Goal: Task Accomplishment & Management: Manage account settings

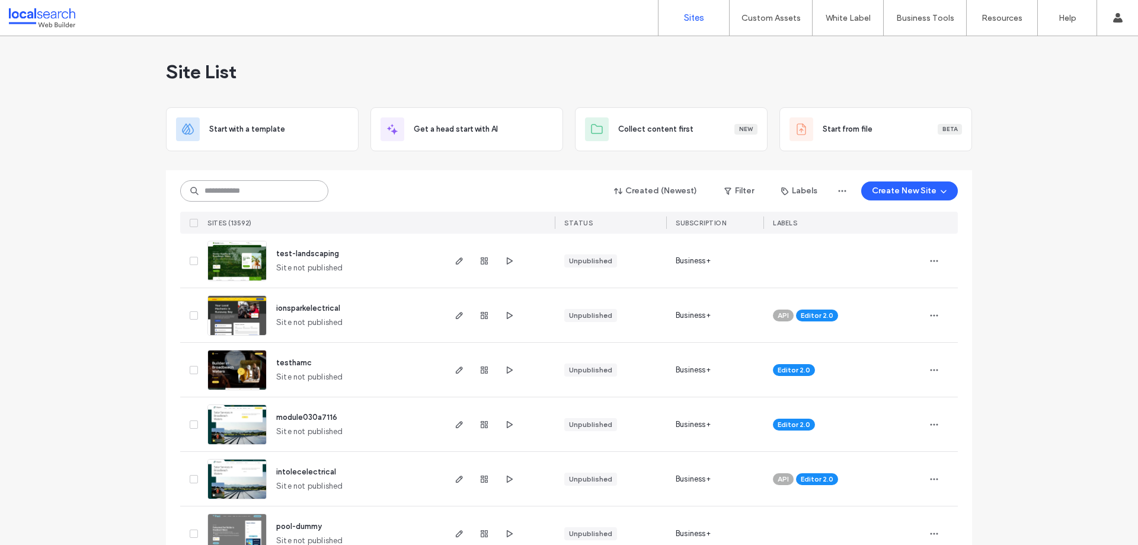
click at [260, 191] on input at bounding box center [254, 190] width 148 height 21
click at [255, 193] on input at bounding box center [254, 190] width 148 height 21
click at [233, 188] on input at bounding box center [254, 190] width 148 height 21
paste input "********"
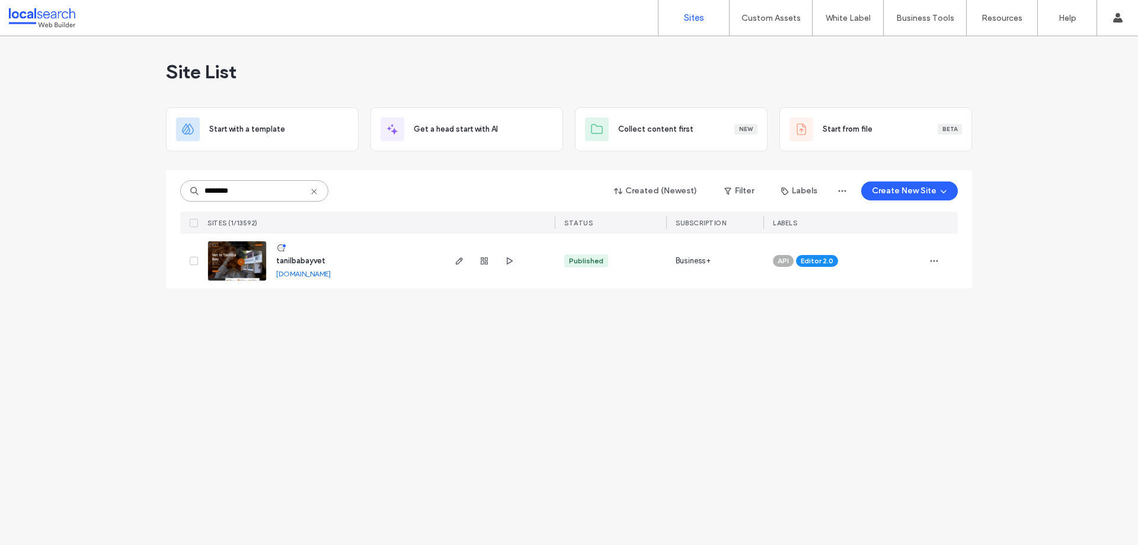
type input "********"
click at [238, 255] on link at bounding box center [236, 261] width 59 height 40
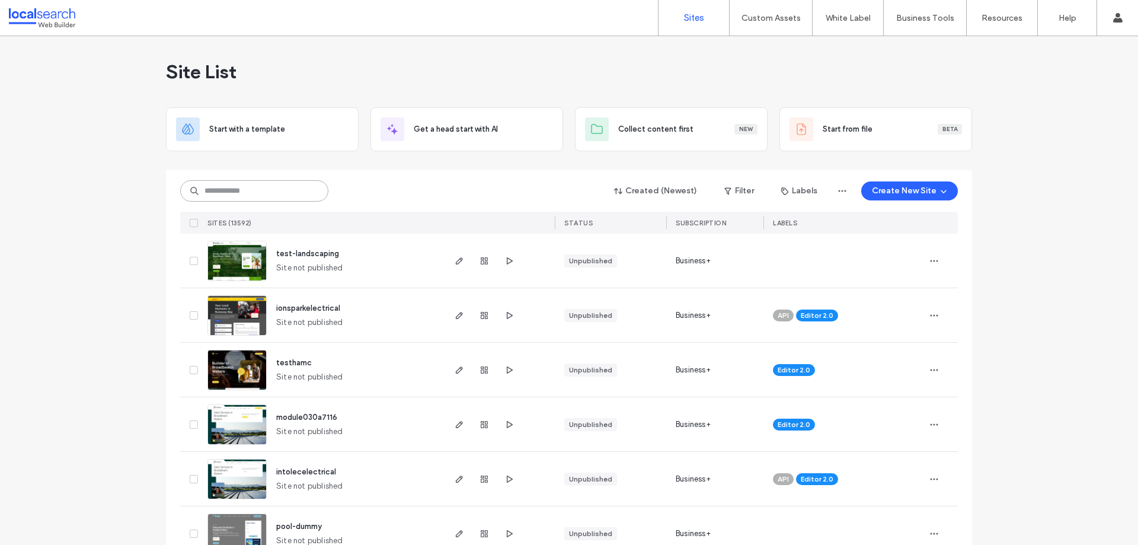
click at [244, 186] on input at bounding box center [254, 190] width 148 height 21
paste input "********"
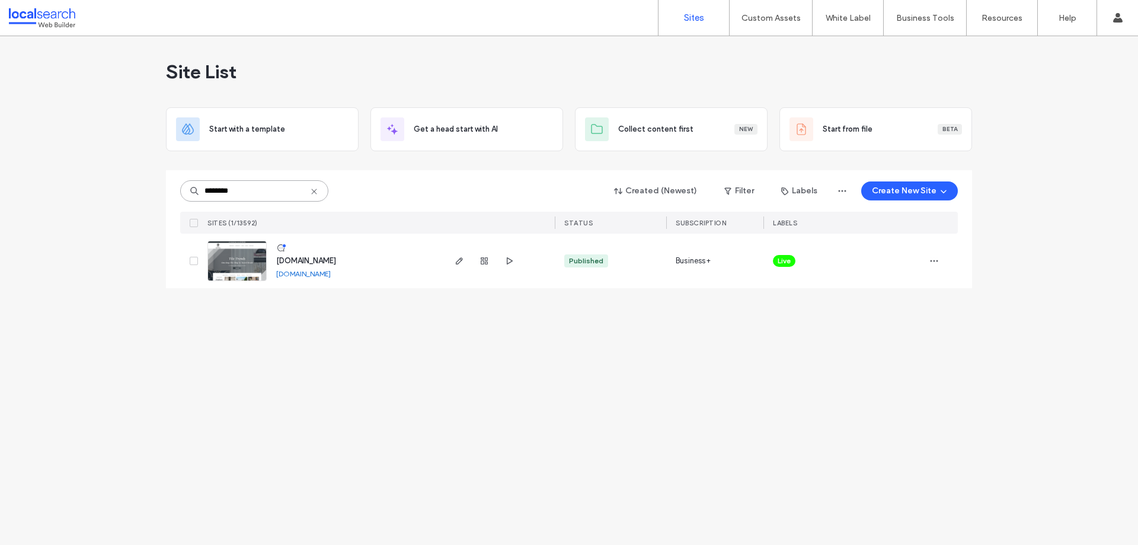
type input "********"
click at [225, 268] on img at bounding box center [237, 281] width 58 height 81
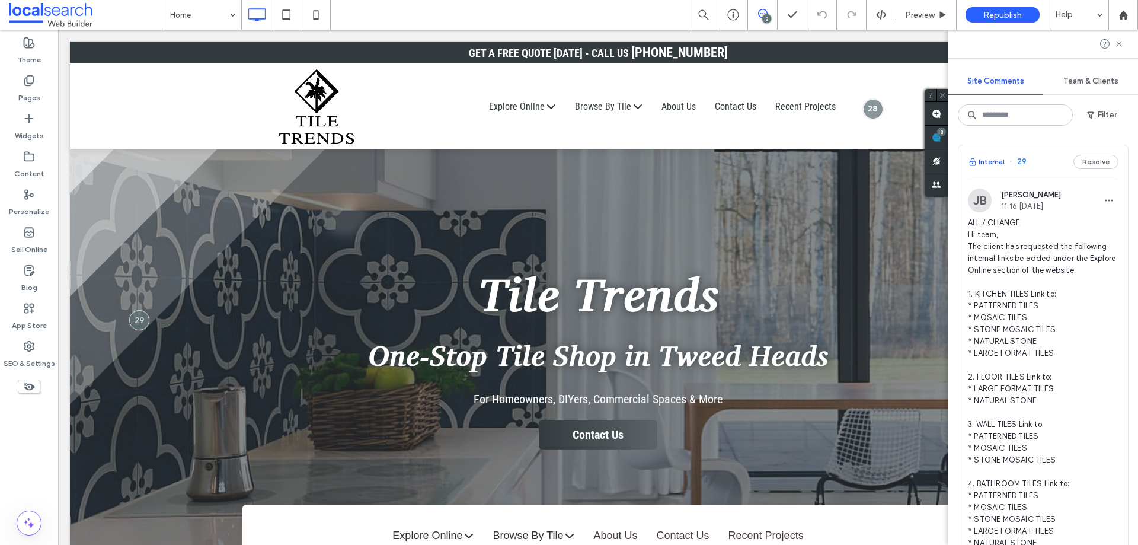
click at [994, 161] on button "Internal" at bounding box center [986, 162] width 37 height 14
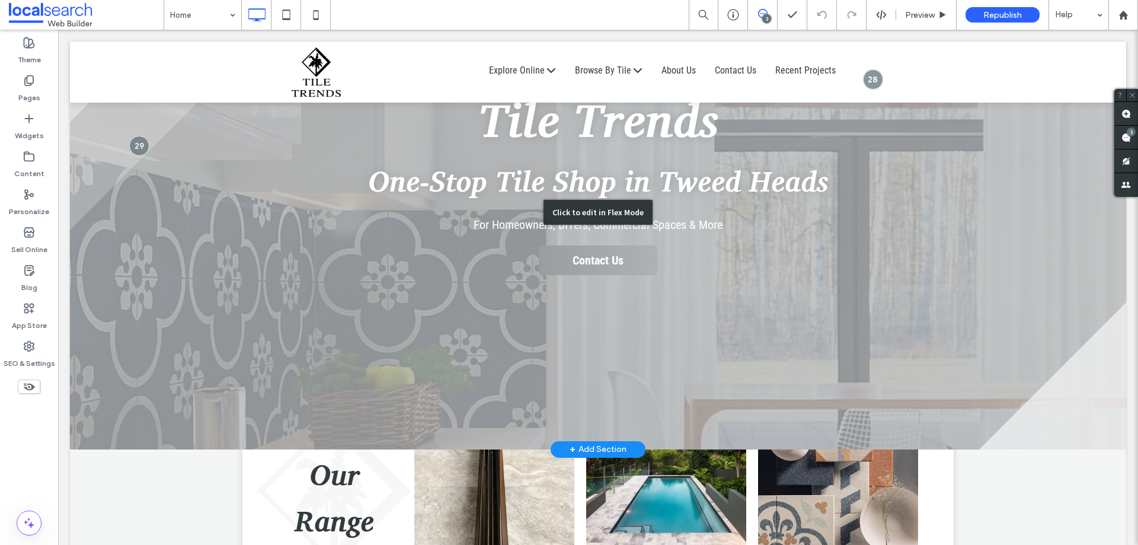
scroll to position [129, 0]
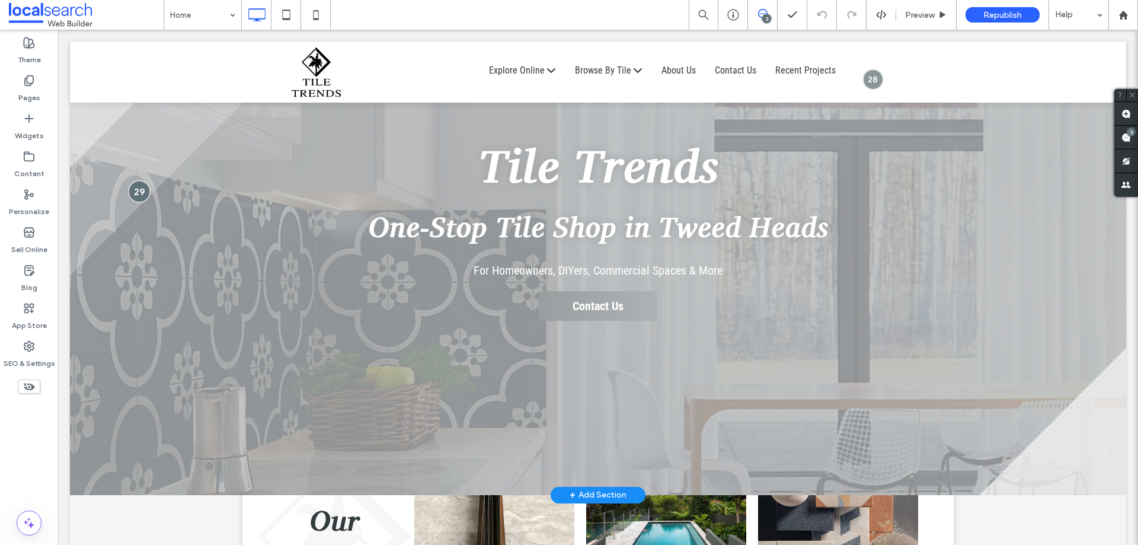
click at [134, 190] on div at bounding box center [139, 191] width 22 height 22
click at [138, 188] on div at bounding box center [139, 191] width 22 height 22
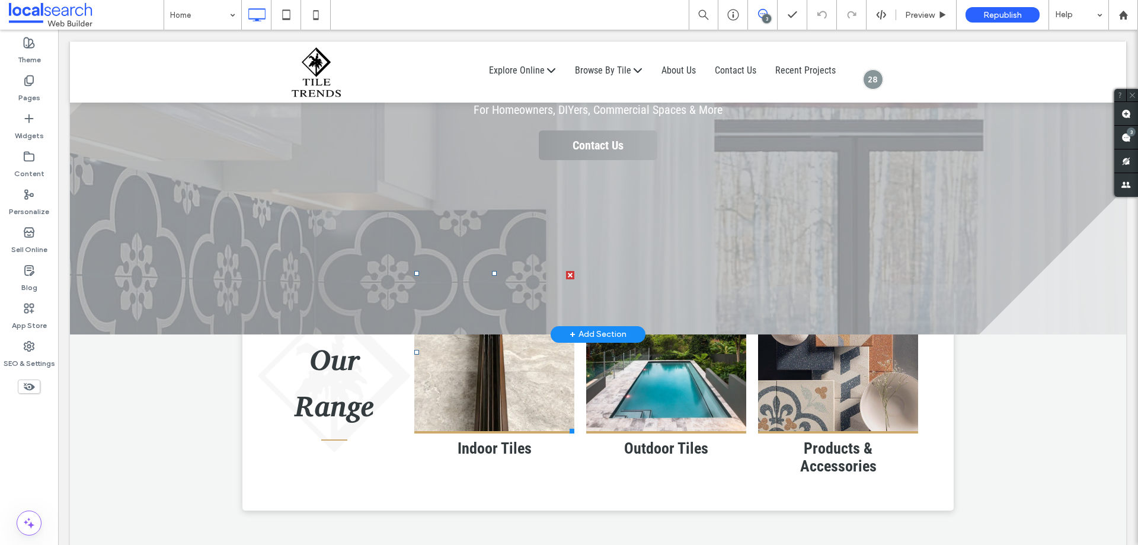
scroll to position [69, 0]
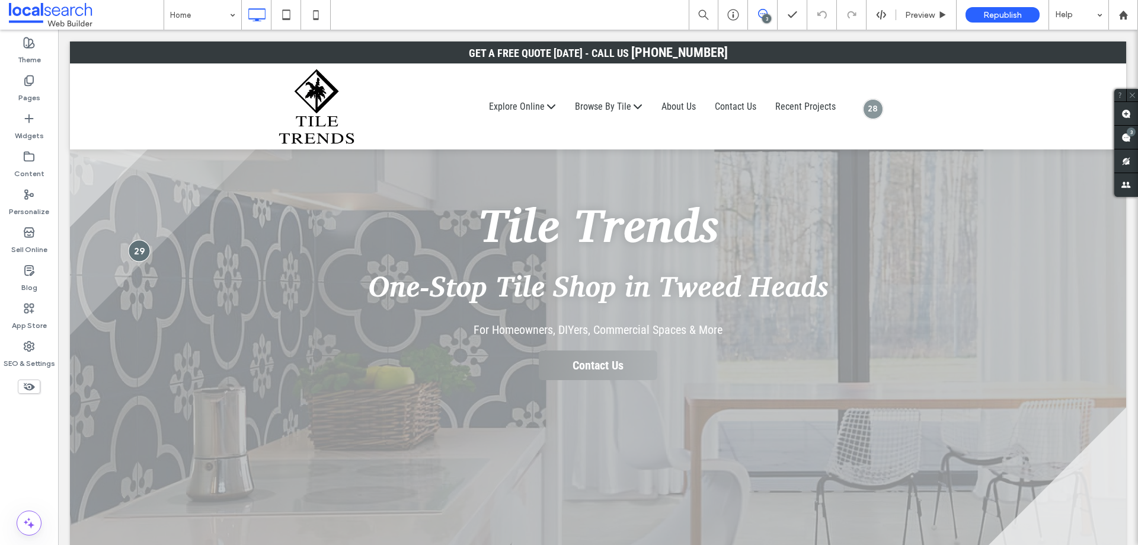
click at [129, 250] on div at bounding box center [139, 250] width 22 height 22
click at [135, 248] on div at bounding box center [139, 250] width 22 height 22
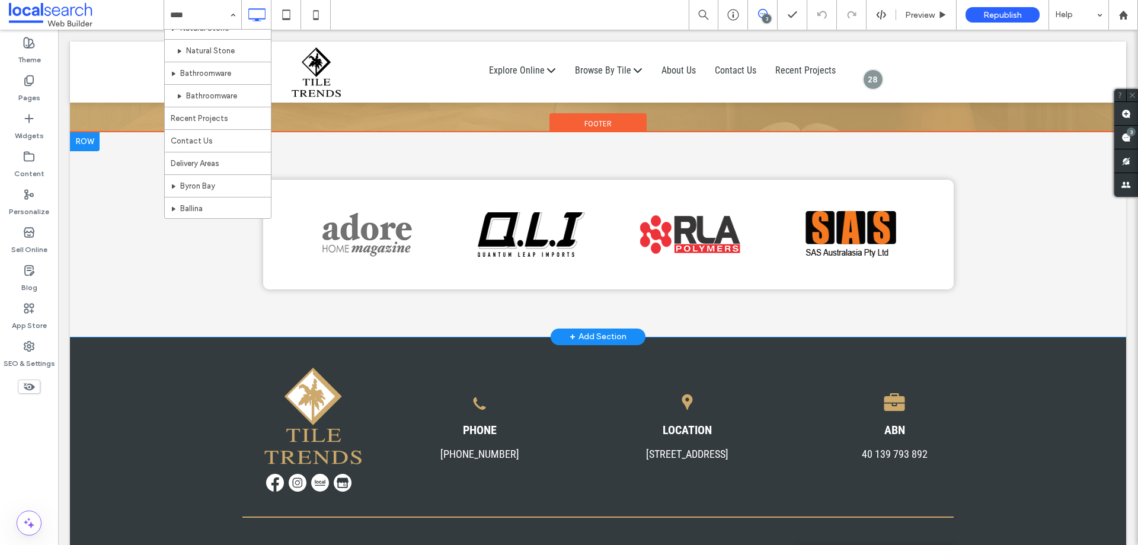
scroll to position [5562, 0]
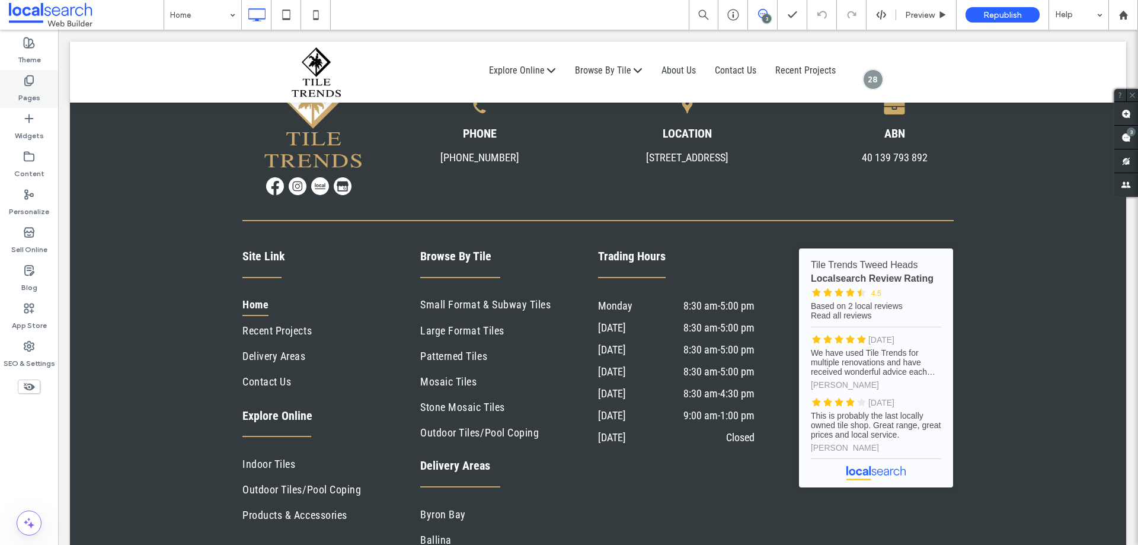
click at [34, 94] on label "Pages" at bounding box center [29, 95] width 22 height 17
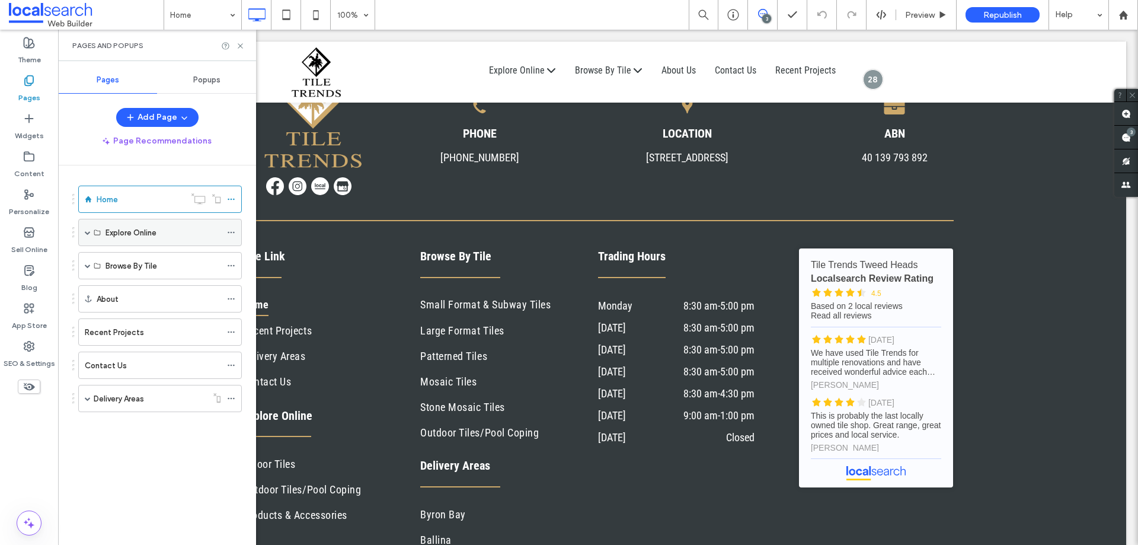
click at [84, 229] on div "Explore Online" at bounding box center [160, 232] width 164 height 27
click at [88, 232] on span at bounding box center [88, 232] width 6 height 6
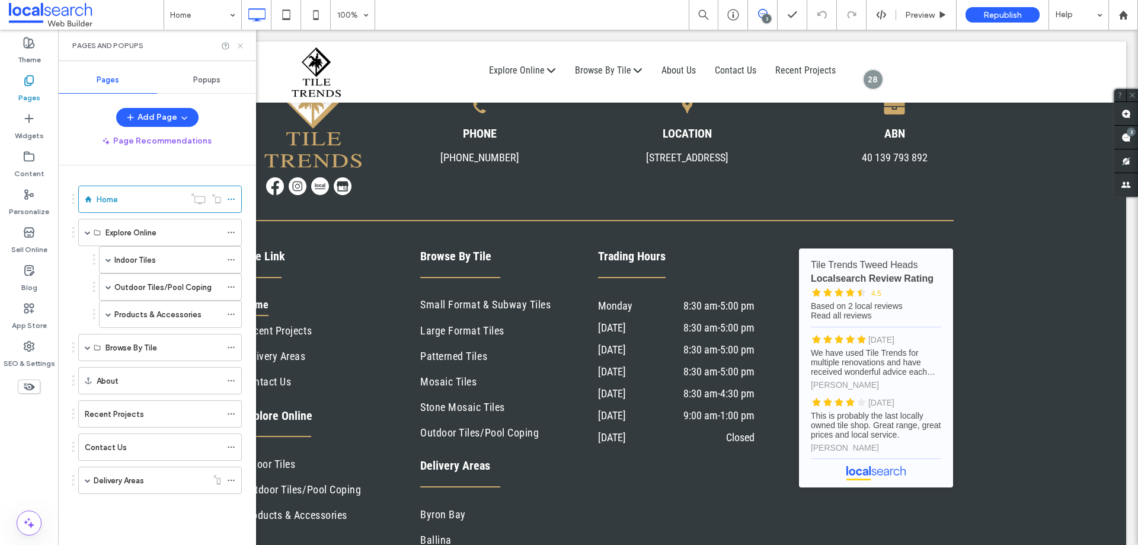
click at [241, 46] on use at bounding box center [240, 45] width 5 height 5
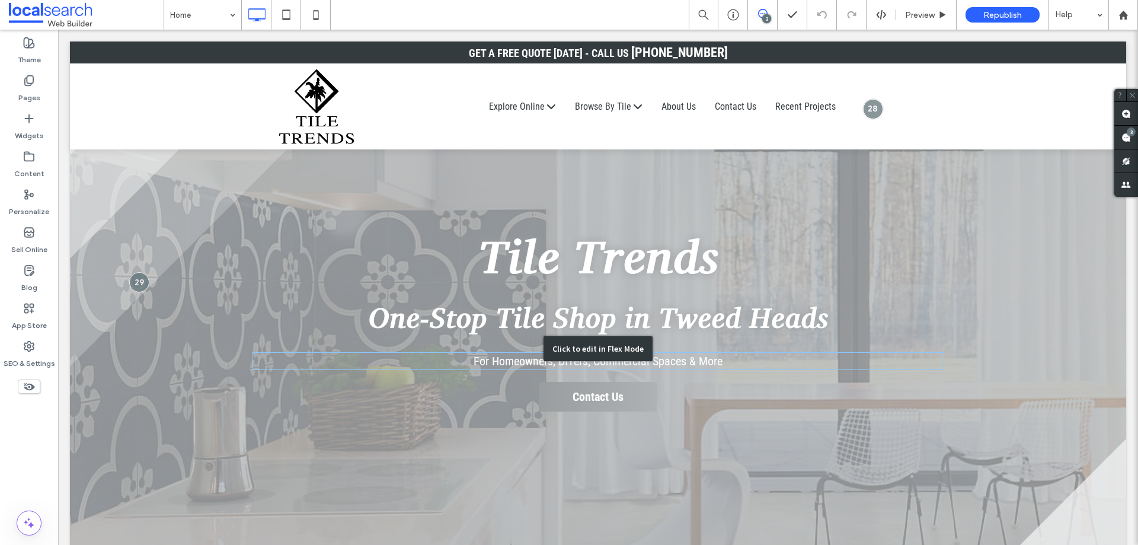
scroll to position [0, 0]
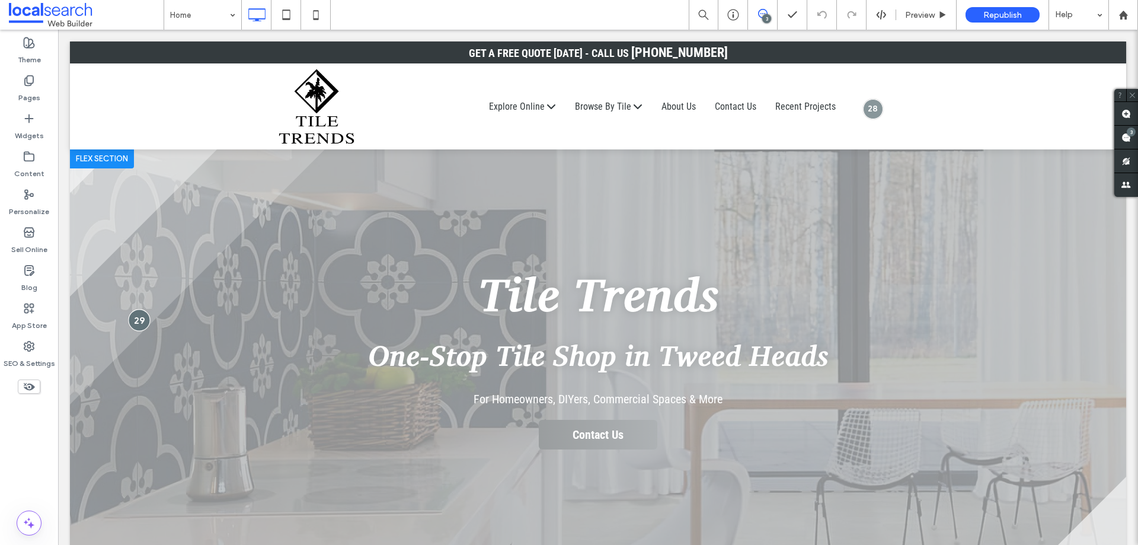
click at [138, 318] on div at bounding box center [139, 320] width 22 height 22
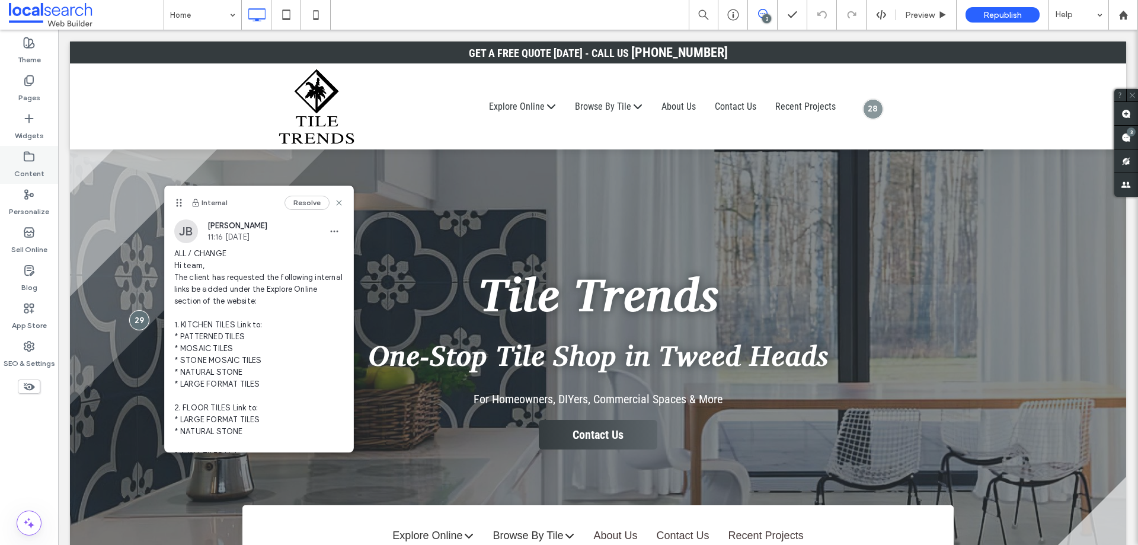
click at [26, 166] on label "Content" at bounding box center [29, 170] width 30 height 17
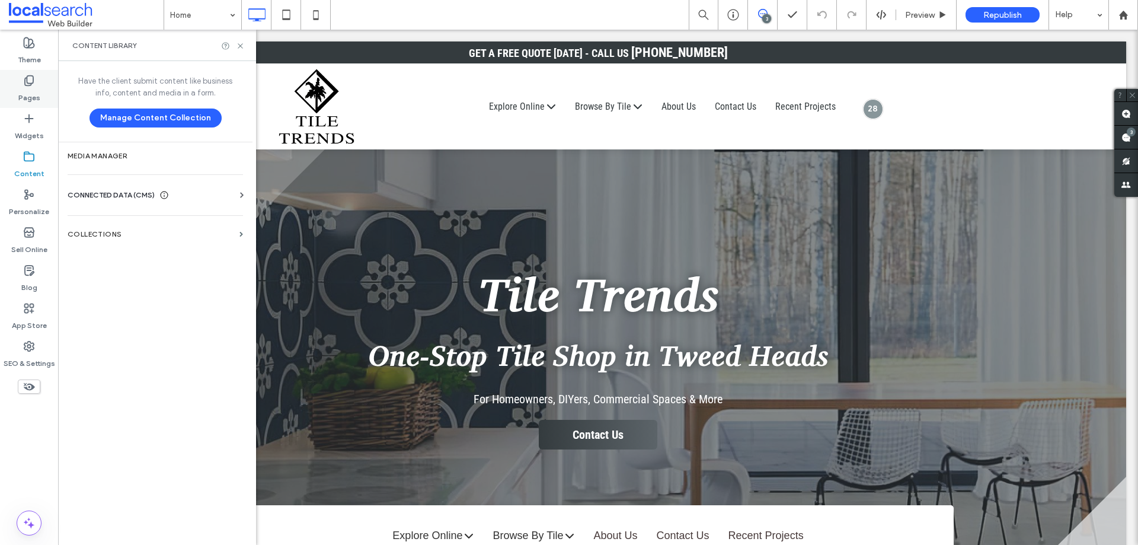
click at [23, 92] on label "Pages" at bounding box center [29, 95] width 22 height 17
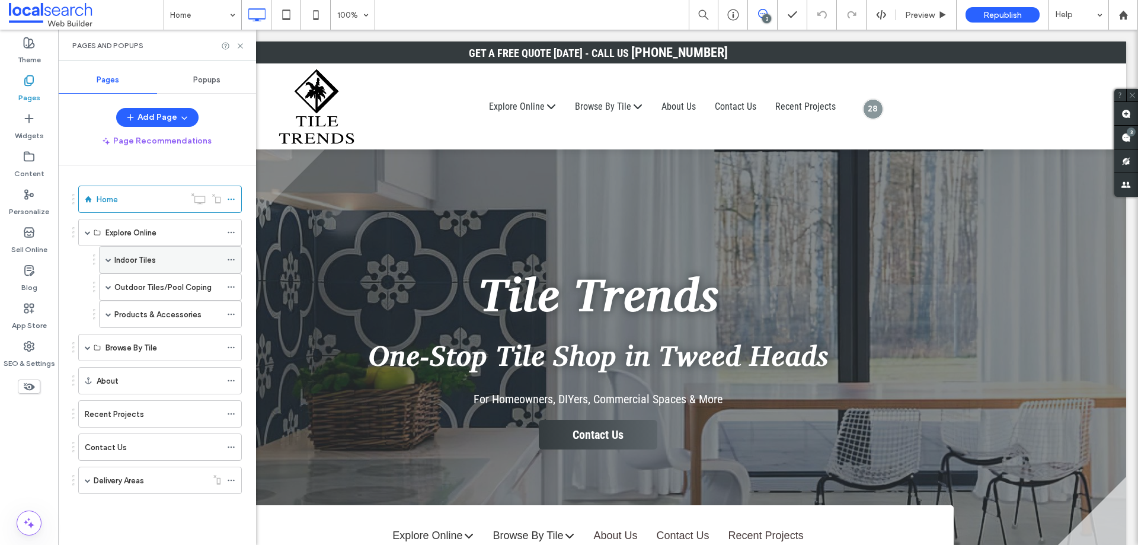
click at [108, 255] on span at bounding box center [108, 260] width 6 height 26
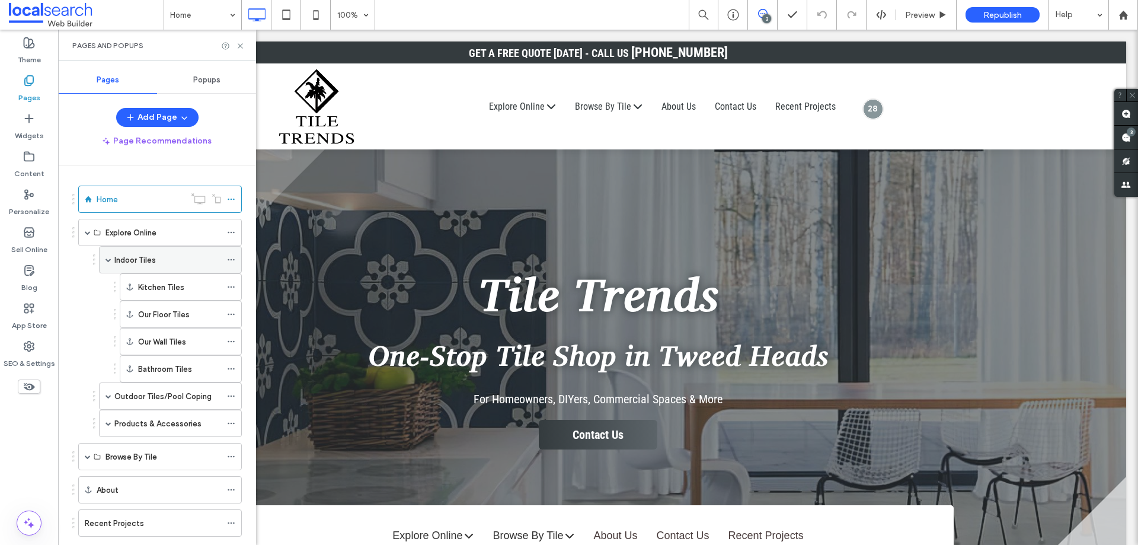
click at [111, 258] on span at bounding box center [108, 260] width 6 height 6
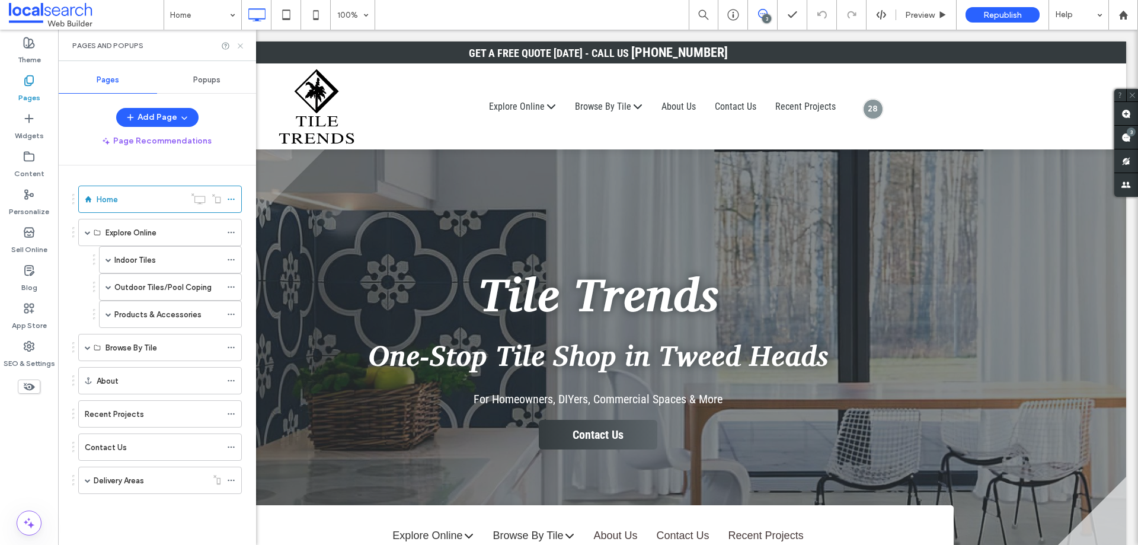
click at [242, 45] on icon at bounding box center [240, 45] width 9 height 9
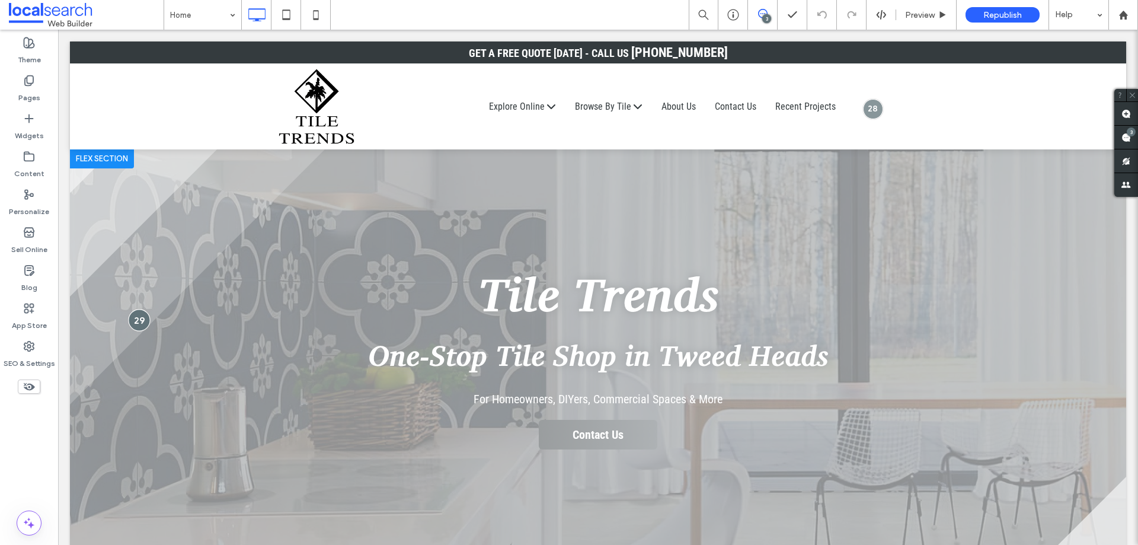
click at [132, 325] on div at bounding box center [139, 320] width 22 height 22
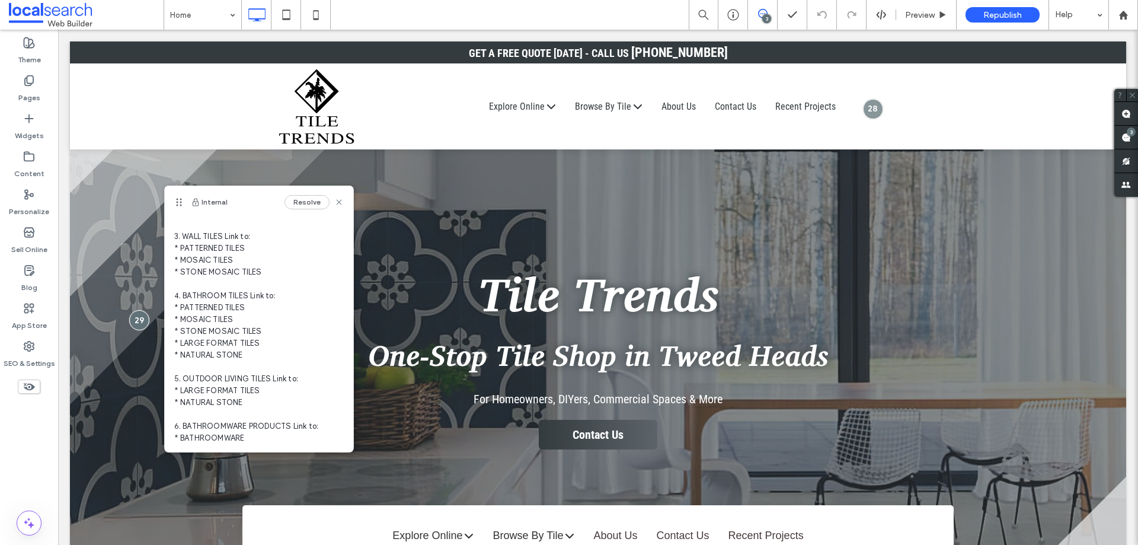
scroll to position [237, 0]
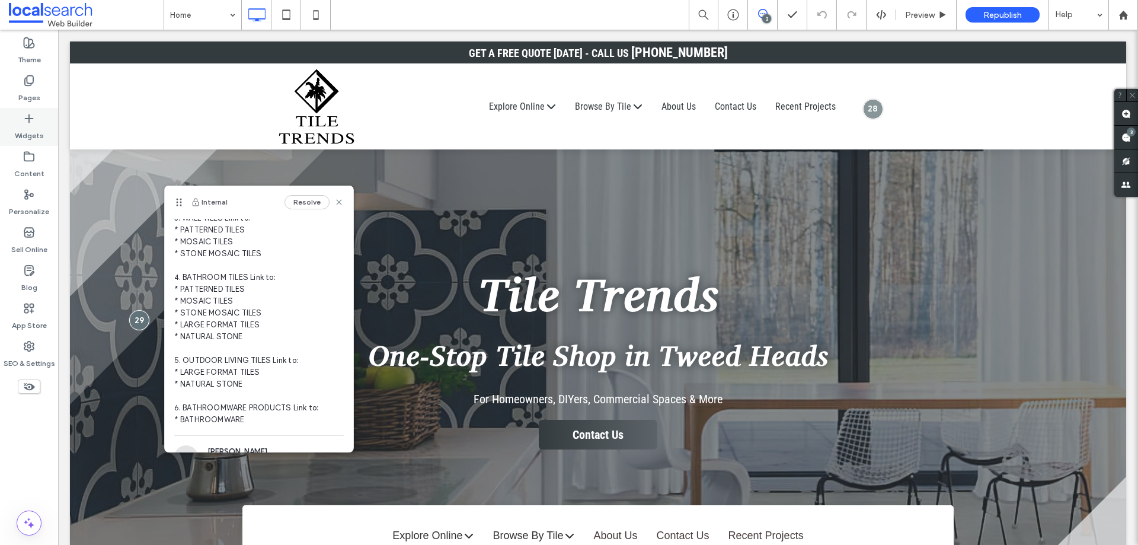
drag, startPoint x: 27, startPoint y: 94, endPoint x: 50, endPoint y: 132, distance: 43.9
click at [27, 94] on label "Pages" at bounding box center [29, 95] width 22 height 17
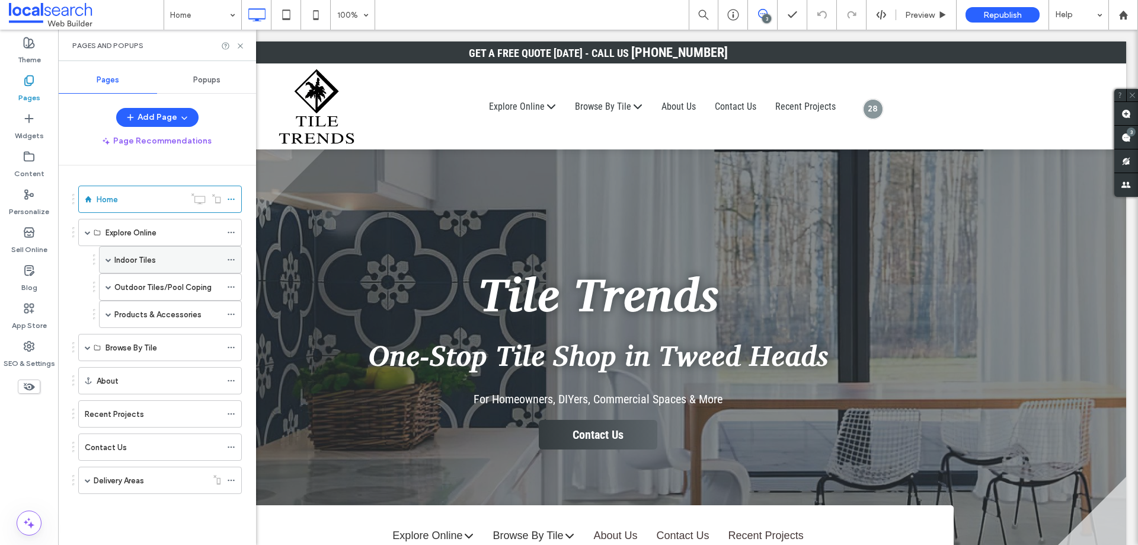
click at [109, 259] on span at bounding box center [108, 260] width 6 height 6
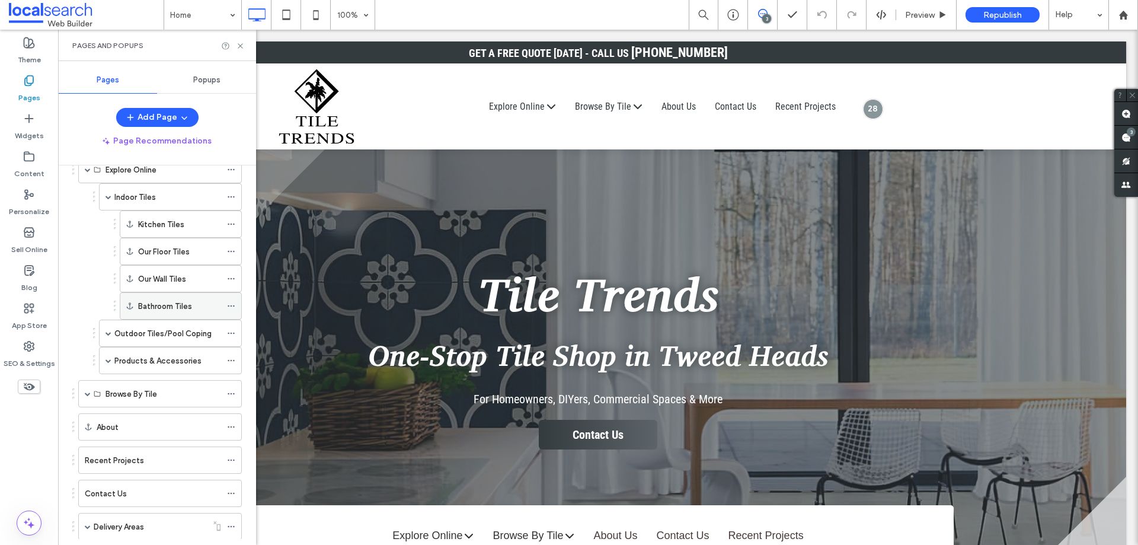
scroll to position [34, 0]
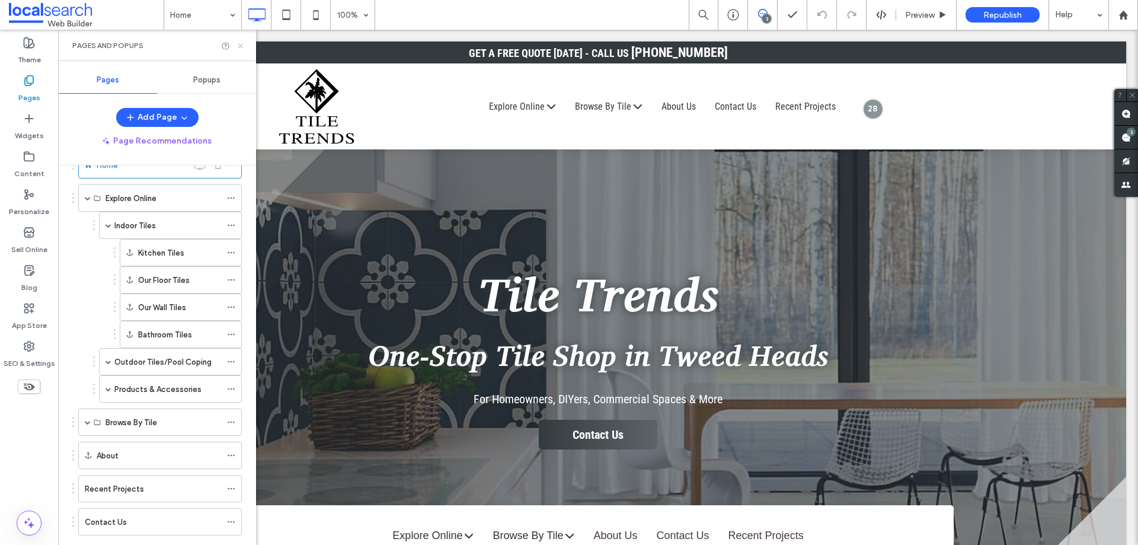
drag, startPoint x: 239, startPoint y: 41, endPoint x: 178, endPoint y: 33, distance: 61.6
click at [239, 41] on icon at bounding box center [240, 45] width 9 height 9
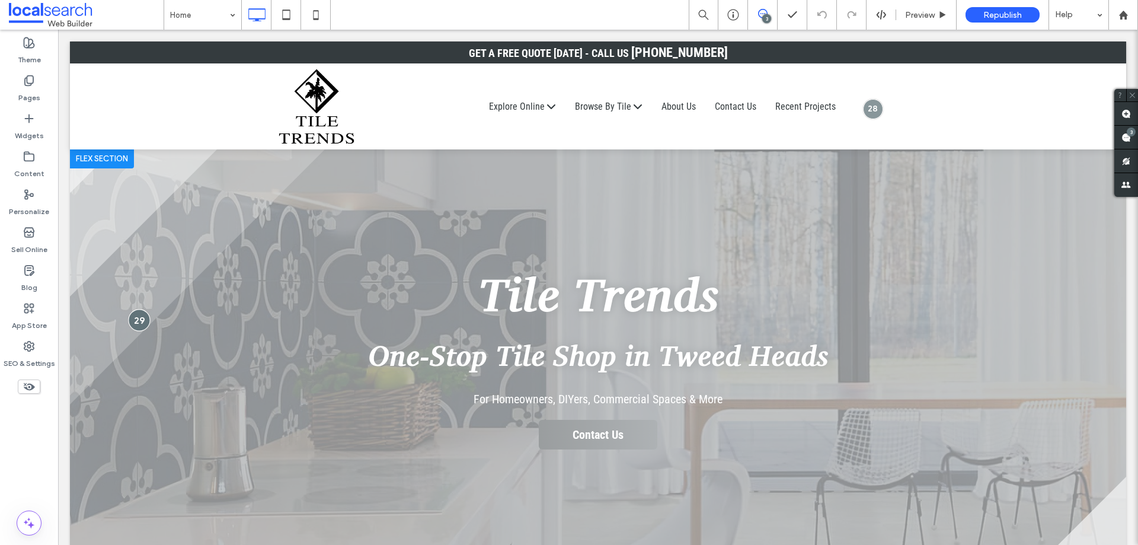
click at [138, 318] on div at bounding box center [139, 320] width 22 height 22
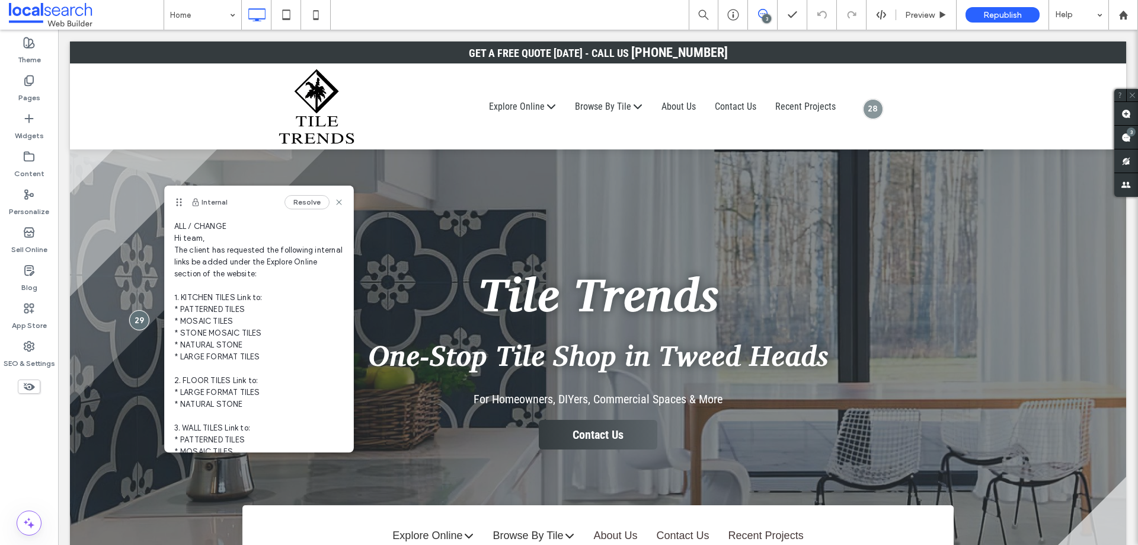
scroll to position [0, 0]
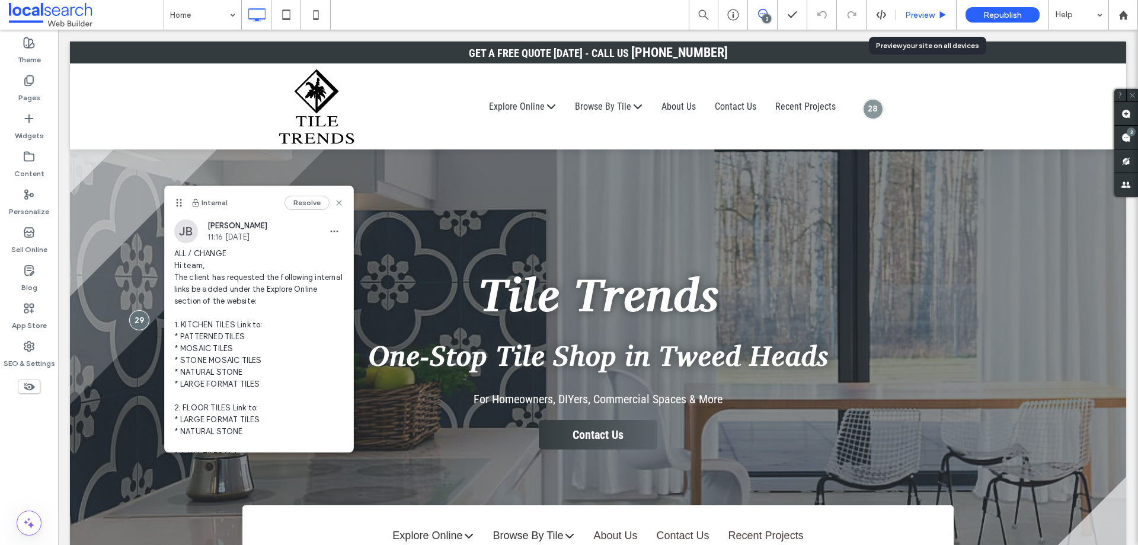
drag, startPoint x: 907, startPoint y: 15, endPoint x: 706, endPoint y: 24, distance: 201.1
click at [907, 15] on span "Preview" at bounding box center [920, 15] width 30 height 10
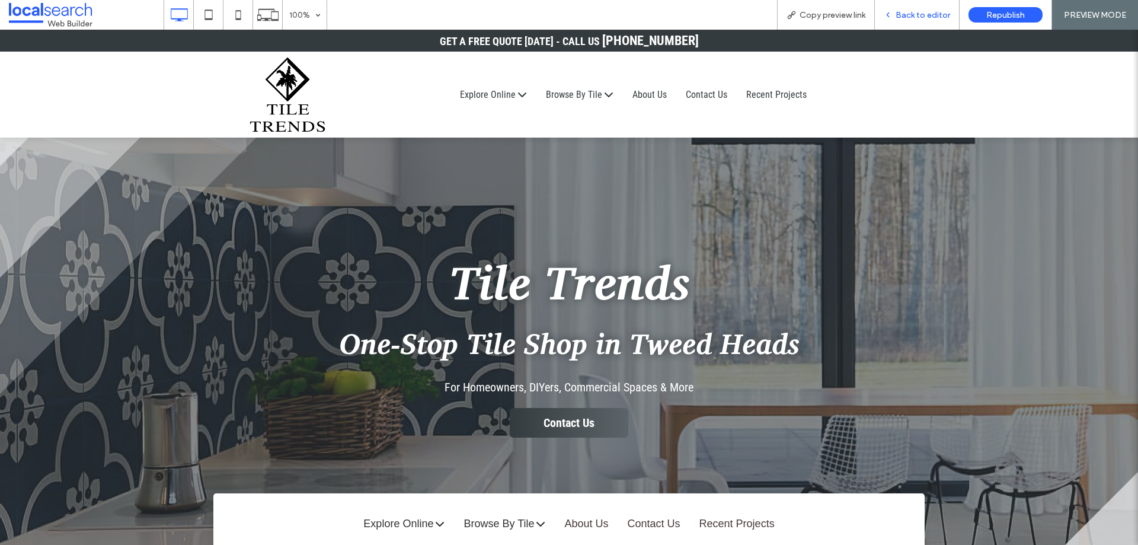
click at [900, 9] on div "Back to editor" at bounding box center [917, 15] width 85 height 30
click at [890, 12] on icon at bounding box center [888, 15] width 8 height 8
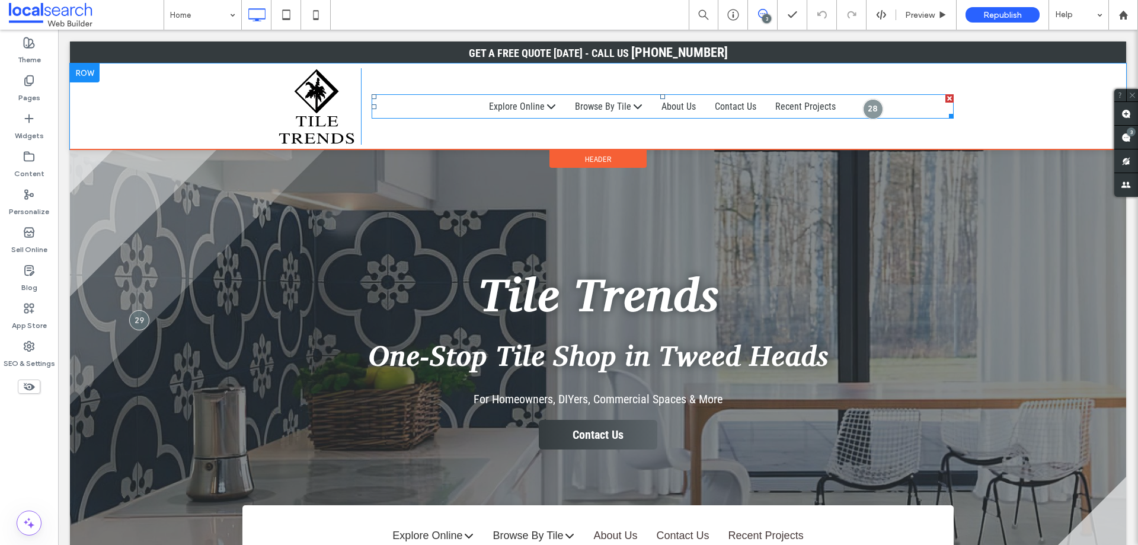
click at [545, 103] on span at bounding box center [663, 106] width 582 height 24
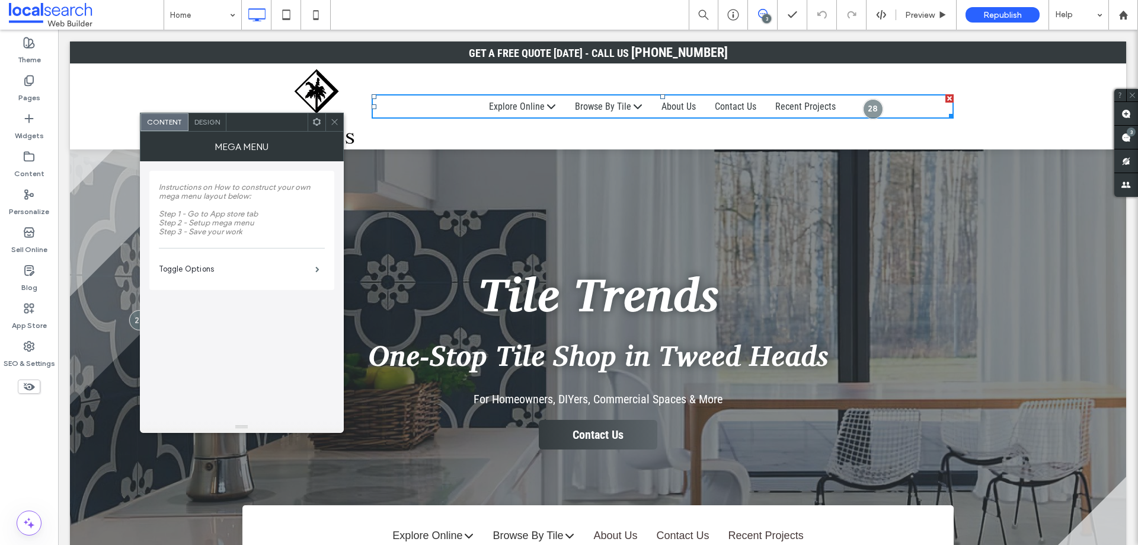
click at [336, 116] on span at bounding box center [334, 122] width 9 height 18
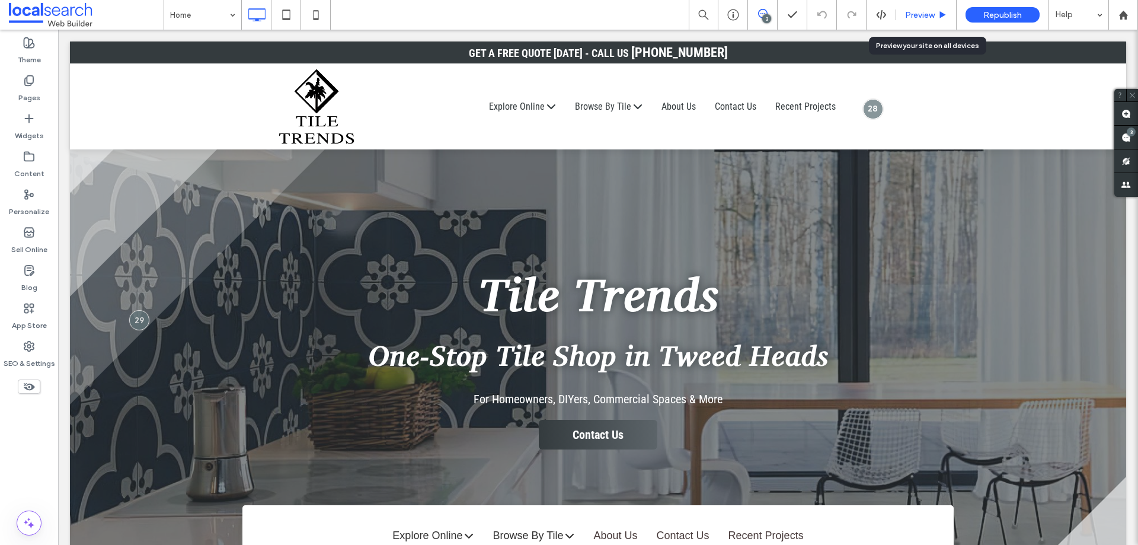
drag, startPoint x: 917, startPoint y: 15, endPoint x: 514, endPoint y: 54, distance: 404.9
click at [917, 15] on span "Preview" at bounding box center [920, 15] width 30 height 10
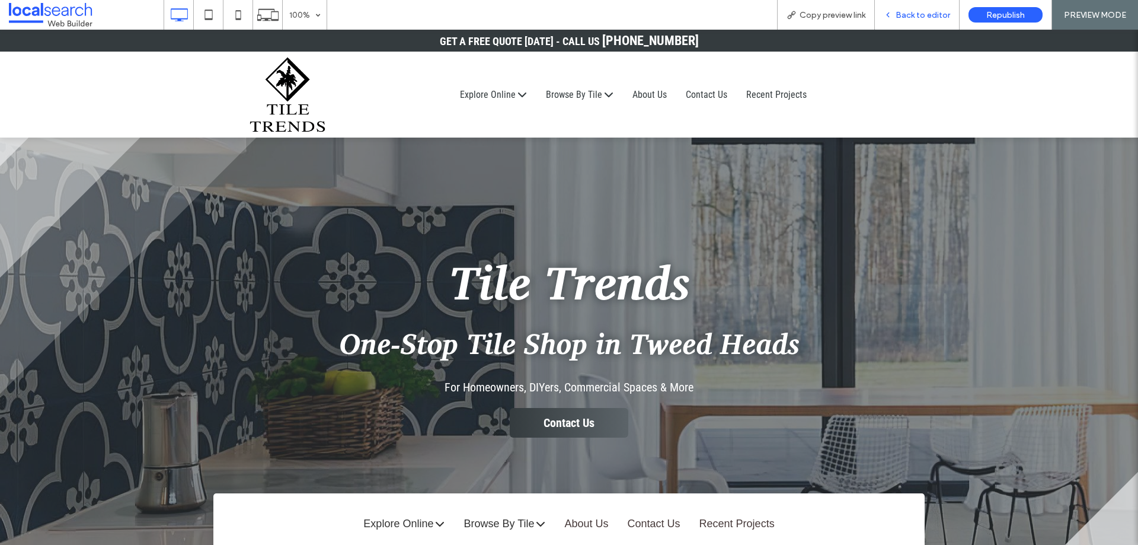
click at [889, 14] on icon at bounding box center [888, 15] width 8 height 8
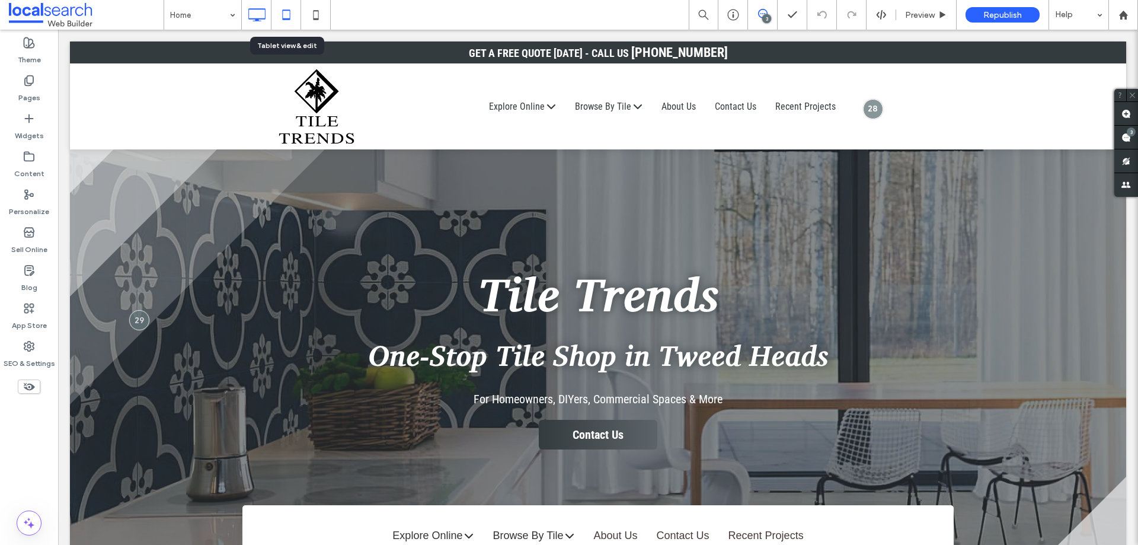
click at [285, 9] on icon at bounding box center [286, 15] width 24 height 24
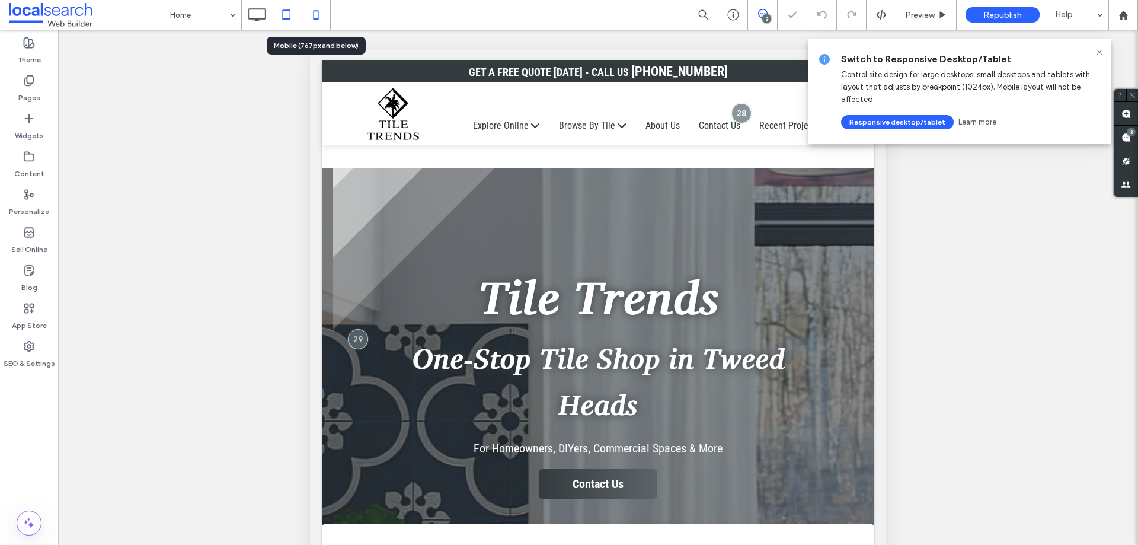
click at [316, 16] on icon at bounding box center [316, 15] width 24 height 24
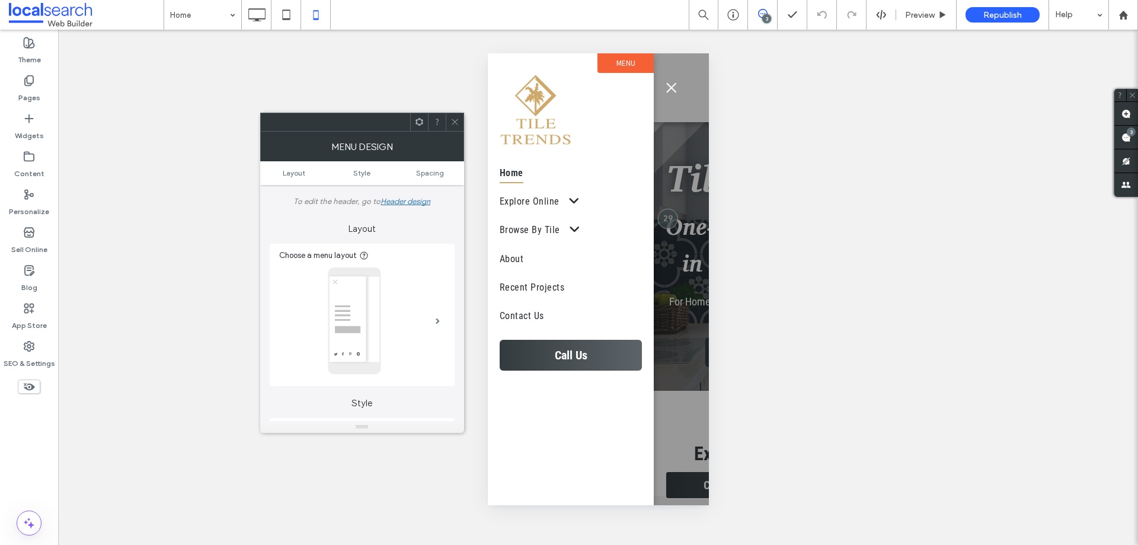
click at [456, 117] on span at bounding box center [454, 122] width 9 height 18
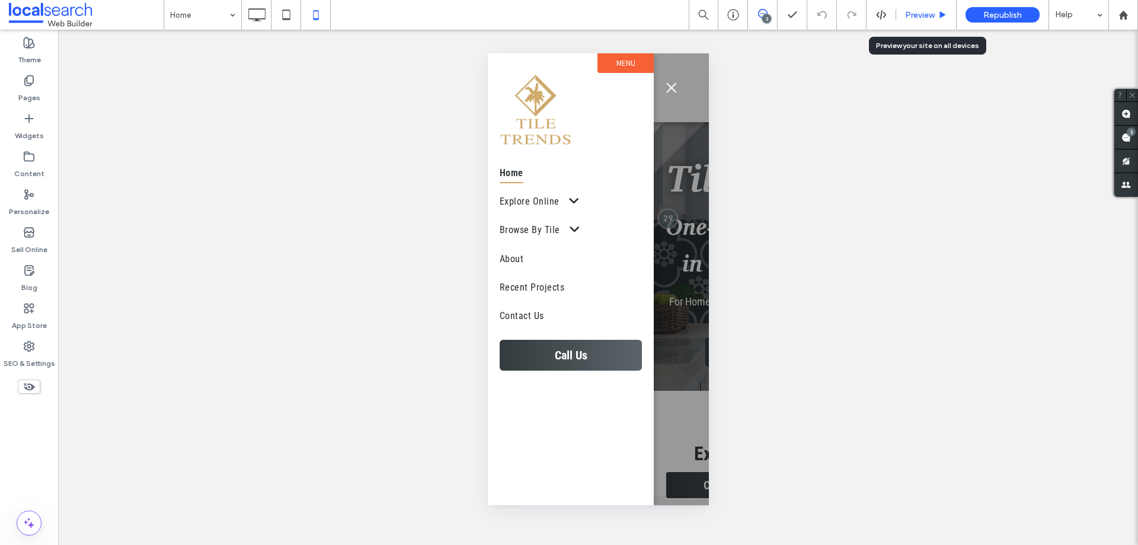
click at [914, 8] on div "Preview" at bounding box center [926, 15] width 60 height 30
click at [905, 18] on span "Preview" at bounding box center [920, 15] width 30 height 10
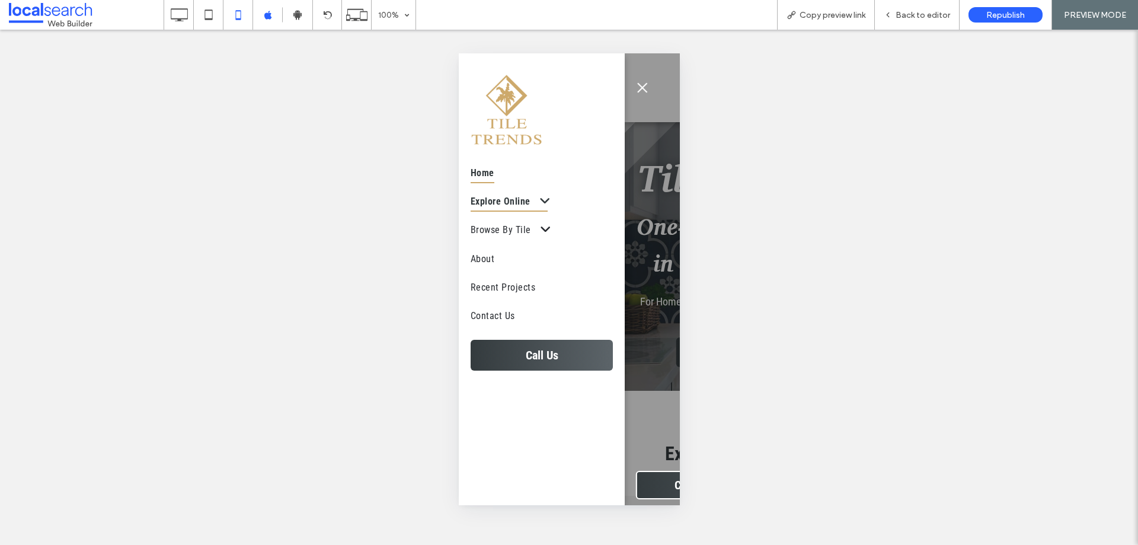
click at [542, 199] on span at bounding box center [538, 201] width 23 height 12
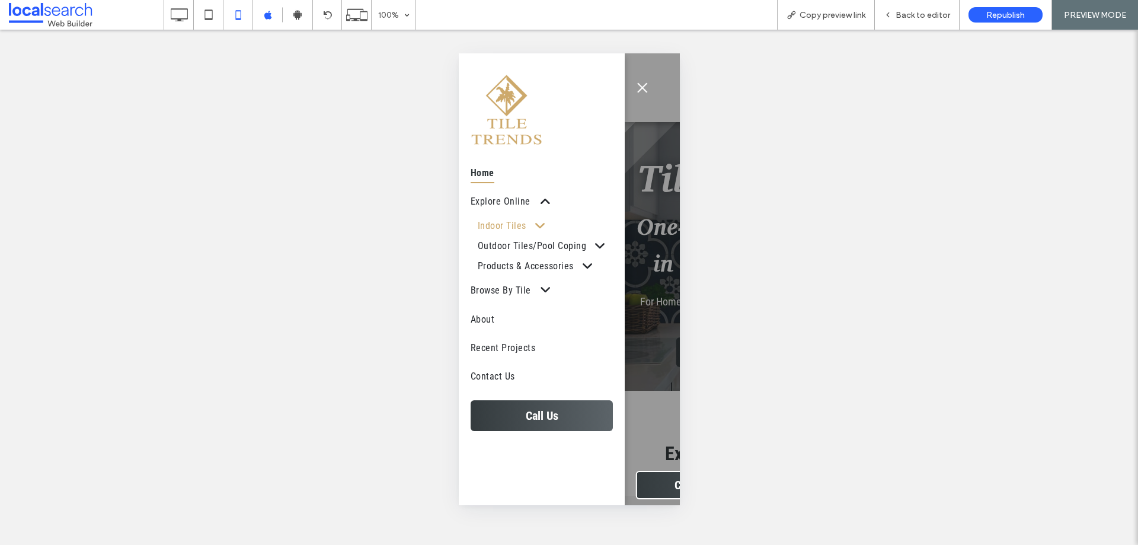
click at [537, 222] on span at bounding box center [533, 225] width 20 height 12
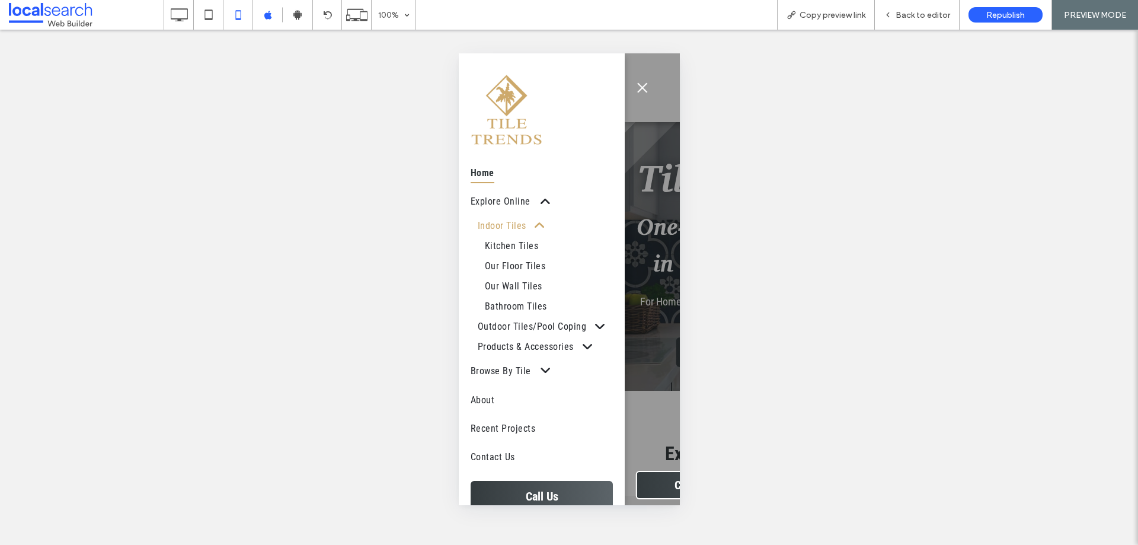
click at [537, 222] on span at bounding box center [533, 225] width 20 height 12
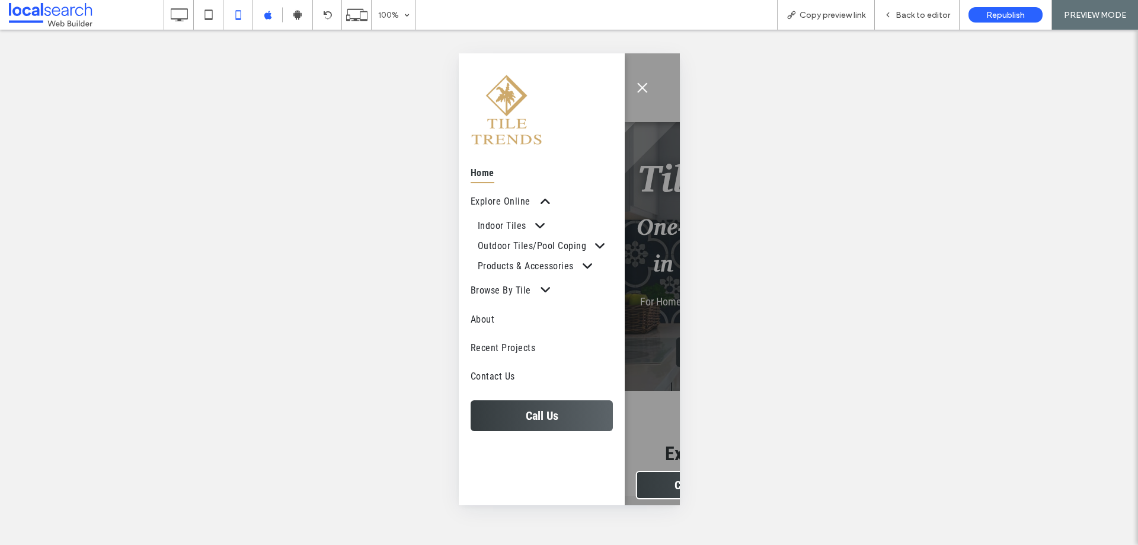
click at [647, 86] on button "menu" at bounding box center [642, 88] width 24 height 24
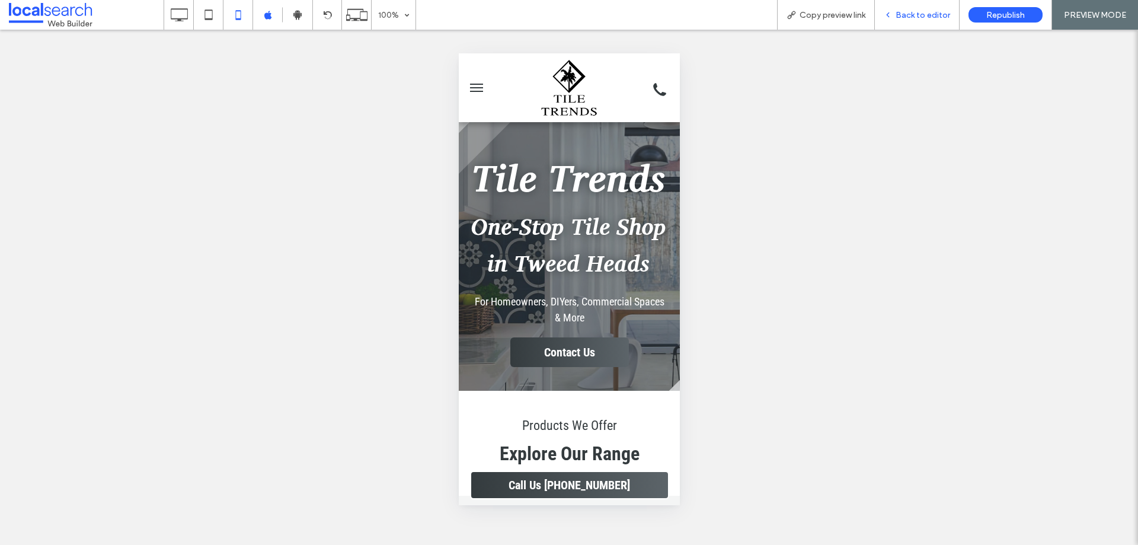
click at [892, 11] on icon at bounding box center [888, 15] width 8 height 8
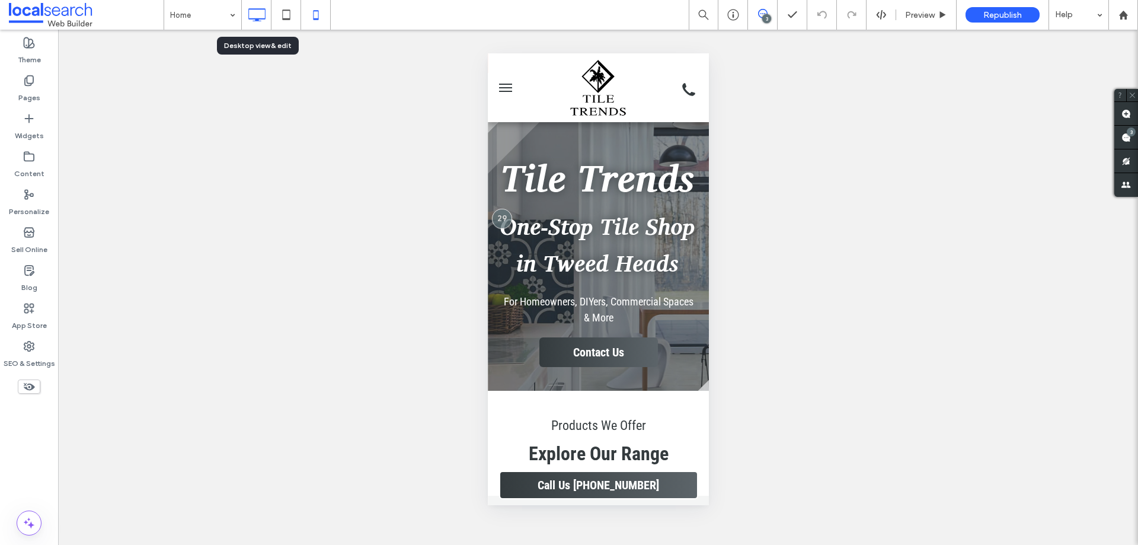
click at [251, 14] on icon at bounding box center [257, 15] width 24 height 24
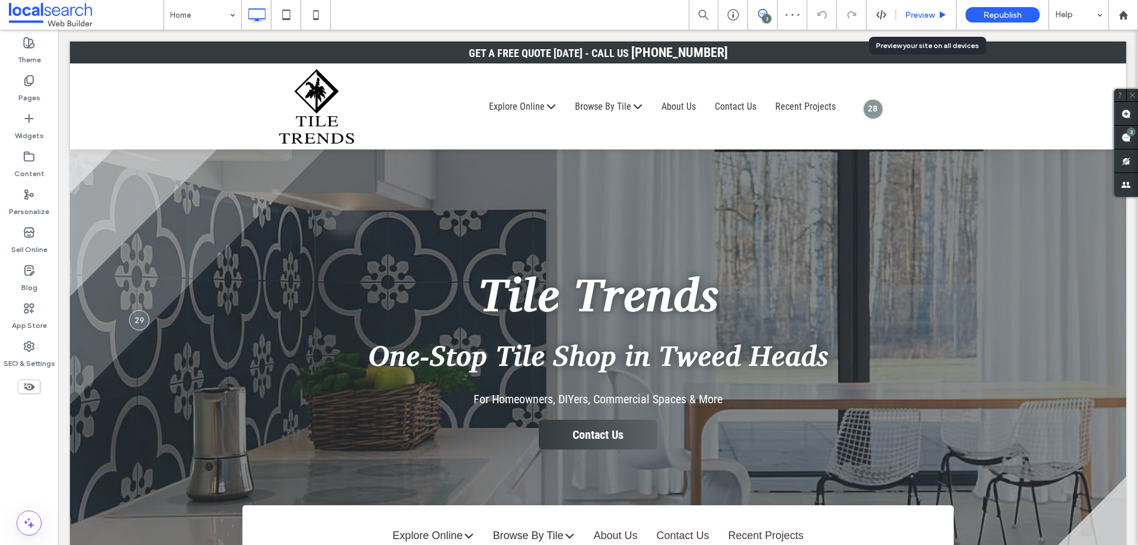
click at [905, 10] on span "Preview" at bounding box center [920, 15] width 30 height 10
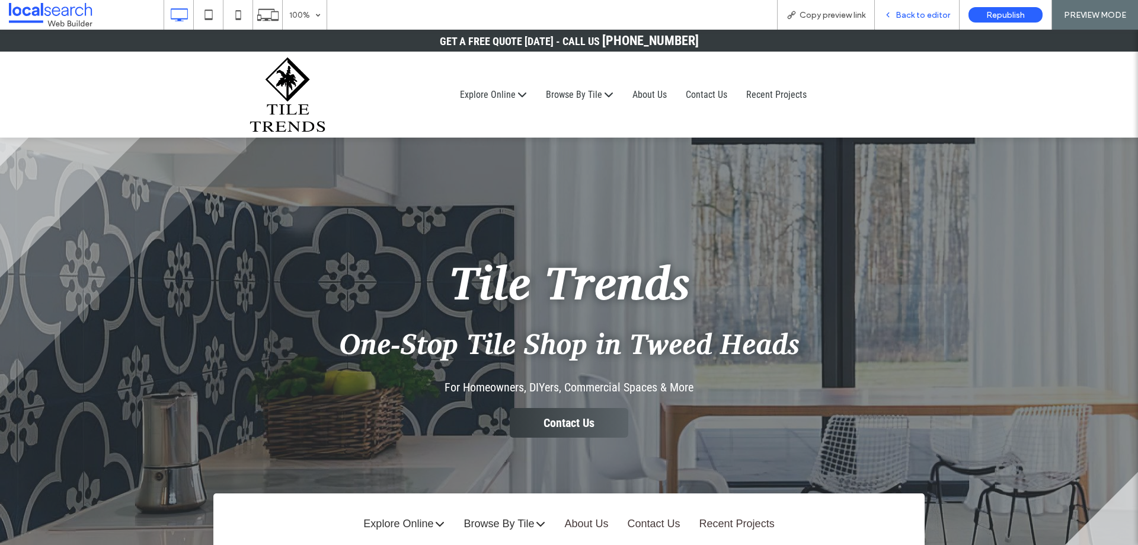
click at [887, 10] on div "Back to editor" at bounding box center [917, 15] width 84 height 10
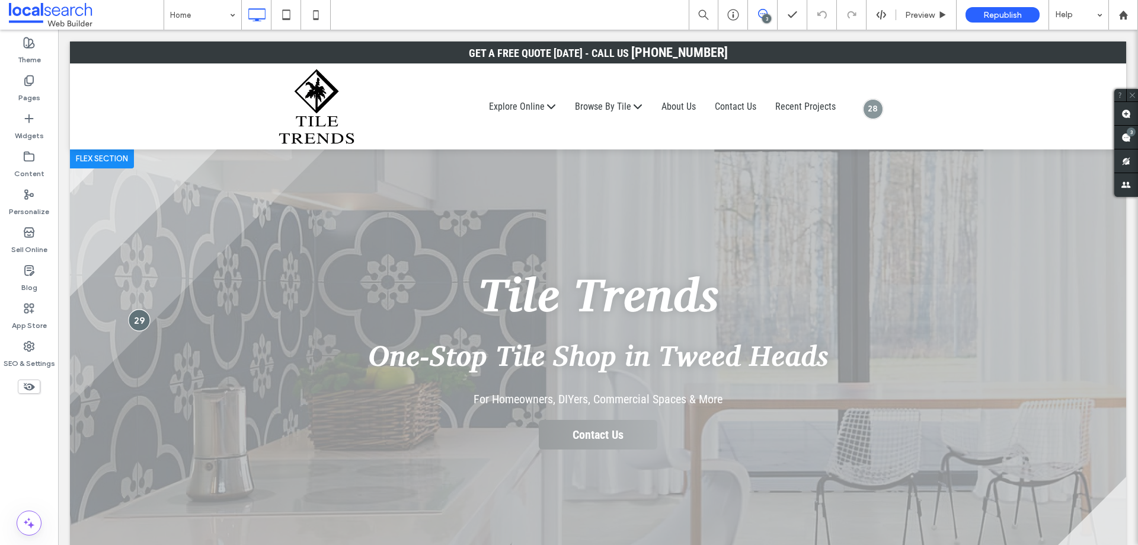
click at [138, 321] on div at bounding box center [139, 320] width 22 height 22
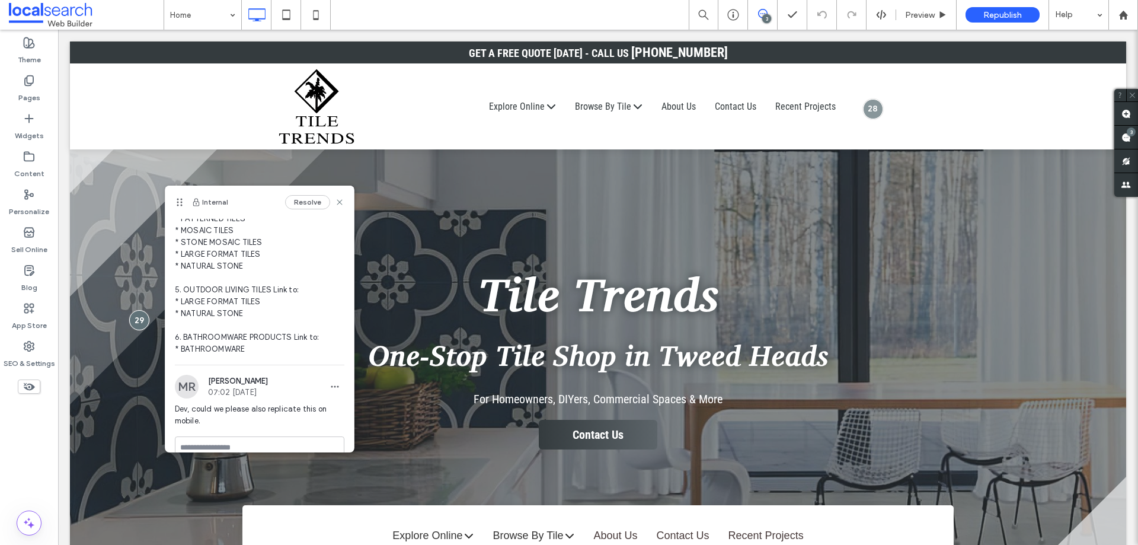
scroll to position [327, 0]
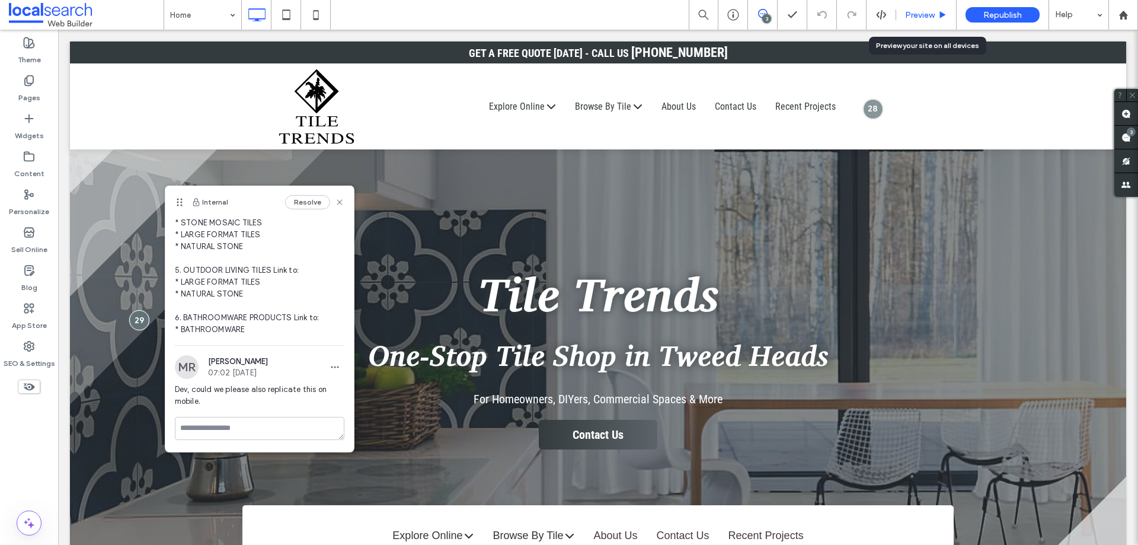
click at [927, 14] on span "Preview" at bounding box center [920, 15] width 30 height 10
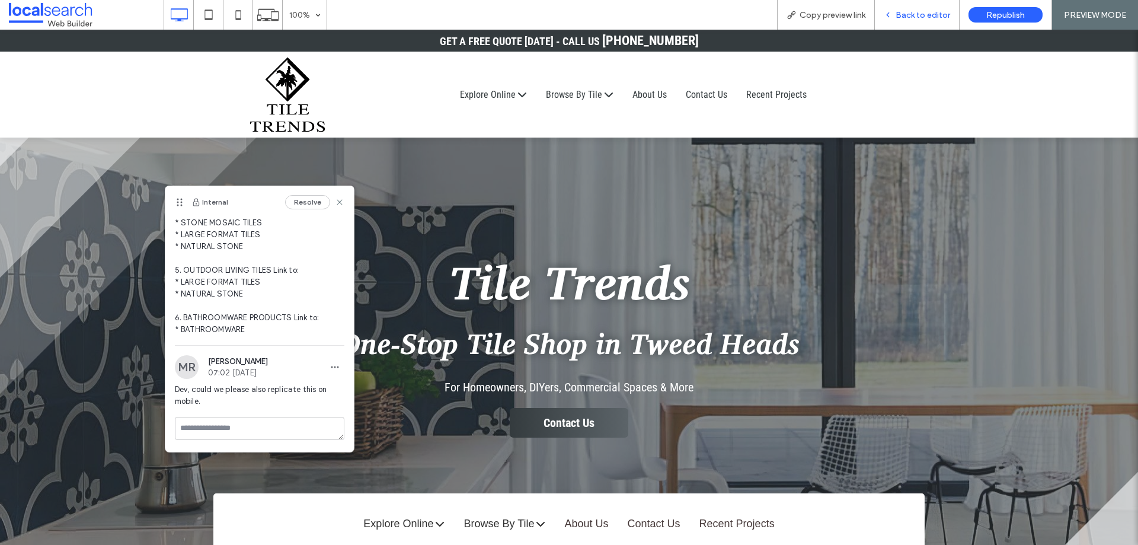
click at [892, 12] on icon at bounding box center [888, 15] width 8 height 8
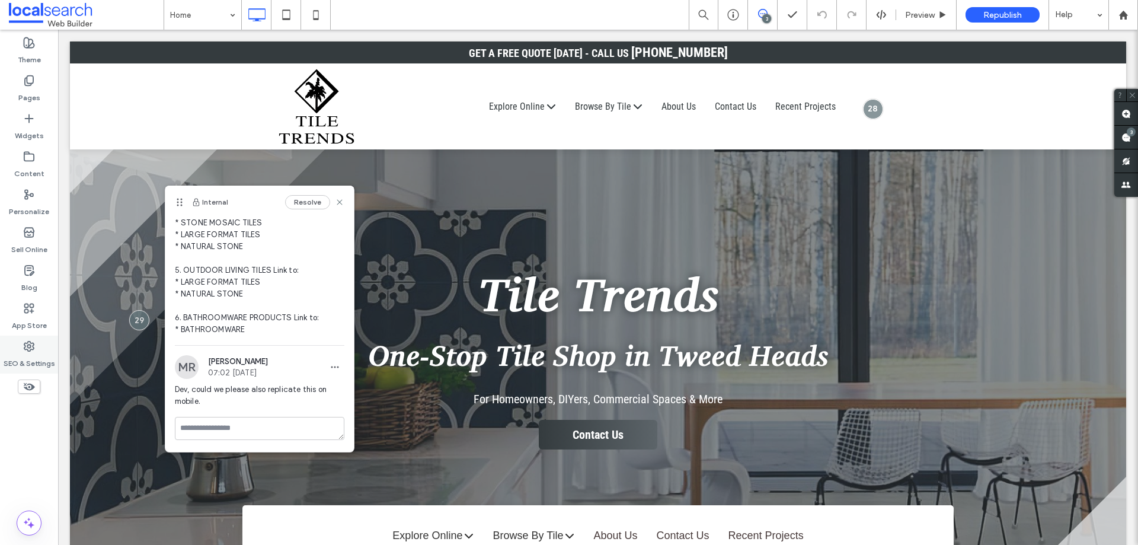
click at [11, 357] on label "SEO & Settings" at bounding box center [30, 360] width 52 height 17
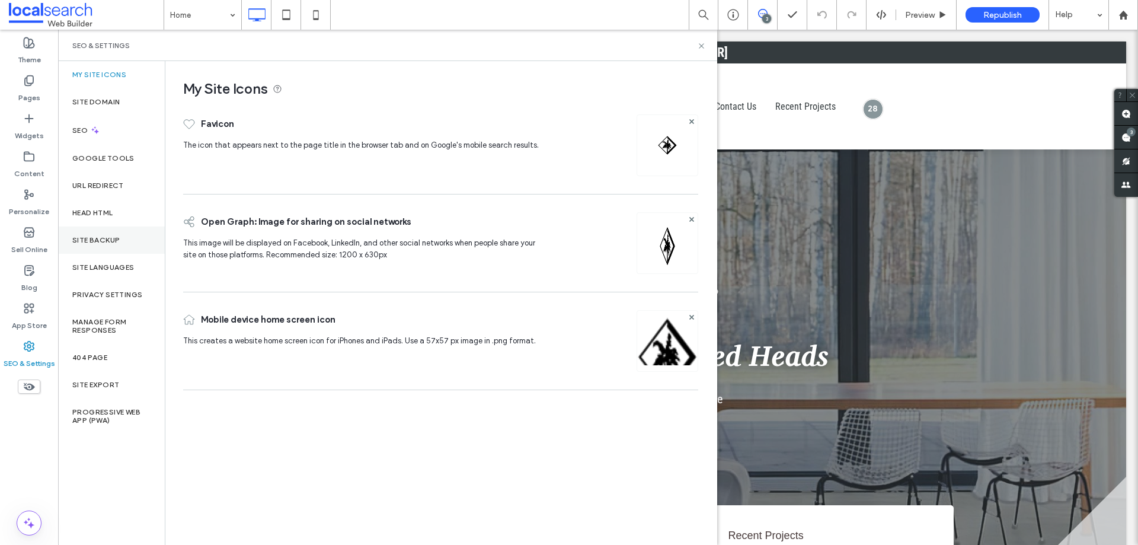
click at [130, 237] on div "Site Backup" at bounding box center [111, 239] width 107 height 27
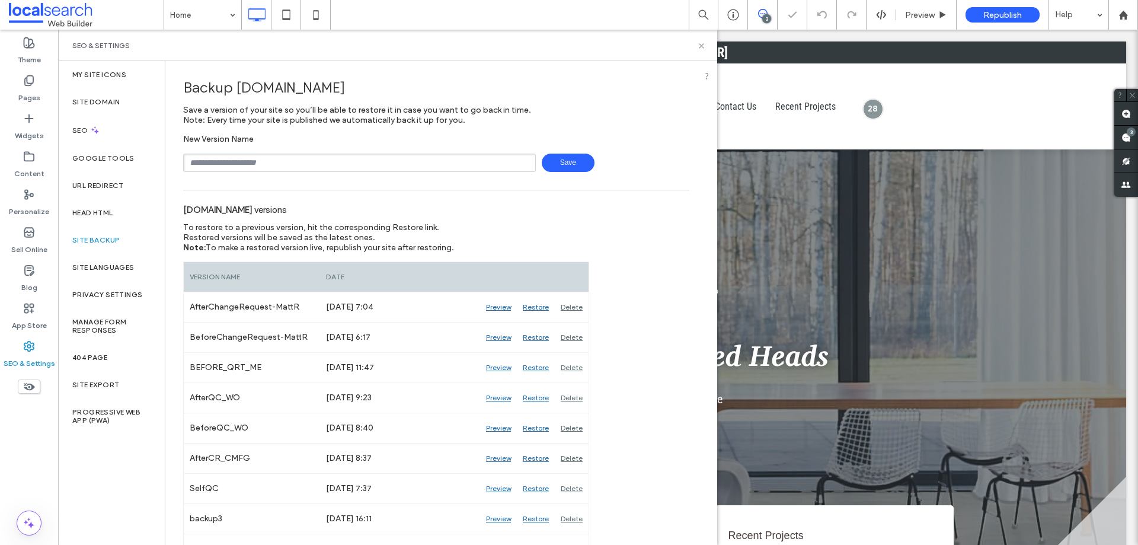
click at [232, 164] on input "text" at bounding box center [359, 163] width 353 height 18
type input "**********"
click at [563, 168] on span "Save" at bounding box center [568, 163] width 53 height 18
click at [699, 48] on icon at bounding box center [701, 45] width 9 height 9
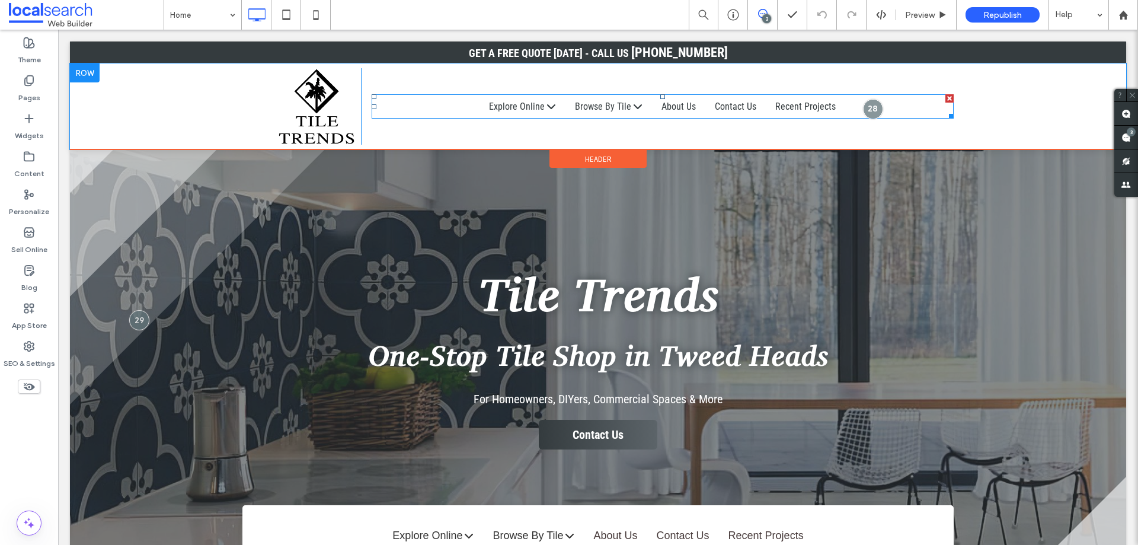
click at [440, 106] on span at bounding box center [663, 106] width 582 height 24
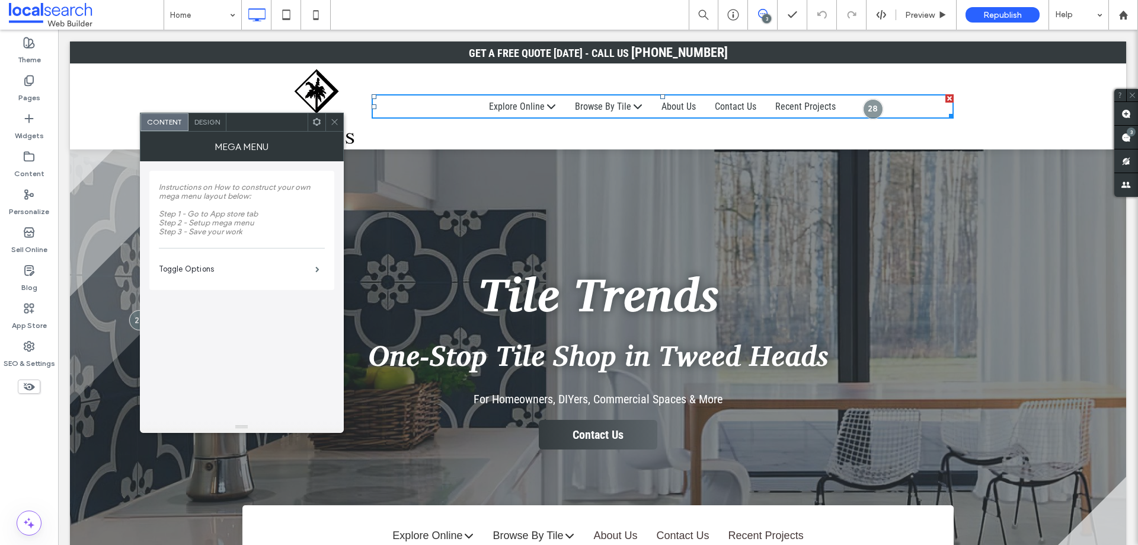
drag, startPoint x: 332, startPoint y: 119, endPoint x: 311, endPoint y: 84, distance: 40.5
click at [332, 119] on icon at bounding box center [334, 121] width 9 height 9
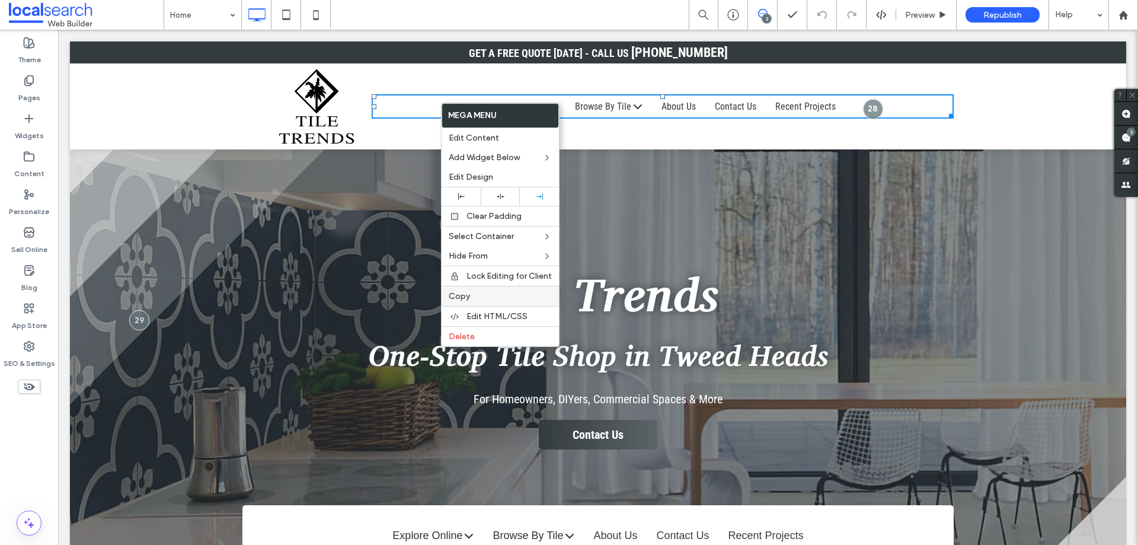
click at [485, 294] on label "Copy" at bounding box center [500, 296] width 103 height 10
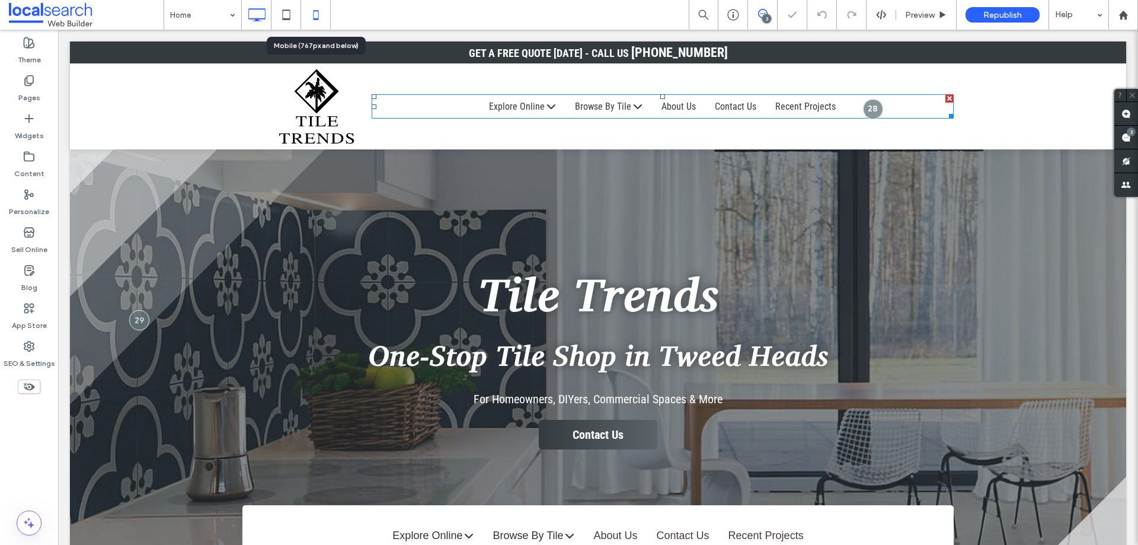
click at [318, 16] on icon at bounding box center [316, 15] width 24 height 24
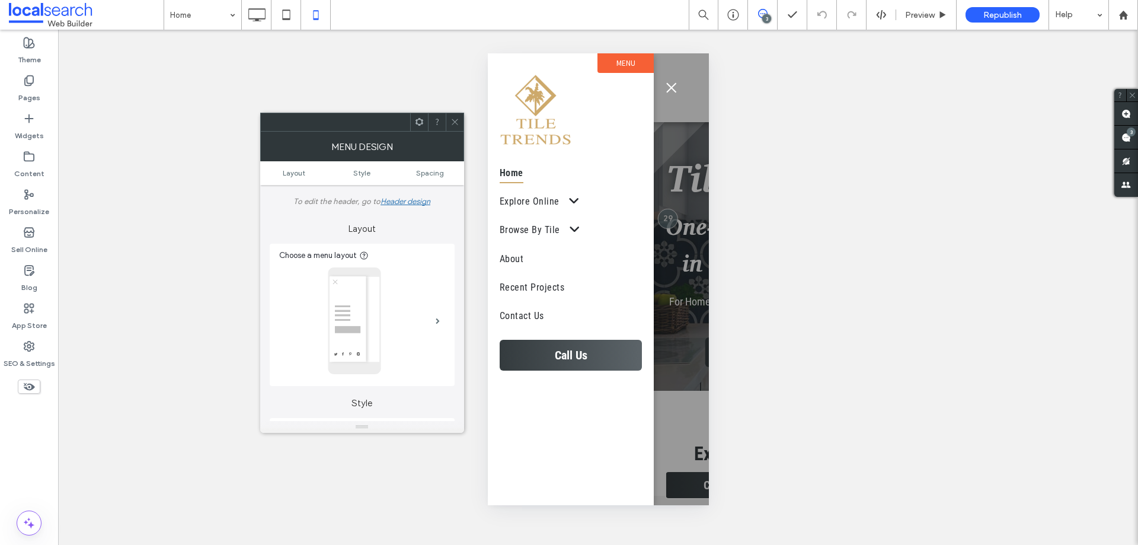
drag, startPoint x: 450, startPoint y: 119, endPoint x: 25, endPoint y: 105, distance: 425.2
click at [450, 119] on icon at bounding box center [454, 121] width 9 height 9
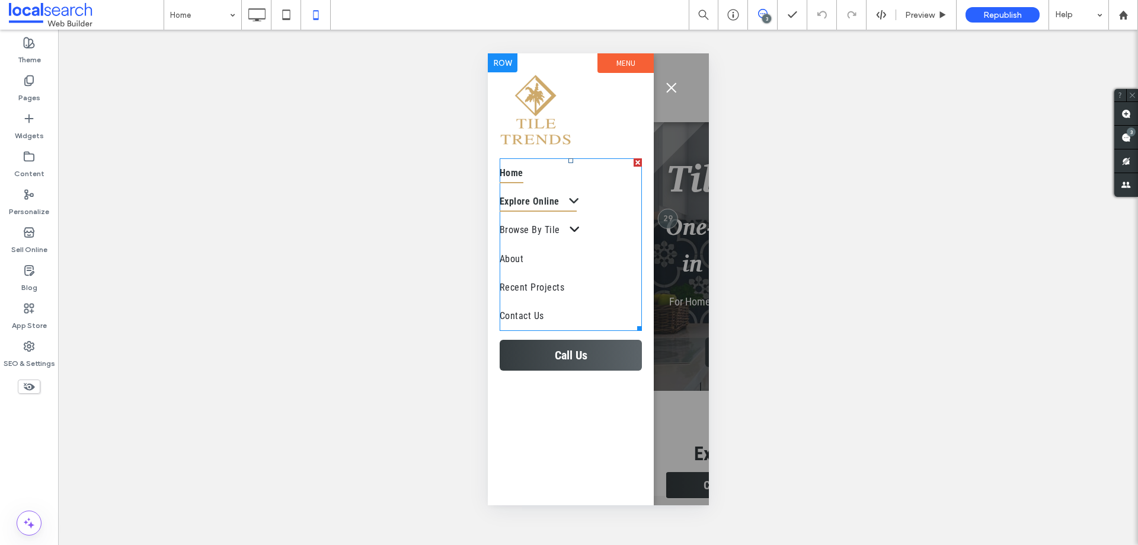
click at [609, 197] on link "Explore Online" at bounding box center [570, 201] width 142 height 28
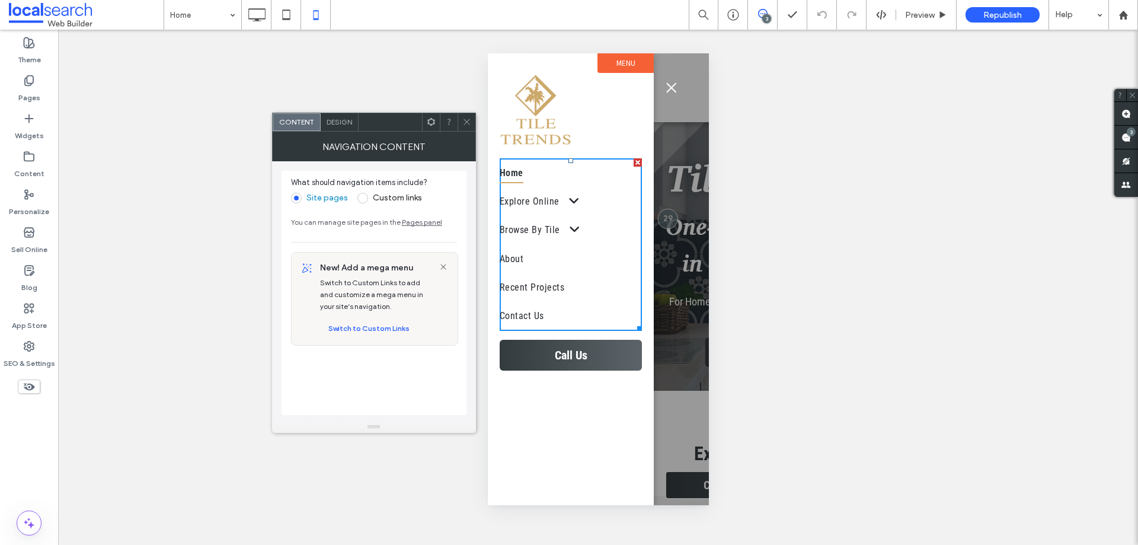
click at [463, 119] on icon at bounding box center [466, 121] width 9 height 9
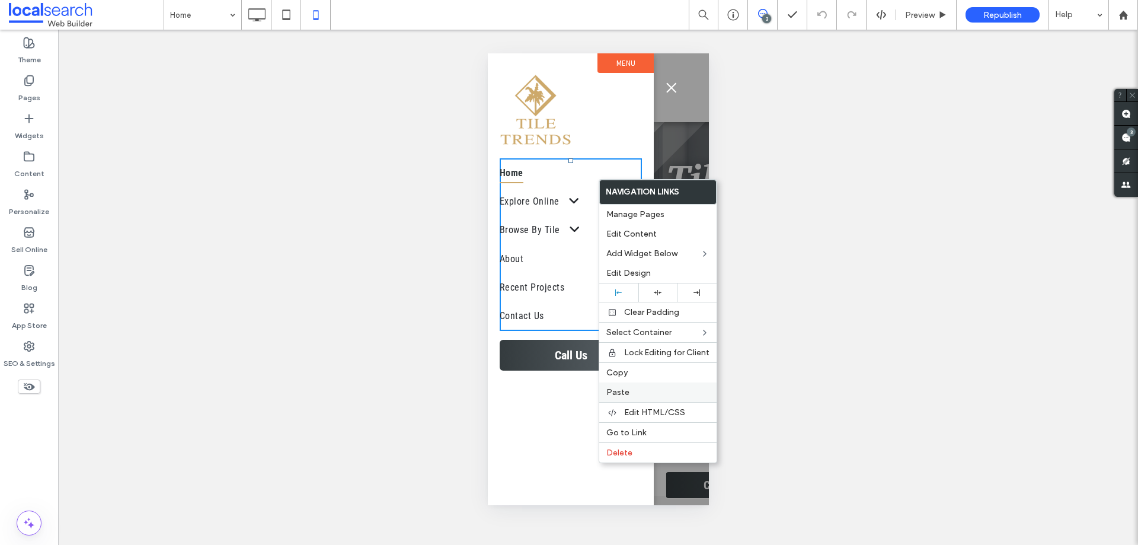
drag, startPoint x: 647, startPoint y: 393, endPoint x: 627, endPoint y: 329, distance: 67.1
click at [647, 394] on label "Paste" at bounding box center [657, 392] width 103 height 10
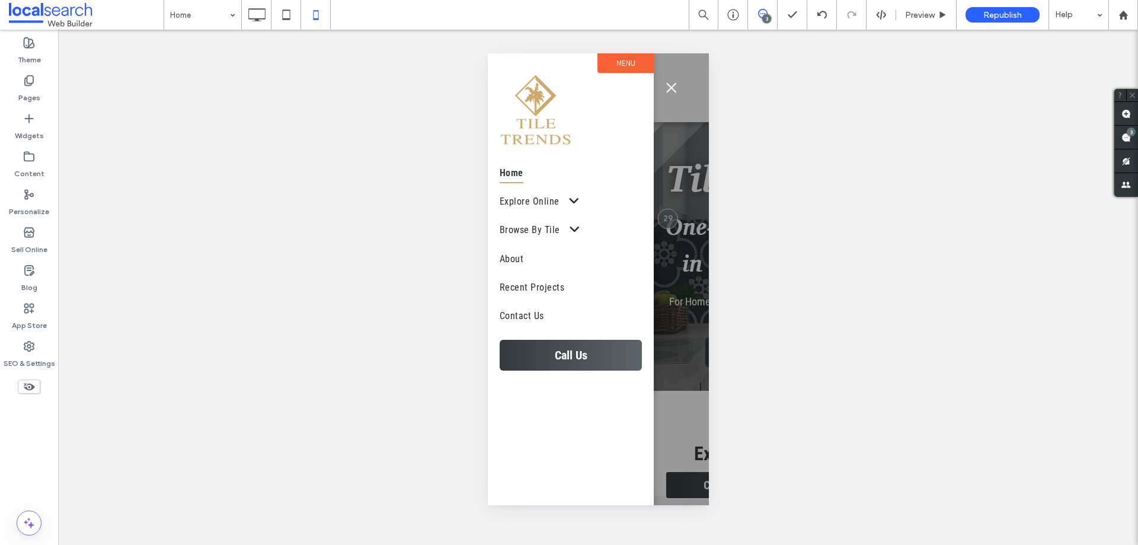
click at [669, 89] on span "menu" at bounding box center [671, 87] width 10 height 10
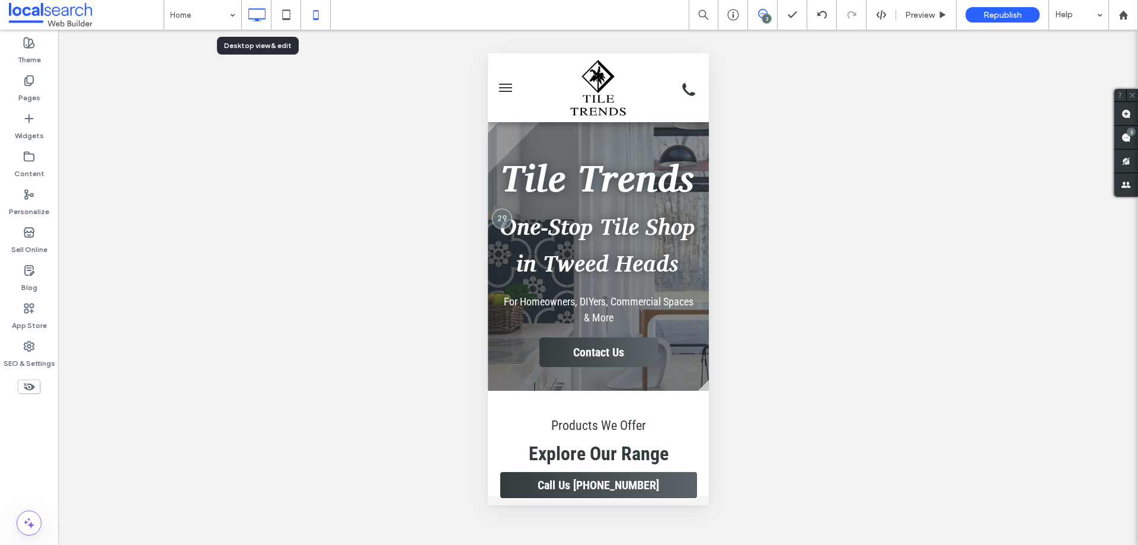
click at [259, 13] on icon at bounding box center [257, 15] width 24 height 24
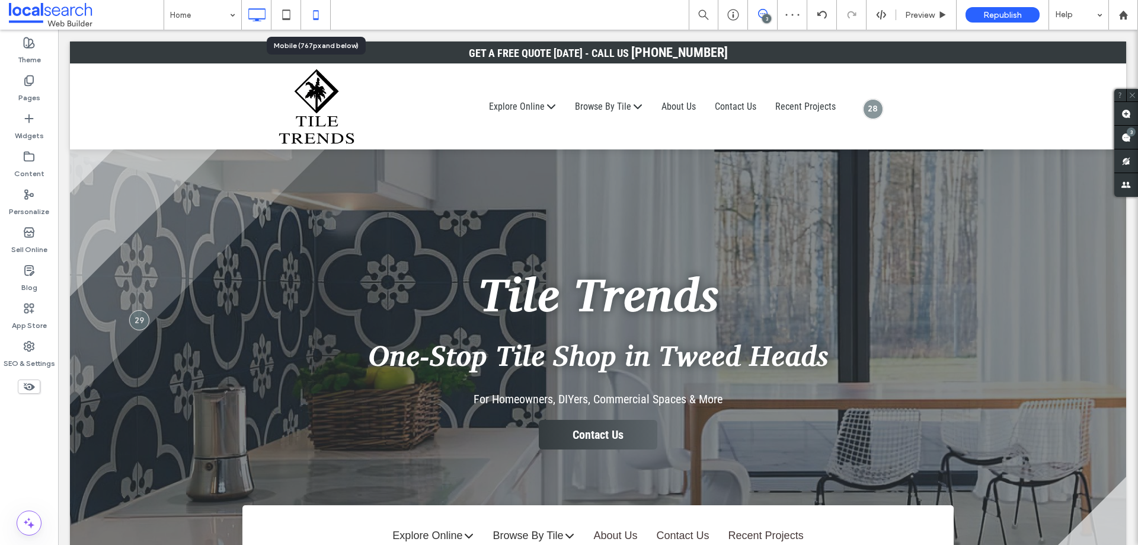
click at [315, 11] on use at bounding box center [315, 14] width 5 height 9
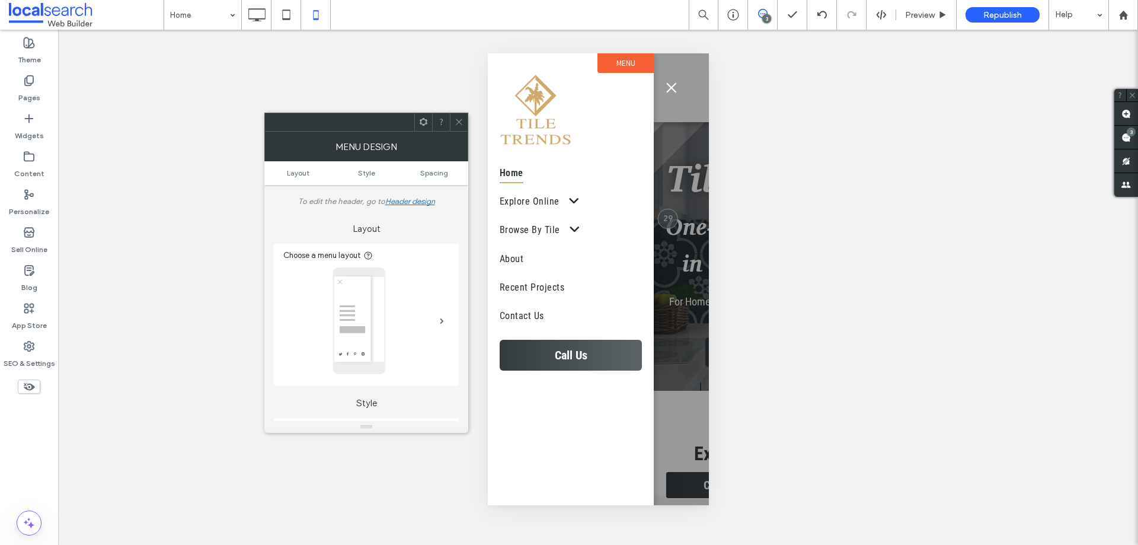
click at [460, 118] on icon at bounding box center [459, 121] width 9 height 9
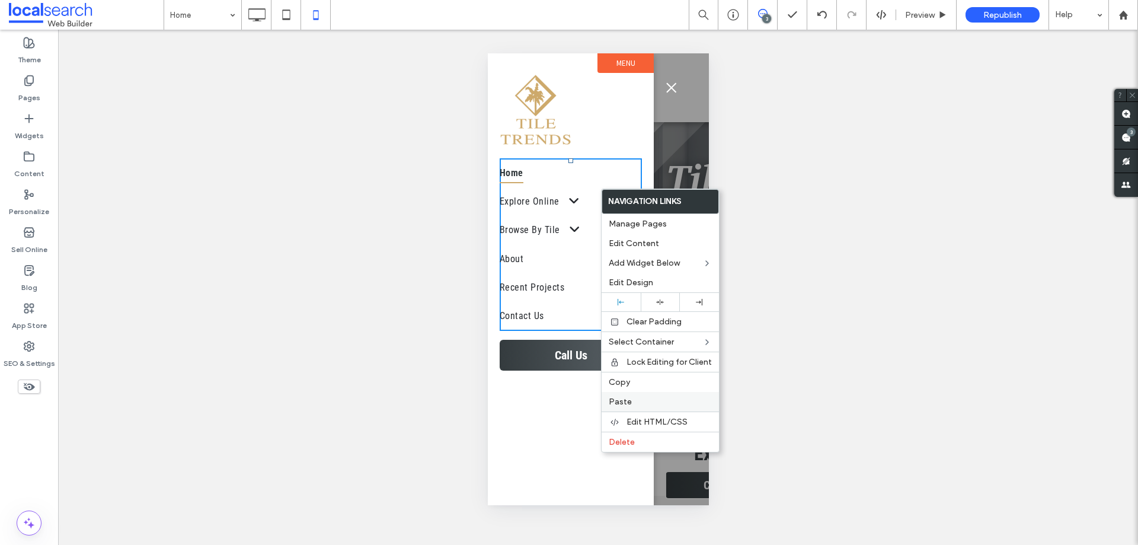
click at [651, 403] on label "Paste" at bounding box center [660, 402] width 103 height 10
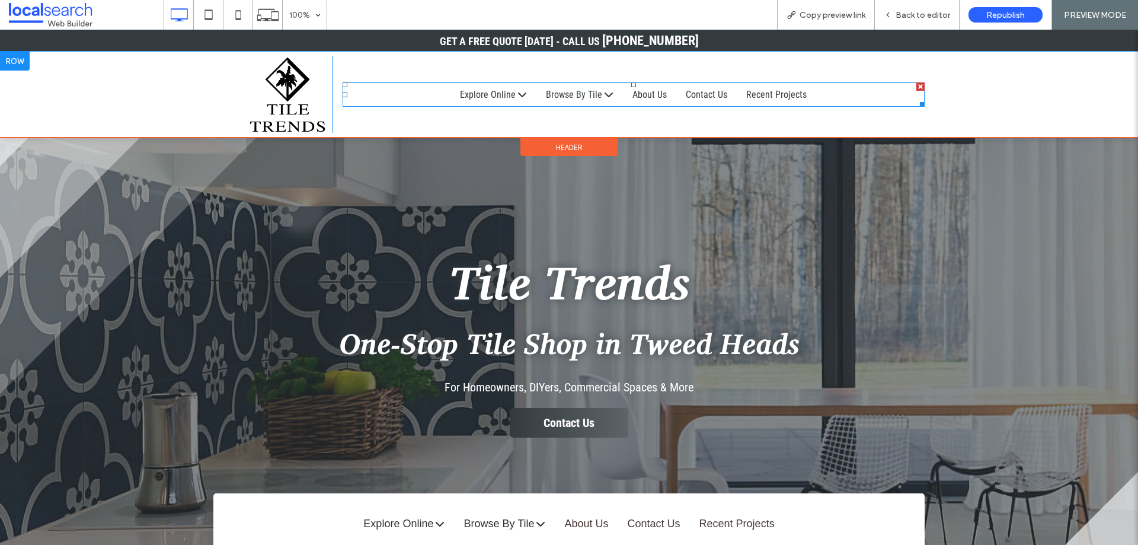
click at [520, 91] on span at bounding box center [634, 94] width 582 height 24
click at [517, 93] on span at bounding box center [634, 94] width 582 height 24
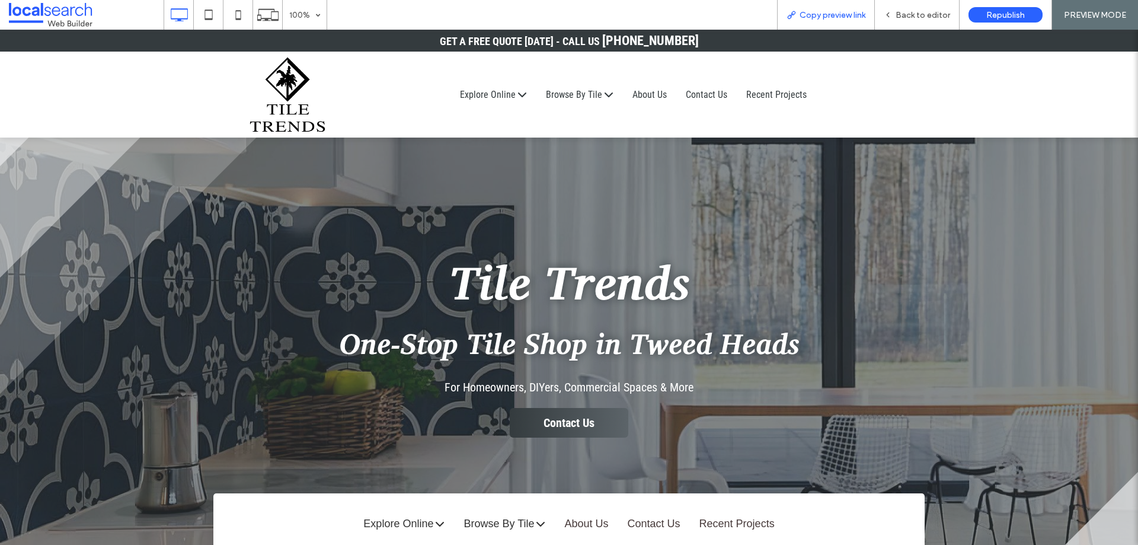
click at [784, 15] on div "Copy preview link" at bounding box center [826, 15] width 97 height 10
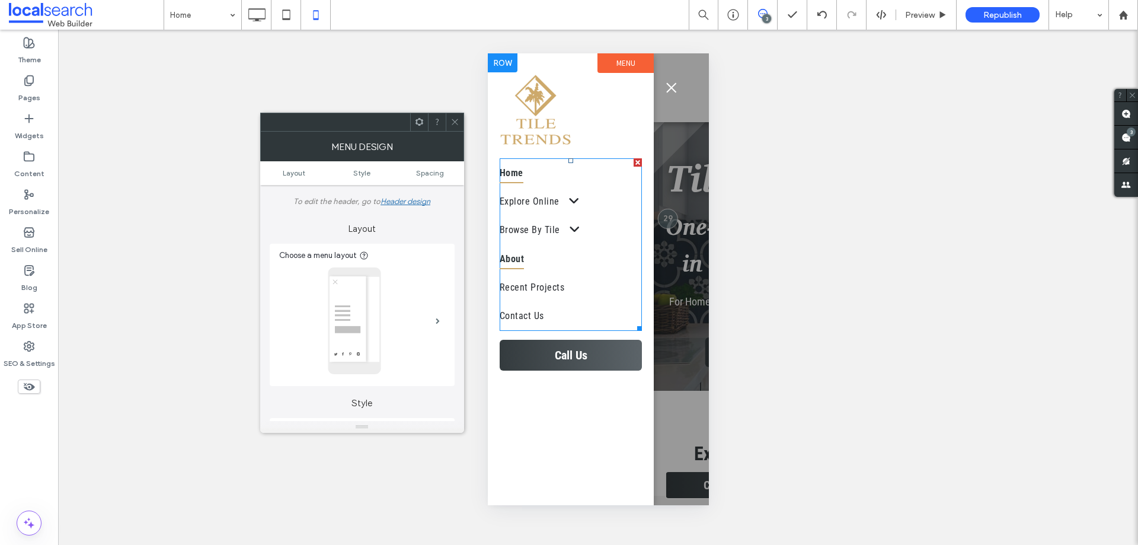
click at [603, 258] on link "About" at bounding box center [570, 259] width 142 height 28
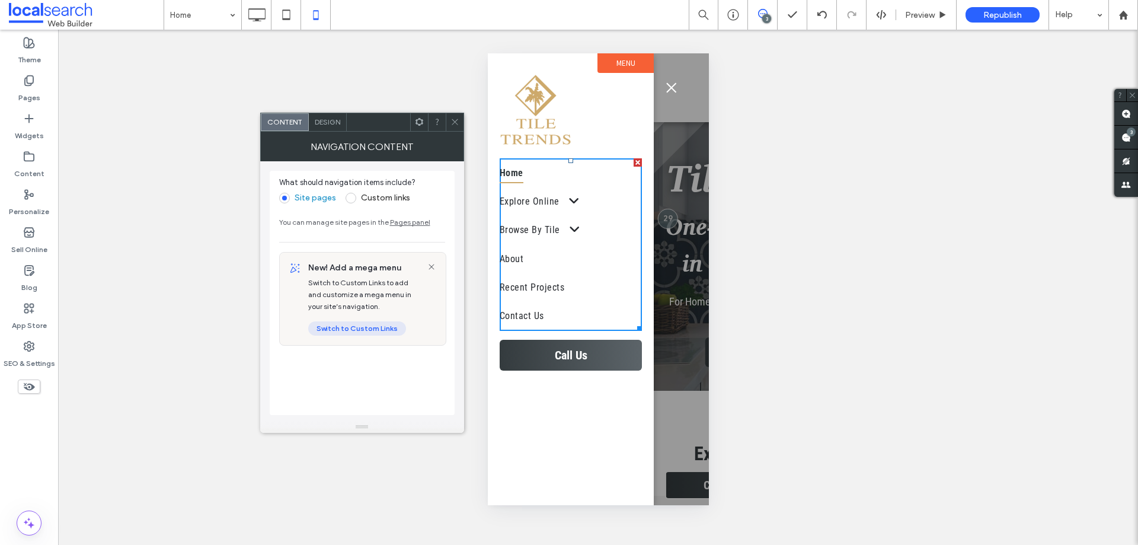
click at [378, 334] on button "Switch to Custom Links" at bounding box center [357, 328] width 98 height 14
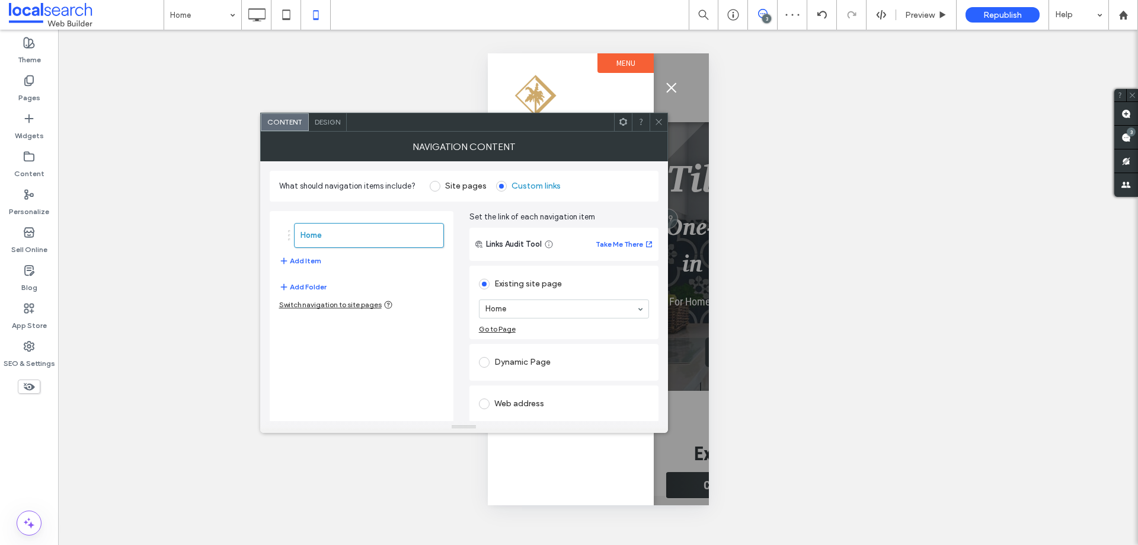
click at [664, 120] on div at bounding box center [659, 122] width 18 height 18
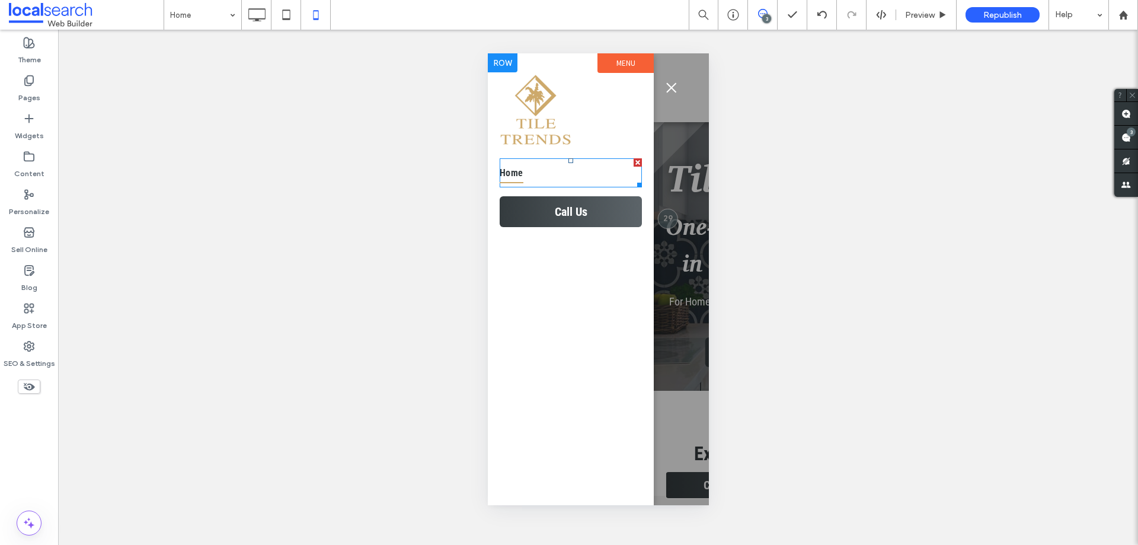
click at [531, 166] on link "Home" at bounding box center [570, 172] width 142 height 28
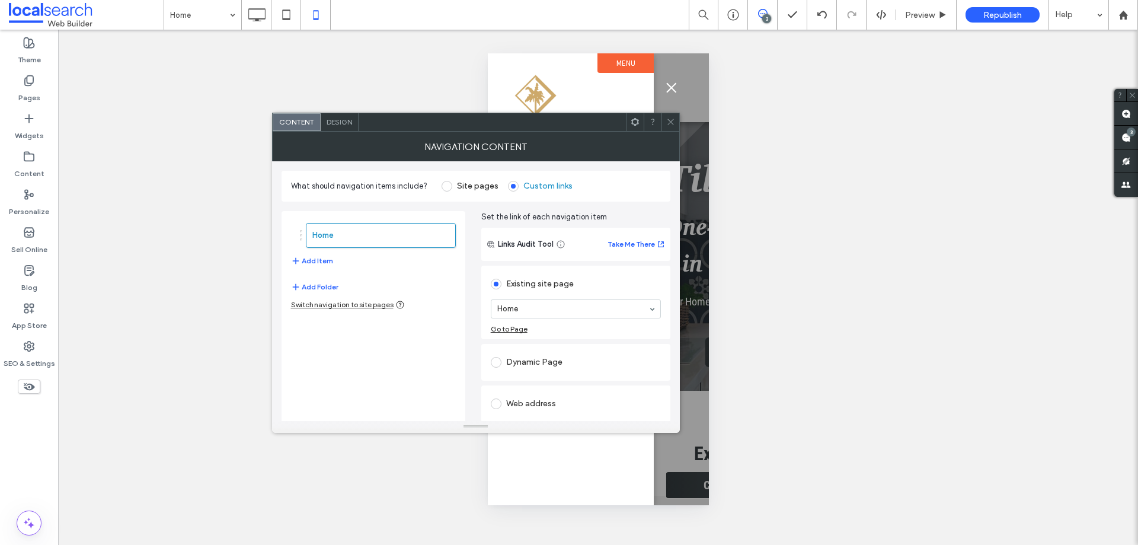
click at [453, 184] on label "Site pages" at bounding box center [470, 186] width 57 height 11
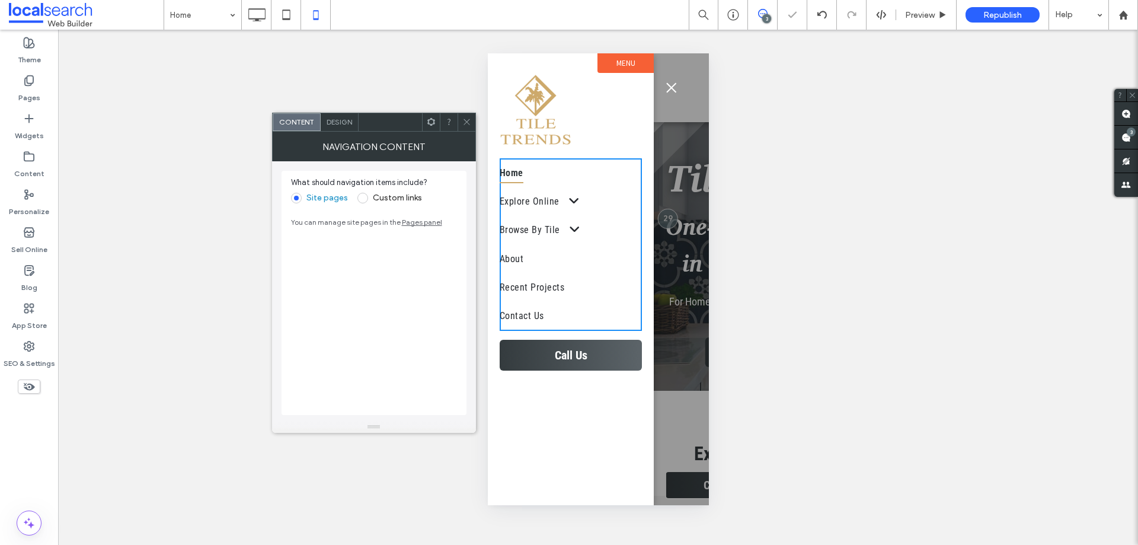
click at [417, 266] on div "What should navigation items include? Site pages Custom links You can manage si…" at bounding box center [374, 293] width 185 height 244
click at [343, 122] on span "Design" at bounding box center [339, 121] width 25 height 9
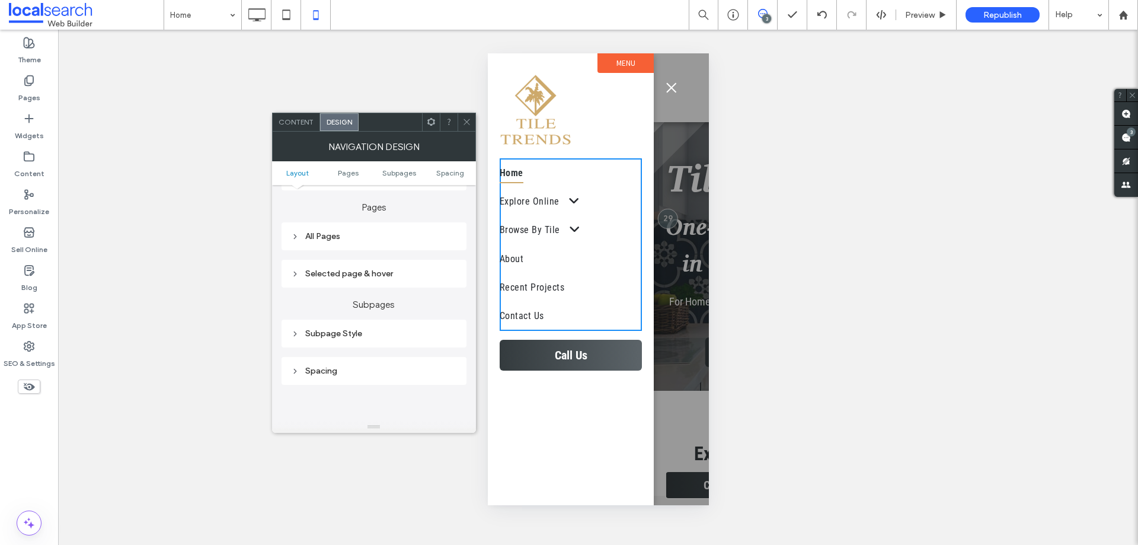
scroll to position [237, 0]
click at [463, 122] on icon at bounding box center [466, 121] width 9 height 9
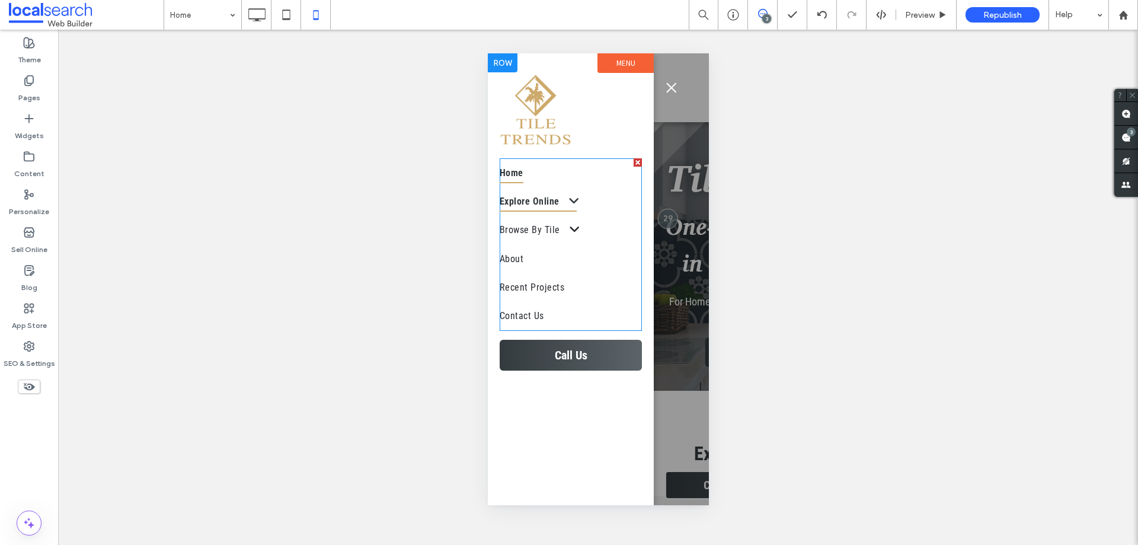
click at [587, 210] on link "Explore Online" at bounding box center [570, 201] width 142 height 28
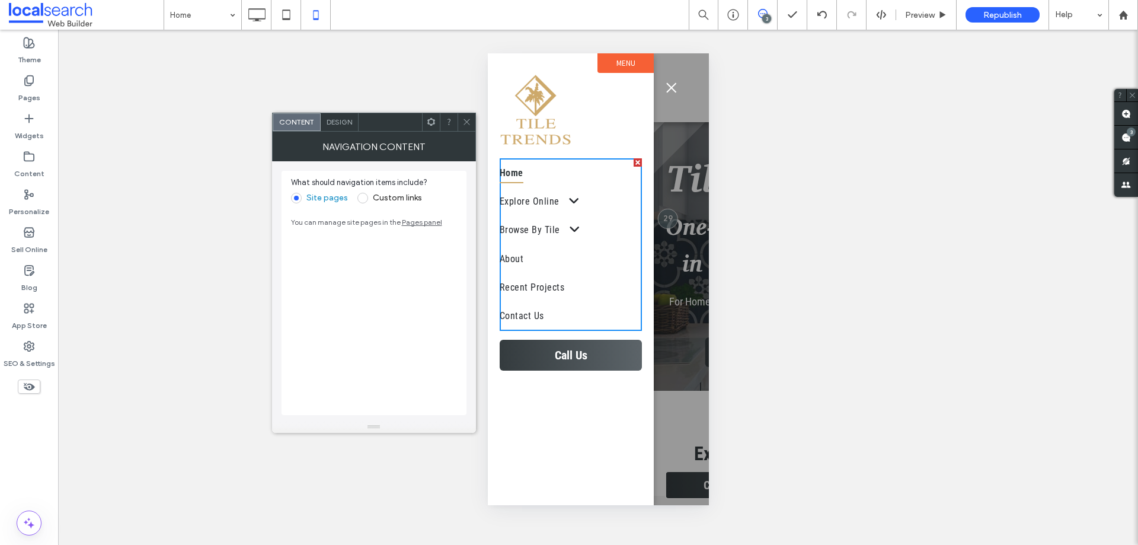
click at [349, 115] on div "Design" at bounding box center [340, 122] width 38 height 18
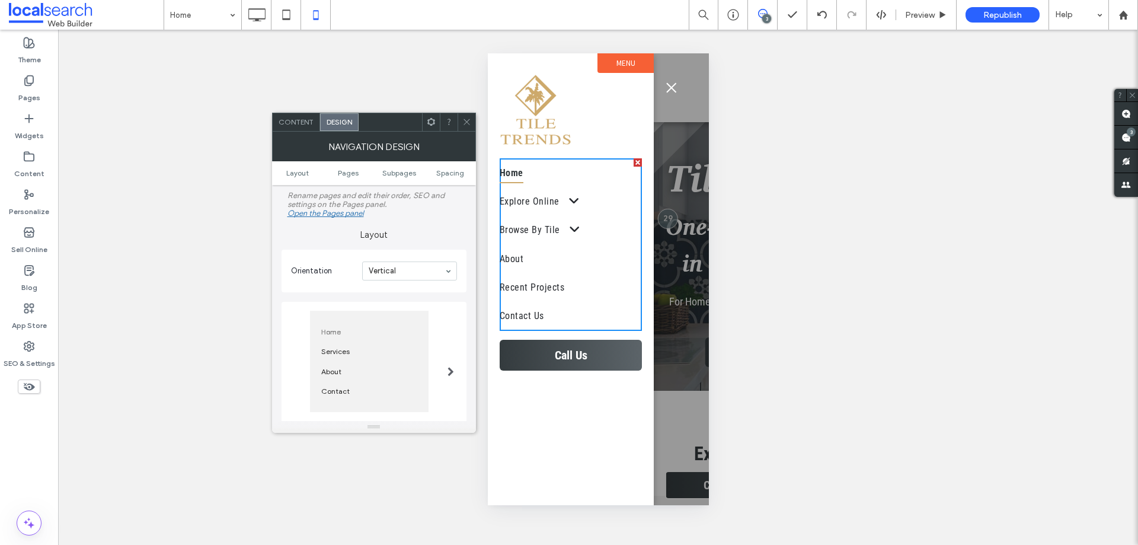
click at [468, 117] on icon at bounding box center [466, 121] width 9 height 9
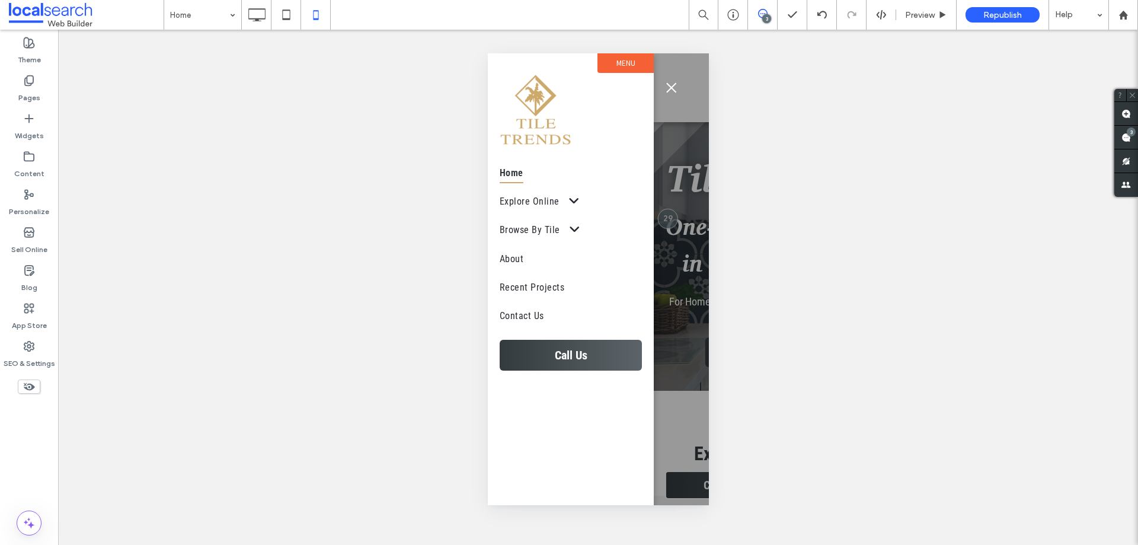
click at [669, 94] on button "menu" at bounding box center [671, 88] width 24 height 24
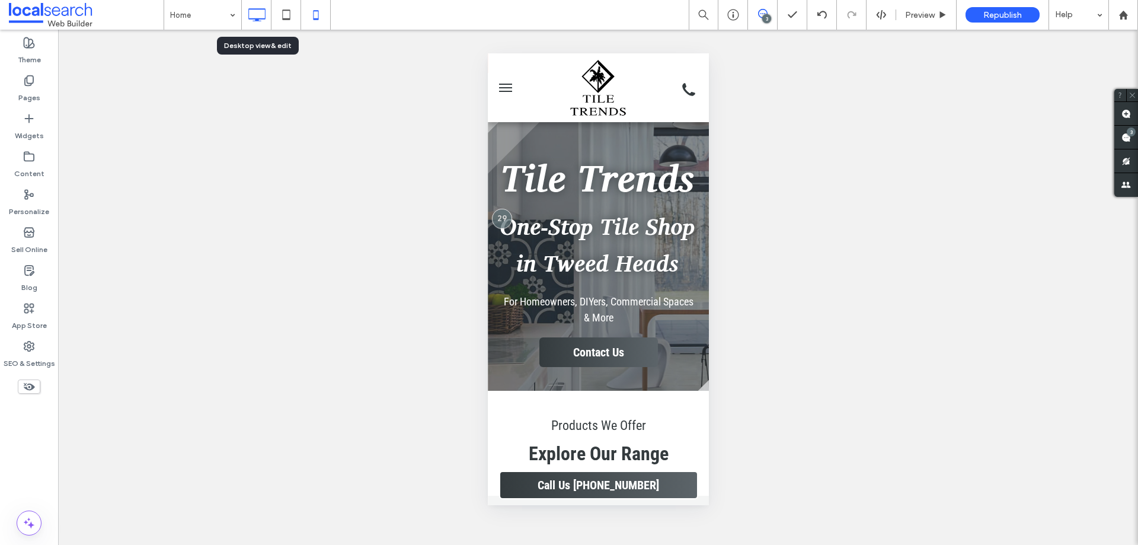
click at [257, 16] on icon at bounding box center [257, 15] width 24 height 24
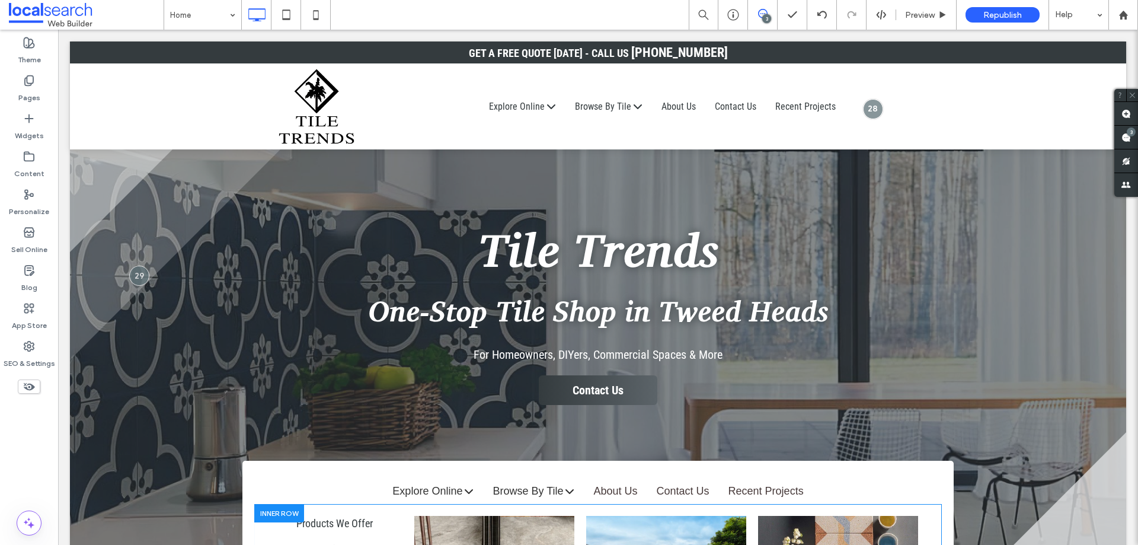
scroll to position [0, 0]
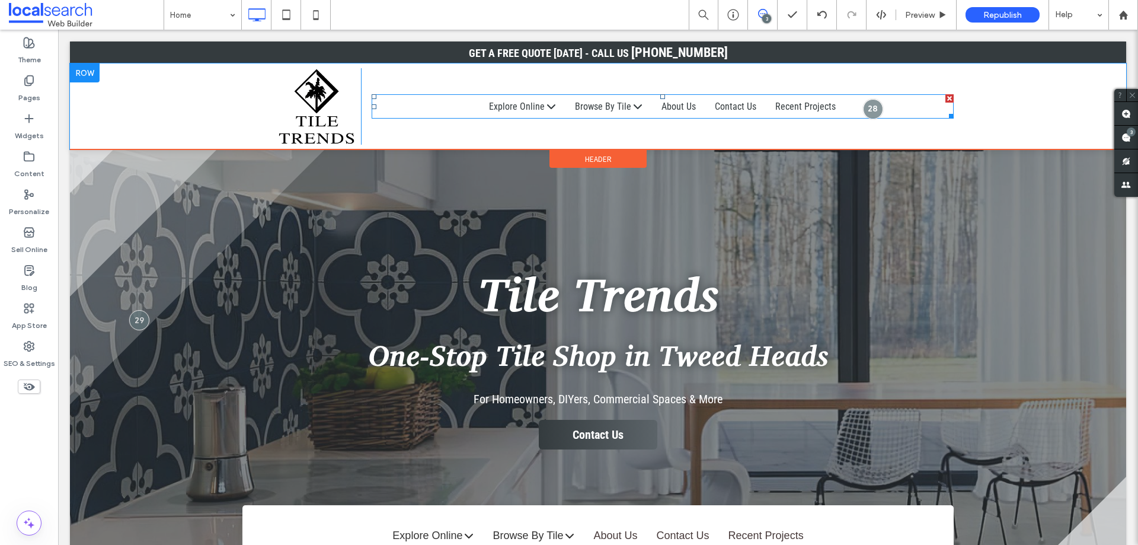
click at [536, 104] on span at bounding box center [663, 106] width 582 height 24
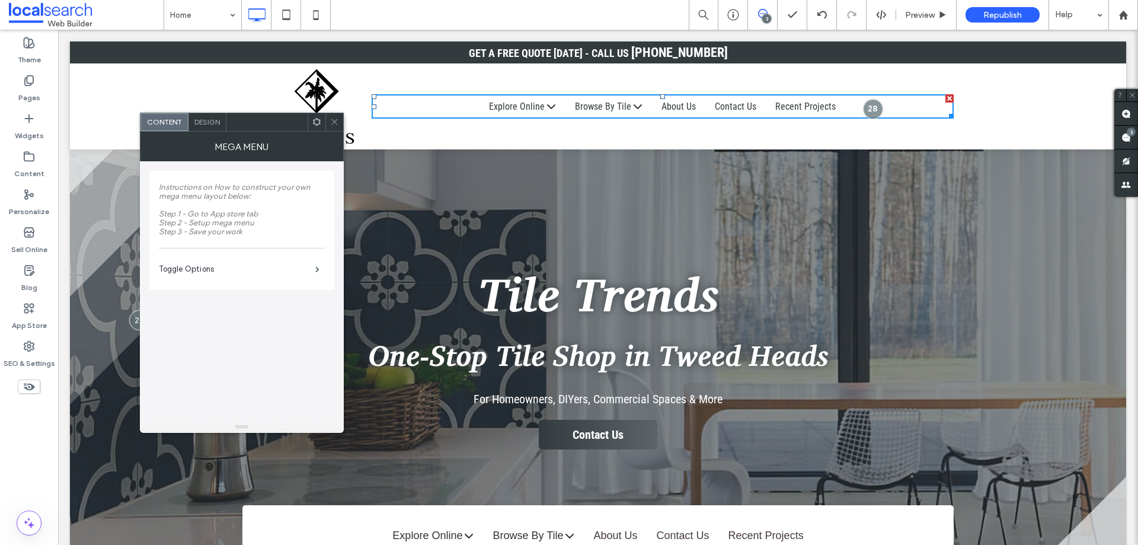
click at [203, 123] on span "Design" at bounding box center [206, 121] width 25 height 9
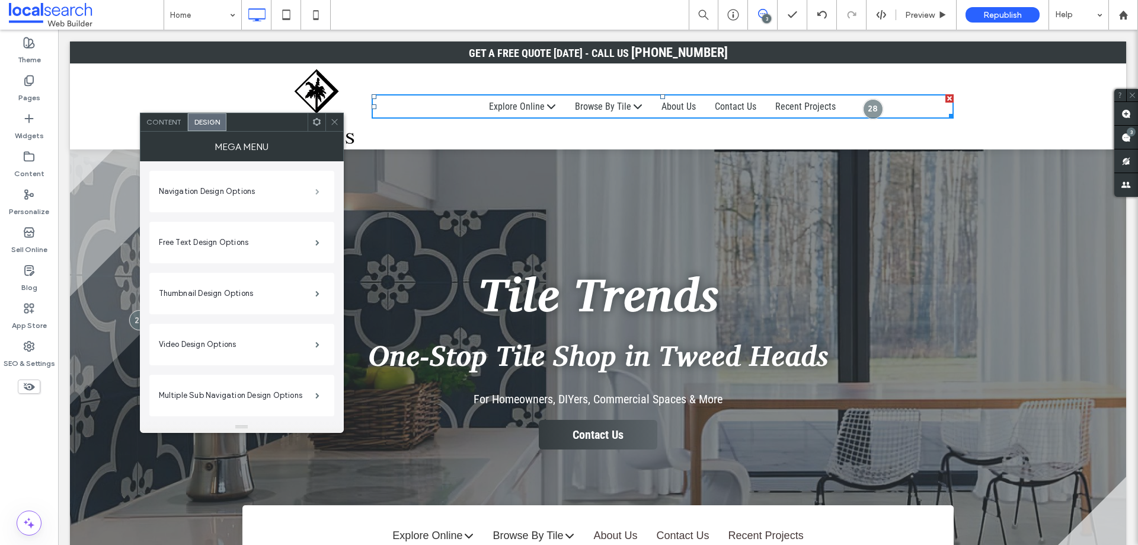
click at [317, 190] on span at bounding box center [317, 191] width 4 height 6
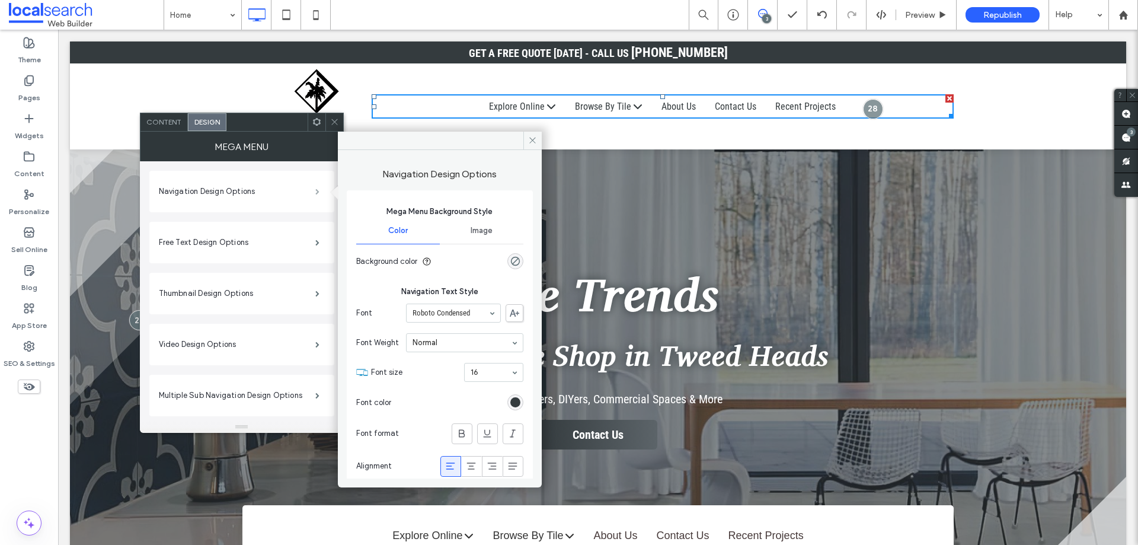
click at [317, 190] on span at bounding box center [317, 191] width 4 height 6
click at [174, 122] on span "Content" at bounding box center [163, 121] width 35 height 9
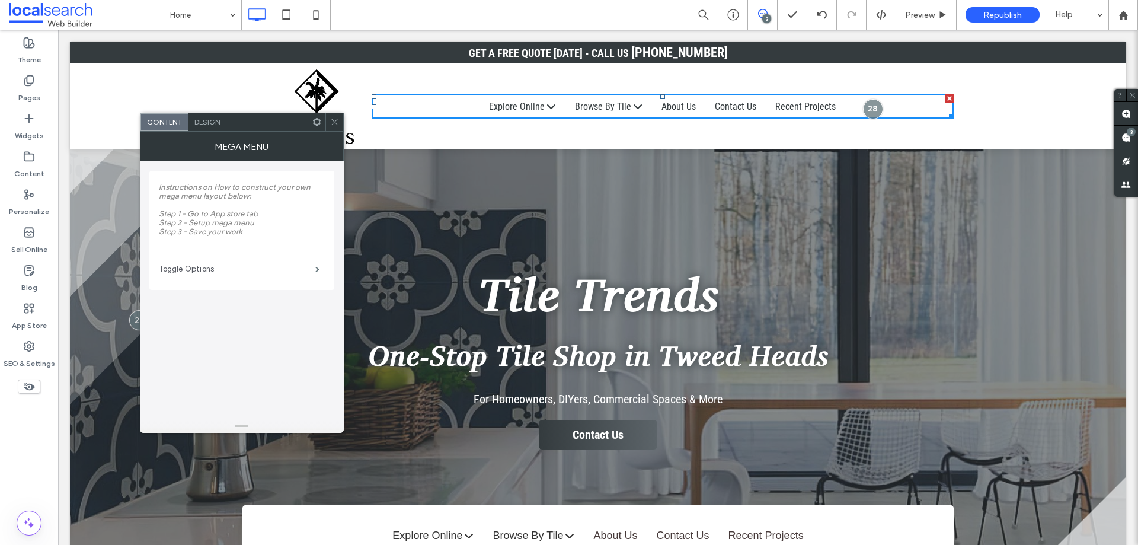
click at [251, 267] on label "Toggle Options" at bounding box center [237, 269] width 156 height 24
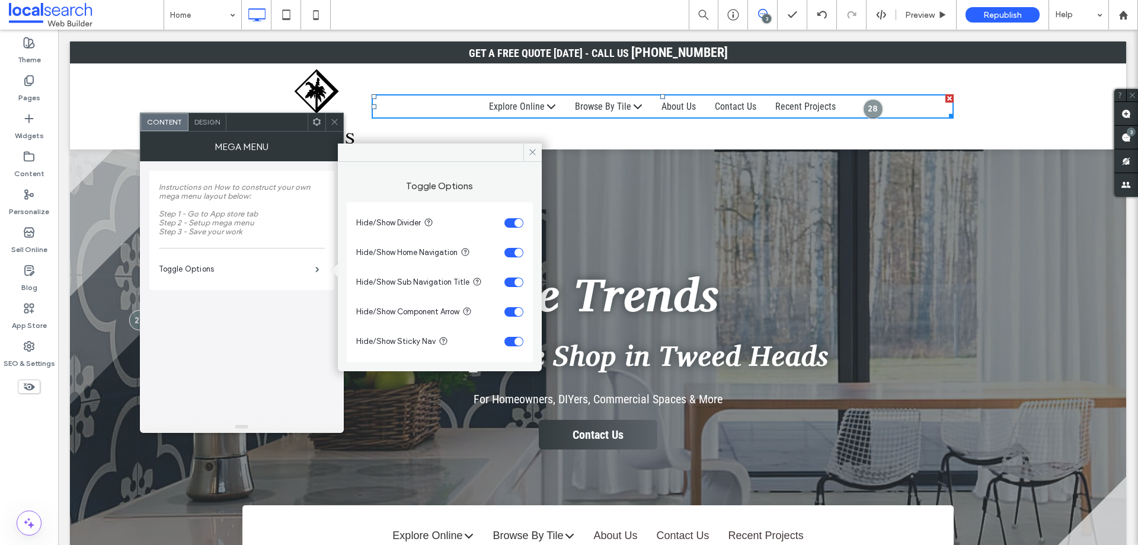
click at [205, 119] on span "Design" at bounding box center [206, 121] width 25 height 9
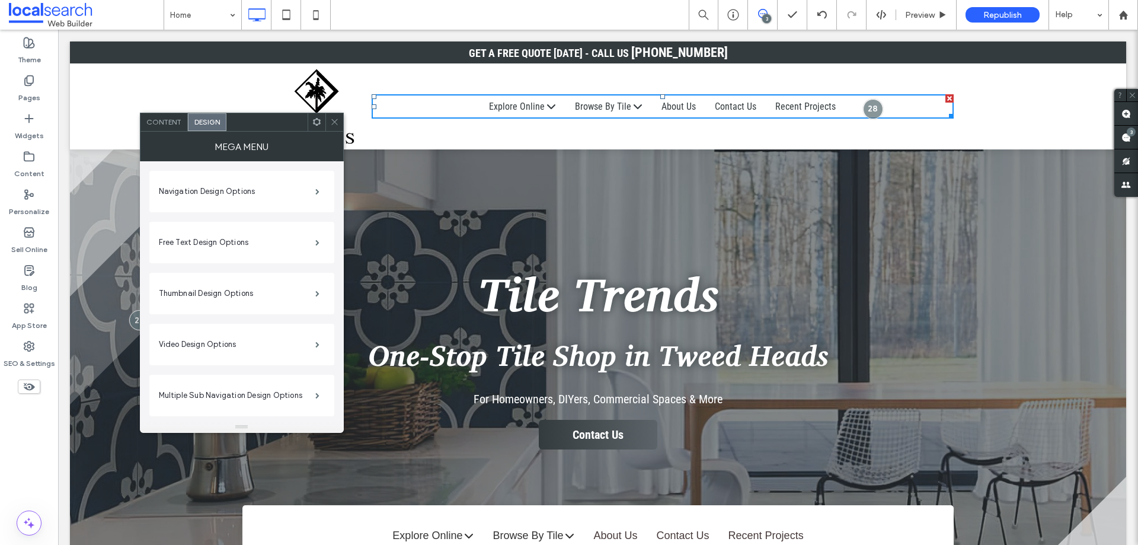
click at [336, 125] on icon at bounding box center [334, 121] width 9 height 9
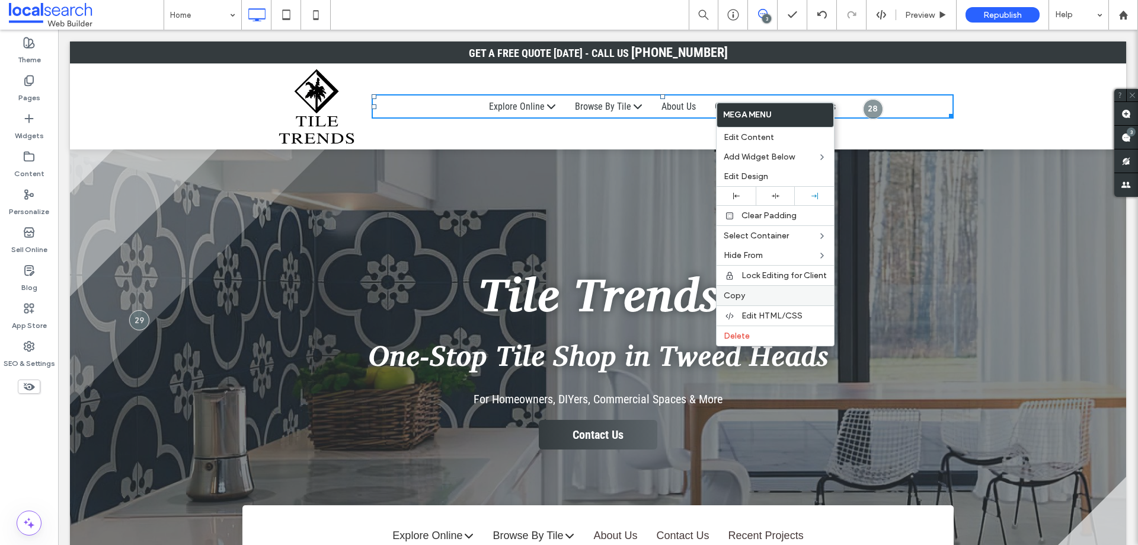
click at [779, 298] on label "Copy" at bounding box center [775, 295] width 103 height 10
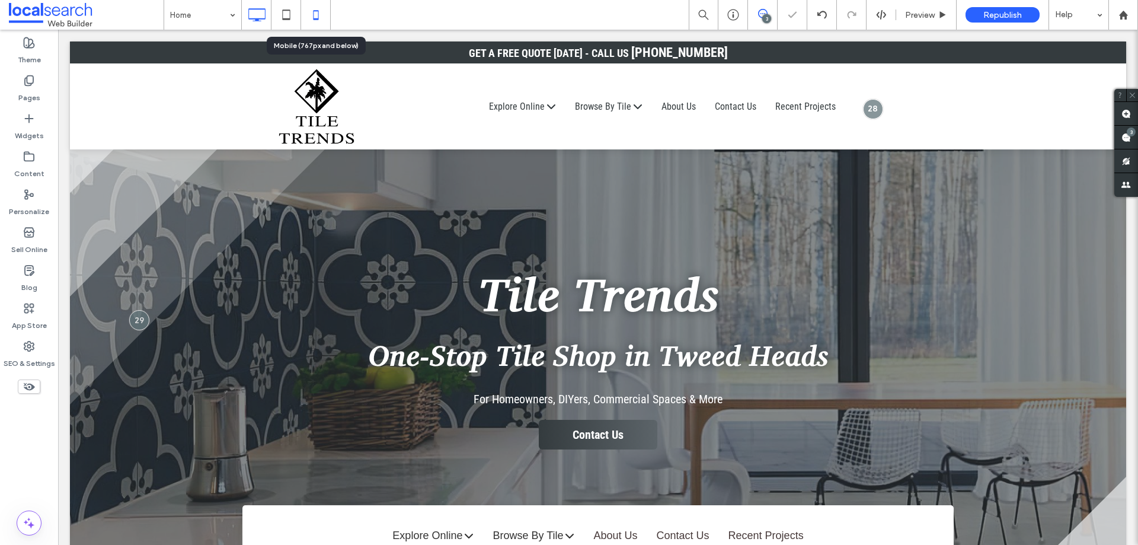
click at [315, 17] on icon at bounding box center [316, 15] width 24 height 24
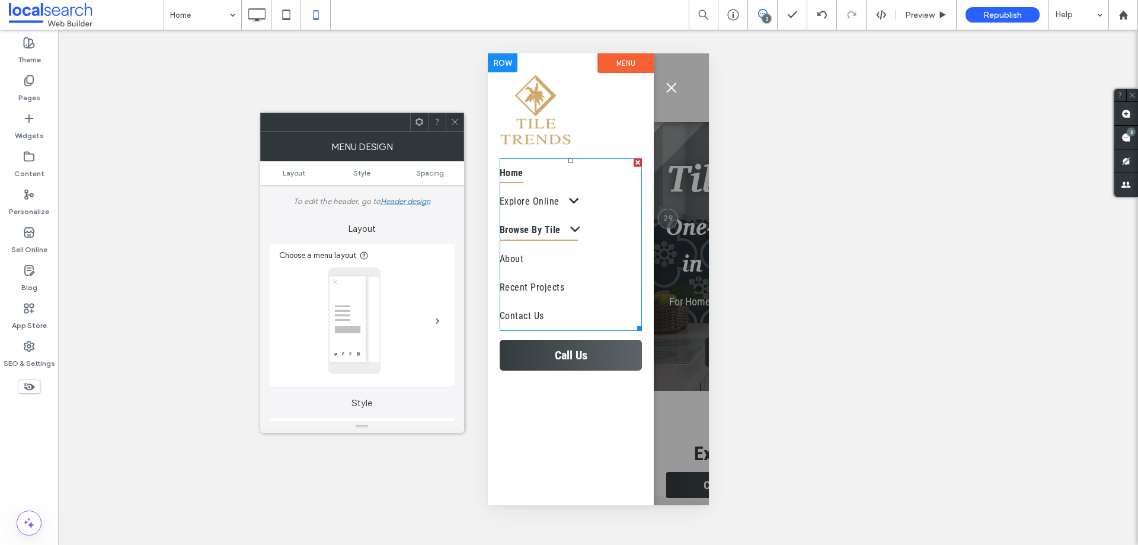
click at [602, 231] on link "Browse By Tile" at bounding box center [570, 230] width 142 height 28
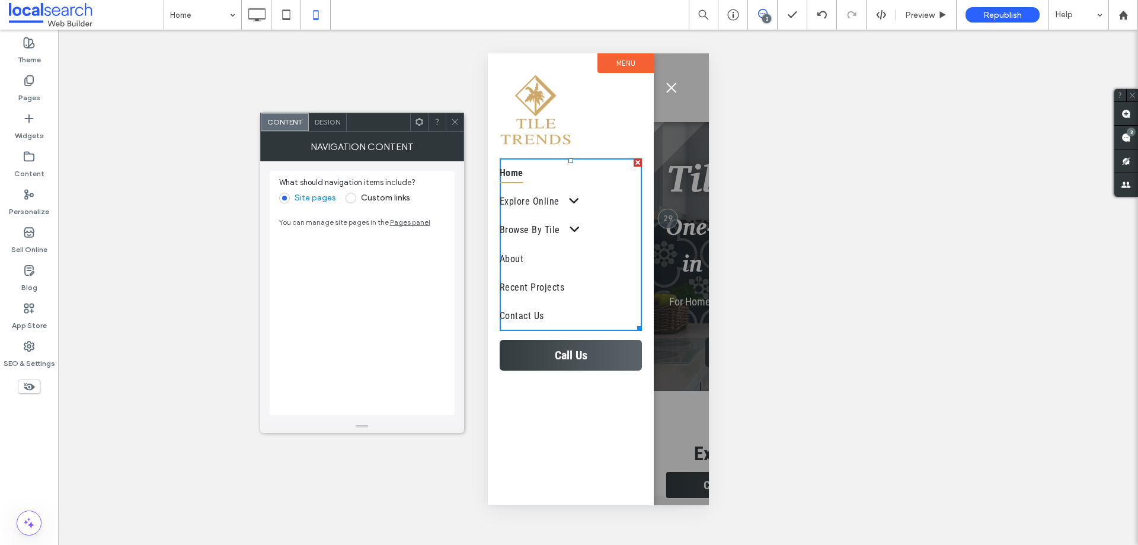
click at [459, 117] on icon at bounding box center [454, 121] width 9 height 9
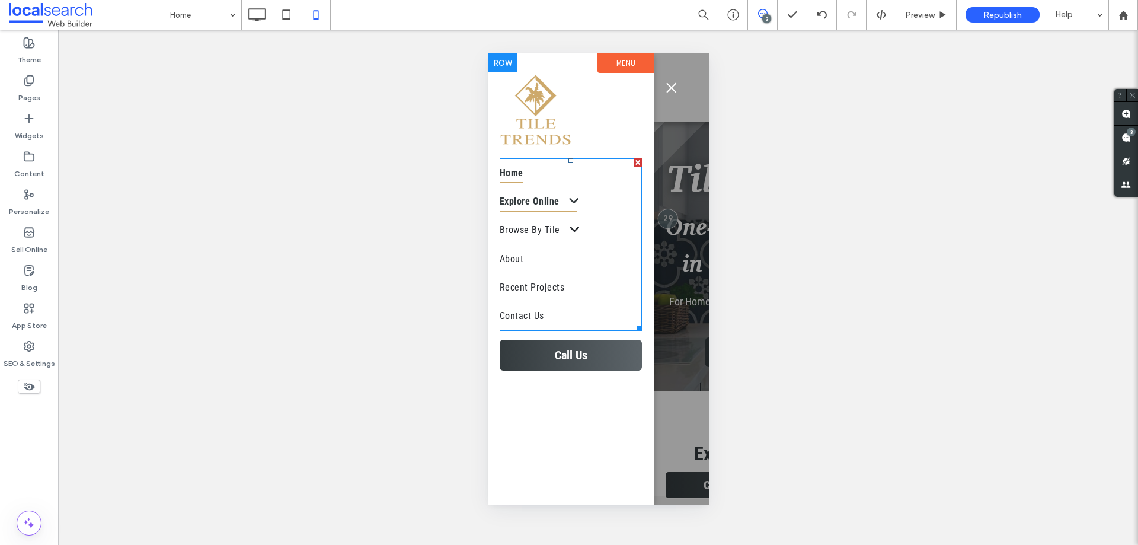
click at [574, 200] on span at bounding box center [567, 201] width 23 height 12
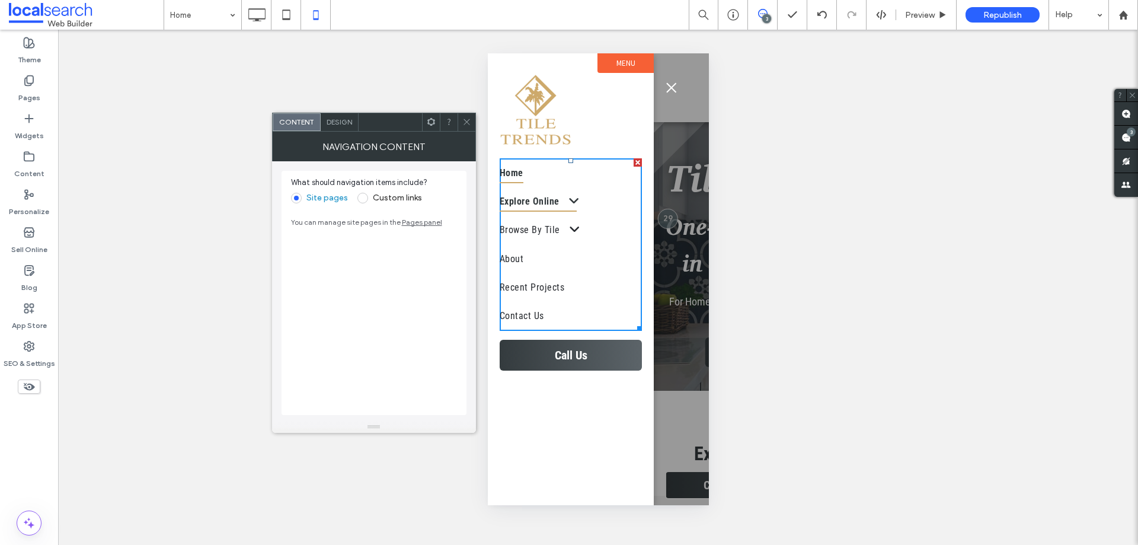
click at [574, 200] on span at bounding box center [567, 201] width 23 height 12
drag, startPoint x: 465, startPoint y: 122, endPoint x: 20, endPoint y: 94, distance: 446.0
click at [465, 122] on icon at bounding box center [466, 121] width 9 height 9
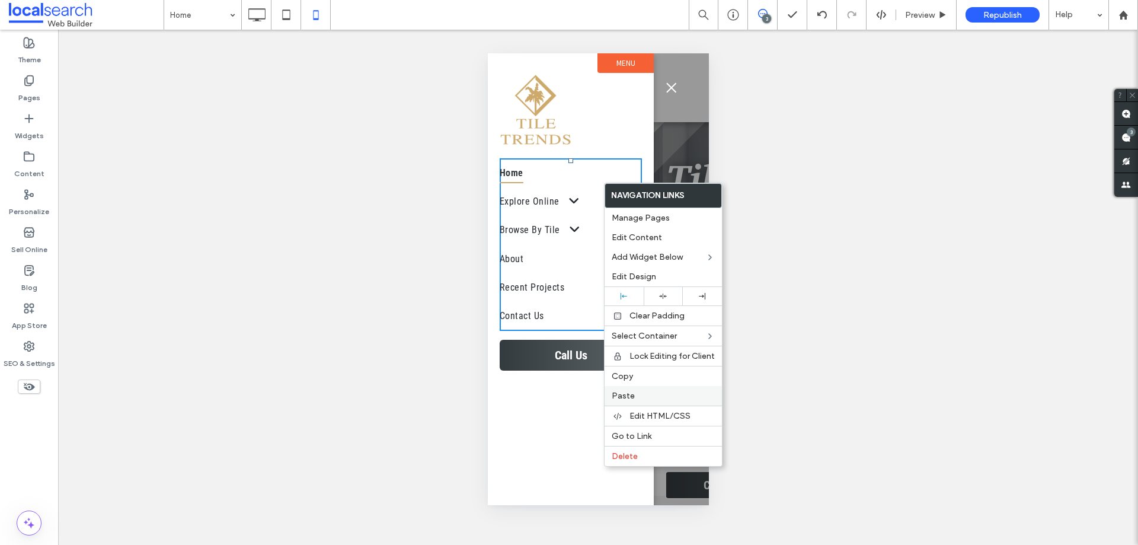
click at [640, 397] on label "Paste" at bounding box center [663, 396] width 103 height 10
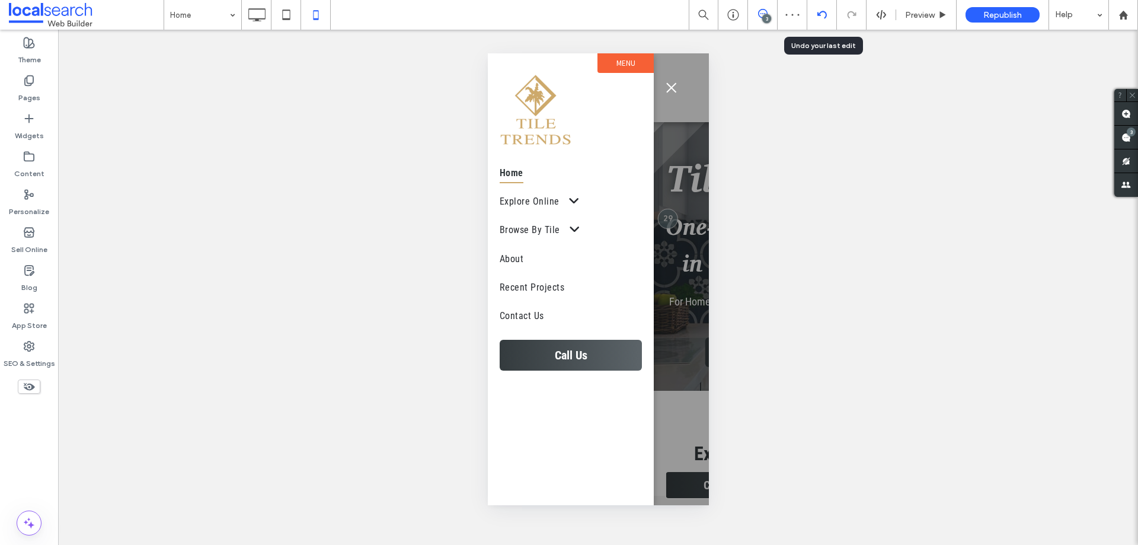
click at [821, 13] on icon at bounding box center [821, 14] width 9 height 9
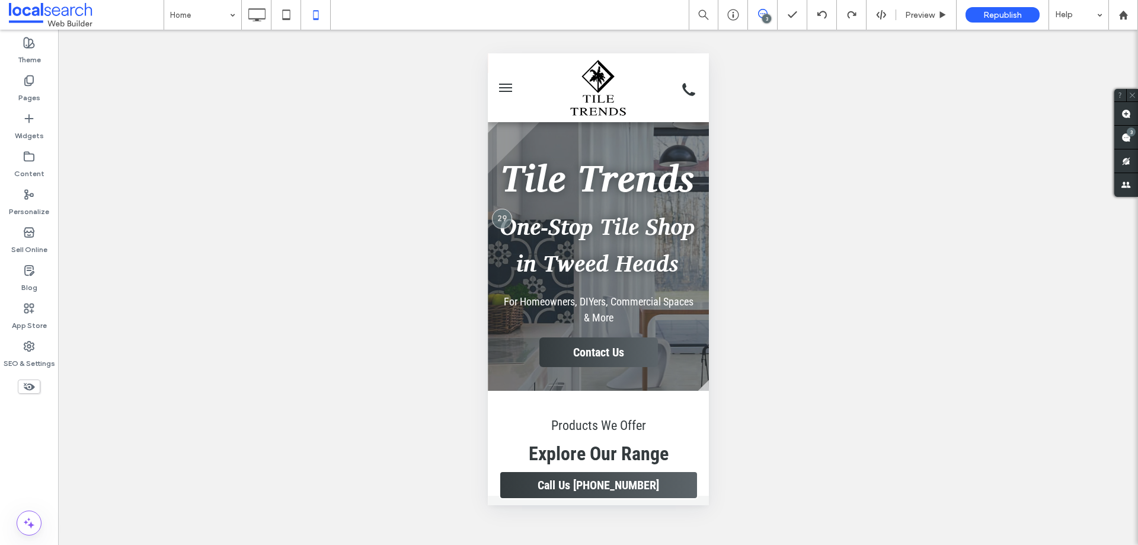
click at [504, 91] on span "menu" at bounding box center [504, 91] width 13 height 1
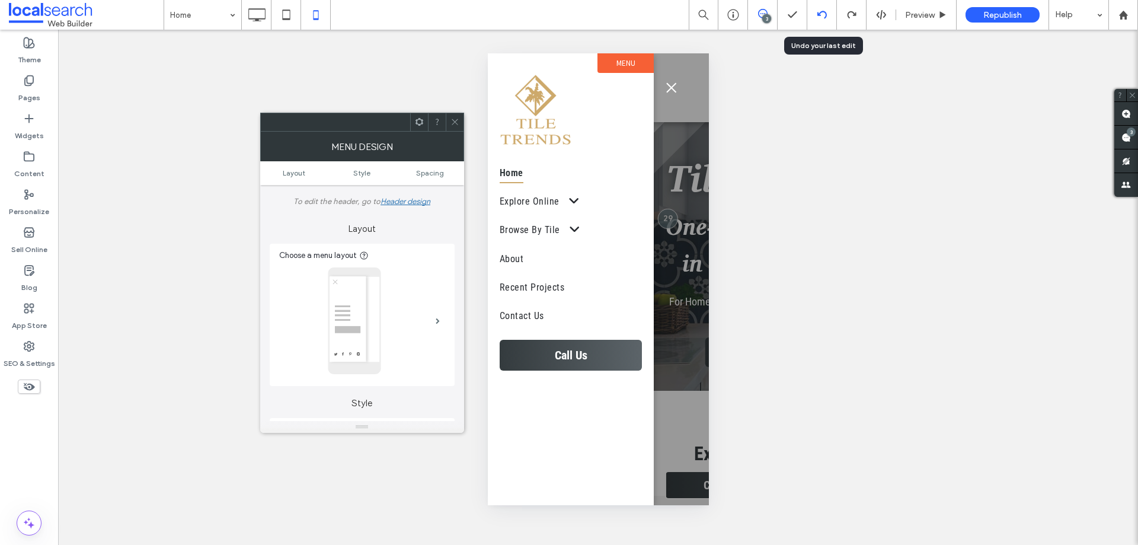
click at [819, 17] on icon at bounding box center [821, 14] width 9 height 9
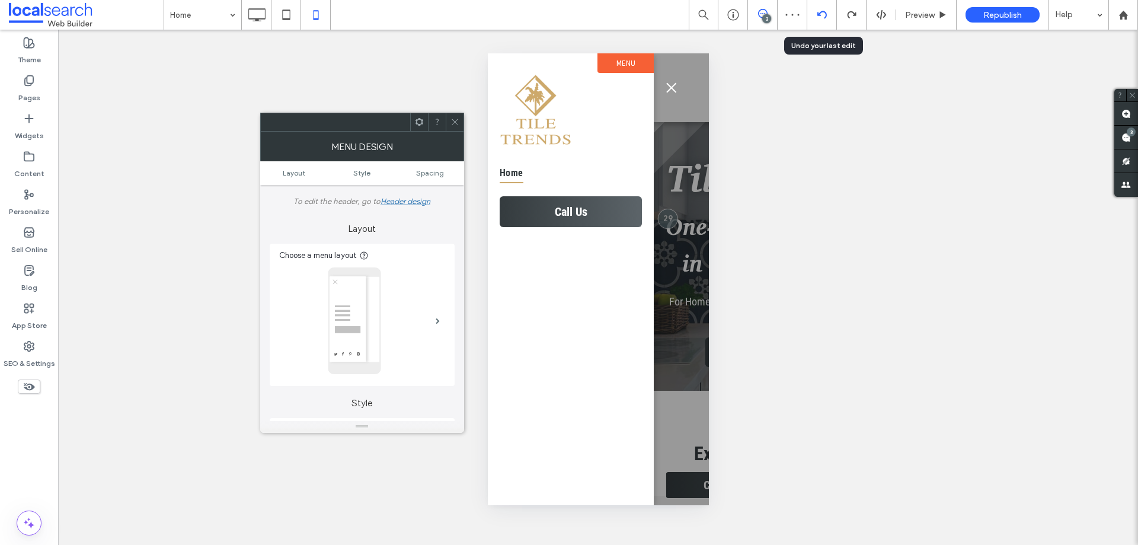
click at [819, 16] on icon at bounding box center [821, 14] width 9 height 9
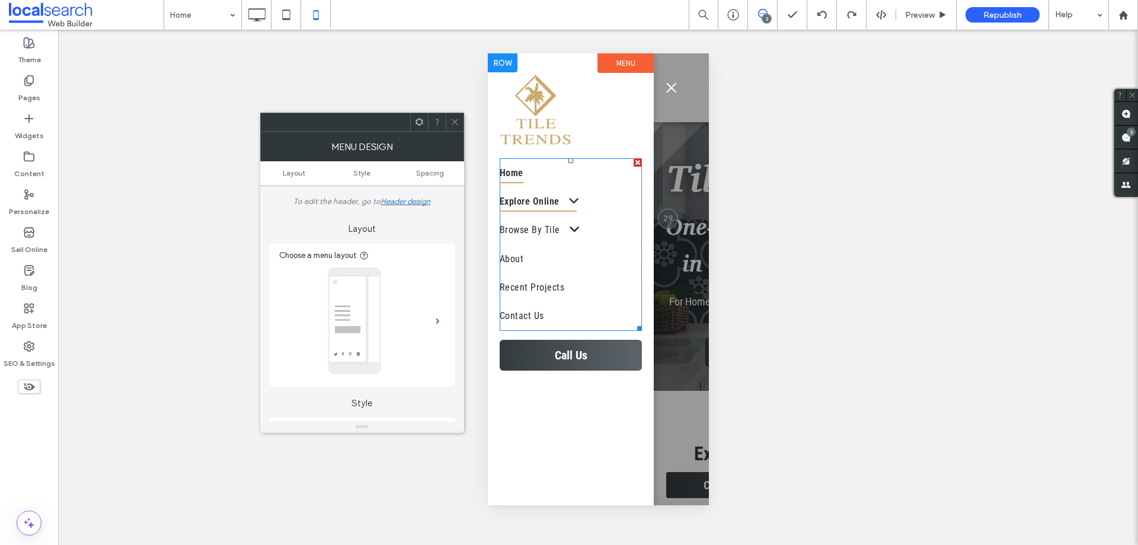
click at [604, 196] on link "Explore Online" at bounding box center [570, 201] width 142 height 28
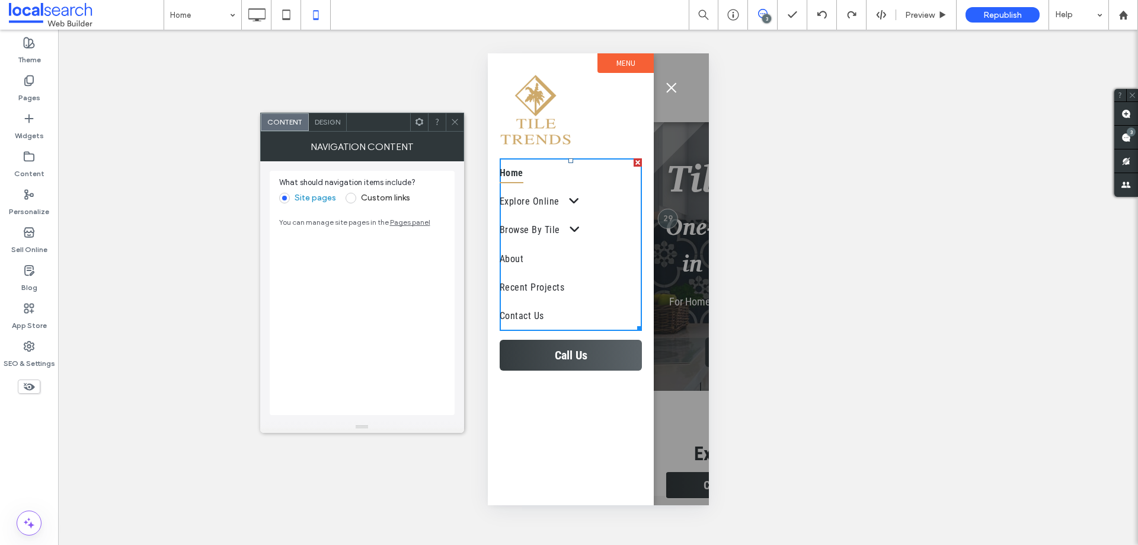
click at [329, 125] on span "Design" at bounding box center [327, 121] width 25 height 9
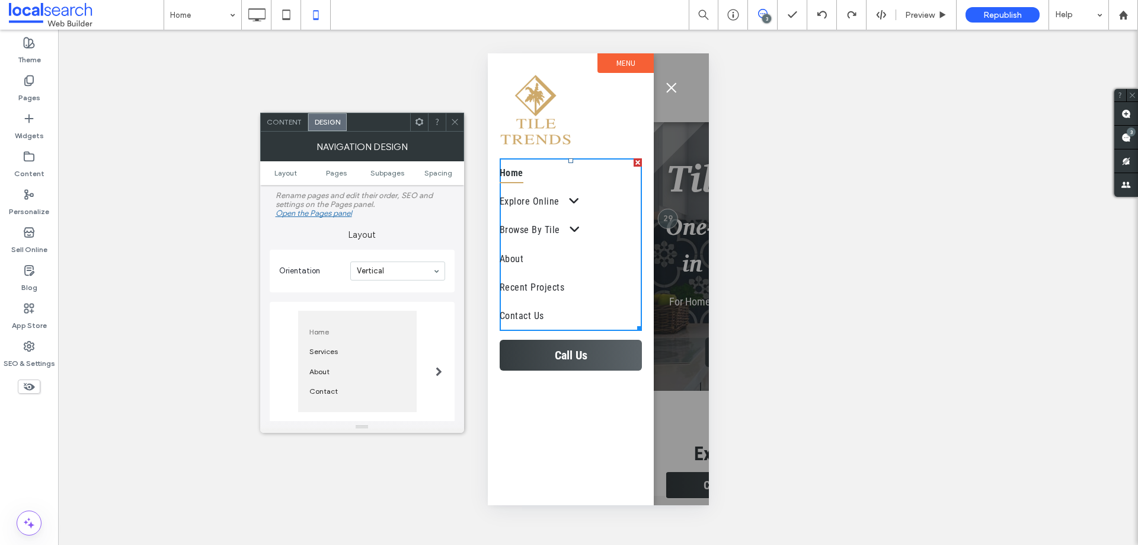
click at [452, 117] on icon at bounding box center [454, 121] width 9 height 9
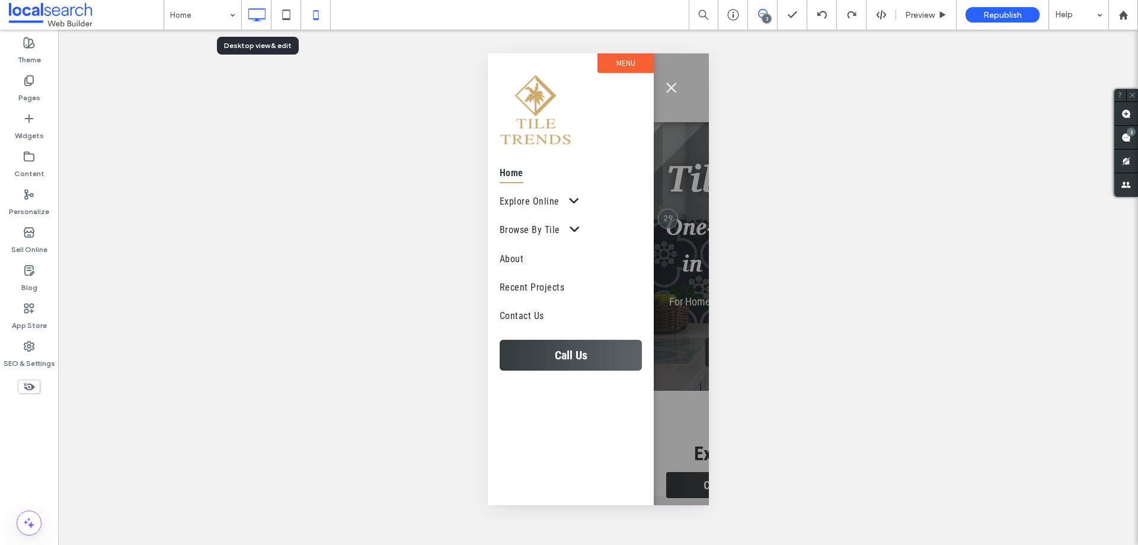
click at [261, 12] on icon at bounding box center [257, 15] width 24 height 24
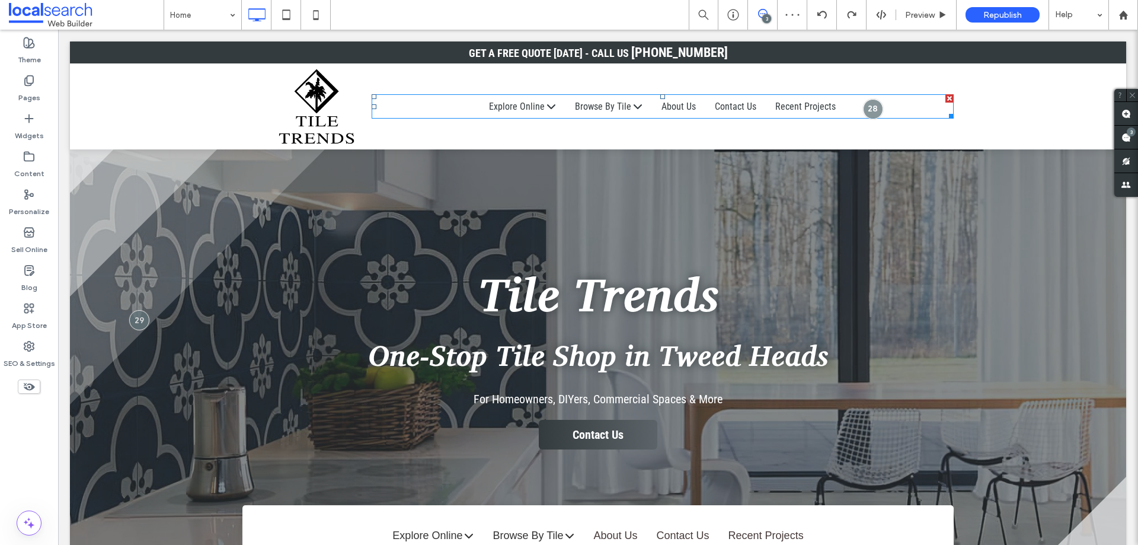
click at [372, 94] on span at bounding box center [372, 94] width 0 height 0
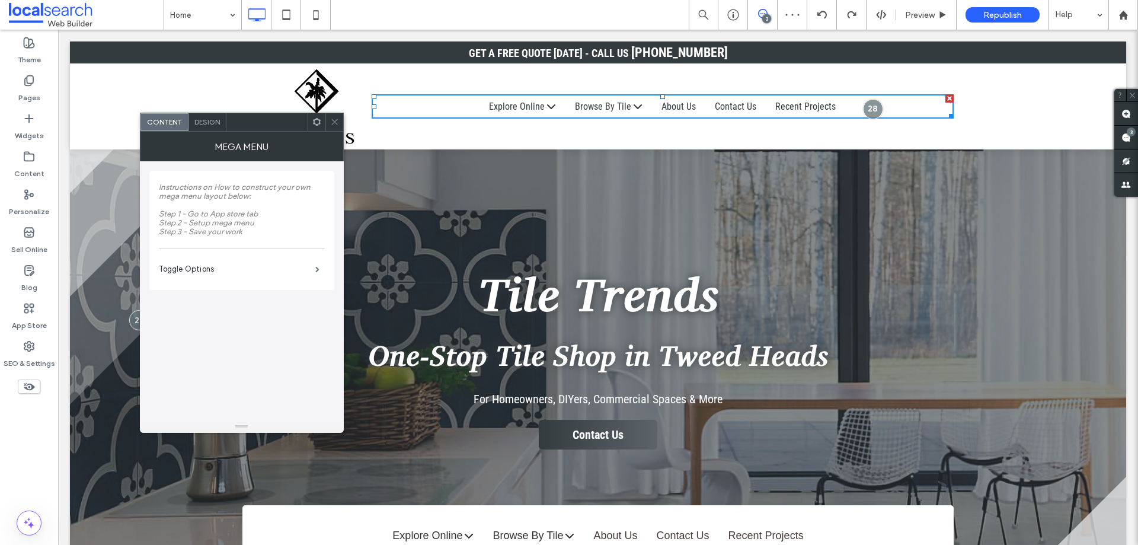
click at [198, 119] on span "Design" at bounding box center [206, 121] width 25 height 9
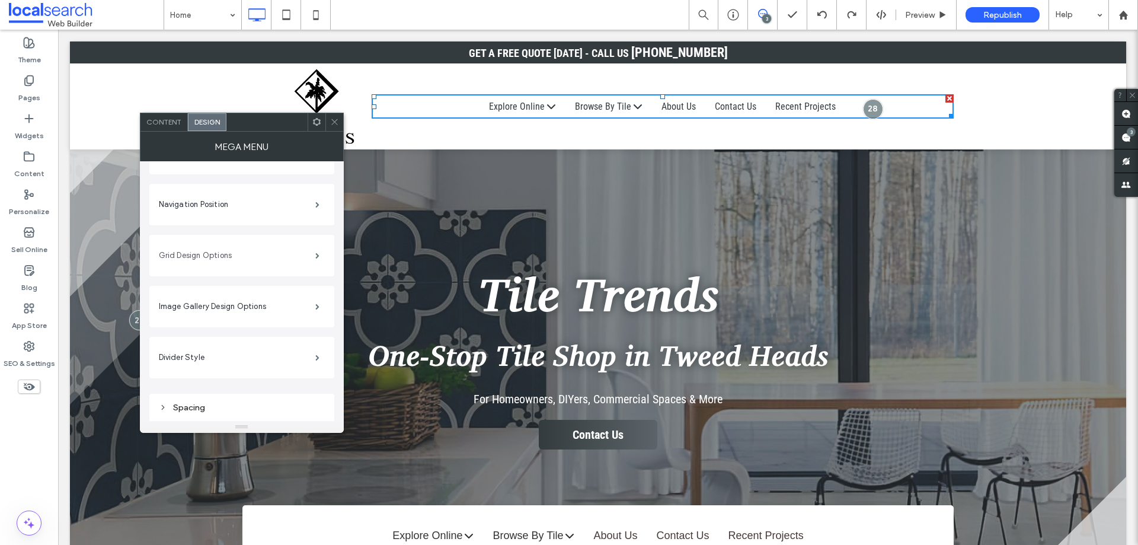
scroll to position [497, 0]
click at [332, 121] on icon at bounding box center [334, 121] width 9 height 9
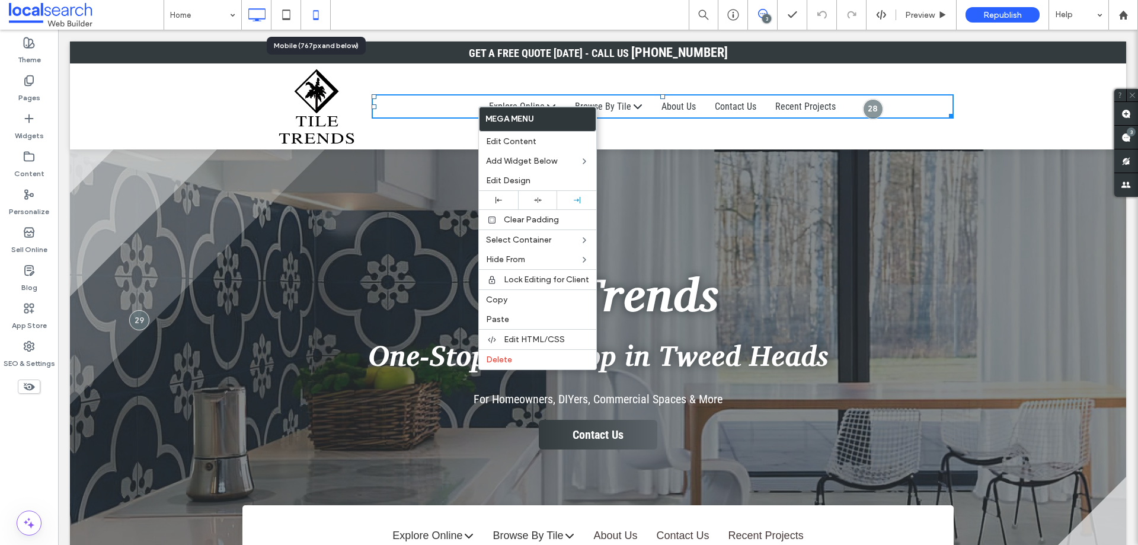
click at [320, 9] on icon at bounding box center [316, 15] width 24 height 24
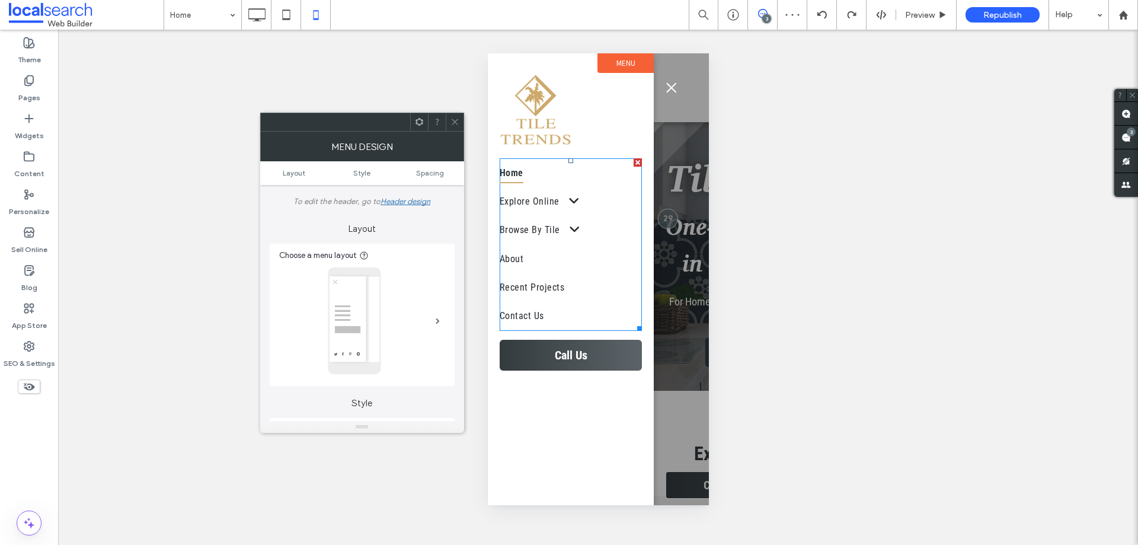
scroll to position [0, 0]
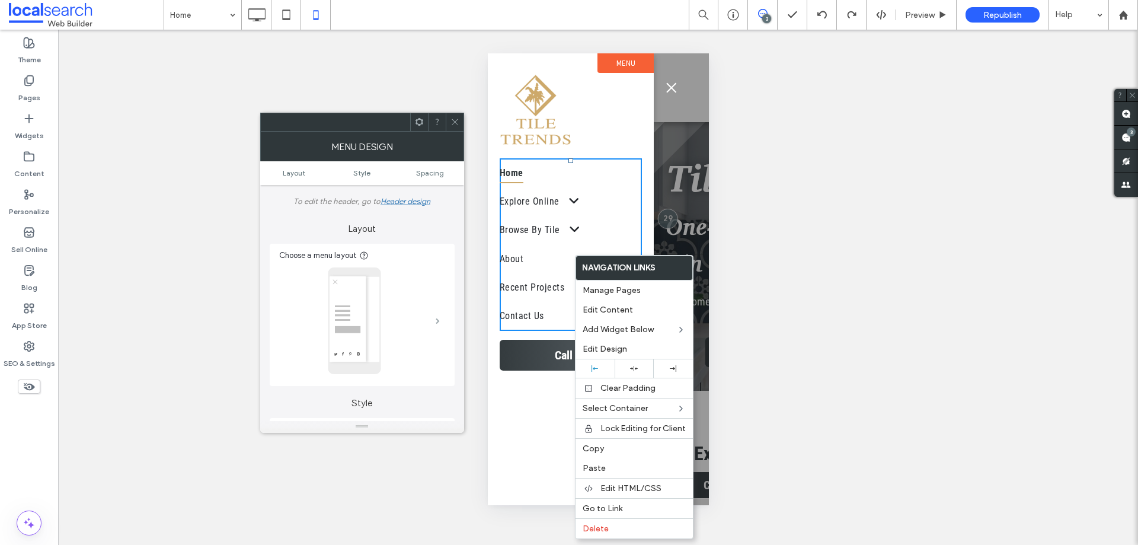
click at [440, 318] on span at bounding box center [438, 321] width 4 height 6
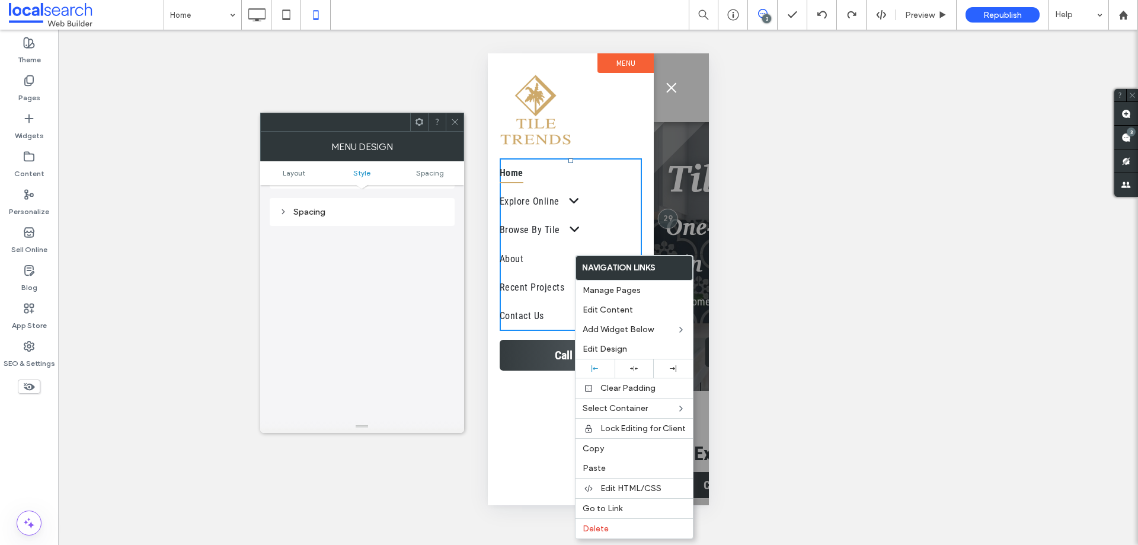
scroll to position [612, 0]
click at [306, 171] on link "Layout" at bounding box center [294, 172] width 68 height 9
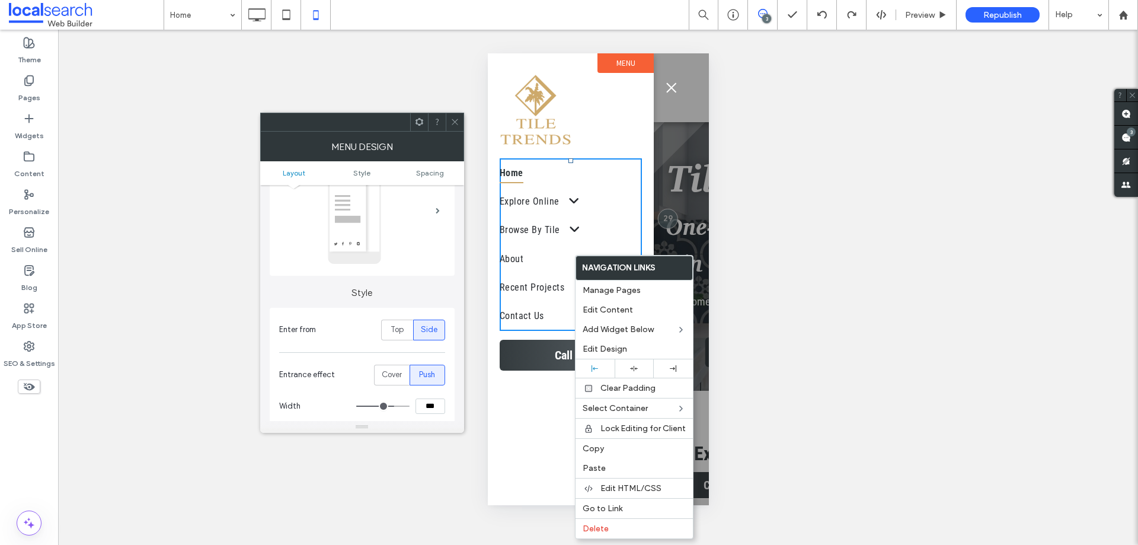
scroll to position [27, 0]
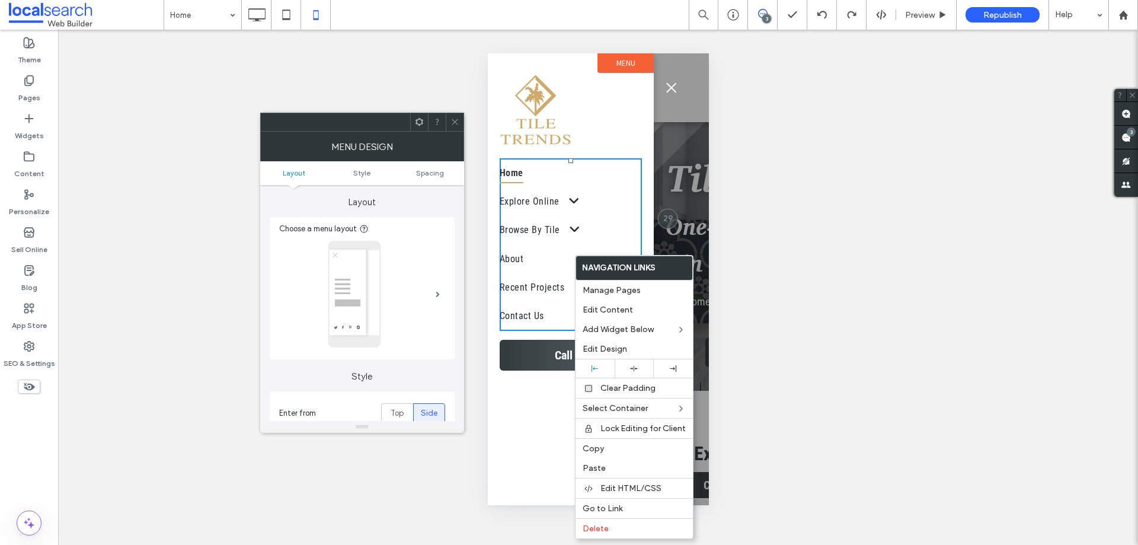
click at [452, 118] on icon at bounding box center [454, 121] width 9 height 9
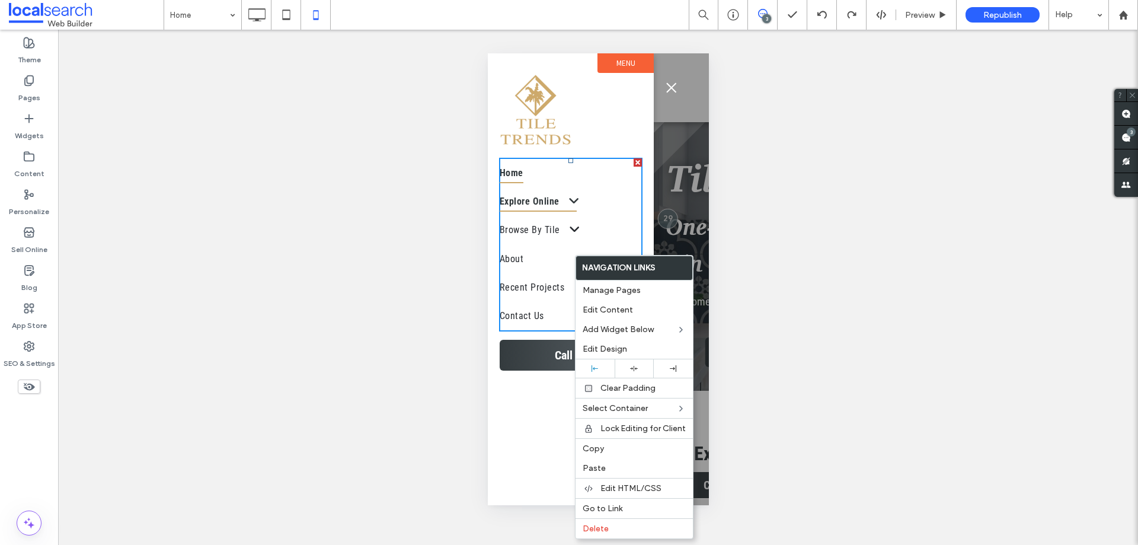
click at [522, 191] on span "Explore Online" at bounding box center [537, 201] width 77 height 20
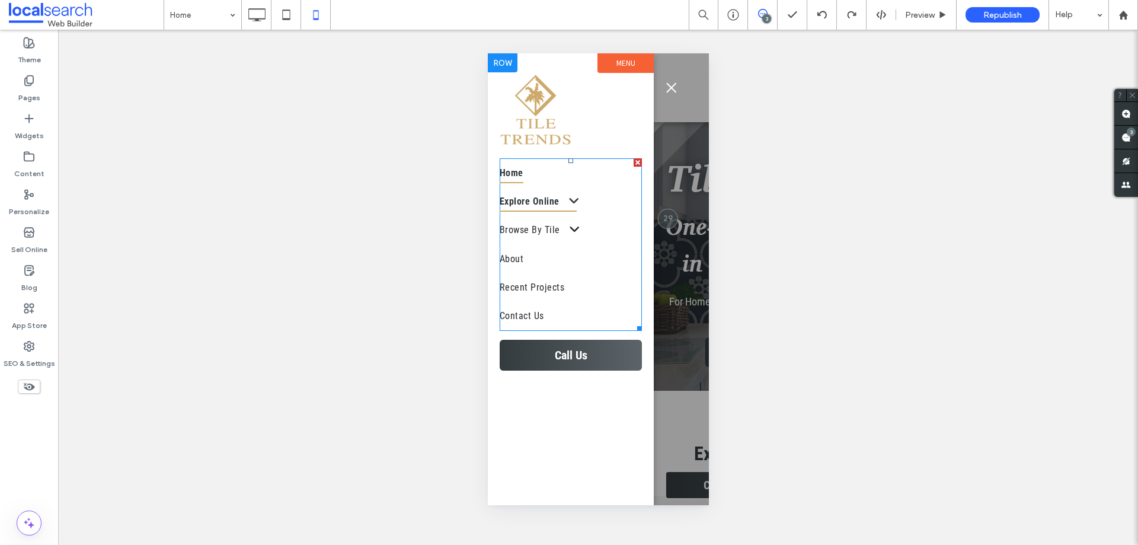
click at [568, 200] on span at bounding box center [567, 201] width 23 height 12
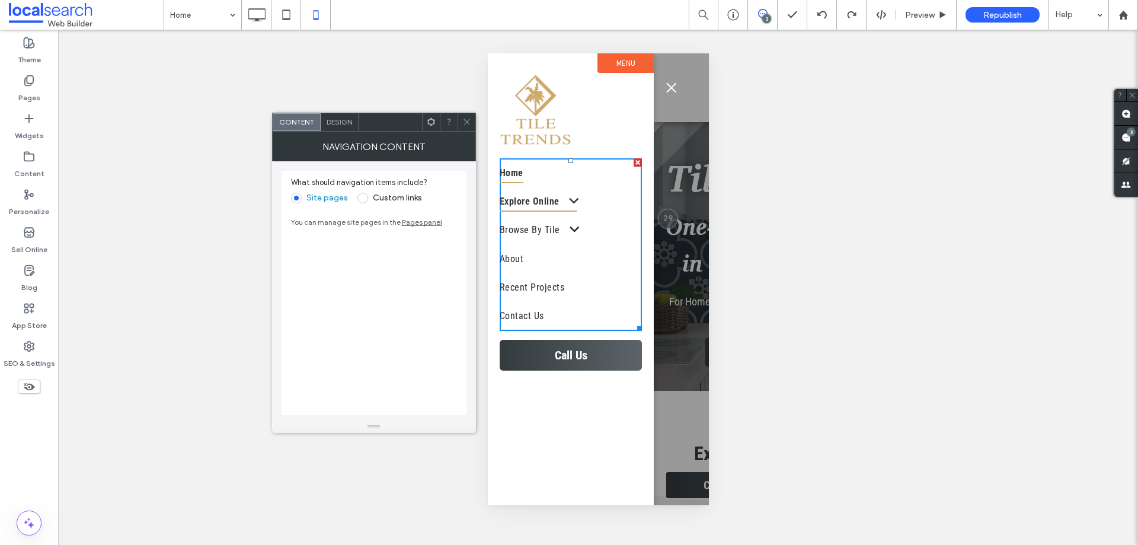
click at [569, 200] on span at bounding box center [567, 201] width 23 height 12
drag, startPoint x: 919, startPoint y: 14, endPoint x: 170, endPoint y: 88, distance: 752.2
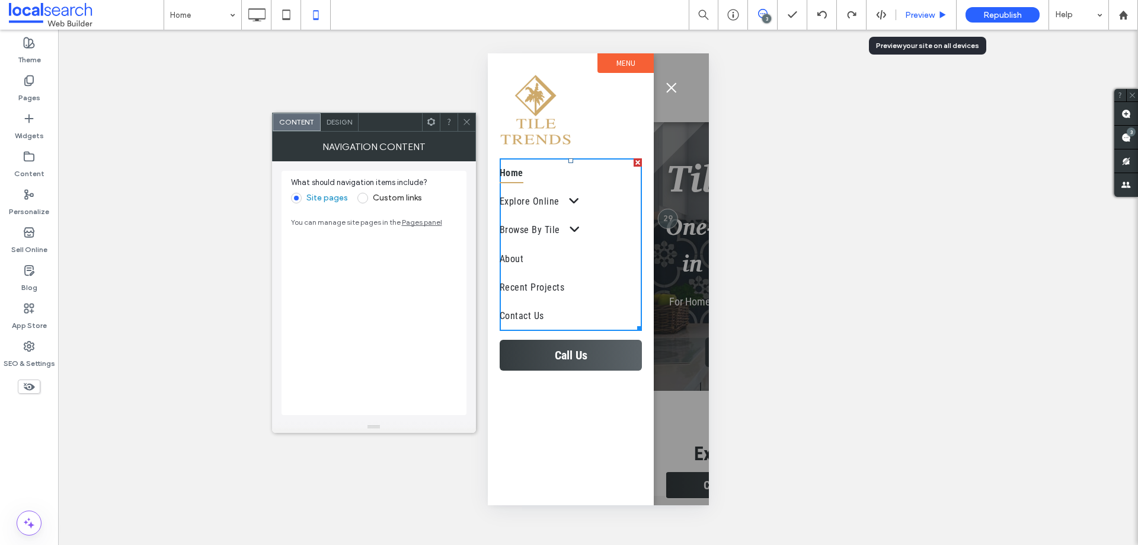
click at [919, 14] on span "Preview" at bounding box center [920, 15] width 30 height 10
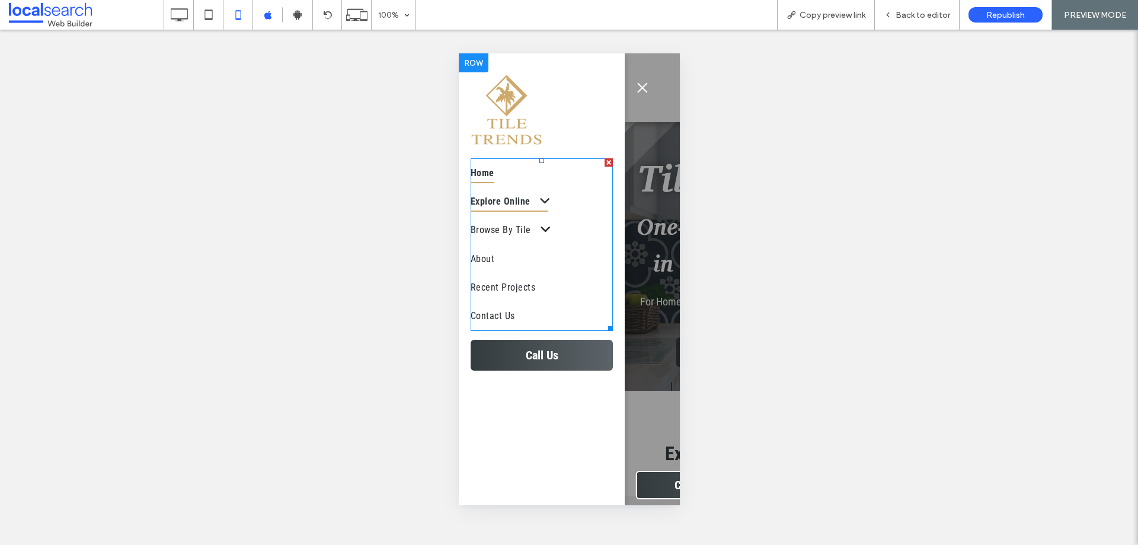
click at [541, 199] on span at bounding box center [538, 201] width 23 height 12
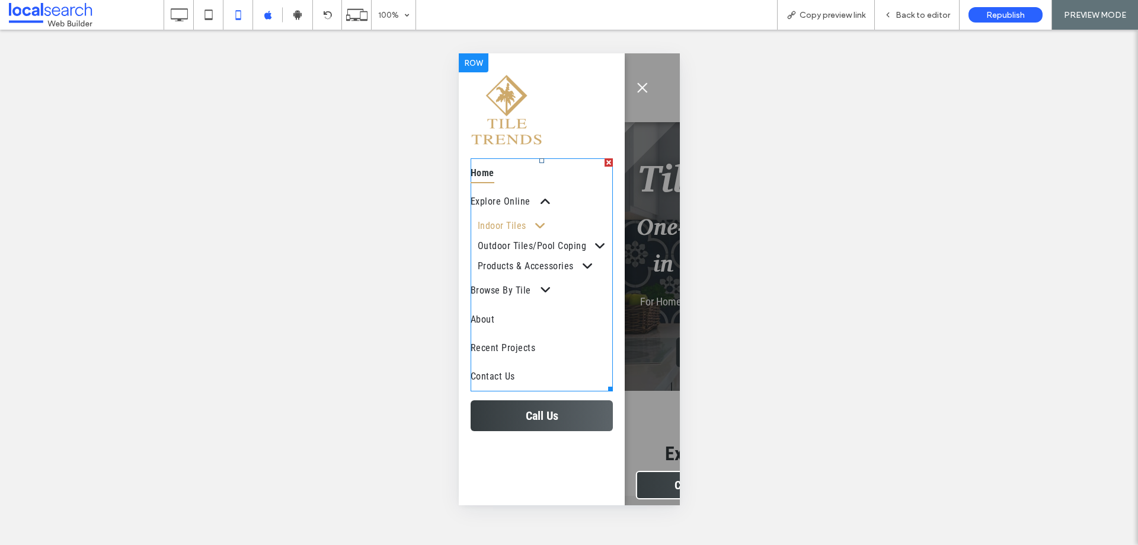
click at [542, 222] on span at bounding box center [533, 225] width 20 height 12
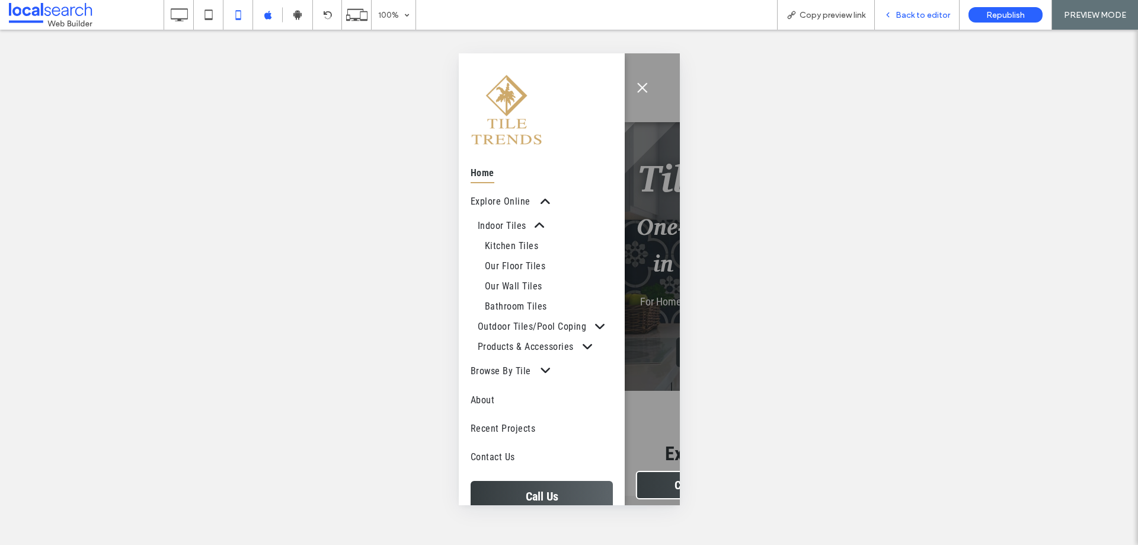
click at [888, 13] on icon at bounding box center [888, 15] width 8 height 8
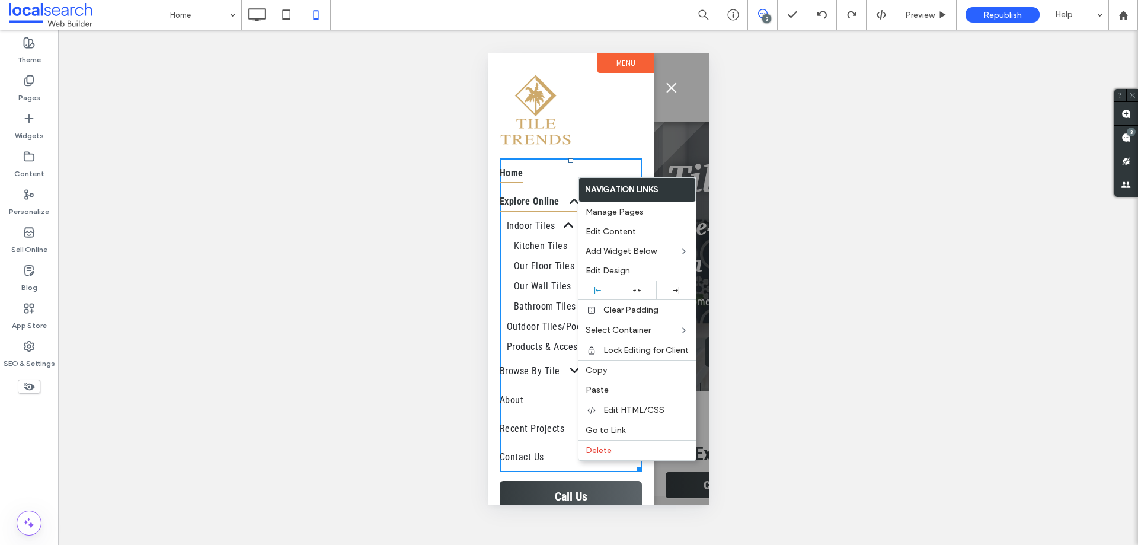
click at [558, 196] on span at bounding box center [567, 201] width 23 height 12
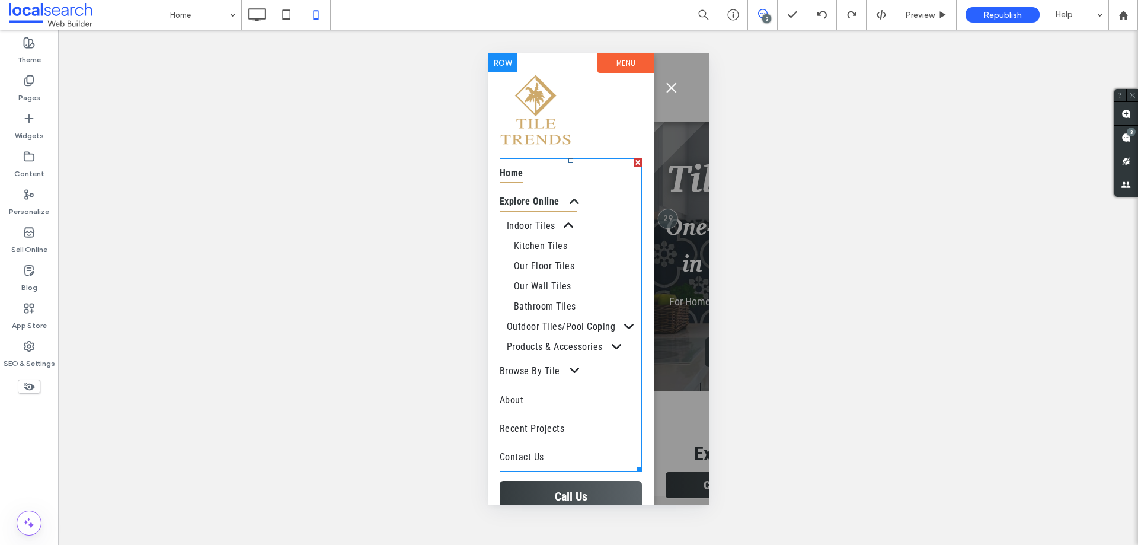
click at [568, 199] on span at bounding box center [567, 201] width 23 height 12
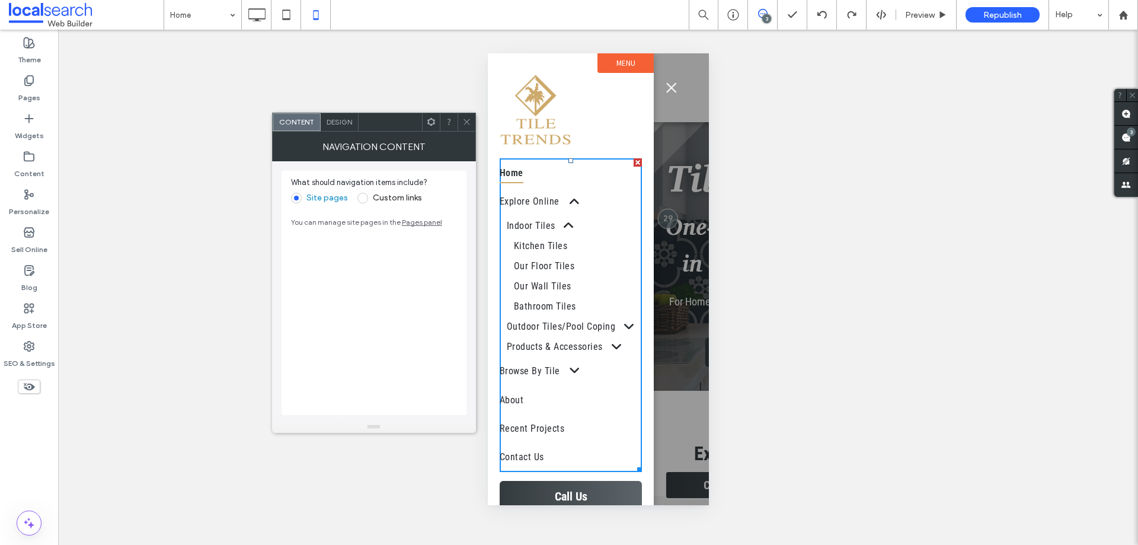
click at [471, 118] on icon at bounding box center [466, 121] width 9 height 9
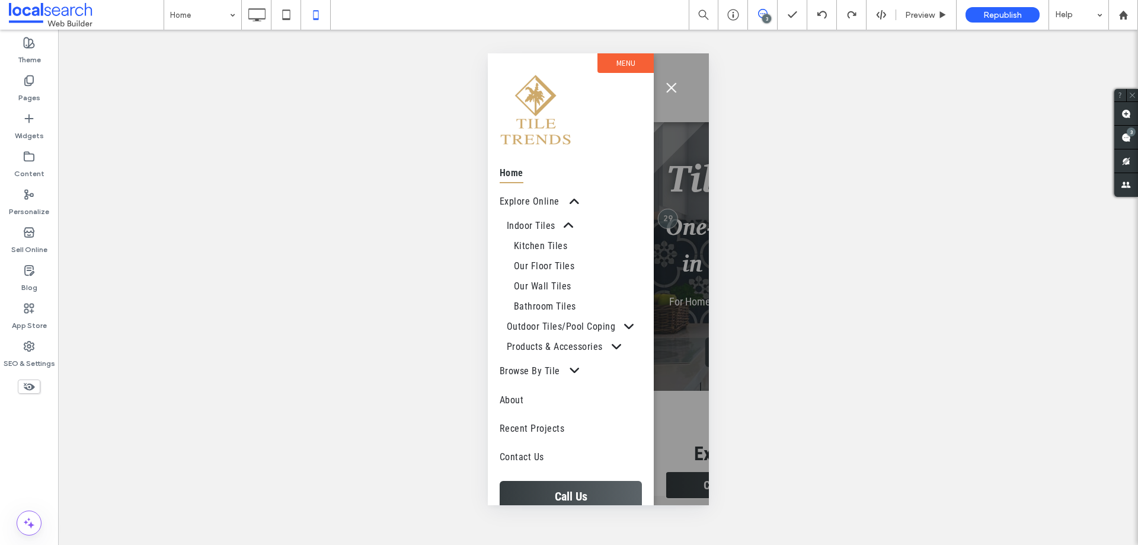
click at [665, 87] on span "menu" at bounding box center [670, 87] width 13 height 1
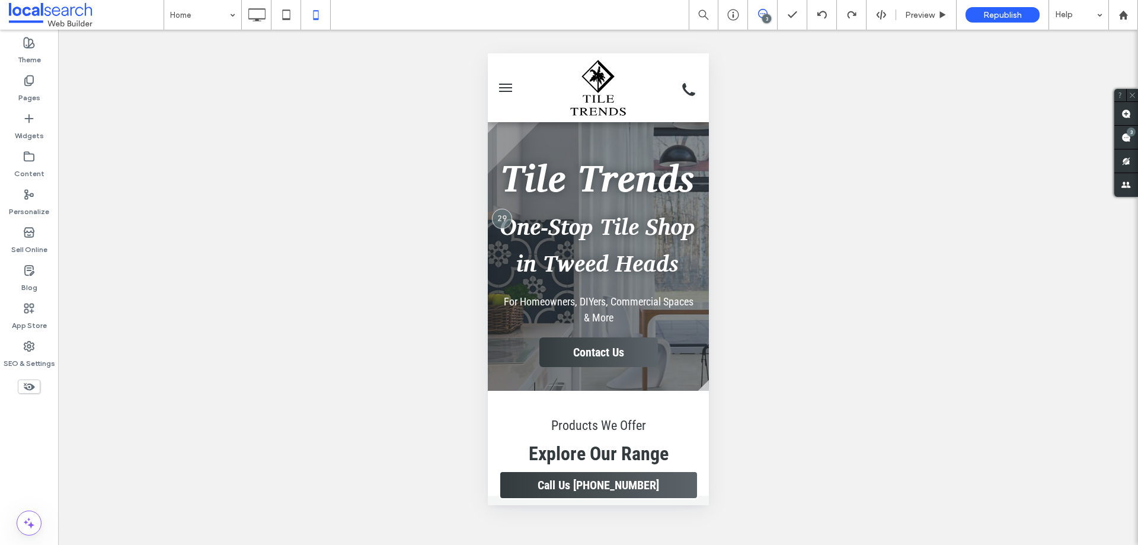
click at [509, 84] on span "menu" at bounding box center [504, 84] width 13 height 1
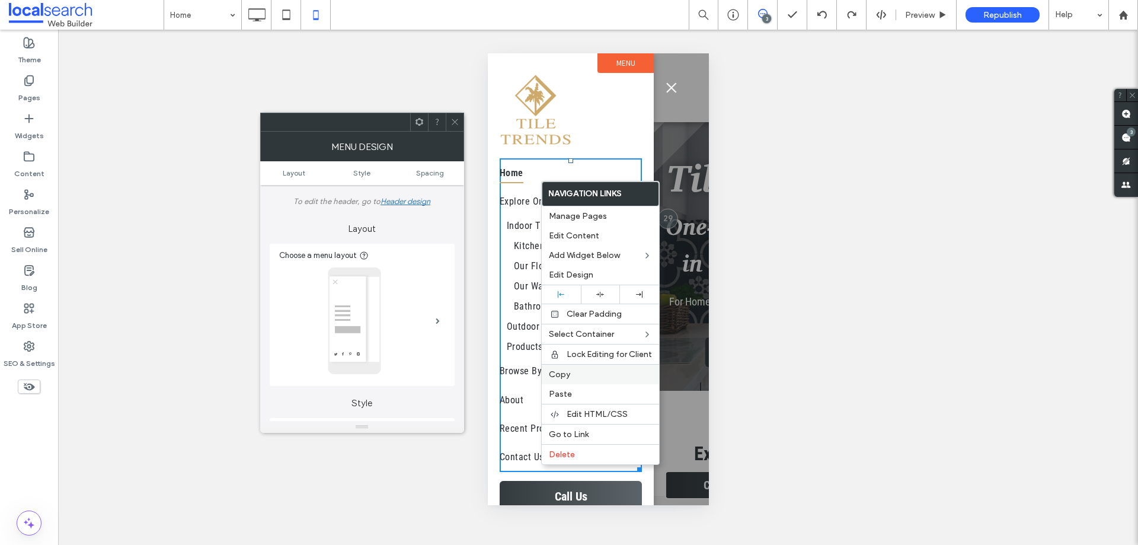
click at [592, 373] on label "Copy" at bounding box center [600, 374] width 103 height 10
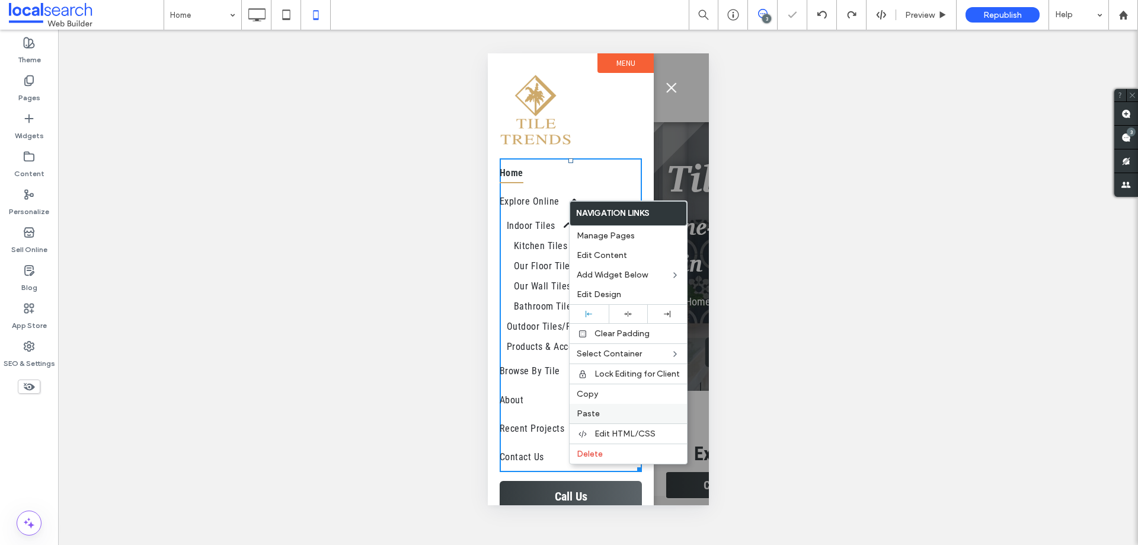
click at [608, 413] on label "Paste" at bounding box center [628, 413] width 103 height 10
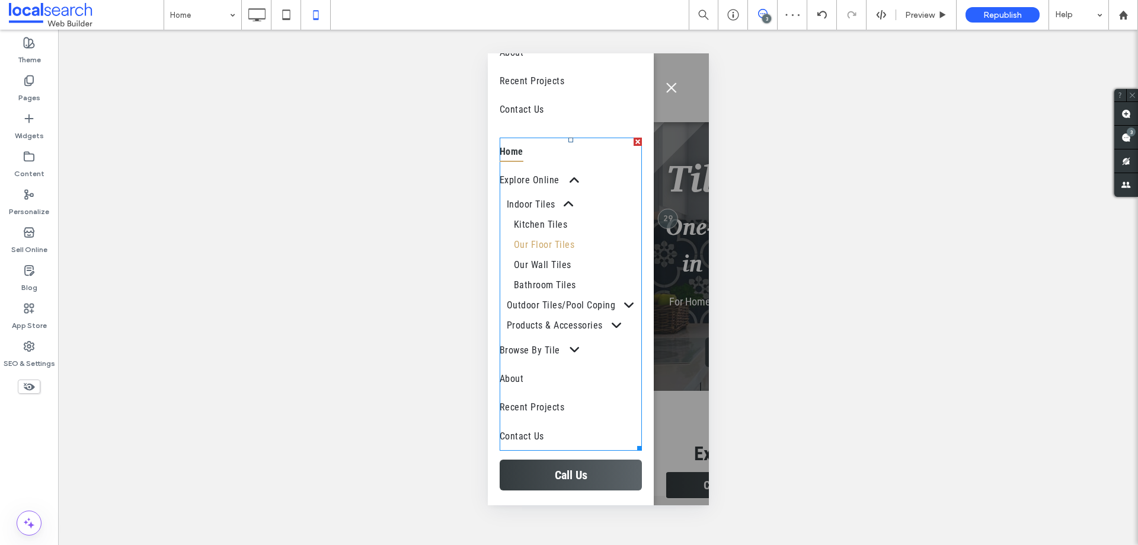
scroll to position [154, 0]
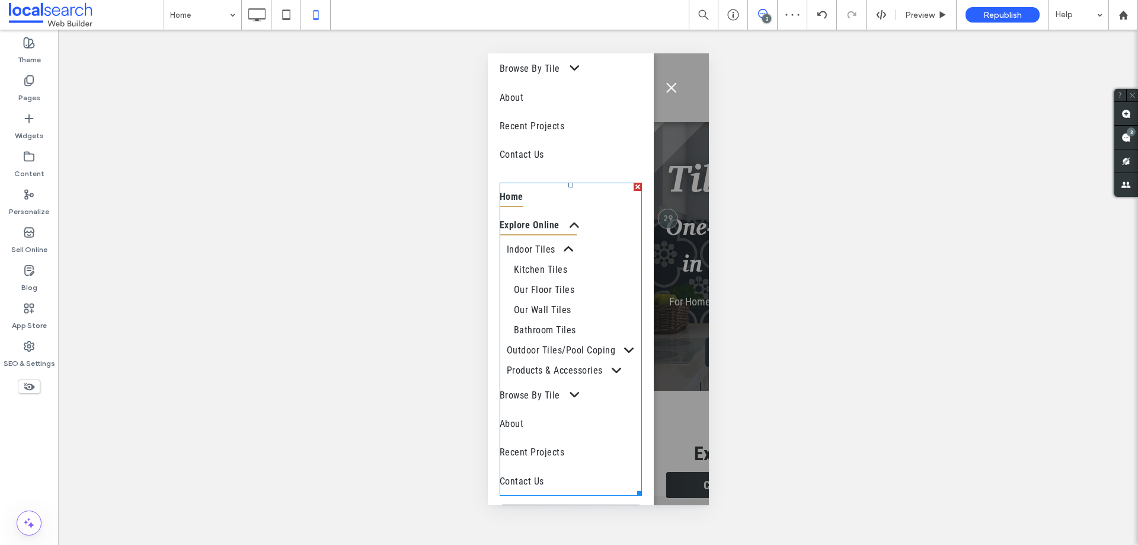
click at [575, 225] on span at bounding box center [567, 225] width 23 height 12
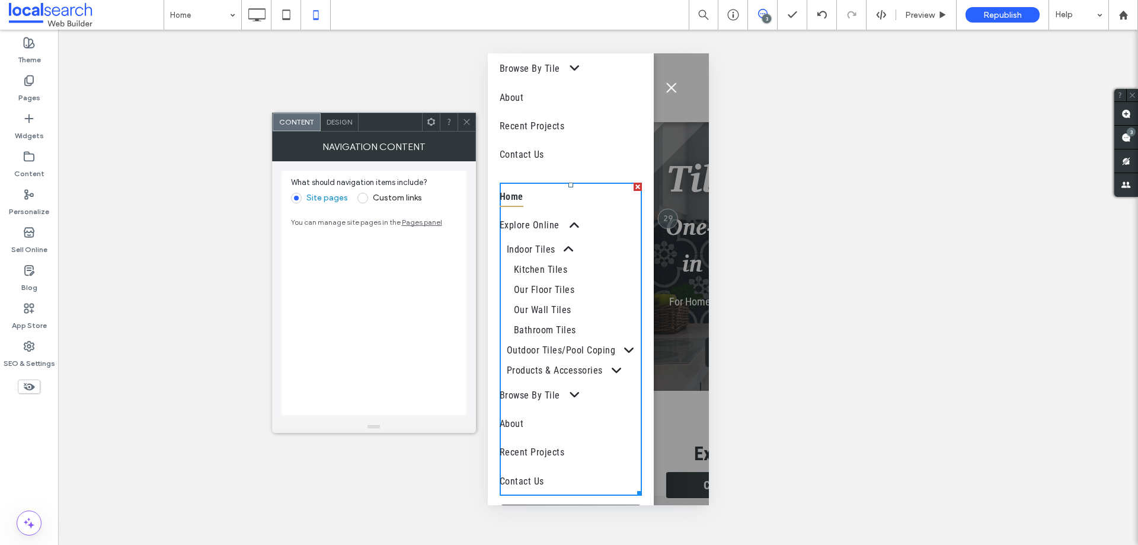
click at [363, 197] on span at bounding box center [362, 198] width 11 height 11
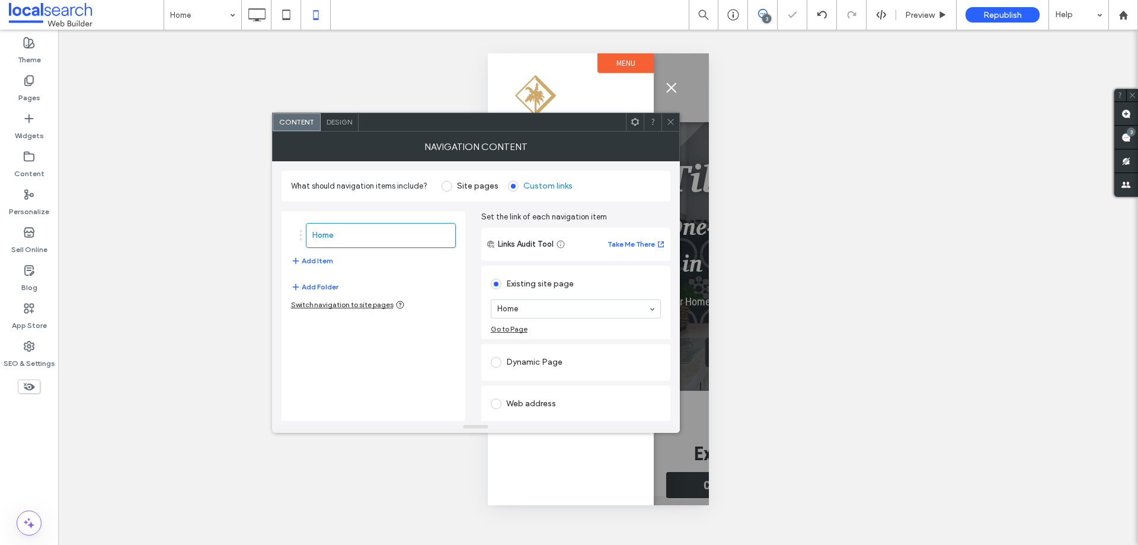
scroll to position [0, 0]
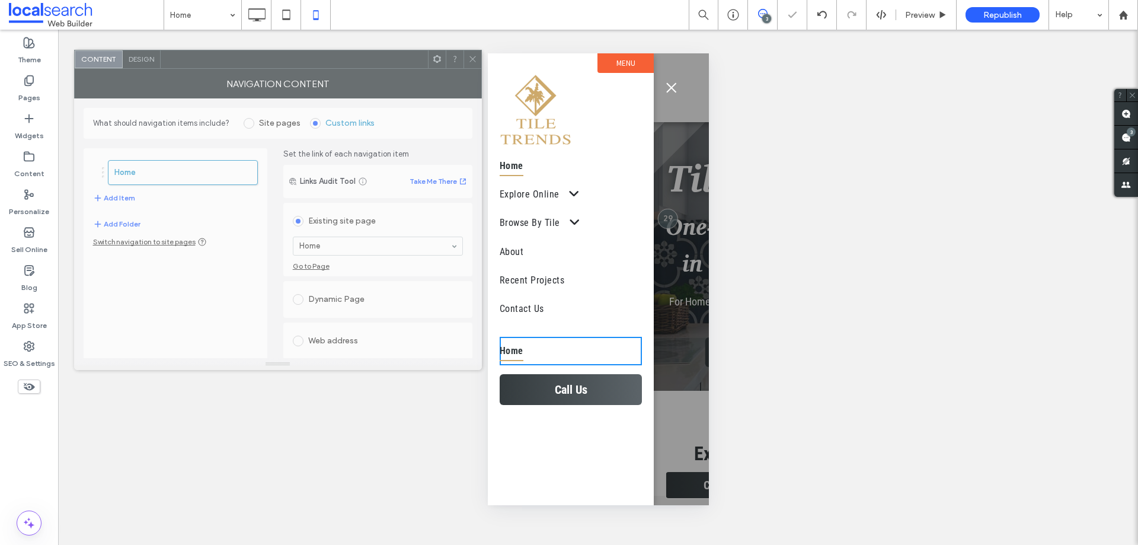
drag, startPoint x: 429, startPoint y: 127, endPoint x: 231, endPoint y: 65, distance: 207.7
click at [231, 65] on div at bounding box center [294, 59] width 267 height 18
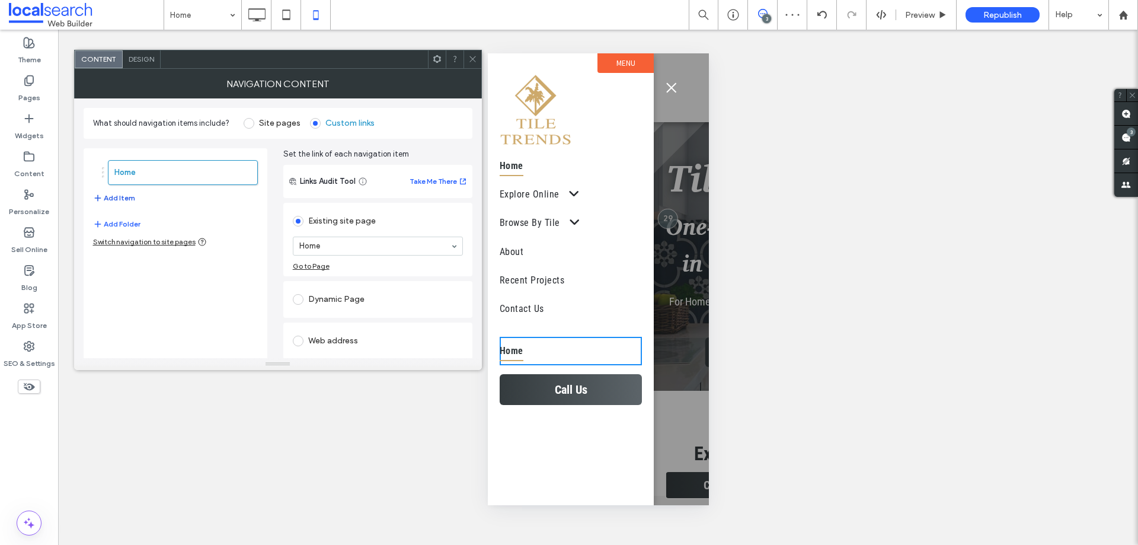
click at [126, 196] on button "Add Item" at bounding box center [114, 198] width 42 height 14
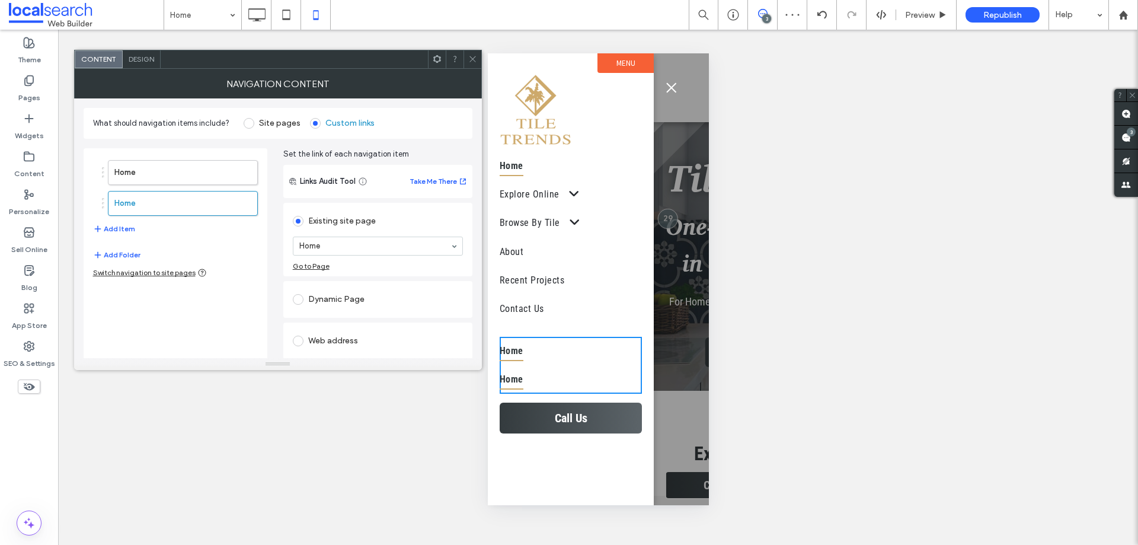
drag, startPoint x: 332, startPoint y: 244, endPoint x: 337, endPoint y: 248, distance: 6.7
click at [120, 228] on button "Add Item" at bounding box center [114, 229] width 42 height 14
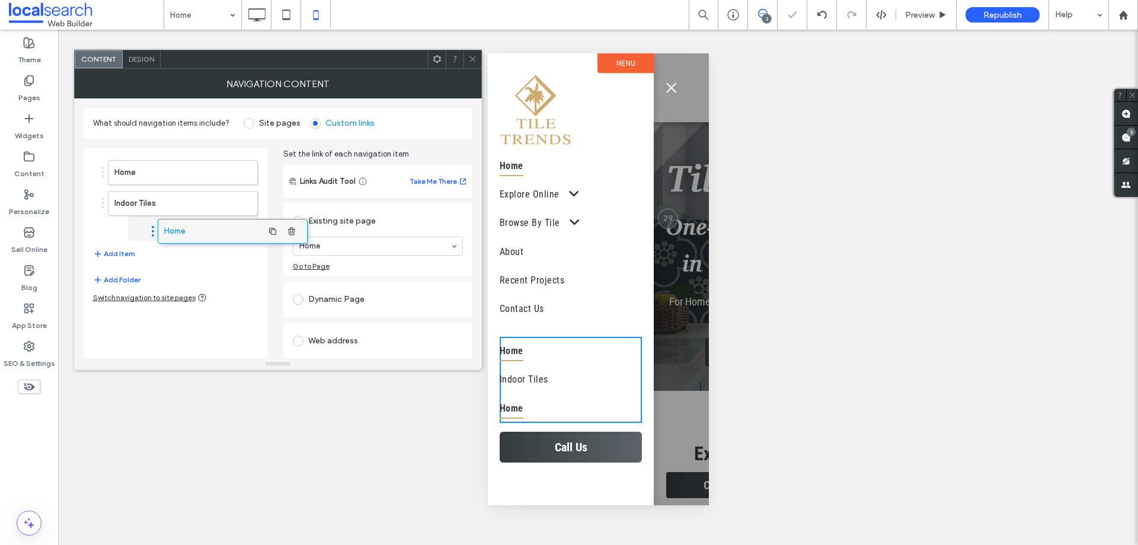
drag, startPoint x: 136, startPoint y: 239, endPoint x: 187, endPoint y: 236, distance: 51.6
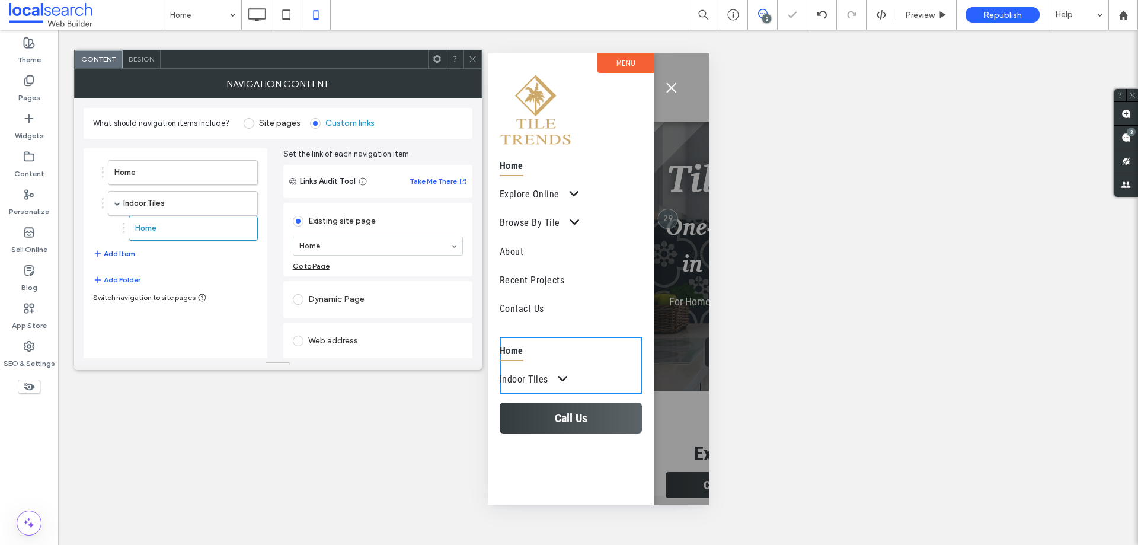
click at [113, 257] on button "Add Item" at bounding box center [114, 254] width 42 height 14
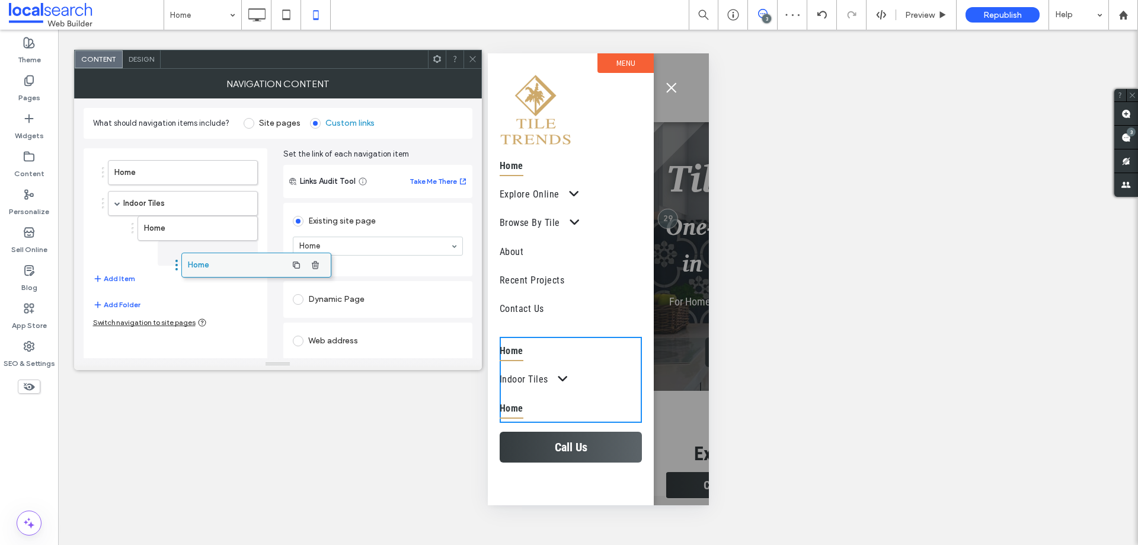
drag, startPoint x: 136, startPoint y: 260, endPoint x: 210, endPoint y: 257, distance: 73.6
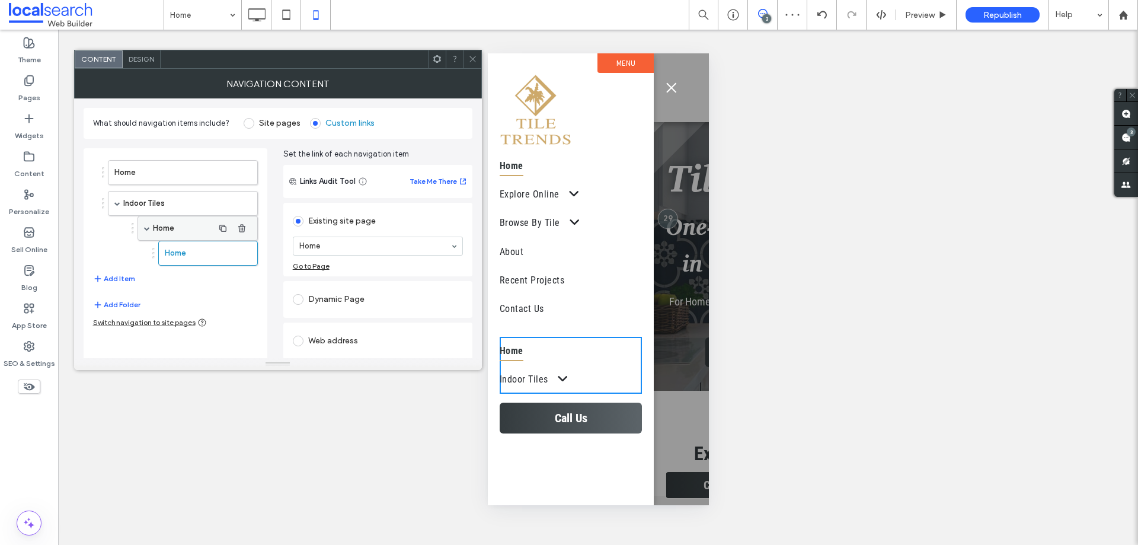
click at [185, 226] on label "Home" at bounding box center [183, 228] width 60 height 24
click at [244, 250] on icon "button" at bounding box center [241, 252] width 9 height 9
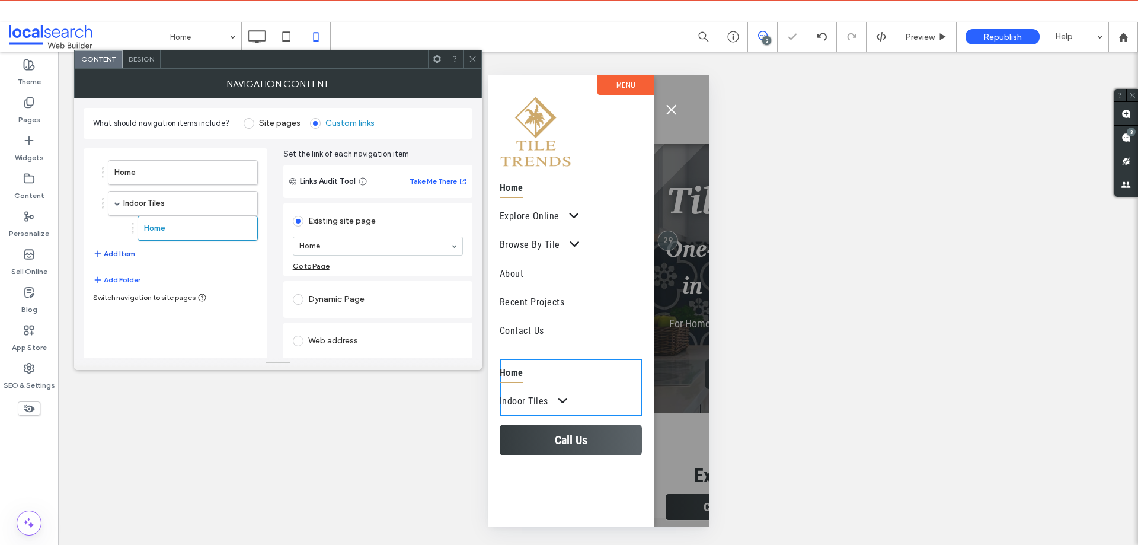
click at [109, 254] on button "Add Item" at bounding box center [114, 254] width 42 height 14
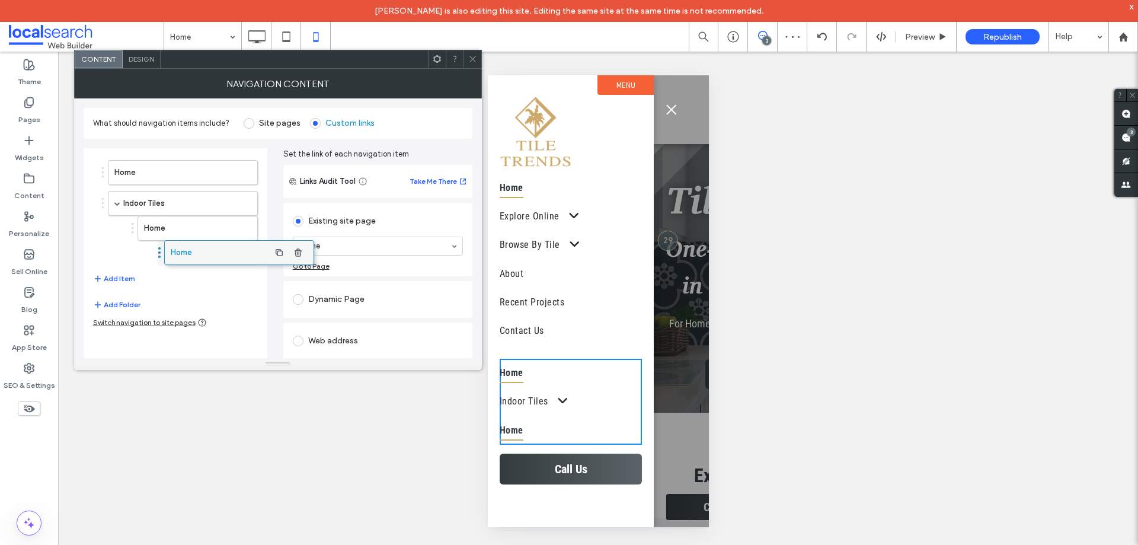
drag, startPoint x: 137, startPoint y: 261, endPoint x: 193, endPoint y: 255, distance: 56.7
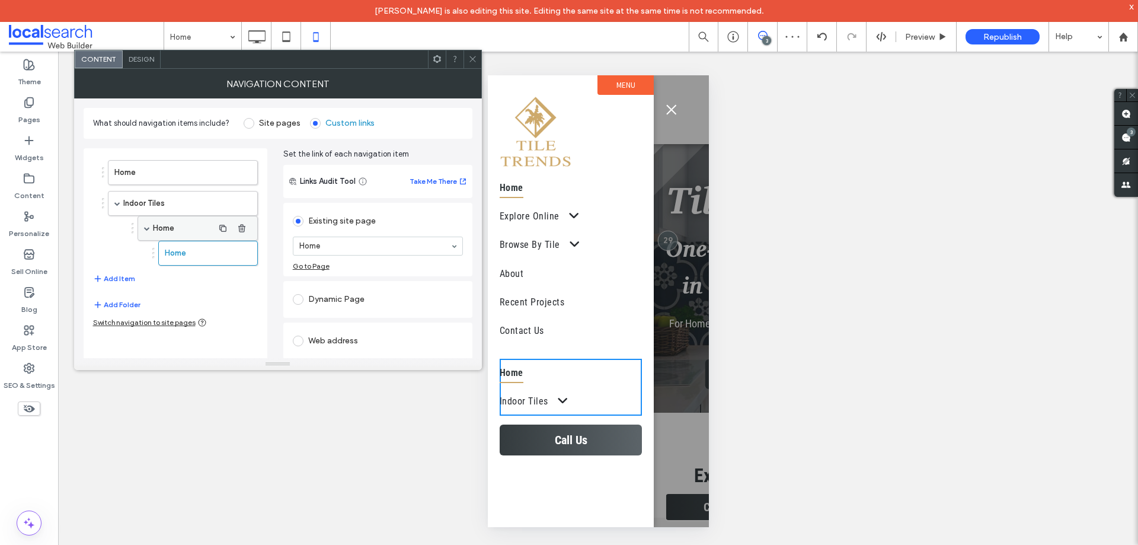
click at [180, 228] on label "Home" at bounding box center [183, 228] width 60 height 24
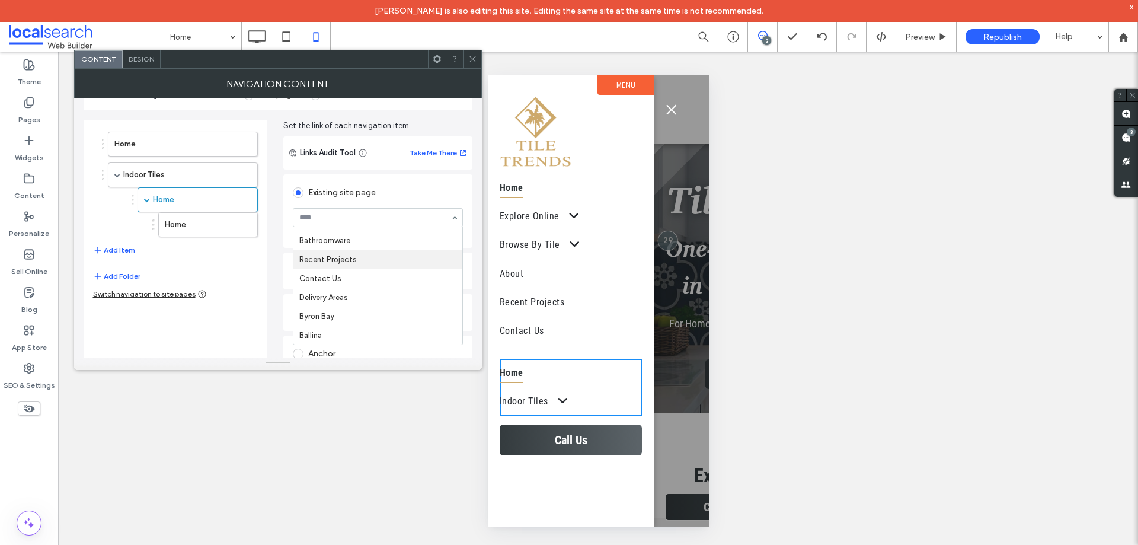
scroll to position [44, 0]
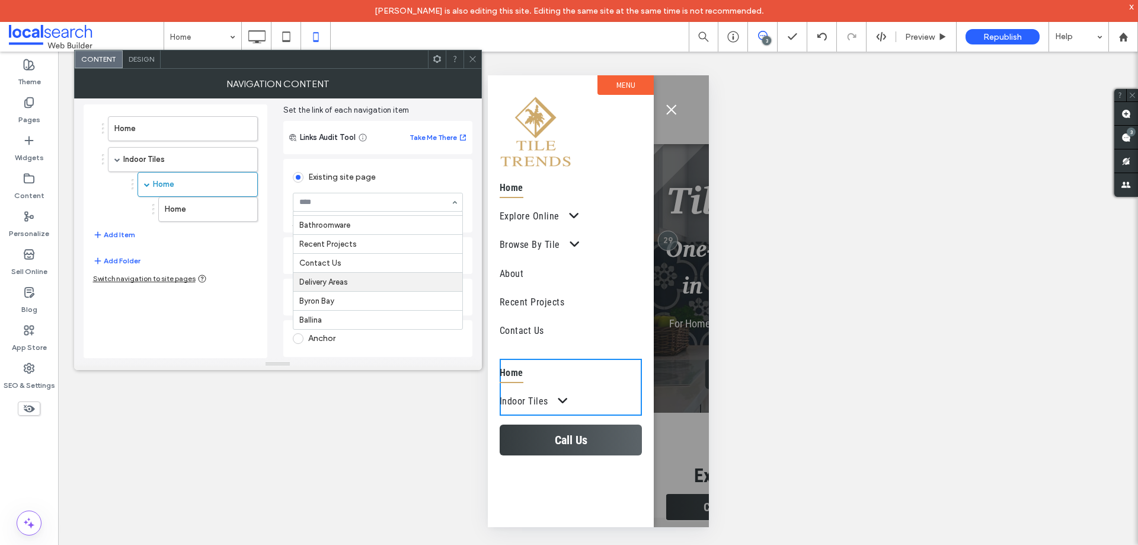
click at [271, 265] on div "Home Indoor Tiles Home Home Add Item Add Folder Switch navigation to site pages…" at bounding box center [278, 226] width 389 height 263
drag, startPoint x: 337, startPoint y: 339, endPoint x: 366, endPoint y: 292, distance: 55.1
click at [338, 339] on div "Anchor" at bounding box center [378, 338] width 170 height 19
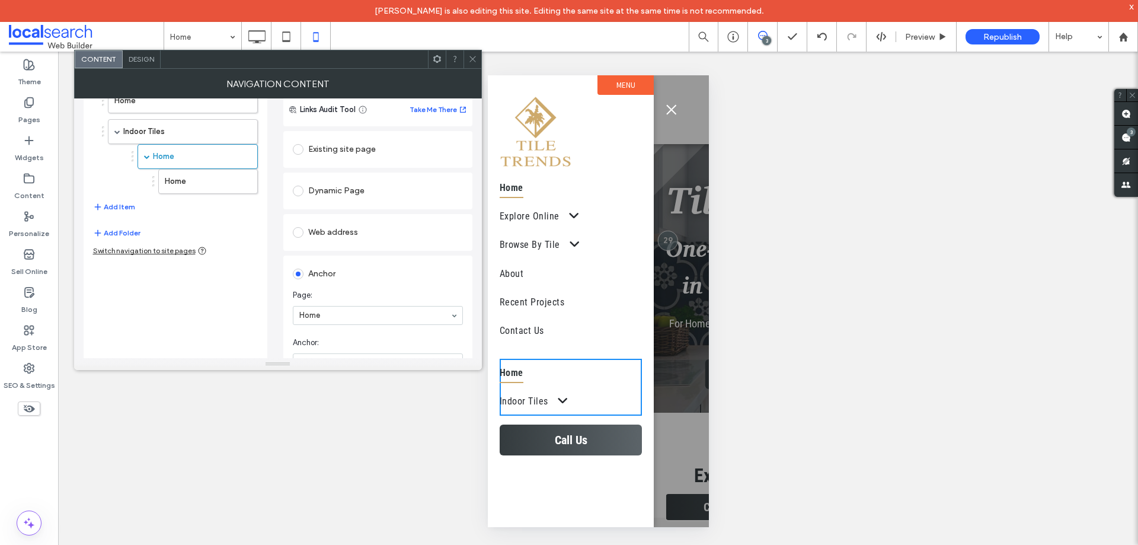
scroll to position [98, 0]
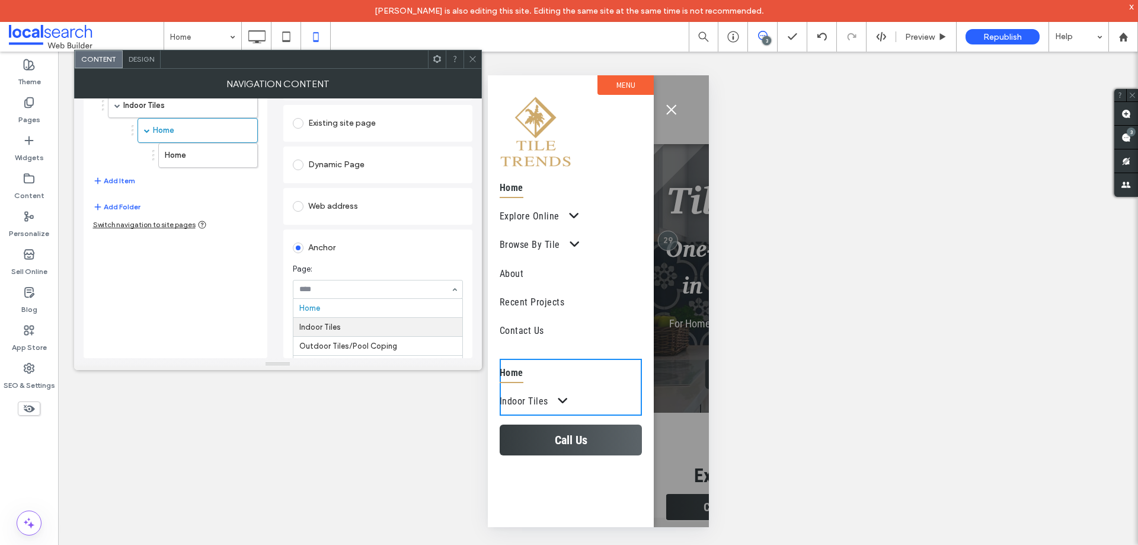
drag, startPoint x: 354, startPoint y: 331, endPoint x: 361, endPoint y: 334, distance: 7.2
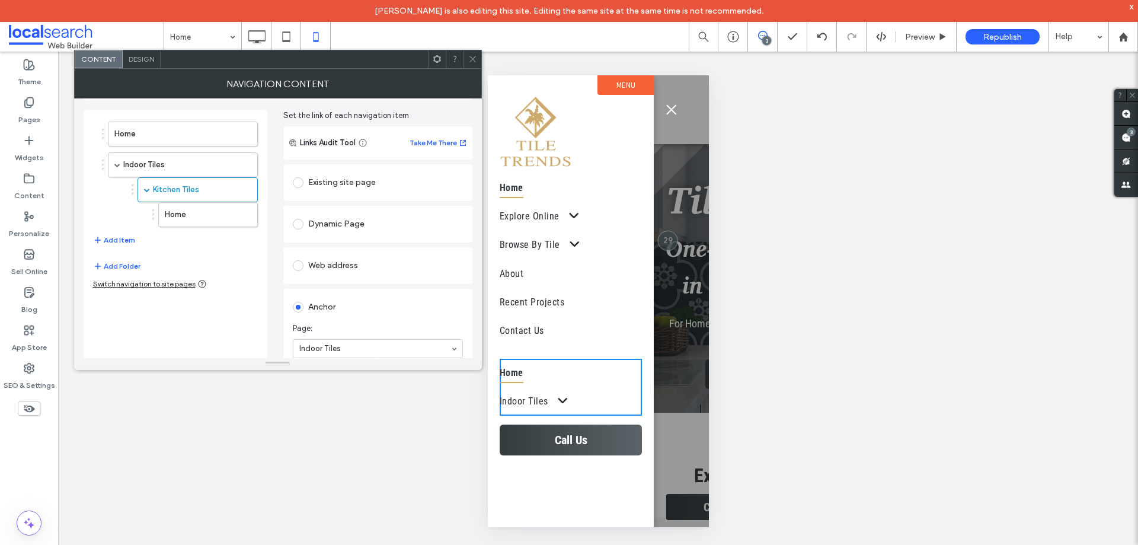
click at [244, 190] on icon "button" at bounding box center [241, 189] width 9 height 9
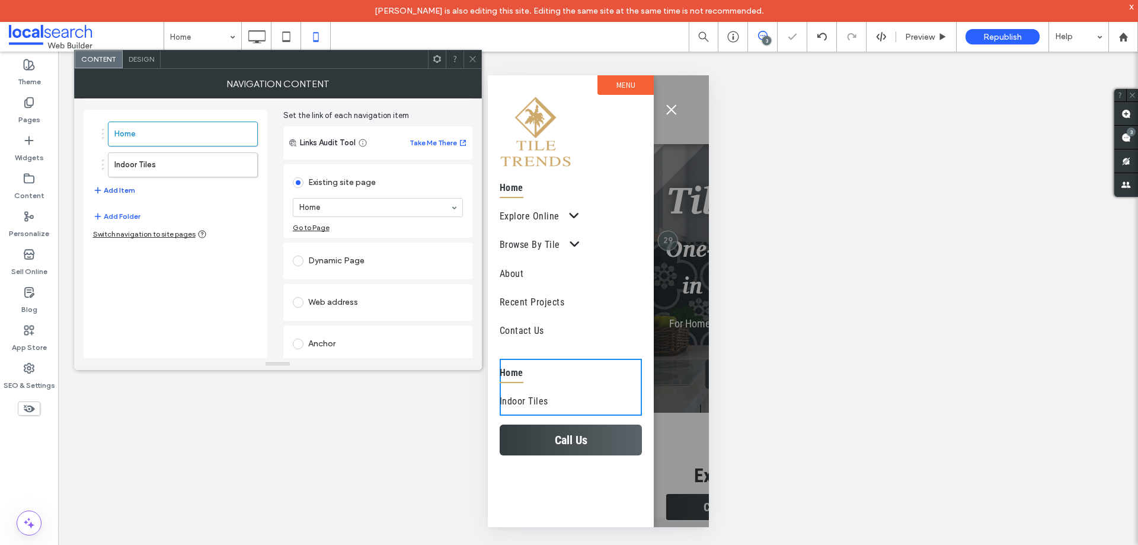
click at [113, 192] on button "Add Item" at bounding box center [114, 190] width 42 height 14
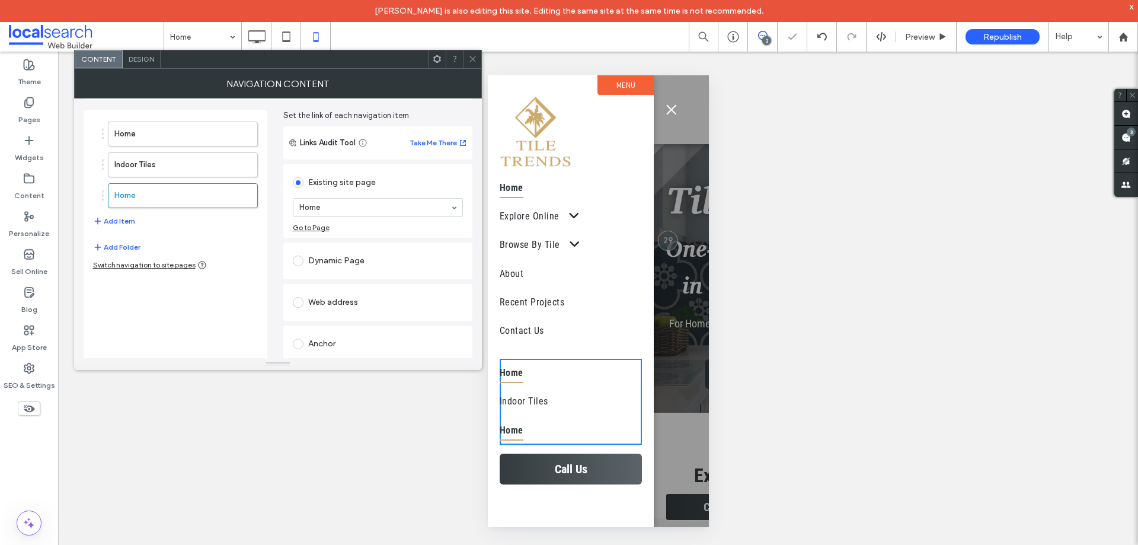
click at [125, 249] on button "Add Folder" at bounding box center [116, 247] width 47 height 14
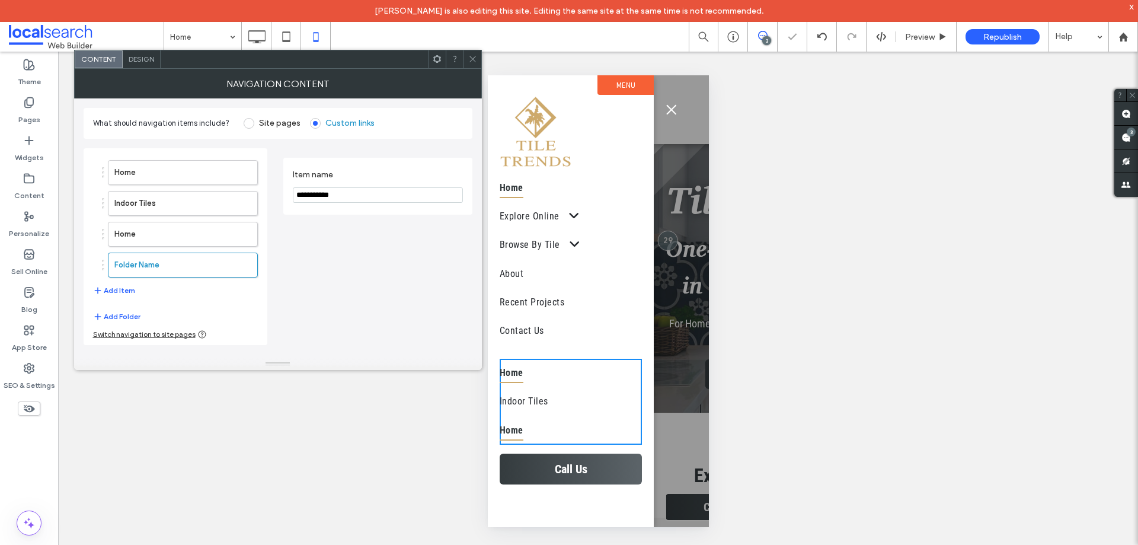
scroll to position [0, 0]
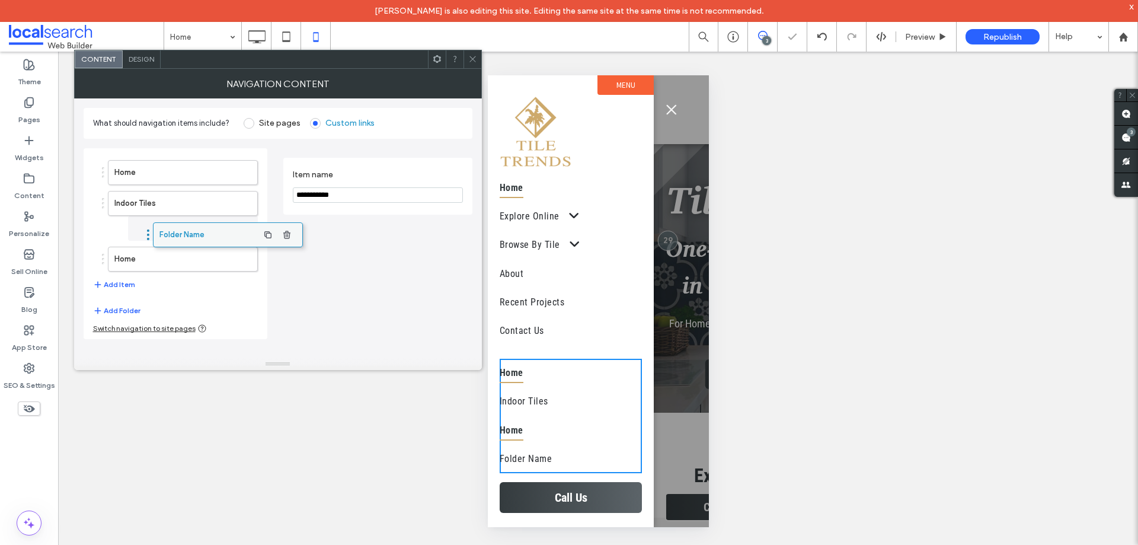
drag, startPoint x: 147, startPoint y: 268, endPoint x: 197, endPoint y: 236, distance: 59.2
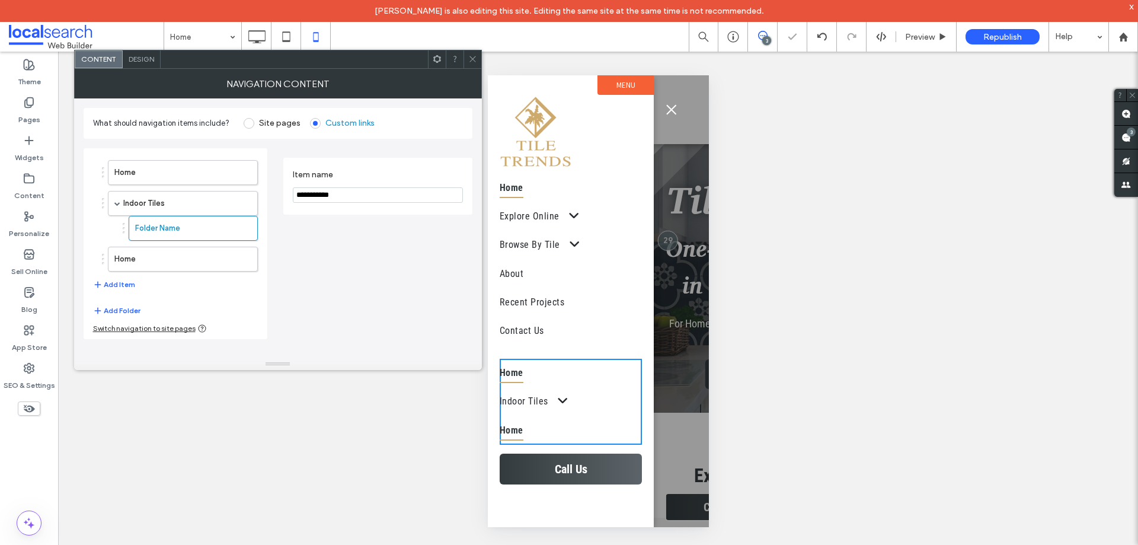
click at [394, 196] on input "**********" at bounding box center [378, 194] width 170 height 15
click at [393, 196] on input "**********" at bounding box center [378, 194] width 170 height 15
type input "*"
type input "**********"
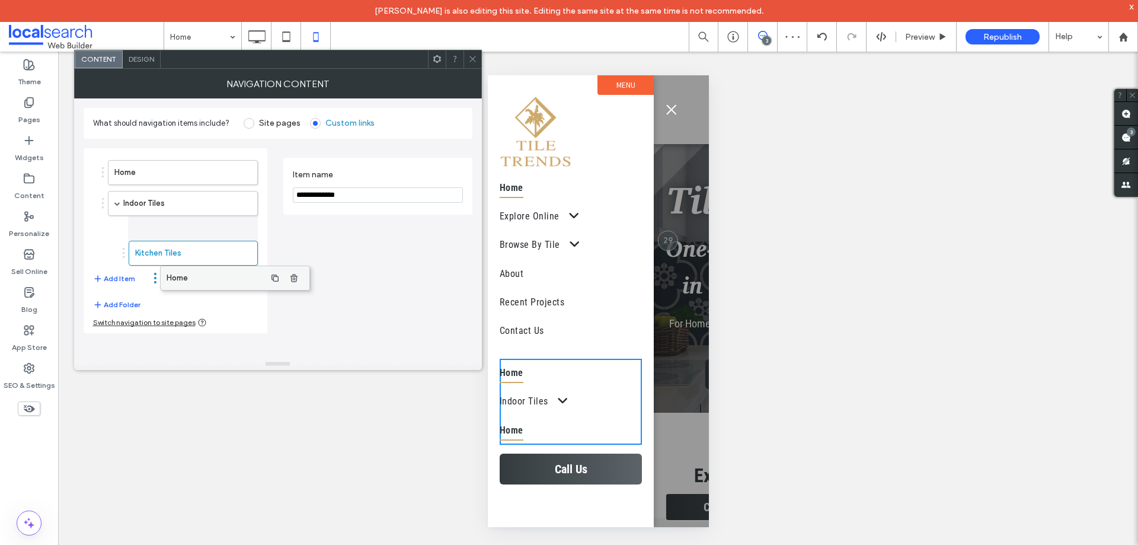
drag, startPoint x: 139, startPoint y: 258, endPoint x: 191, endPoint y: 278, distance: 55.7
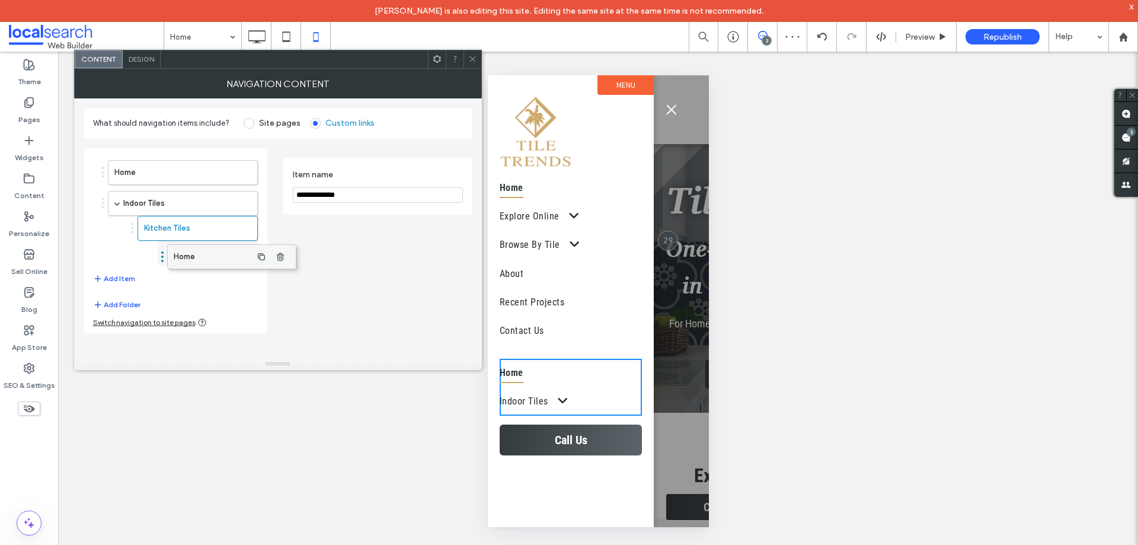
drag, startPoint x: 167, startPoint y: 228, endPoint x: 205, endPoint y: 250, distance: 44.6
click at [199, 255] on label "Home" at bounding box center [189, 253] width 49 height 24
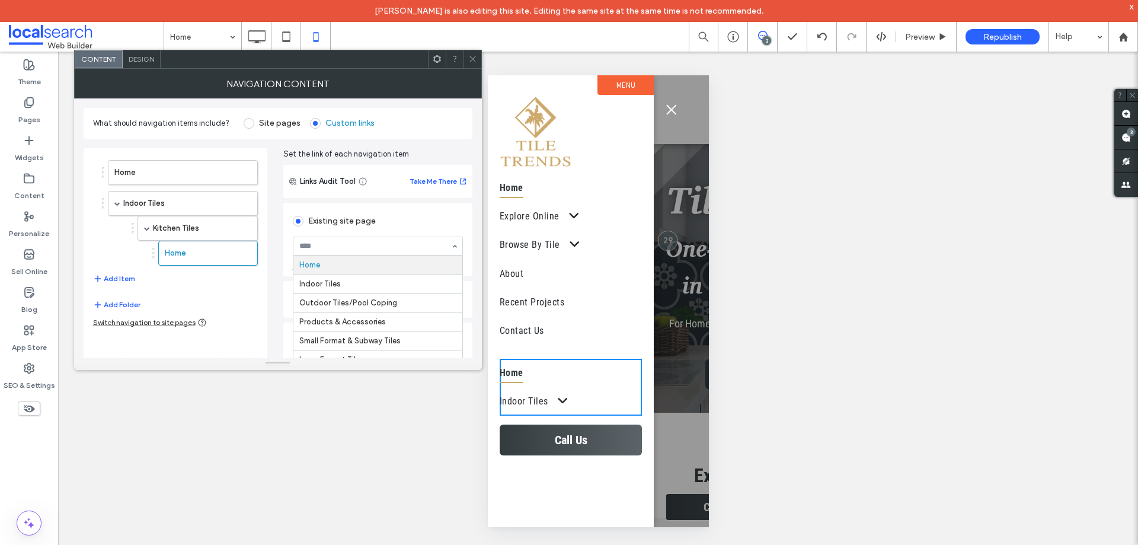
click at [286, 275] on div "Existing site page Home Indoor Tiles Outdoor Tiles/Pool Coping Products & Acces…" at bounding box center [377, 239] width 189 height 73
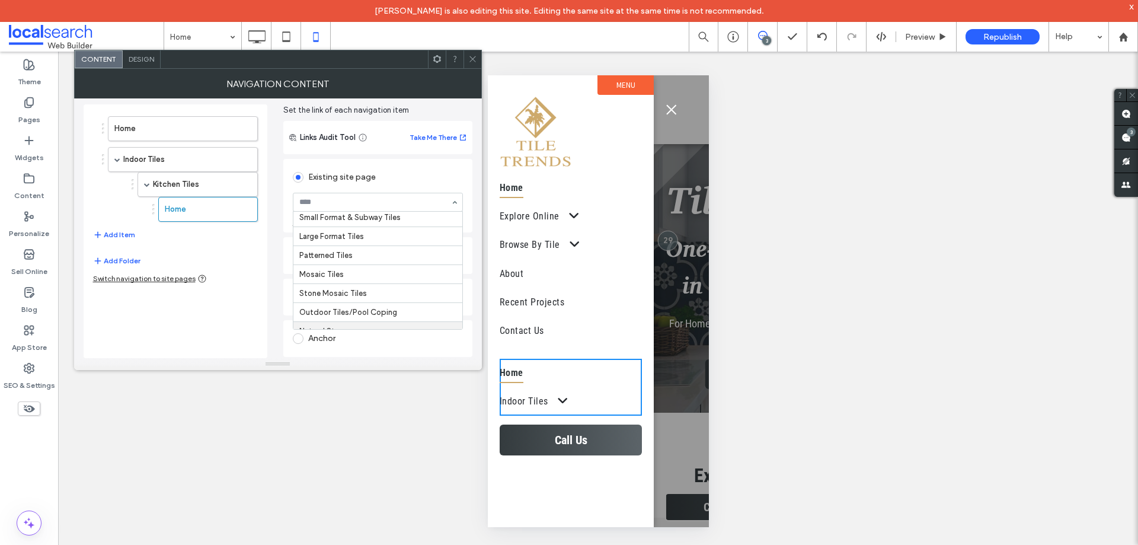
scroll to position [59, 0]
click at [117, 229] on button "Add Item" at bounding box center [114, 235] width 42 height 14
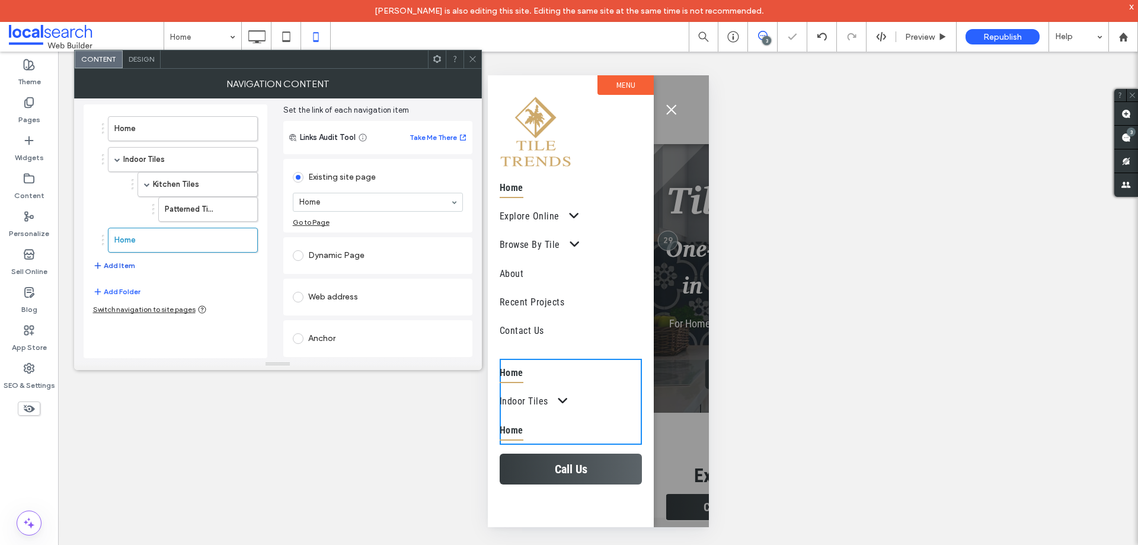
click at [123, 266] on button "Add Item" at bounding box center [114, 265] width 42 height 14
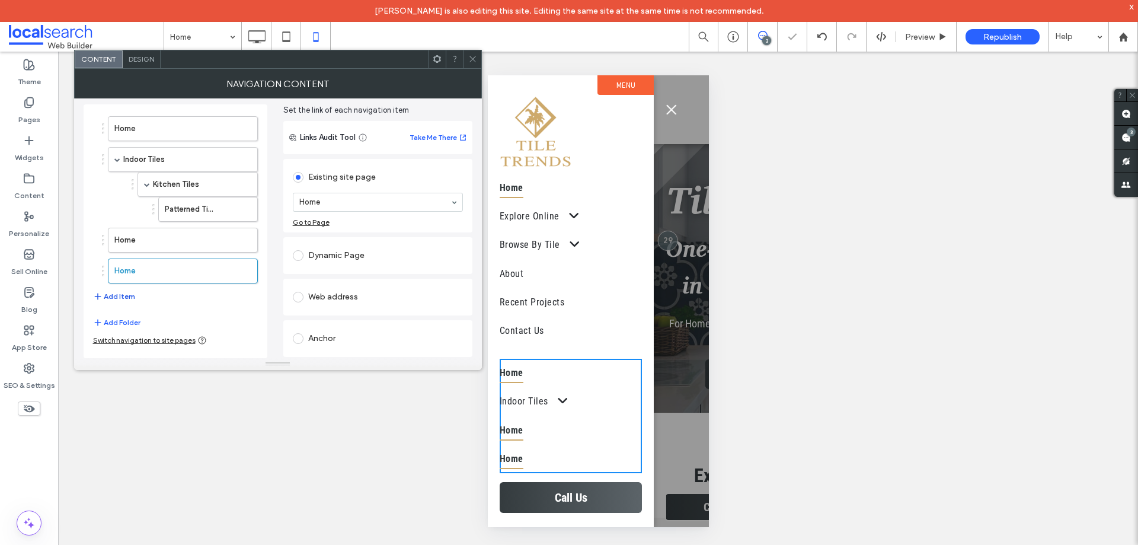
click at [126, 298] on button "Add Item" at bounding box center [114, 296] width 42 height 14
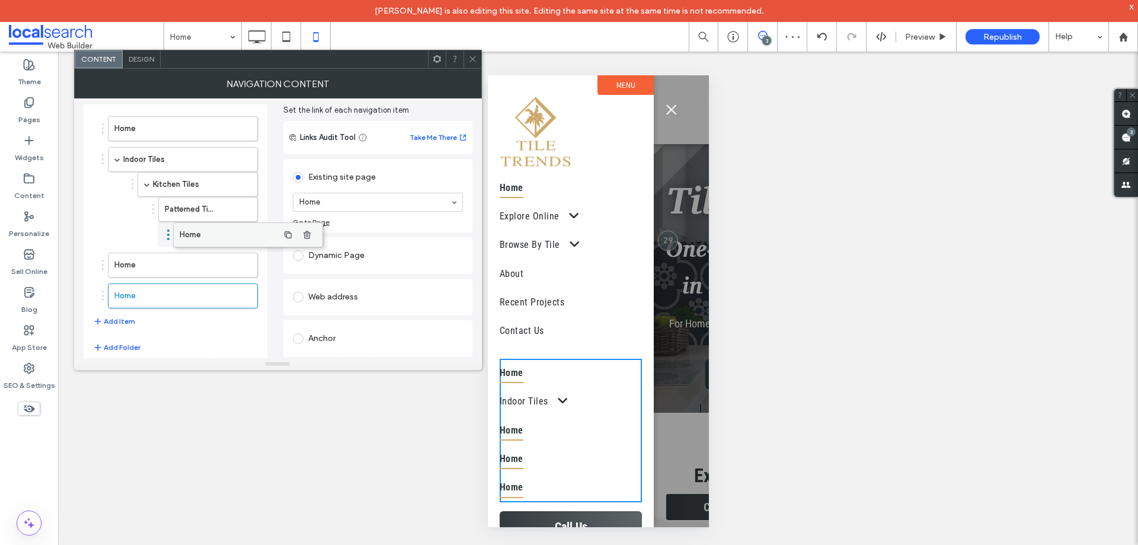
drag, startPoint x: 152, startPoint y: 244, endPoint x: 218, endPoint y: 239, distance: 65.4
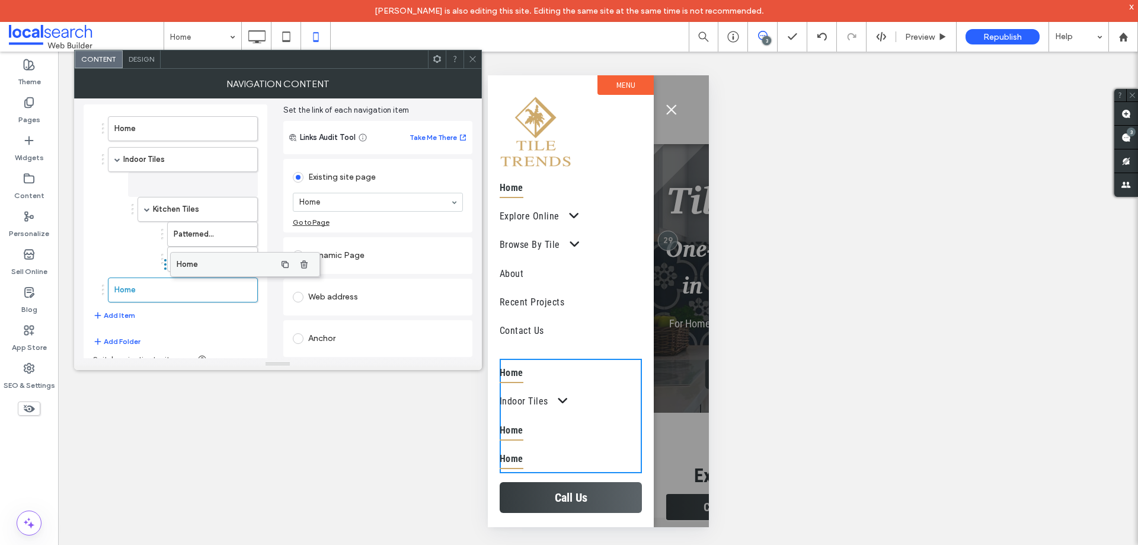
drag, startPoint x: 142, startPoint y: 258, endPoint x: 204, endPoint y: 257, distance: 62.2
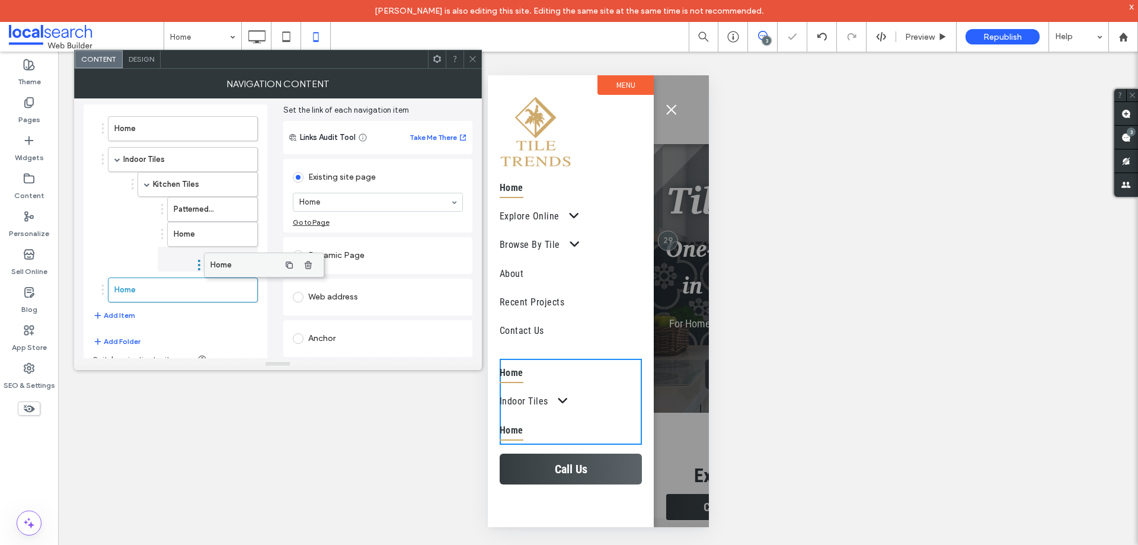
drag, startPoint x: 148, startPoint y: 259, endPoint x: 218, endPoint y: 259, distance: 69.9
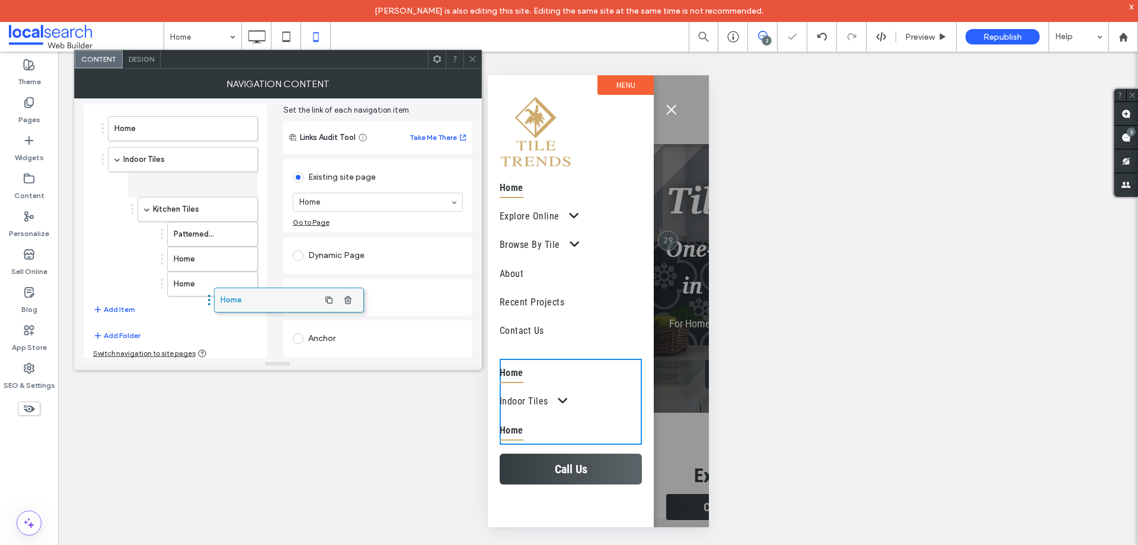
drag, startPoint x: 138, startPoint y: 287, endPoint x: 244, endPoint y: 297, distance: 106.6
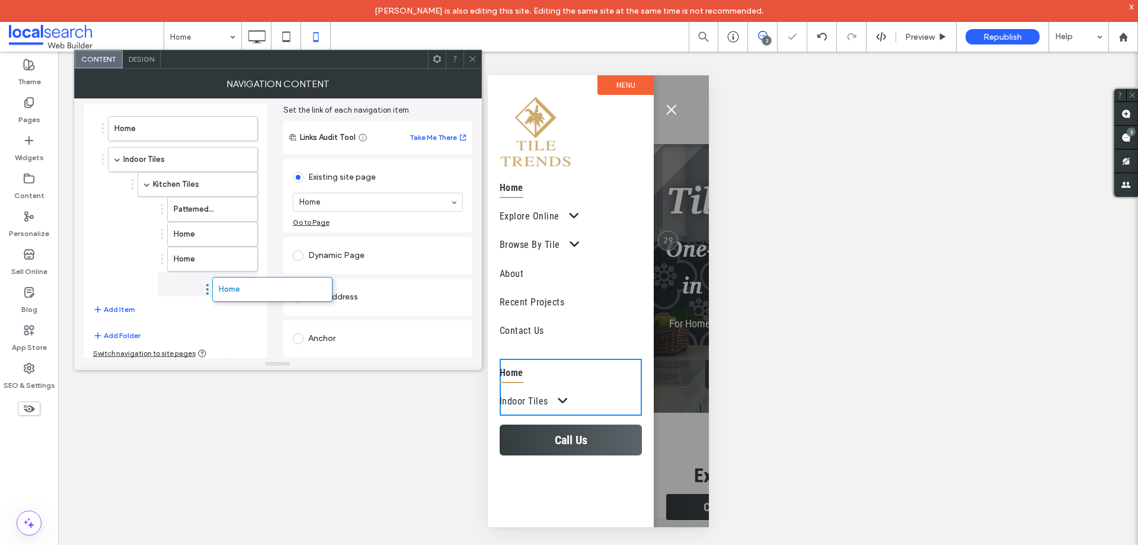
drag, startPoint x: 161, startPoint y: 287, endPoint x: 170, endPoint y: 287, distance: 8.9
click at [211, 213] on label "Patterned Tiles" at bounding box center [194, 209] width 40 height 24
click at [204, 237] on label "Home" at bounding box center [194, 234] width 40 height 24
click at [190, 260] on label "Home" at bounding box center [194, 259] width 40 height 24
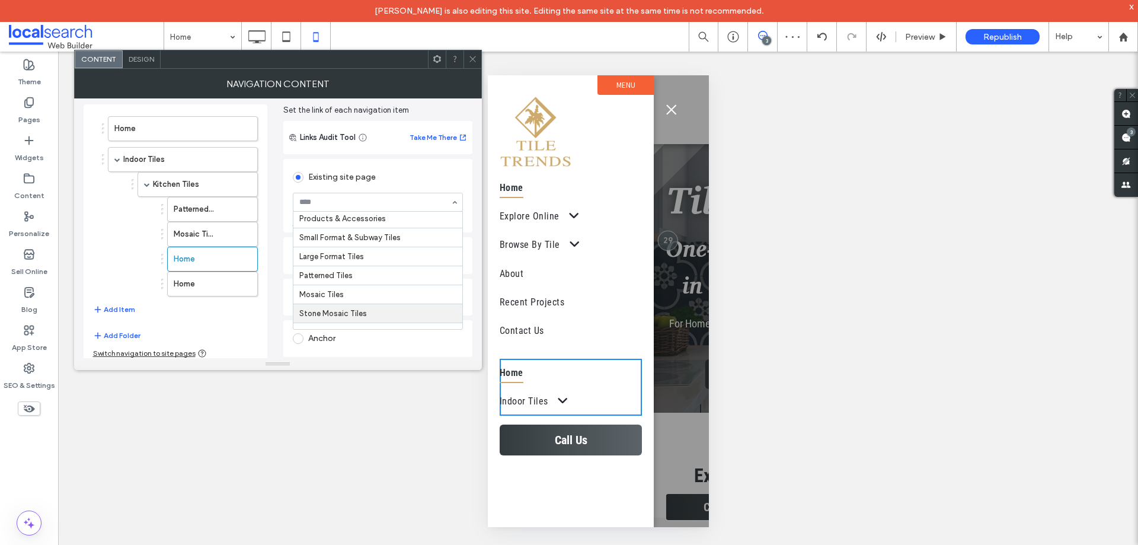
drag, startPoint x: 372, startPoint y: 313, endPoint x: 322, endPoint y: 303, distance: 50.2
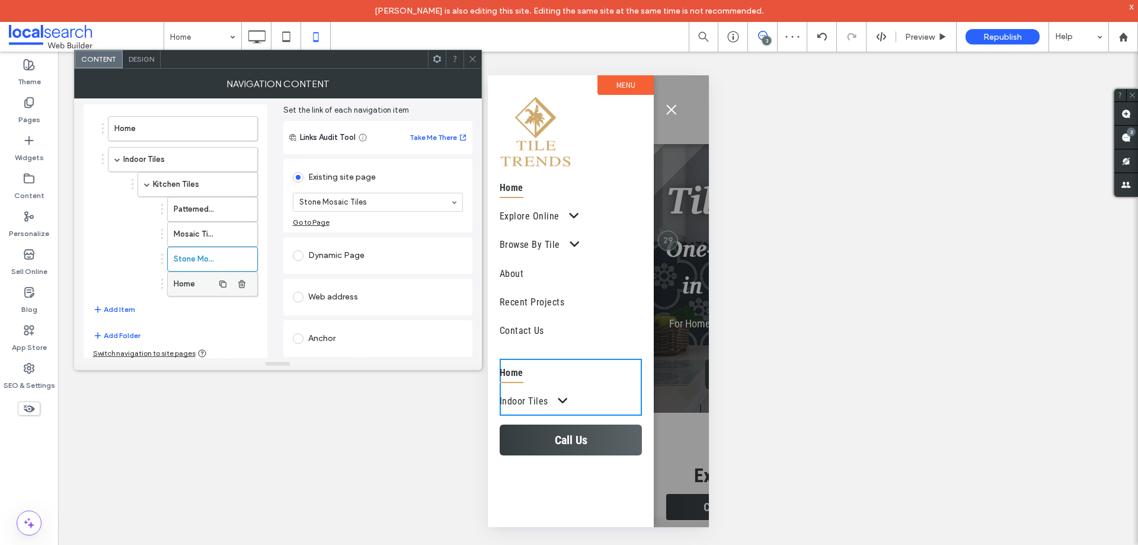
click at [183, 283] on label "Home" at bounding box center [194, 284] width 40 height 24
click at [103, 312] on span "button" at bounding box center [98, 309] width 11 height 13
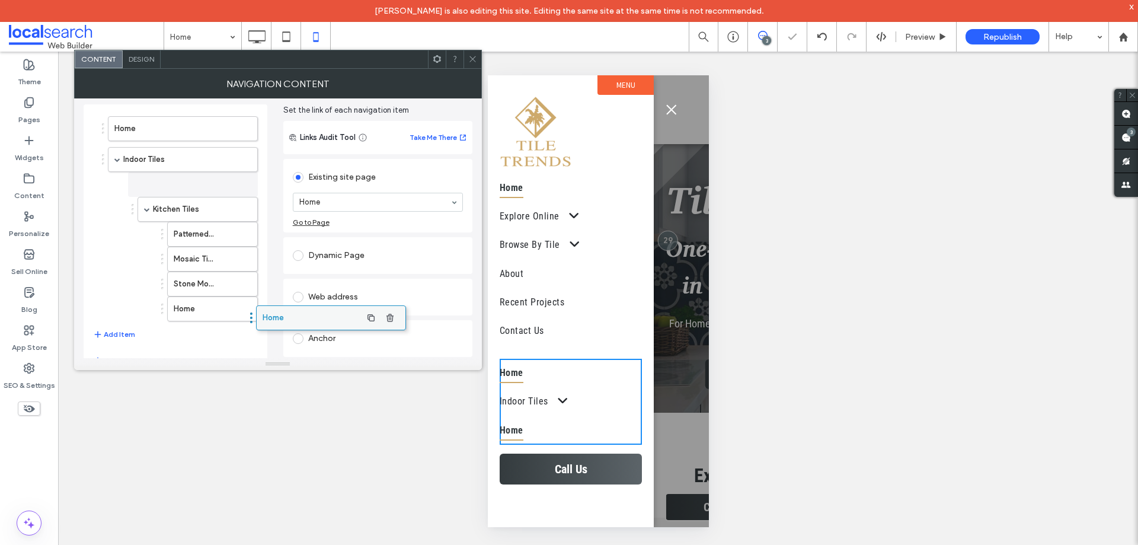
drag, startPoint x: 124, startPoint y: 312, endPoint x: 279, endPoint y: 315, distance: 155.3
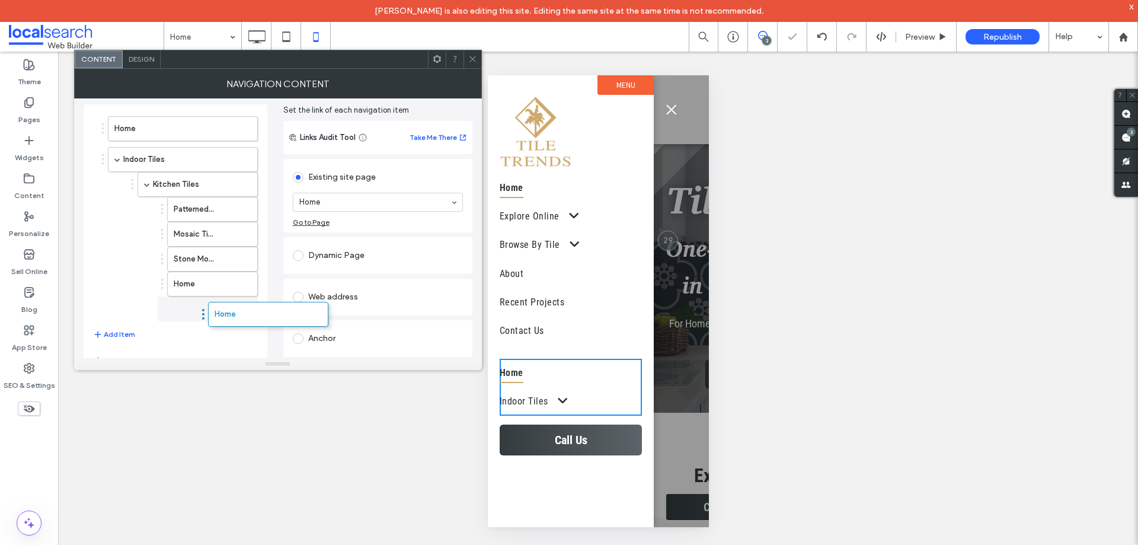
drag, startPoint x: 164, startPoint y: 312, endPoint x: 170, endPoint y: 311, distance: 6.0
click at [197, 286] on label "Home" at bounding box center [194, 284] width 40 height 24
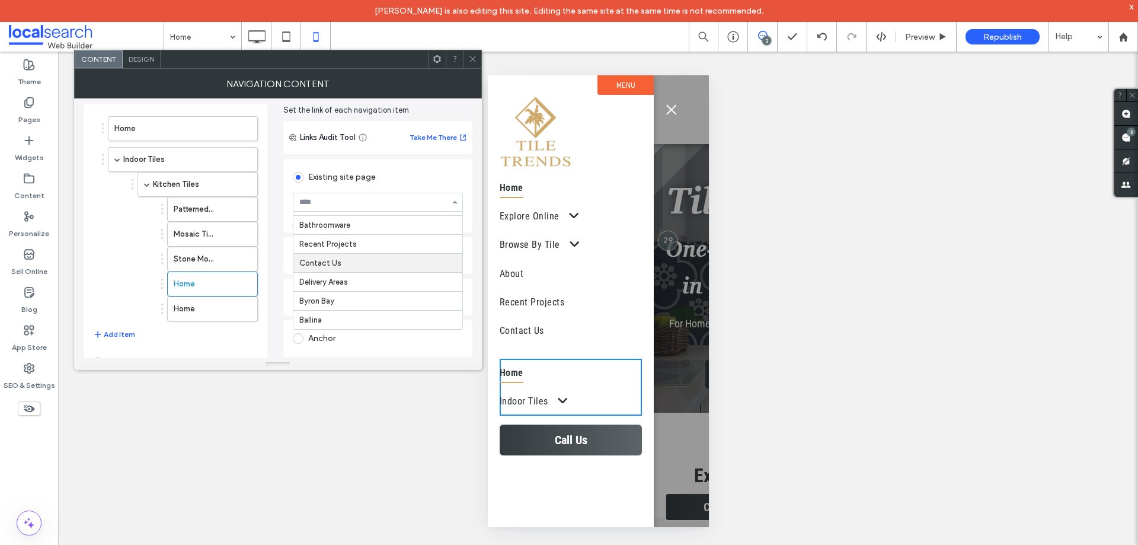
scroll to position [145, 0]
drag, startPoint x: 207, startPoint y: 305, endPoint x: 267, endPoint y: 268, distance: 69.7
click at [209, 305] on label "Home" at bounding box center [194, 309] width 40 height 24
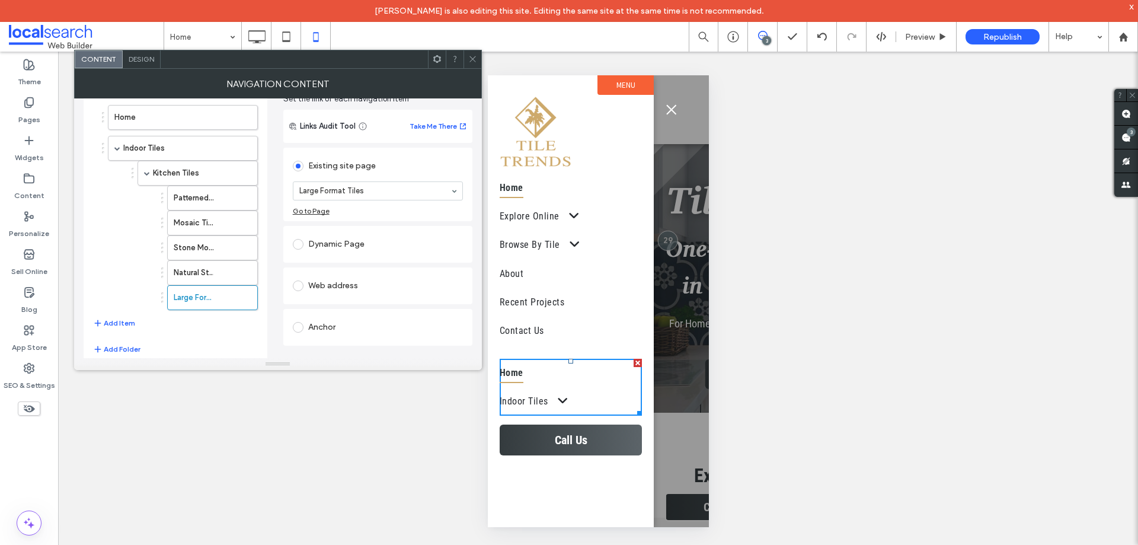
scroll to position [75, 0]
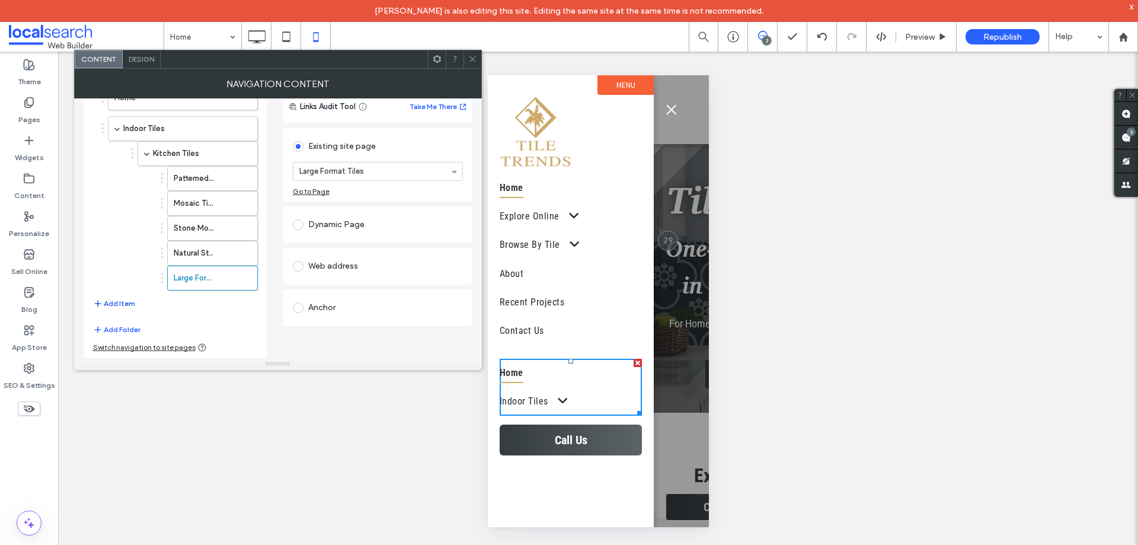
click at [119, 302] on button "Add Item" at bounding box center [114, 303] width 42 height 14
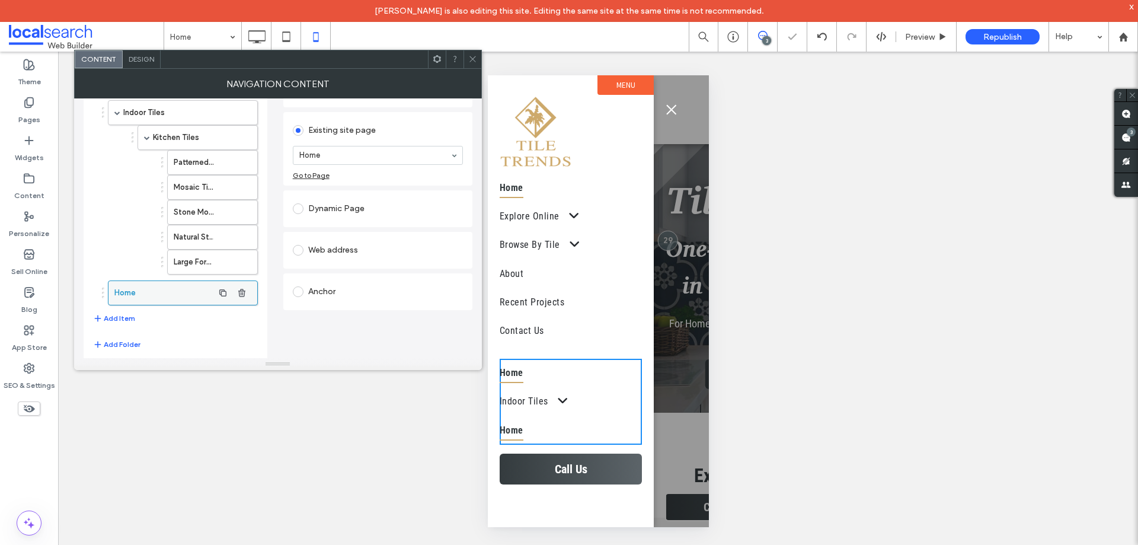
scroll to position [105, 0]
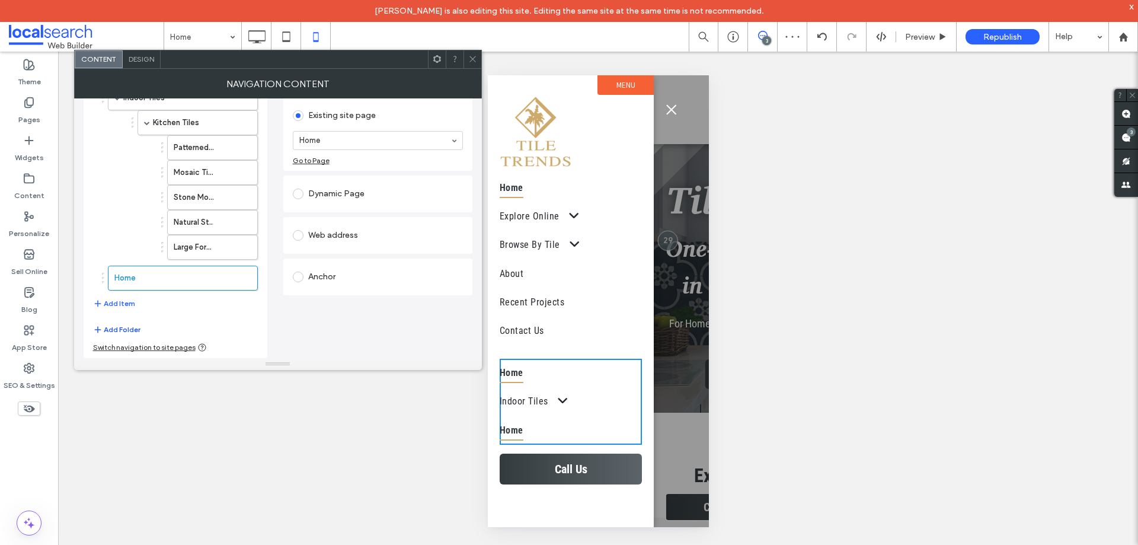
click at [125, 334] on button "Add Folder" at bounding box center [116, 329] width 47 height 14
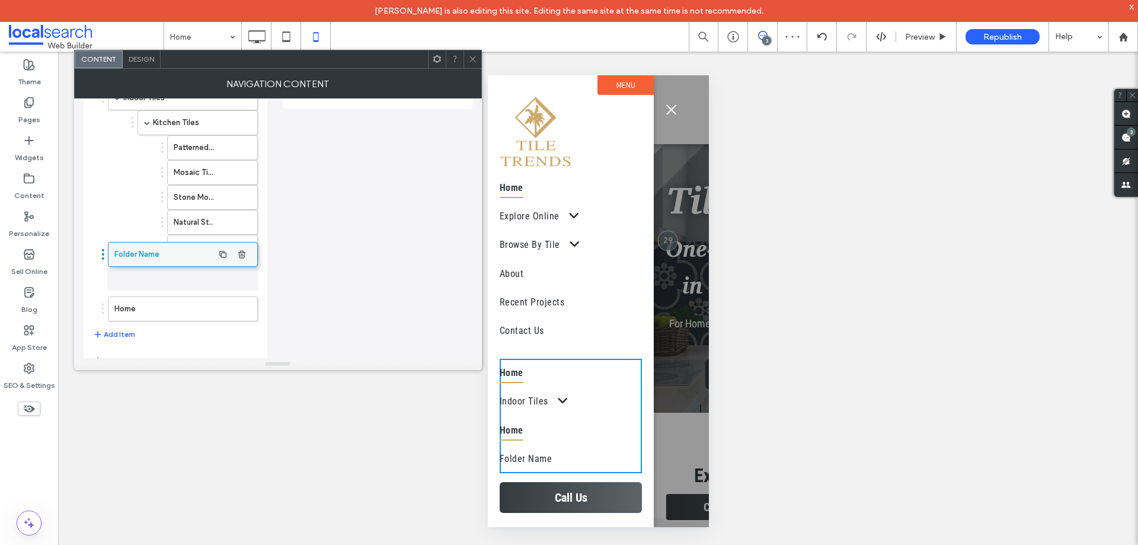
drag, startPoint x: 140, startPoint y: 318, endPoint x: 139, endPoint y: 276, distance: 42.7
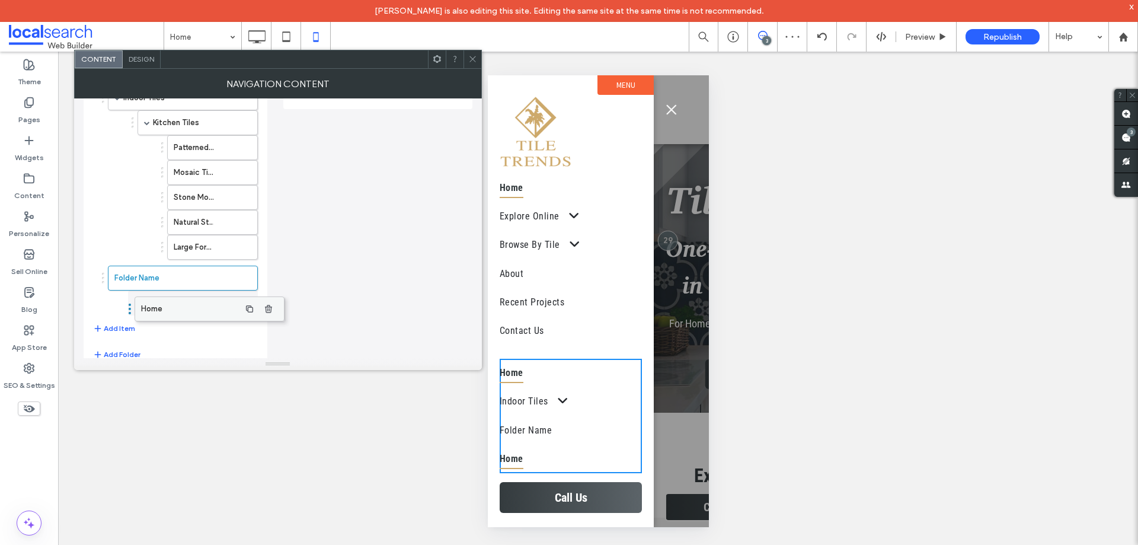
drag, startPoint x: 136, startPoint y: 306, endPoint x: 163, endPoint y: 306, distance: 26.7
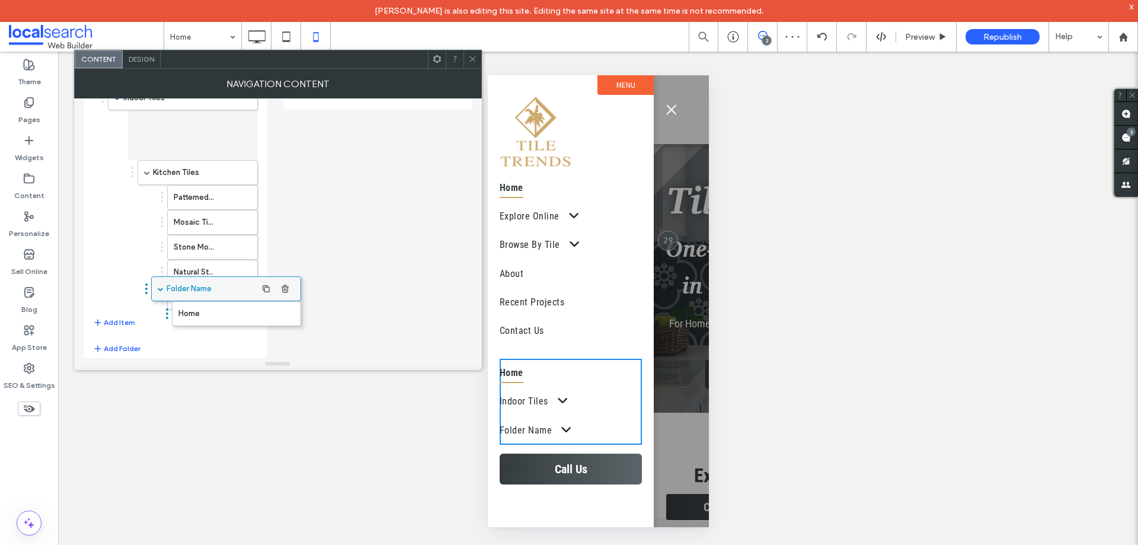
drag, startPoint x: 139, startPoint y: 274, endPoint x: 182, endPoint y: 285, distance: 44.6
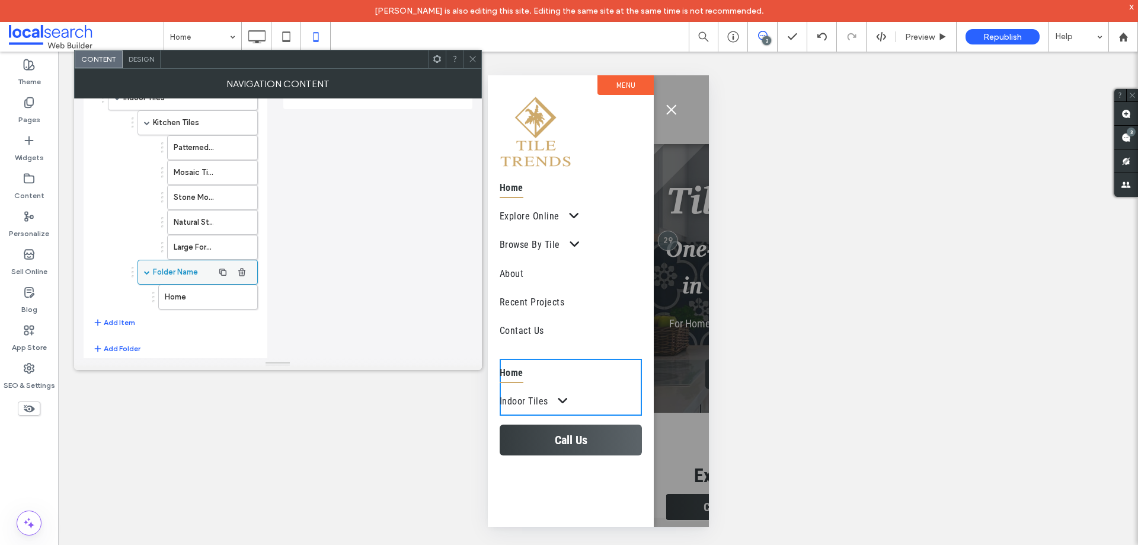
click at [190, 273] on label "Folder Name" at bounding box center [183, 272] width 60 height 24
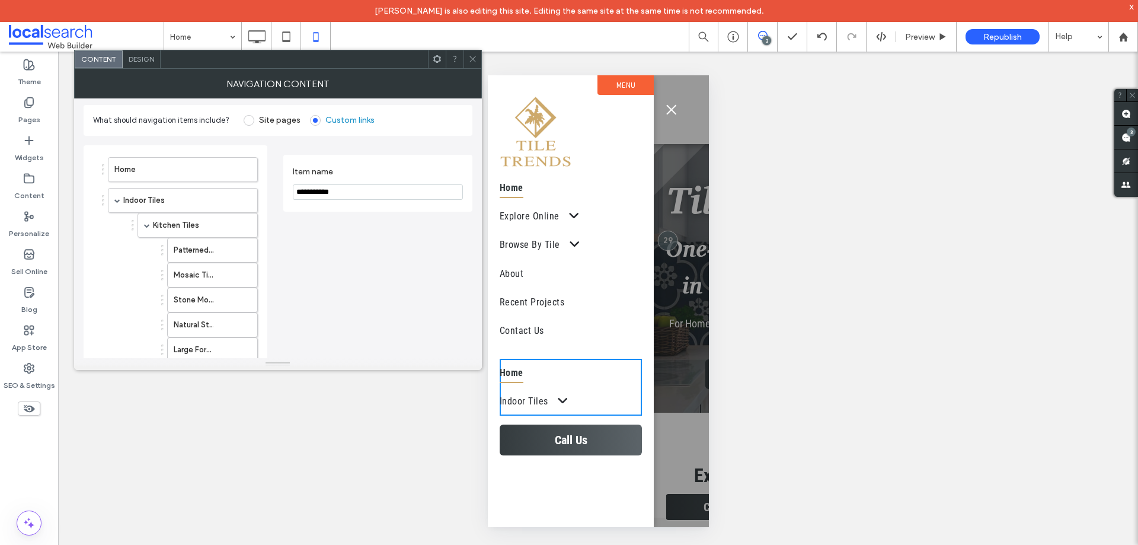
scroll to position [0, 0]
click at [356, 195] on input "**********" at bounding box center [378, 194] width 170 height 15
type input "**********"
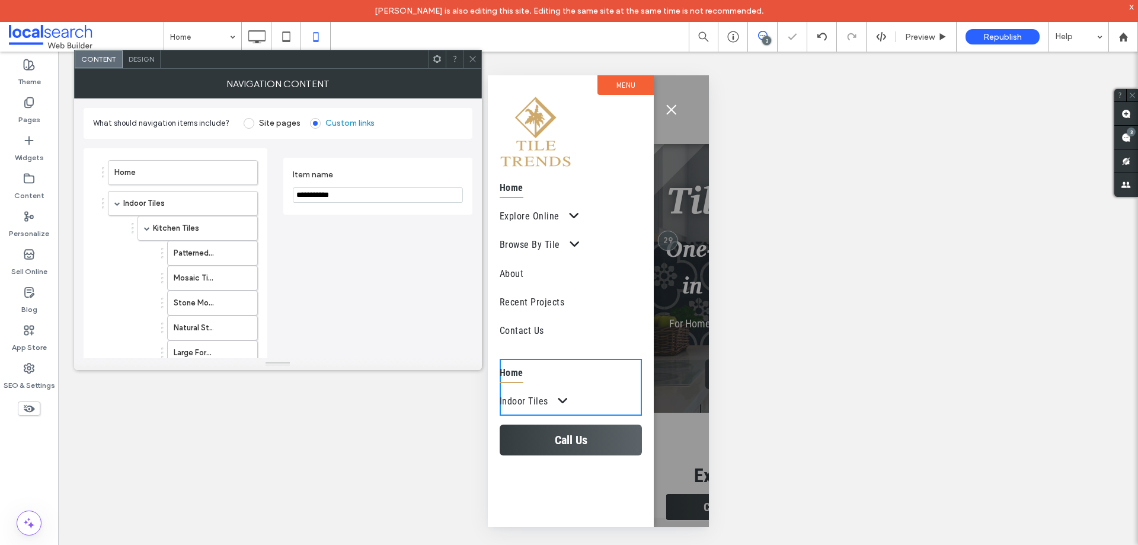
click at [361, 238] on div "**********" at bounding box center [377, 315] width 189 height 334
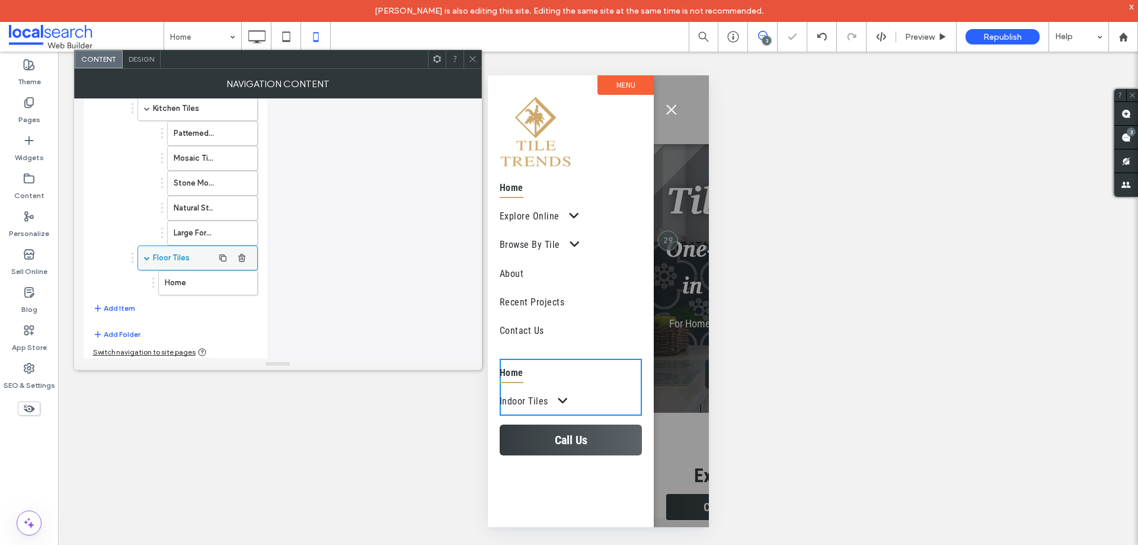
scroll to position [124, 0]
click at [186, 270] on label "Home" at bounding box center [189, 278] width 49 height 24
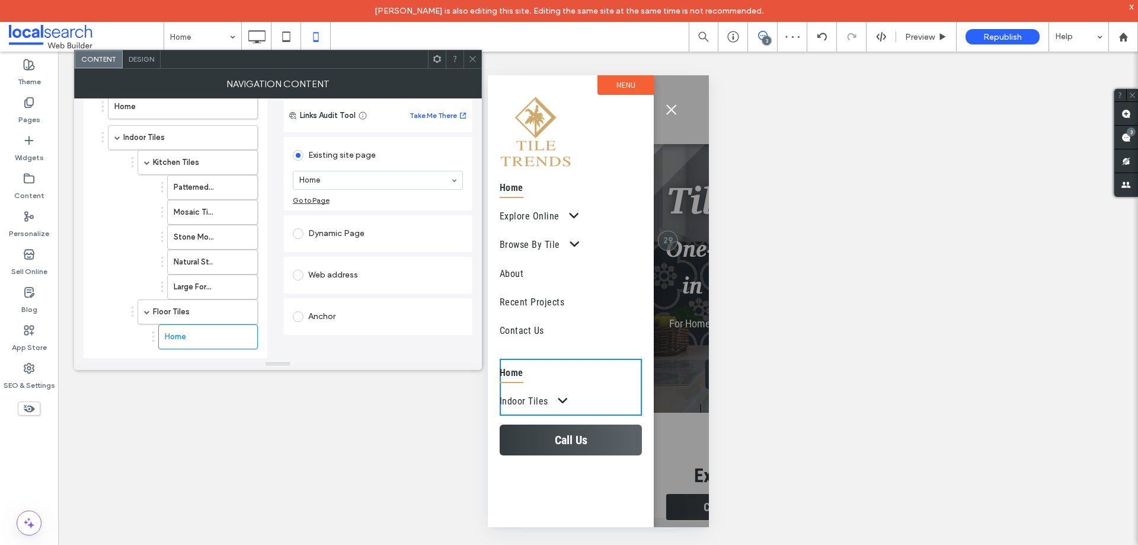
scroll to position [65, 0]
click at [474, 60] on icon at bounding box center [472, 59] width 9 height 9
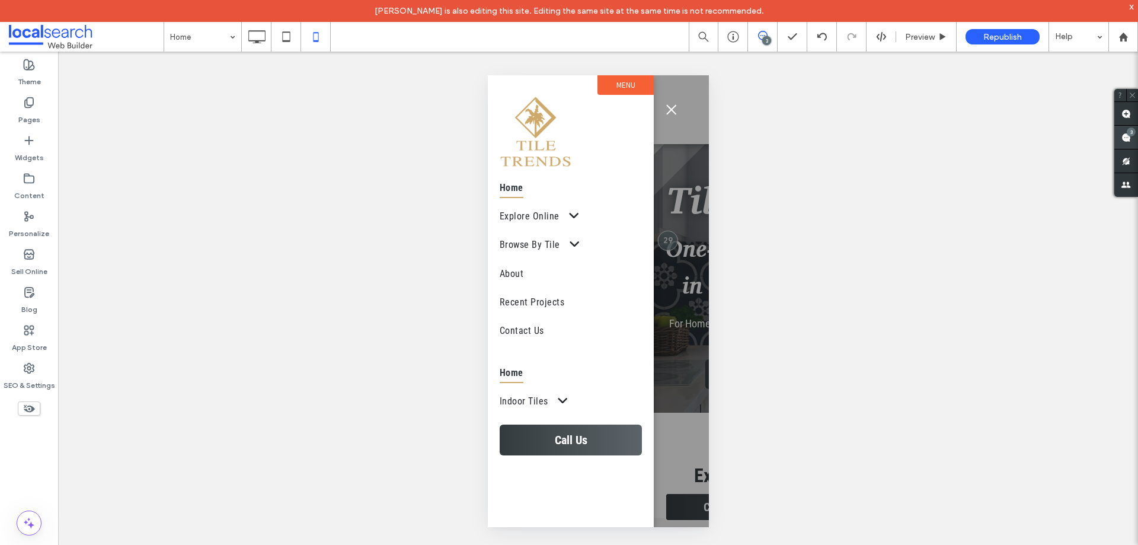
drag, startPoint x: 1129, startPoint y: 132, endPoint x: 1115, endPoint y: 138, distance: 15.4
click at [1129, 132] on div "3" at bounding box center [1131, 131] width 9 height 9
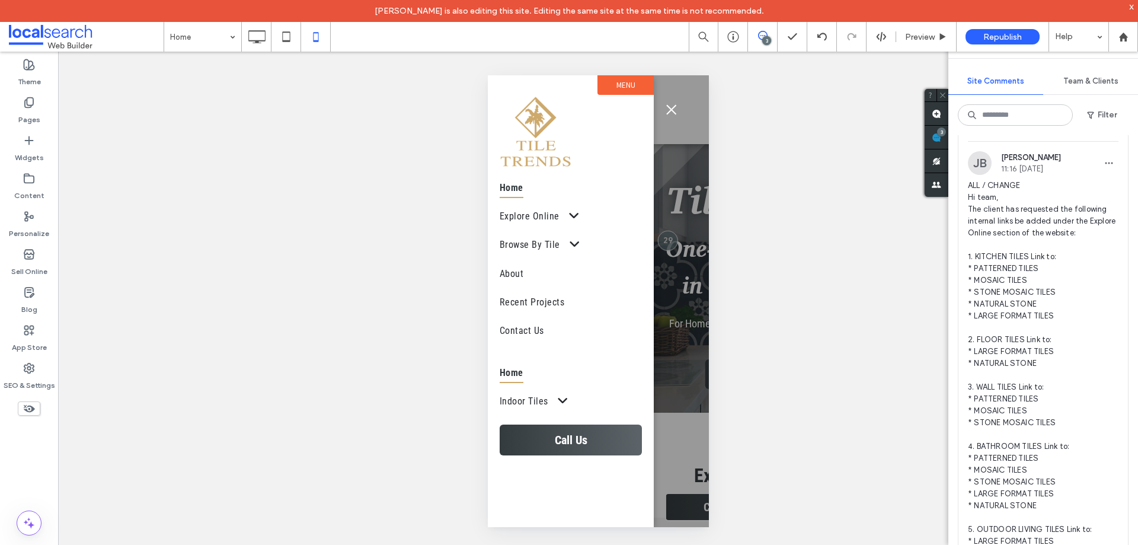
scroll to position [0, 0]
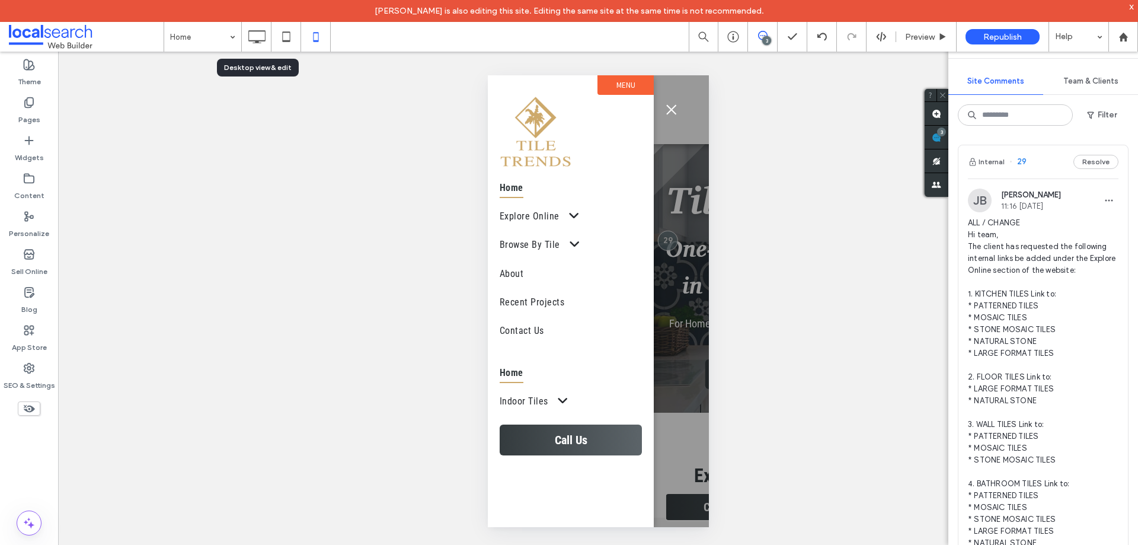
drag, startPoint x: 260, startPoint y: 34, endPoint x: 266, endPoint y: 37, distance: 6.9
click at [260, 34] on icon at bounding box center [257, 37] width 24 height 24
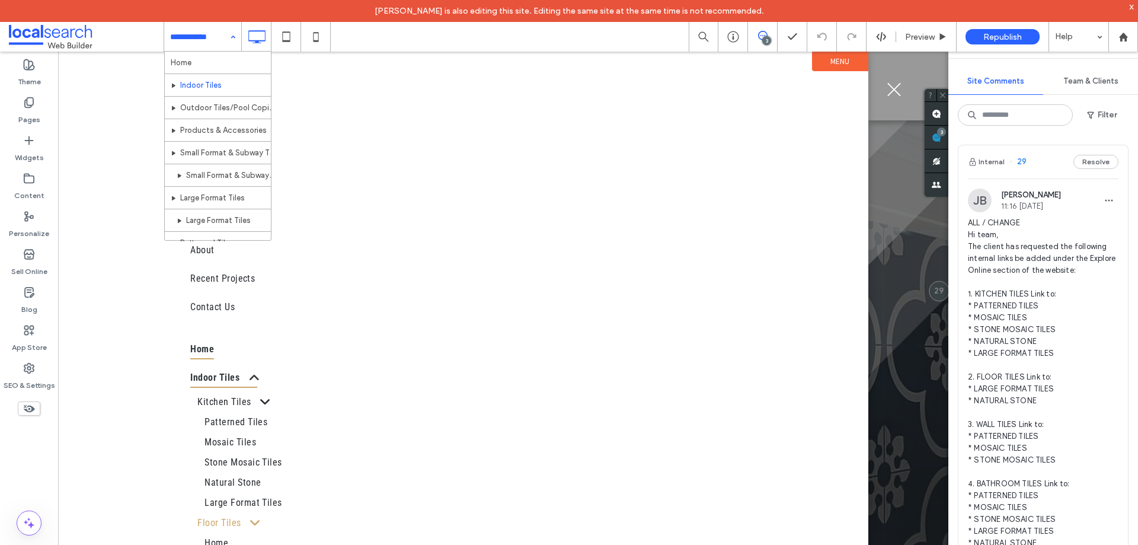
click at [217, 37] on input at bounding box center [199, 37] width 59 height 30
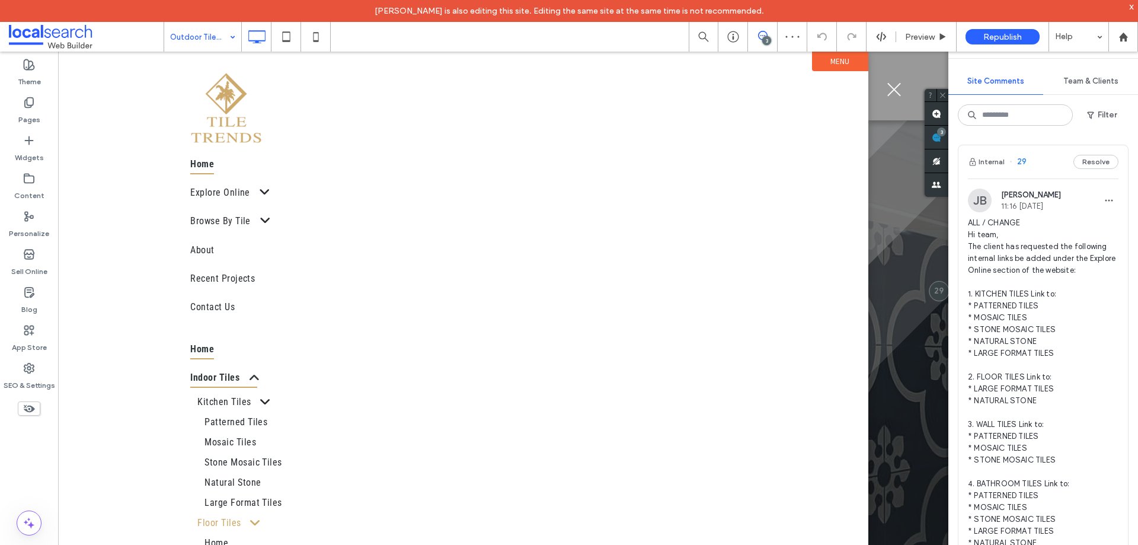
click at [186, 34] on input at bounding box center [199, 37] width 59 height 30
click at [219, 37] on input at bounding box center [199, 37] width 59 height 30
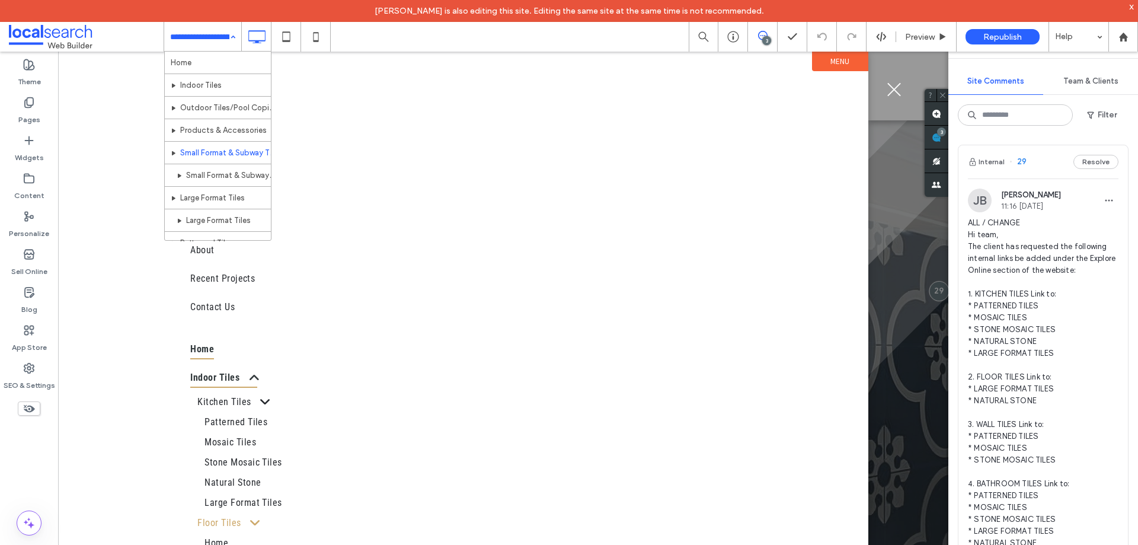
click at [216, 41] on input at bounding box center [199, 37] width 59 height 30
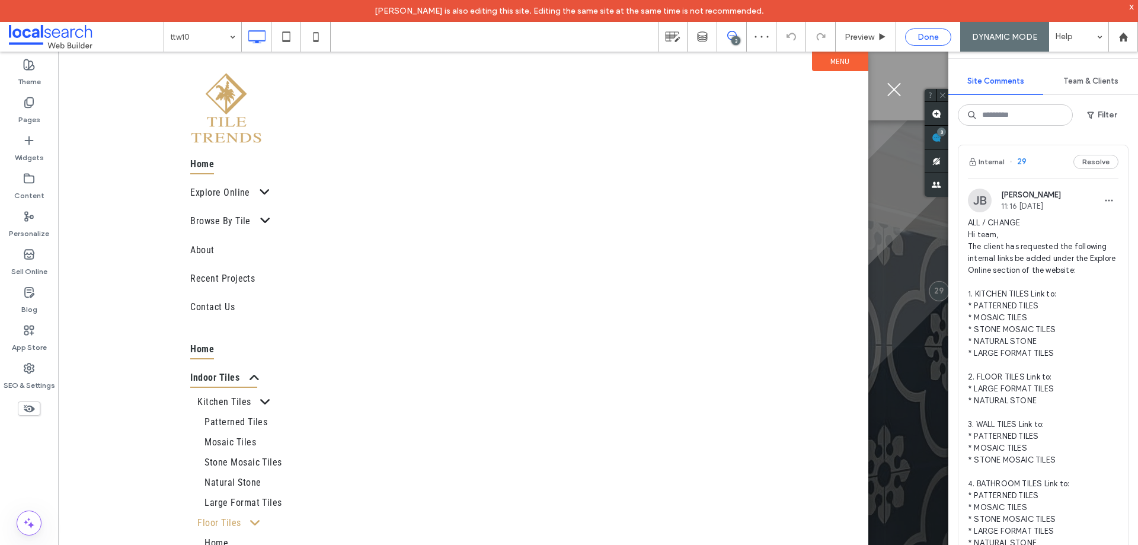
click at [918, 33] on span "Done" at bounding box center [927, 37] width 21 height 10
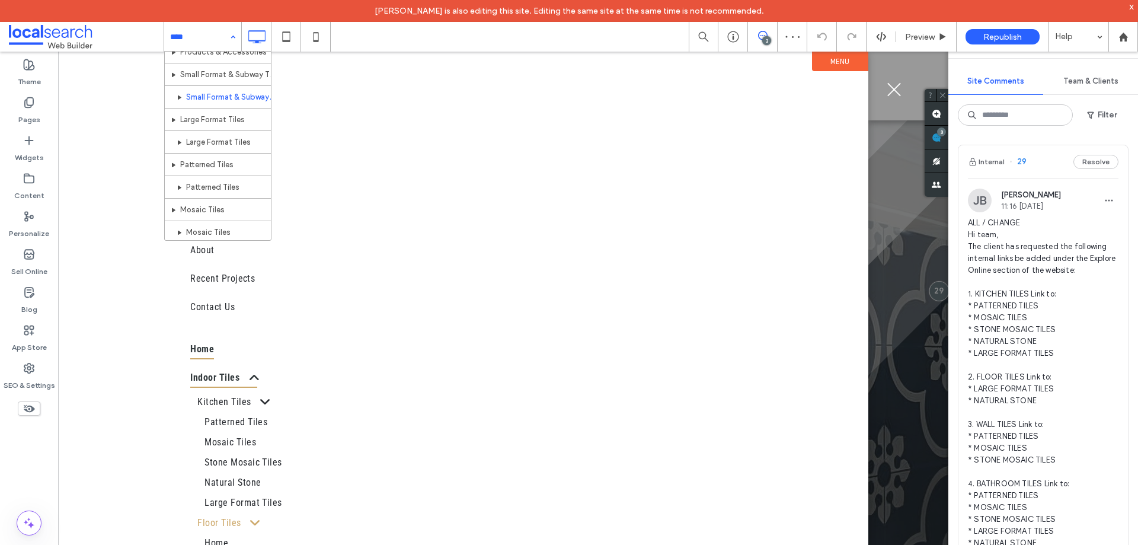
scroll to position [59, 0]
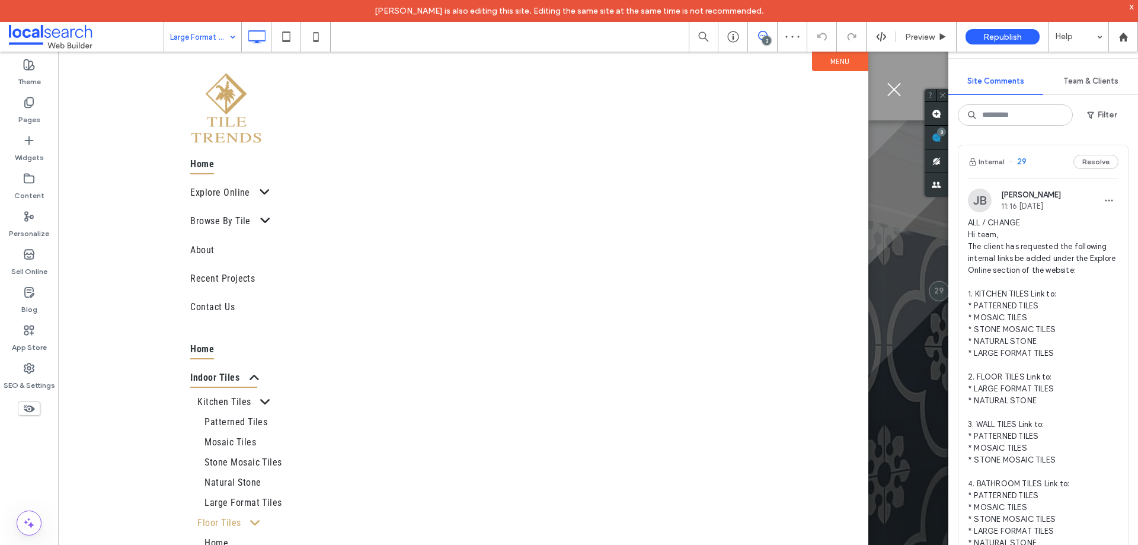
click at [193, 27] on input at bounding box center [199, 37] width 59 height 30
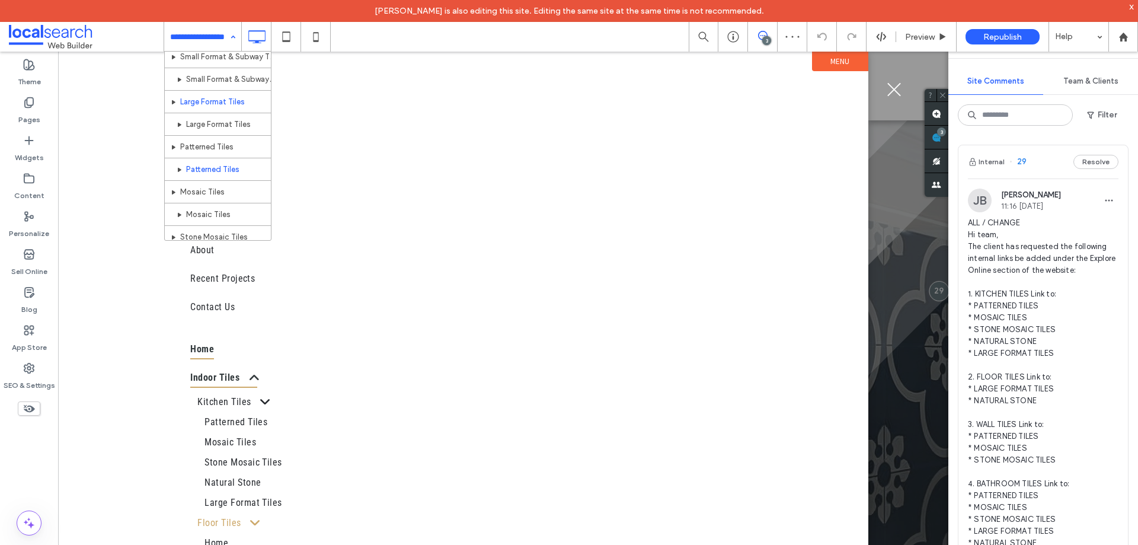
scroll to position [119, 0]
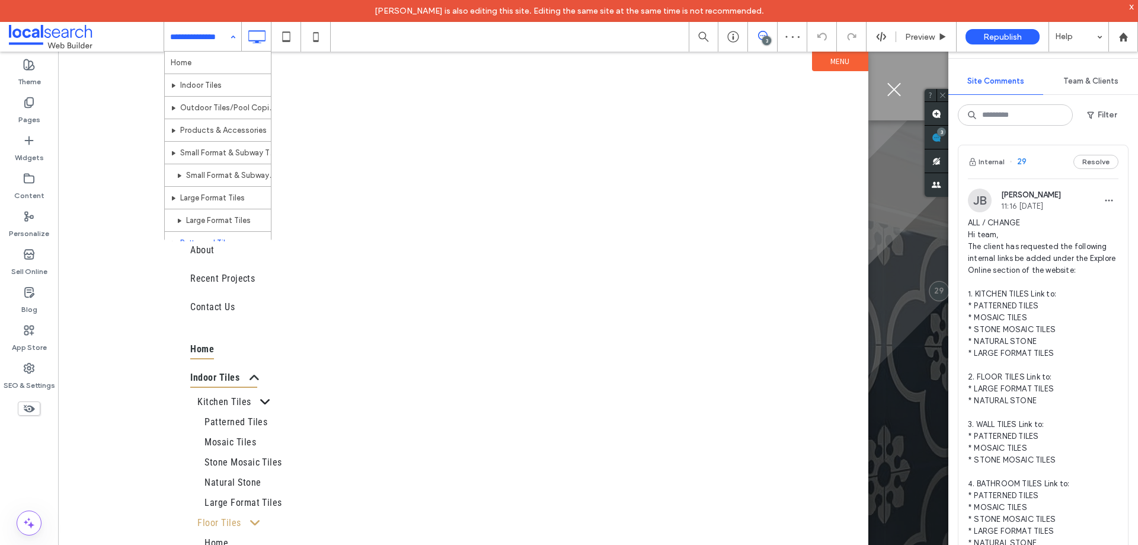
click at [218, 39] on input at bounding box center [199, 37] width 59 height 30
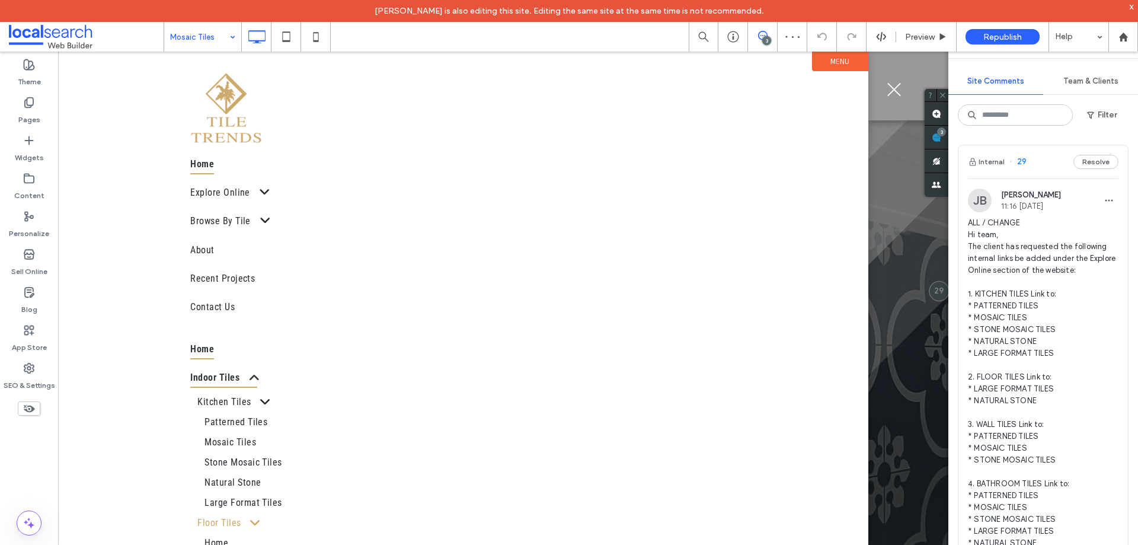
click at [201, 46] on input at bounding box center [199, 37] width 59 height 30
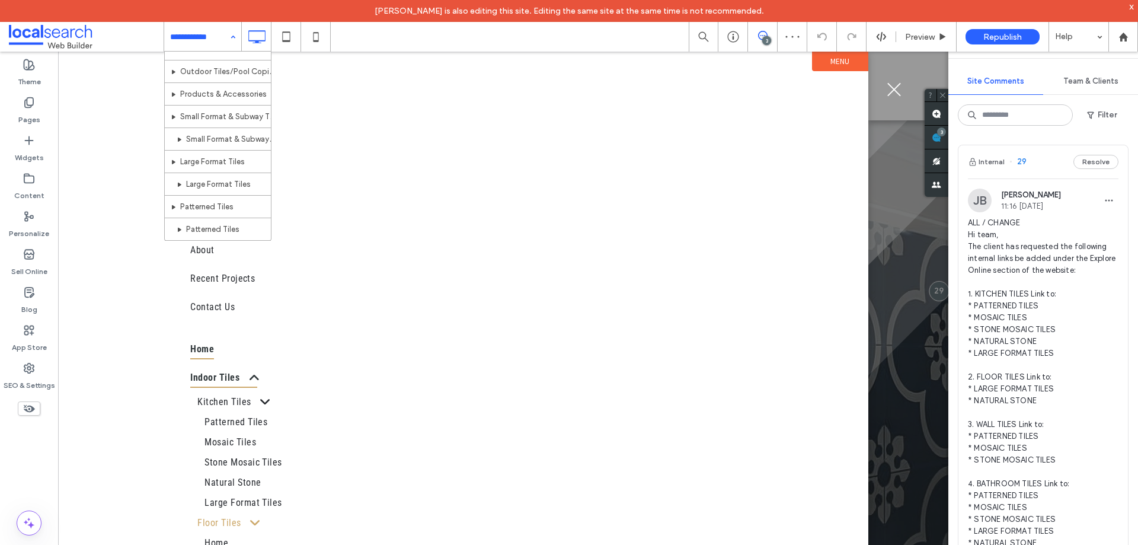
scroll to position [119, 0]
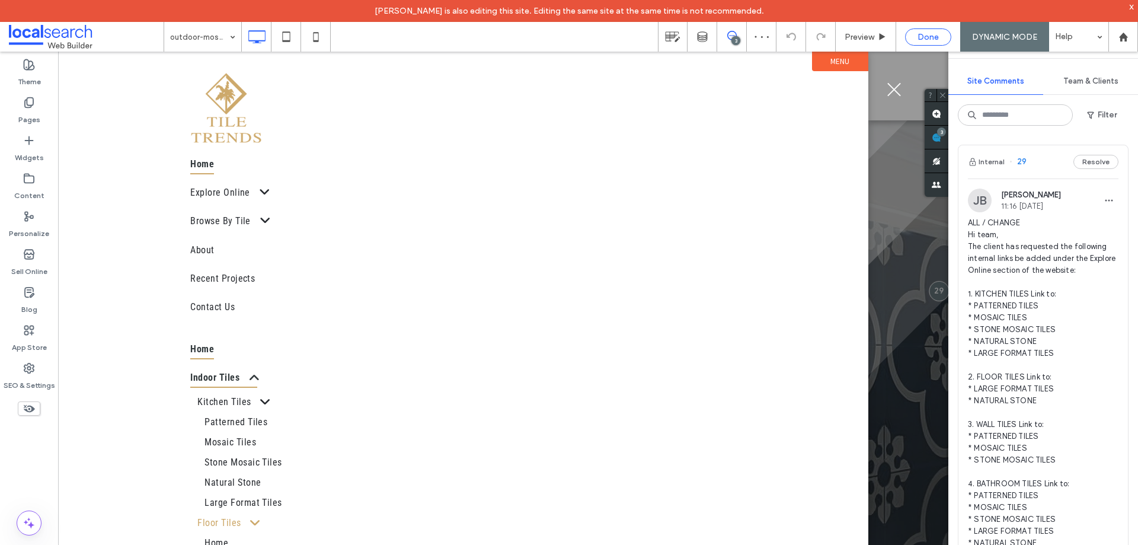
click at [931, 41] on span "Done" at bounding box center [927, 37] width 21 height 10
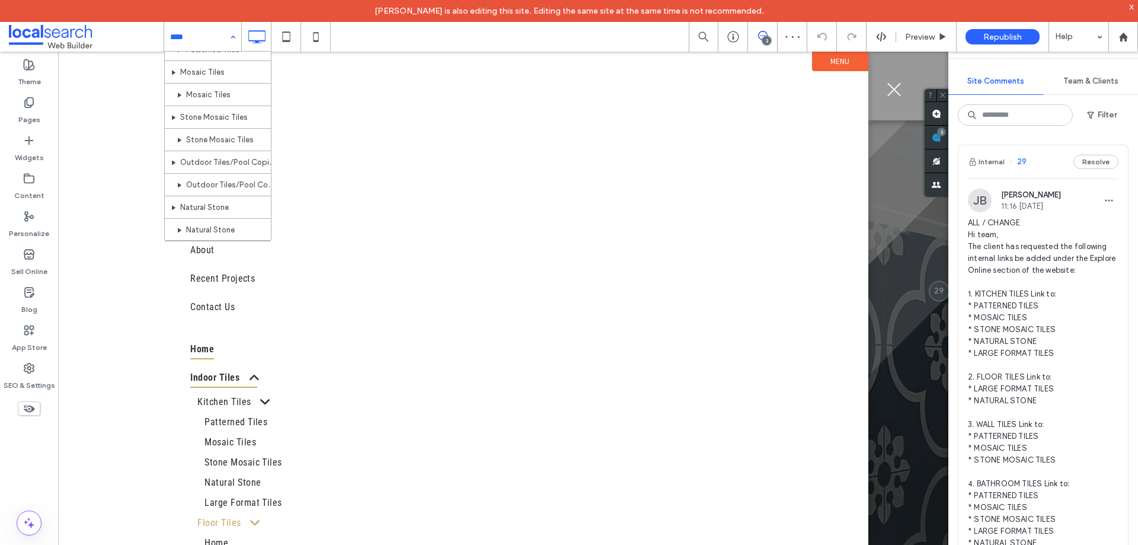
scroll to position [195, 0]
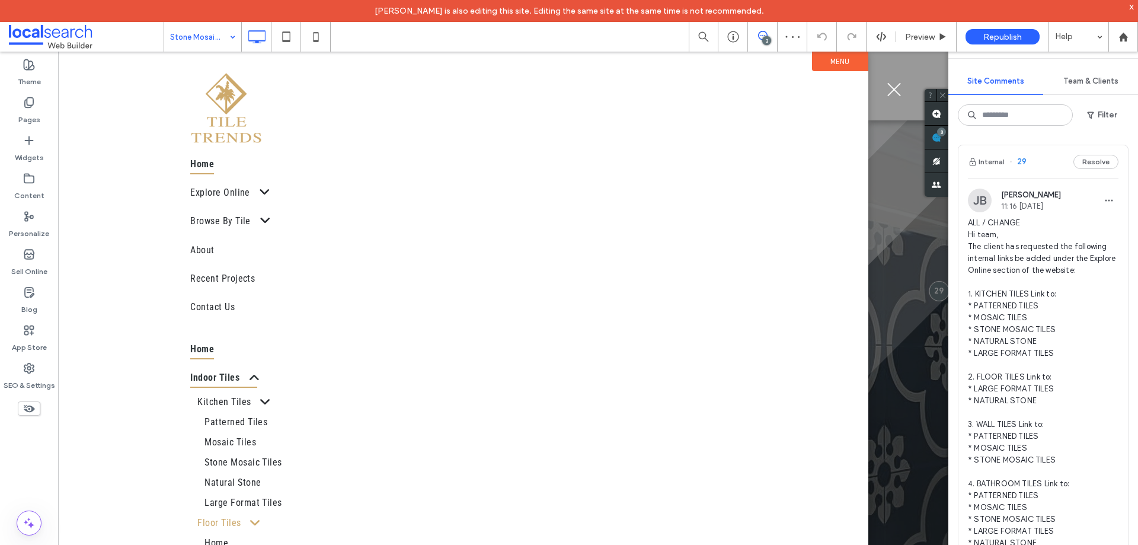
click at [207, 33] on input at bounding box center [199, 37] width 59 height 30
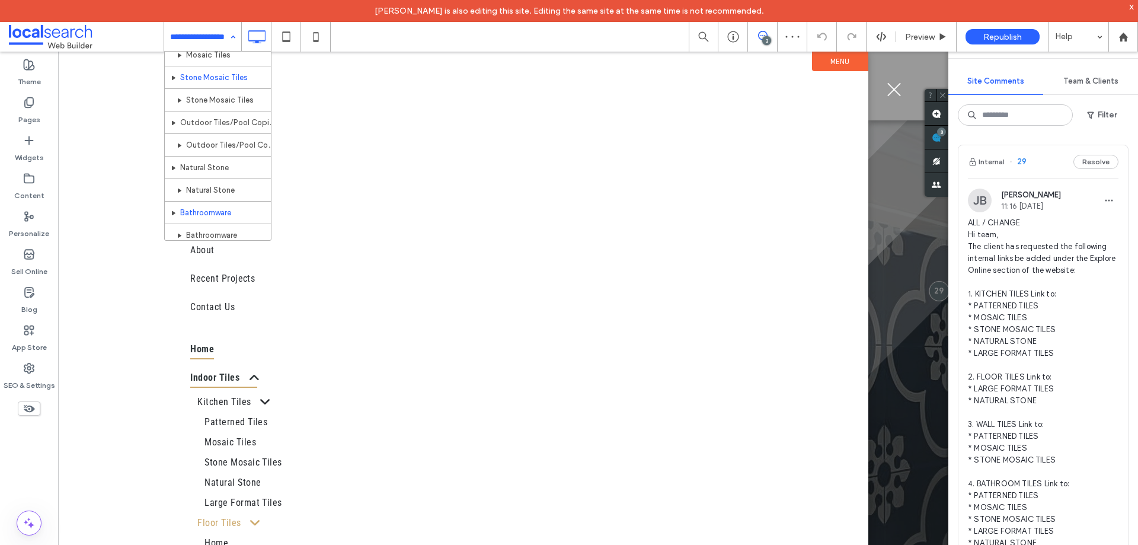
scroll to position [254, 0]
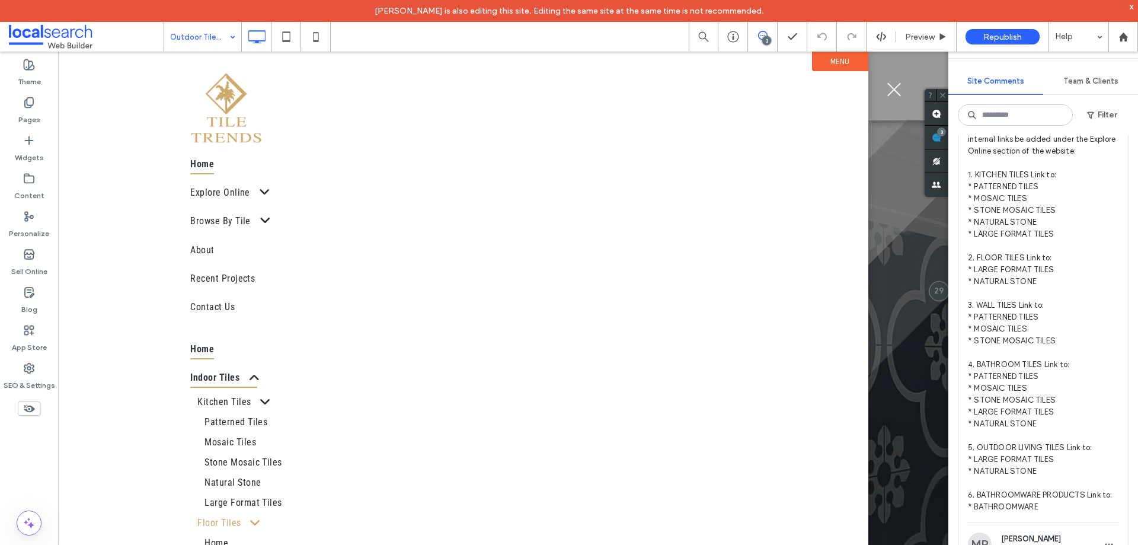
scroll to position [356, 0]
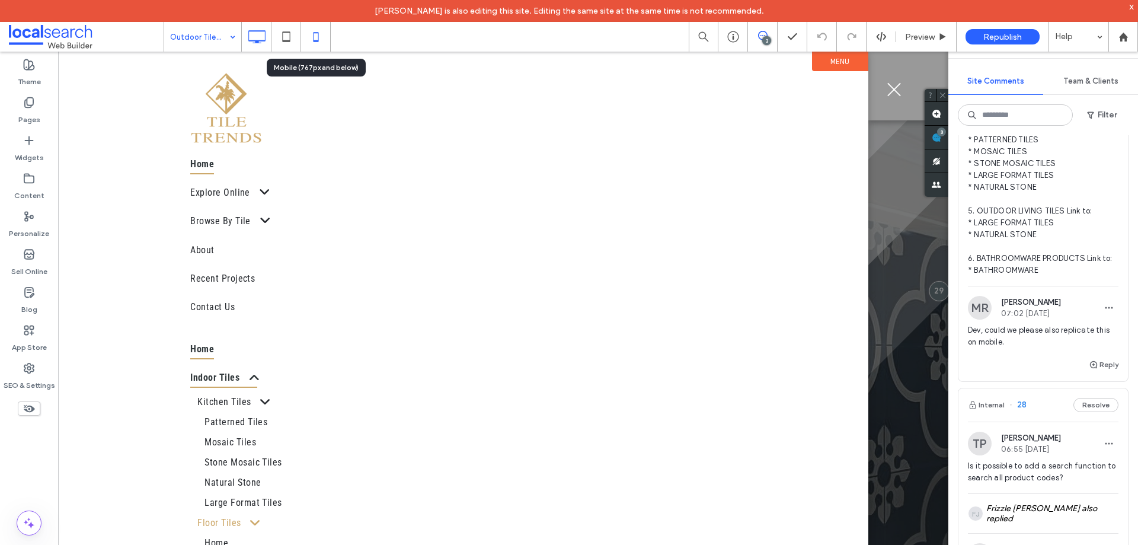
drag, startPoint x: 319, startPoint y: 36, endPoint x: 349, endPoint y: 49, distance: 32.4
click at [319, 37] on icon at bounding box center [316, 37] width 24 height 24
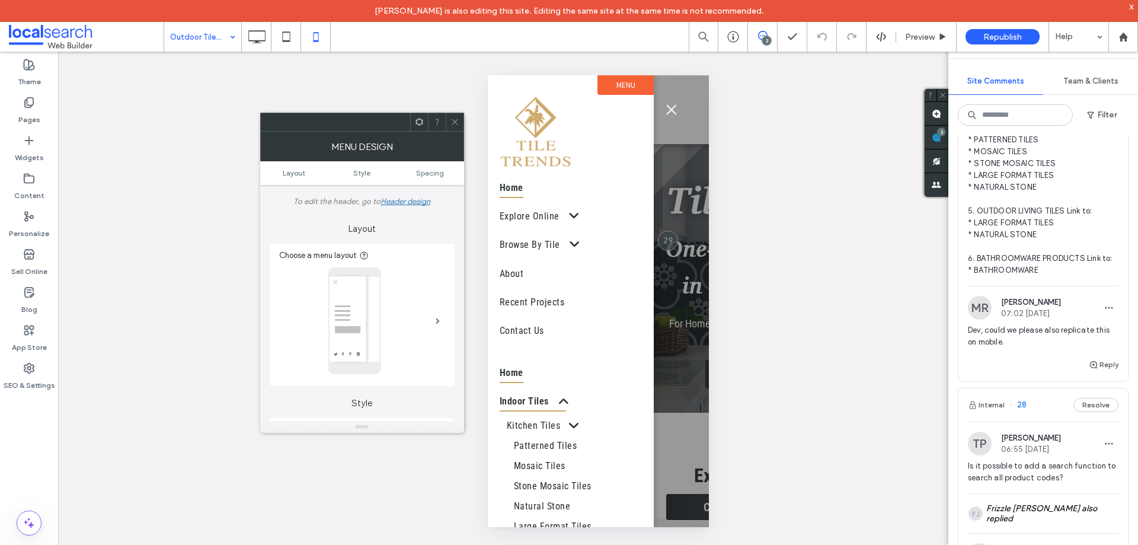
drag, startPoint x: 453, startPoint y: 122, endPoint x: 472, endPoint y: 161, distance: 43.5
click at [453, 121] on icon at bounding box center [454, 121] width 9 height 9
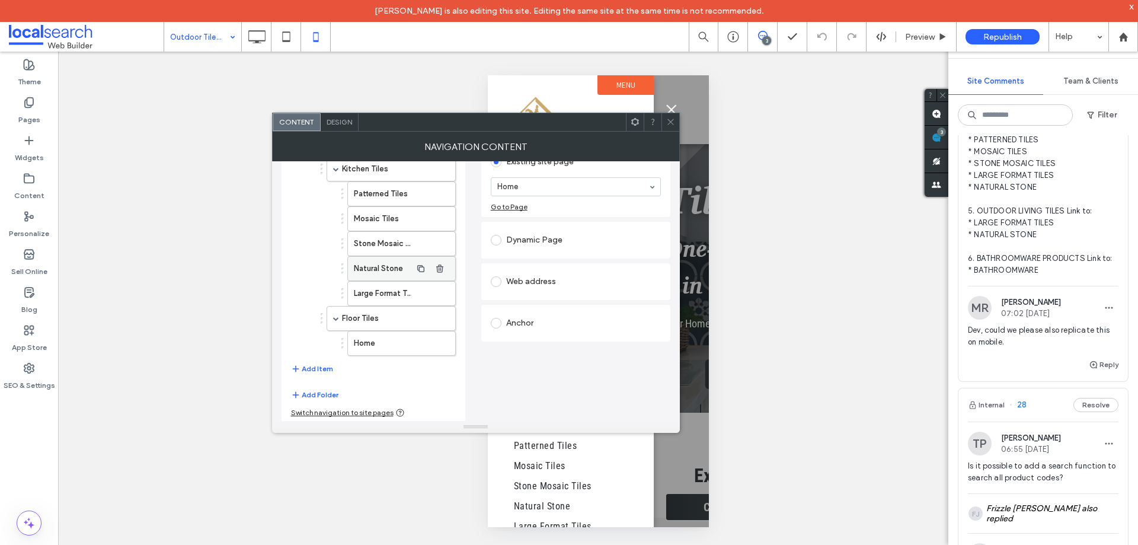
scroll to position [124, 0]
click at [312, 365] on button "Add Item" at bounding box center [312, 366] width 42 height 14
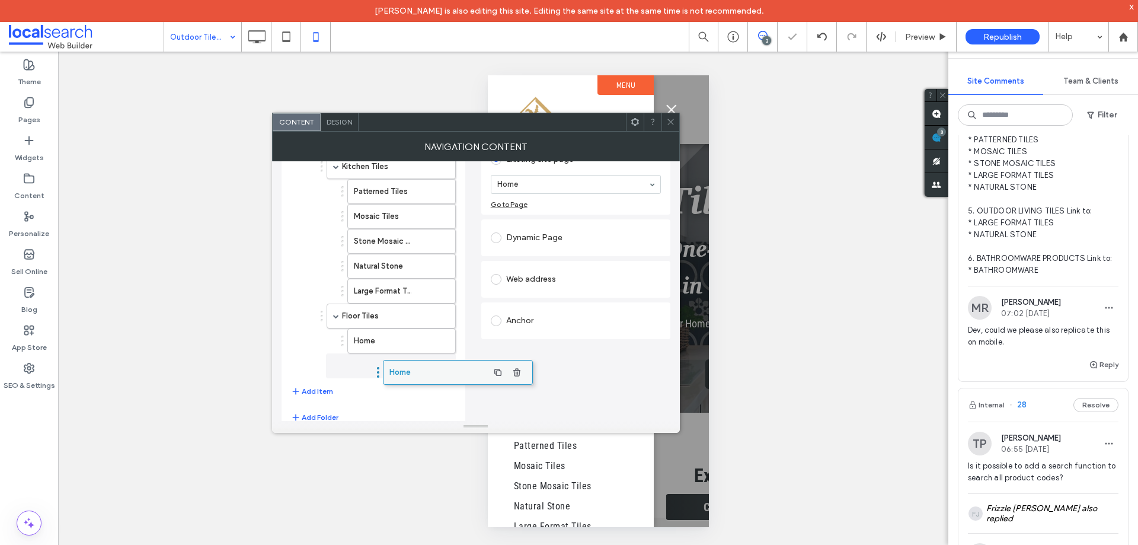
drag, startPoint x: 332, startPoint y: 372, endPoint x: 407, endPoint y: 373, distance: 75.3
drag, startPoint x: 375, startPoint y: 368, endPoint x: 417, endPoint y: 367, distance: 42.7
click at [397, 341] on label "Home" at bounding box center [387, 341] width 49 height 24
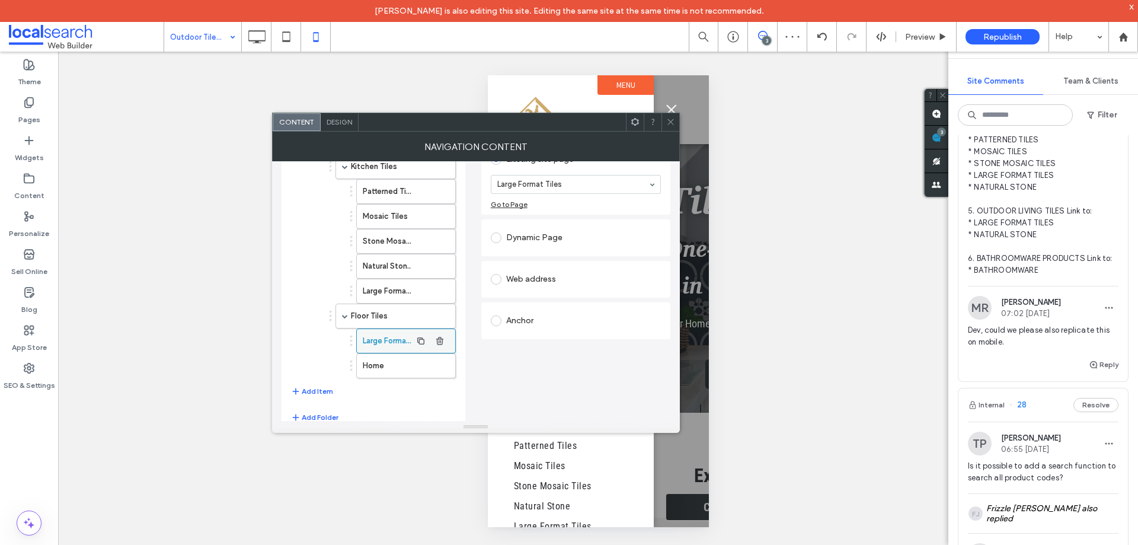
click at [374, 363] on label "Home" at bounding box center [387, 366] width 49 height 24
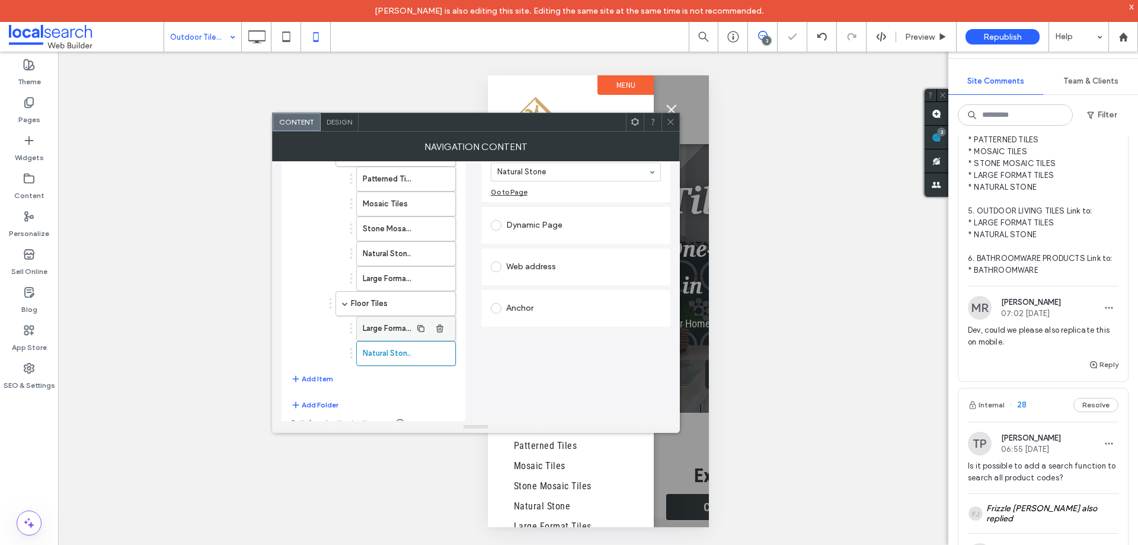
scroll to position [149, 0]
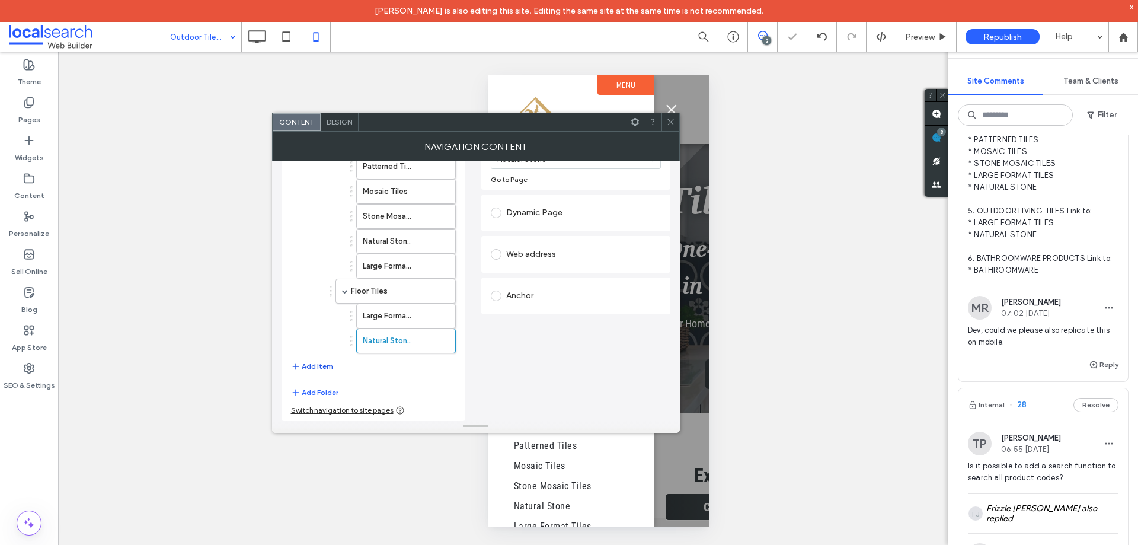
click at [317, 366] on button "Add Item" at bounding box center [312, 366] width 42 height 14
drag, startPoint x: 326, startPoint y: 343, endPoint x: 332, endPoint y: 343, distance: 6.5
click at [310, 388] on button "Add Folder" at bounding box center [314, 392] width 47 height 14
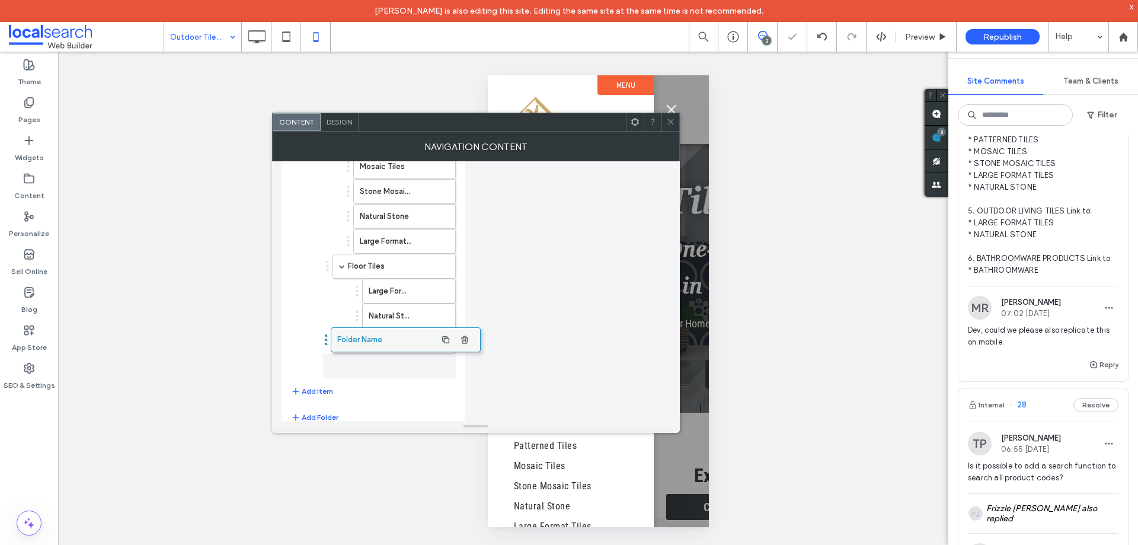
drag, startPoint x: 338, startPoint y: 369, endPoint x: 363, endPoint y: 337, distance: 40.5
drag, startPoint x: 361, startPoint y: 367, endPoint x: 357, endPoint y: 334, distance: 34.0
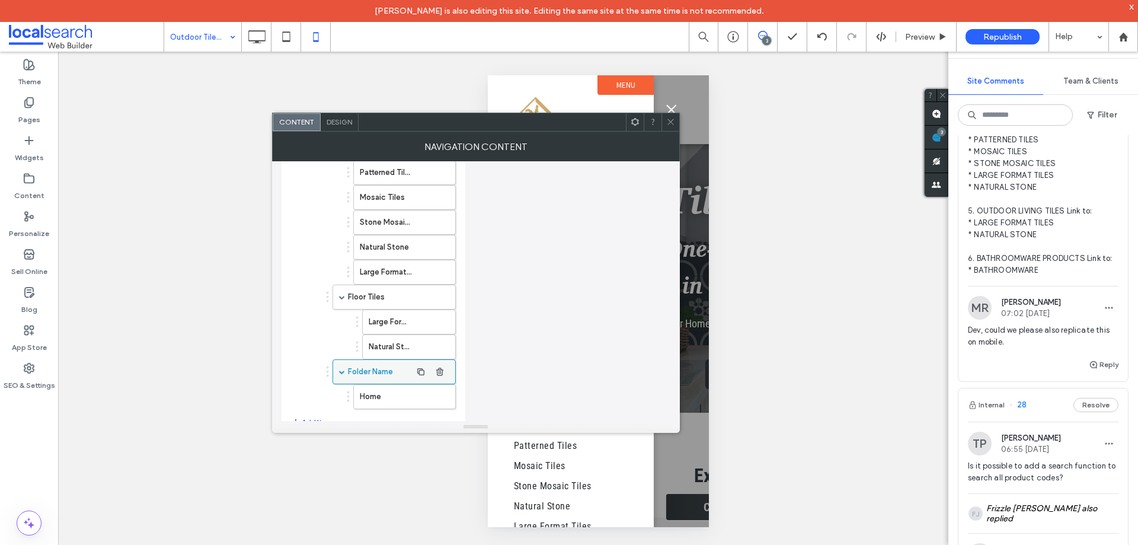
scroll to position [199, 0]
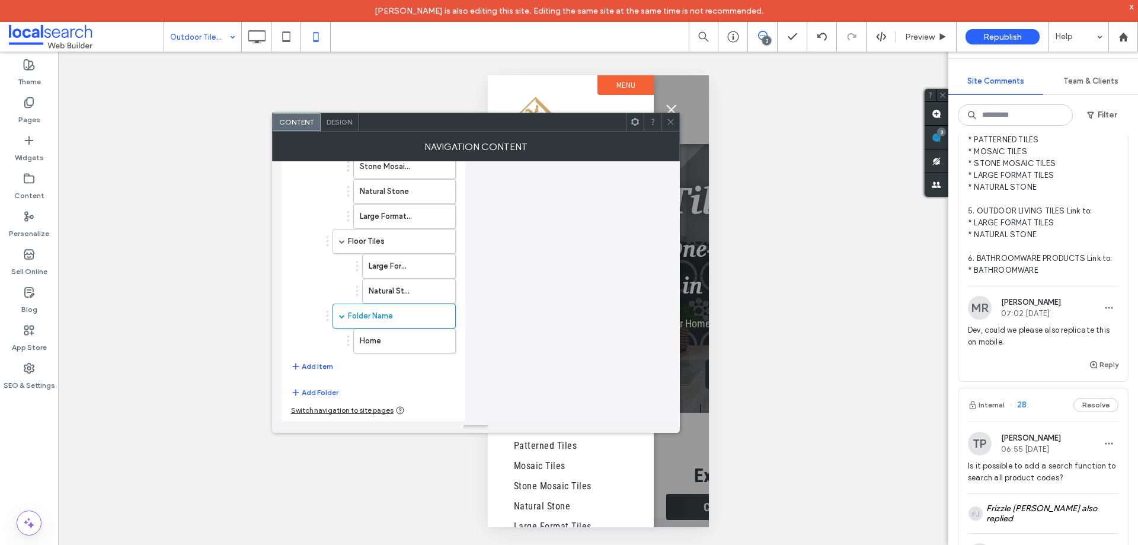
click at [319, 367] on button "Add Item" at bounding box center [312, 366] width 42 height 14
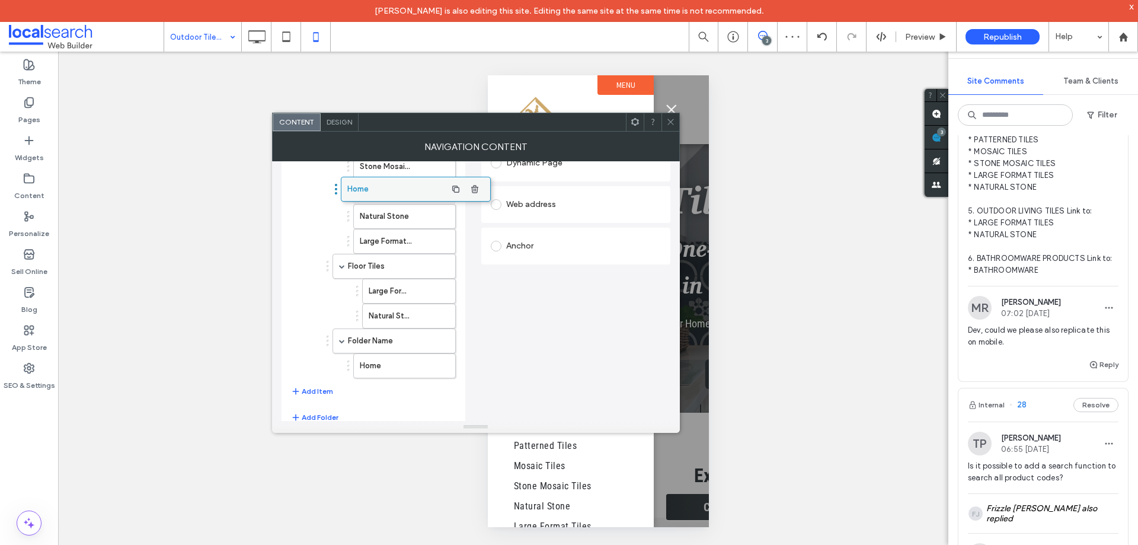
drag, startPoint x: 349, startPoint y: 368, endPoint x: 384, endPoint y: 186, distance: 185.9
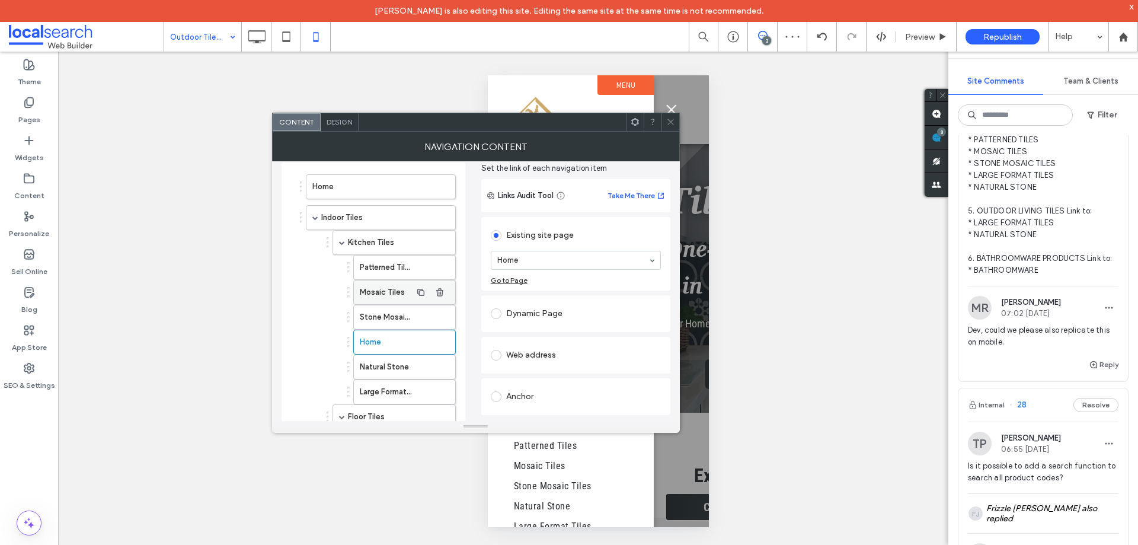
scroll to position [21, 0]
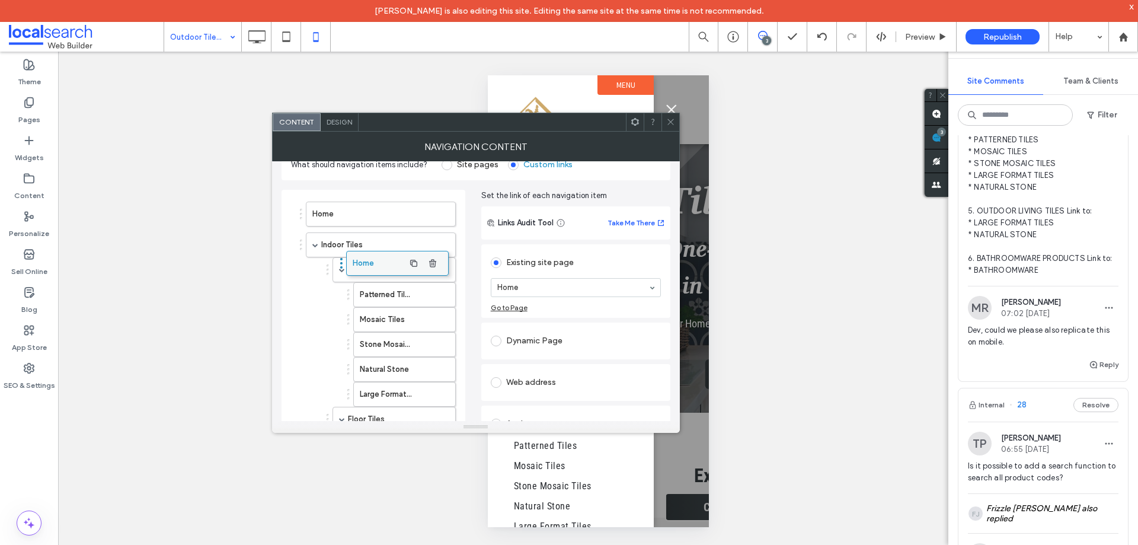
drag, startPoint x: 383, startPoint y: 370, endPoint x: 376, endPoint y: 258, distance: 112.2
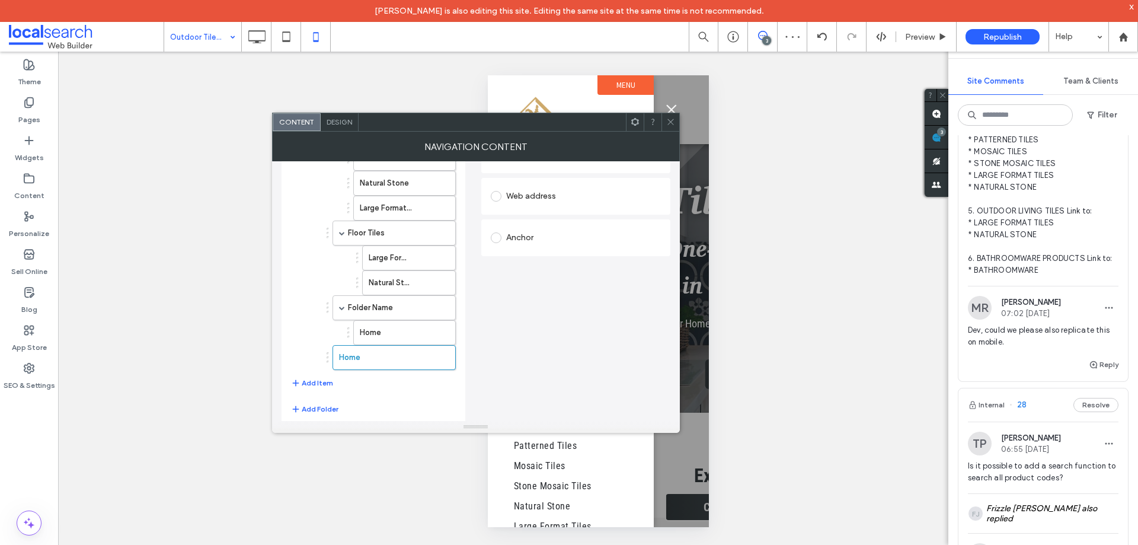
scroll to position [224, 0]
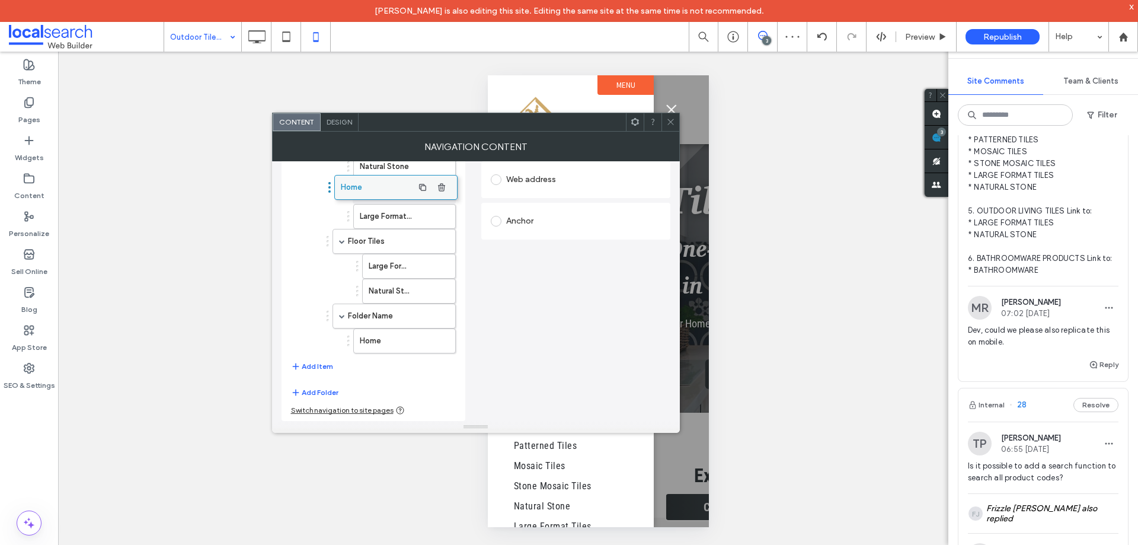
drag, startPoint x: 379, startPoint y: 345, endPoint x: 381, endPoint y: 189, distance: 155.9
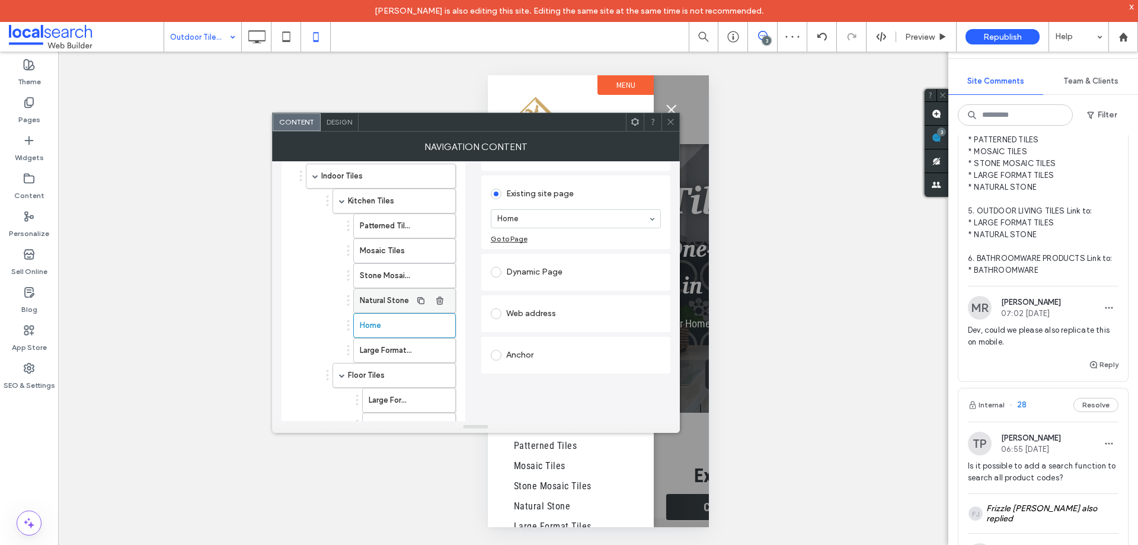
scroll to position [46, 0]
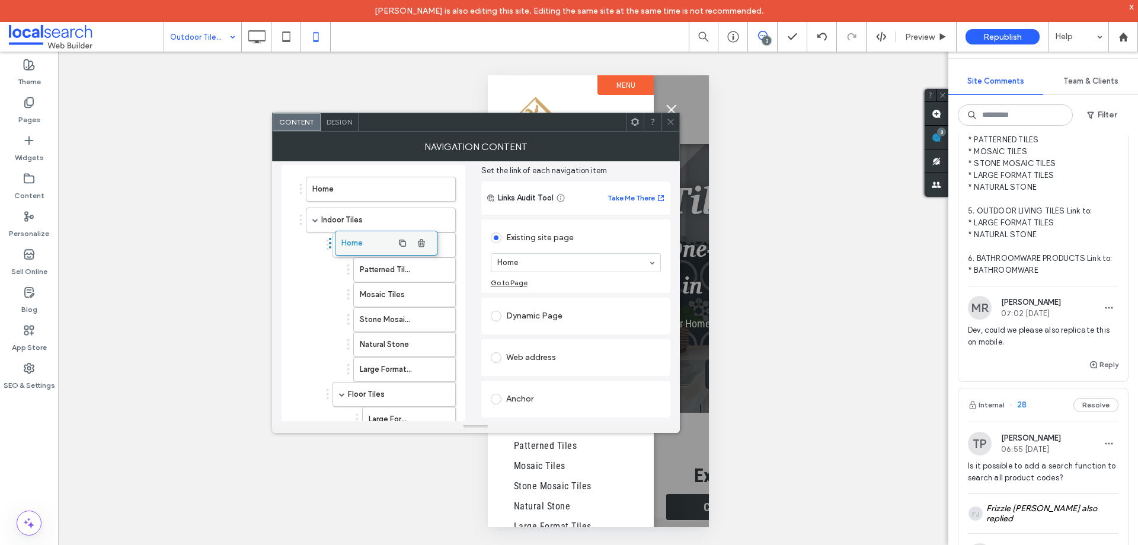
drag, startPoint x: 375, startPoint y: 300, endPoint x: 364, endPoint y: 234, distance: 66.7
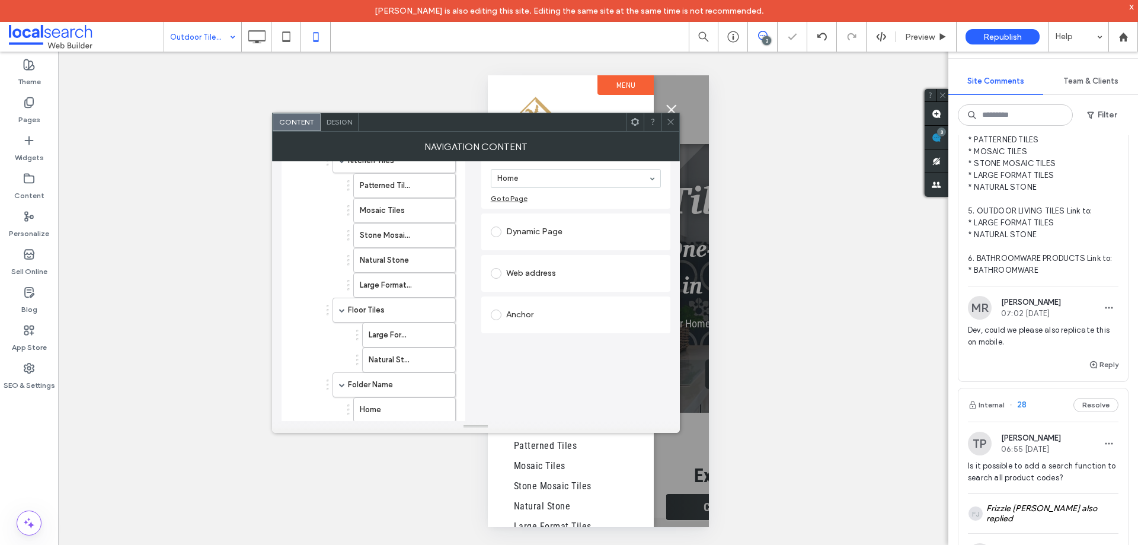
scroll to position [224, 0]
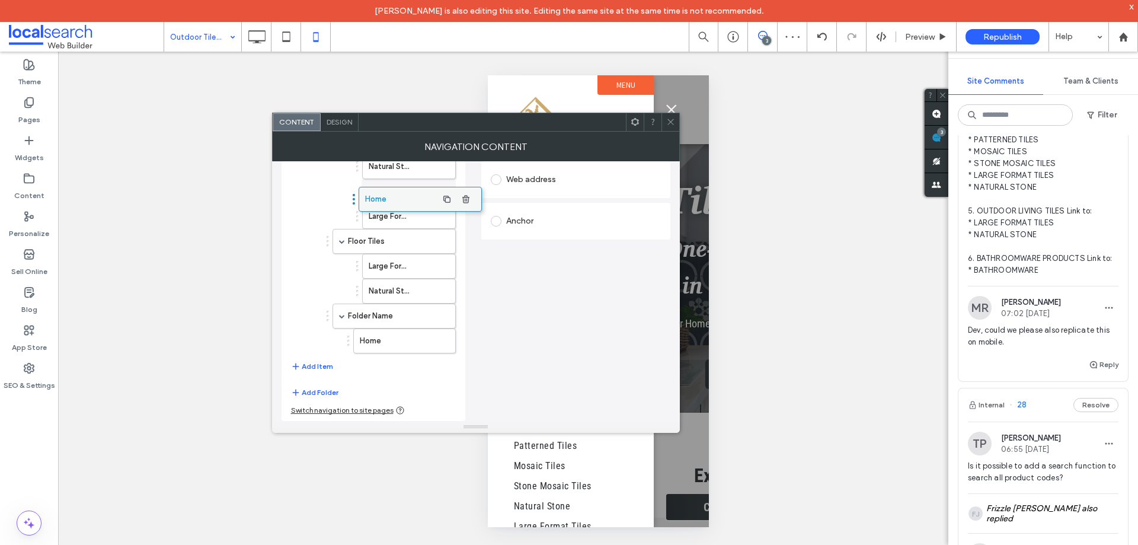
drag, startPoint x: 369, startPoint y: 342, endPoint x: 393, endPoint y: 184, distance: 160.0
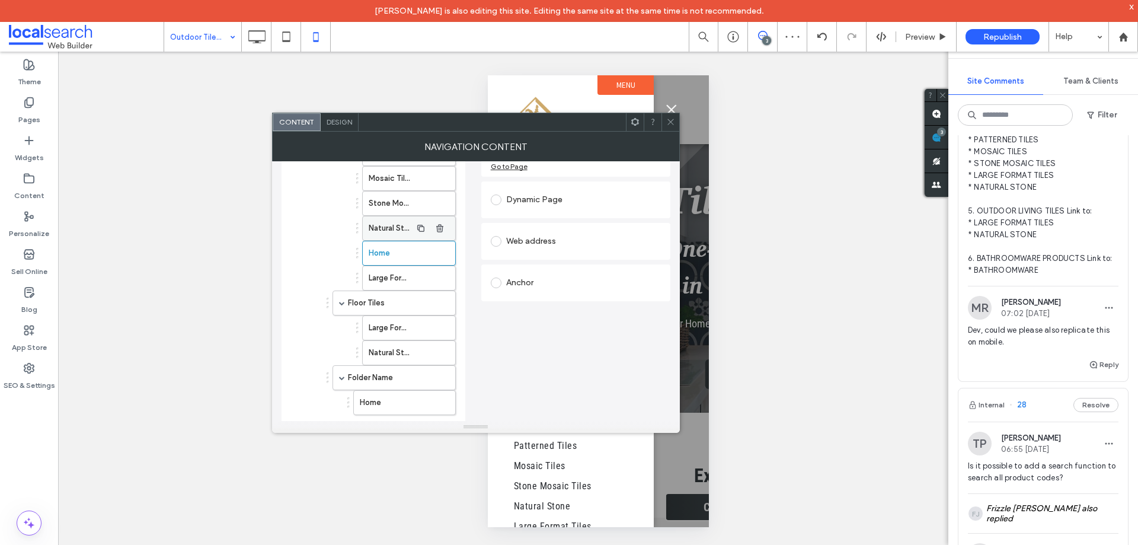
scroll to position [46, 0]
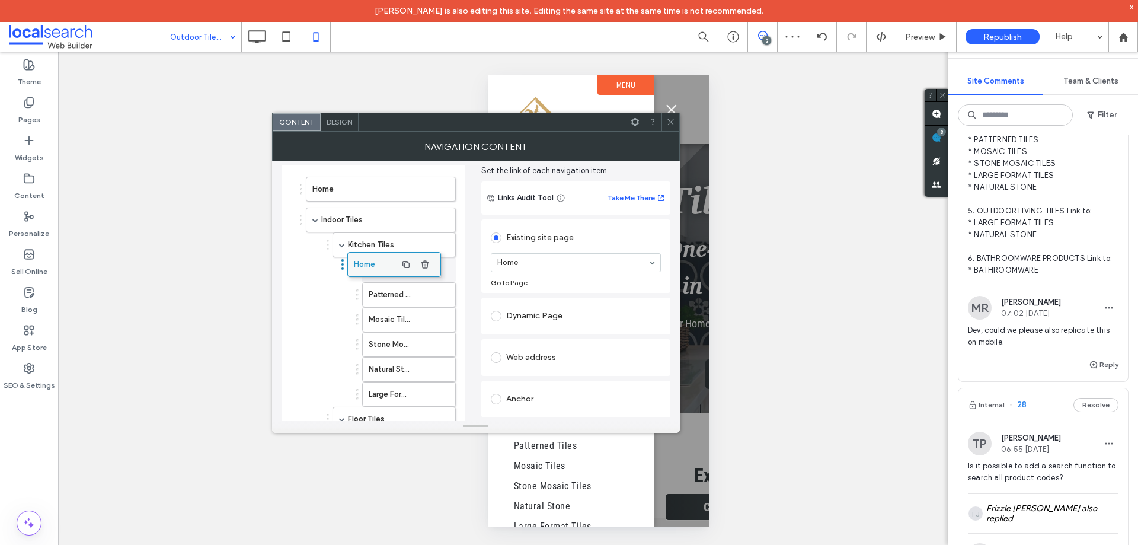
drag, startPoint x: 386, startPoint y: 282, endPoint x: 380, endPoint y: 253, distance: 29.8
drag, startPoint x: 372, startPoint y: 293, endPoint x: 372, endPoint y: 232, distance: 61.6
click at [372, 241] on label "Home" at bounding box center [375, 245] width 72 height 24
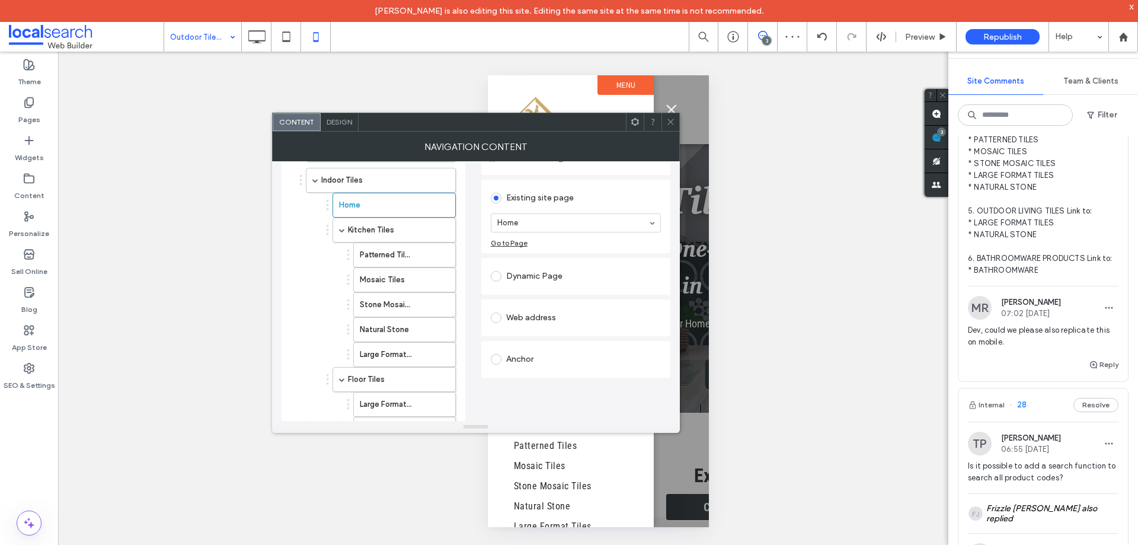
scroll to position [165, 0]
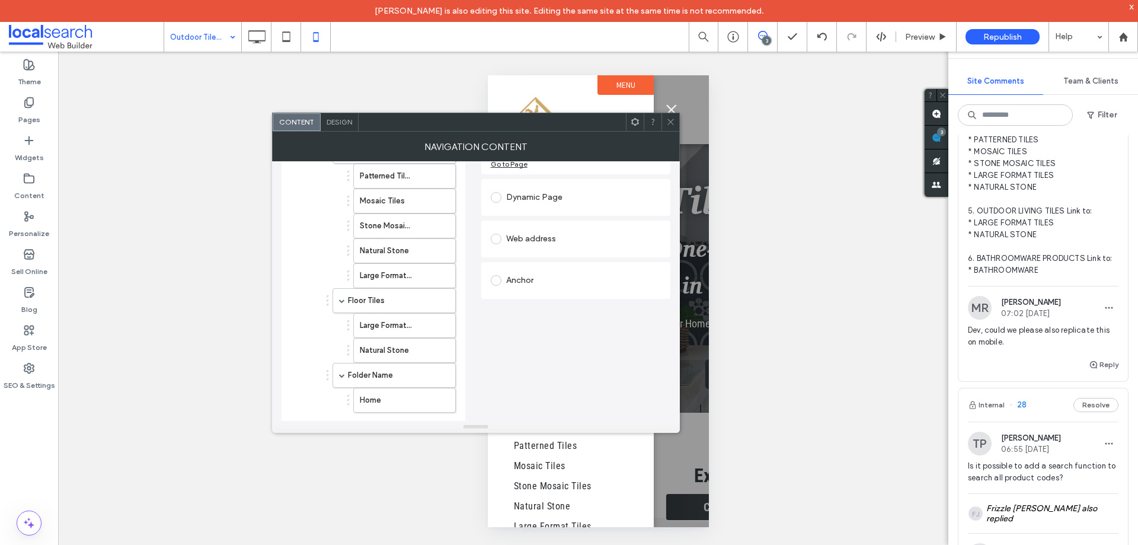
click at [545, 276] on div "Anchor" at bounding box center [576, 280] width 170 height 19
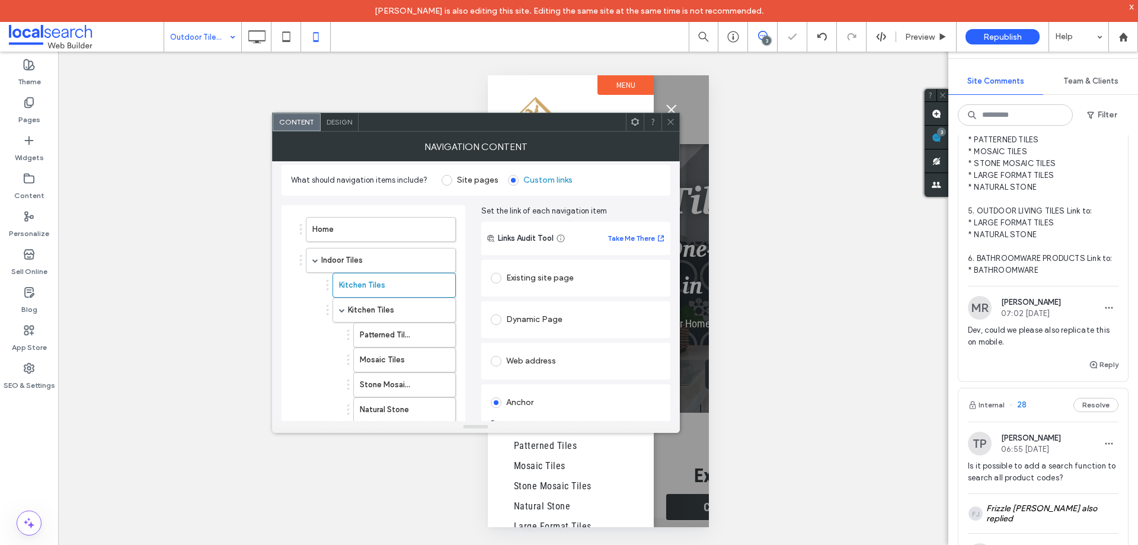
scroll to position [0, 0]
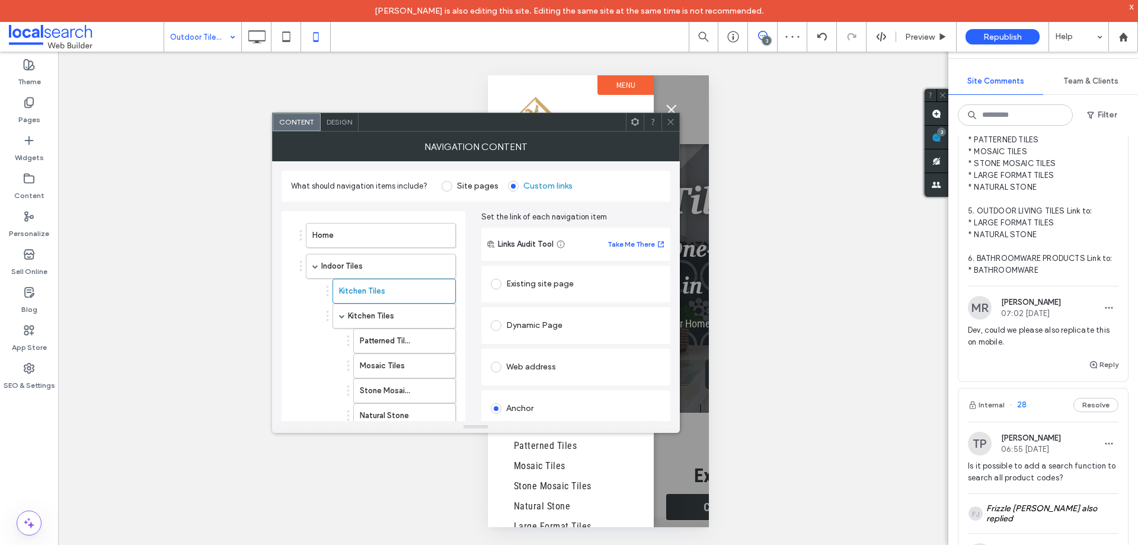
click at [471, 303] on div "Home Indoor Tiles Kitchen Tiles Kitchen Tiles Patterned Tiles Mosaic Tiles Ston…" at bounding box center [476, 423] width 389 height 443
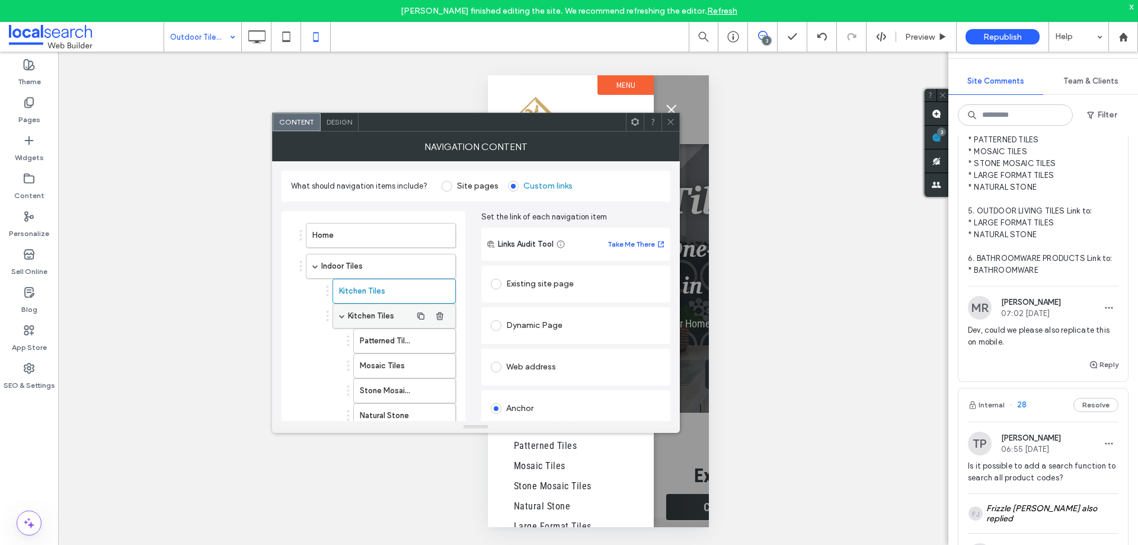
click at [375, 313] on label "Kitchen Tiles" at bounding box center [379, 316] width 63 height 24
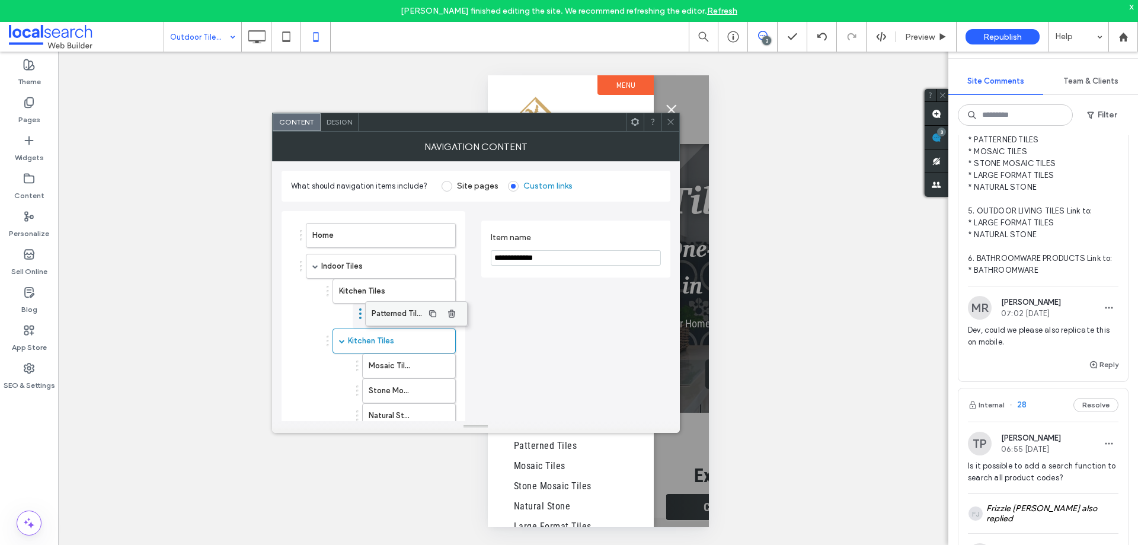
drag, startPoint x: 386, startPoint y: 344, endPoint x: 398, endPoint y: 311, distance: 35.2
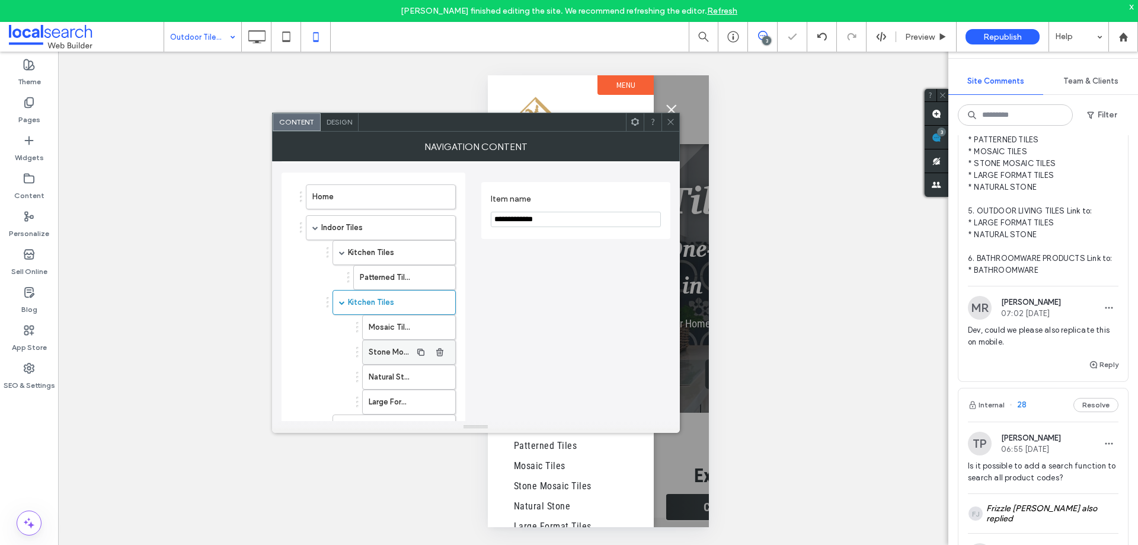
scroll to position [59, 0]
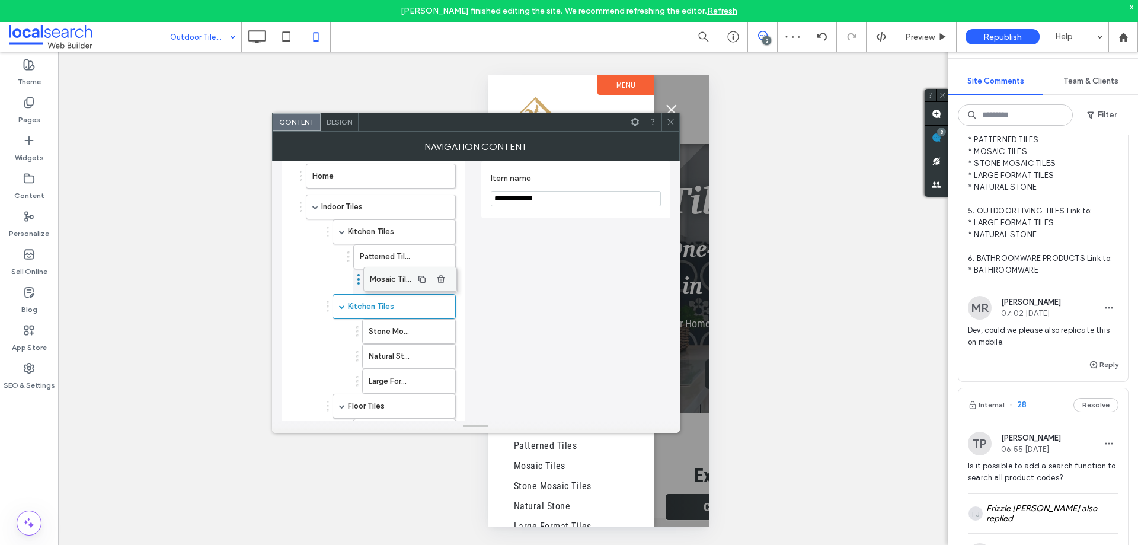
drag, startPoint x: 392, startPoint y: 303, endPoint x: 394, endPoint y: 270, distance: 33.2
drag, startPoint x: 394, startPoint y: 330, endPoint x: 391, endPoint y: 307, distance: 22.8
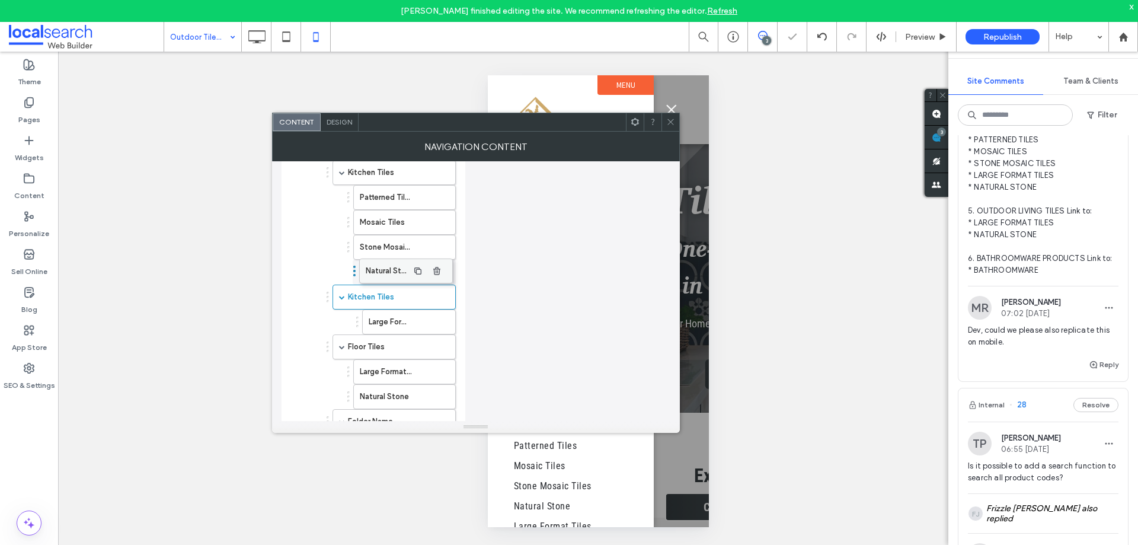
drag, startPoint x: 392, startPoint y: 298, endPoint x: 389, endPoint y: 266, distance: 32.1
drag, startPoint x: 390, startPoint y: 317, endPoint x: 388, endPoint y: 288, distance: 29.1
click at [438, 319] on use "button" at bounding box center [439, 322] width 7 height 8
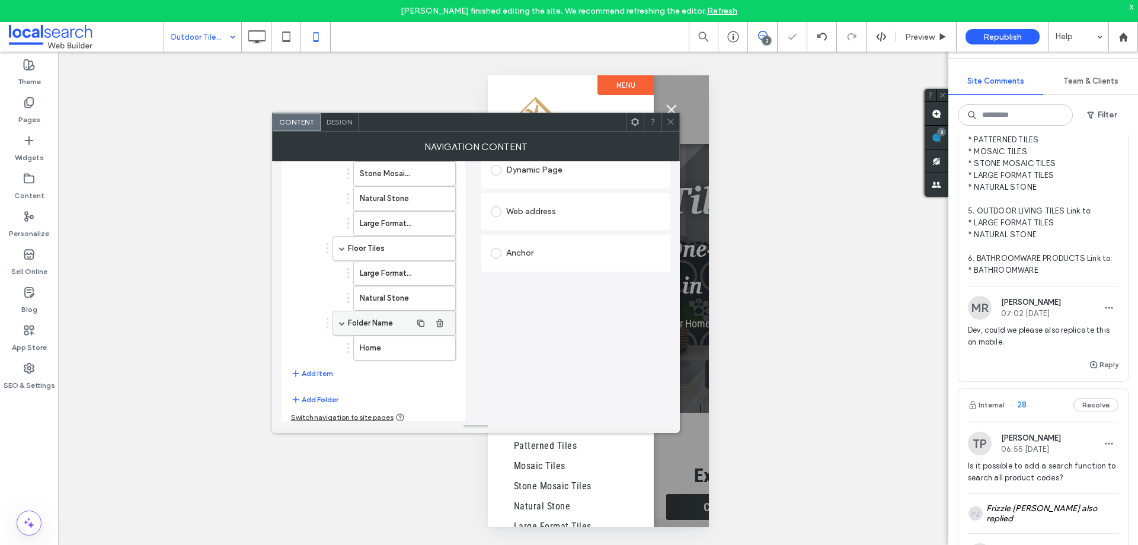
scroll to position [199, 0]
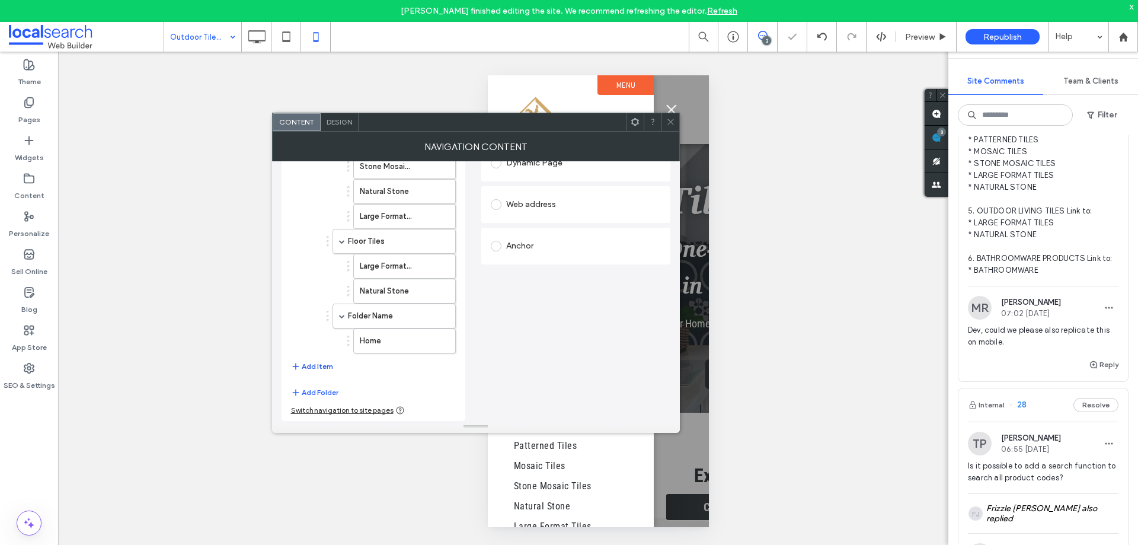
click at [314, 365] on button "Add Item" at bounding box center [312, 366] width 42 height 14
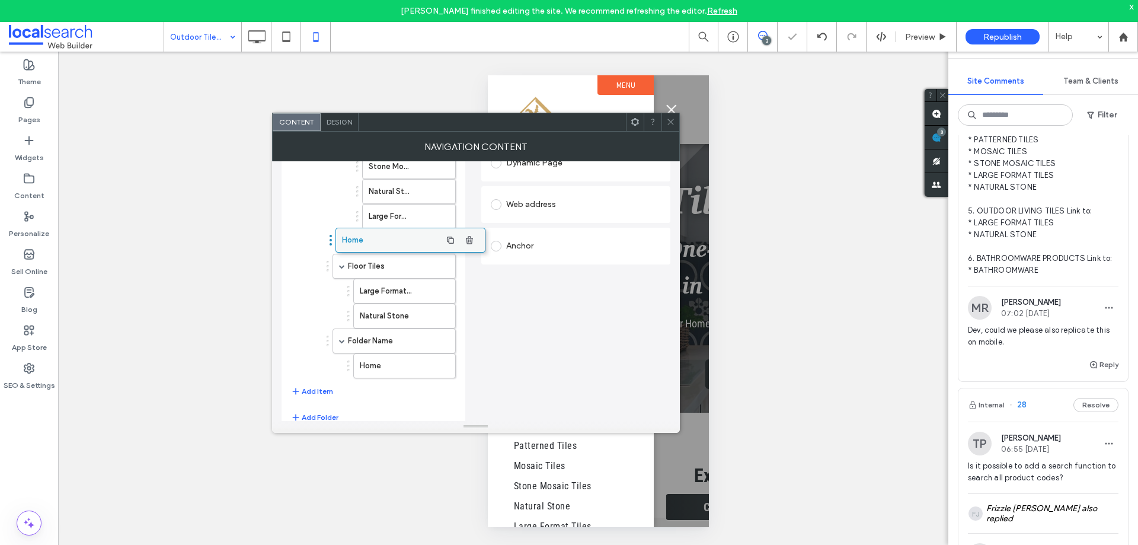
drag, startPoint x: 338, startPoint y: 372, endPoint x: 368, endPoint y: 241, distance: 134.9
drag, startPoint x: 388, startPoint y: 242, endPoint x: 362, endPoint y: 238, distance: 26.9
drag, startPoint x: 381, startPoint y: 244, endPoint x: 344, endPoint y: 250, distance: 36.6
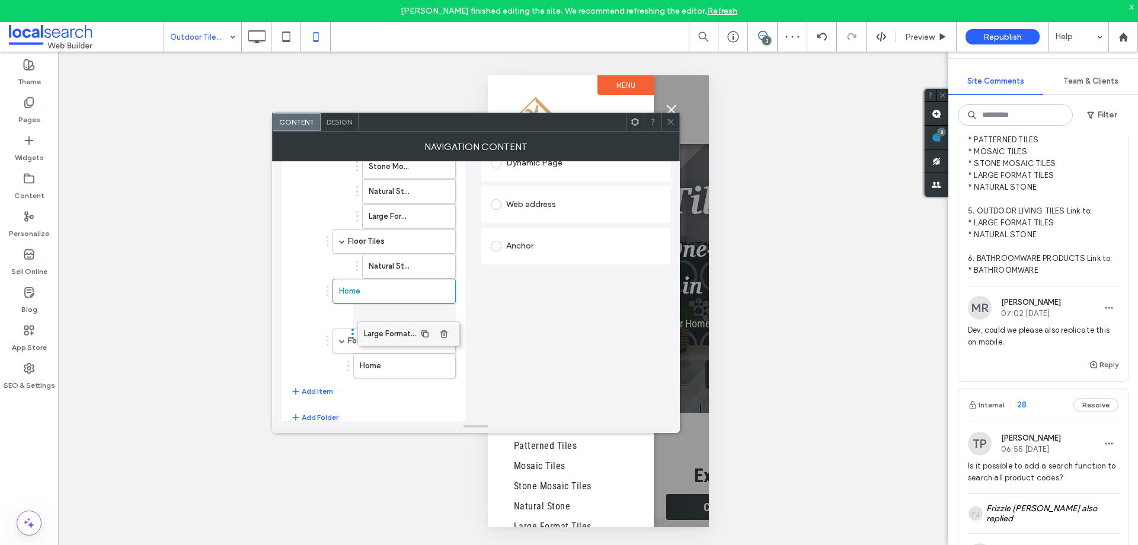
drag, startPoint x: 376, startPoint y: 263, endPoint x: 381, endPoint y: 315, distance: 52.3
drag, startPoint x: 382, startPoint y: 261, endPoint x: 388, endPoint y: 310, distance: 49.0
drag, startPoint x: 385, startPoint y: 335, endPoint x: 397, endPoint y: 334, distance: 11.9
click at [381, 265] on label "Home" at bounding box center [379, 266] width 63 height 24
click at [548, 252] on div "Anchor" at bounding box center [576, 245] width 170 height 19
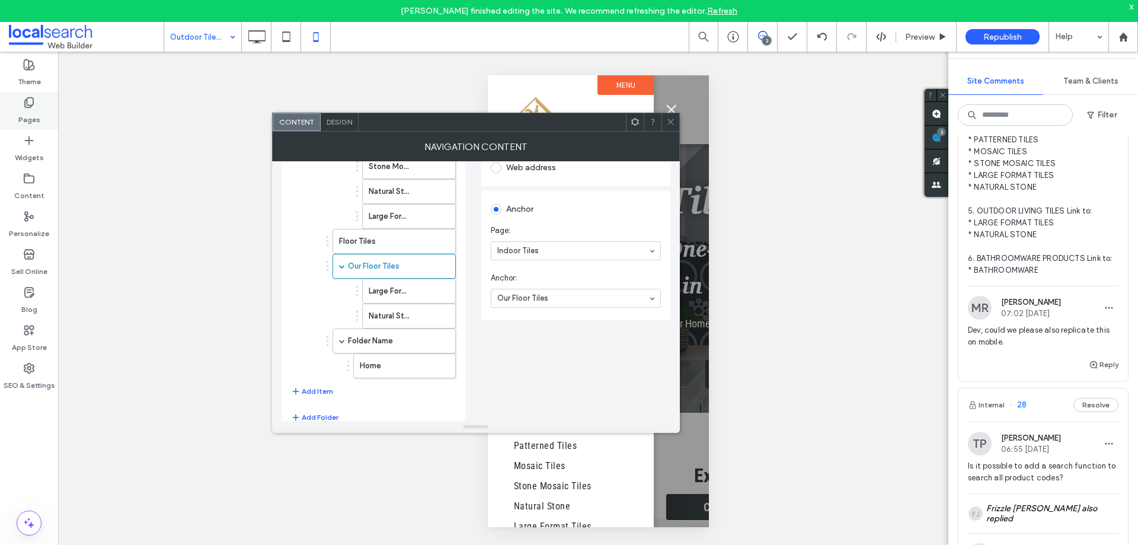
click at [31, 105] on use at bounding box center [29, 103] width 8 height 10
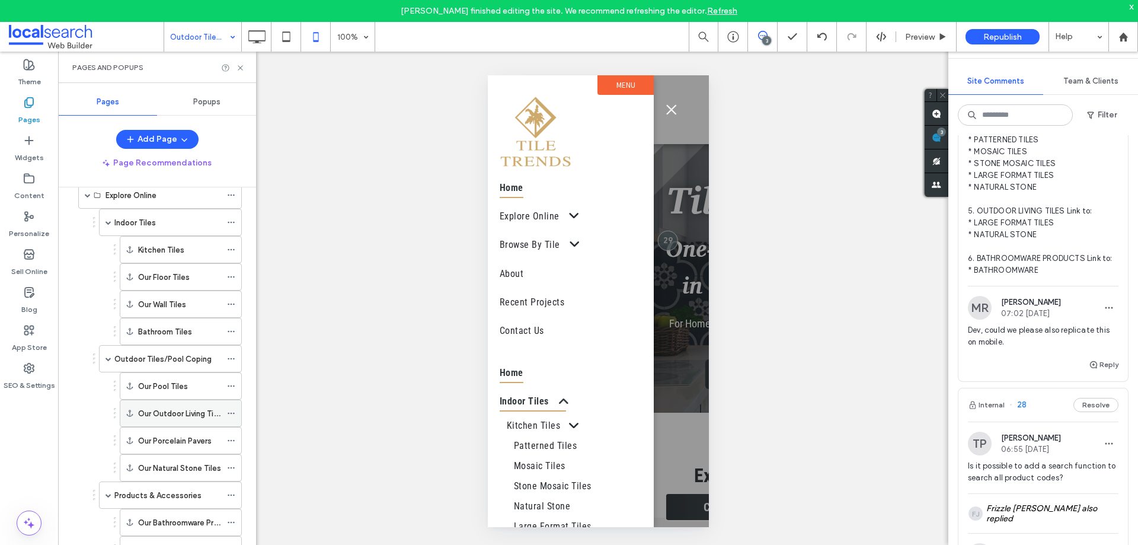
scroll to position [0, 0]
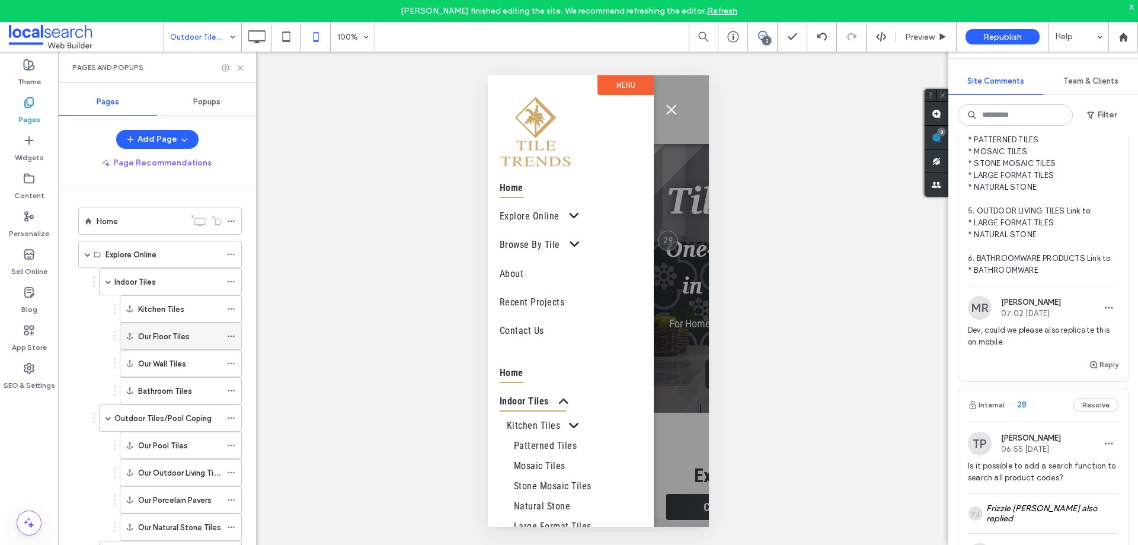
click at [232, 335] on icon at bounding box center [231, 336] width 8 height 8
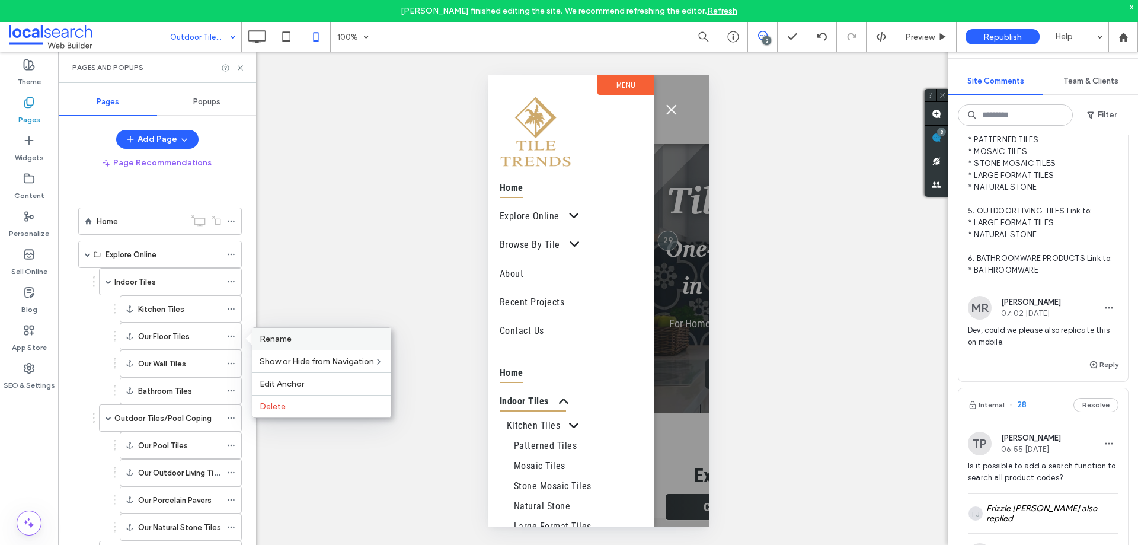
click at [327, 338] on label "Rename" at bounding box center [322, 339] width 124 height 10
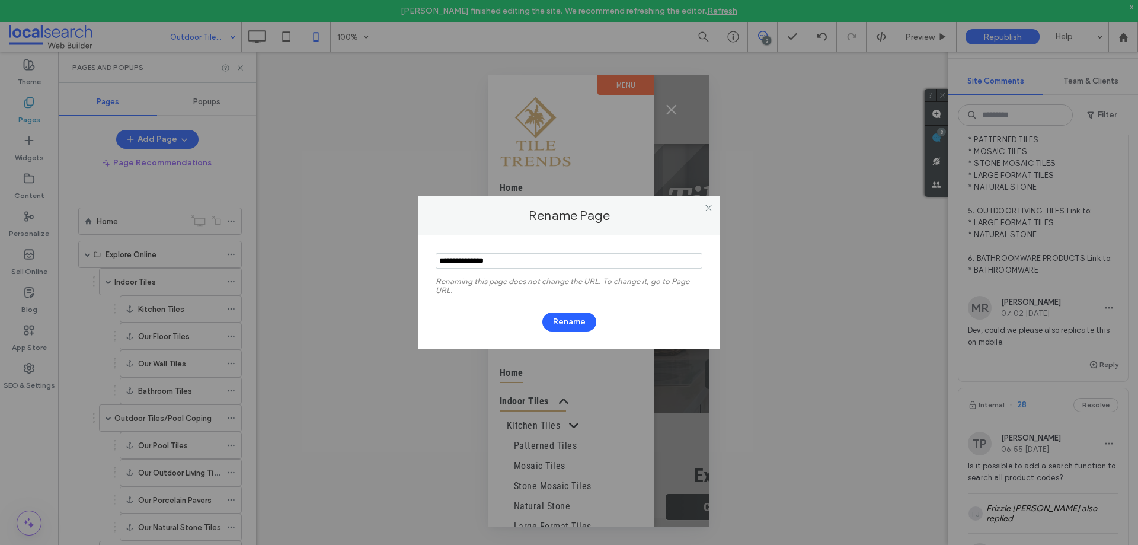
drag, startPoint x: 454, startPoint y: 257, endPoint x: 423, endPoint y: 260, distance: 31.0
click at [423, 260] on div "Renaming this page does not change the URL. To change it, go to Page URL. Rename" at bounding box center [569, 292] width 302 height 114
type input "**********"
click at [578, 323] on button "Rename" at bounding box center [569, 321] width 54 height 19
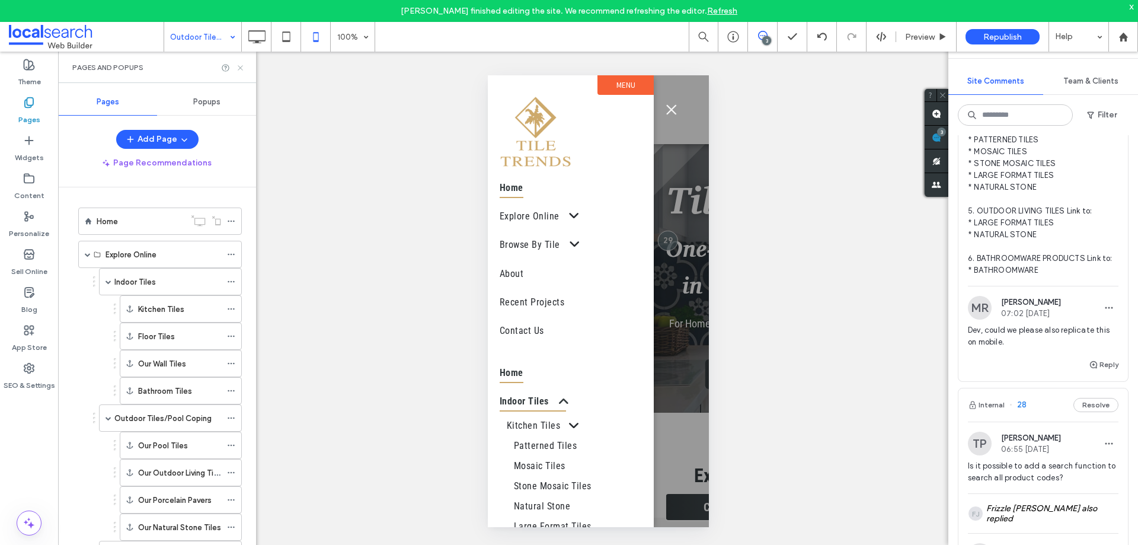
click at [239, 65] on icon at bounding box center [240, 67] width 9 height 9
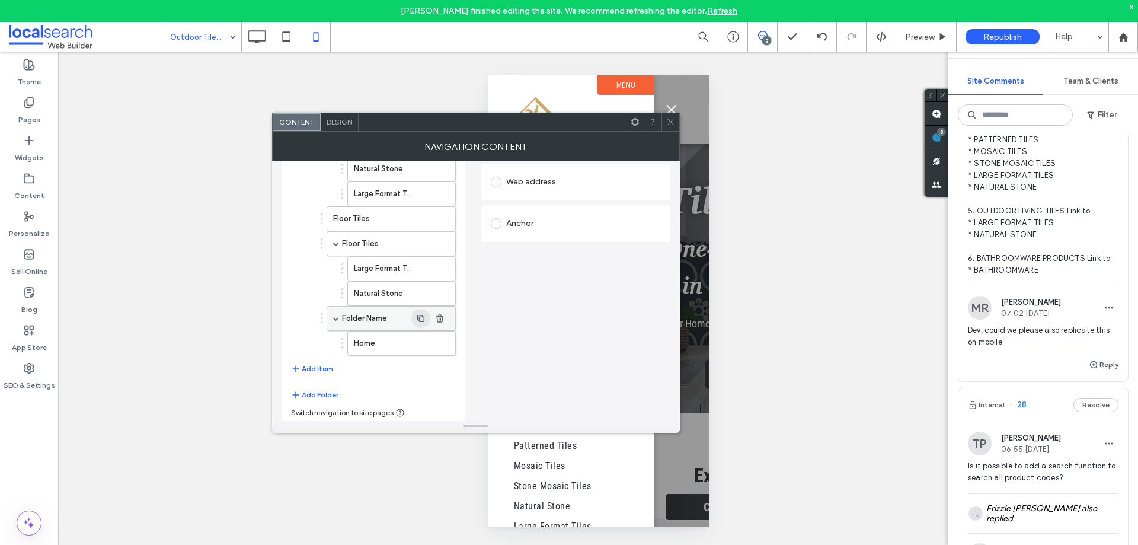
scroll to position [224, 0]
click at [385, 248] on label "Floor Tiles" at bounding box center [376, 241] width 69 height 24
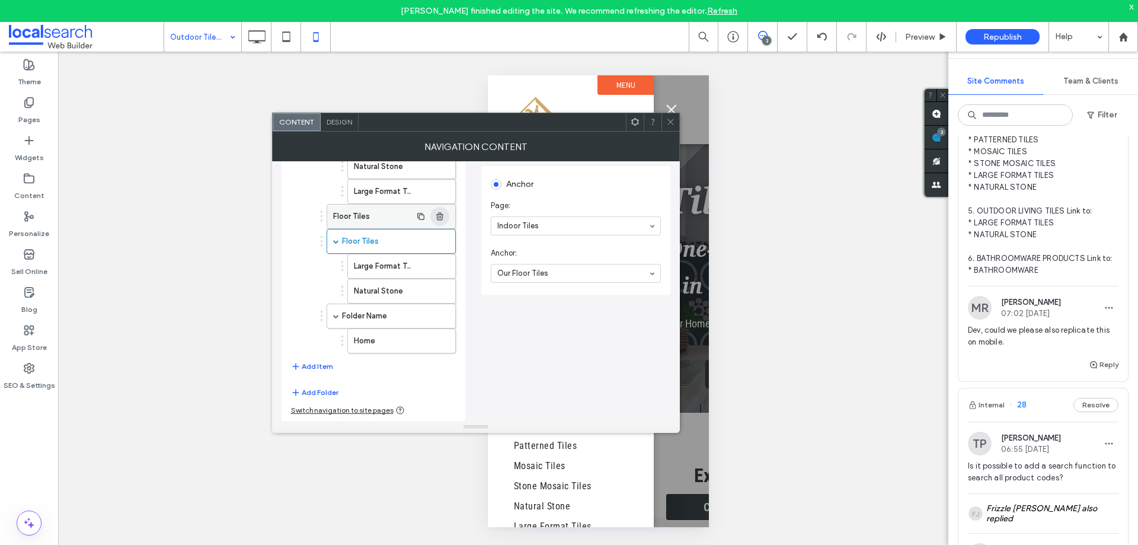
click at [442, 216] on icon "button" at bounding box center [439, 216] width 9 height 9
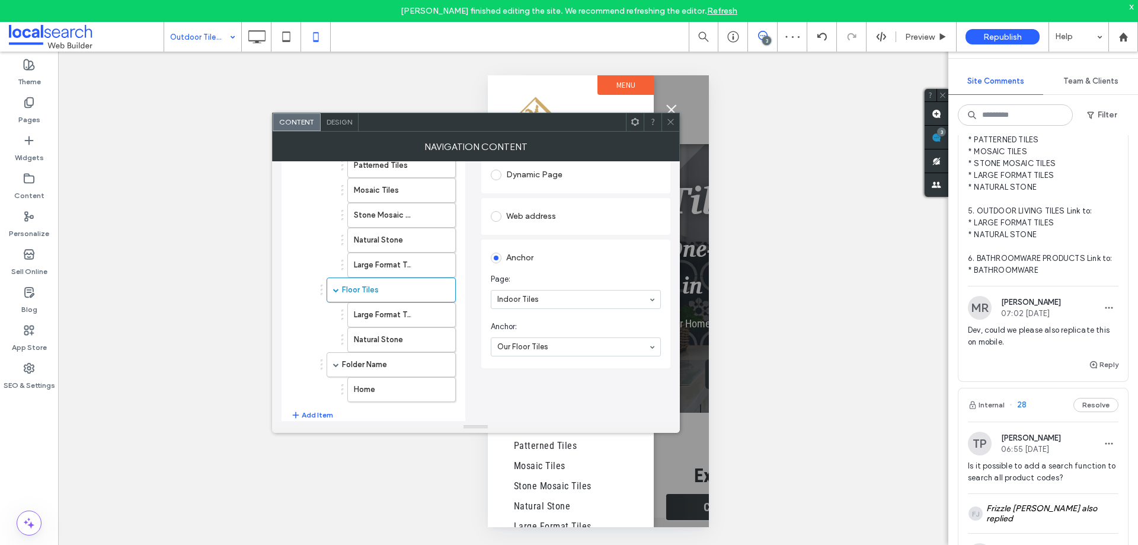
scroll to position [178, 0]
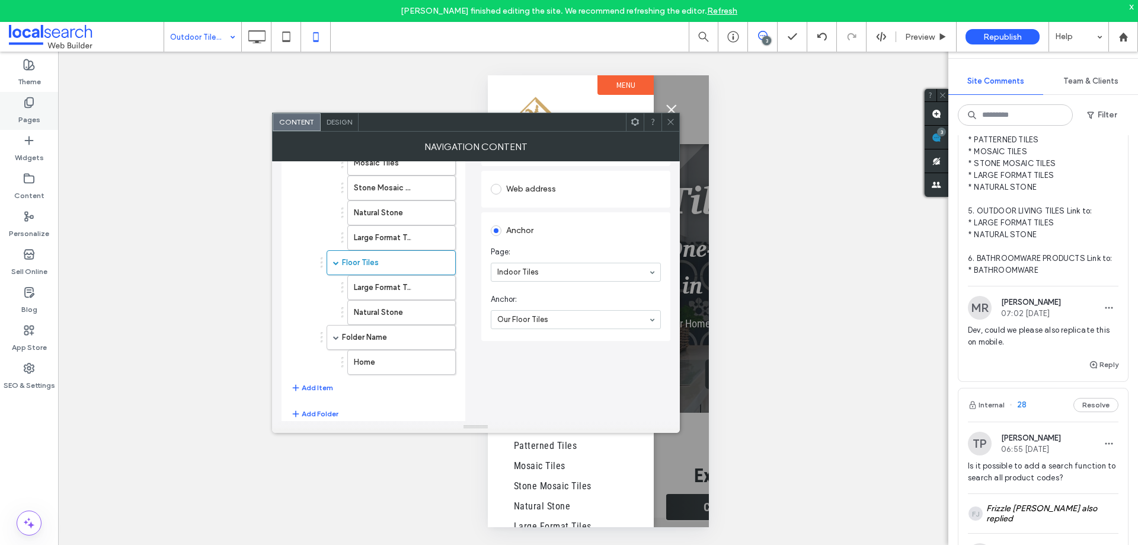
click at [22, 113] on label "Pages" at bounding box center [29, 116] width 22 height 17
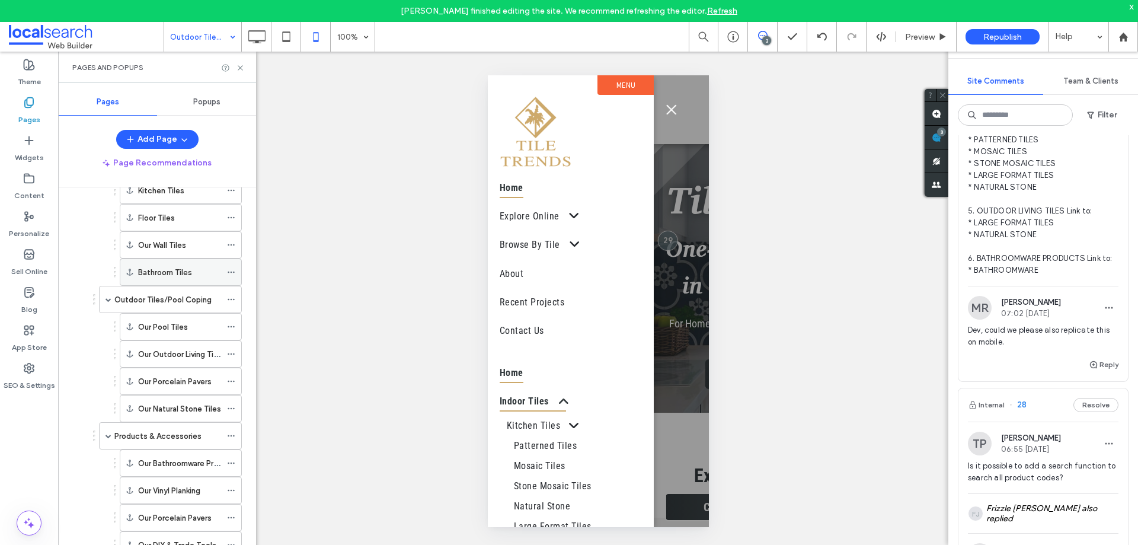
scroll to position [59, 0]
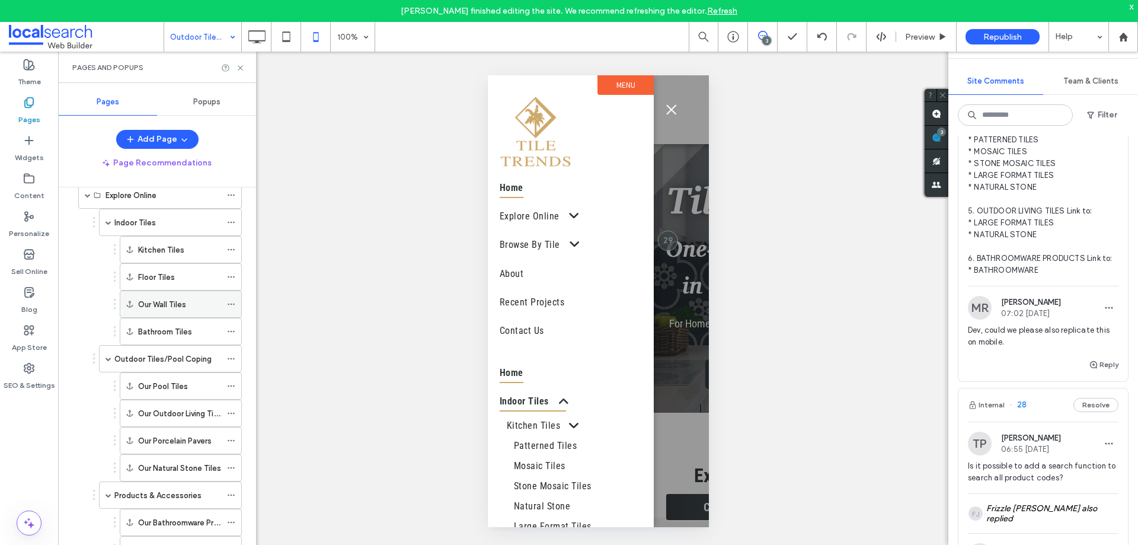
click at [233, 305] on icon at bounding box center [231, 304] width 8 height 8
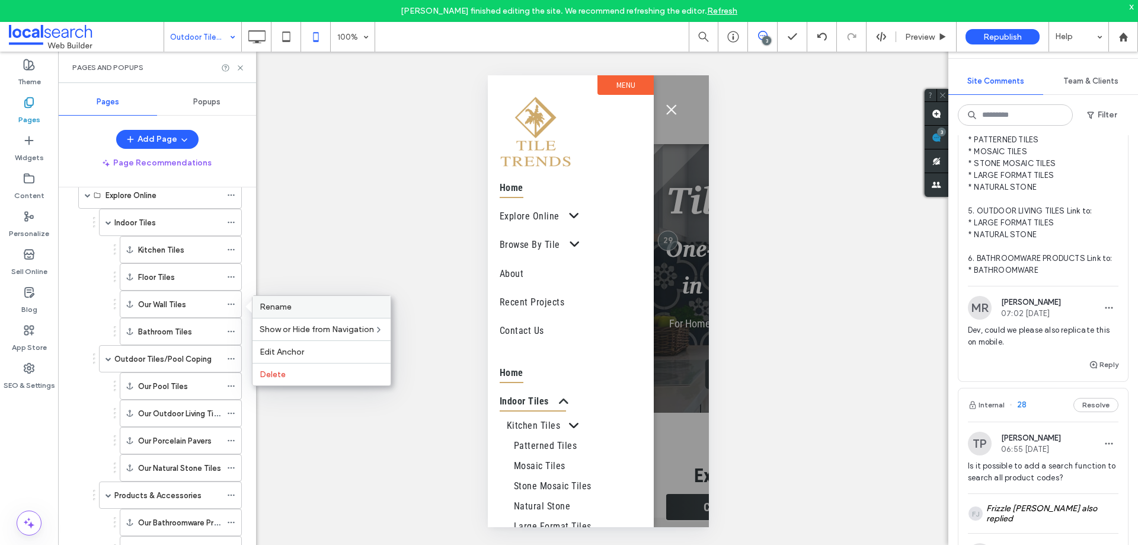
click at [287, 302] on span "Rename" at bounding box center [276, 307] width 32 height 10
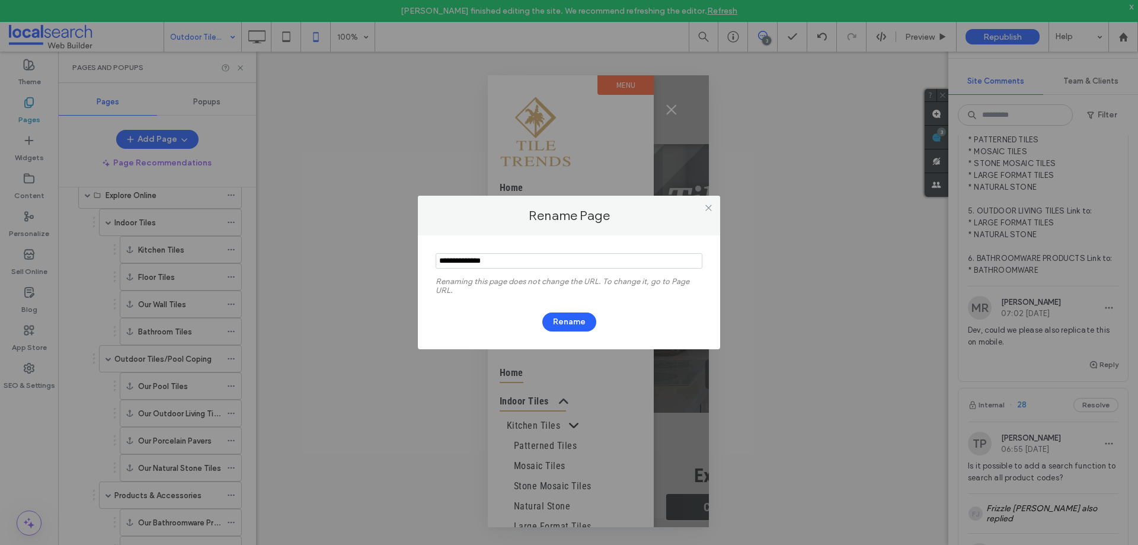
drag, startPoint x: 458, startPoint y: 258, endPoint x: 428, endPoint y: 258, distance: 29.6
click at [428, 258] on div "Renaming this page does not change the URL. To change it, go to Page URL. Rename" at bounding box center [569, 292] width 302 height 114
type input "**********"
click at [567, 316] on button "Rename" at bounding box center [569, 321] width 54 height 19
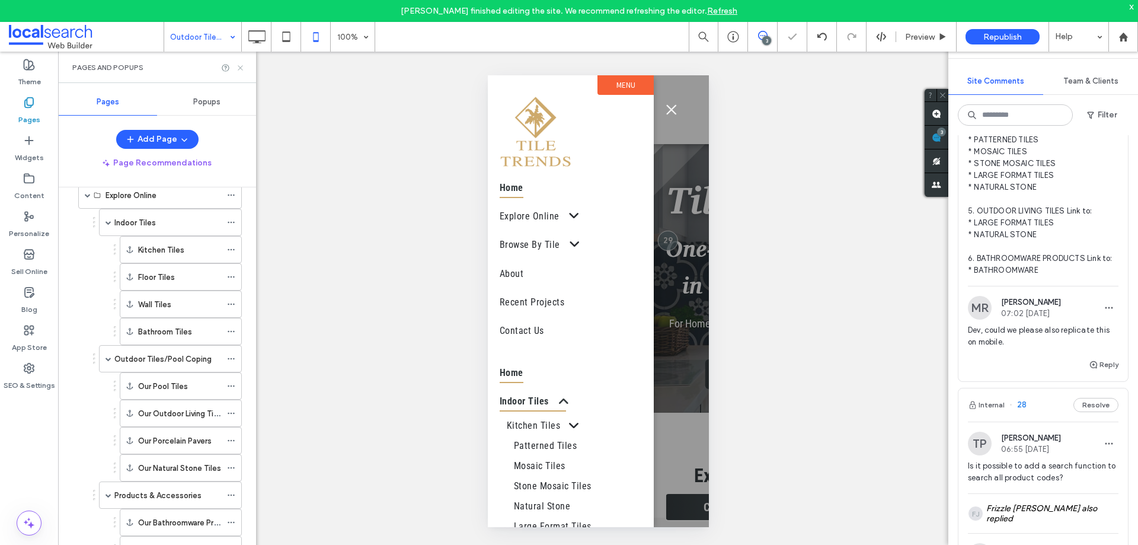
click at [241, 66] on icon at bounding box center [240, 67] width 9 height 9
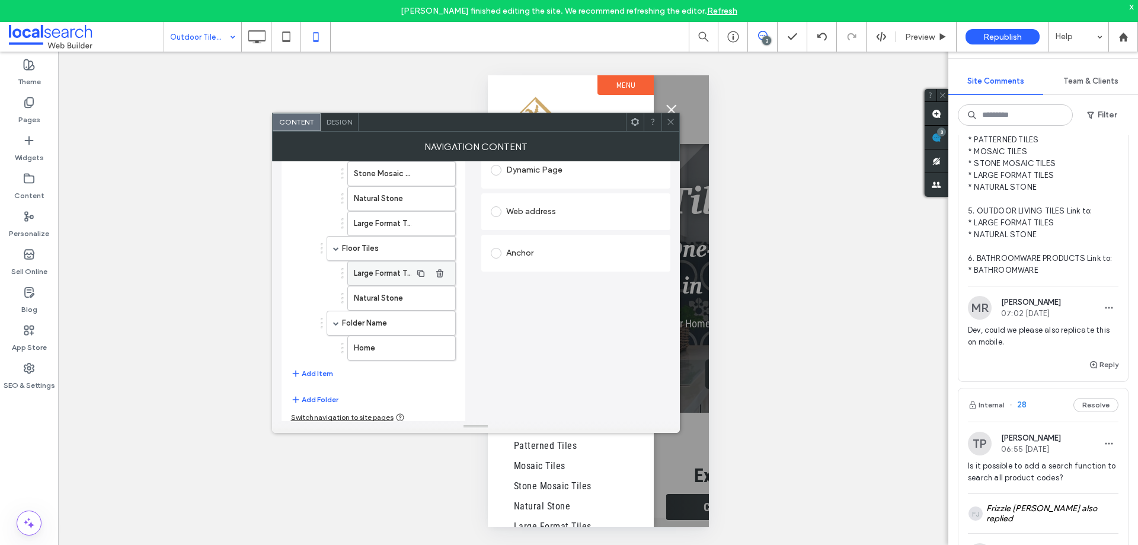
scroll to position [199, 0]
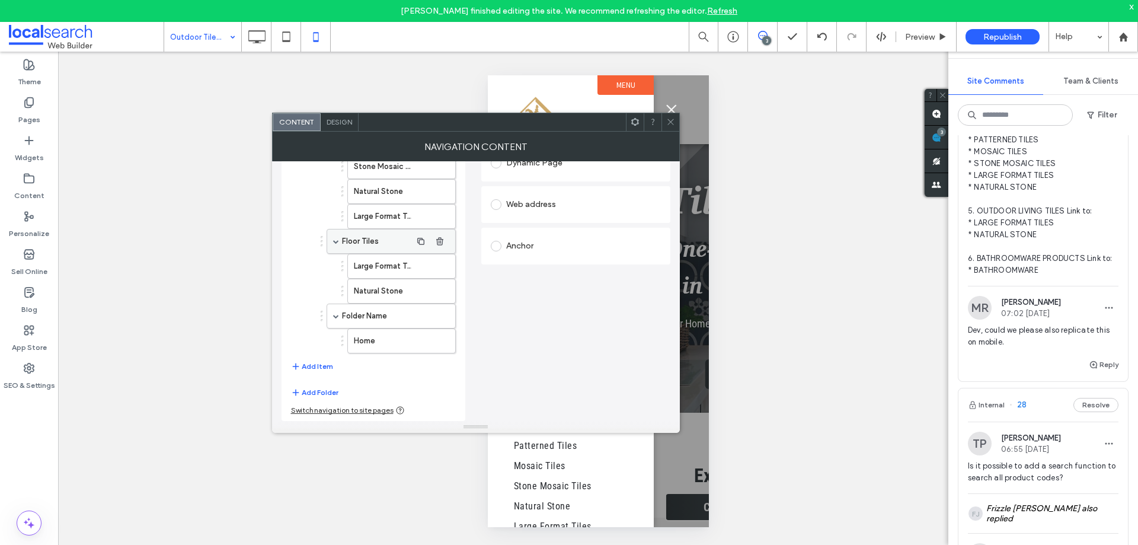
click at [359, 246] on label "Floor Tiles" at bounding box center [376, 241] width 69 height 24
click at [381, 261] on label "Large Format Tiles" at bounding box center [382, 266] width 57 height 24
click at [392, 294] on label "Natural Stone" at bounding box center [382, 291] width 57 height 24
click at [381, 321] on label "Folder Name" at bounding box center [376, 316] width 69 height 24
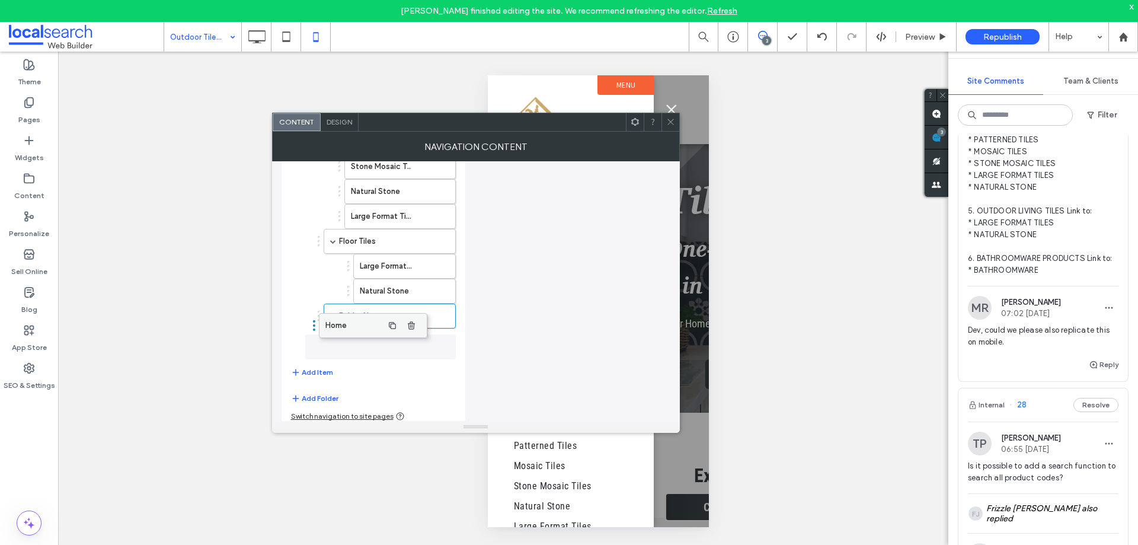
drag, startPoint x: 371, startPoint y: 341, endPoint x: 343, endPoint y: 320, distance: 35.2
click at [440, 314] on use "button" at bounding box center [439, 316] width 7 height 8
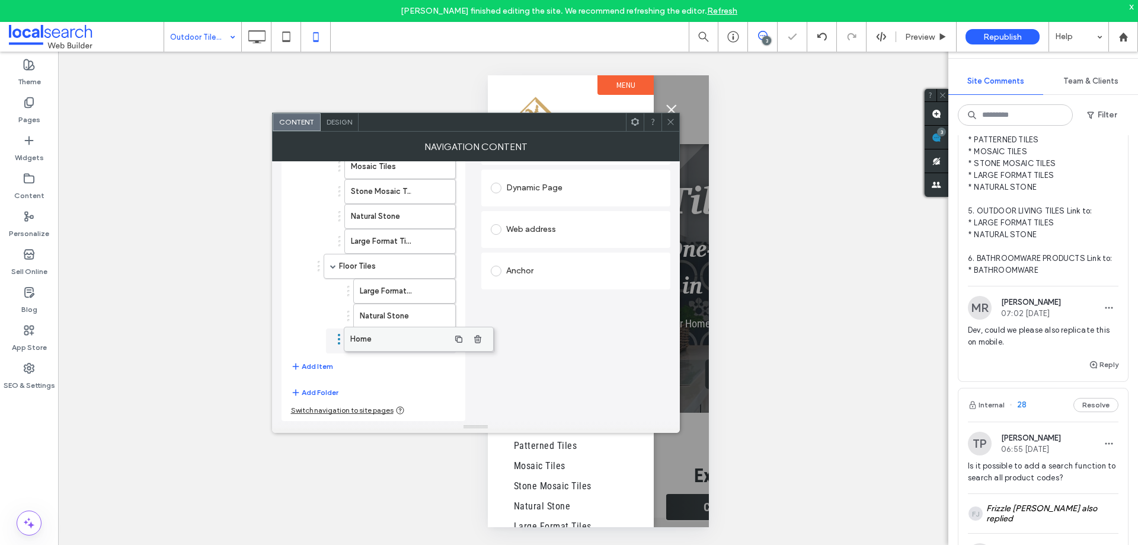
scroll to position [174, 0]
drag, startPoint x: 340, startPoint y: 343, endPoint x: 379, endPoint y: 340, distance: 39.8
click at [402, 346] on label "Home" at bounding box center [370, 341] width 81 height 24
click at [553, 271] on div "Anchor" at bounding box center [576, 270] width 170 height 19
click at [316, 365] on button "Add Item" at bounding box center [312, 366] width 42 height 14
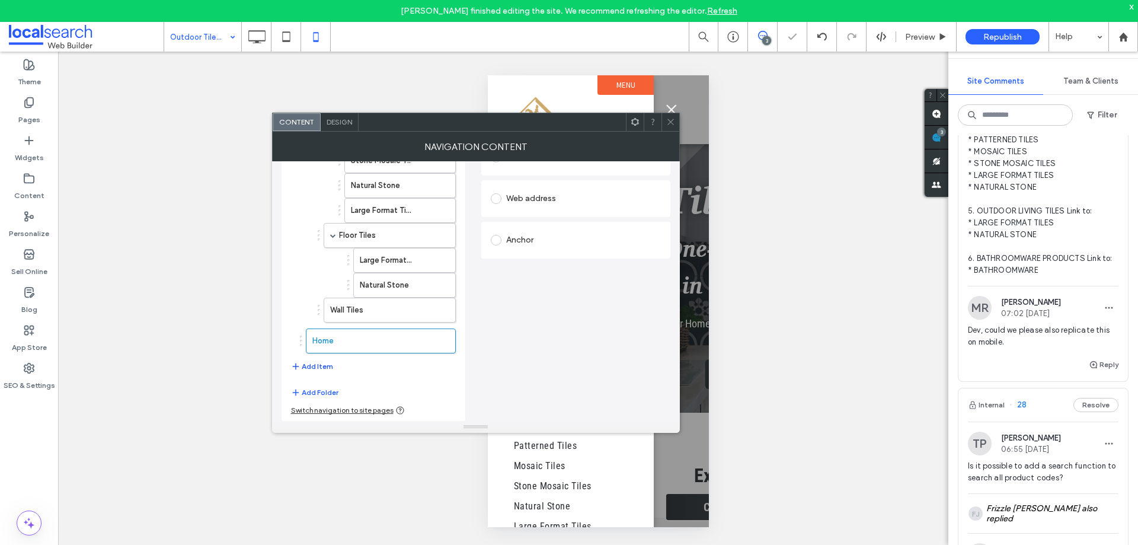
click at [308, 365] on button "Add Item" at bounding box center [312, 366] width 42 height 14
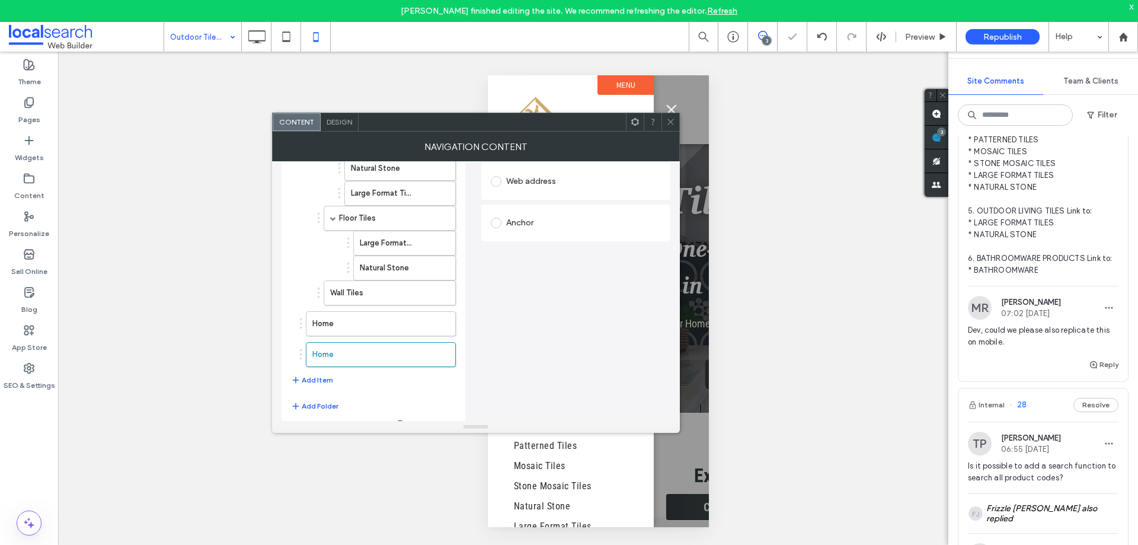
scroll to position [236, 0]
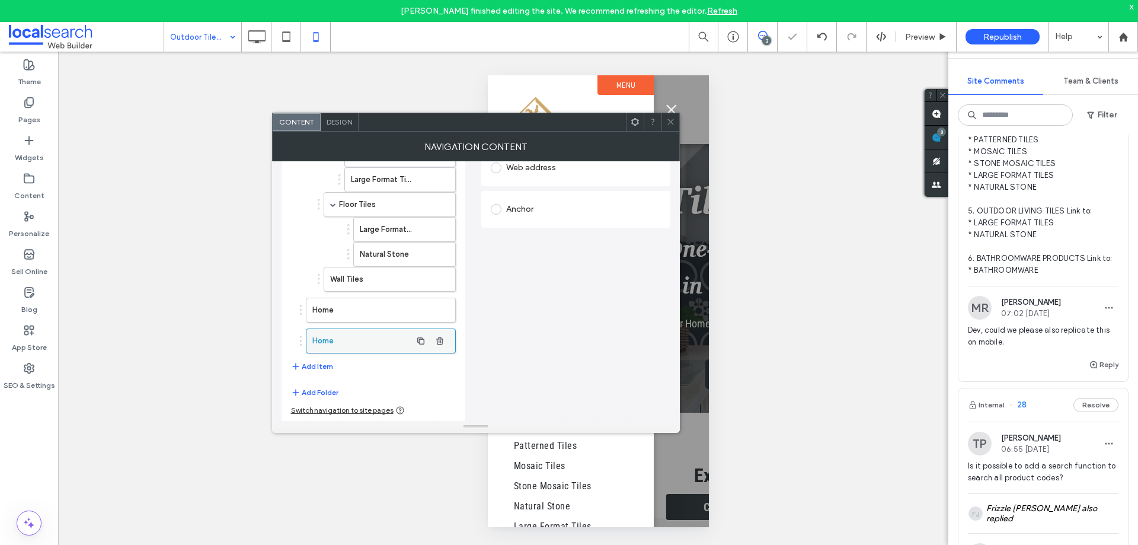
click at [323, 366] on button "Add Item" at bounding box center [312, 366] width 42 height 14
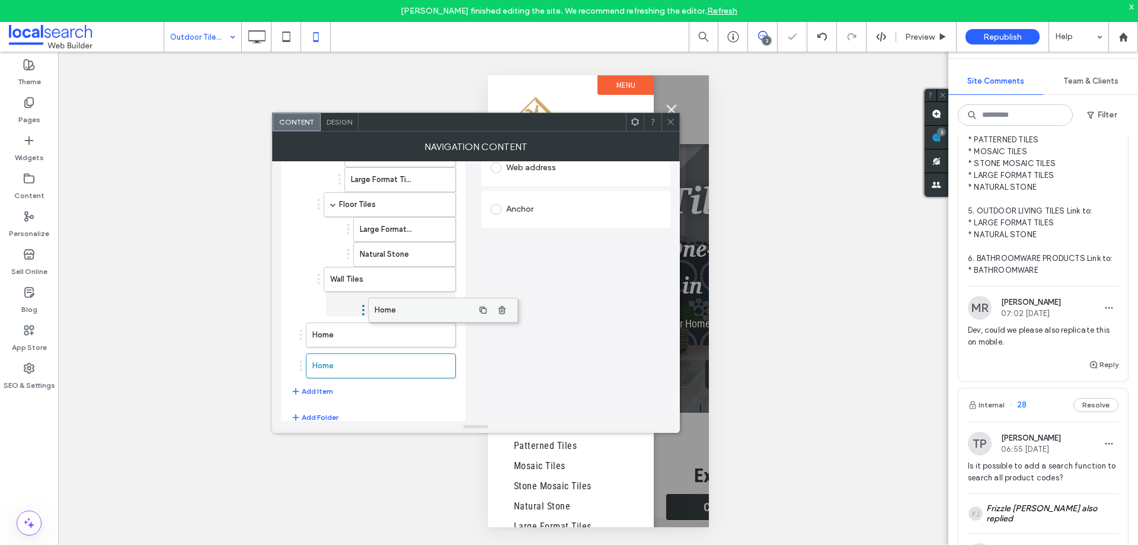
drag, startPoint x: 344, startPoint y: 303, endPoint x: 405, endPoint y: 303, distance: 61.6
drag, startPoint x: 360, startPoint y: 306, endPoint x: 410, endPoint y: 306, distance: 49.2
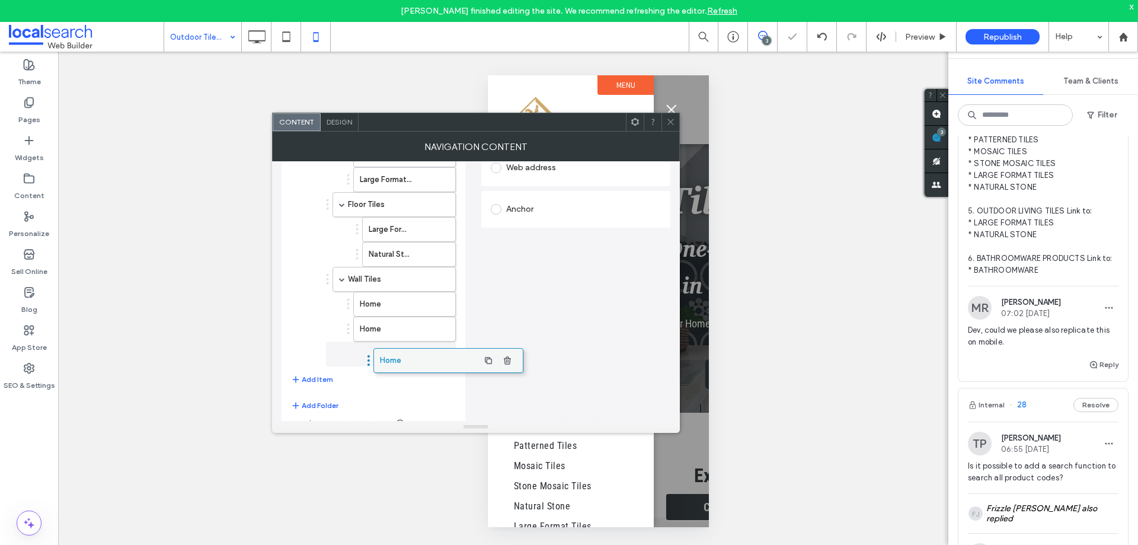
drag, startPoint x: 337, startPoint y: 353, endPoint x: 402, endPoint y: 353, distance: 65.2
drag, startPoint x: 344, startPoint y: 359, endPoint x: 415, endPoint y: 340, distance: 73.5
click at [394, 314] on label "Home" at bounding box center [386, 304] width 52 height 24
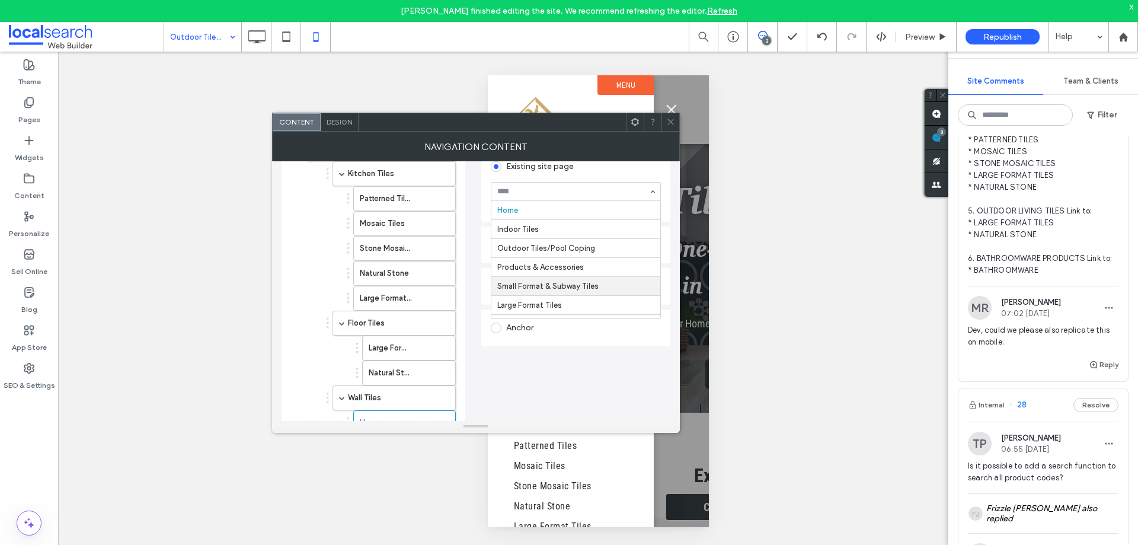
scroll to position [59, 0]
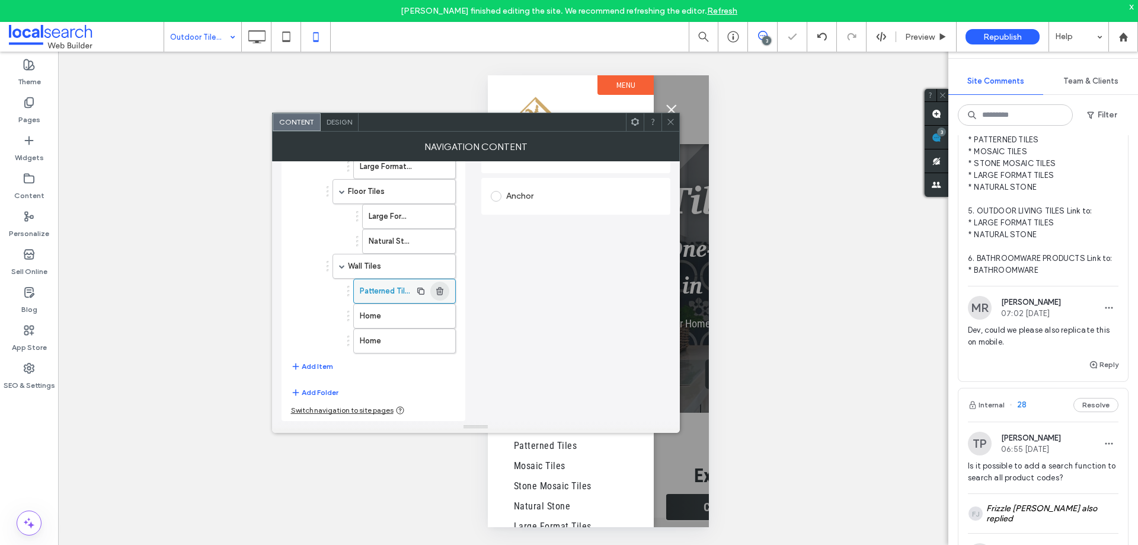
click at [381, 316] on label "Home" at bounding box center [386, 316] width 52 height 24
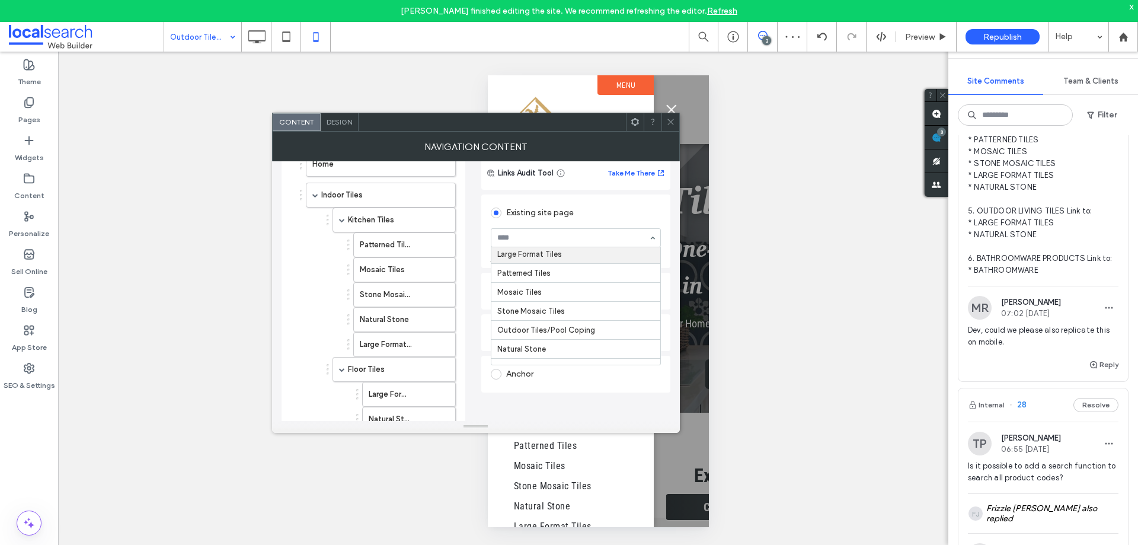
scroll to position [119, 0]
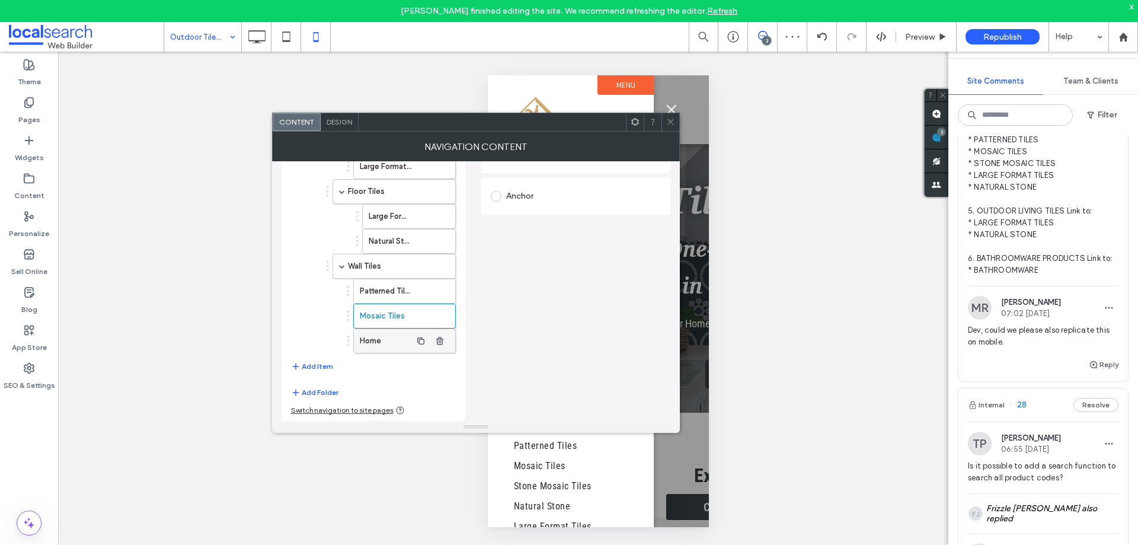
click at [376, 337] on label "Home" at bounding box center [386, 341] width 52 height 24
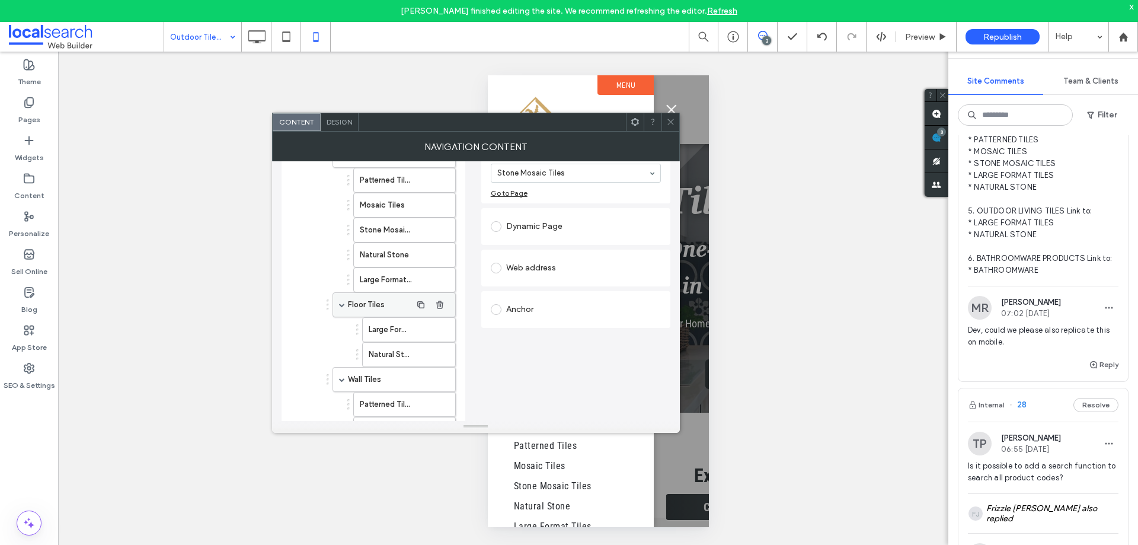
scroll to position [249, 0]
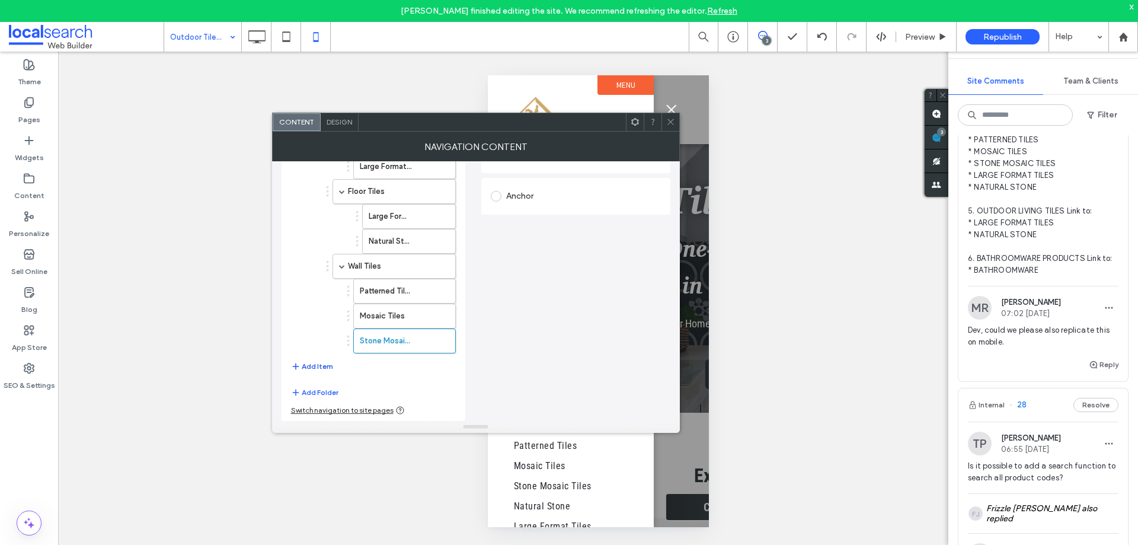
click at [315, 362] on button "Add Item" at bounding box center [312, 366] width 42 height 14
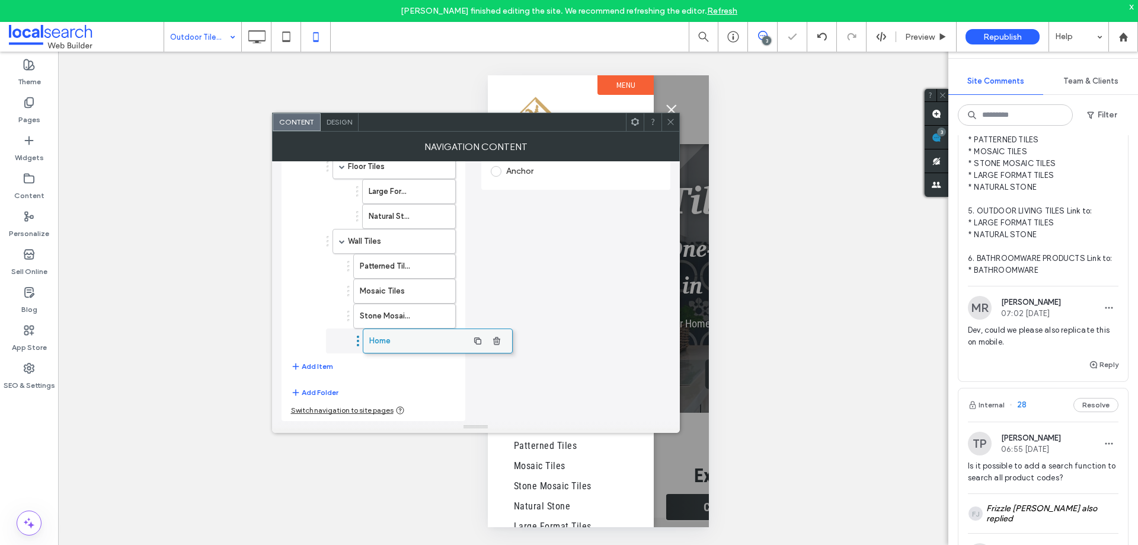
drag, startPoint x: 338, startPoint y: 337, endPoint x: 397, endPoint y: 337, distance: 58.7
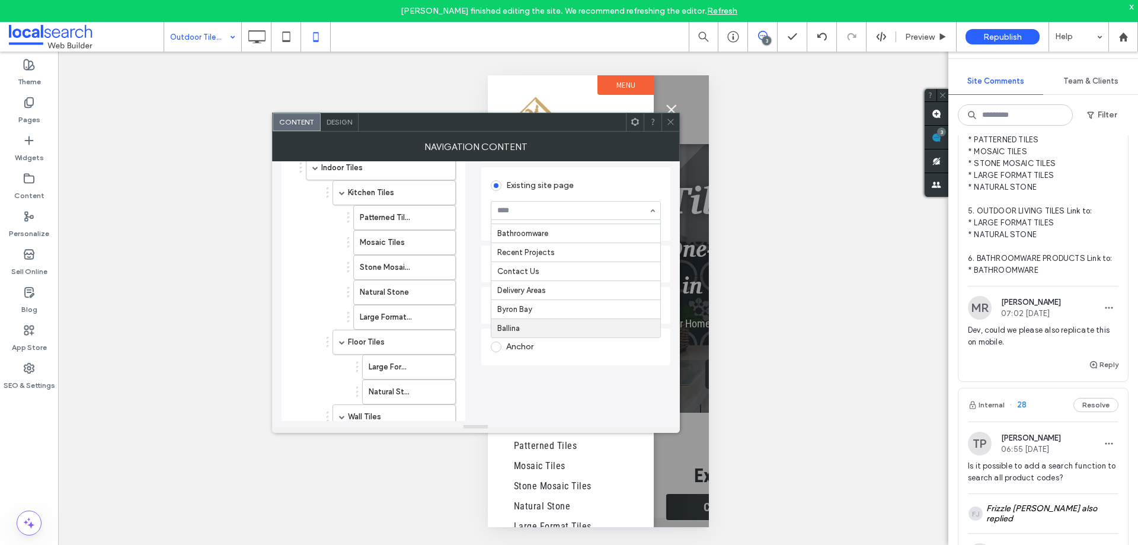
scroll to position [155, 0]
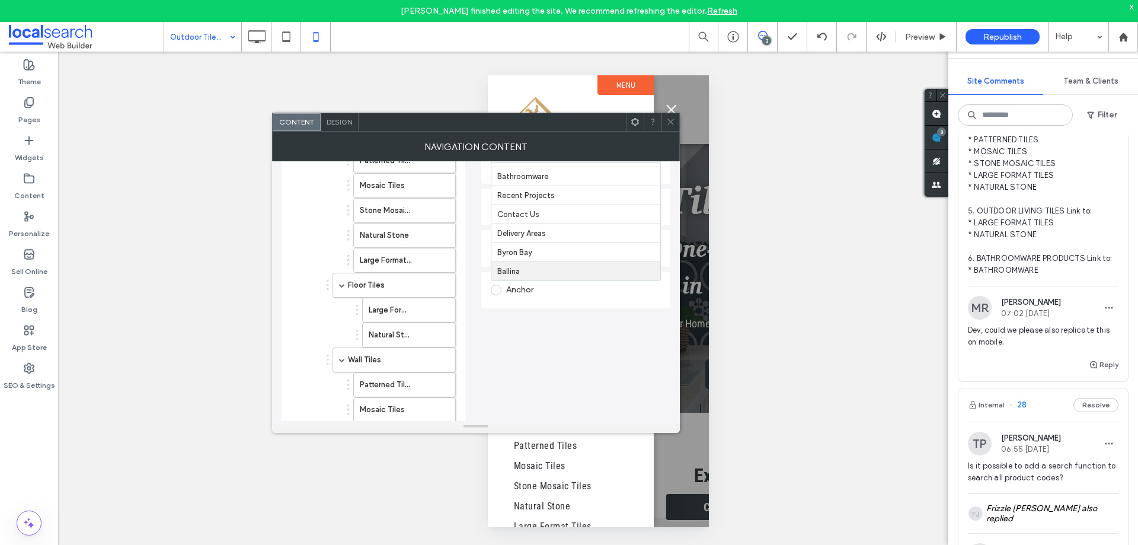
click at [544, 294] on div "Anchor" at bounding box center [576, 289] width 170 height 19
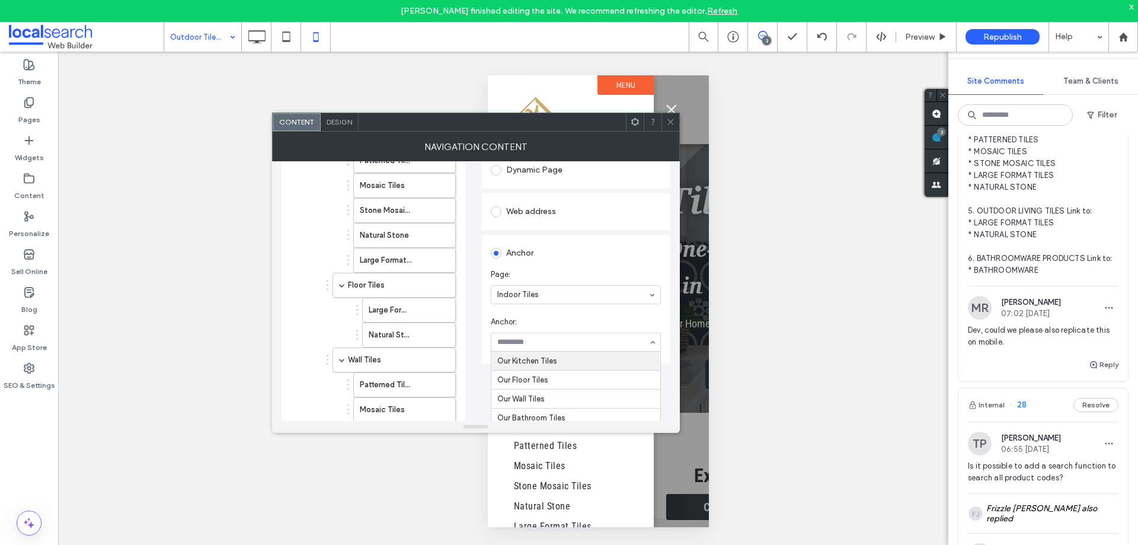
drag, startPoint x: 549, startPoint y: 347, endPoint x: 557, endPoint y: 369, distance: 23.4
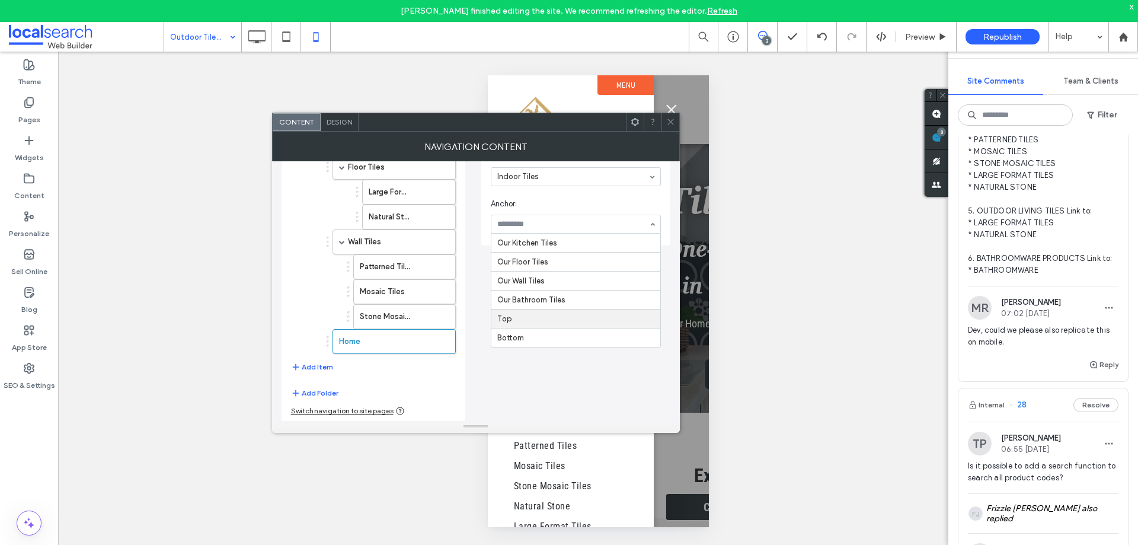
scroll to position [274, 0]
click at [316, 365] on button "Add Item" at bounding box center [312, 366] width 42 height 14
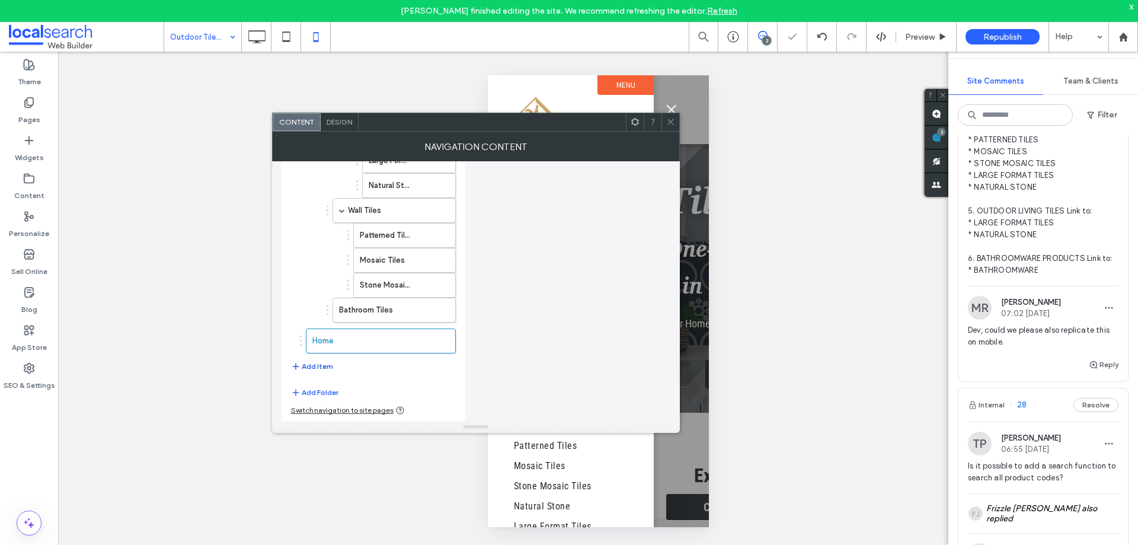
click at [318, 365] on button "Add Item" at bounding box center [312, 366] width 42 height 14
click at [320, 361] on button "Add Item" at bounding box center [312, 366] width 42 height 14
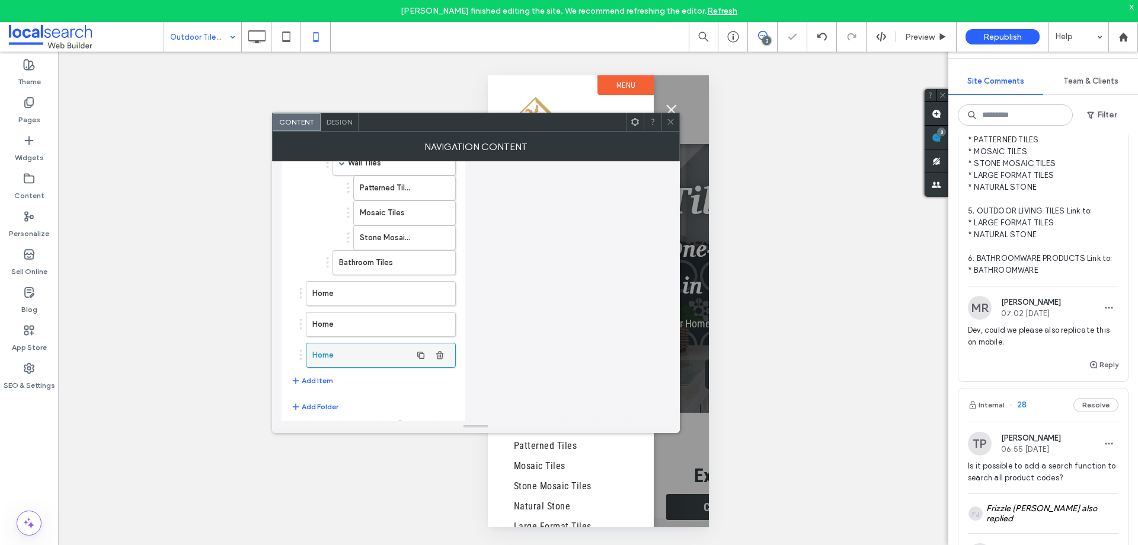
scroll to position [366, 0]
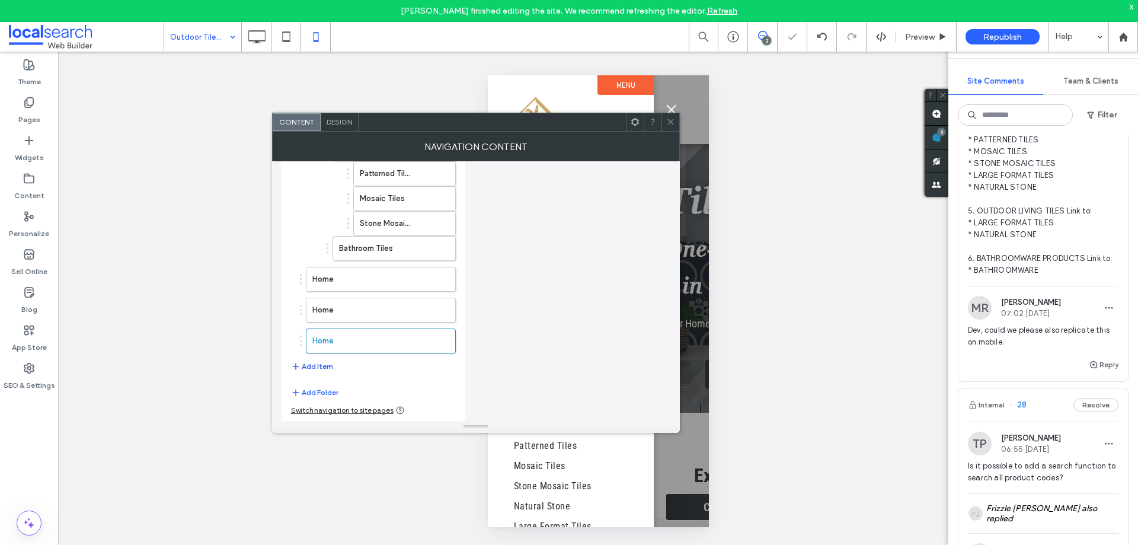
click at [320, 362] on button "Add Item" at bounding box center [312, 366] width 42 height 14
click at [322, 397] on button "Add Item" at bounding box center [312, 397] width 42 height 14
drag, startPoint x: 374, startPoint y: 277, endPoint x: 381, endPoint y: 277, distance: 6.5
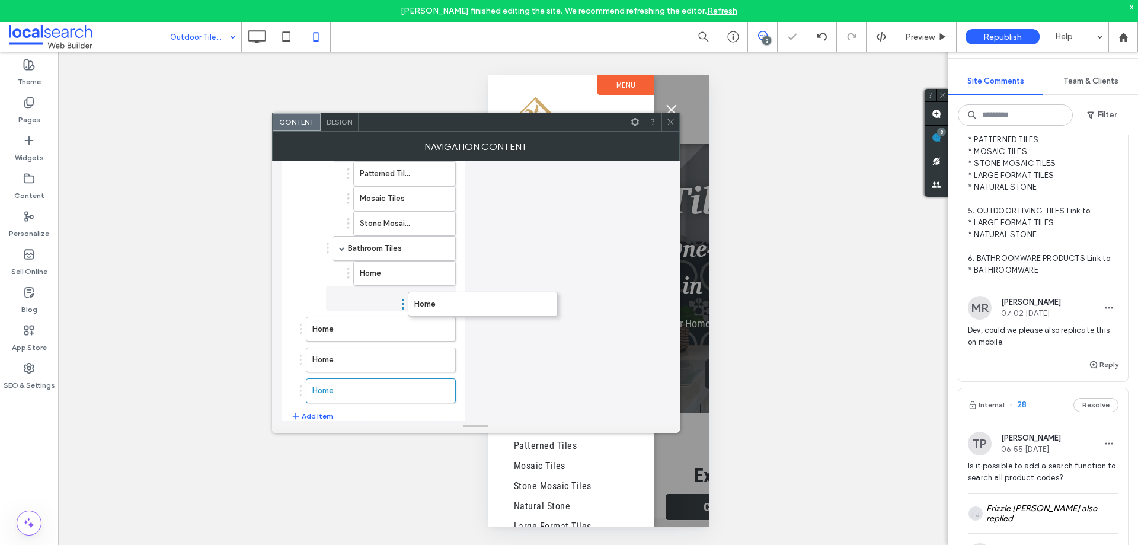
drag, startPoint x: 337, startPoint y: 299, endPoint x: 348, endPoint y: 299, distance: 11.3
drag, startPoint x: 363, startPoint y: 352, endPoint x: 466, endPoint y: 350, distance: 103.1
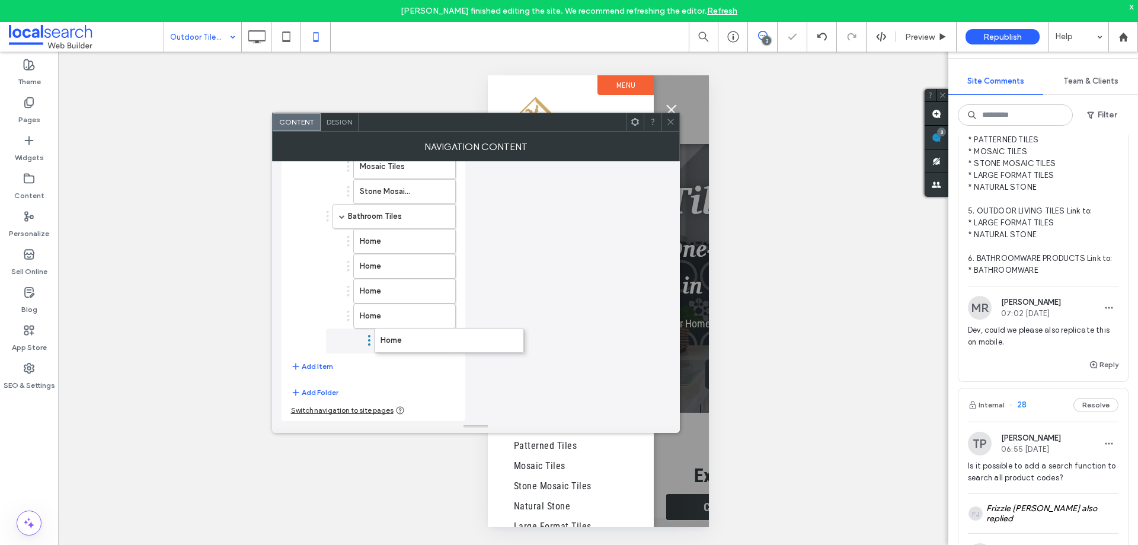
scroll to position [398, 0]
drag, startPoint x: 349, startPoint y: 344, endPoint x: 355, endPoint y: 344, distance: 6.0
drag, startPoint x: 346, startPoint y: 344, endPoint x: 424, endPoint y: 344, distance: 78.2
click at [399, 243] on label "Home" at bounding box center [386, 241] width 52 height 24
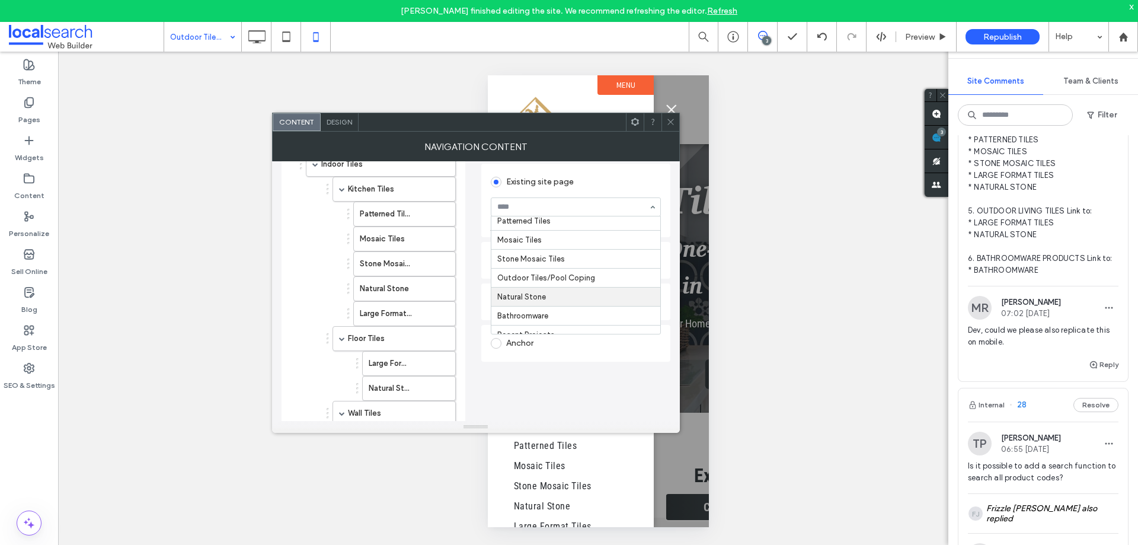
scroll to position [59, 0]
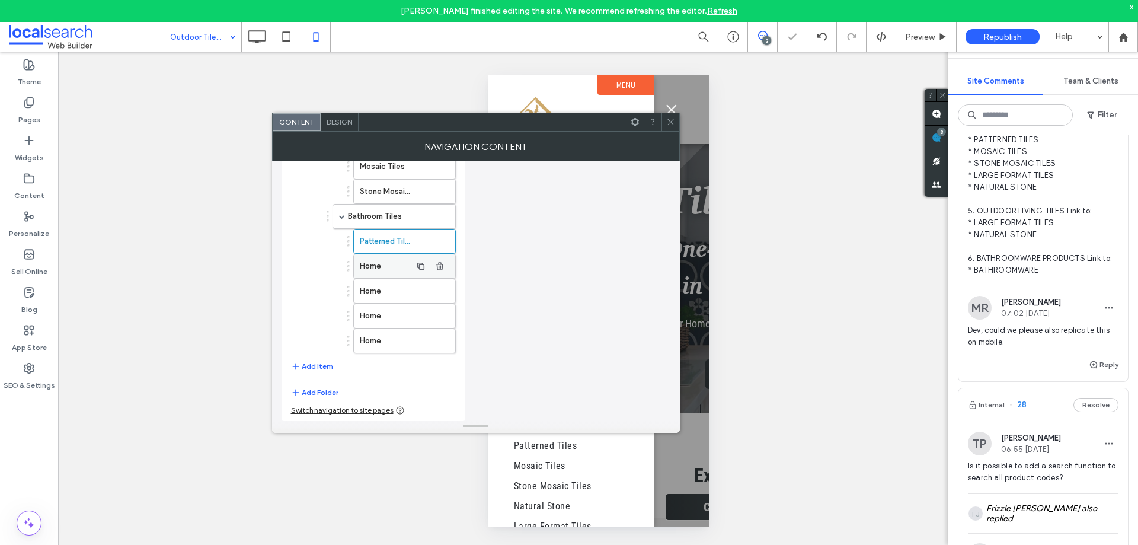
click at [381, 268] on label "Home" at bounding box center [386, 266] width 52 height 24
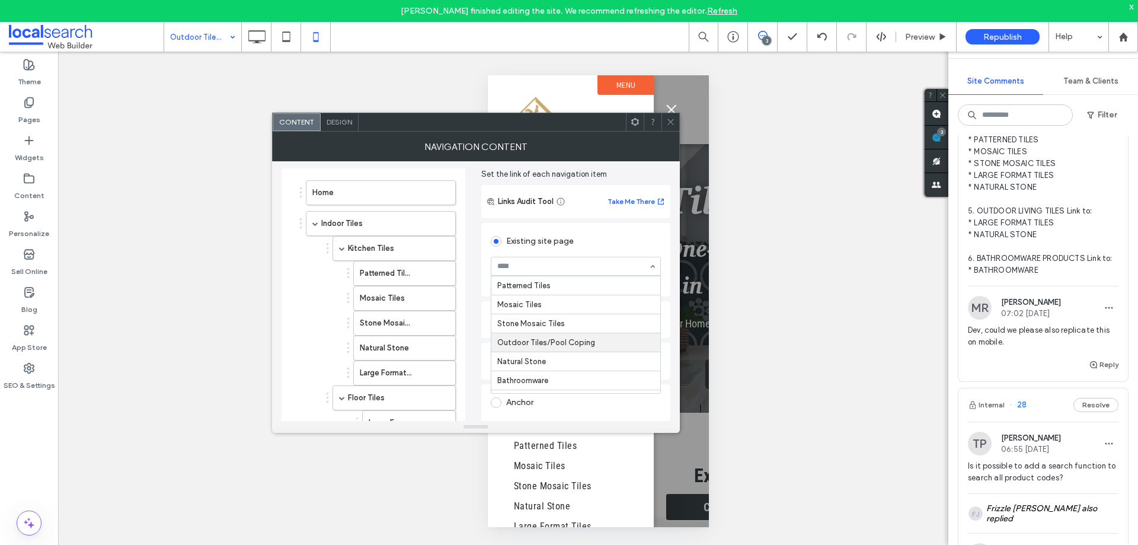
scroll to position [86, 0]
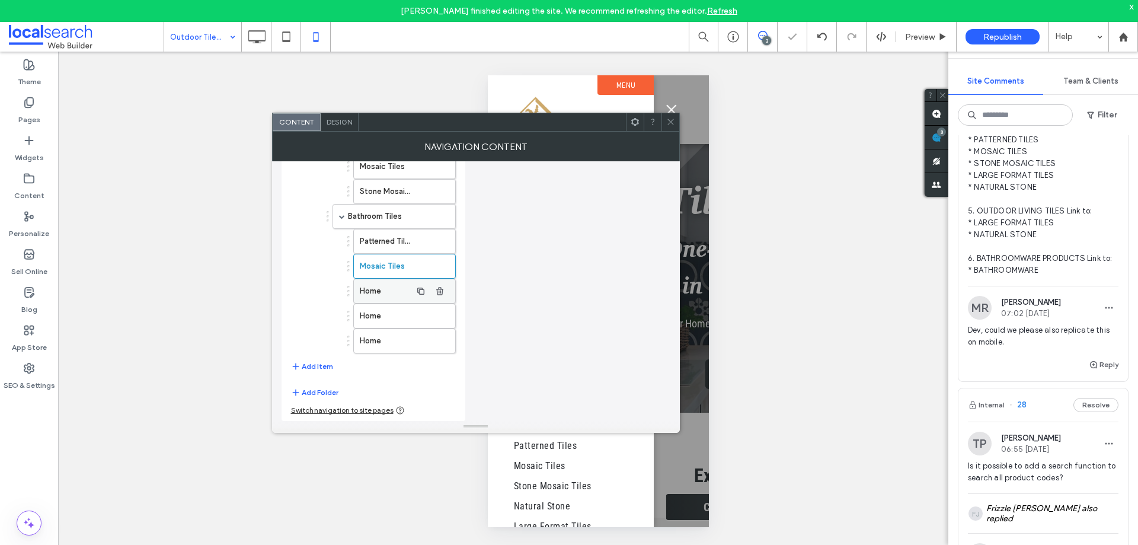
click at [393, 289] on label "Home" at bounding box center [386, 291] width 52 height 24
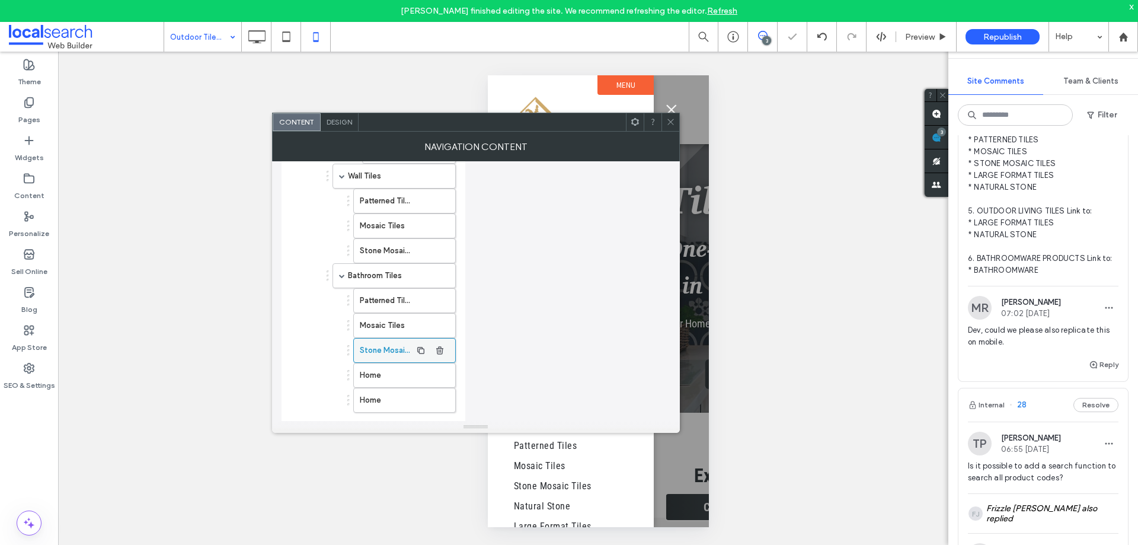
scroll to position [398, 0]
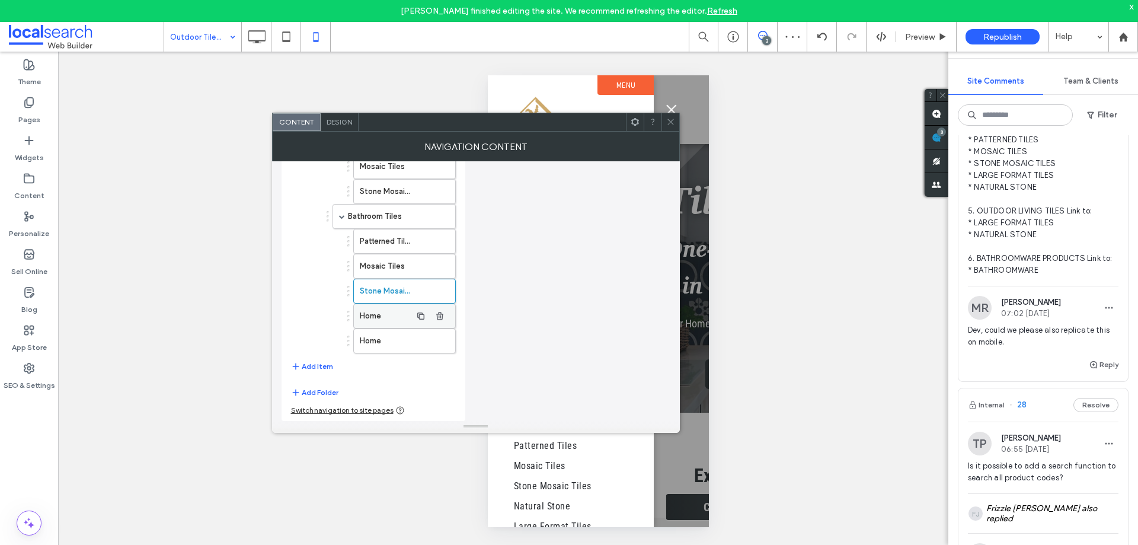
click at [386, 306] on label "Home" at bounding box center [386, 316] width 52 height 24
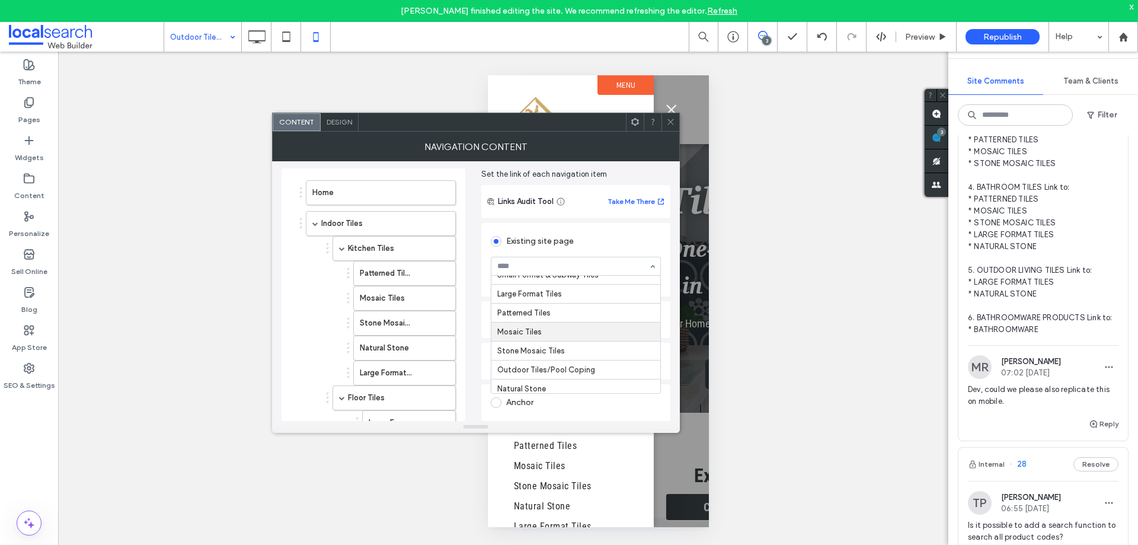
scroll to position [27, 0]
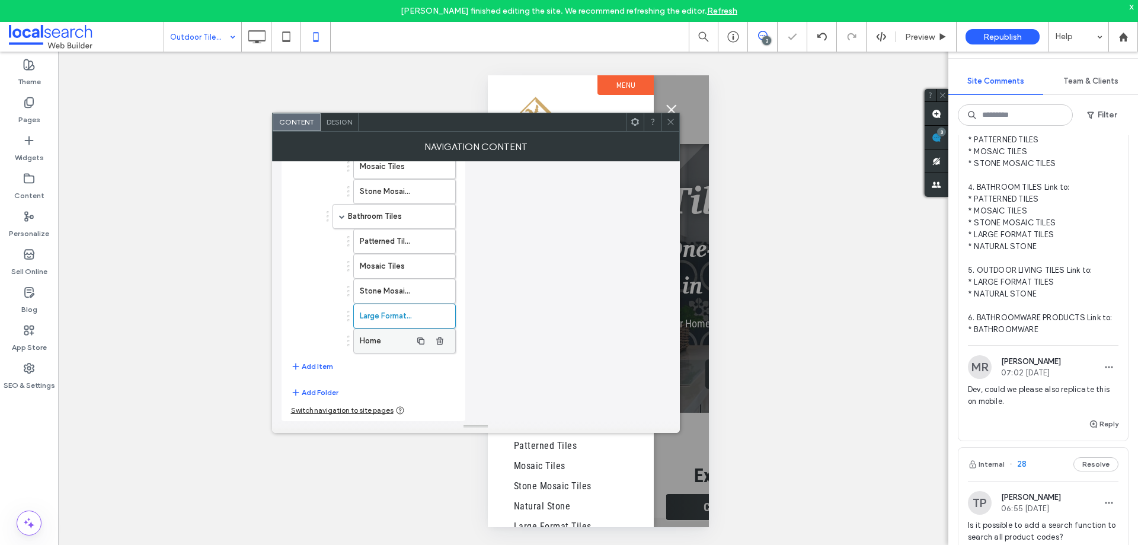
click at [392, 342] on label "Home" at bounding box center [386, 341] width 52 height 24
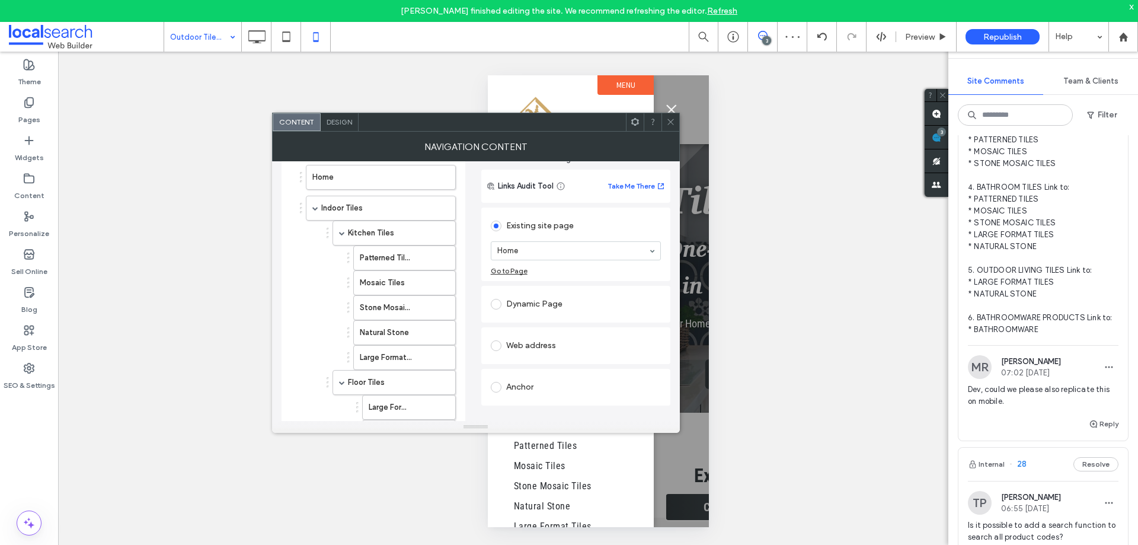
scroll to position [43, 0]
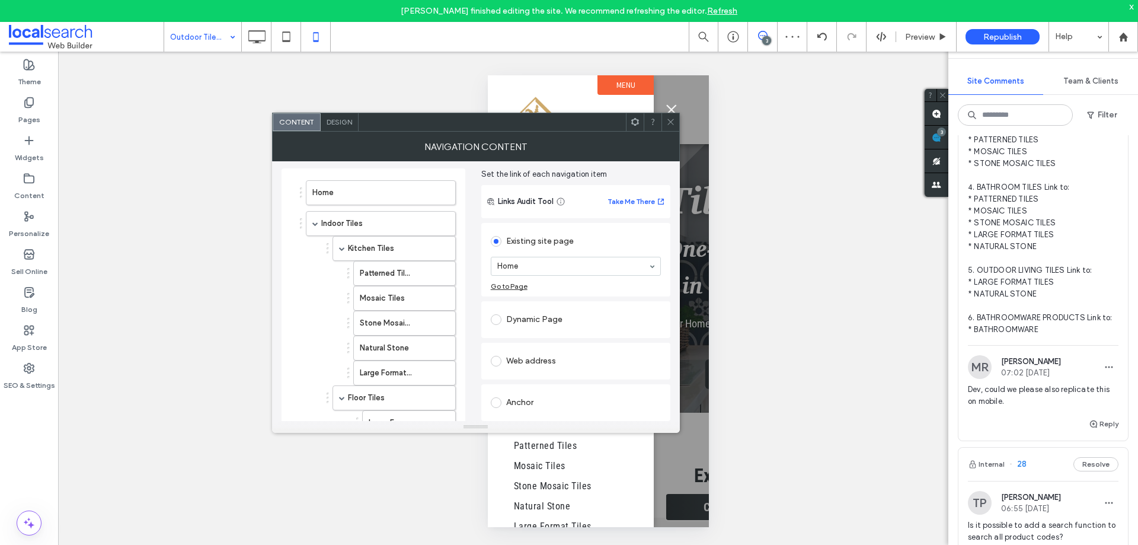
click at [554, 276] on section "Home" at bounding box center [576, 266] width 170 height 31
click at [471, 309] on div "Home Indoor Tiles Kitchen Tiles Patterned Tiles Mosaic Tiles Stone Mosaic Tiles…" at bounding box center [476, 468] width 389 height 618
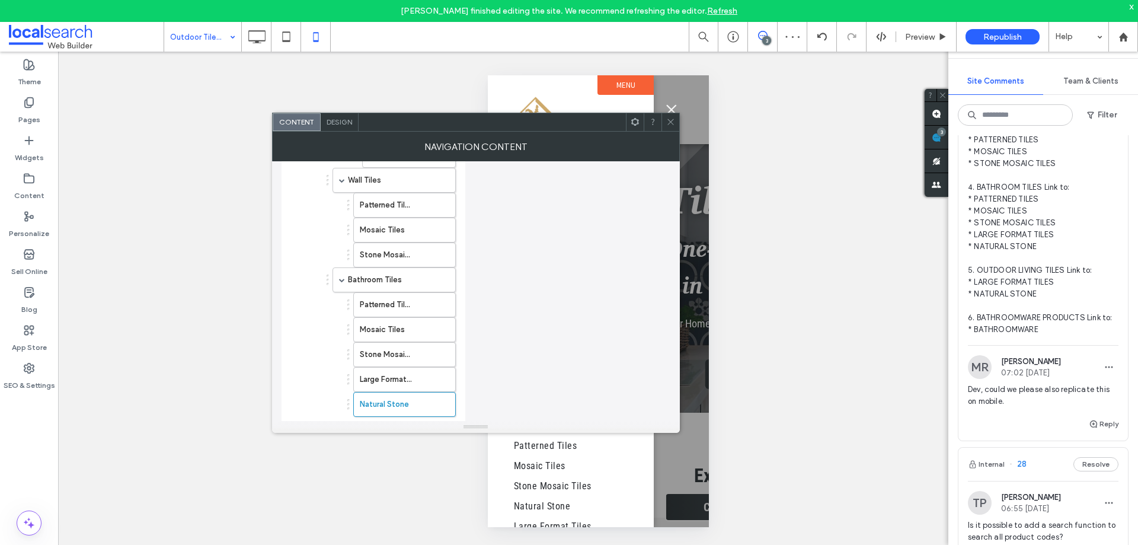
scroll to position [398, 0]
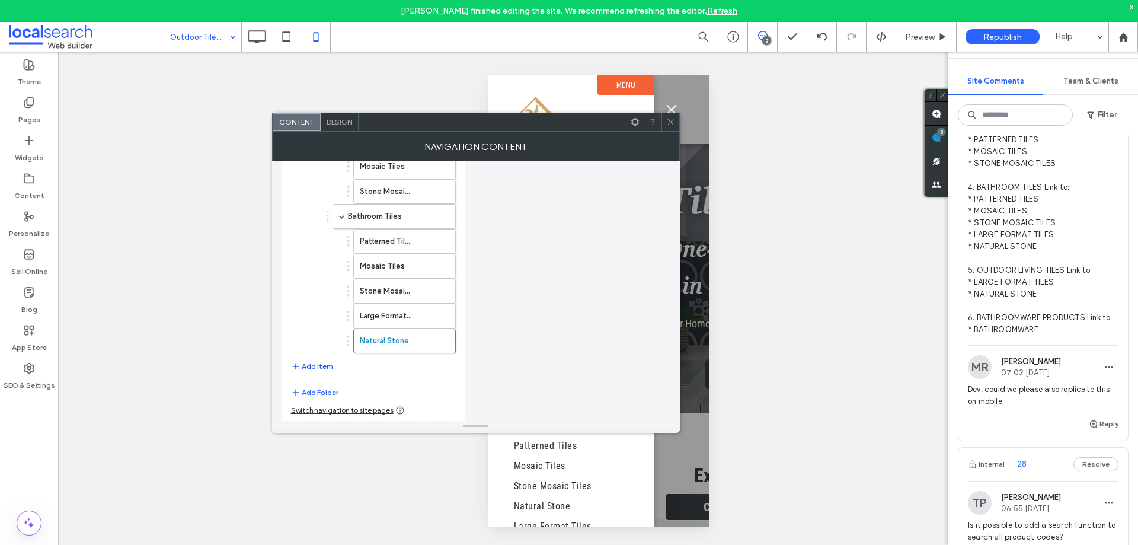
click at [321, 364] on button "Add Item" at bounding box center [312, 366] width 42 height 14
drag, startPoint x: 337, startPoint y: 370, endPoint x: 346, endPoint y: 371, distance: 9.0
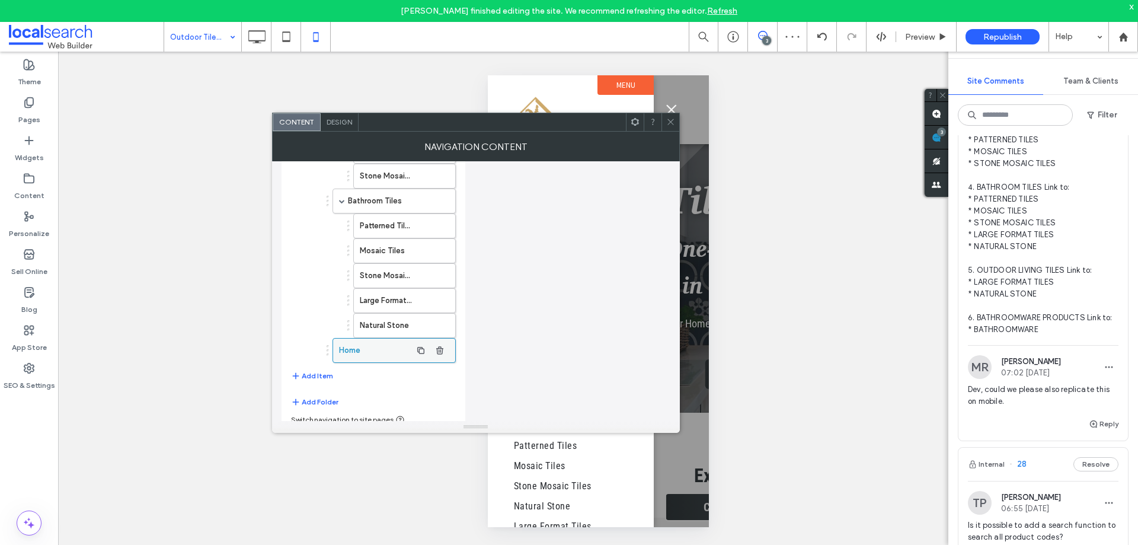
scroll to position [423, 0]
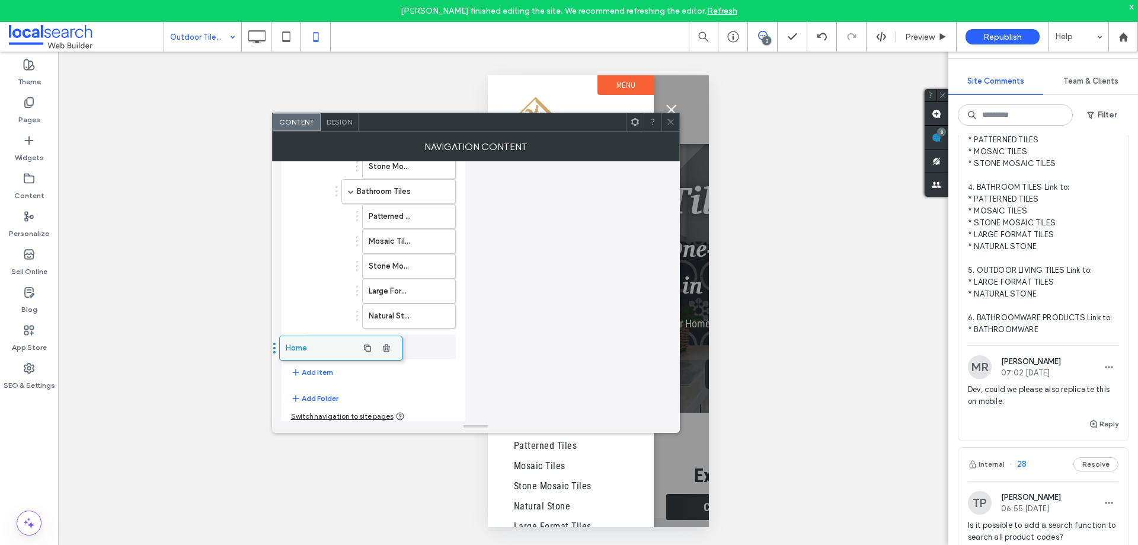
drag, startPoint x: 375, startPoint y: 338, endPoint x: 324, endPoint y: 338, distance: 51.6
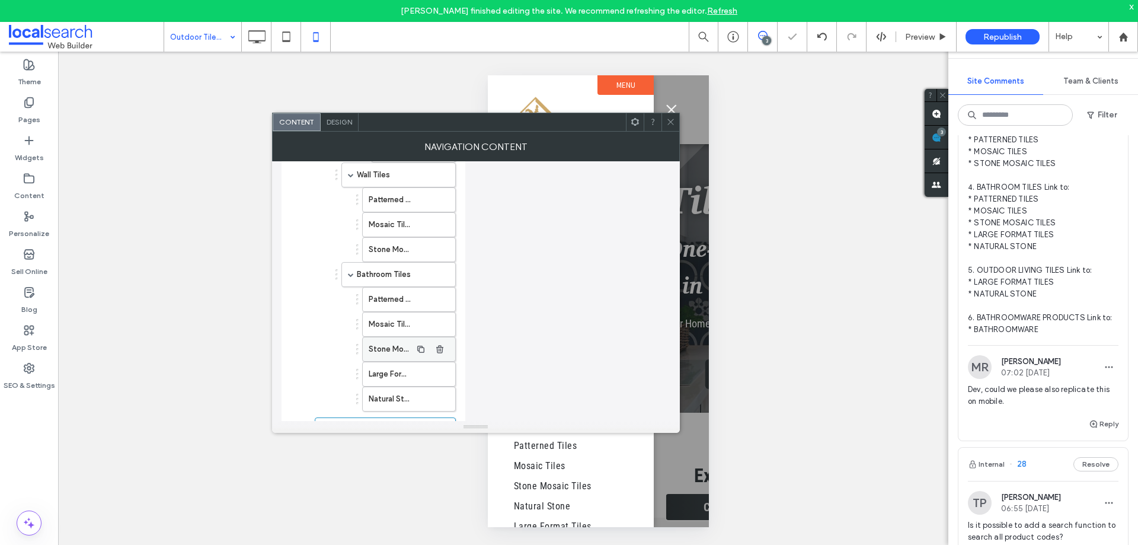
scroll to position [429, 0]
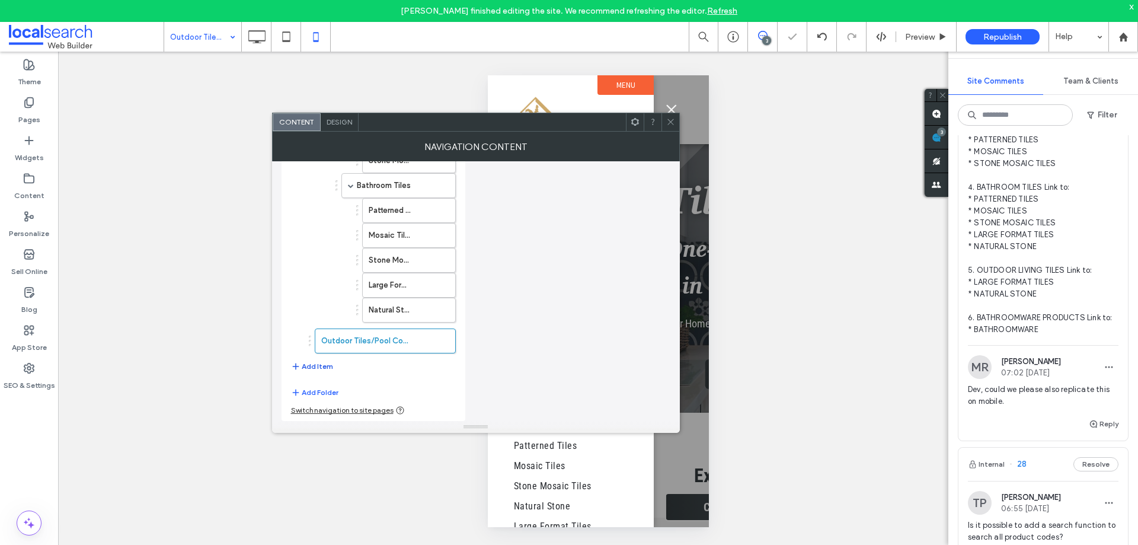
click at [322, 362] on button "Add Item" at bounding box center [312, 366] width 42 height 14
click at [366, 369] on label "Home" at bounding box center [376, 366] width 69 height 24
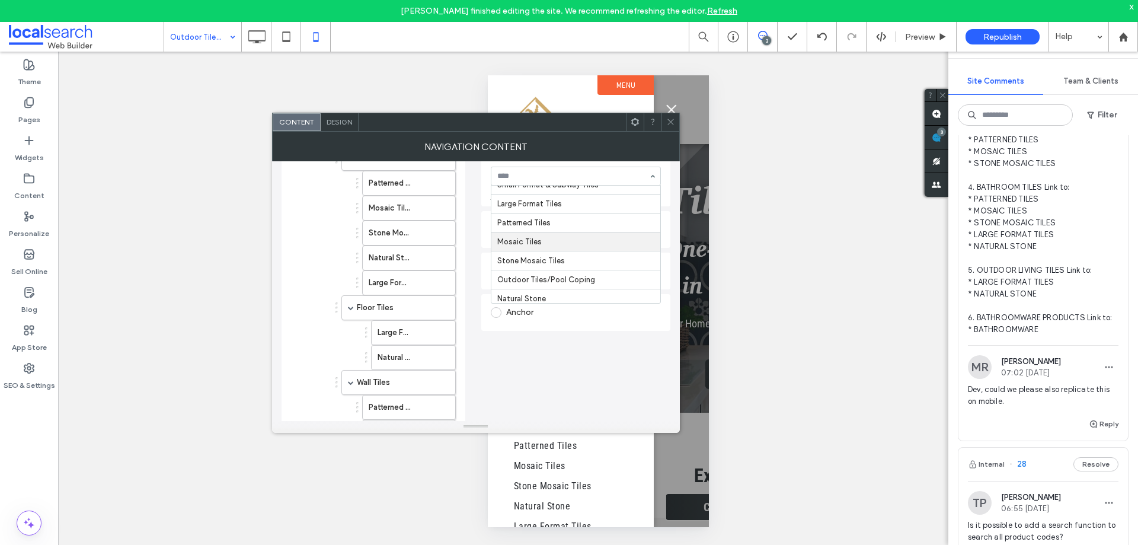
scroll to position [27, 0]
click at [542, 321] on div "Anchor" at bounding box center [576, 312] width 170 height 19
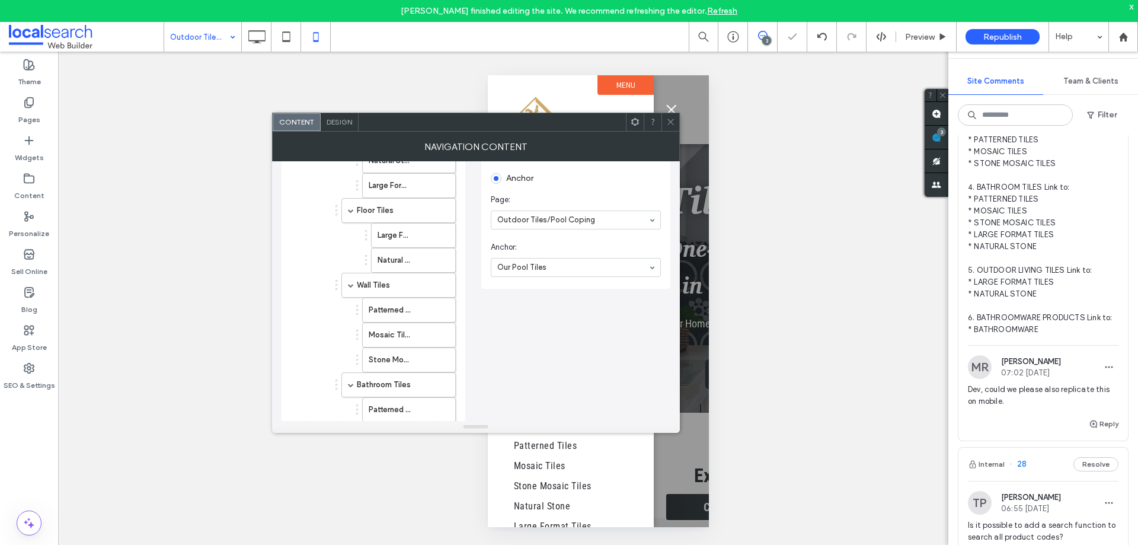
scroll to position [454, 0]
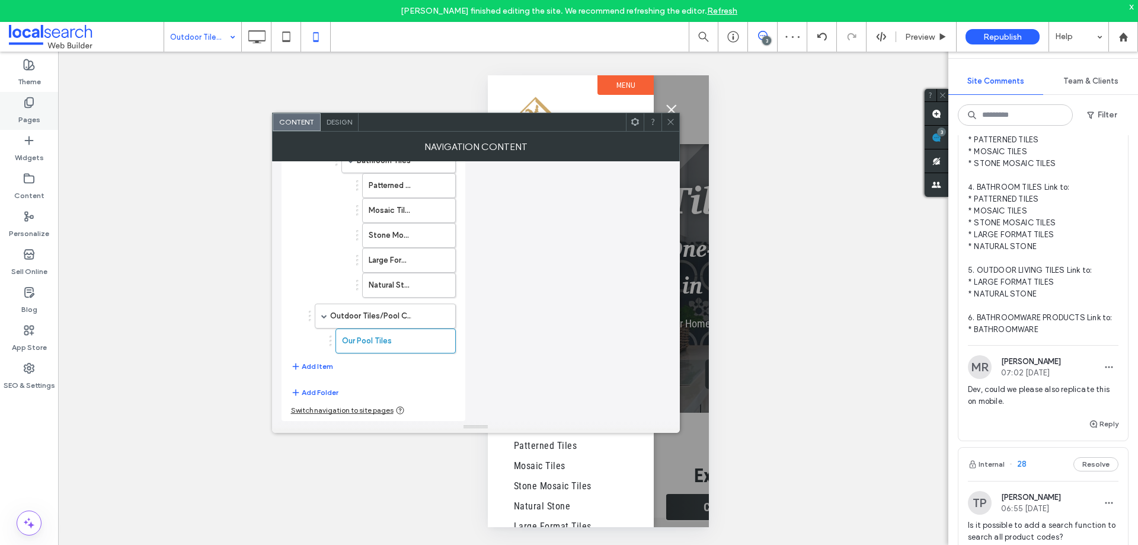
click at [36, 106] on div "Pages" at bounding box center [29, 111] width 58 height 38
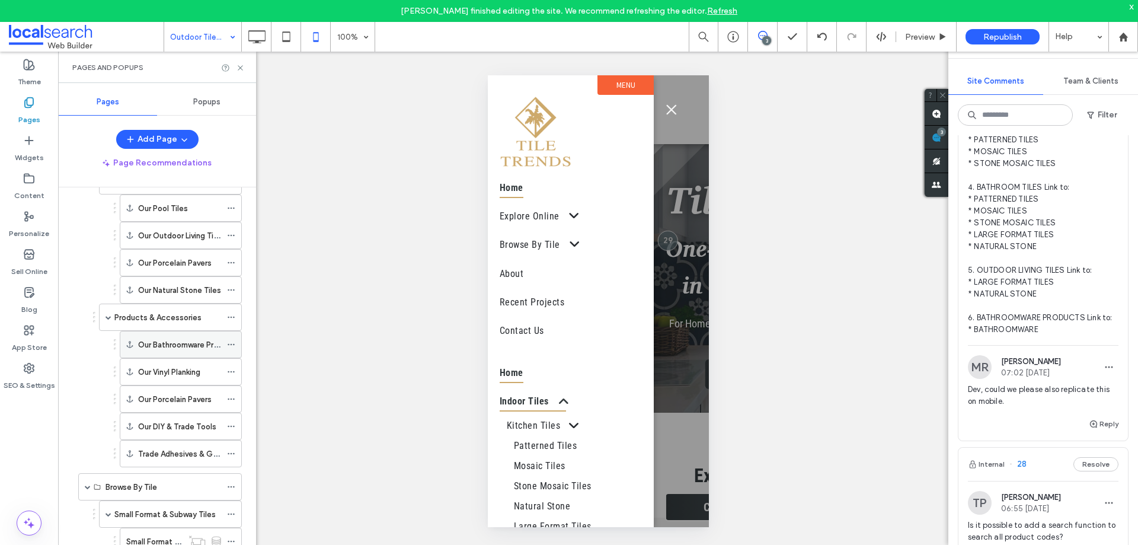
scroll to position [178, 0]
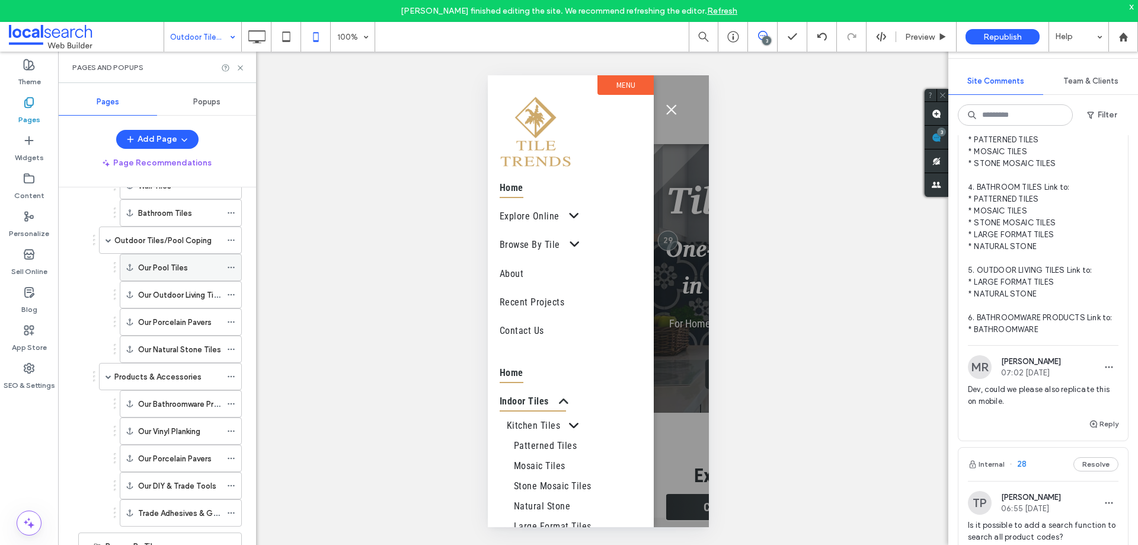
click at [230, 264] on icon at bounding box center [231, 267] width 8 height 8
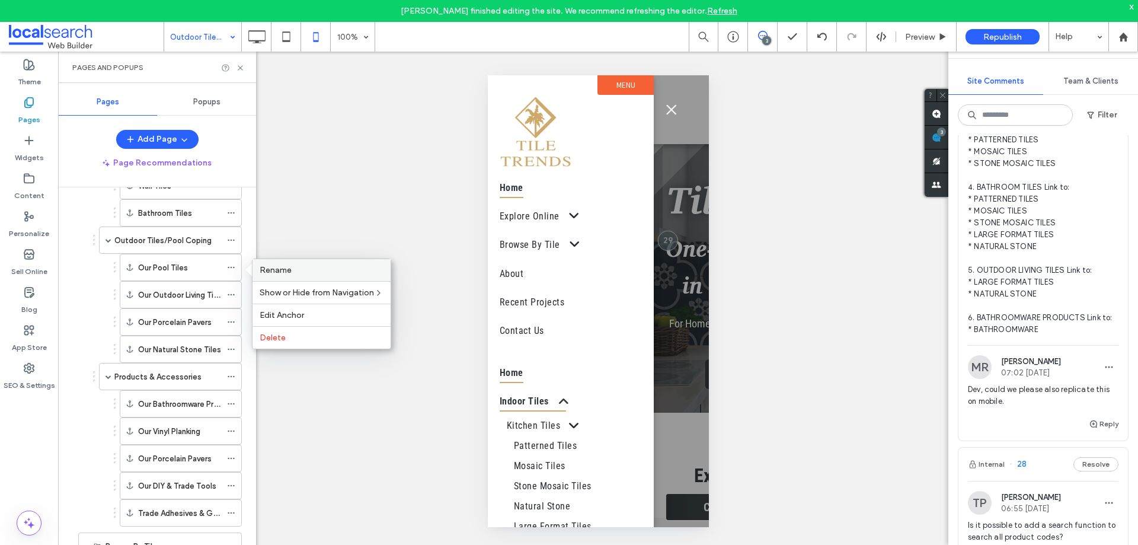
click at [277, 267] on span "Rename" at bounding box center [276, 270] width 32 height 10
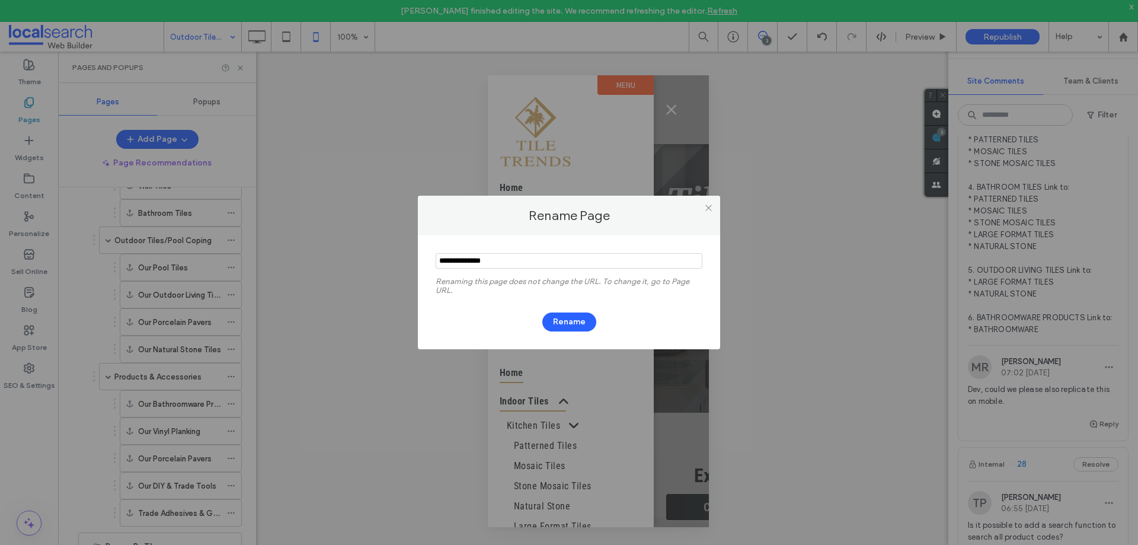
drag, startPoint x: 453, startPoint y: 260, endPoint x: 438, endPoint y: 260, distance: 14.8
click at [438, 260] on input "notEmpty" at bounding box center [569, 260] width 267 height 15
click at [453, 261] on input "notEmpty" at bounding box center [569, 260] width 267 height 15
drag, startPoint x: 453, startPoint y: 261, endPoint x: 415, endPoint y: 261, distance: 38.5
click at [415, 261] on div "Rename Page Renaming this page does not change the URL. To change it, go to Pag…" at bounding box center [569, 272] width 1138 height 545
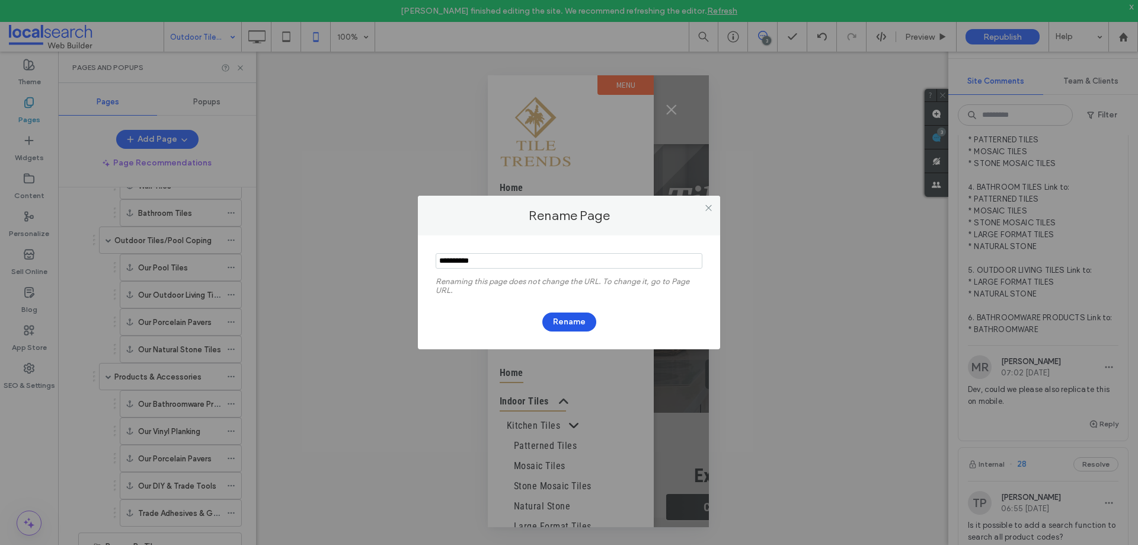
type input "**********"
click at [575, 321] on button "Rename" at bounding box center [569, 321] width 54 height 19
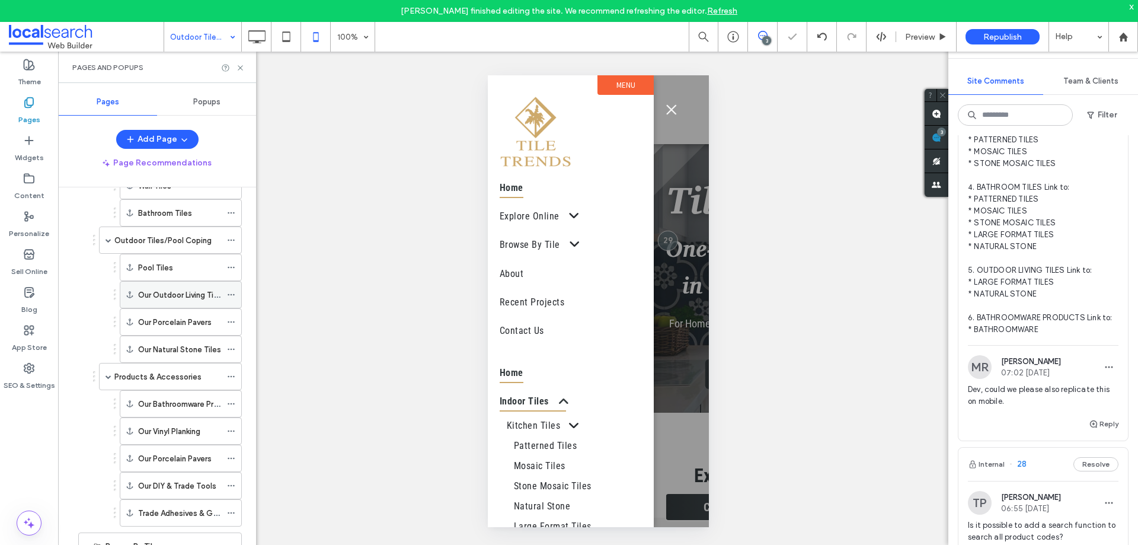
click at [232, 292] on icon at bounding box center [231, 294] width 8 height 8
click at [280, 297] on span "Rename" at bounding box center [276, 297] width 32 height 10
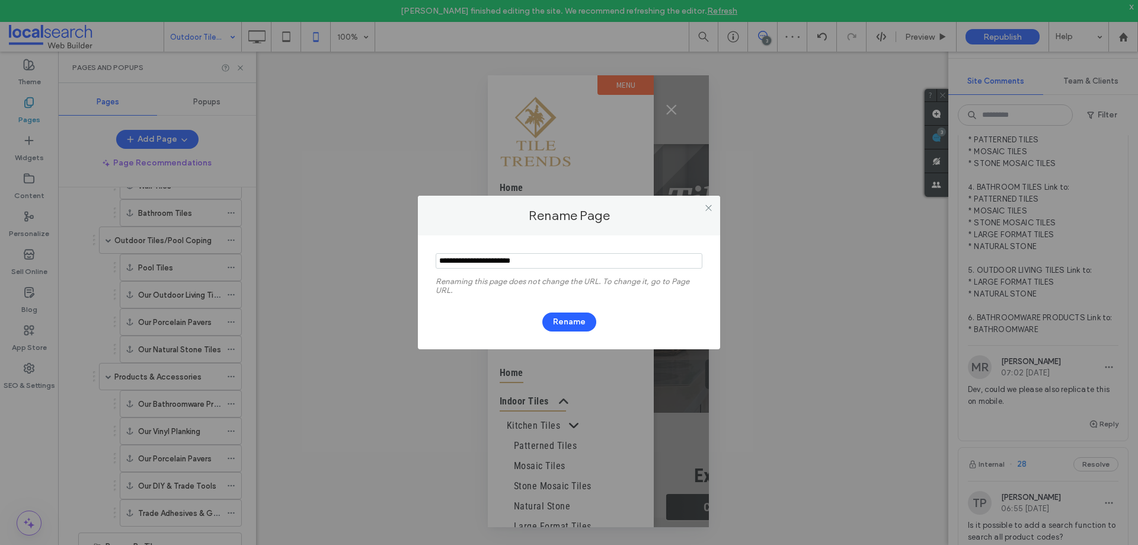
drag, startPoint x: 456, startPoint y: 260, endPoint x: 424, endPoint y: 264, distance: 32.3
click at [424, 264] on div "Renaming this page does not change the URL. To change it, go to Page URL. Rename" at bounding box center [569, 292] width 302 height 114
type input "**********"
click at [555, 315] on button "Rename" at bounding box center [569, 321] width 54 height 19
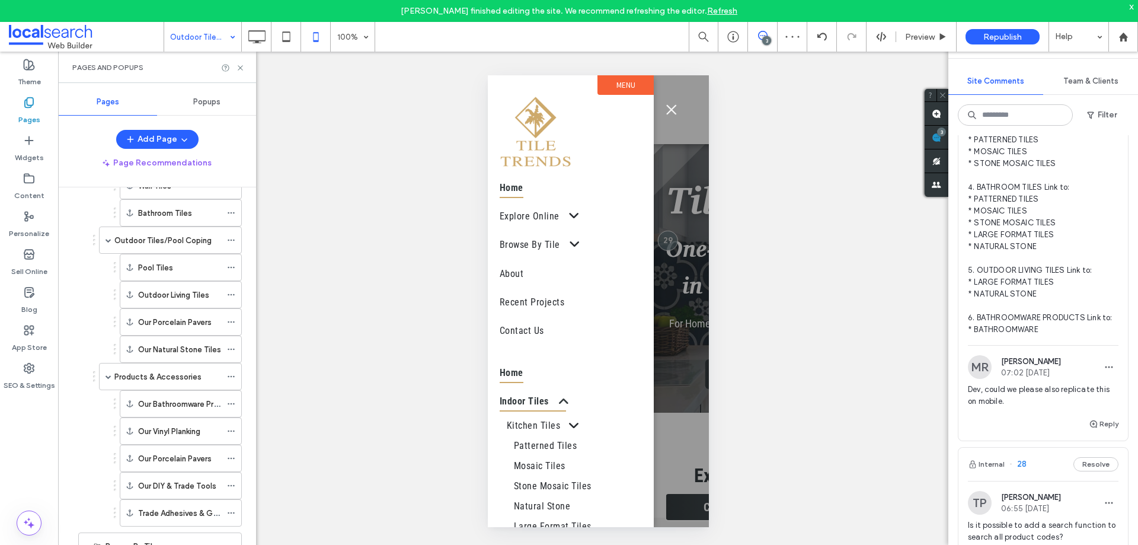
click at [228, 323] on icon at bounding box center [231, 322] width 8 height 8
click at [294, 326] on label "Rename" at bounding box center [322, 324] width 124 height 10
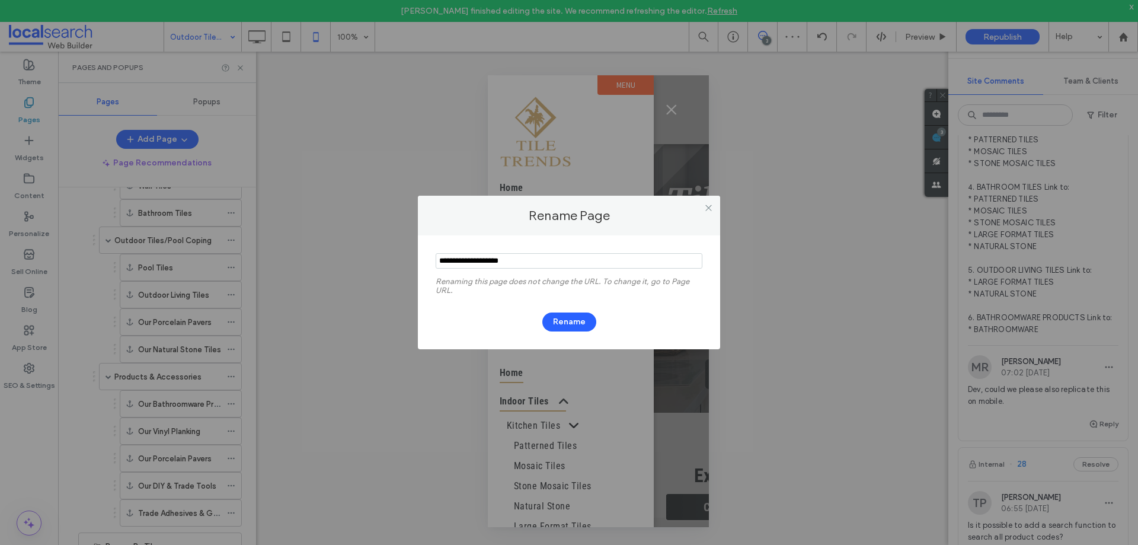
drag, startPoint x: 421, startPoint y: 261, endPoint x: 400, endPoint y: 262, distance: 21.3
click at [400, 262] on div "Rename Page Renaming this page does not change the URL. To change it, go to Pag…" at bounding box center [569, 272] width 1138 height 545
type input "**********"
click at [558, 315] on button "Rename" at bounding box center [569, 321] width 54 height 19
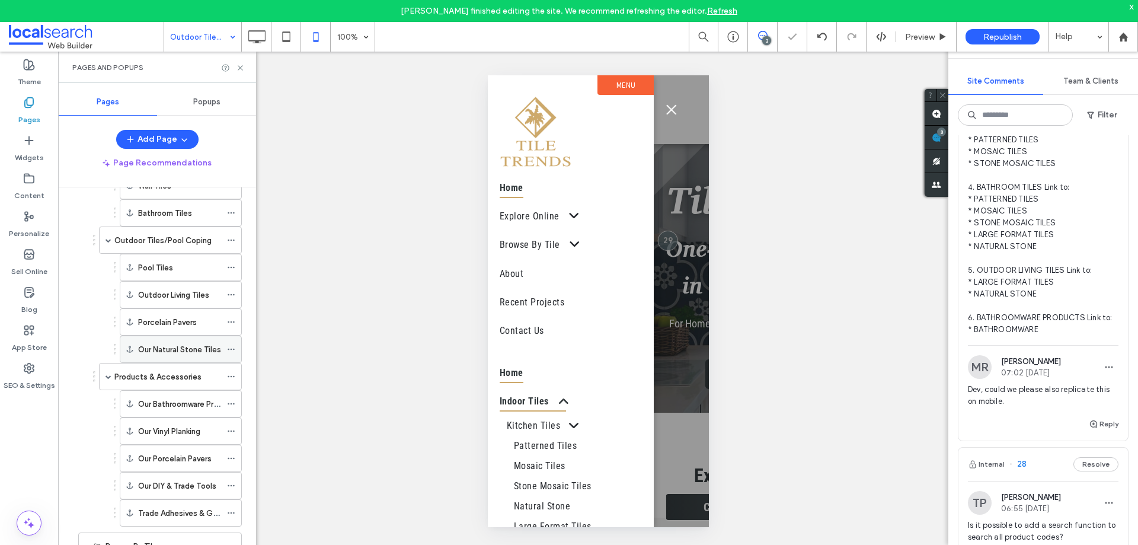
click at [232, 348] on icon at bounding box center [231, 349] width 8 height 8
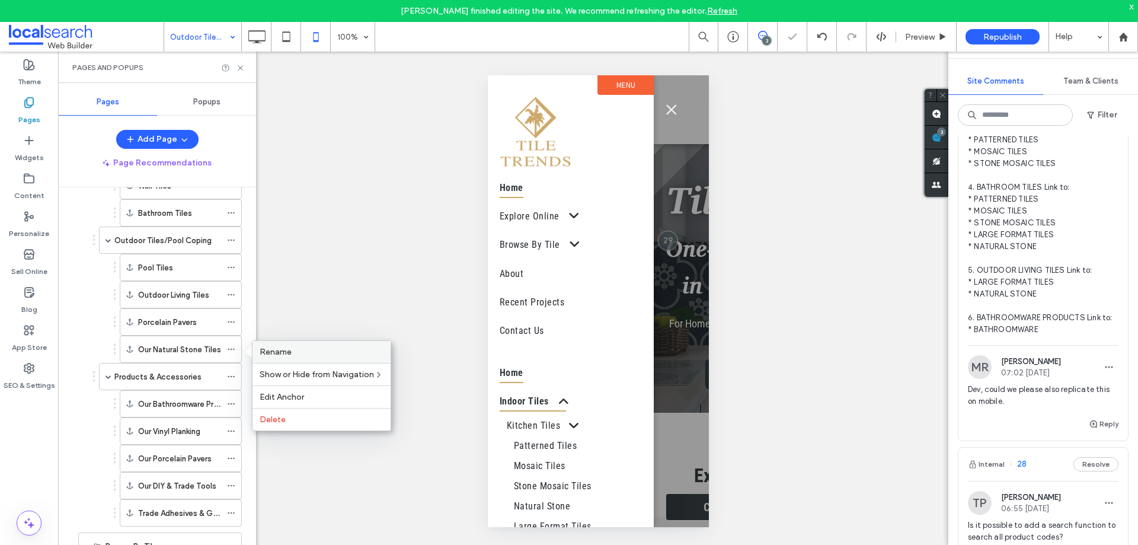
click at [318, 351] on label "Rename" at bounding box center [322, 352] width 124 height 10
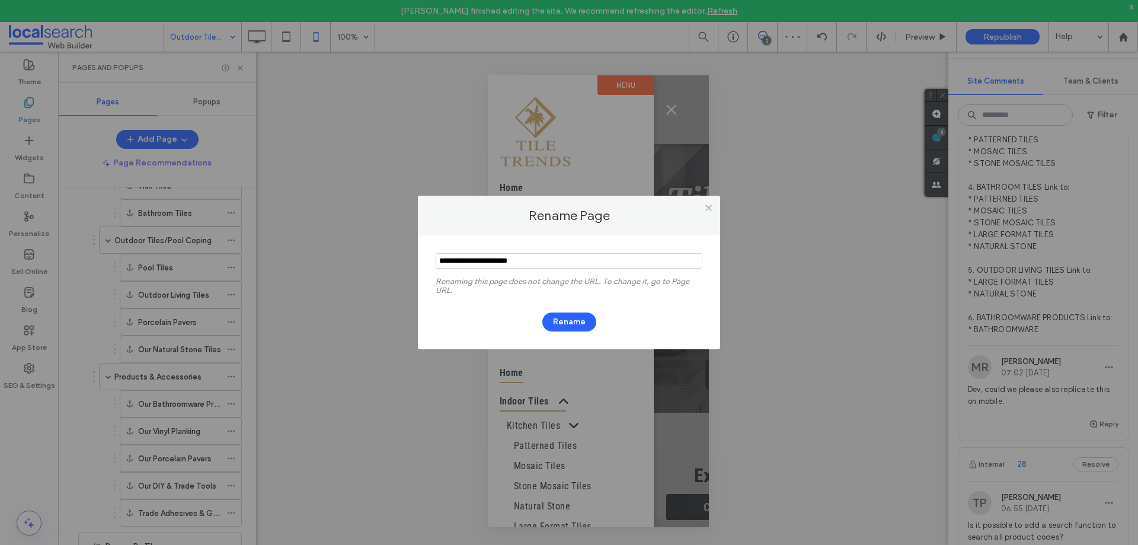
drag, startPoint x: 455, startPoint y: 258, endPoint x: 391, endPoint y: 262, distance: 64.1
click at [391, 262] on div "Rename Page Renaming this page does not change the URL. To change it, go to Pag…" at bounding box center [569, 272] width 1138 height 545
type input "**********"
click at [576, 318] on button "Rename" at bounding box center [569, 321] width 54 height 19
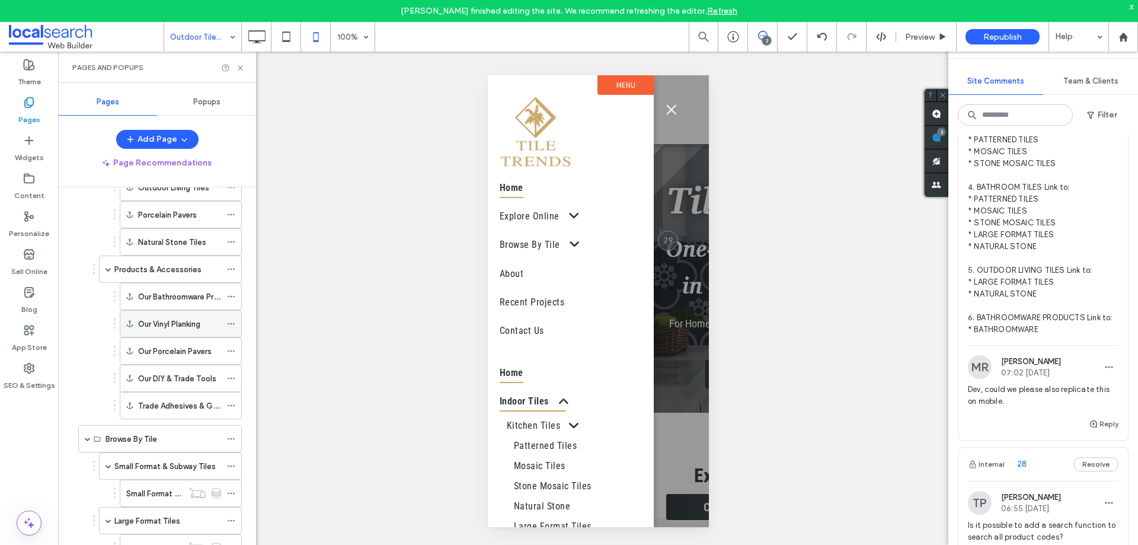
scroll to position [296, 0]
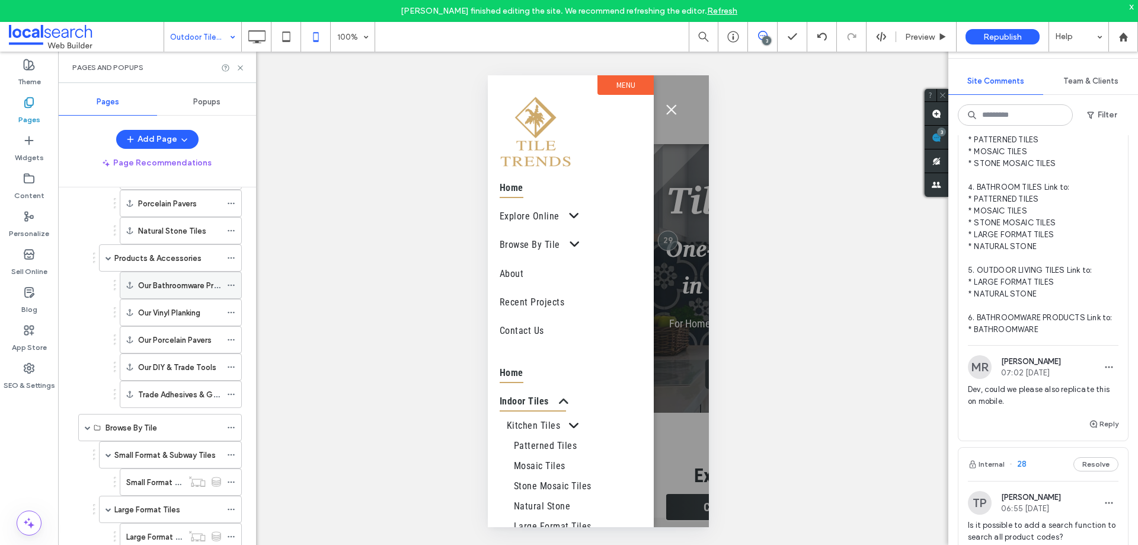
click at [234, 284] on icon at bounding box center [231, 285] width 8 height 8
click at [288, 290] on span "Rename" at bounding box center [276, 288] width 32 height 10
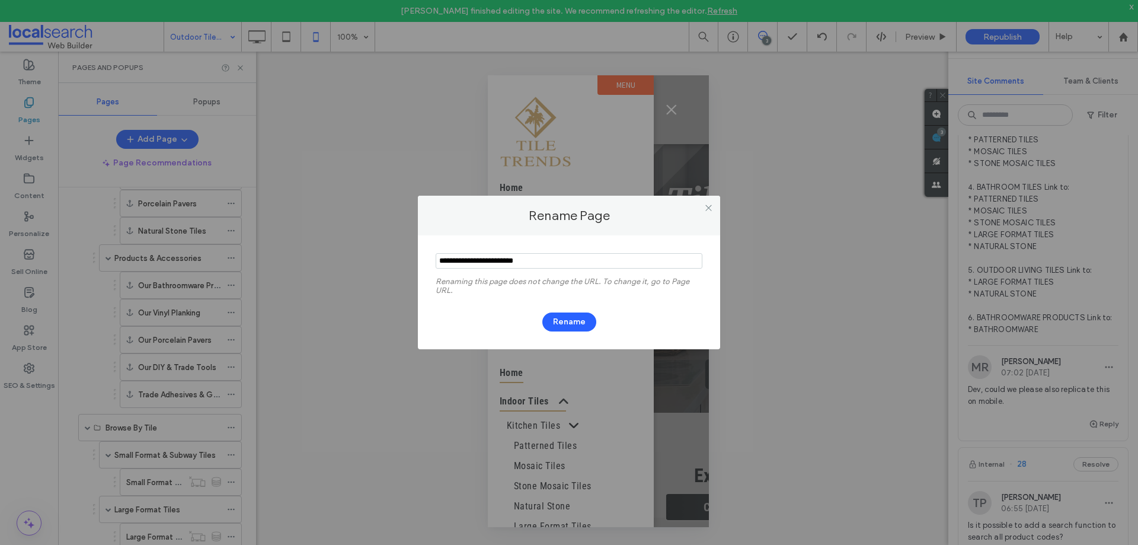
drag, startPoint x: 456, startPoint y: 257, endPoint x: 423, endPoint y: 262, distance: 34.2
click at [423, 262] on div "Renaming this page does not change the URL. To change it, go to Page URL. Rename" at bounding box center [569, 292] width 302 height 114
type input "**********"
click at [575, 319] on button "Rename" at bounding box center [569, 321] width 54 height 19
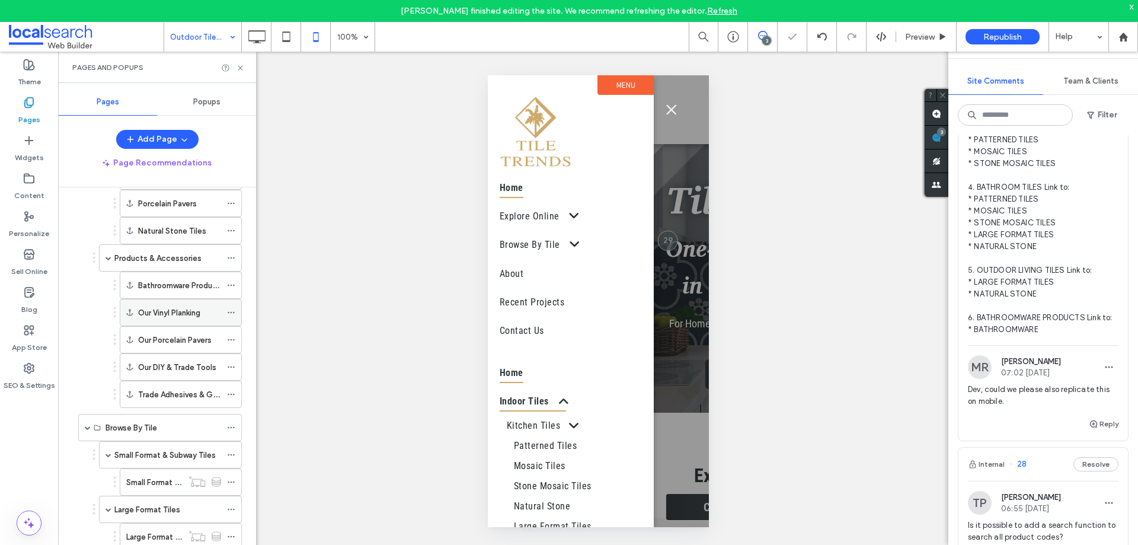
click at [231, 312] on icon at bounding box center [231, 312] width 8 height 8
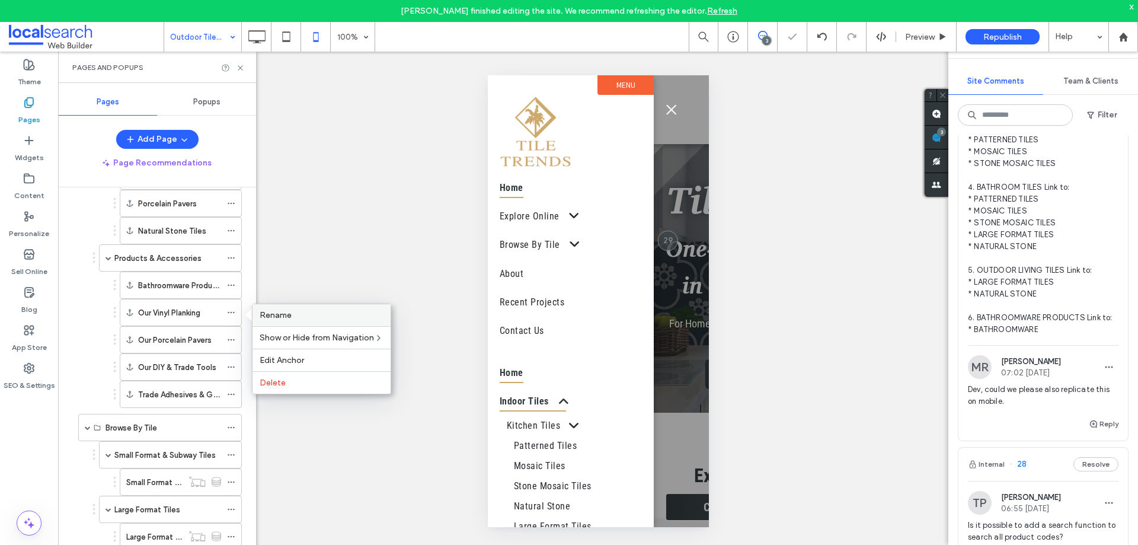
click at [273, 313] on span "Rename" at bounding box center [276, 315] width 32 height 10
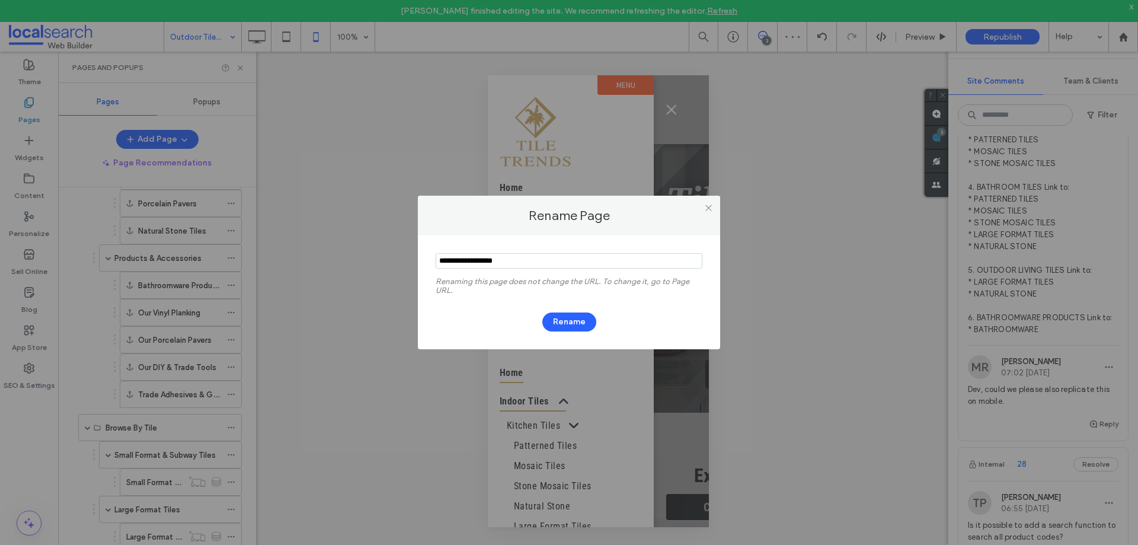
drag, startPoint x: 455, startPoint y: 261, endPoint x: 435, endPoint y: 263, distance: 19.6
click at [435, 263] on div "Renaming this page does not change the URL. To change it, go to Page URL. Rename" at bounding box center [569, 292] width 302 height 114
type input "**********"
click at [564, 318] on button "Rename" at bounding box center [569, 321] width 54 height 19
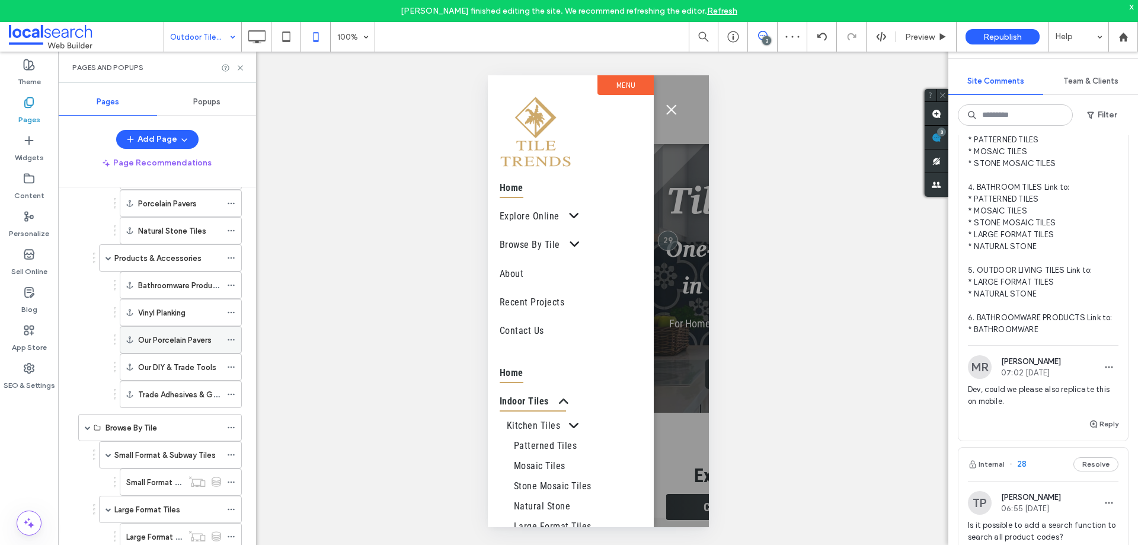
click at [230, 338] on icon at bounding box center [231, 339] width 8 height 8
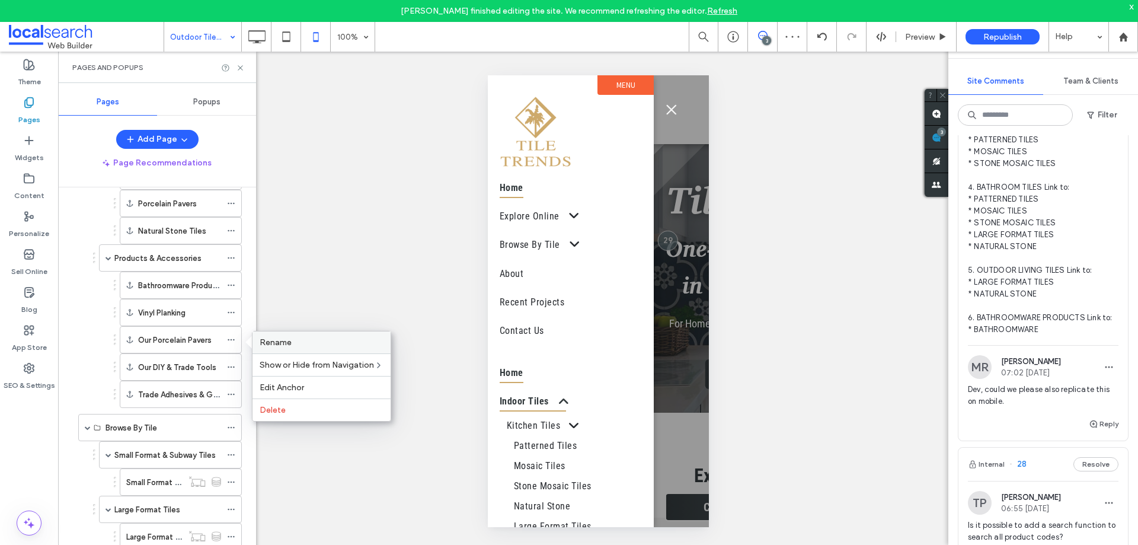
click at [285, 338] on span "Rename" at bounding box center [276, 342] width 32 height 10
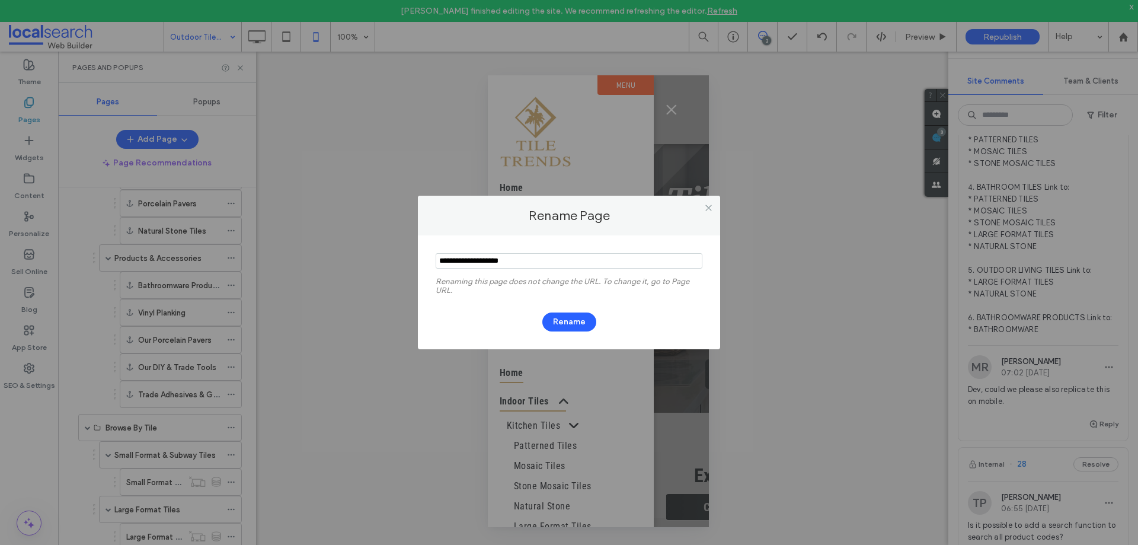
drag, startPoint x: 456, startPoint y: 257, endPoint x: 414, endPoint y: 262, distance: 42.4
click at [414, 262] on div "Rename Page Renaming this page does not change the URL. To change it, go to Pag…" at bounding box center [569, 272] width 1138 height 545
type input "**********"
click at [551, 319] on button "Rename" at bounding box center [569, 321] width 54 height 19
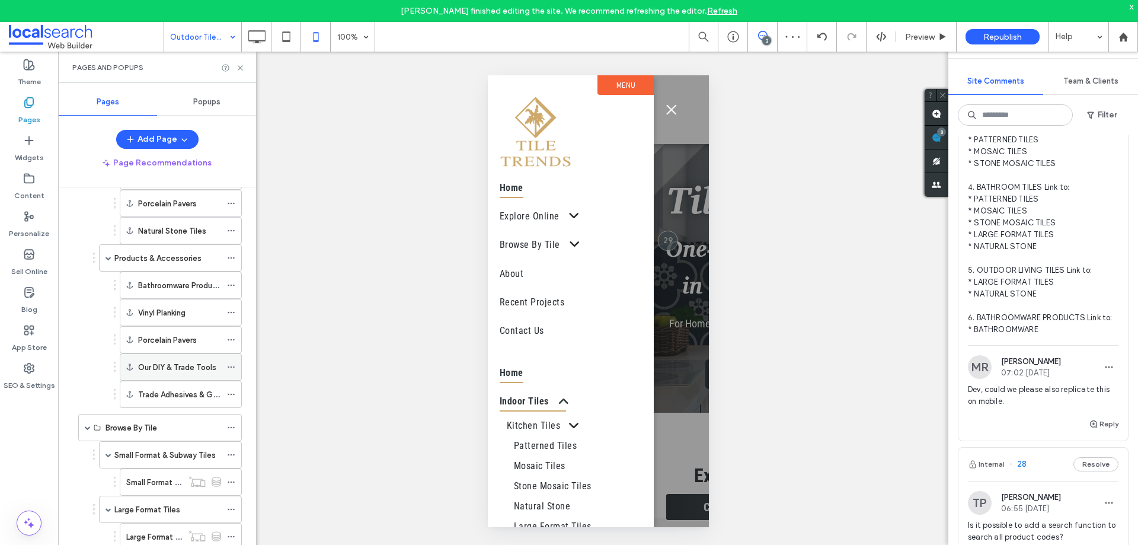
click at [232, 366] on icon at bounding box center [231, 367] width 8 height 8
click at [299, 372] on label "Rename" at bounding box center [322, 370] width 124 height 10
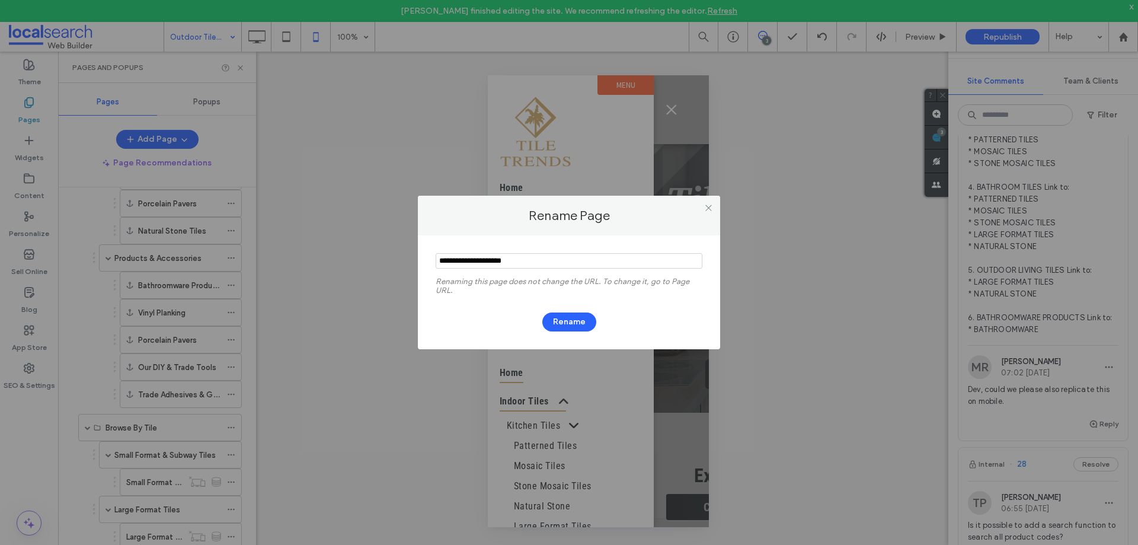
drag, startPoint x: 456, startPoint y: 258, endPoint x: 426, endPoint y: 261, distance: 29.8
click at [426, 261] on div "Renaming this page does not change the URL. To change it, go to Page URL. Rename" at bounding box center [569, 292] width 302 height 114
type input "**********"
click at [573, 322] on button "Rename" at bounding box center [569, 321] width 54 height 19
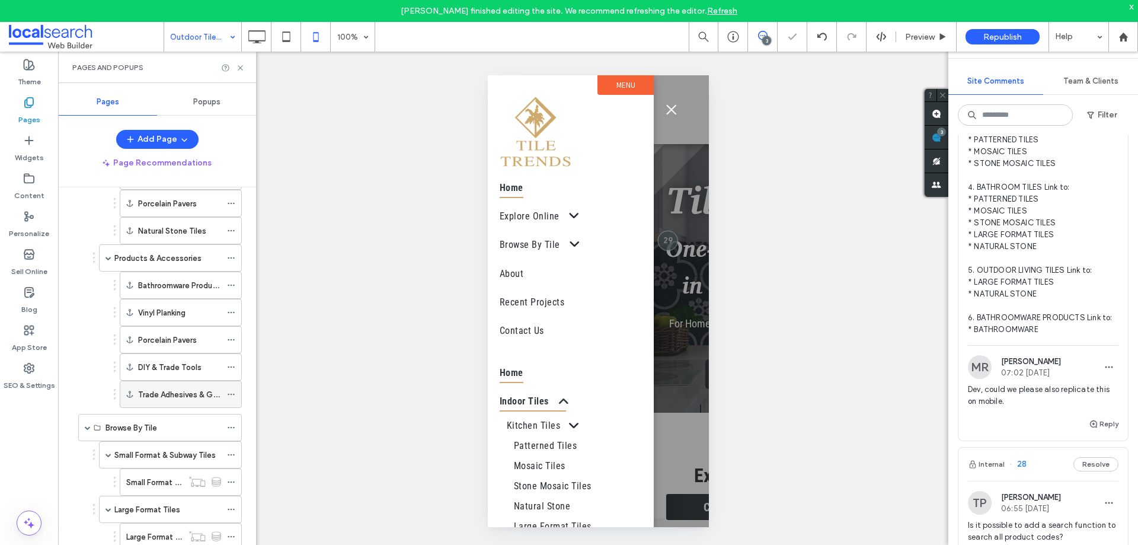
click at [233, 394] on icon at bounding box center [231, 394] width 8 height 8
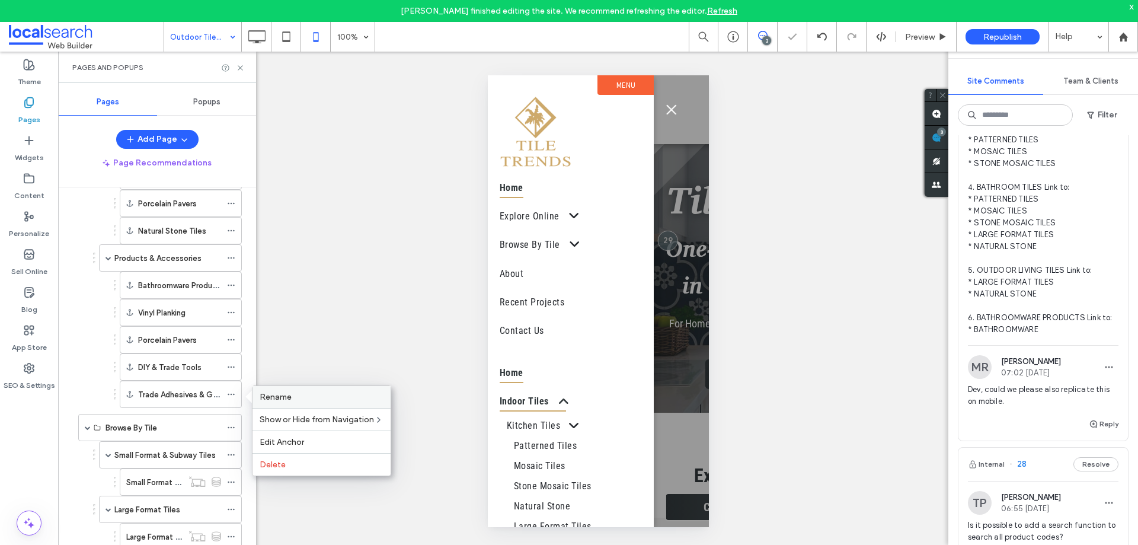
click at [289, 396] on span "Rename" at bounding box center [276, 397] width 32 height 10
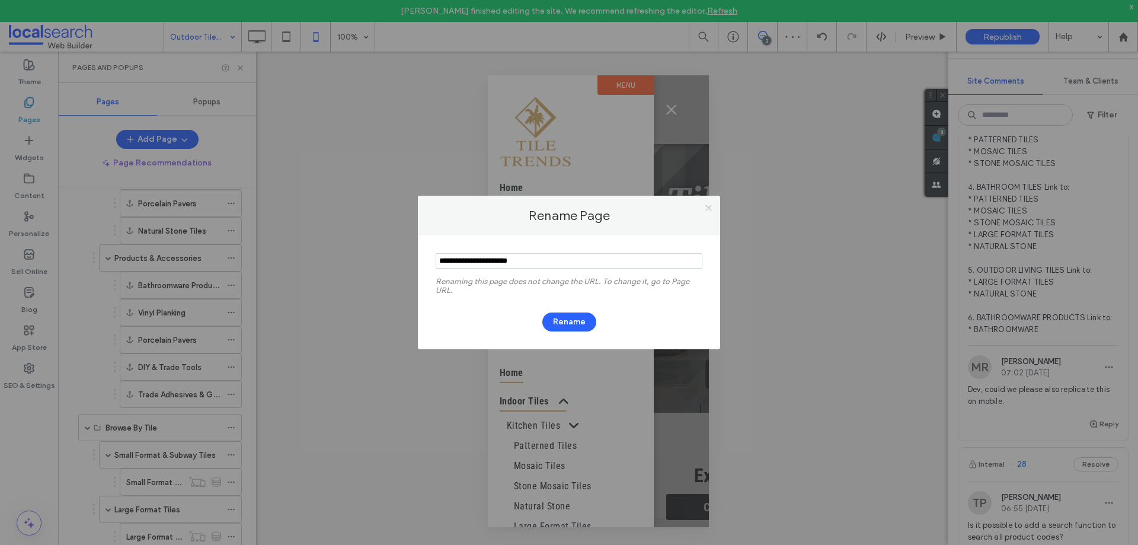
click at [709, 203] on icon at bounding box center [708, 207] width 9 height 9
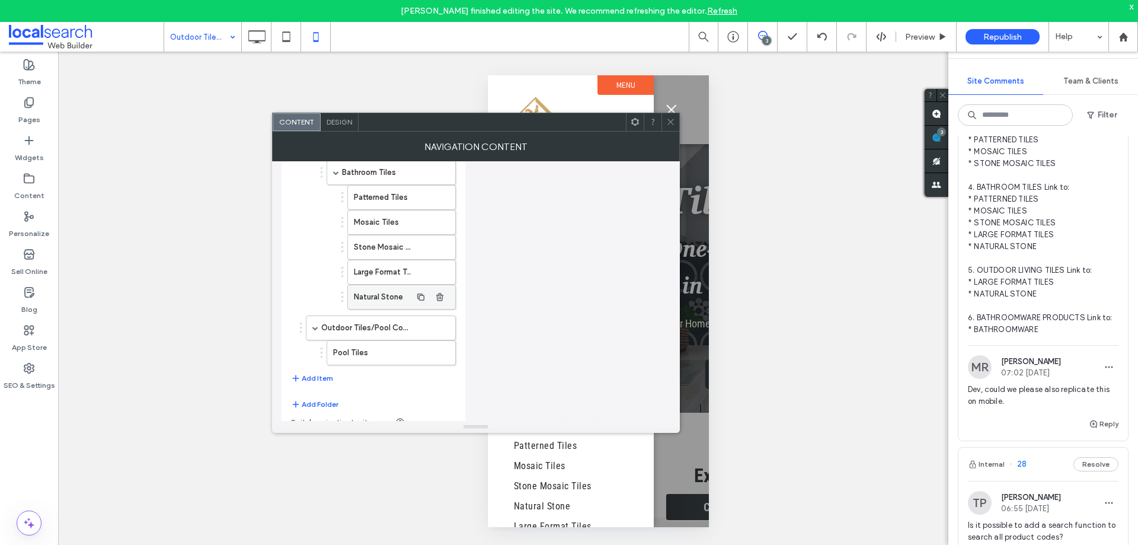
scroll to position [454, 0]
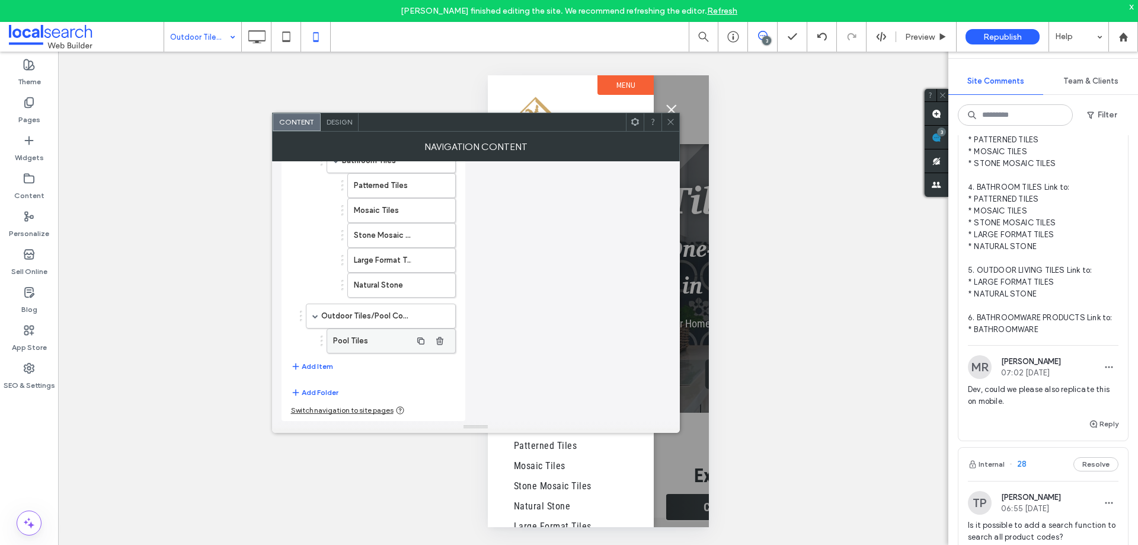
click at [362, 347] on label "Pool Tiles" at bounding box center [372, 341] width 78 height 24
click at [309, 366] on button "Add Item" at bounding box center [312, 366] width 42 height 14
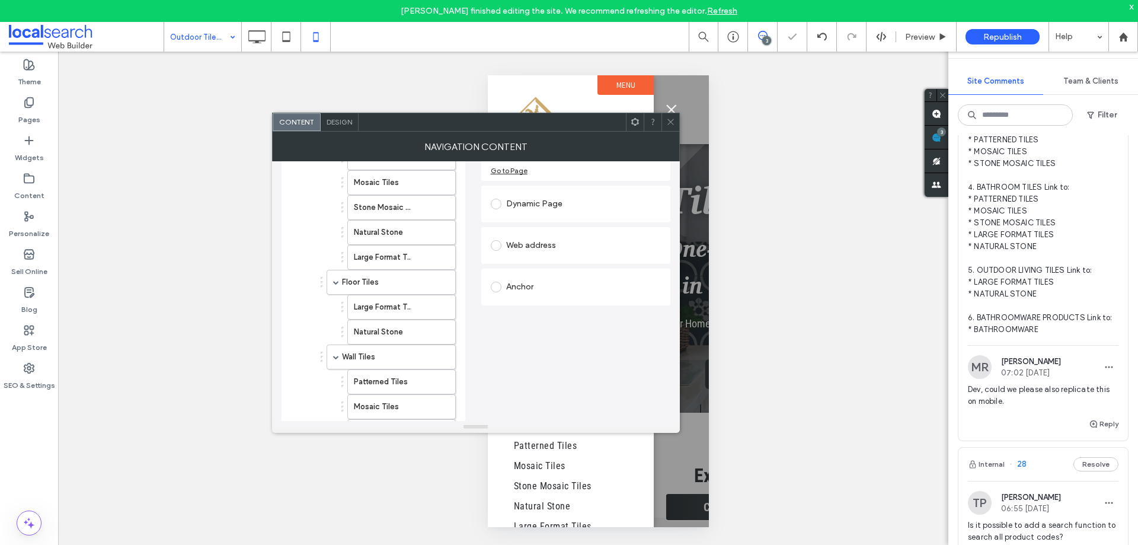
scroll to position [158, 0]
click at [551, 292] on div "Anchor" at bounding box center [576, 287] width 170 height 19
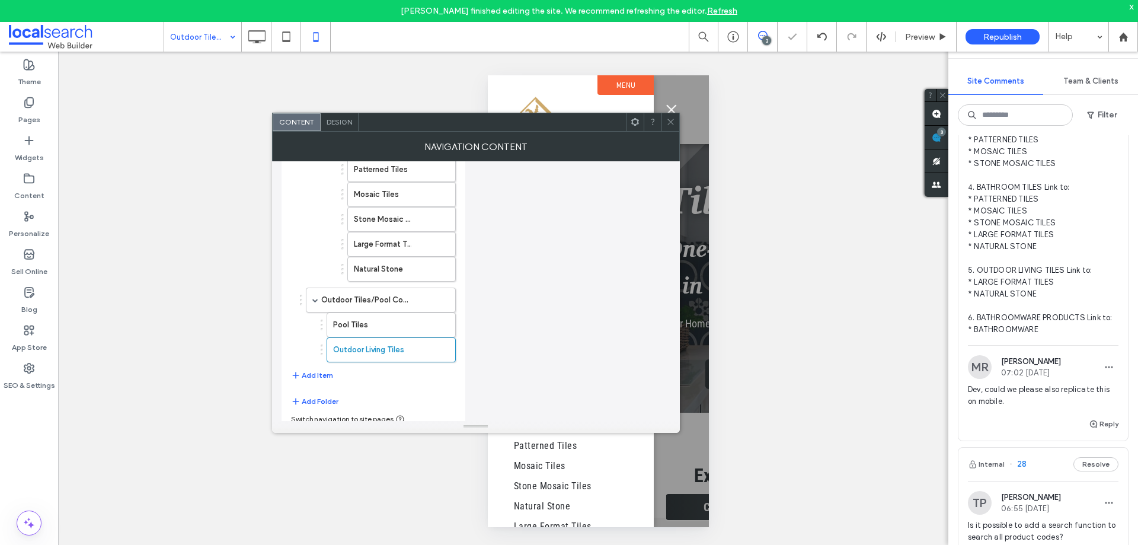
scroll to position [479, 0]
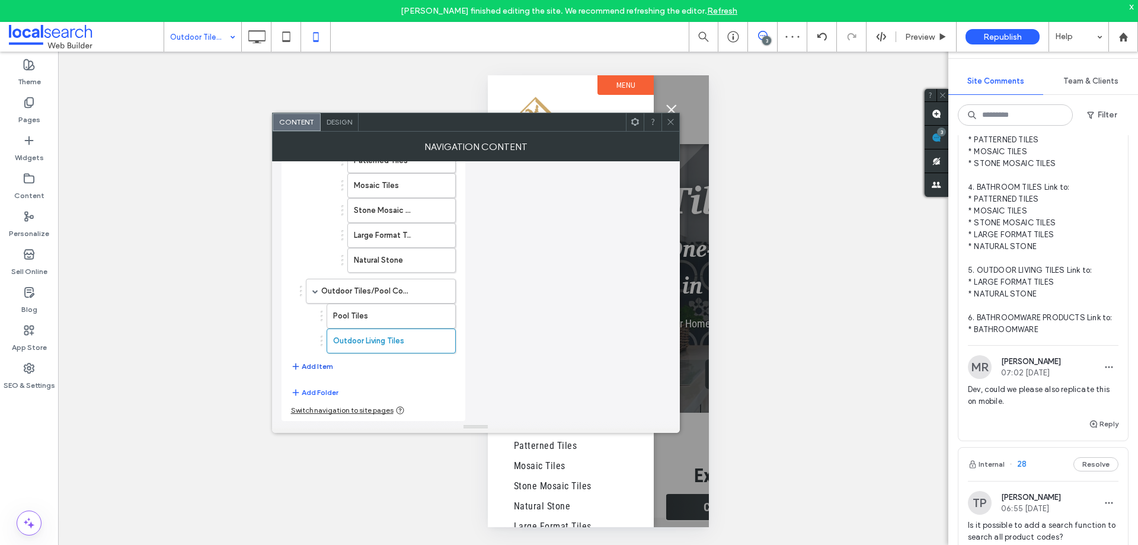
click at [316, 364] on button "Add Item" at bounding box center [312, 366] width 42 height 14
click at [315, 397] on button "Add Item" at bounding box center [312, 397] width 42 height 14
drag, startPoint x: 326, startPoint y: 307, endPoint x: 332, endPoint y: 306, distance: 6.5
drag, startPoint x: 354, startPoint y: 309, endPoint x: 364, endPoint y: 309, distance: 10.1
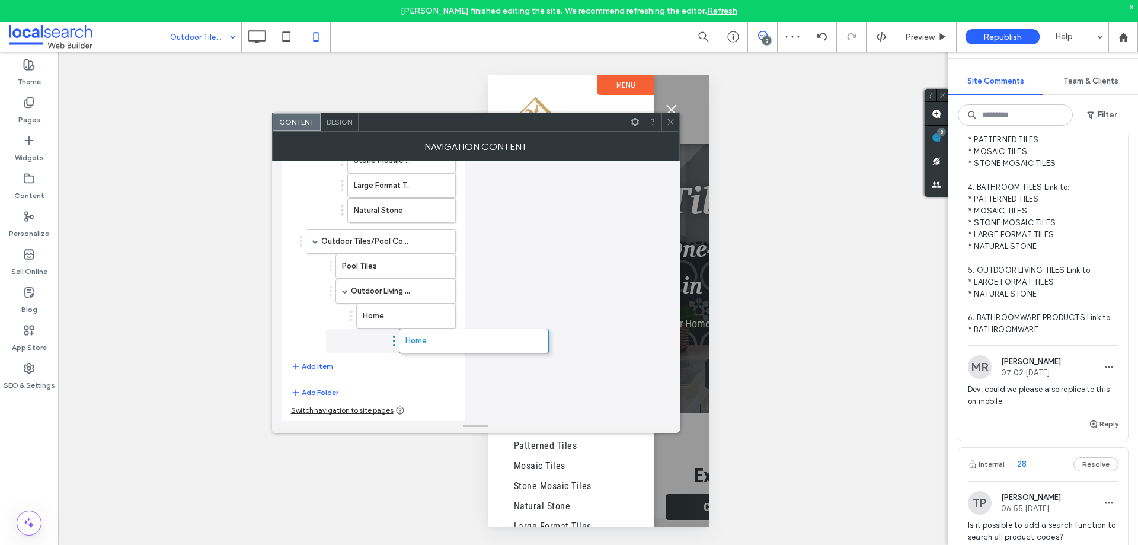
drag, startPoint x: 356, startPoint y: 331, endPoint x: 366, endPoint y: 331, distance: 10.1
click at [388, 318] on label "Home" at bounding box center [387, 316] width 49 height 24
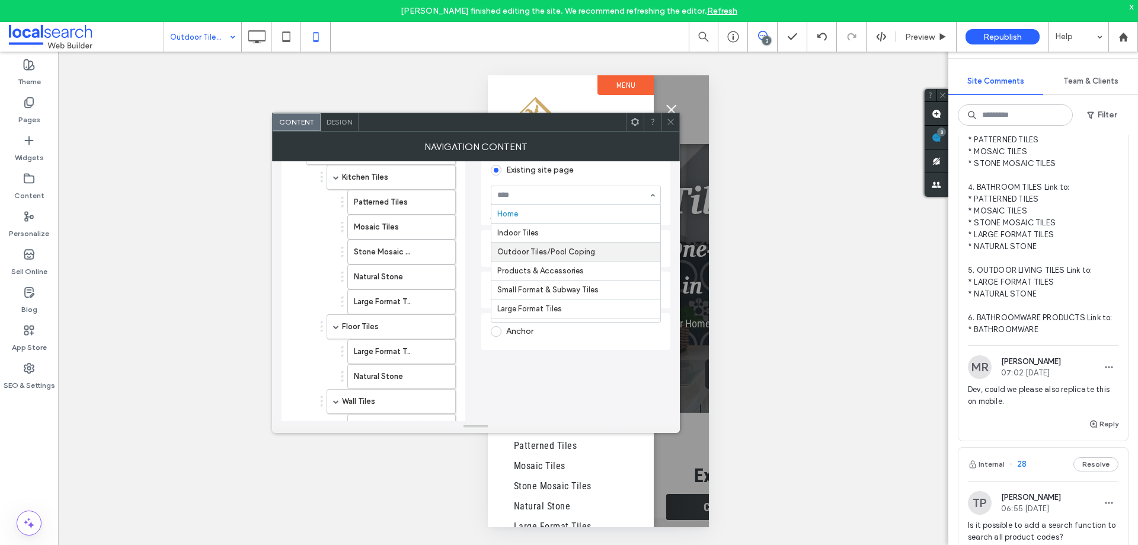
scroll to position [59, 0]
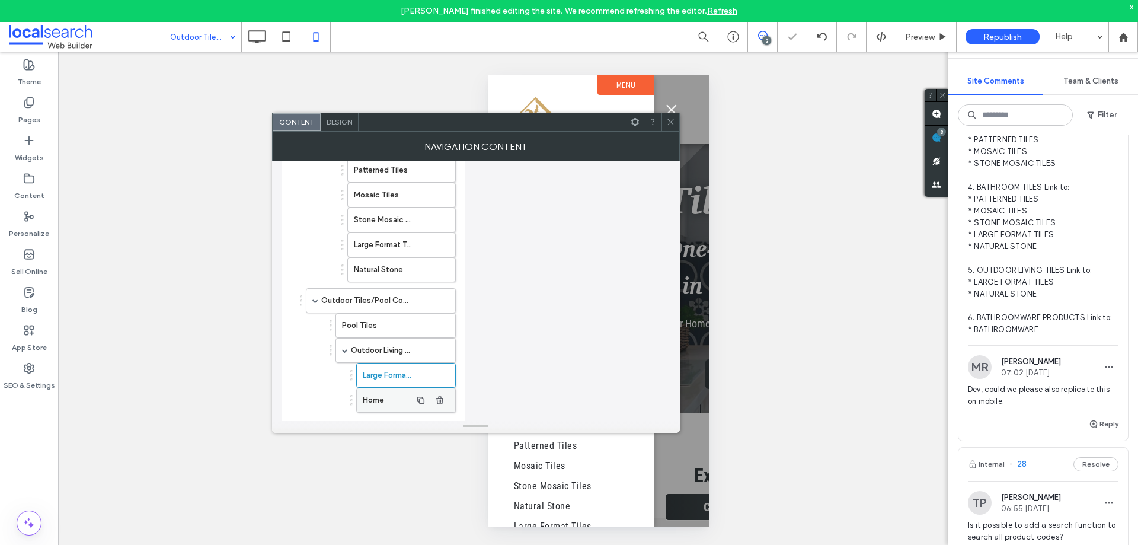
click at [389, 395] on label "Home" at bounding box center [387, 400] width 49 height 24
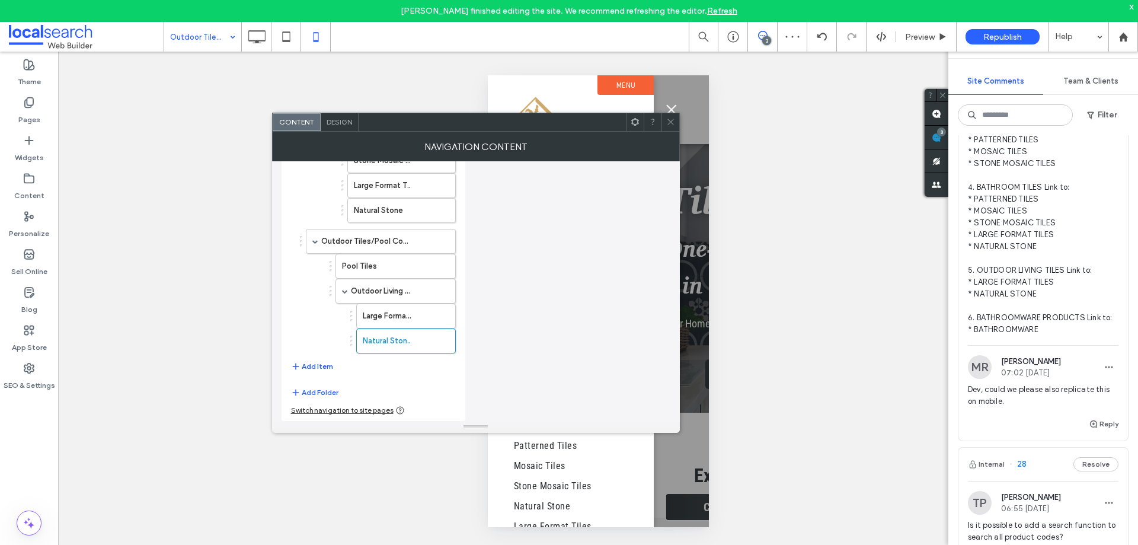
click at [320, 365] on button "Add Item" at bounding box center [312, 366] width 42 height 14
drag, startPoint x: 338, startPoint y: 343, endPoint x: 390, endPoint y: 342, distance: 52.2
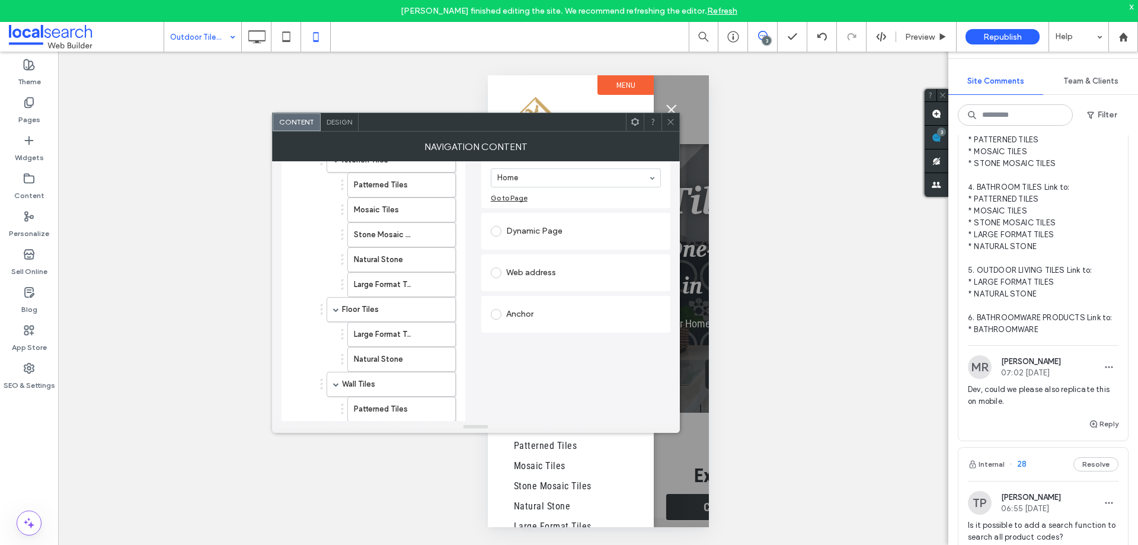
scroll to position [198, 0]
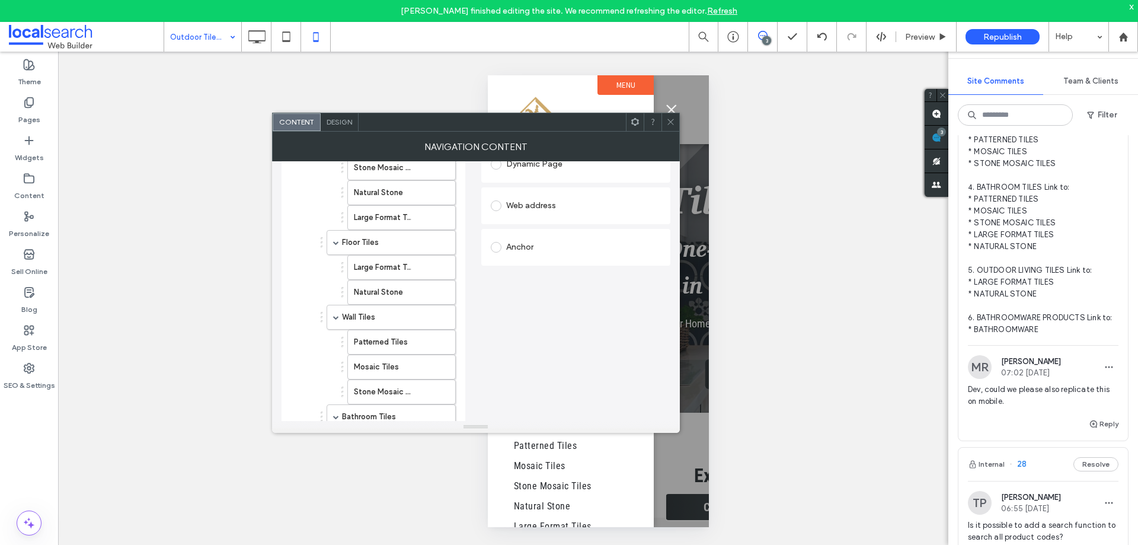
click at [534, 241] on div "Anchor" at bounding box center [576, 247] width 170 height 19
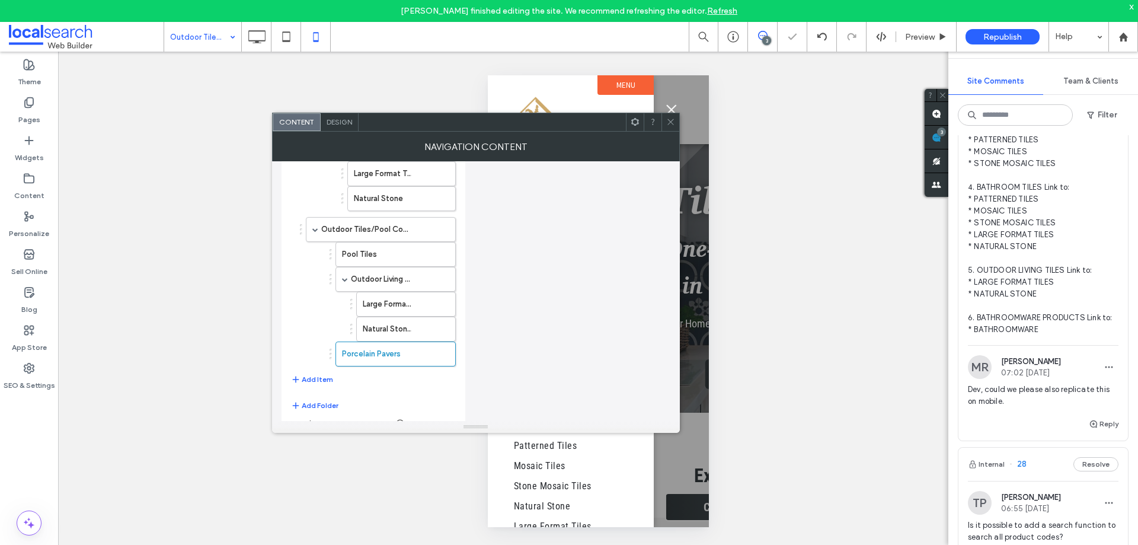
scroll to position [554, 0]
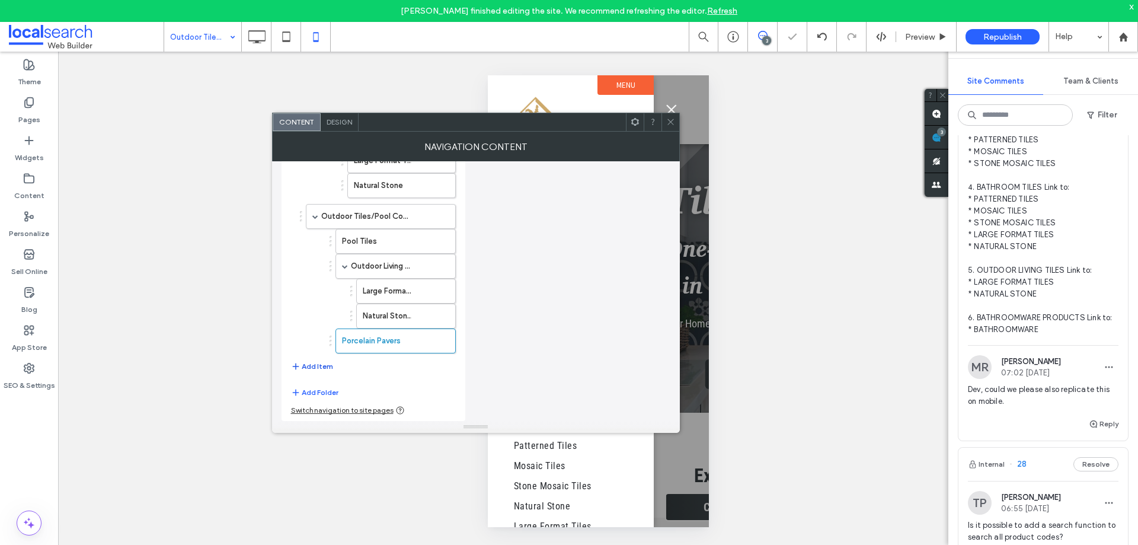
click at [316, 365] on button "Add Item" at bounding box center [312, 366] width 42 height 14
drag, startPoint x: 360, startPoint y: 367, endPoint x: 367, endPoint y: 366, distance: 7.8
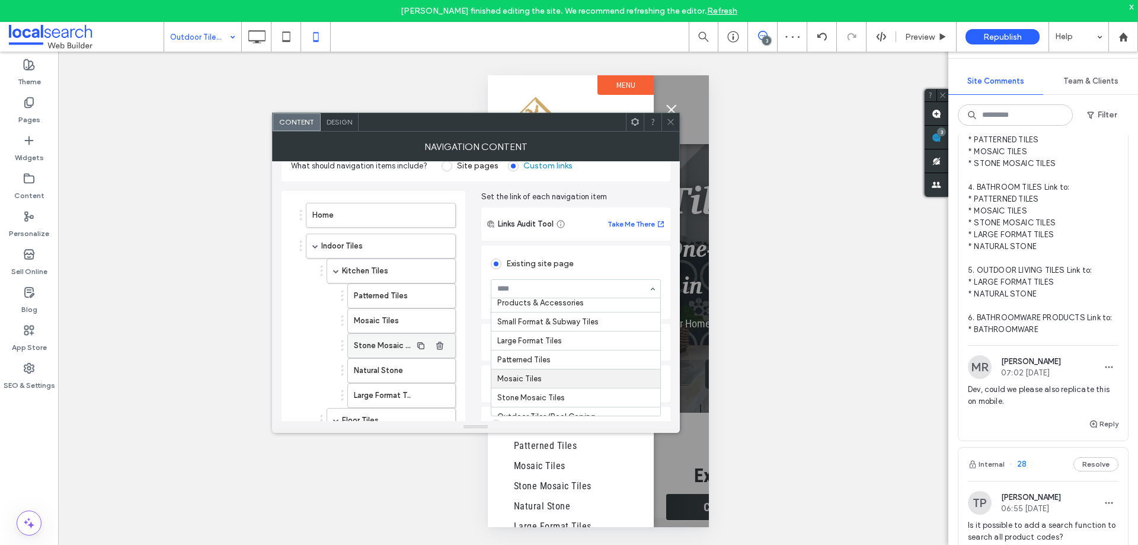
scroll to position [59, 0]
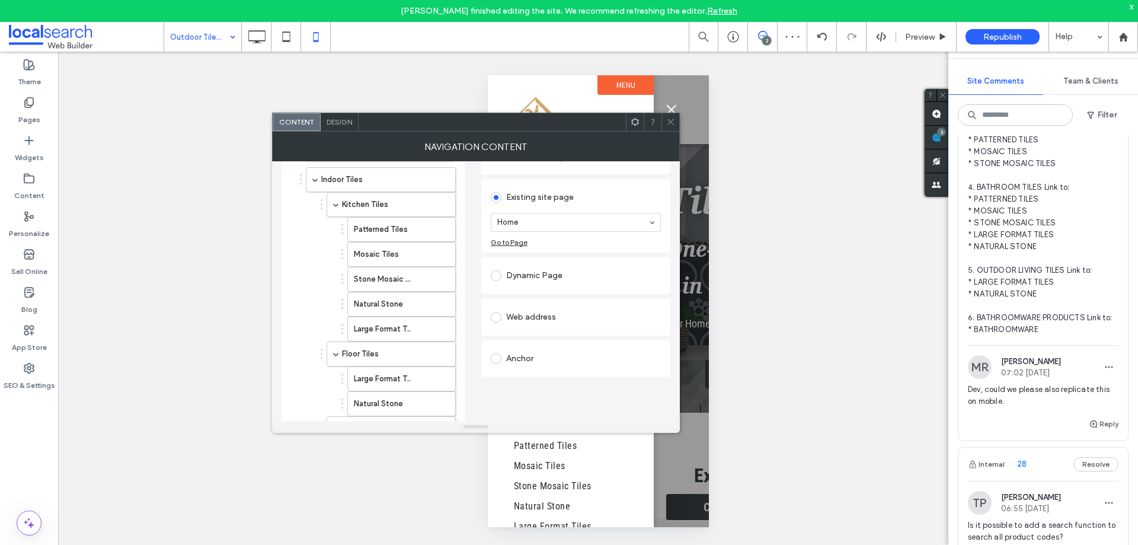
scroll to position [198, 0]
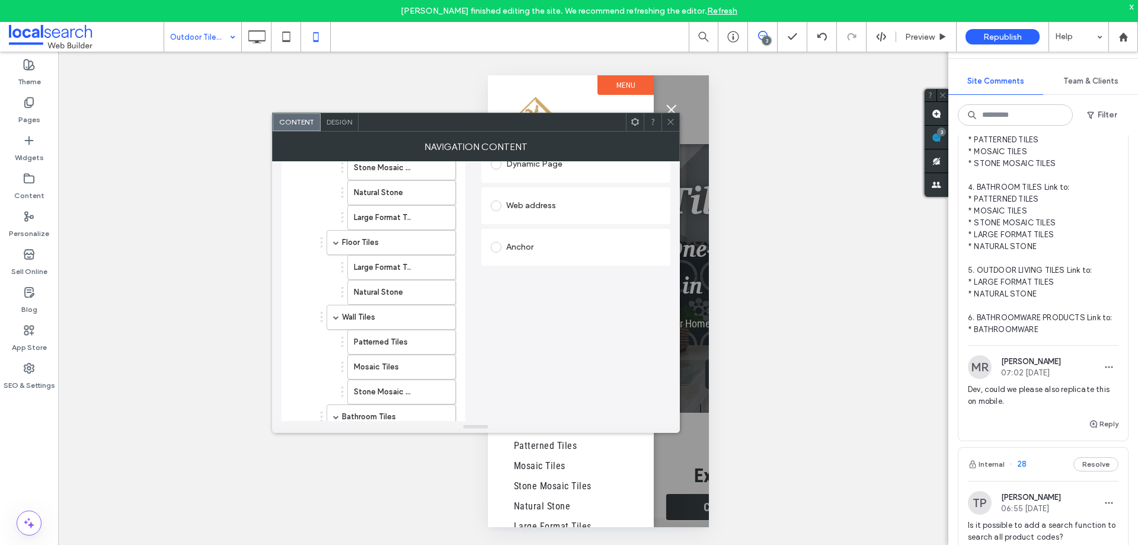
click at [549, 251] on div "Anchor" at bounding box center [576, 247] width 170 height 19
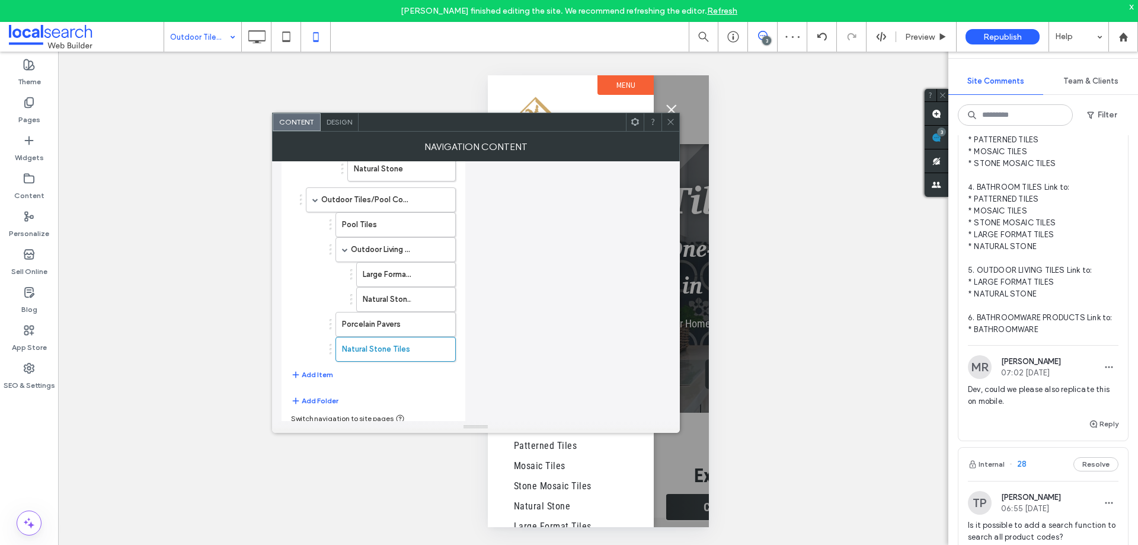
scroll to position [578, 0]
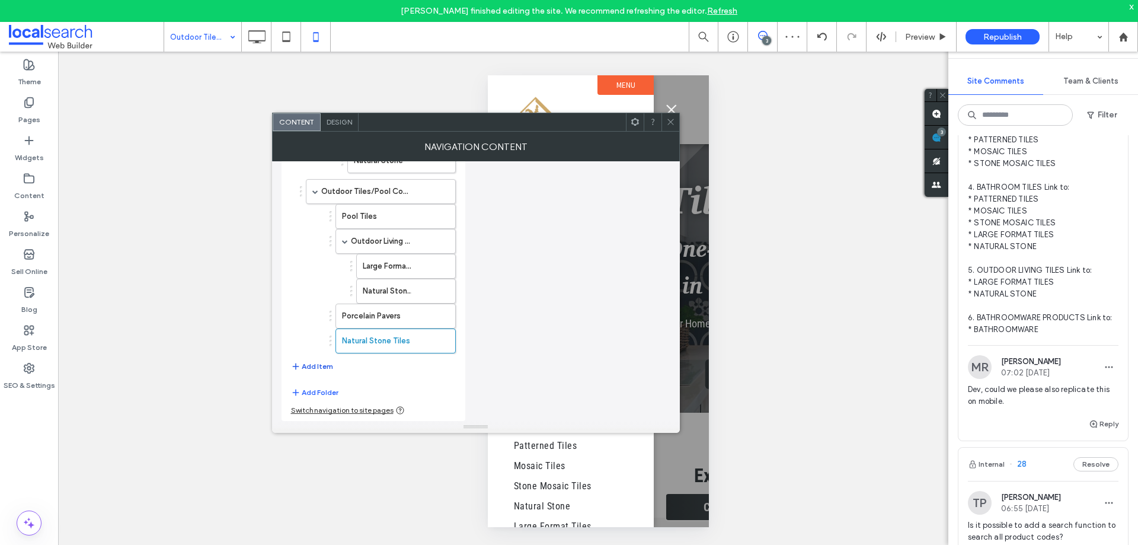
click at [312, 367] on button "Add Item" at bounding box center [312, 366] width 42 height 14
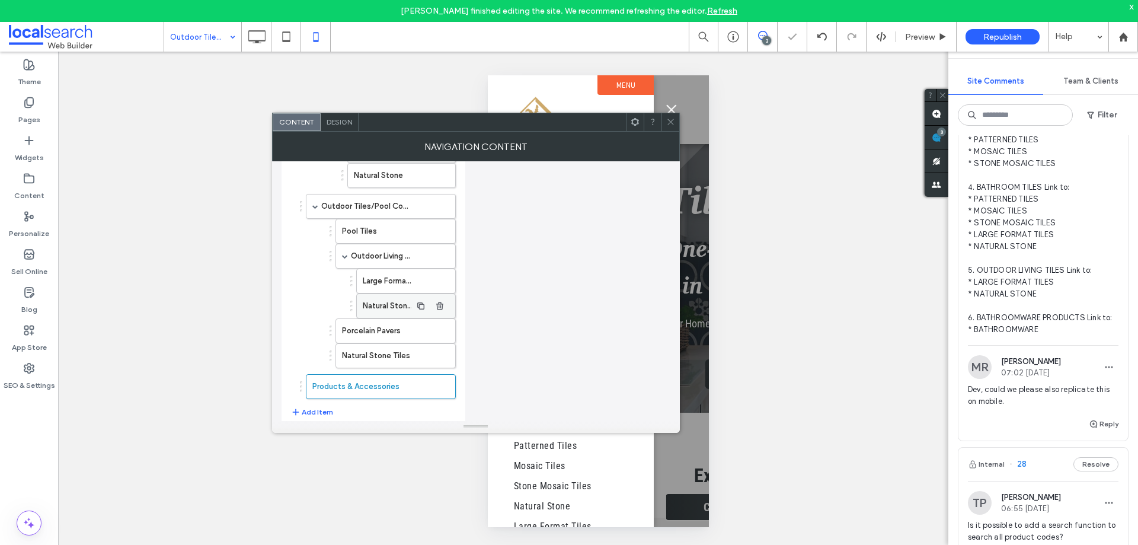
scroll to position [609, 0]
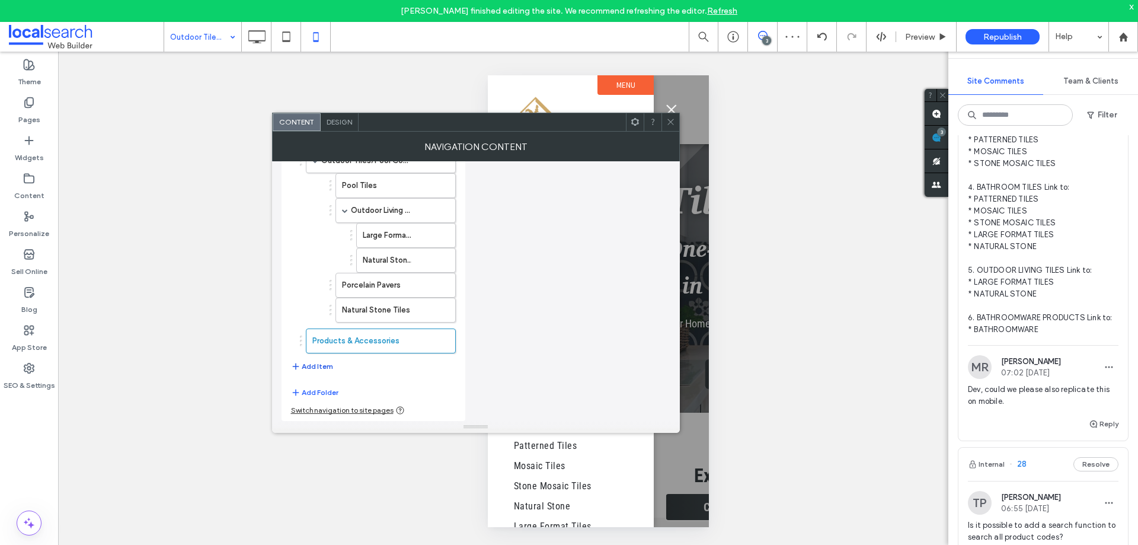
click at [317, 364] on button "Add Item" at bounding box center [312, 366] width 42 height 14
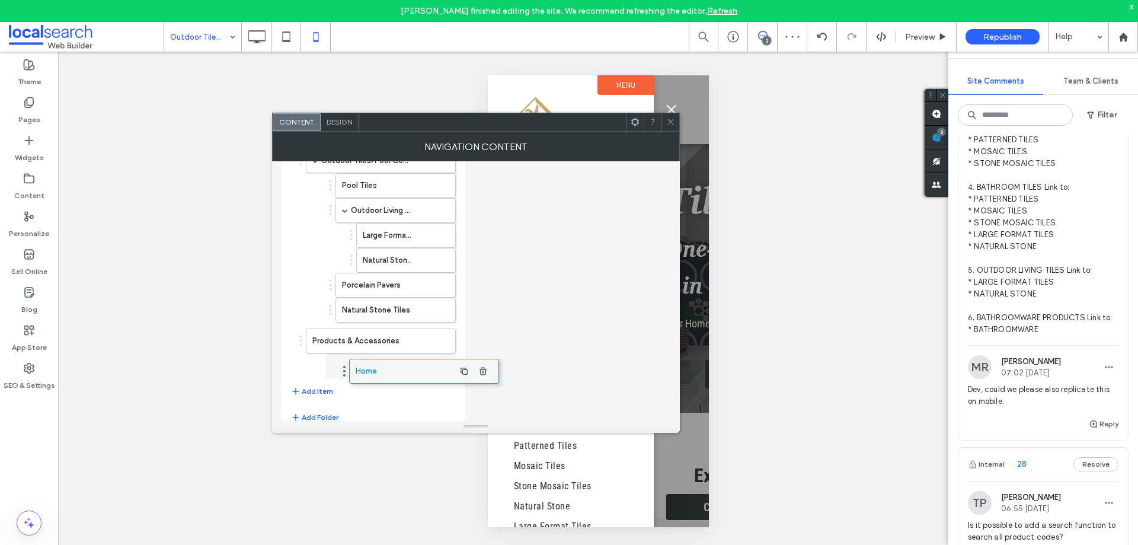
drag, startPoint x: 328, startPoint y: 366, endPoint x: 372, endPoint y: 366, distance: 43.3
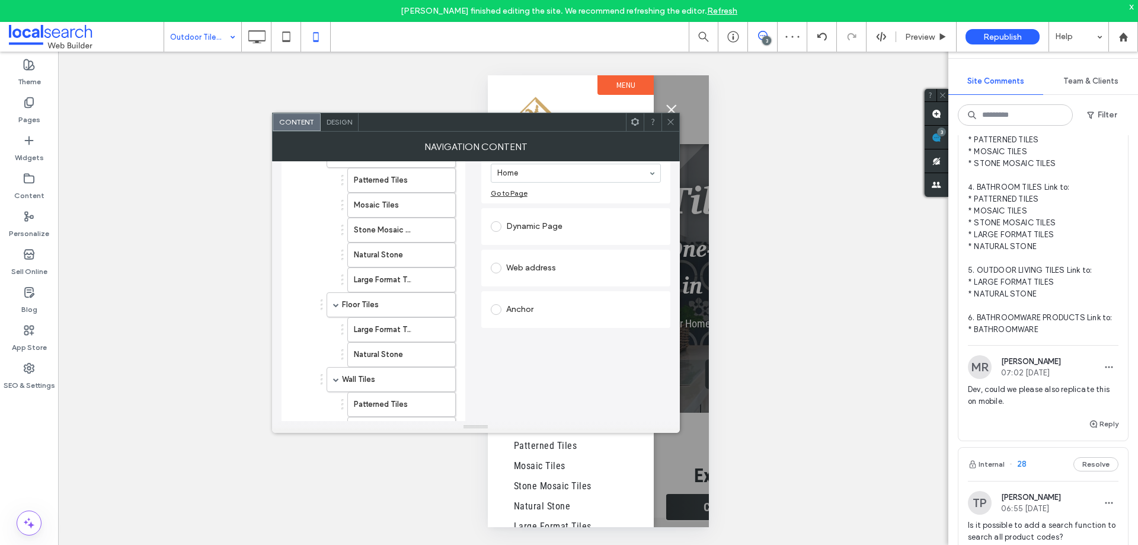
scroll to position [135, 0]
click at [539, 306] on div "Anchor" at bounding box center [576, 309] width 170 height 19
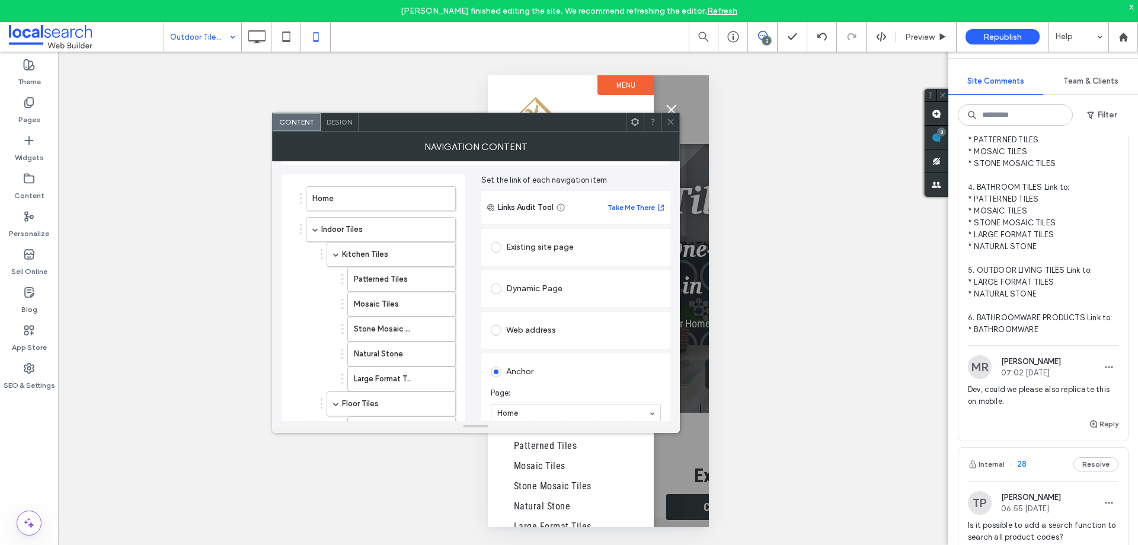
scroll to position [17, 0]
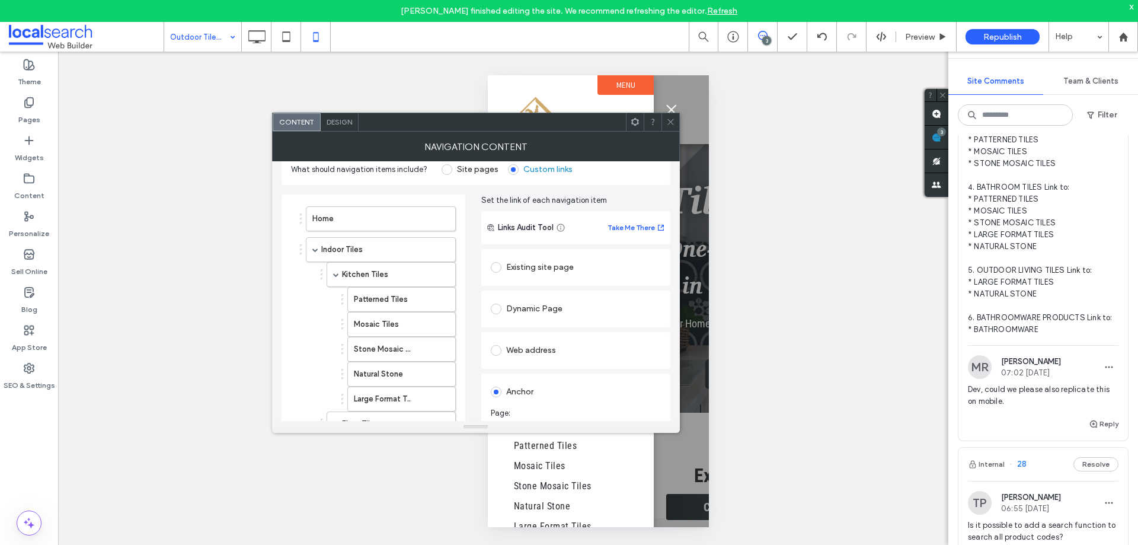
click at [547, 264] on div "Existing site page" at bounding box center [576, 267] width 170 height 19
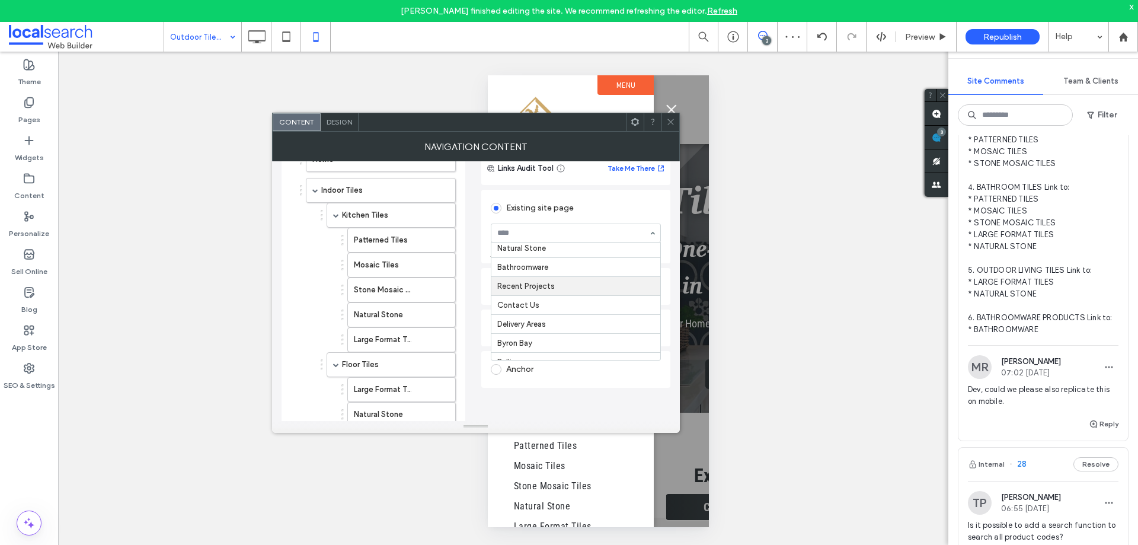
scroll to position [204, 0]
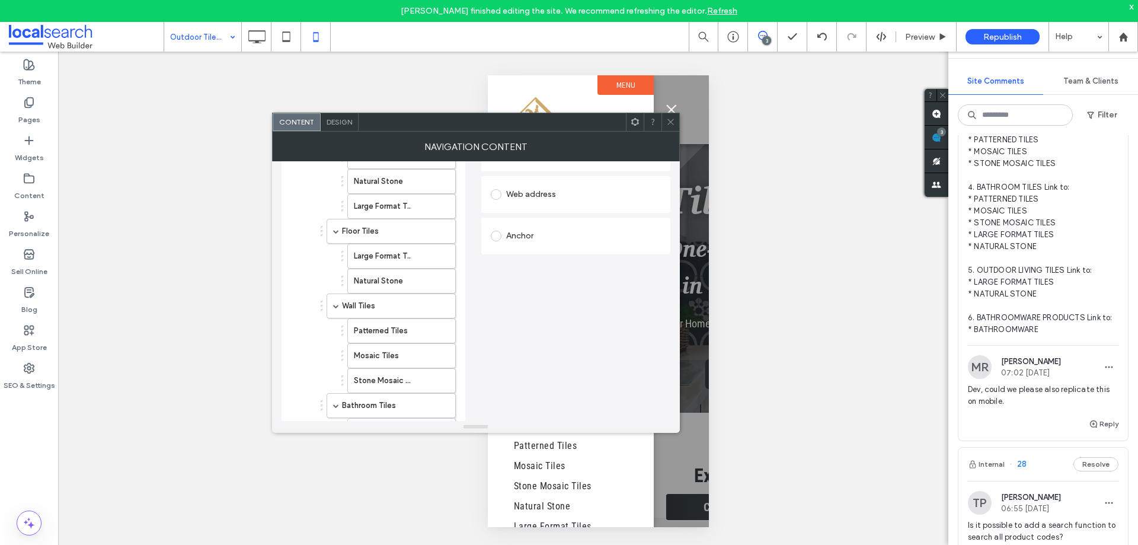
scroll to position [254, 0]
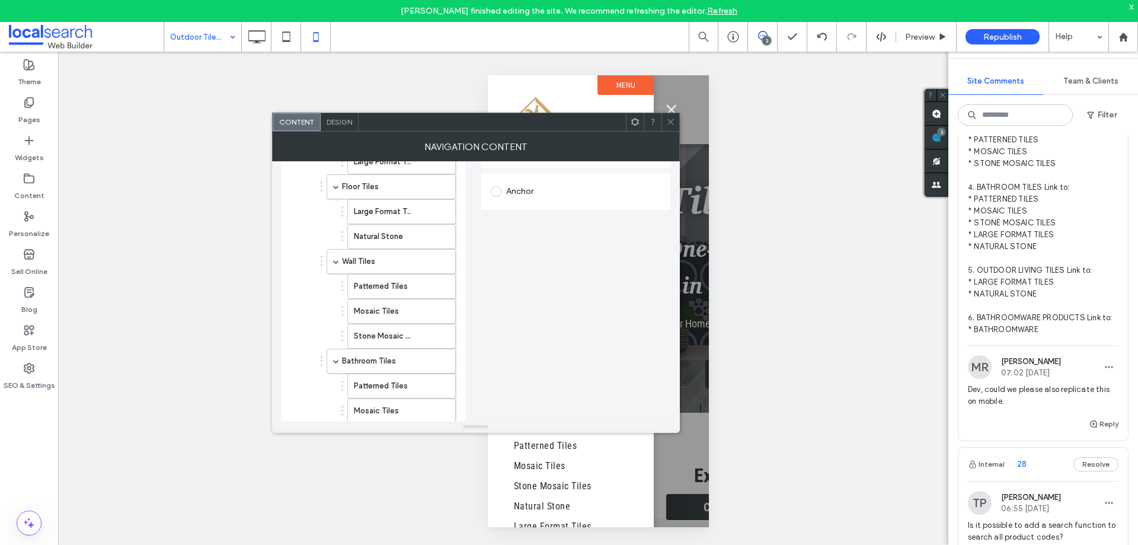
click at [548, 194] on div "Anchor" at bounding box center [576, 191] width 170 height 19
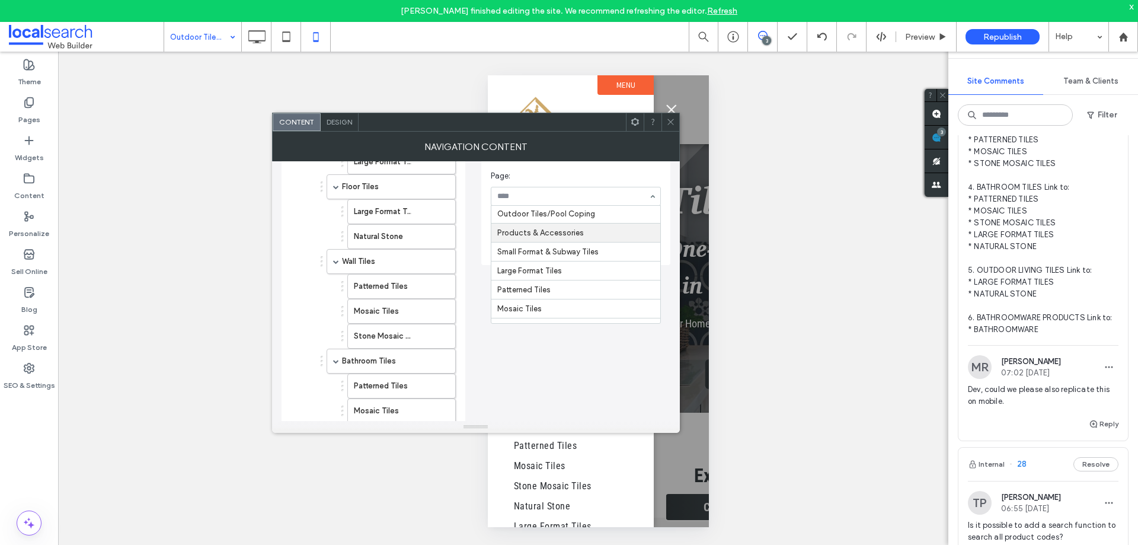
scroll to position [59, 0]
drag, startPoint x: 577, startPoint y: 375, endPoint x: 577, endPoint y: 343, distance: 32.0
click at [577, 373] on div "Set the link of each navigation item Links Audit Tool Take Me There Existing si…" at bounding box center [575, 379] width 189 height 844
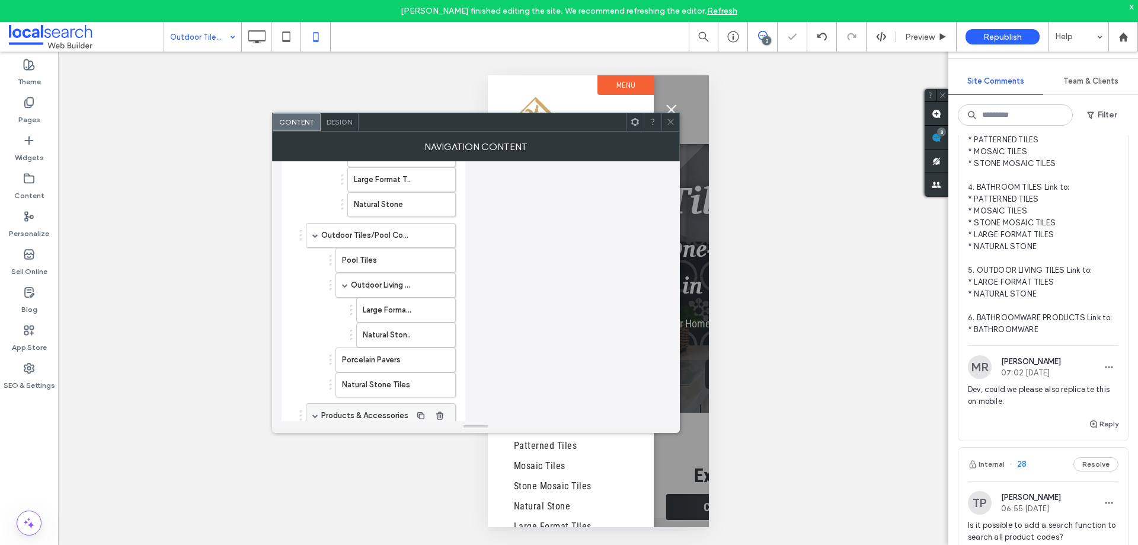
scroll to position [634, 0]
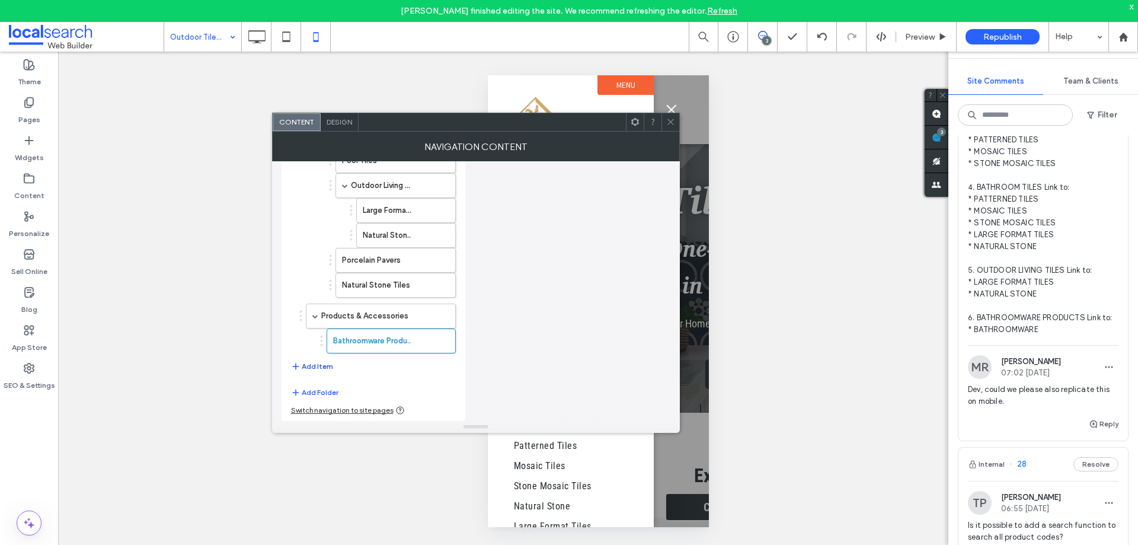
click at [310, 367] on button "Add Item" at bounding box center [312, 366] width 42 height 14
drag, startPoint x: 310, startPoint y: 367, endPoint x: 335, endPoint y: 370, distance: 25.1
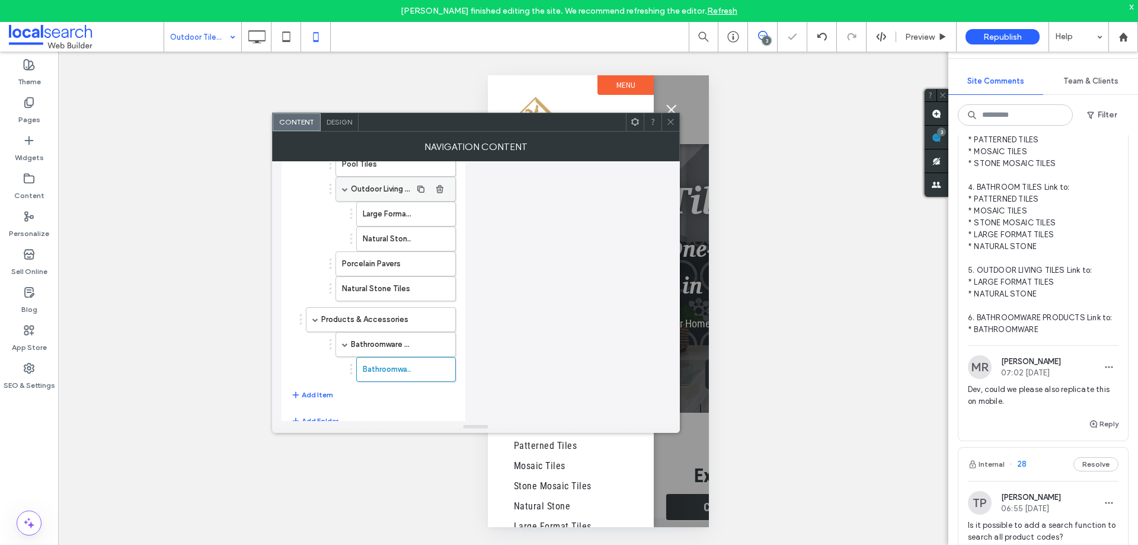
scroll to position [659, 0]
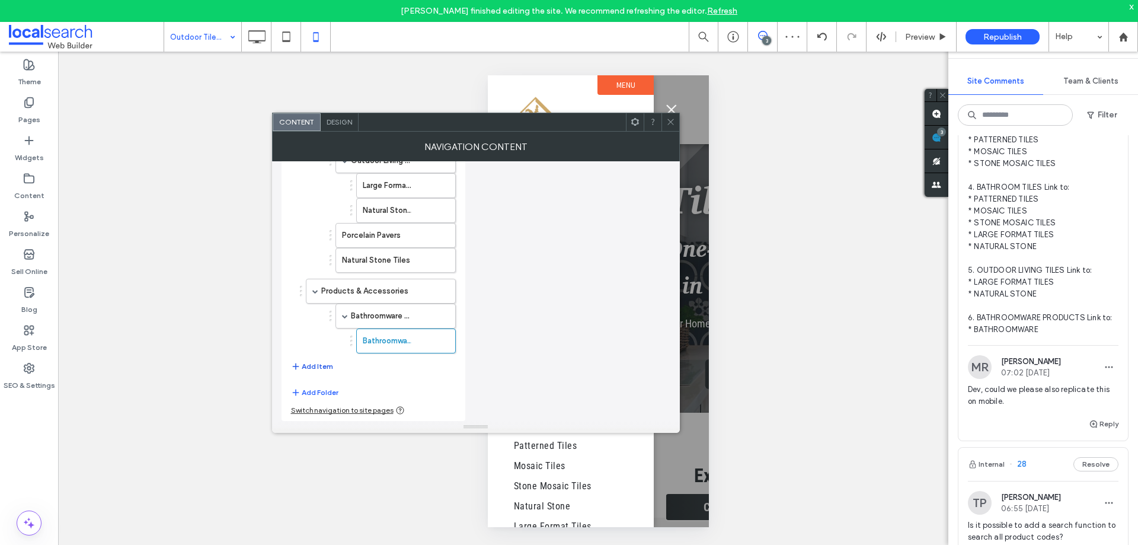
click at [318, 366] on button "Add Item" at bounding box center [312, 366] width 42 height 14
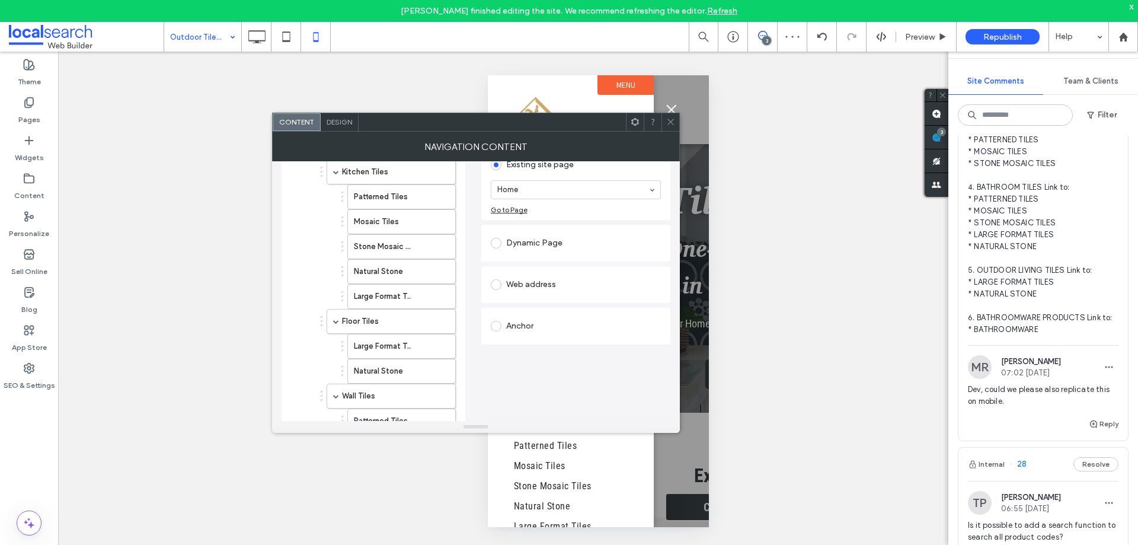
scroll to position [185, 0]
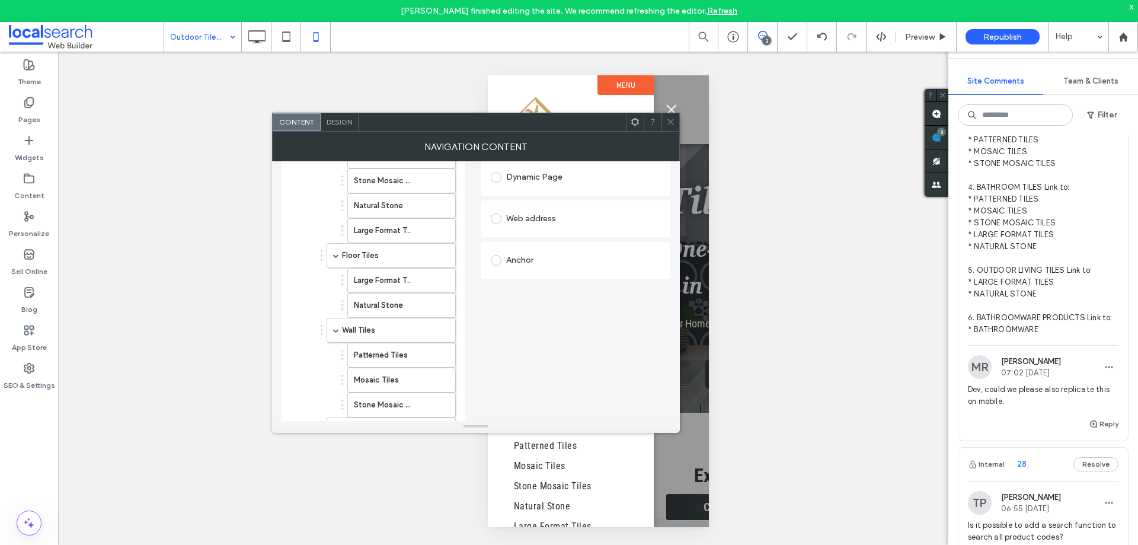
click at [544, 267] on div "Anchor" at bounding box center [576, 260] width 170 height 19
drag, startPoint x: 574, startPoint y: 351, endPoint x: 546, endPoint y: 346, distance: 28.9
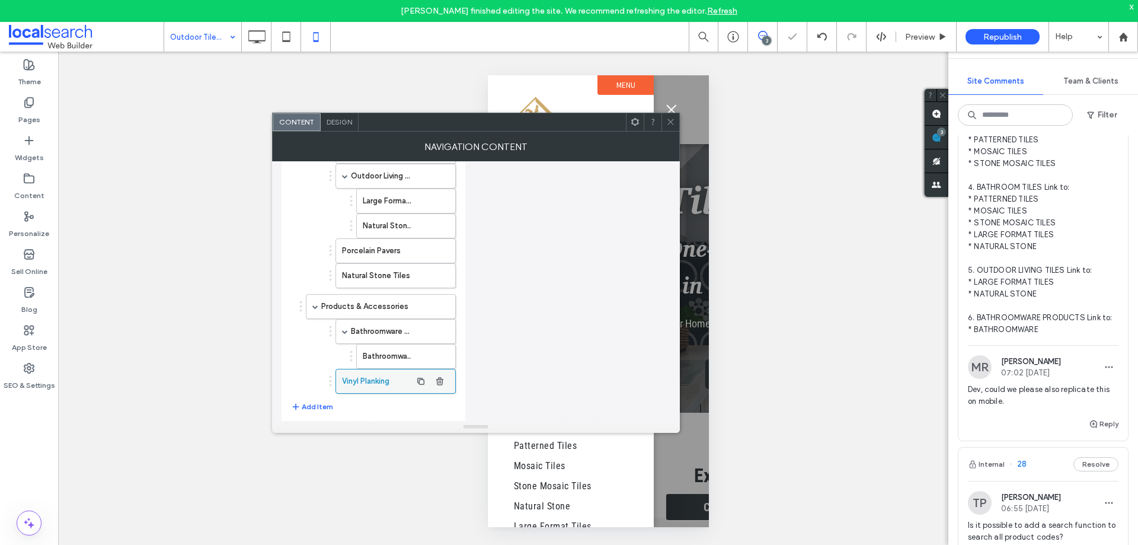
scroll to position [684, 0]
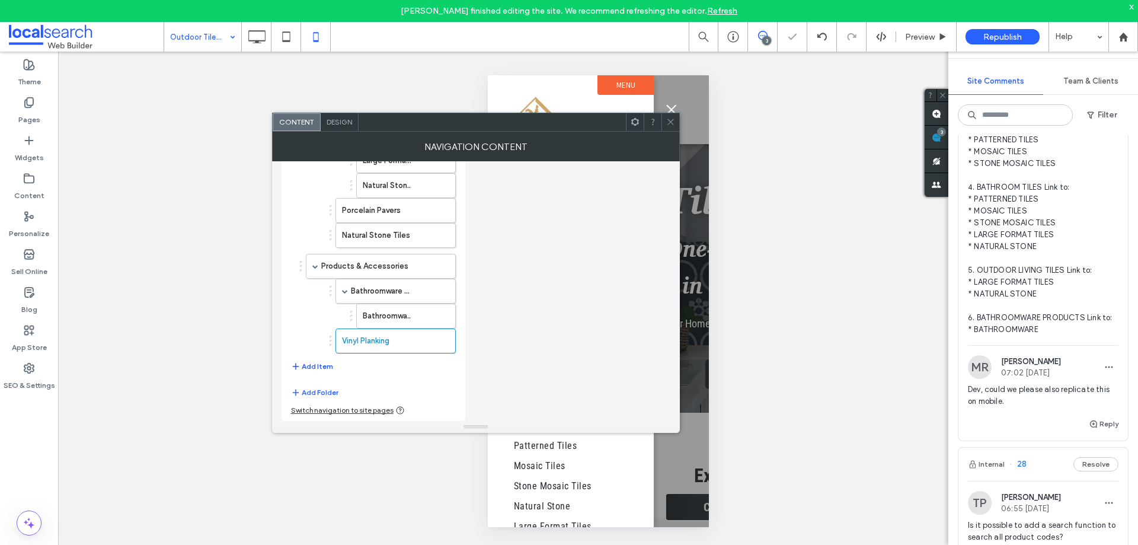
click at [321, 364] on button "Add Item" at bounding box center [312, 366] width 42 height 14
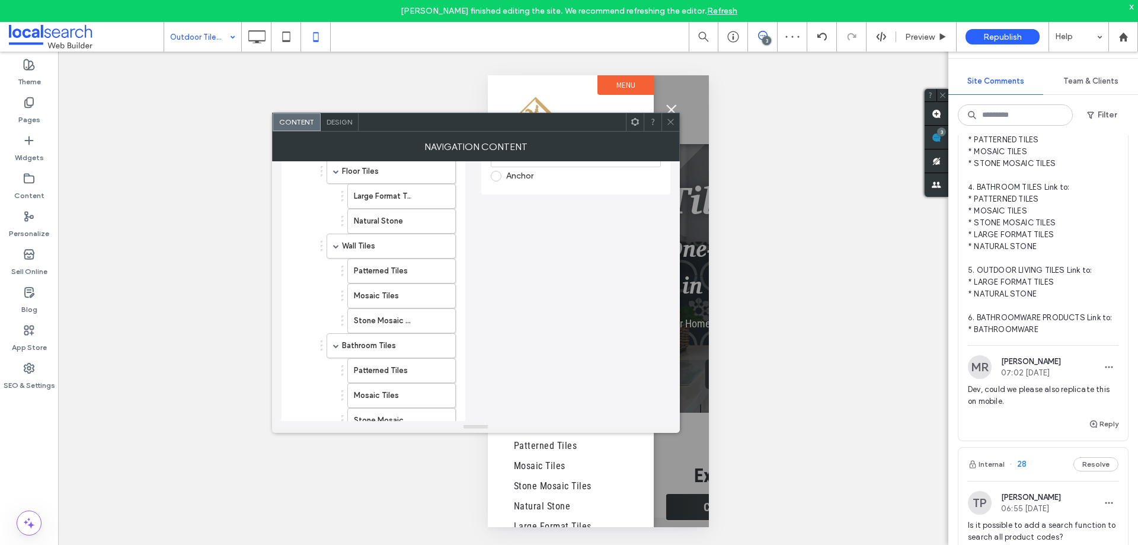
scroll to position [210, 0]
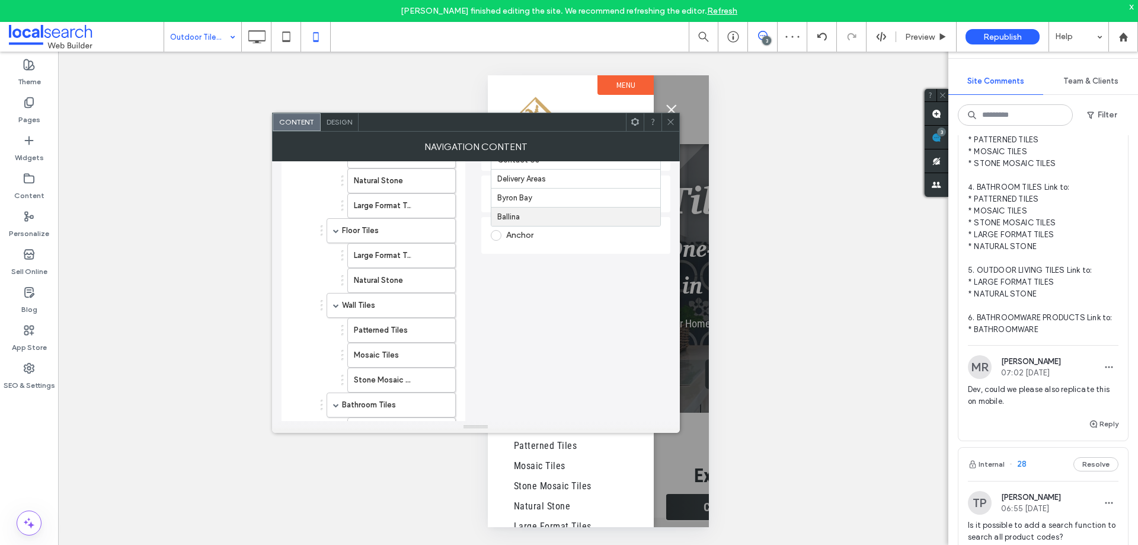
click at [559, 238] on div "Anchor" at bounding box center [576, 235] width 170 height 19
click at [536, 254] on section "Page: Home" at bounding box center [576, 231] width 170 height 47
click at [542, 245] on section "Page: Home" at bounding box center [576, 231] width 170 height 47
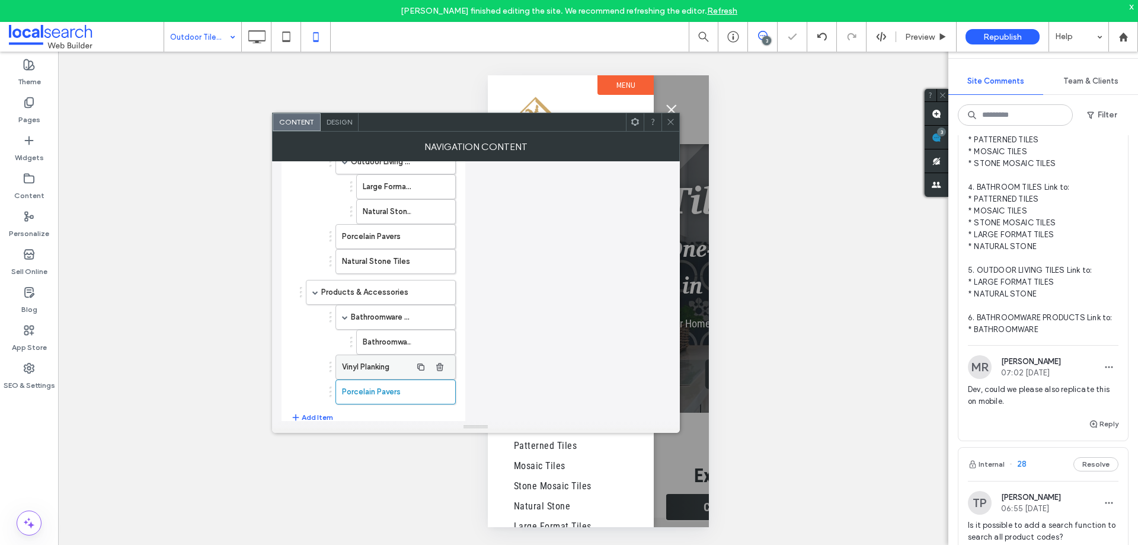
scroll to position [709, 0]
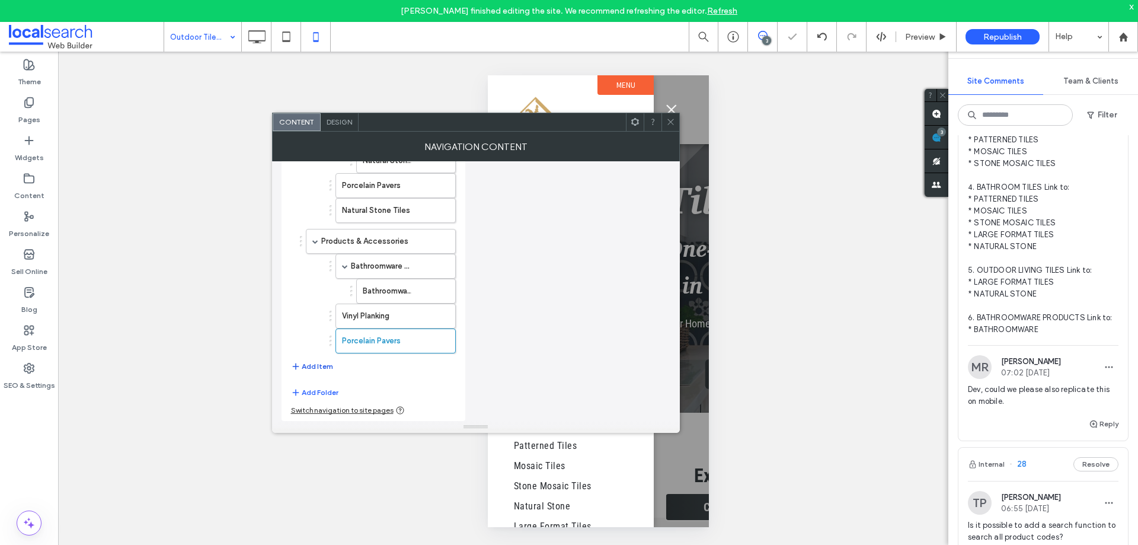
click at [313, 370] on button "Add Item" at bounding box center [312, 366] width 42 height 14
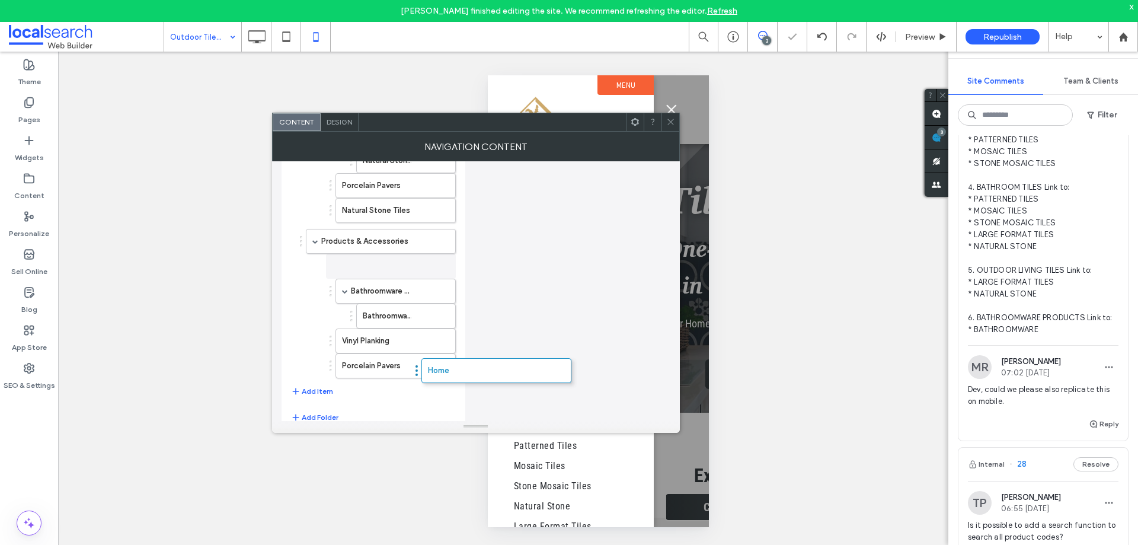
drag, startPoint x: 347, startPoint y: 369, endPoint x: 463, endPoint y: 368, distance: 115.6
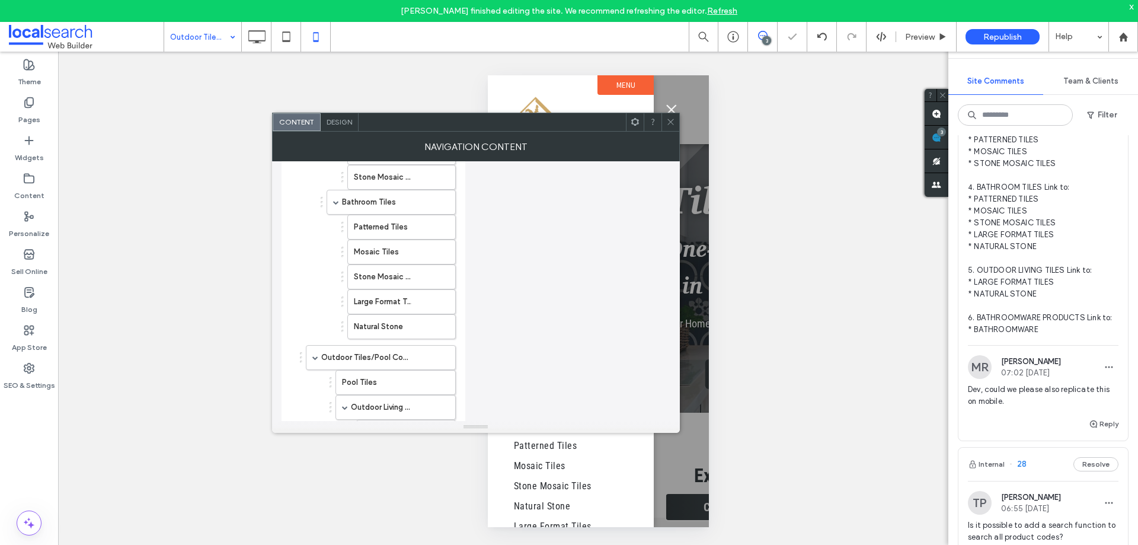
scroll to position [175, 0]
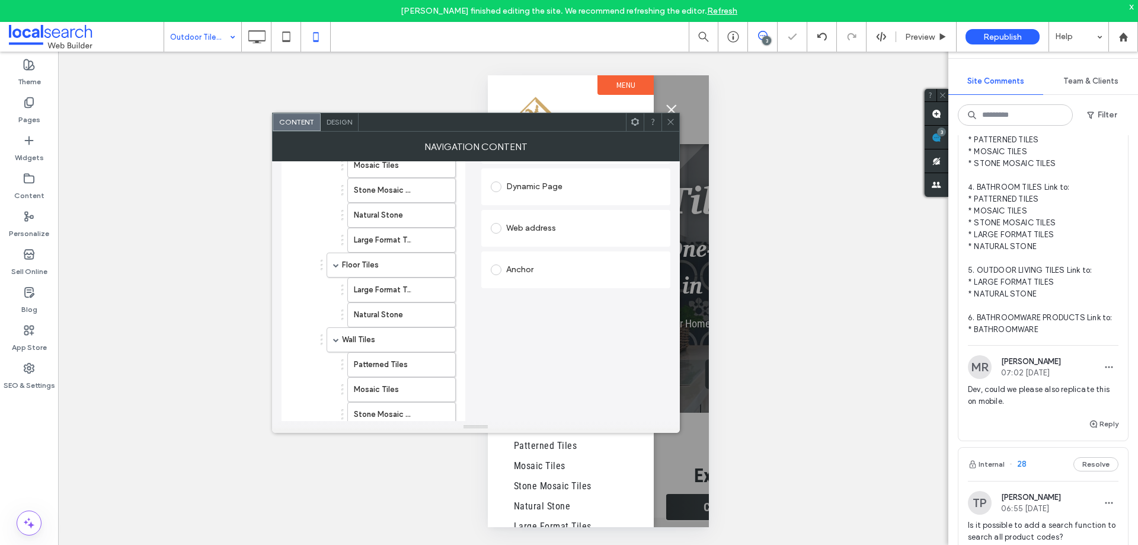
click at [511, 274] on div "Anchor" at bounding box center [576, 269] width 170 height 19
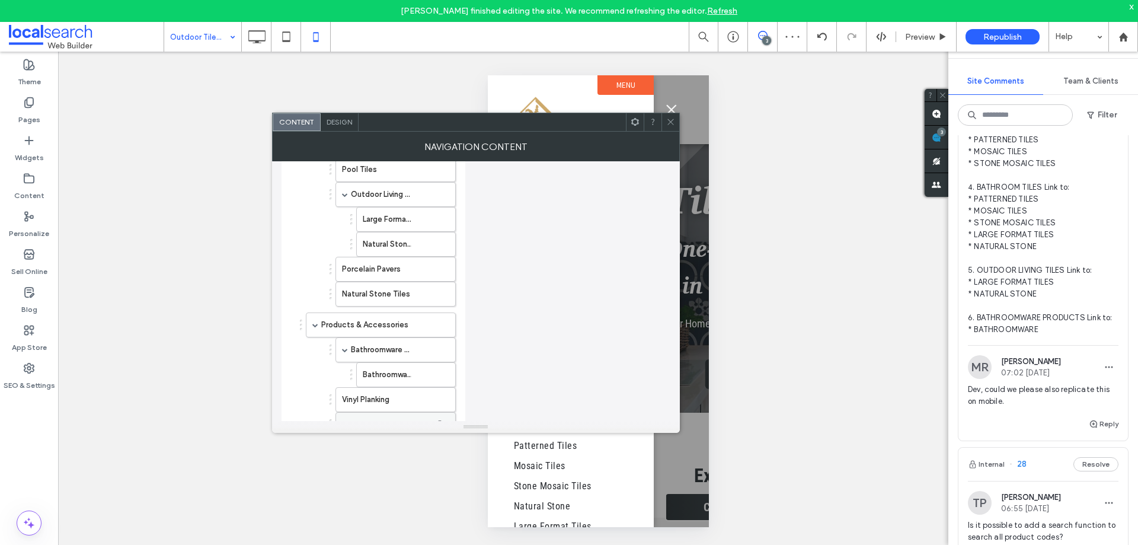
scroll to position [734, 0]
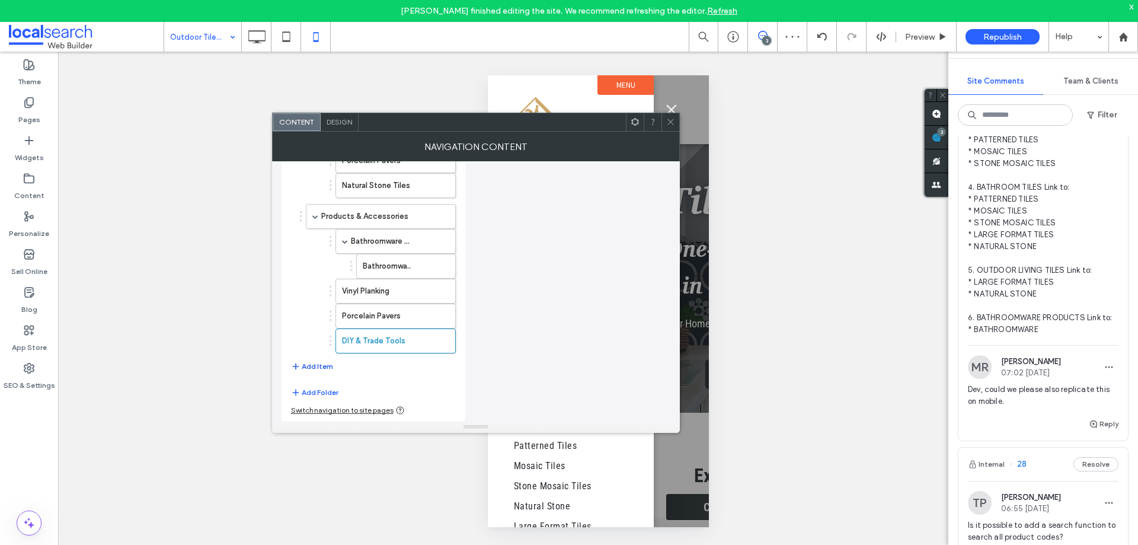
click at [316, 365] on button "Add Item" at bounding box center [312, 366] width 42 height 14
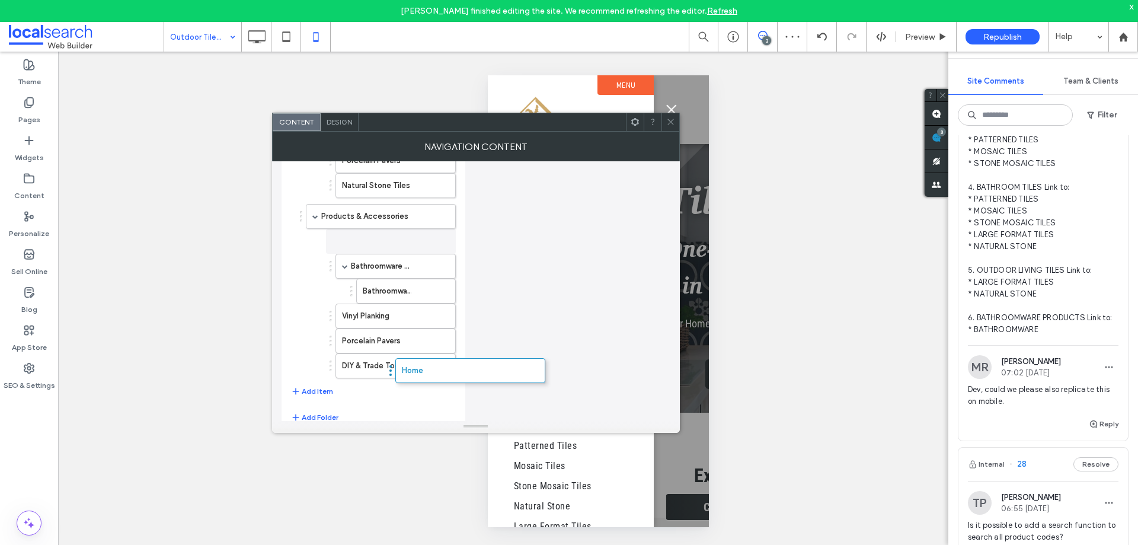
drag, startPoint x: 342, startPoint y: 373, endPoint x: 350, endPoint y: 372, distance: 7.7
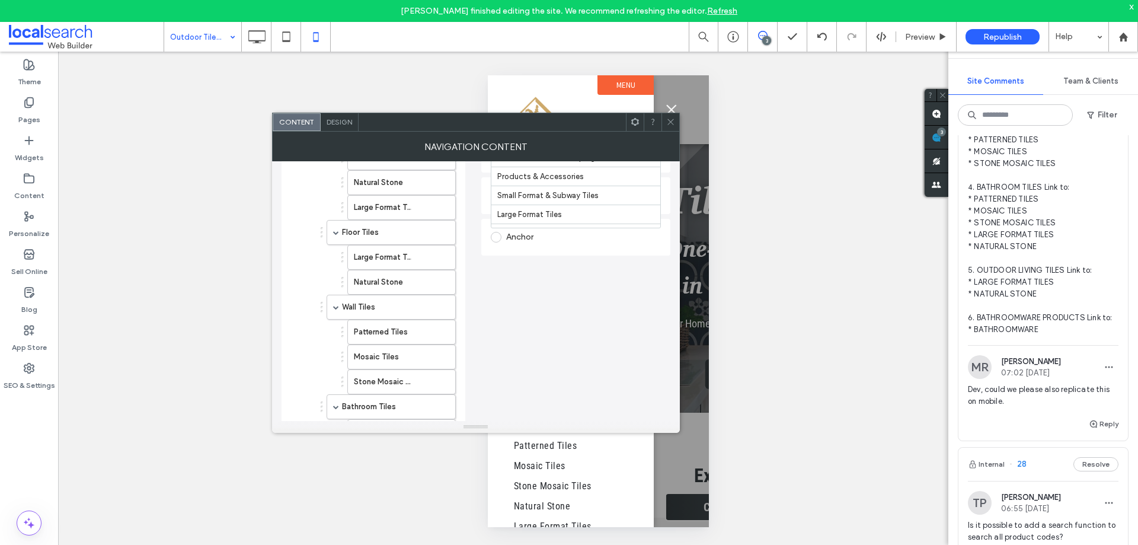
scroll to position [200, 0]
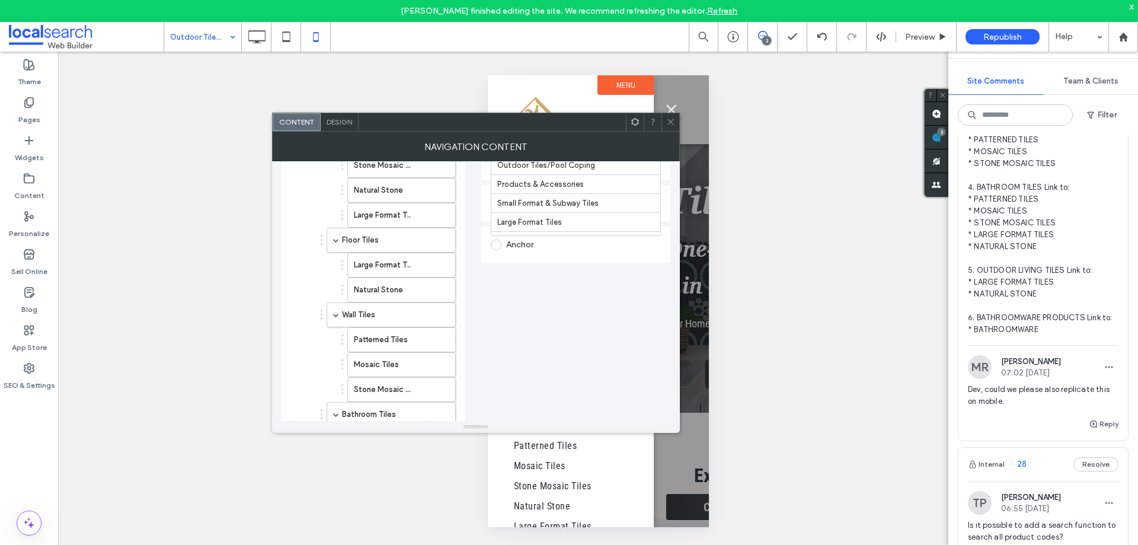
click at [526, 247] on div "Anchor" at bounding box center [576, 244] width 170 height 19
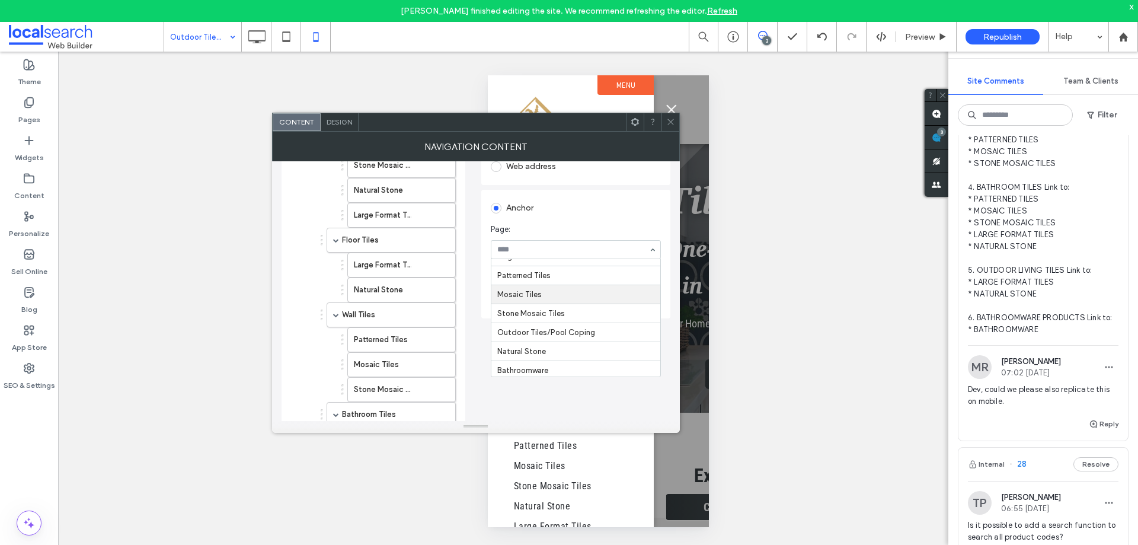
scroll to position [86, 0]
click at [472, 293] on div "Home Indoor Tiles Kitchen Tiles Patterned Tiles Mosaic Tiles Stone Mosaic Tiles…" at bounding box center [476, 490] width 389 height 978
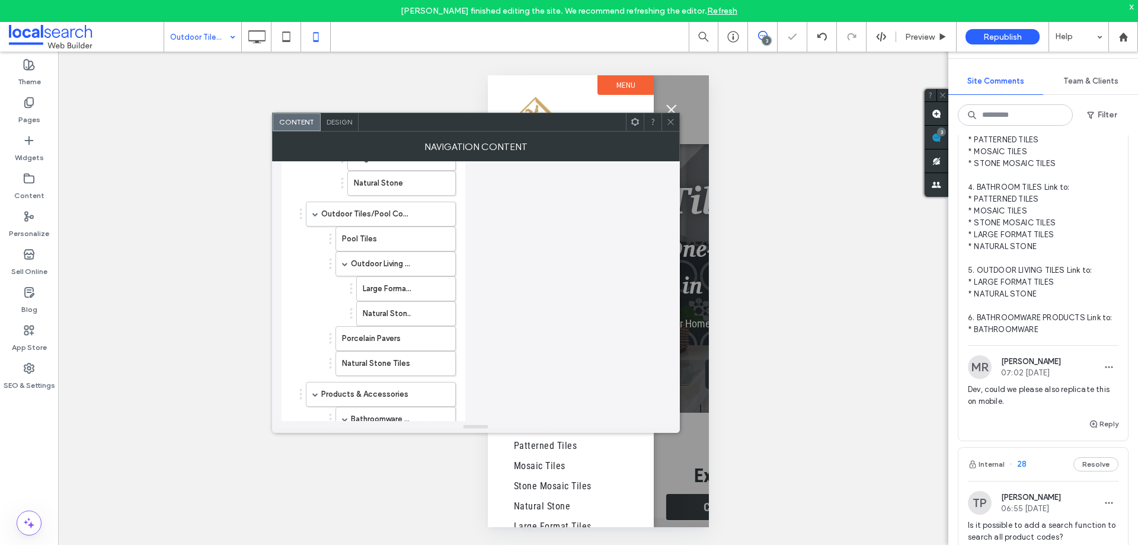
scroll to position [759, 0]
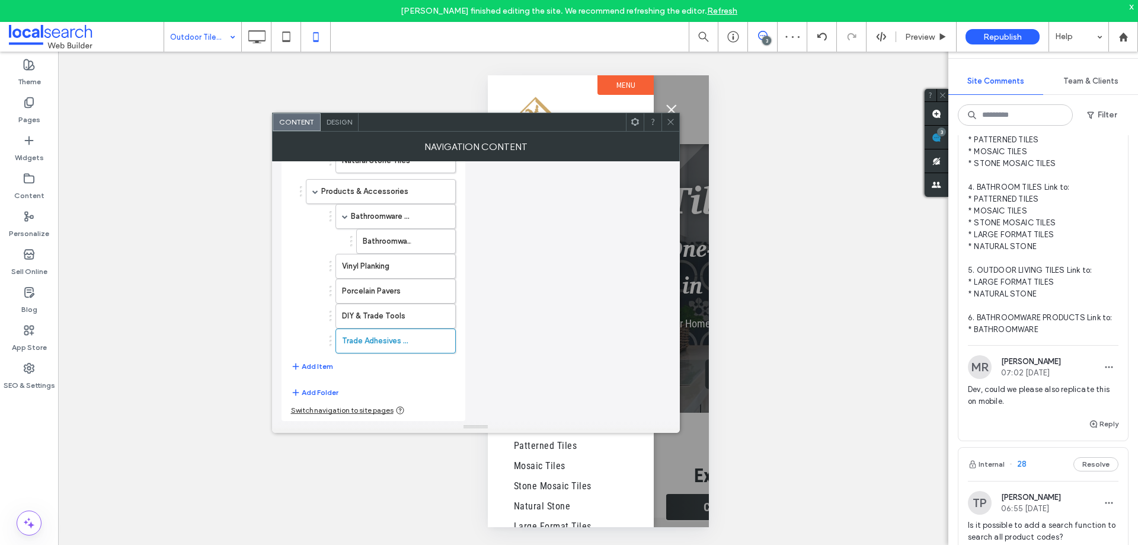
click at [320, 393] on button "Add Folder" at bounding box center [314, 392] width 47 height 14
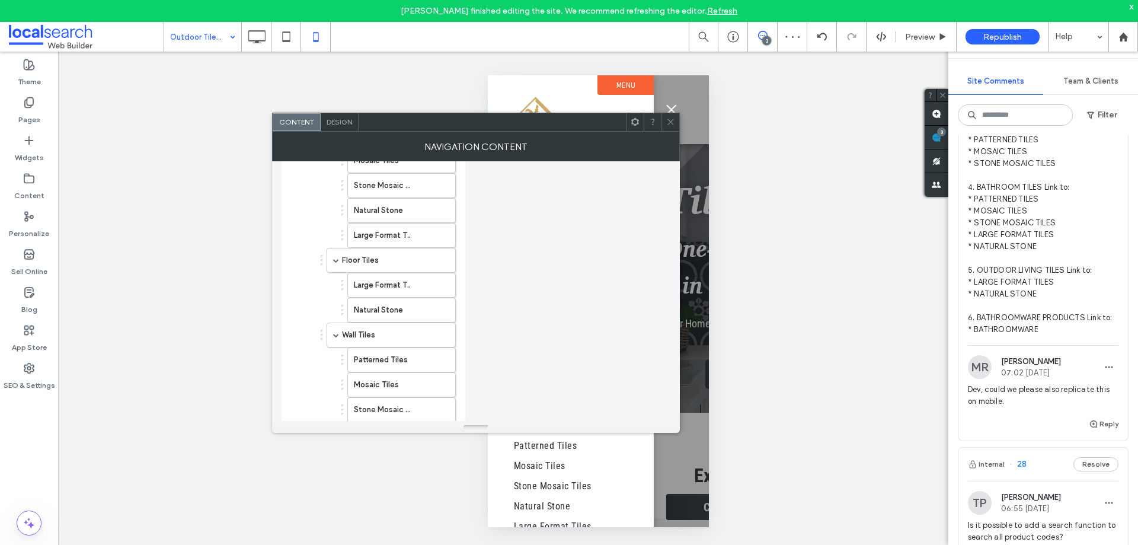
scroll to position [47, 0]
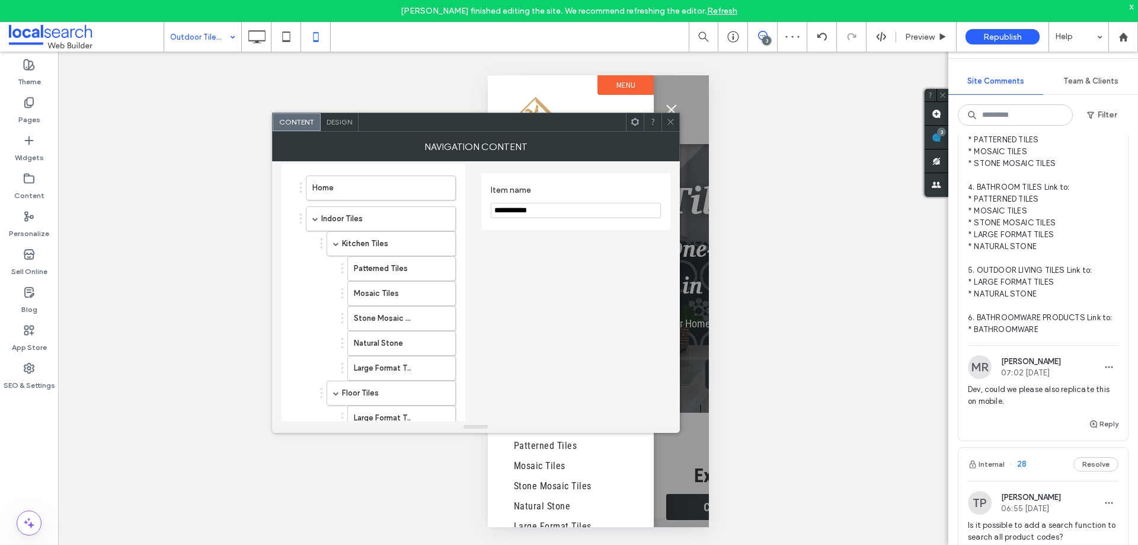
drag, startPoint x: 549, startPoint y: 212, endPoint x: 480, endPoint y: 210, distance: 69.4
type input "**********"
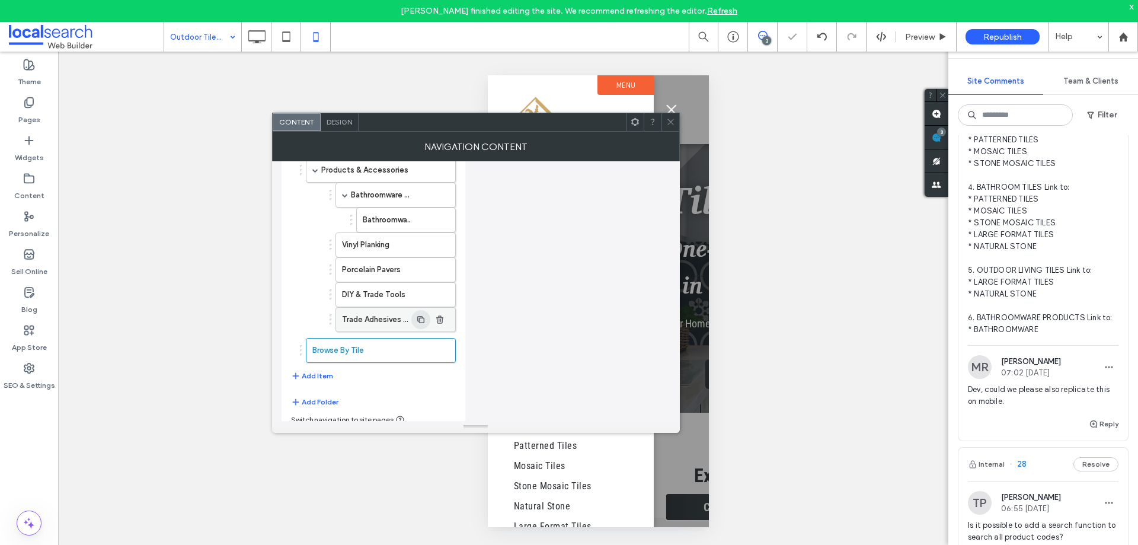
scroll to position [789, 0]
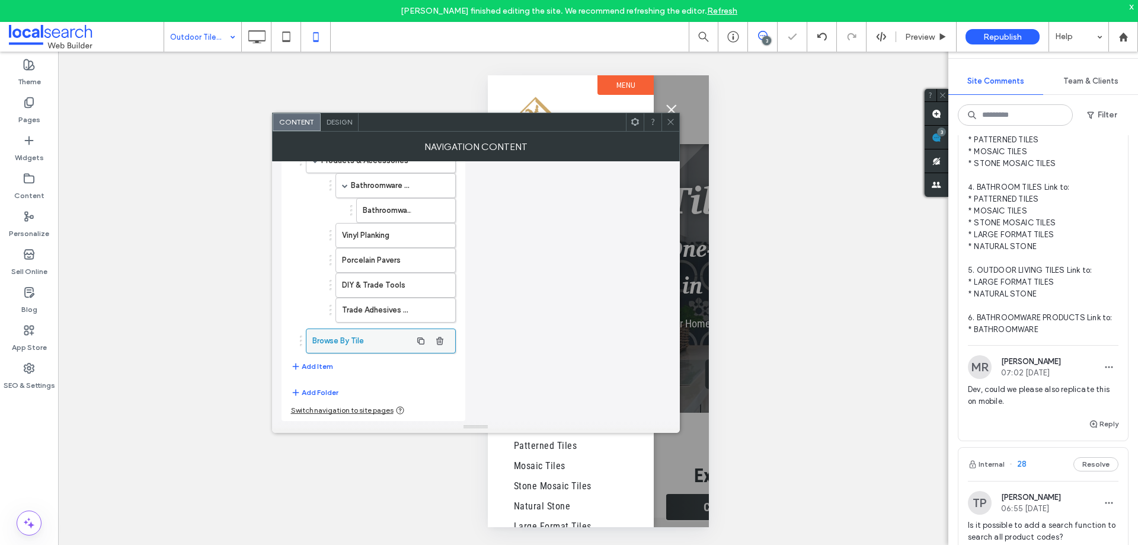
click at [361, 341] on label "Browse By Tile" at bounding box center [361, 341] width 99 height 24
click at [317, 364] on button "Add Item" at bounding box center [312, 366] width 42 height 14
drag, startPoint x: 343, startPoint y: 334, endPoint x: 392, endPoint y: 336, distance: 49.3
click at [308, 369] on button "Add Item" at bounding box center [312, 366] width 42 height 14
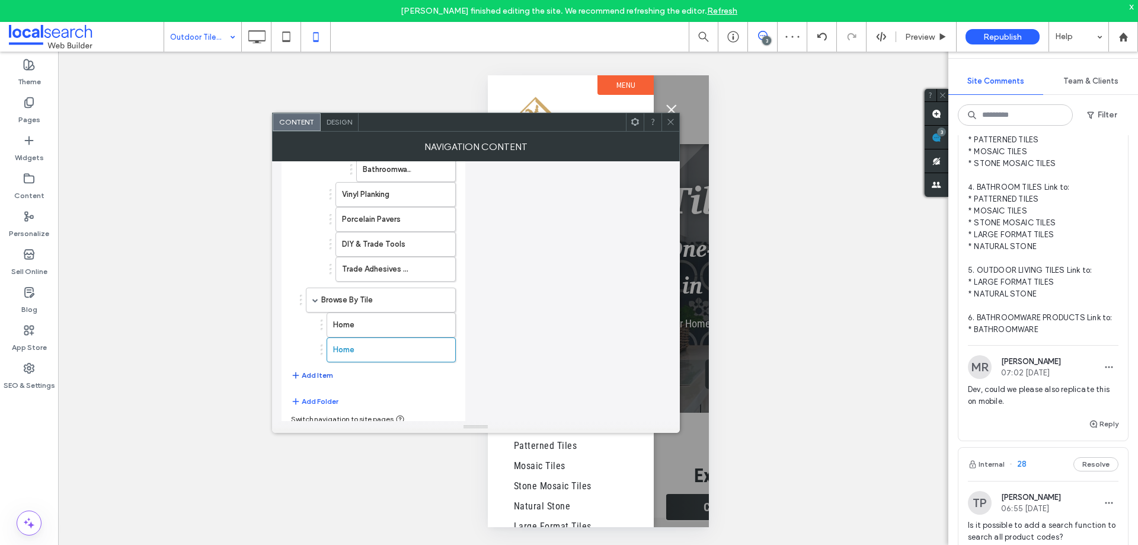
scroll to position [839, 0]
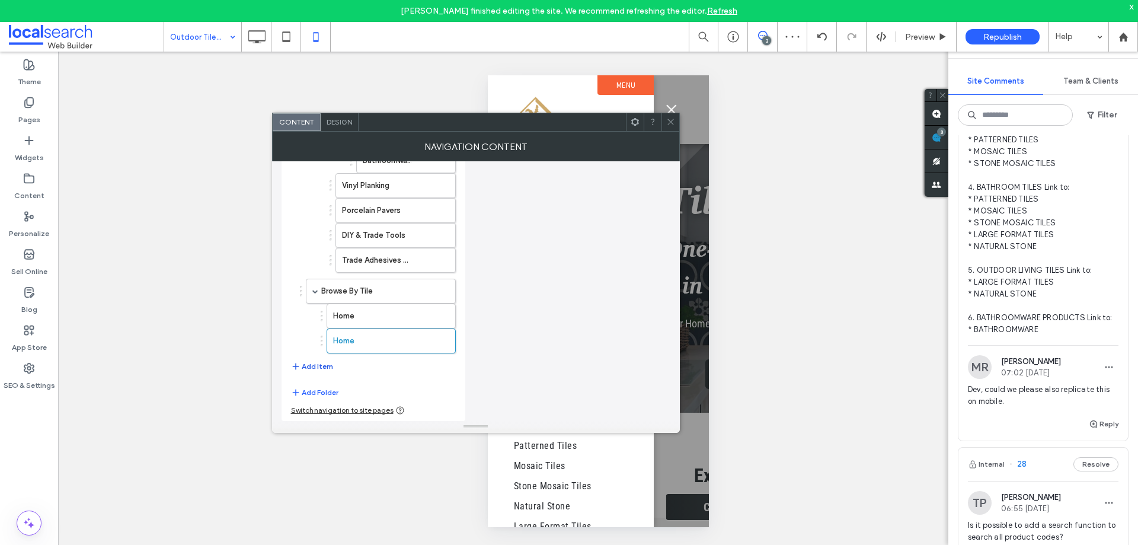
click at [322, 363] on button "Add Item" at bounding box center [312, 366] width 42 height 14
click at [370, 316] on label "Home" at bounding box center [372, 316] width 78 height 24
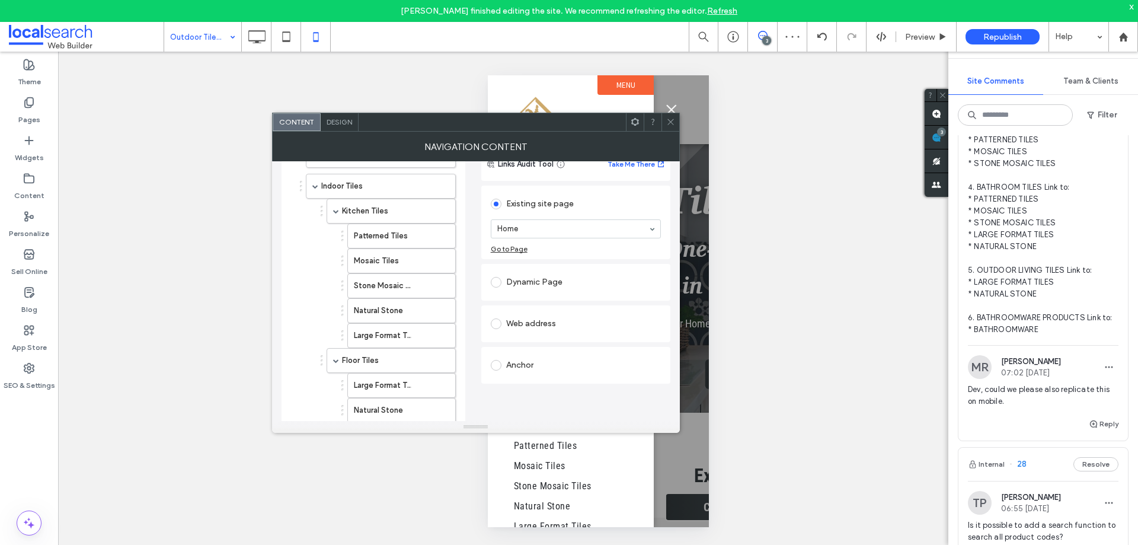
scroll to position [69, 0]
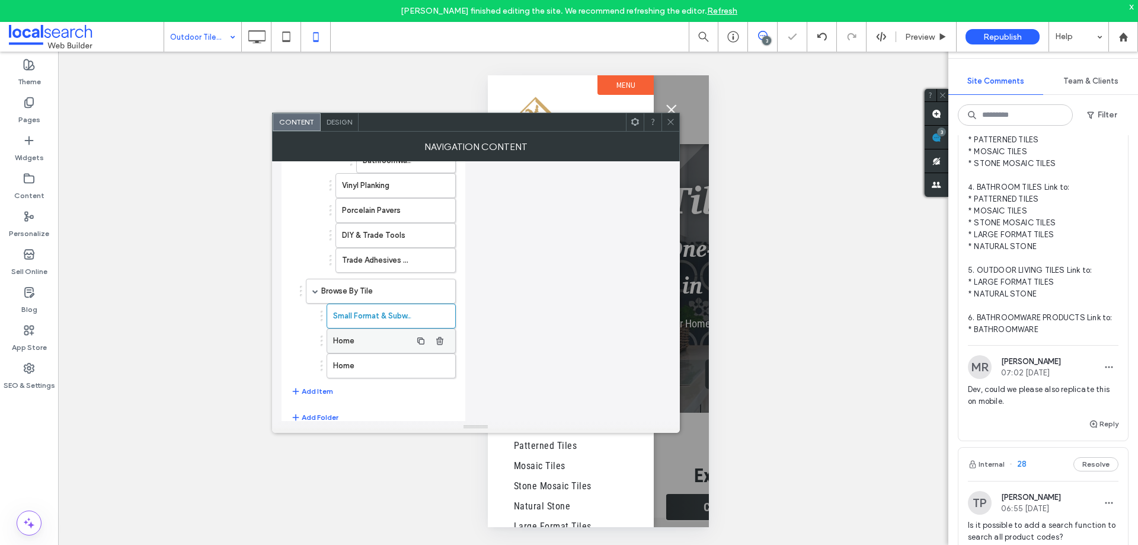
click at [376, 336] on label "Home" at bounding box center [372, 341] width 78 height 24
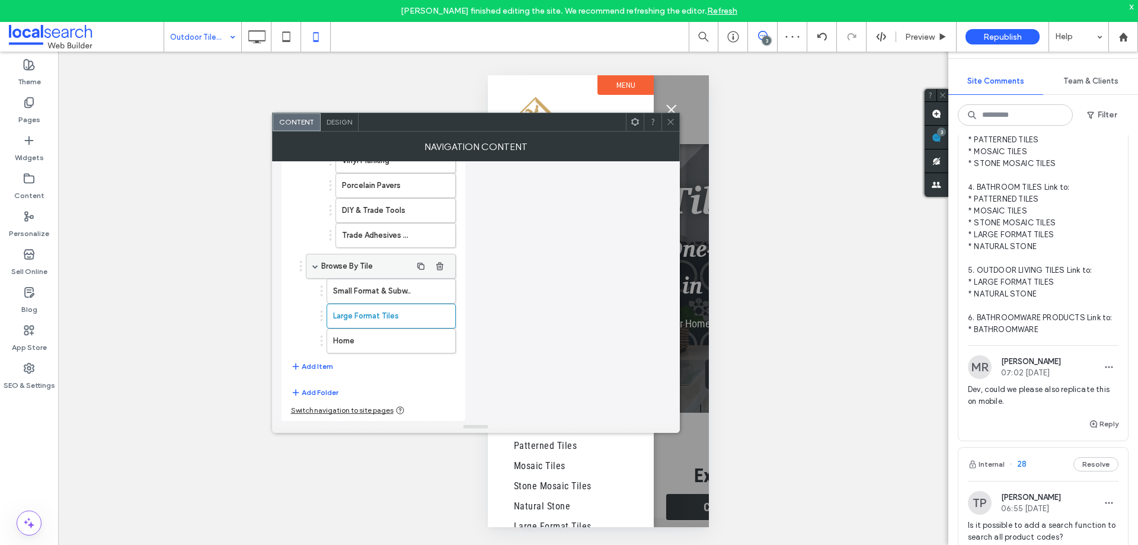
click at [376, 350] on label "Home" at bounding box center [372, 341] width 78 height 24
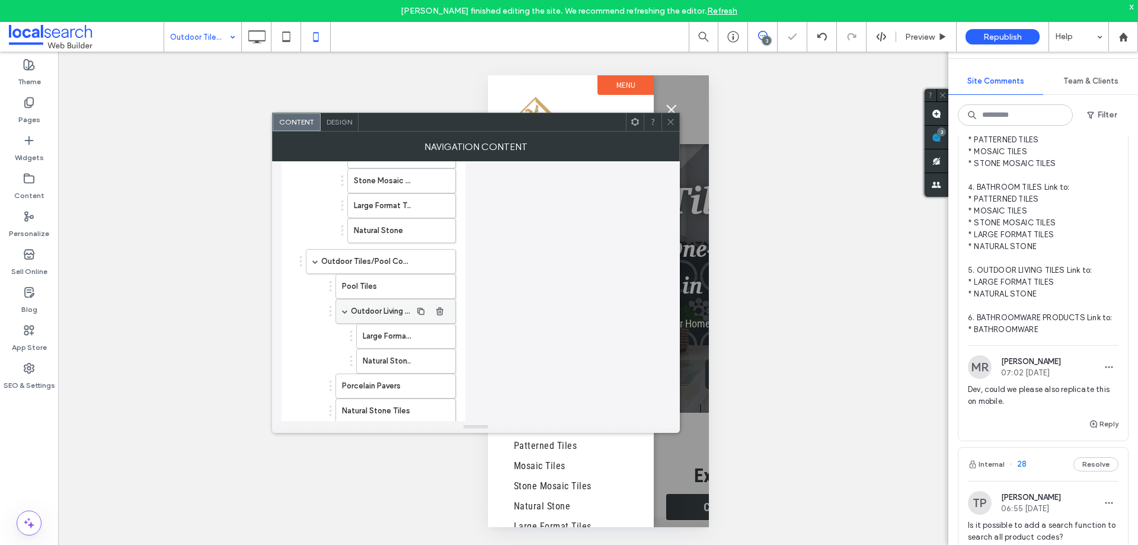
scroll to position [864, 0]
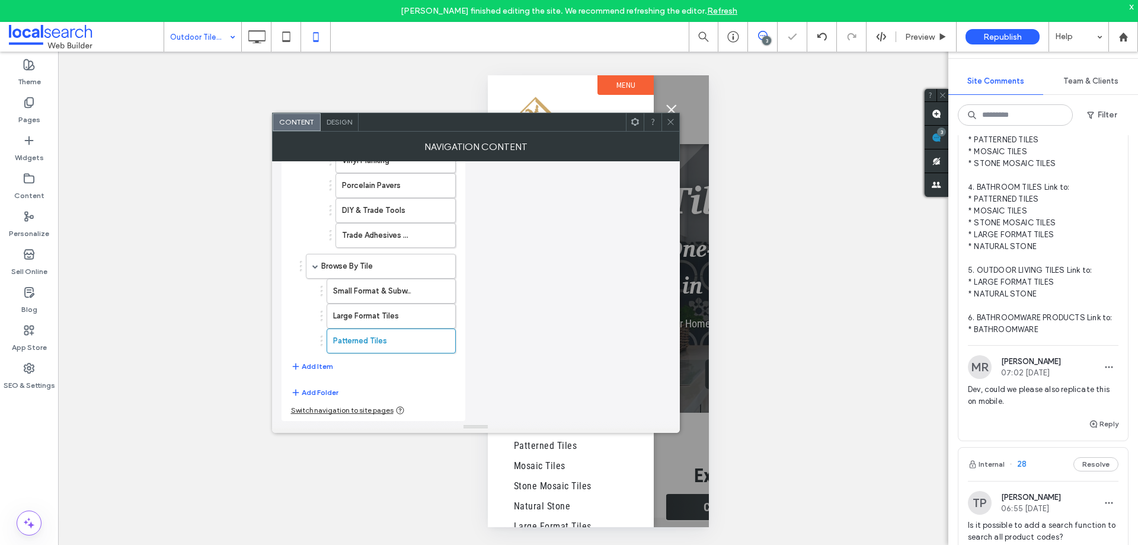
drag, startPoint x: 323, startPoint y: 365, endPoint x: 912, endPoint y: 211, distance: 608.8
click at [328, 363] on button "Add Item" at bounding box center [312, 366] width 42 height 14
click at [315, 369] on button "Add Item" at bounding box center [312, 366] width 42 height 14
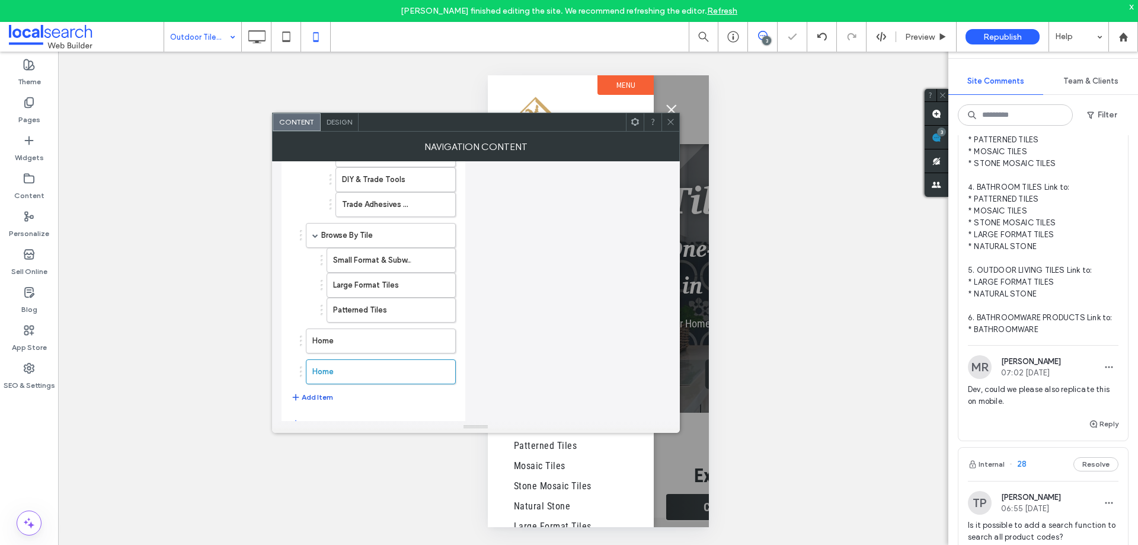
click at [320, 397] on button "Add Item" at bounding box center [312, 397] width 42 height 14
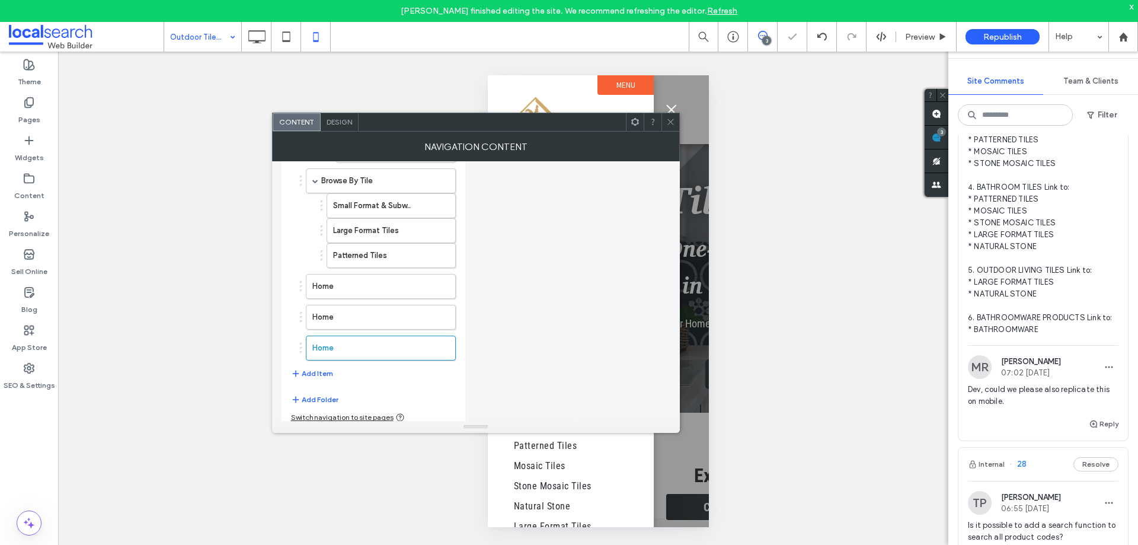
scroll to position [957, 0]
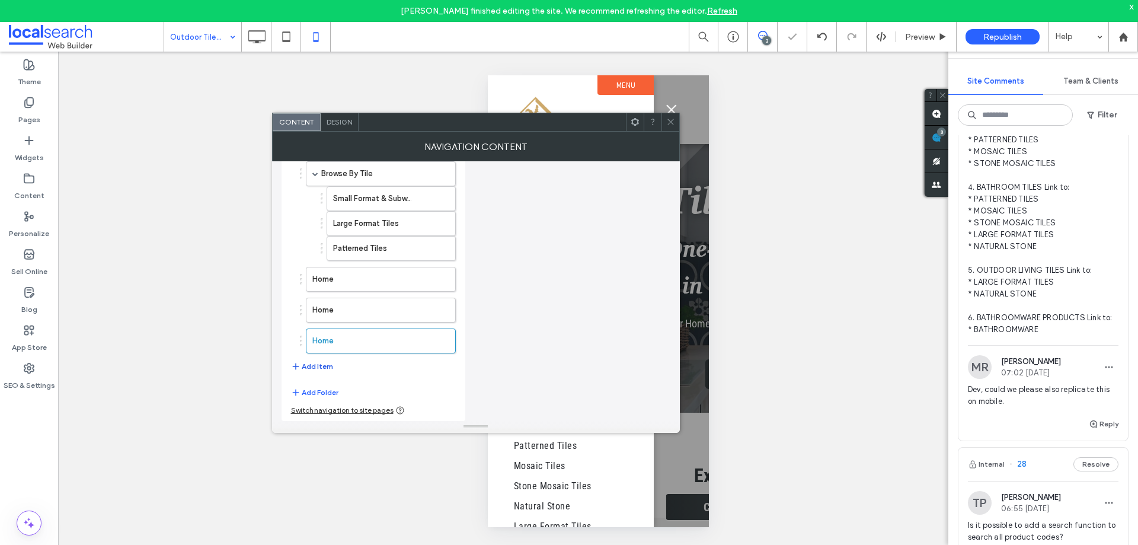
click at [319, 367] on button "Add Item" at bounding box center [312, 366] width 42 height 14
click at [318, 394] on button "Add Item" at bounding box center [312, 397] width 42 height 14
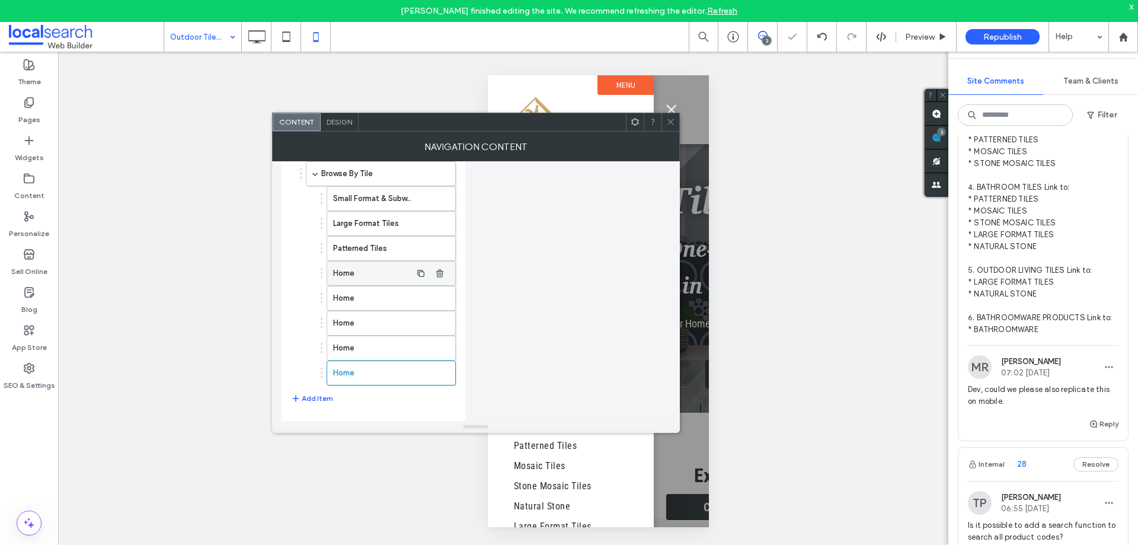
drag, startPoint x: 366, startPoint y: 273, endPoint x: 395, endPoint y: 270, distance: 29.2
click at [367, 272] on label "Home" at bounding box center [372, 273] width 78 height 24
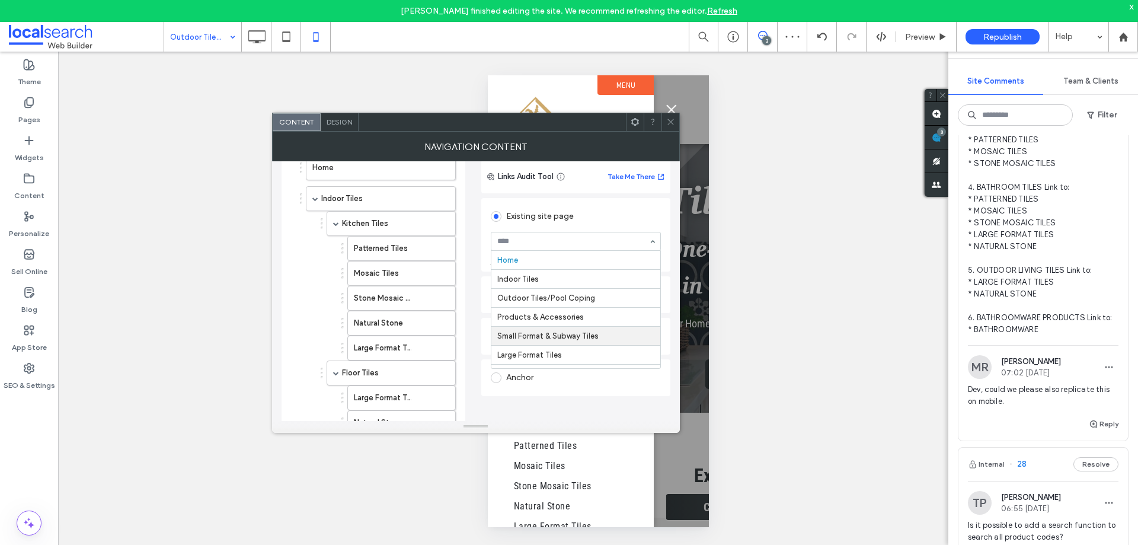
scroll to position [59, 0]
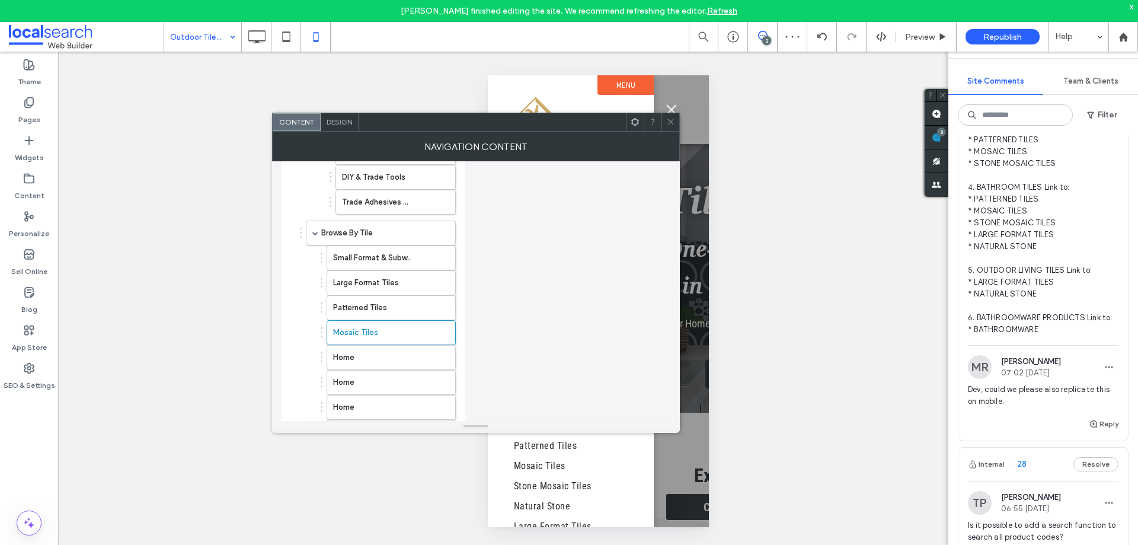
drag, startPoint x: 372, startPoint y: 352, endPoint x: 476, endPoint y: 314, distance: 111.0
click at [373, 353] on label "Home" at bounding box center [372, 358] width 78 height 24
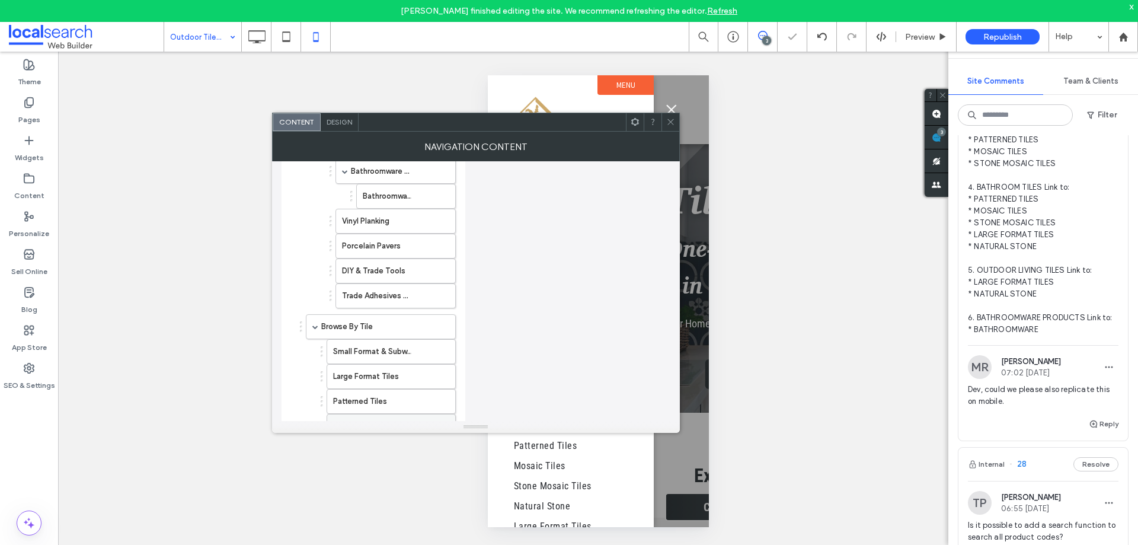
scroll to position [897, 0]
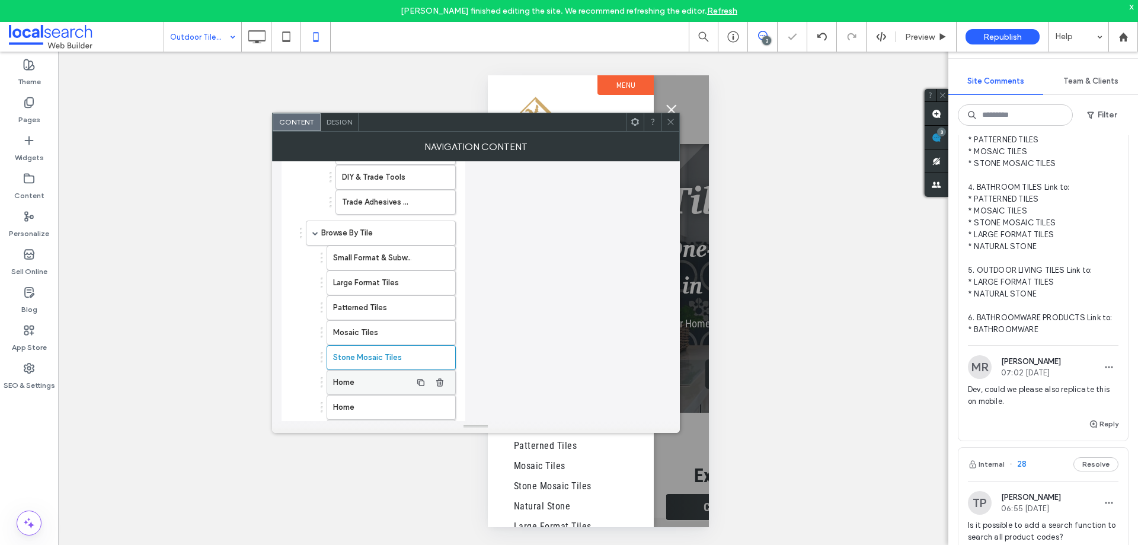
click at [377, 378] on label "Home" at bounding box center [372, 382] width 78 height 24
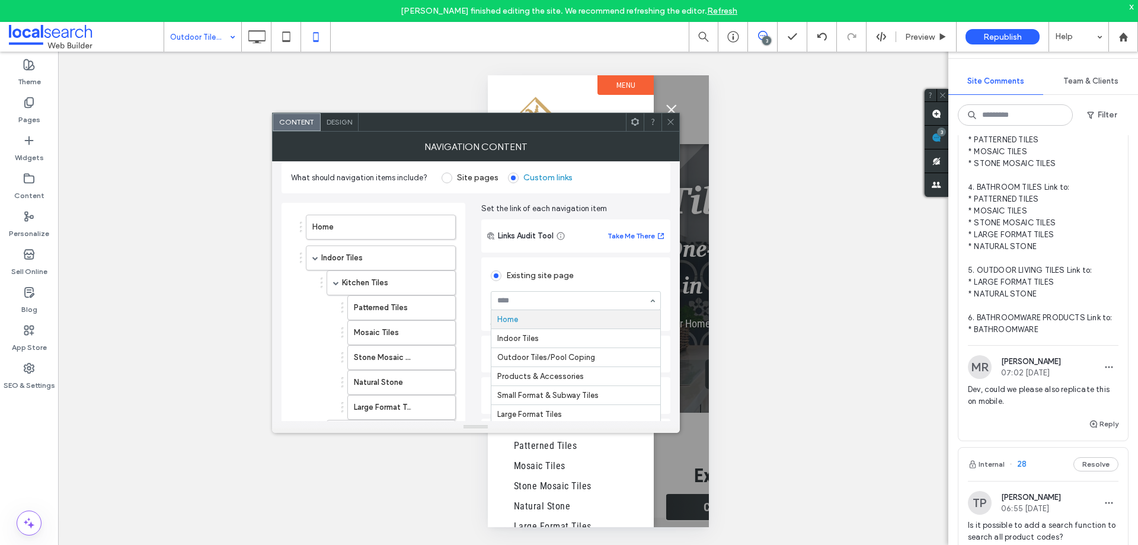
drag, startPoint x: 549, startPoint y: 299, endPoint x: 556, endPoint y: 289, distance: 12.0
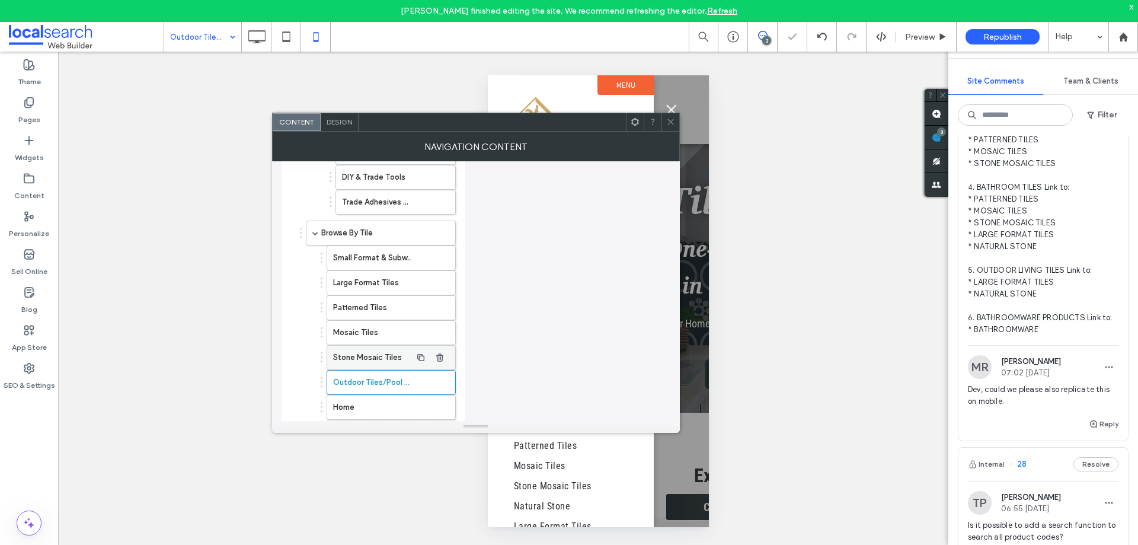
drag, startPoint x: 379, startPoint y: 408, endPoint x: 455, endPoint y: 362, distance: 88.0
click at [381, 408] on label "Home" at bounding box center [372, 407] width 78 height 24
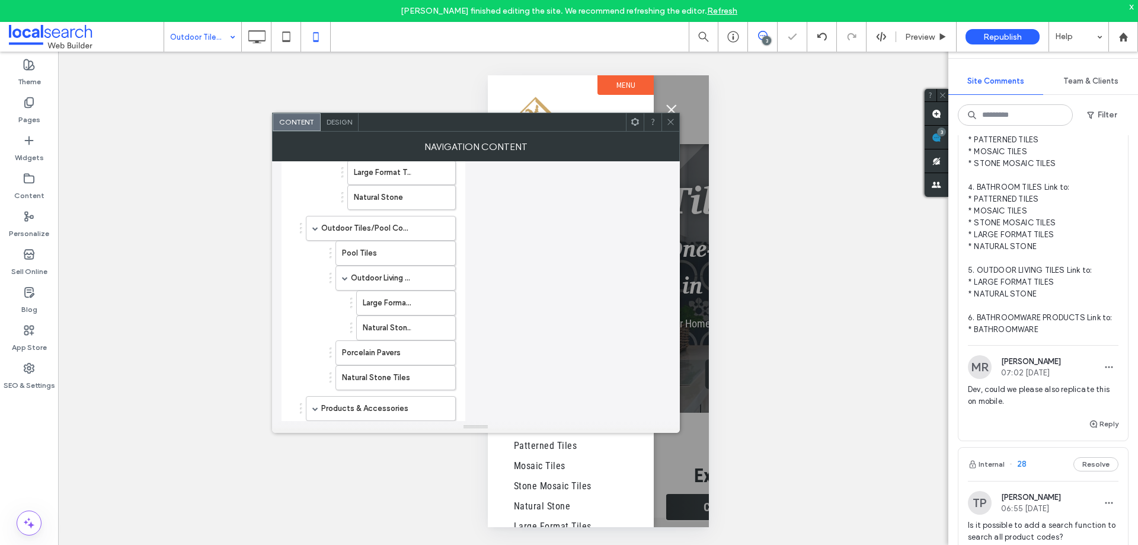
scroll to position [957, 0]
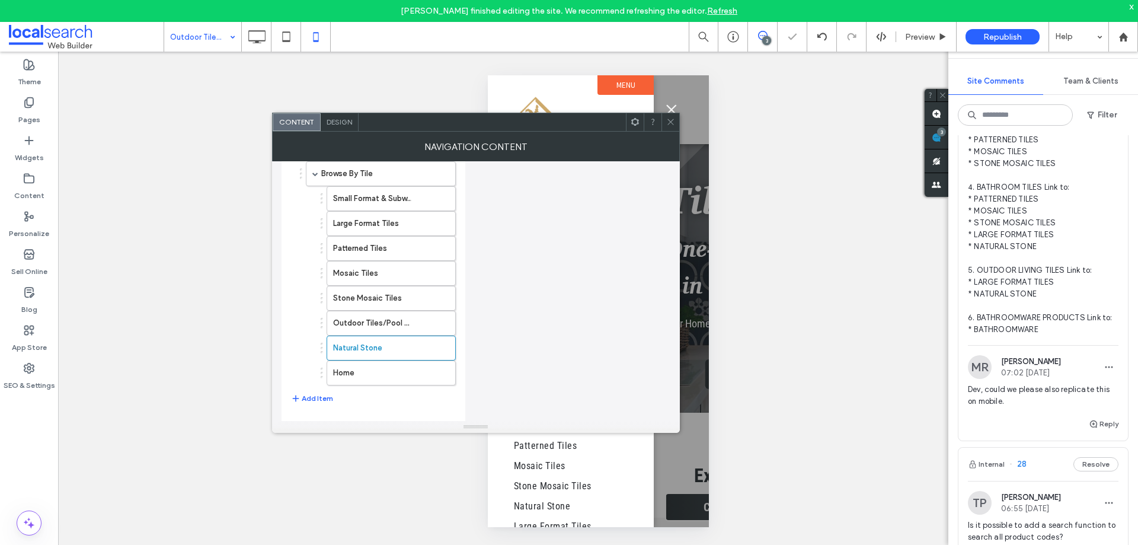
drag, startPoint x: 379, startPoint y: 374, endPoint x: 467, endPoint y: 300, distance: 114.8
click at [380, 374] on label "Home" at bounding box center [372, 373] width 78 height 24
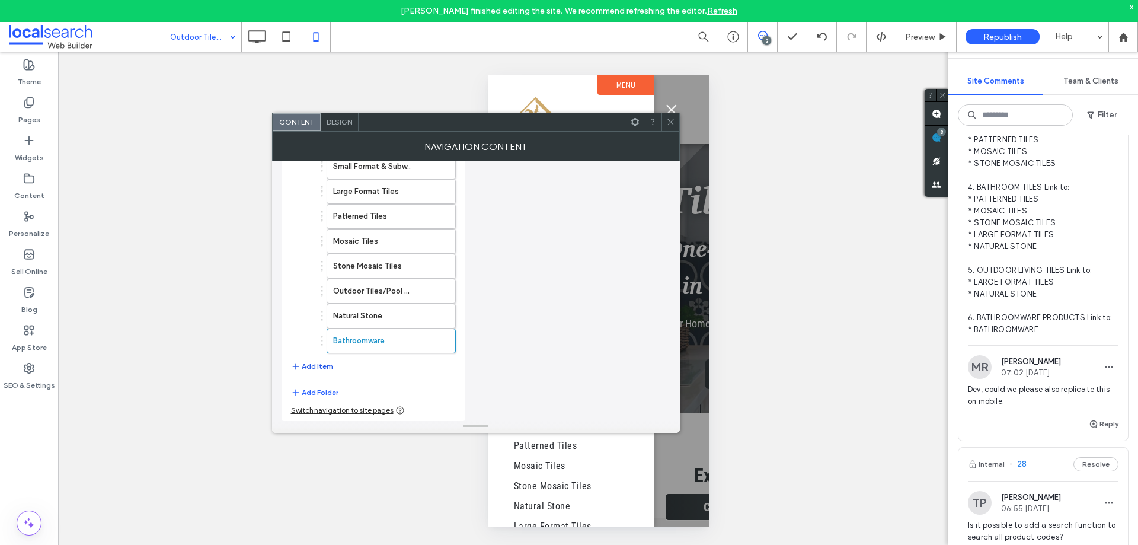
click at [309, 365] on button "Add Item" at bounding box center [312, 366] width 42 height 14
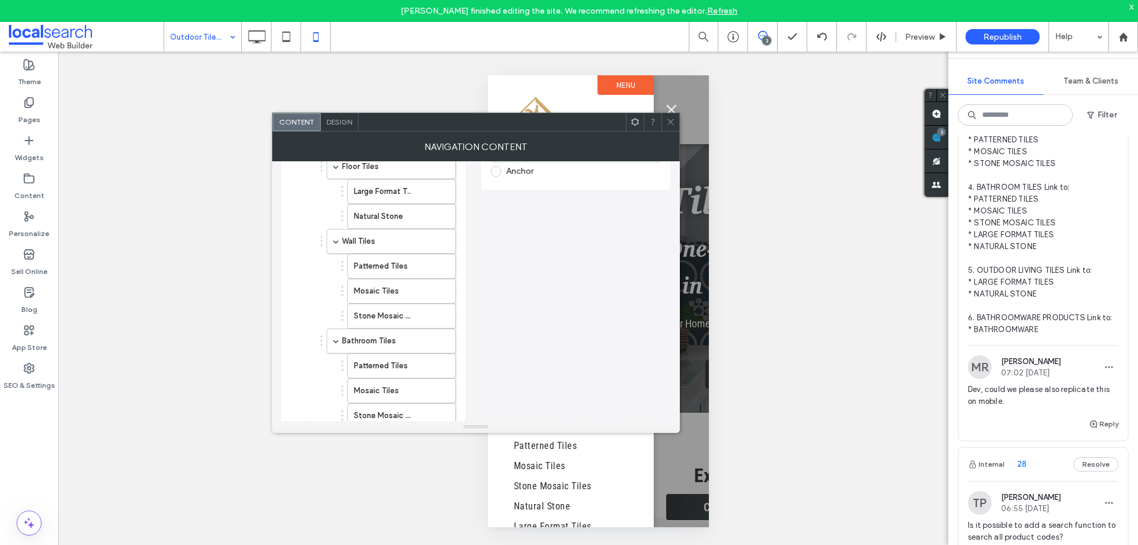
scroll to position [237, 0]
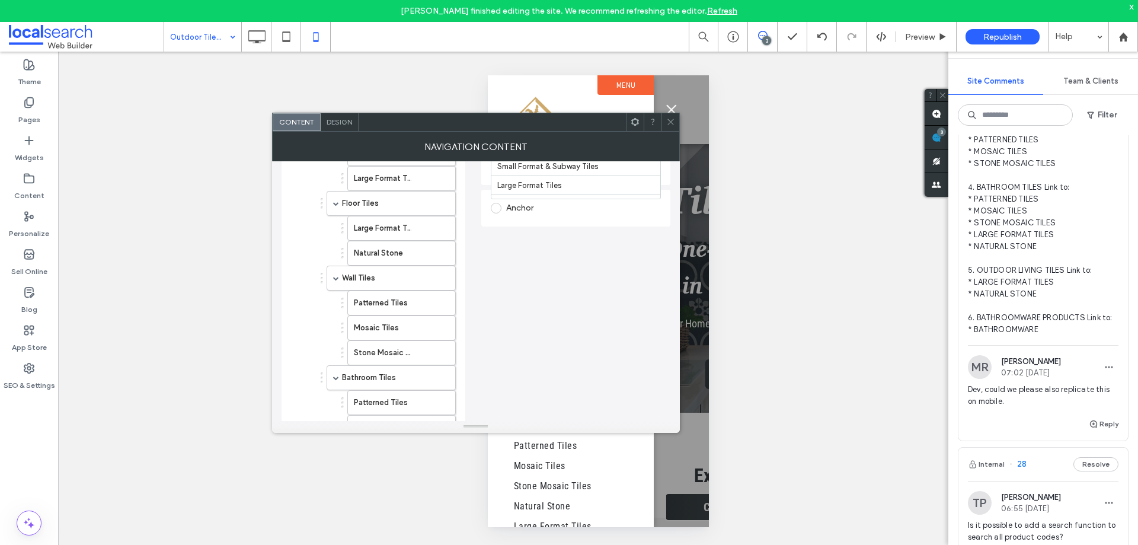
click at [540, 210] on div "Anchor" at bounding box center [576, 208] width 170 height 19
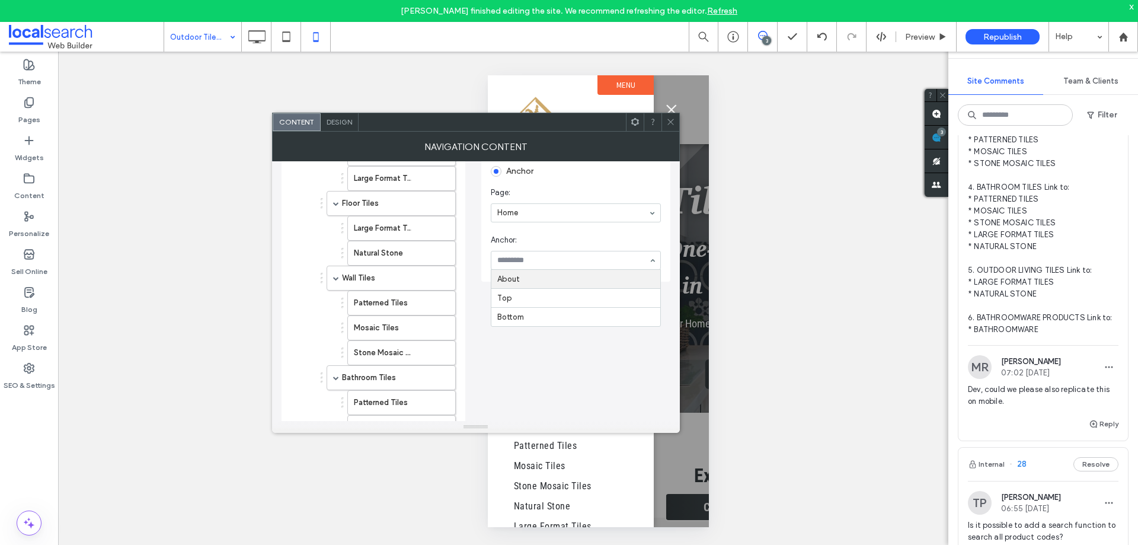
drag, startPoint x: 545, startPoint y: 256, endPoint x: 547, endPoint y: 263, distance: 7.5
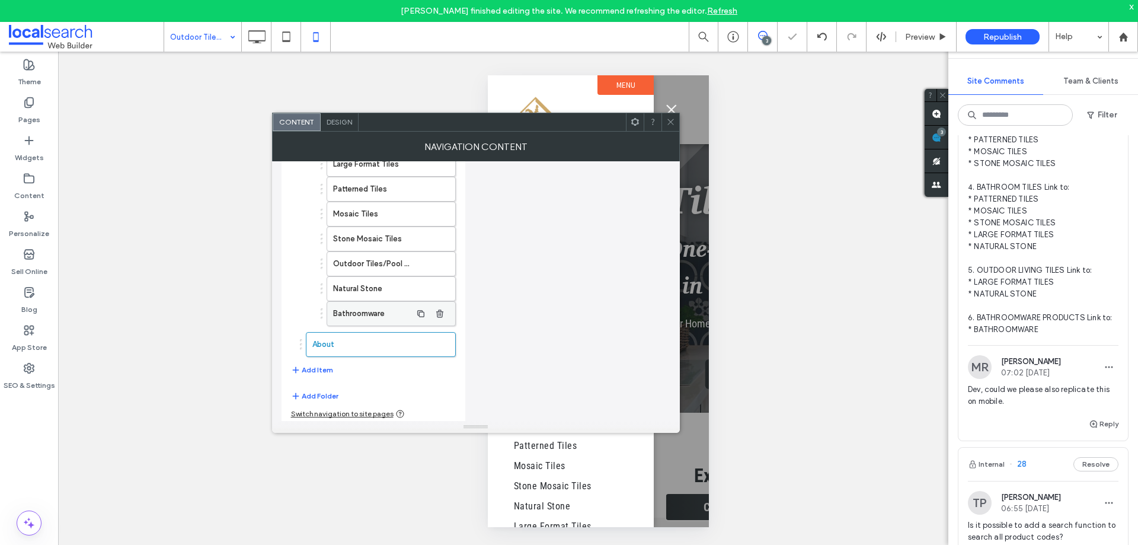
scroll to position [1019, 0]
click at [44, 111] on div "Pages" at bounding box center [29, 111] width 58 height 38
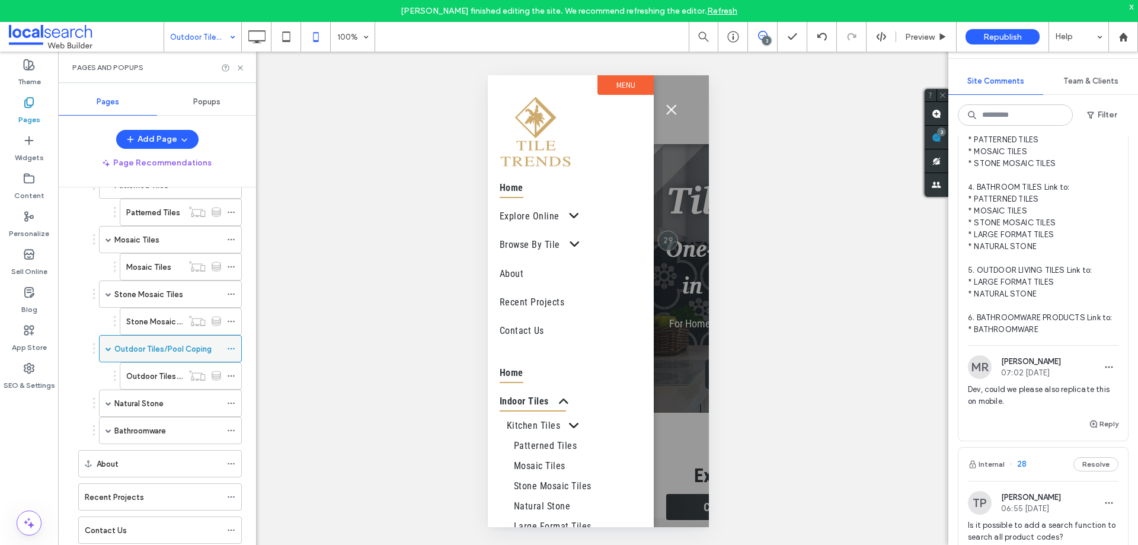
scroll to position [721, 0]
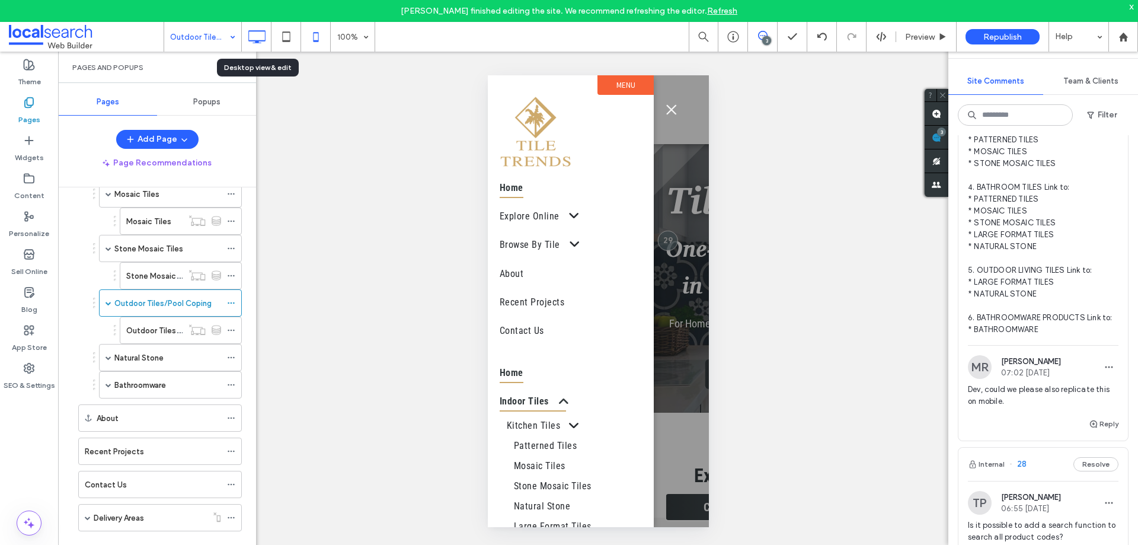
click at [260, 35] on icon at bounding box center [257, 37] width 24 height 24
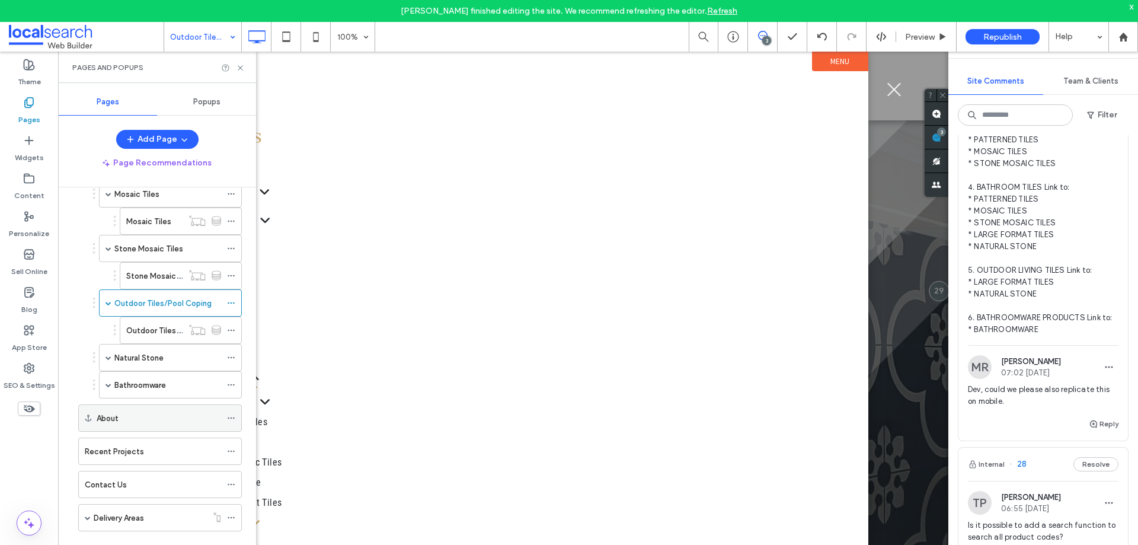
click at [234, 415] on icon at bounding box center [231, 418] width 8 height 8
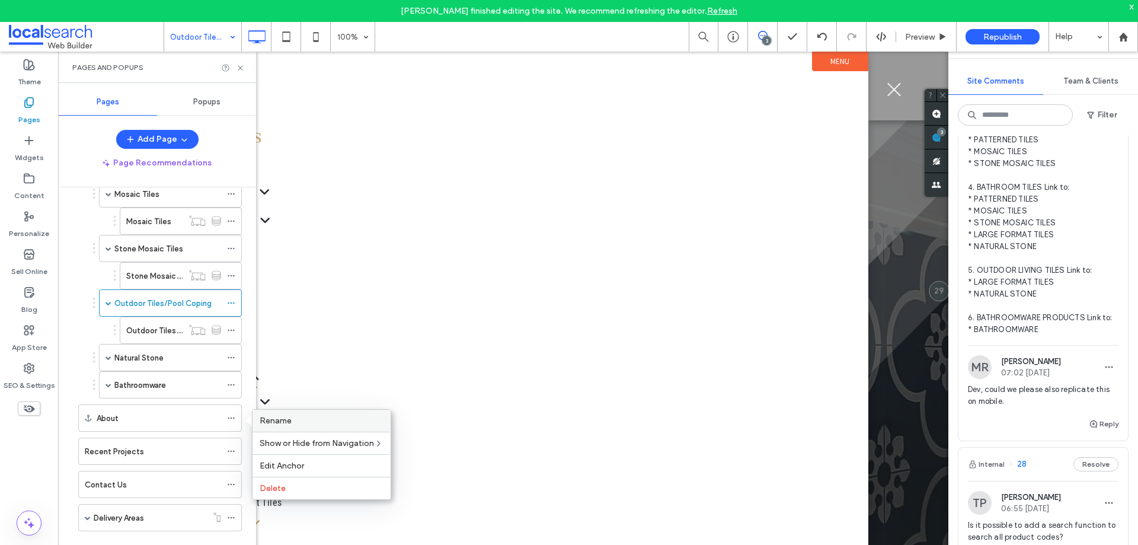
click at [277, 421] on span "Rename" at bounding box center [276, 420] width 32 height 10
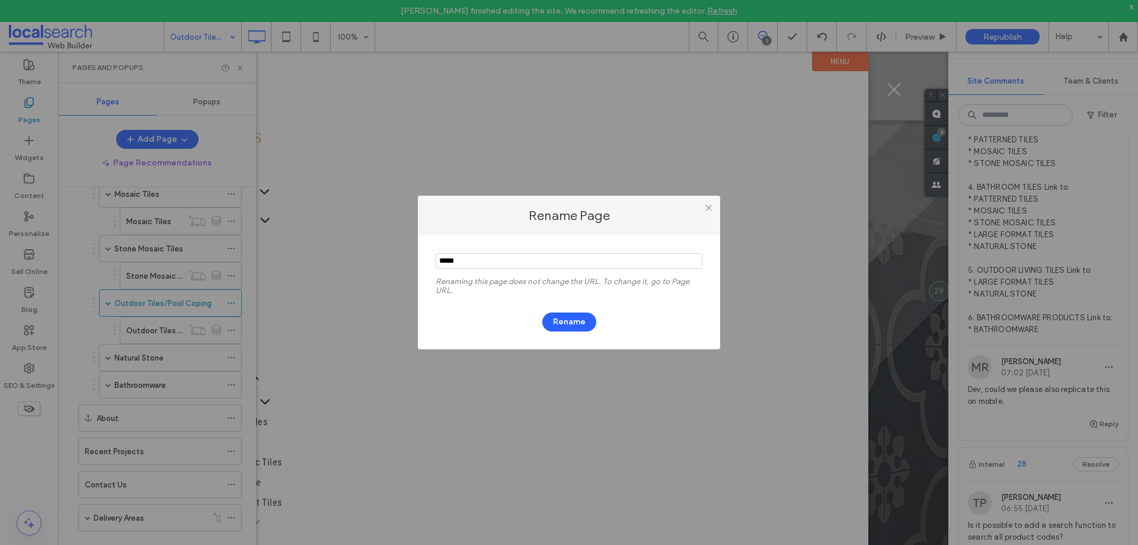
click at [488, 262] on input "notEmpty" at bounding box center [569, 260] width 267 height 15
type input "********"
click at [564, 324] on button "Rename" at bounding box center [569, 321] width 54 height 19
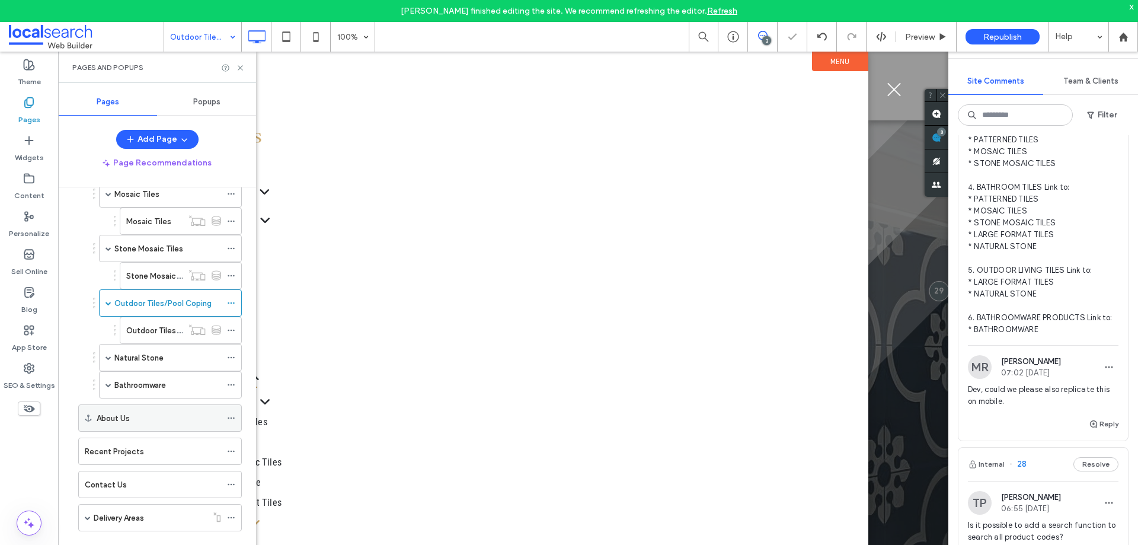
click at [120, 418] on label "About Us" at bounding box center [113, 418] width 33 height 21
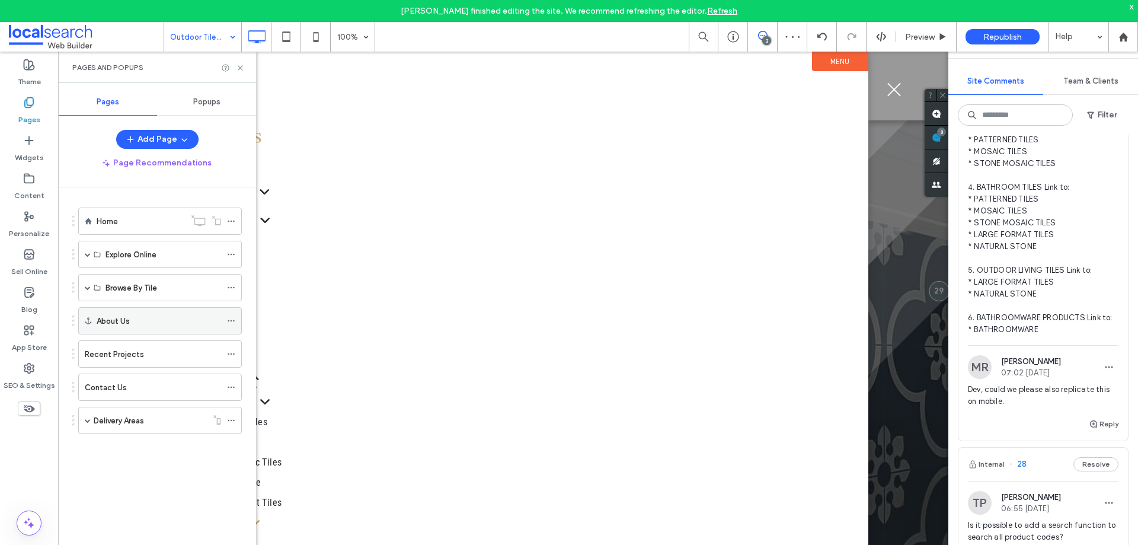
scroll to position [22, 0]
click at [242, 68] on icon at bounding box center [240, 67] width 9 height 9
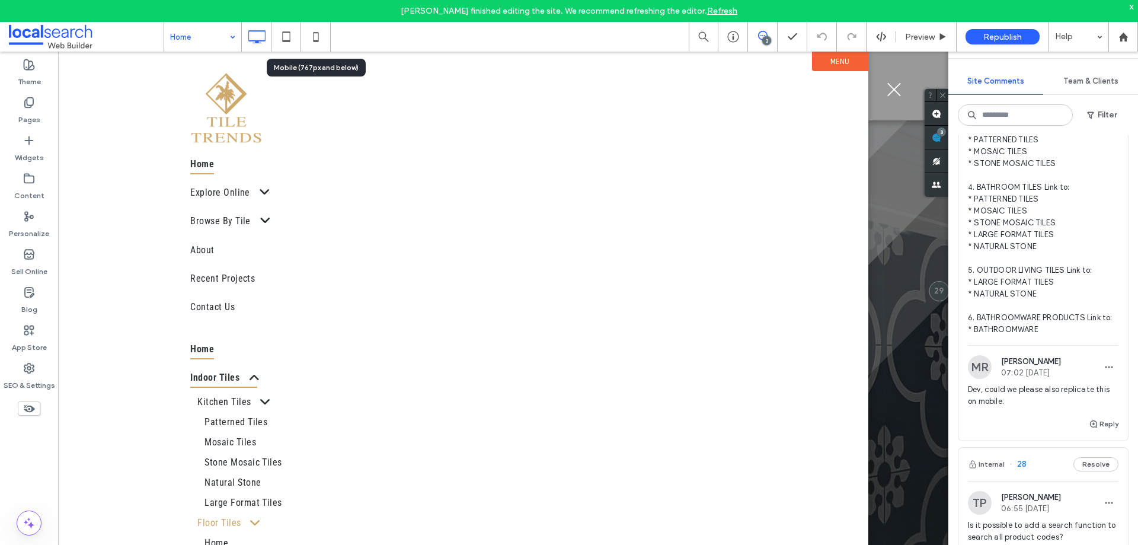
drag, startPoint x: 314, startPoint y: 32, endPoint x: 321, endPoint y: 39, distance: 9.6
click at [315, 31] on icon at bounding box center [316, 37] width 24 height 24
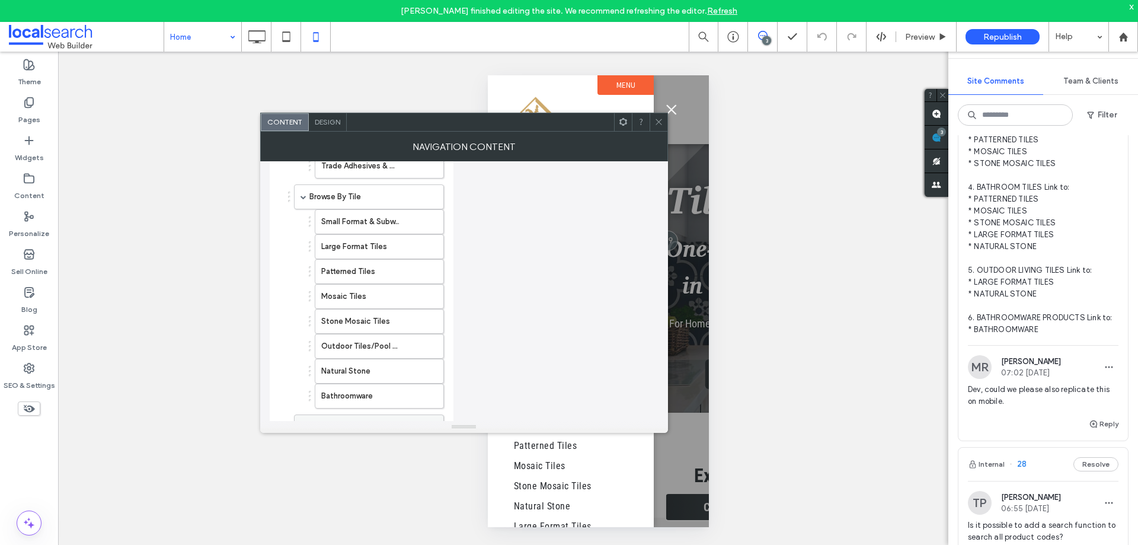
scroll to position [1019, 0]
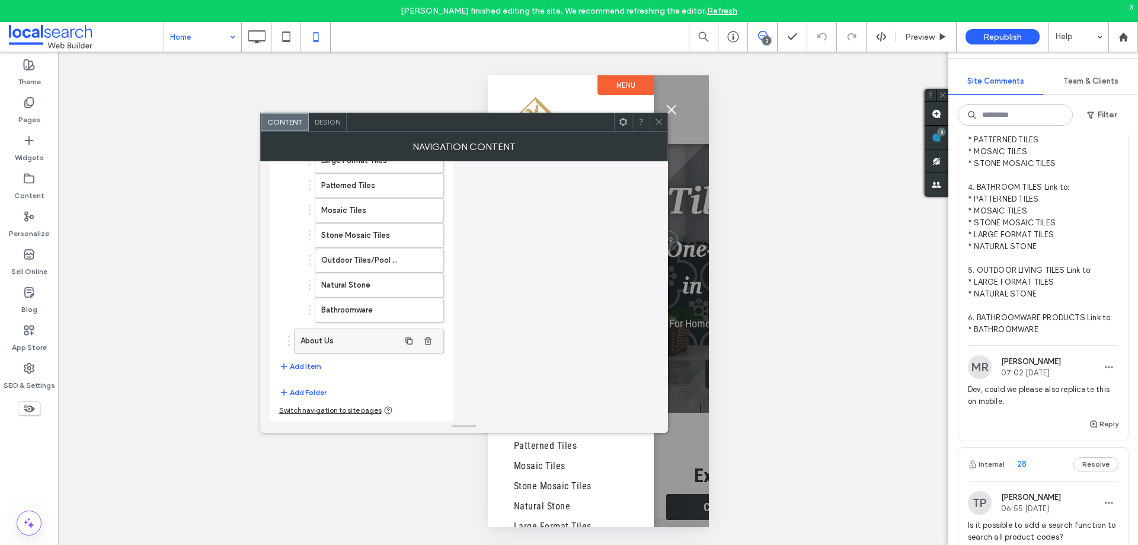
click at [344, 337] on label "About Us" at bounding box center [349, 341] width 99 height 24
click at [343, 340] on label "About Us" at bounding box center [349, 341] width 99 height 24
click at [304, 364] on button "Add Item" at bounding box center [300, 366] width 42 height 14
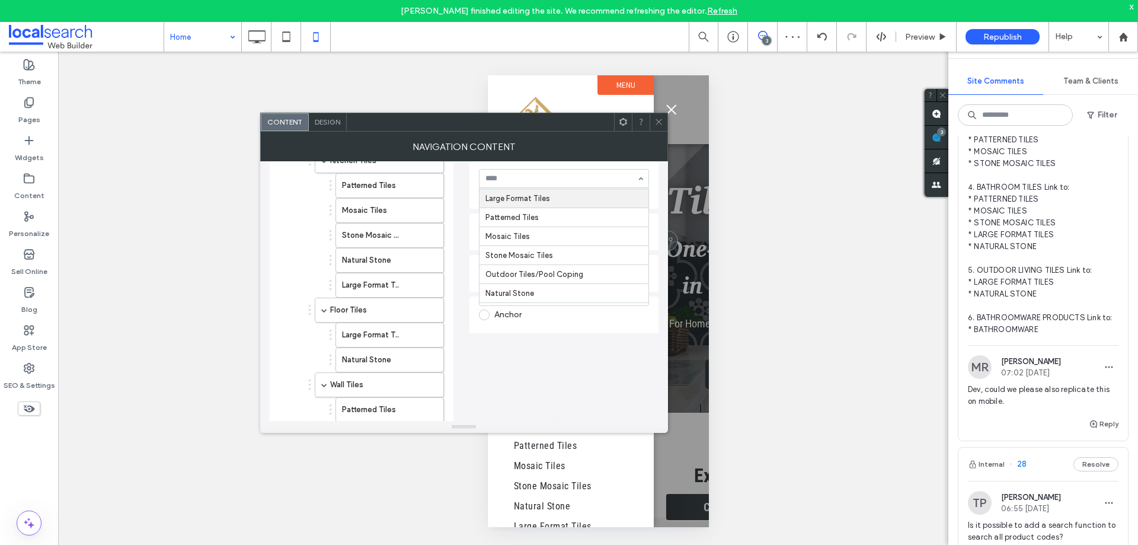
scroll to position [204, 0]
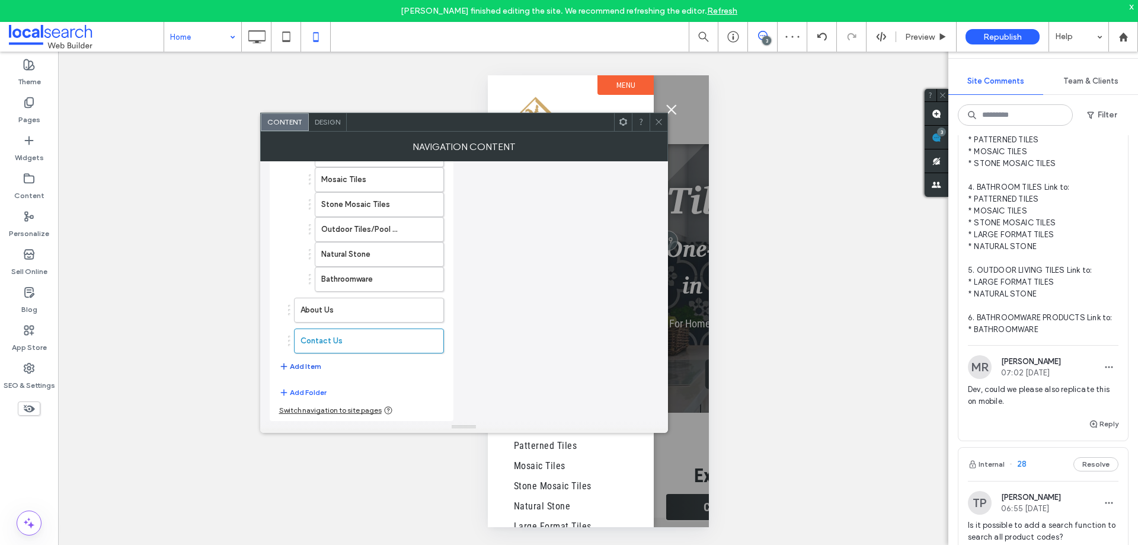
click at [315, 366] on button "Add Item" at bounding box center [300, 366] width 42 height 14
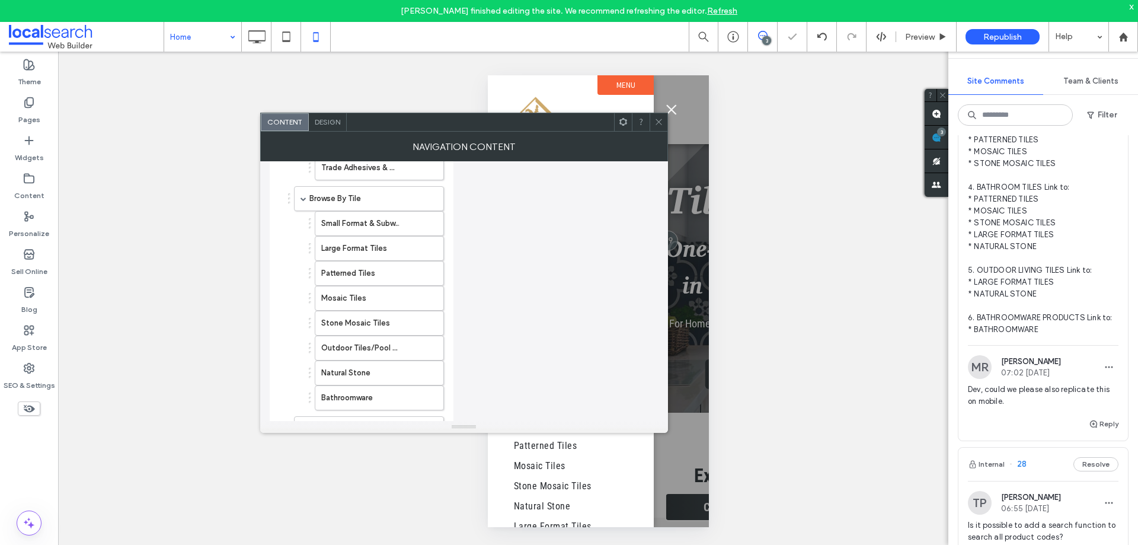
scroll to position [1081, 0]
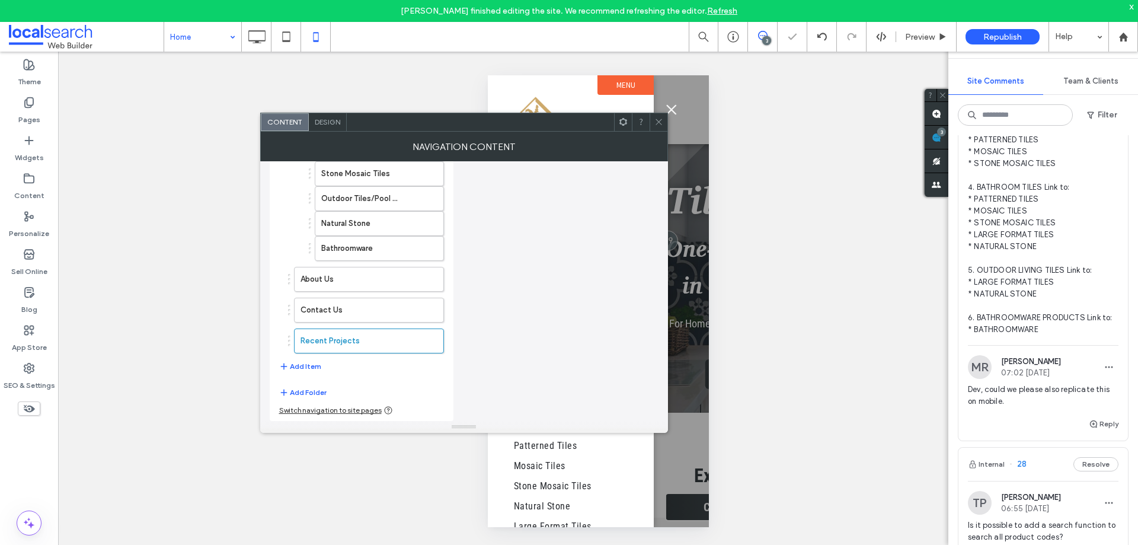
click at [658, 122] on icon at bounding box center [658, 121] width 9 height 9
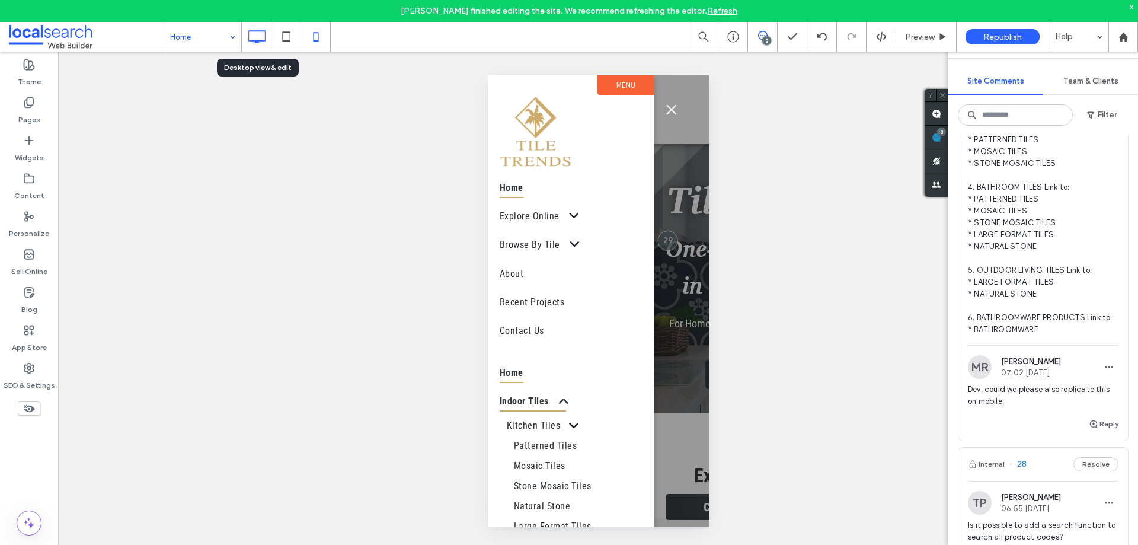
click at [252, 35] on icon at bounding box center [257, 37] width 24 height 24
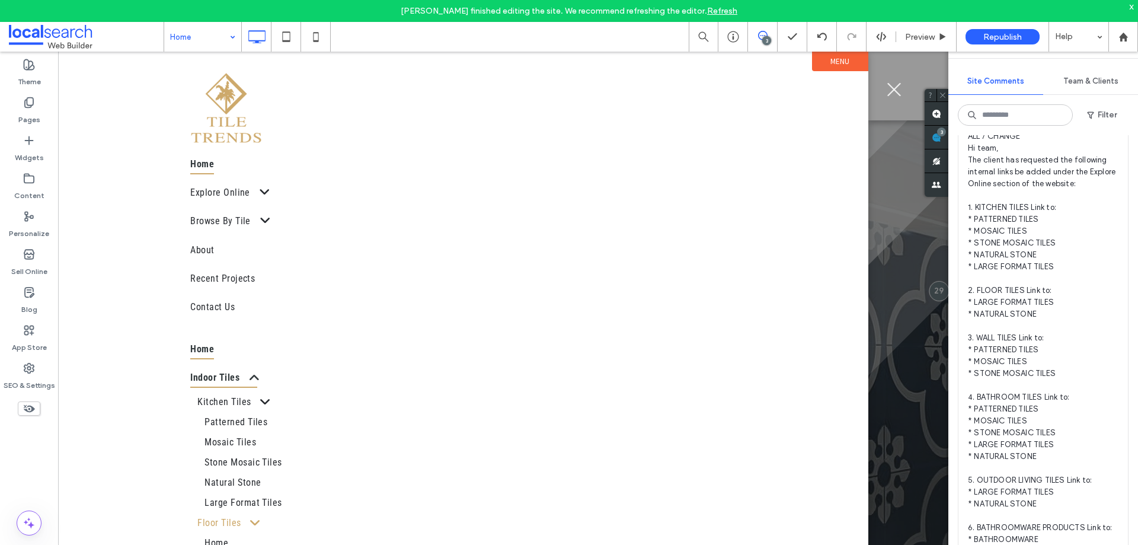
scroll to position [0, 0]
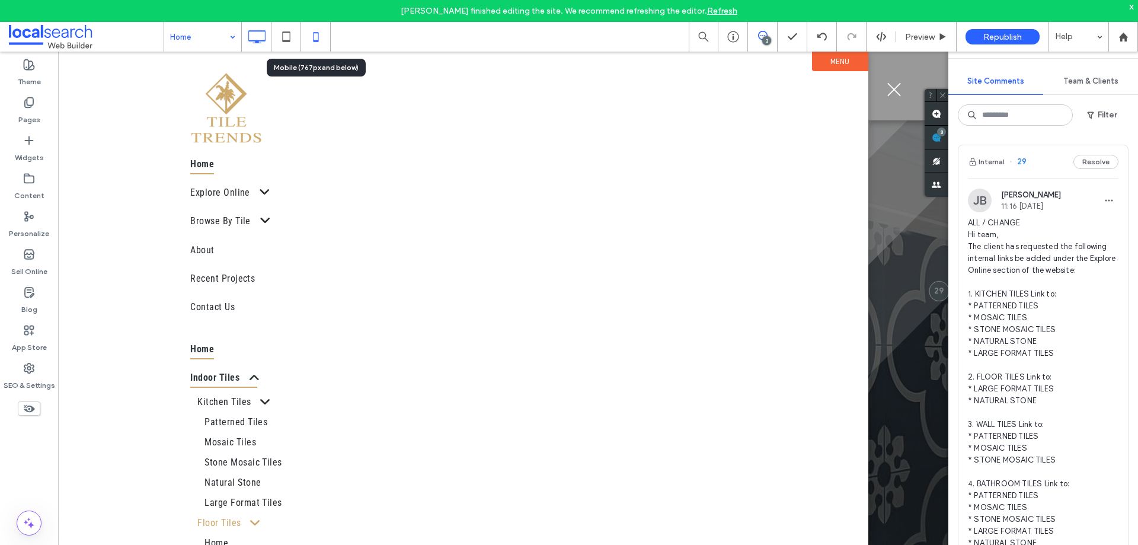
click at [318, 49] on div at bounding box center [316, 37] width 30 height 30
click at [317, 29] on icon at bounding box center [316, 37] width 24 height 24
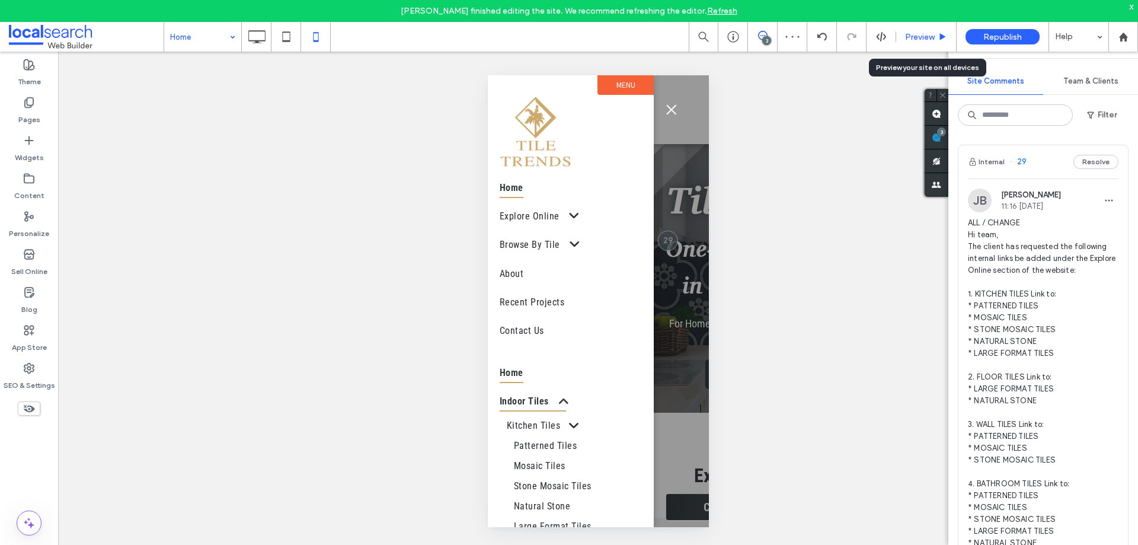
click at [907, 37] on span "Preview" at bounding box center [920, 37] width 30 height 10
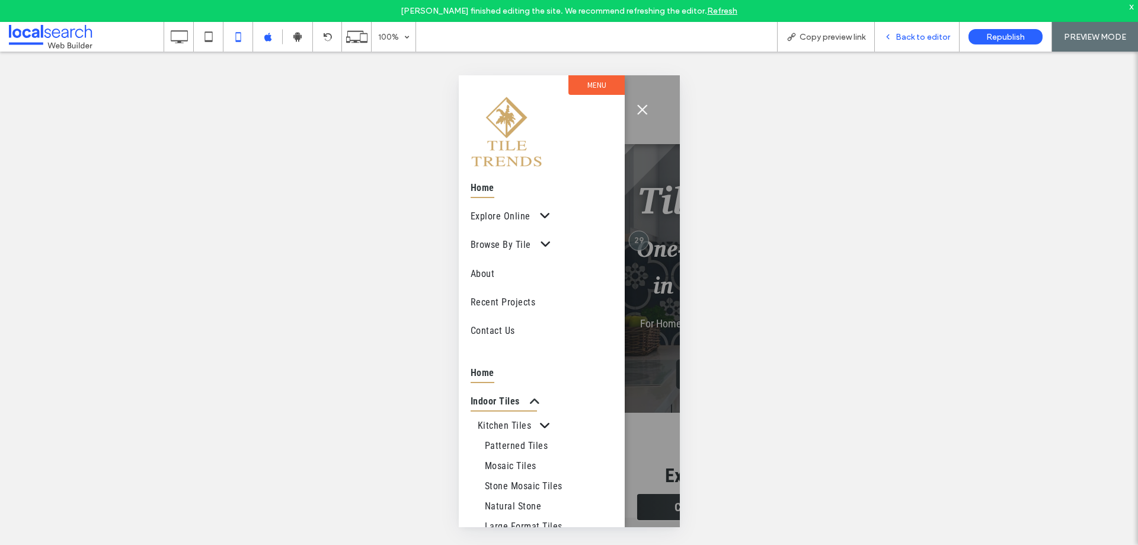
click at [888, 36] on icon at bounding box center [888, 37] width 8 height 8
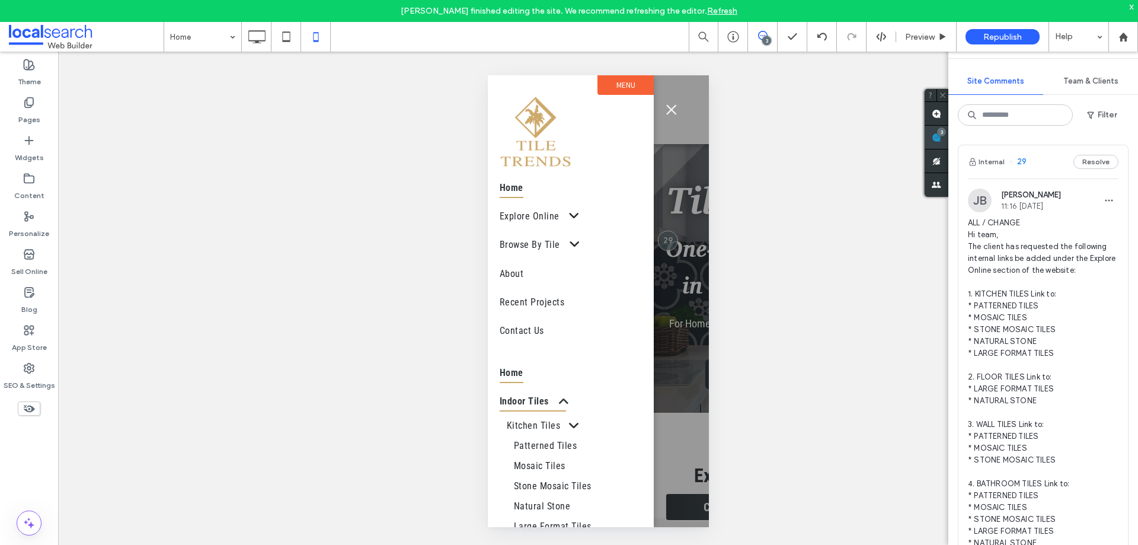
click at [941, 139] on use at bounding box center [936, 137] width 9 height 9
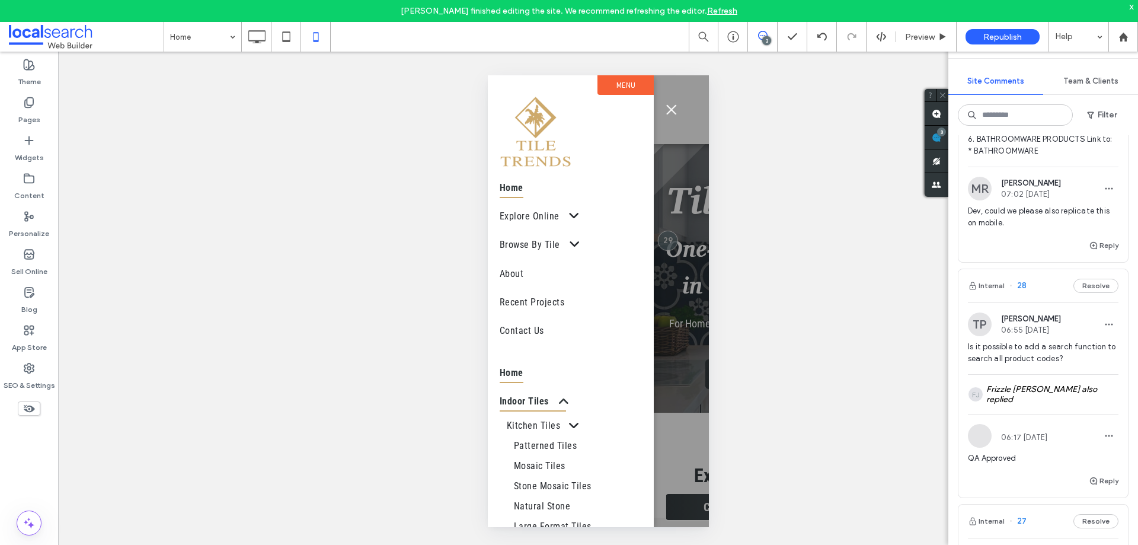
scroll to position [474, 0]
click at [1092, 253] on button "Reply" at bounding box center [1104, 246] width 30 height 14
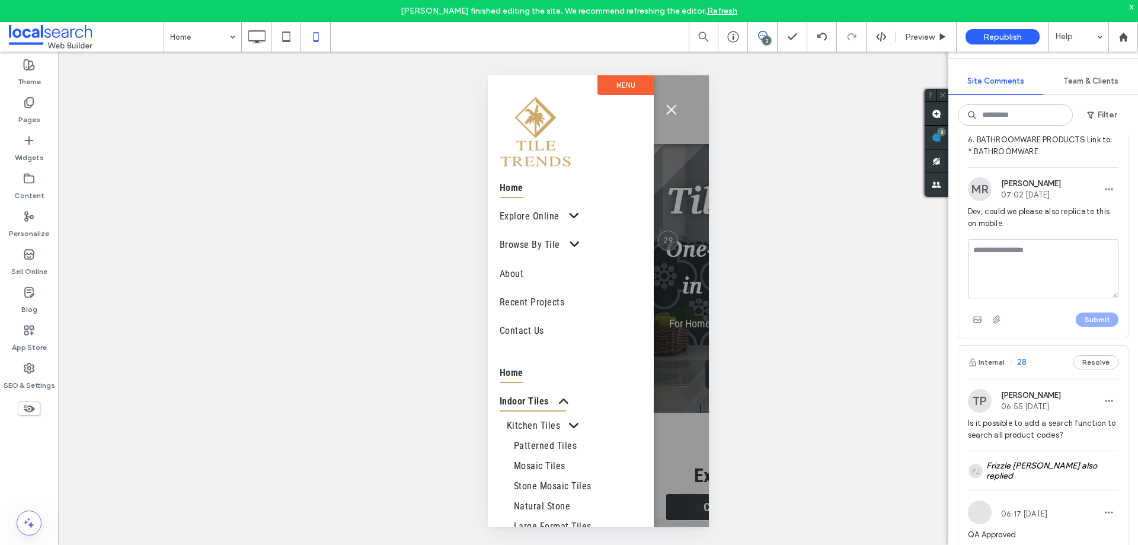
click at [1034, 273] on textarea at bounding box center [1043, 268] width 151 height 59
type textarea "**********"
drag, startPoint x: 1047, startPoint y: 311, endPoint x: 984, endPoint y: 287, distance: 67.5
click at [984, 287] on div "**********" at bounding box center [1043, 270] width 151 height 62
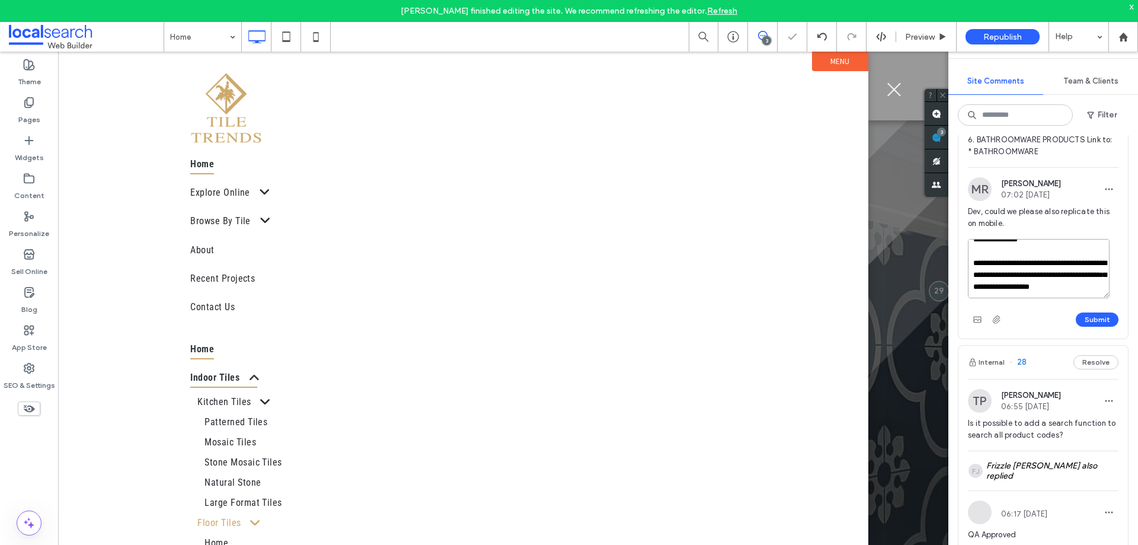
click at [1040, 298] on textarea "**********" at bounding box center [1039, 268] width 142 height 59
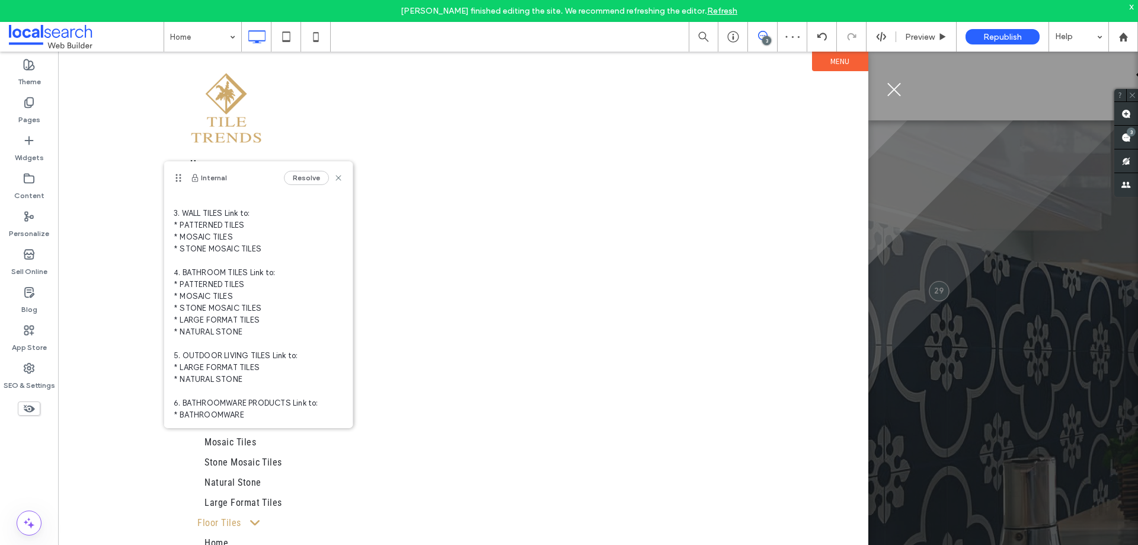
scroll to position [327, 0]
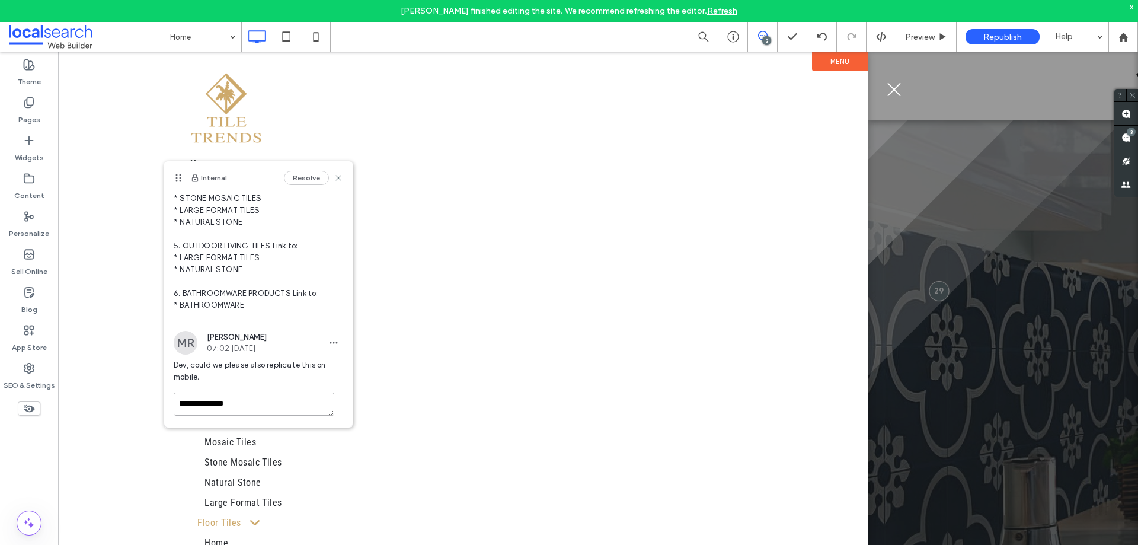
click at [276, 399] on textarea "**********" at bounding box center [254, 403] width 161 height 23
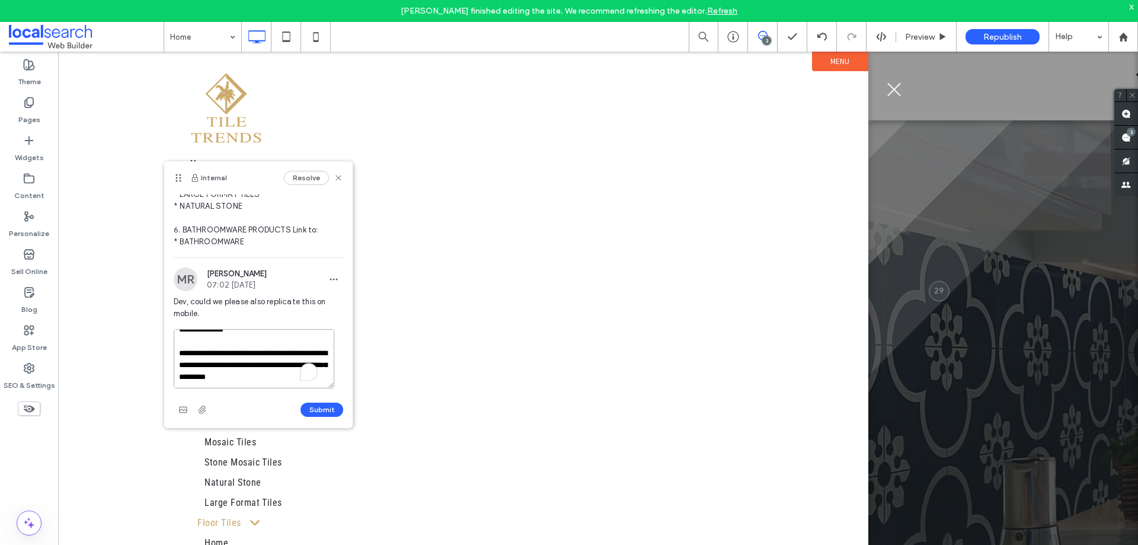
scroll to position [392, 0]
drag, startPoint x: 278, startPoint y: 367, endPoint x: 300, endPoint y: 376, distance: 24.2
click at [278, 367] on textarea "**********" at bounding box center [254, 357] width 161 height 59
click at [305, 378] on textarea "**********" at bounding box center [254, 357] width 161 height 59
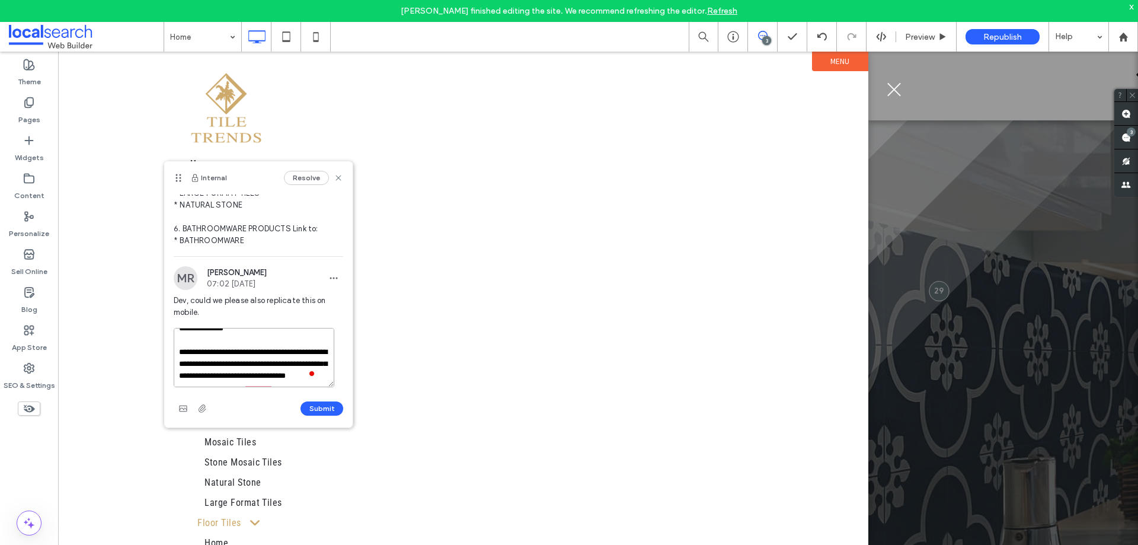
drag, startPoint x: 293, startPoint y: 381, endPoint x: 174, endPoint y: 344, distance: 124.3
click at [174, 344] on textarea "**********" at bounding box center [254, 357] width 161 height 59
click at [223, 356] on textarea "**********" at bounding box center [254, 357] width 161 height 59
drag, startPoint x: 179, startPoint y: 342, endPoint x: 303, endPoint y: 369, distance: 127.4
click at [303, 369] on textarea "**********" at bounding box center [254, 357] width 161 height 59
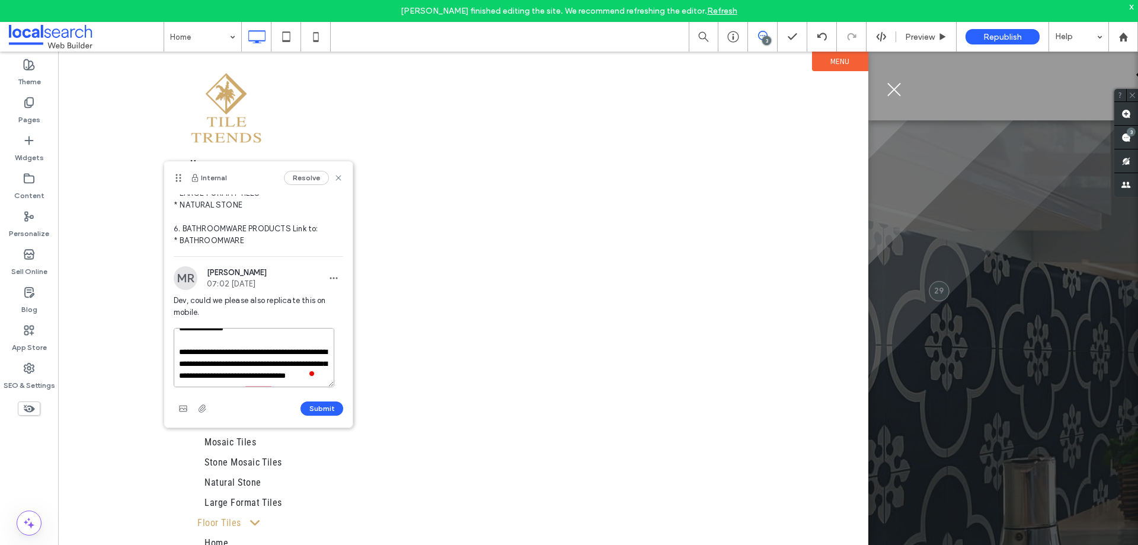
paste textarea "To enrich screen reader interactions, please activate Accessibility in Grammarl…"
click at [298, 381] on textarea "**********" at bounding box center [254, 357] width 161 height 59
drag, startPoint x: 285, startPoint y: 377, endPoint x: 177, endPoint y: 353, distance: 111.2
click at [177, 353] on textarea "**********" at bounding box center [254, 357] width 161 height 59
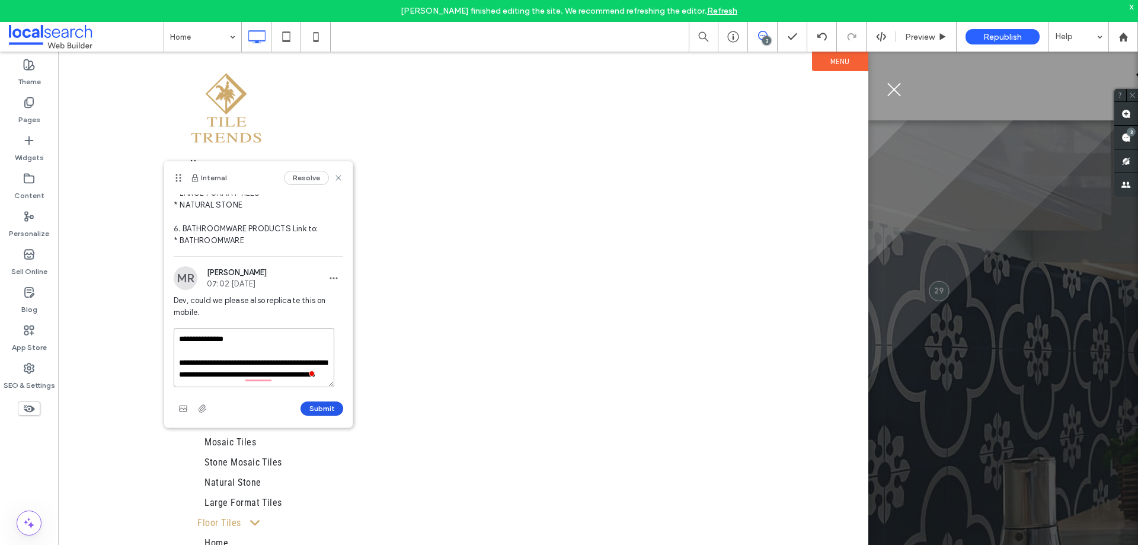
type textarea "**********"
click at [315, 404] on button "Submit" at bounding box center [321, 408] width 43 height 14
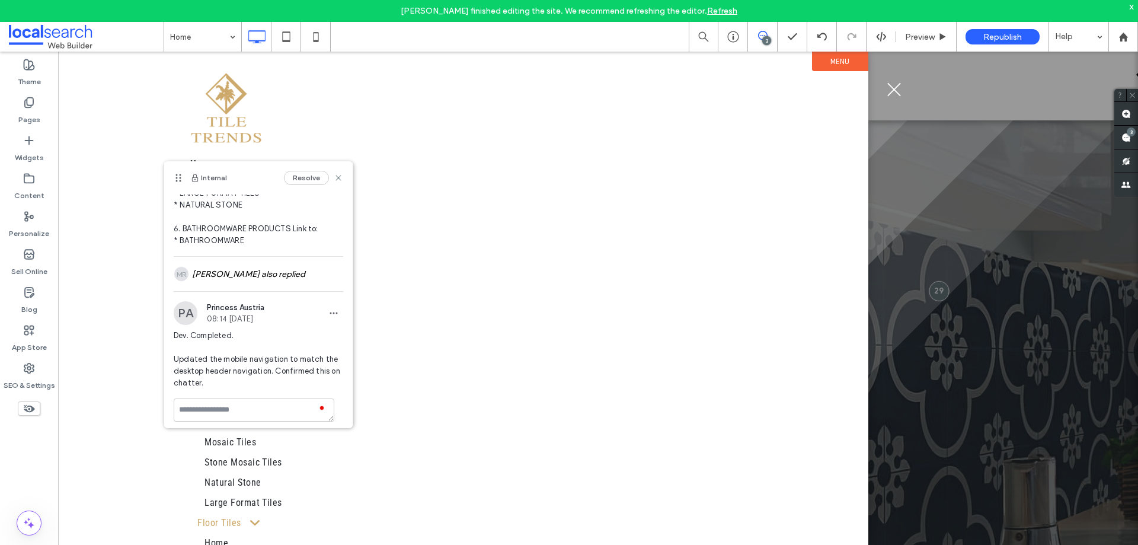
scroll to position [0, 0]
click at [910, 39] on span "Preview" at bounding box center [920, 37] width 30 height 10
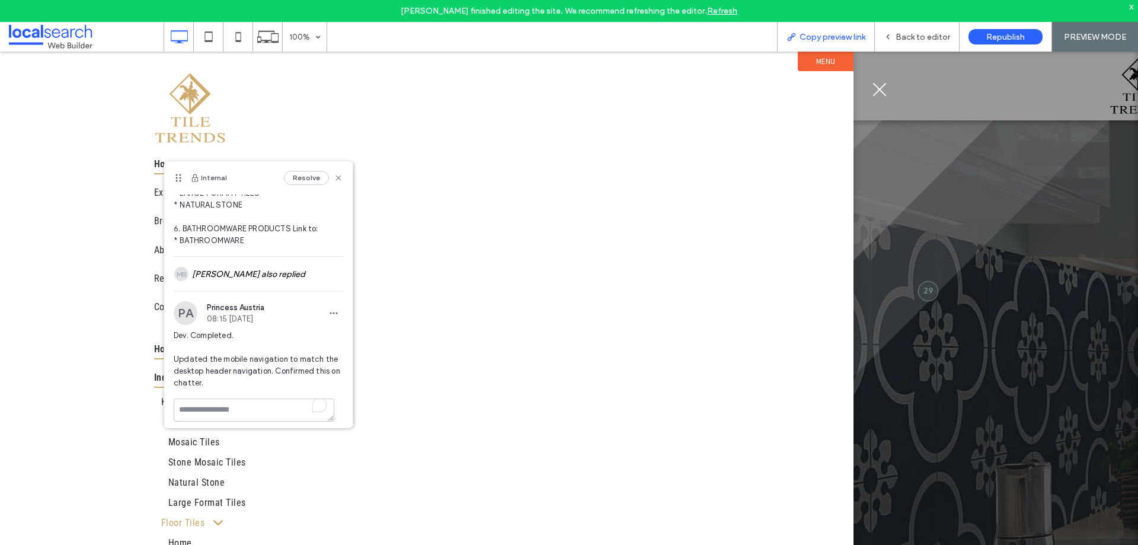
drag, startPoint x: 788, startPoint y: 34, endPoint x: 837, endPoint y: 49, distance: 51.0
click at [788, 33] on icon at bounding box center [790, 36] width 9 height 9
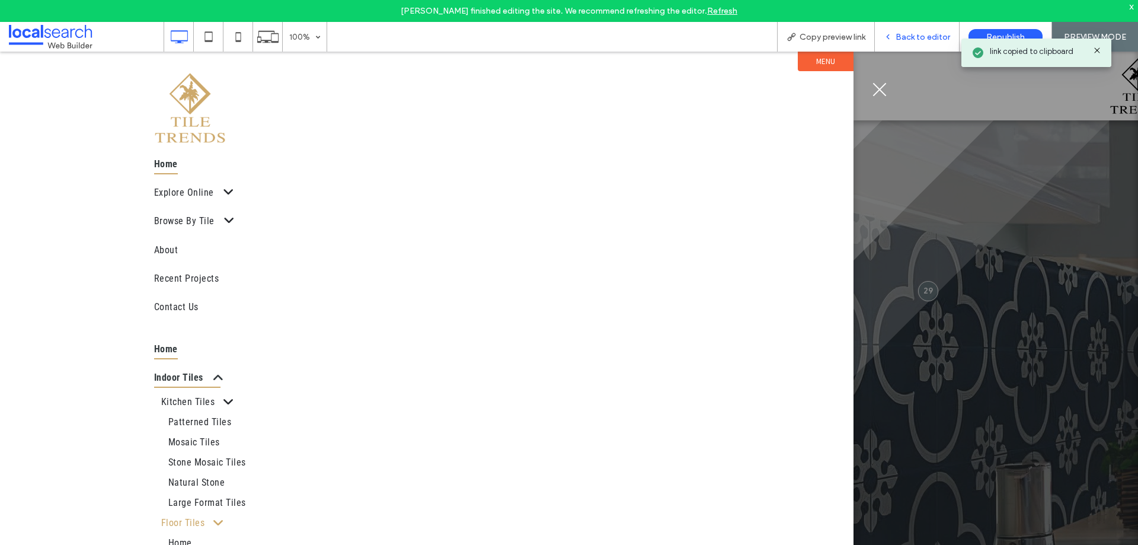
click at [892, 33] on icon at bounding box center [888, 37] width 8 height 8
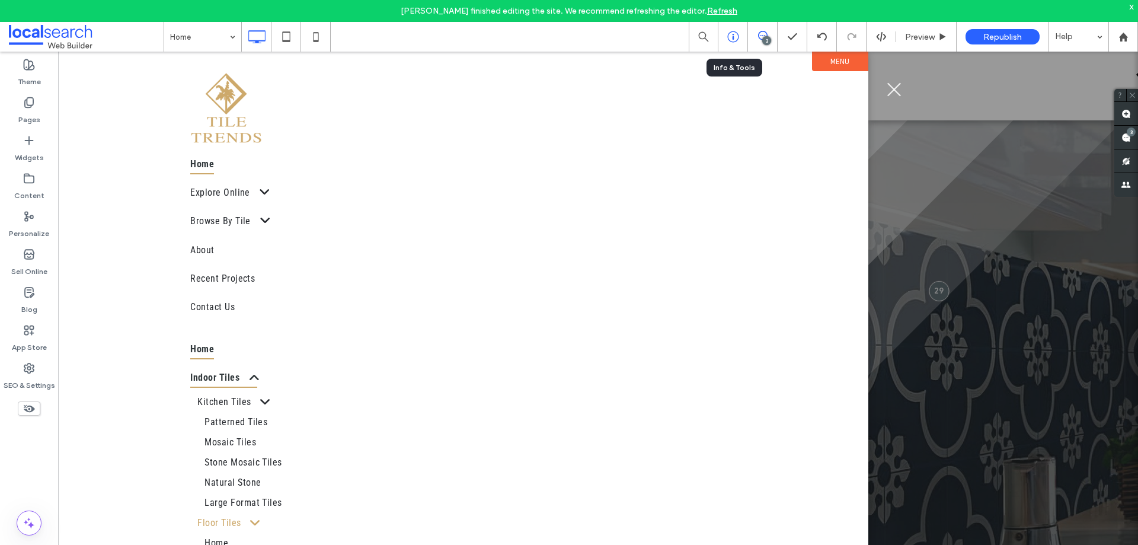
click at [731, 34] on icon at bounding box center [733, 37] width 12 height 12
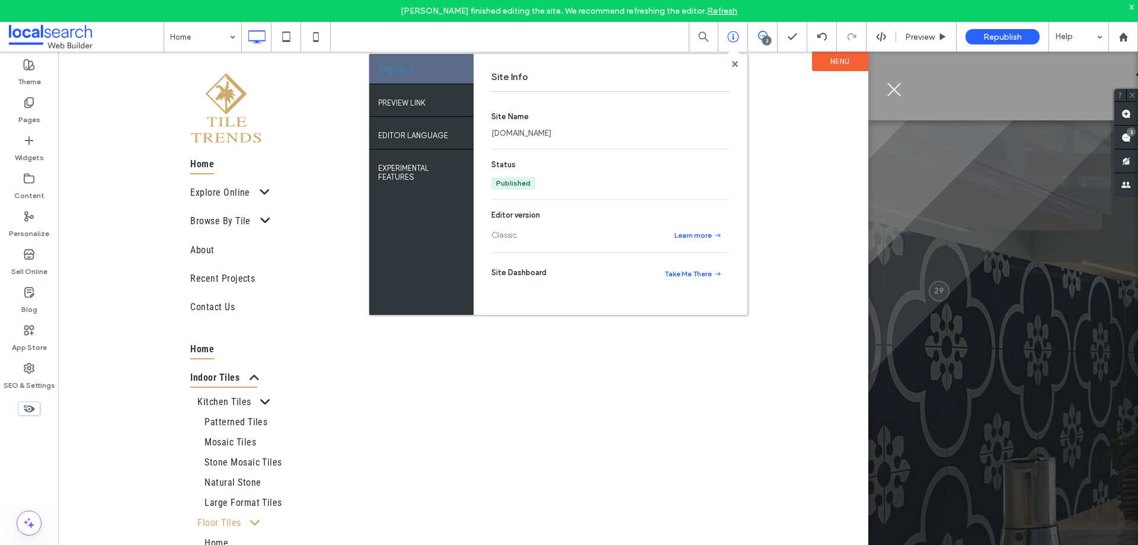
click at [549, 135] on link "www.tiletrend.com.au" at bounding box center [521, 133] width 60 height 12
click at [733, 61] on use at bounding box center [734, 63] width 6 height 6
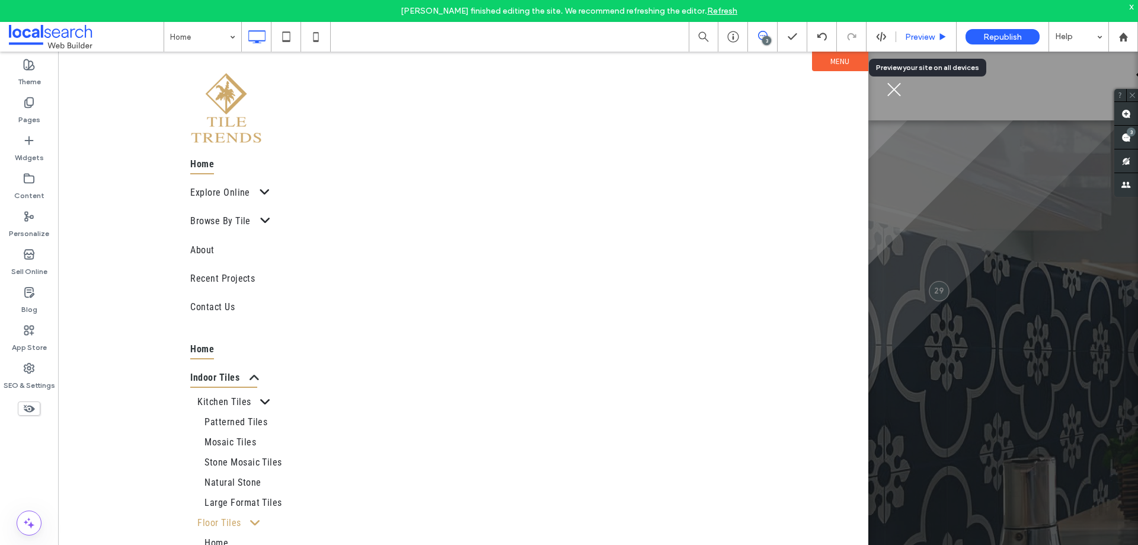
click at [901, 33] on div "Preview" at bounding box center [926, 37] width 60 height 10
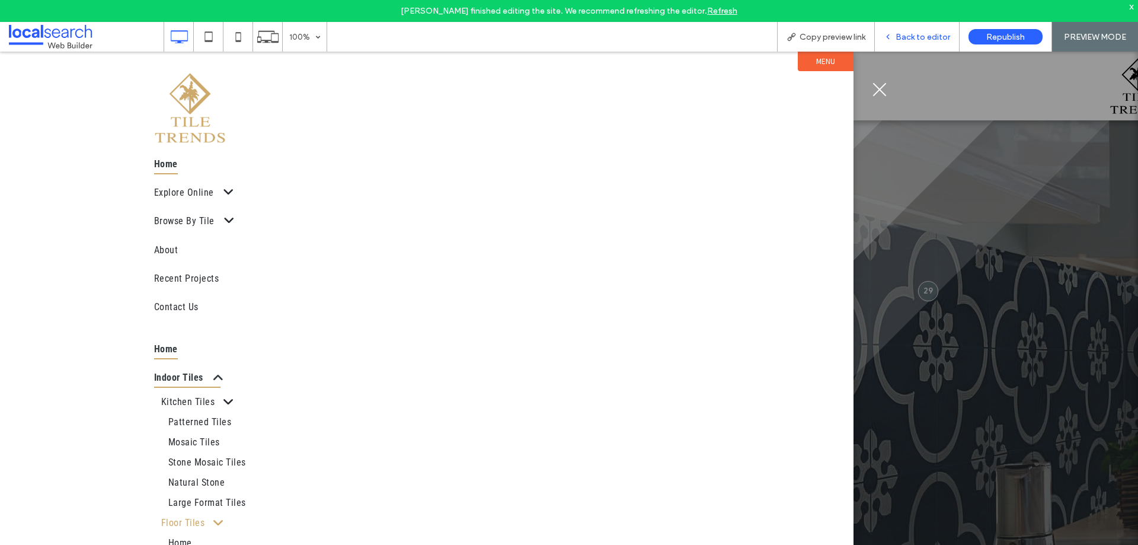
click at [890, 40] on icon at bounding box center [888, 37] width 8 height 8
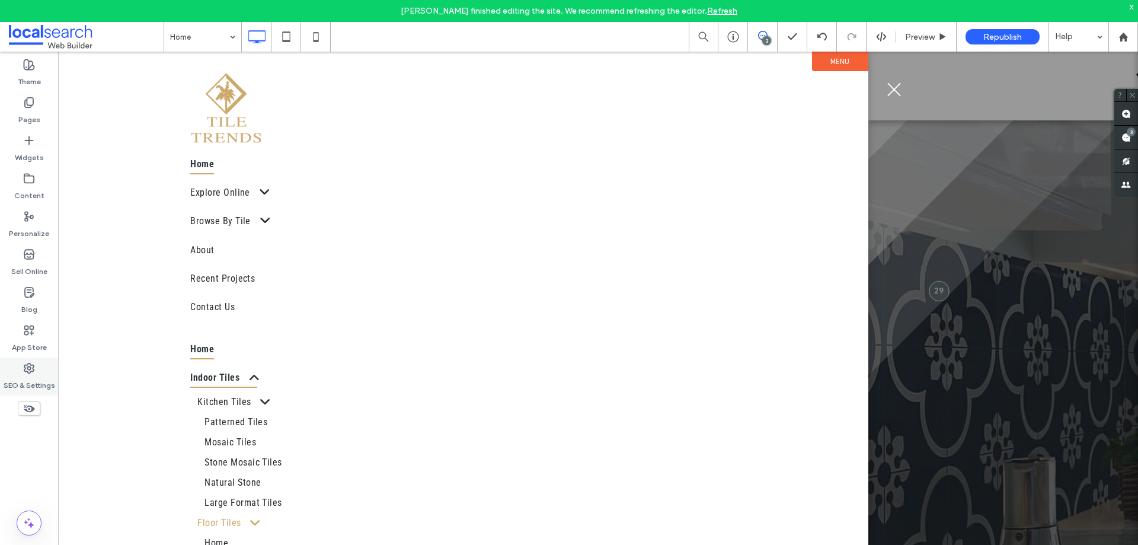
click at [30, 375] on label "SEO & Settings" at bounding box center [30, 382] width 52 height 17
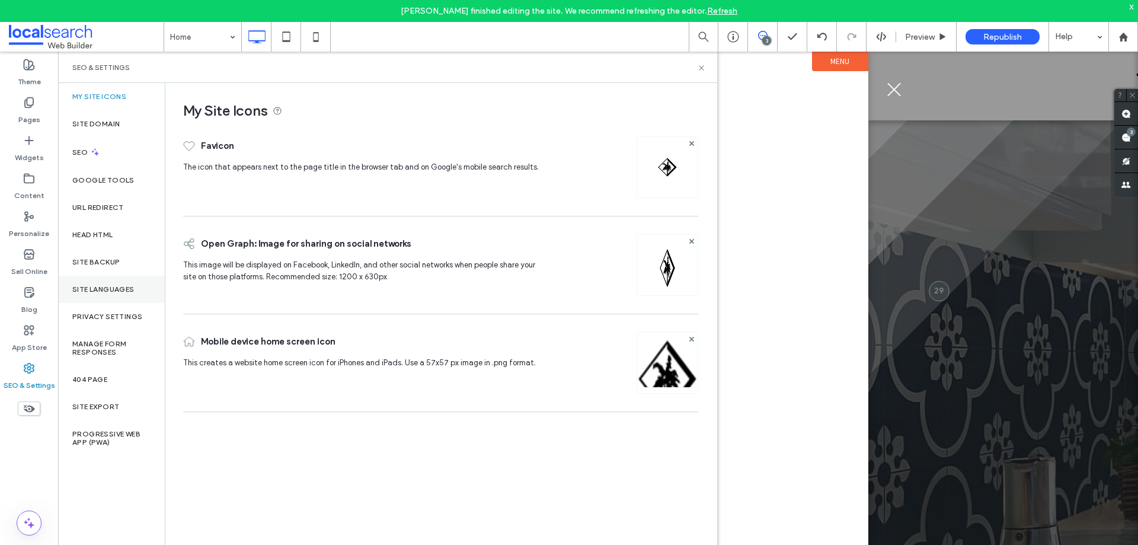
click at [86, 268] on div "Site Backup" at bounding box center [111, 261] width 107 height 27
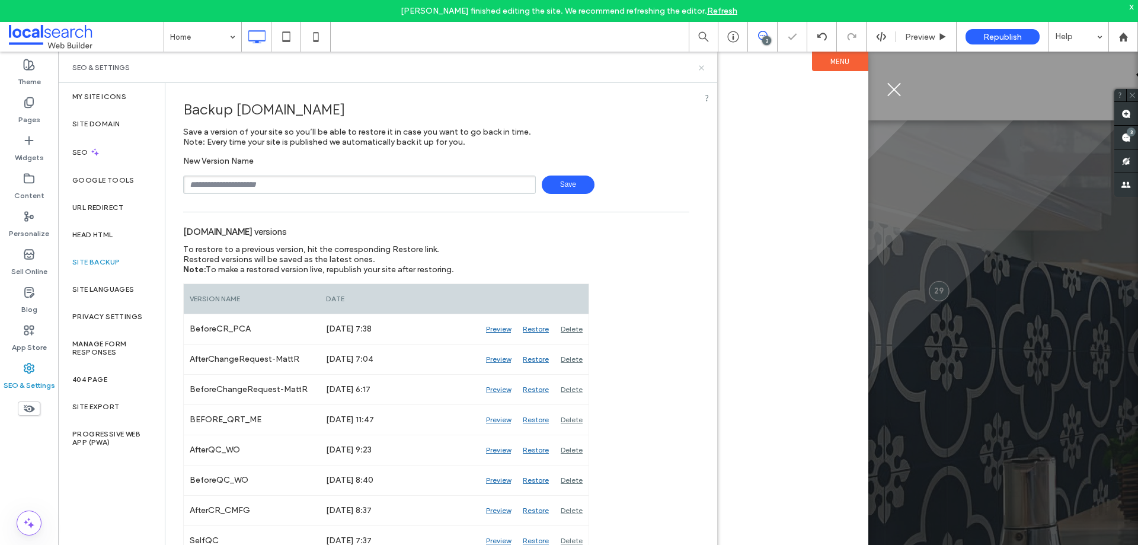
click at [703, 65] on icon at bounding box center [701, 67] width 9 height 9
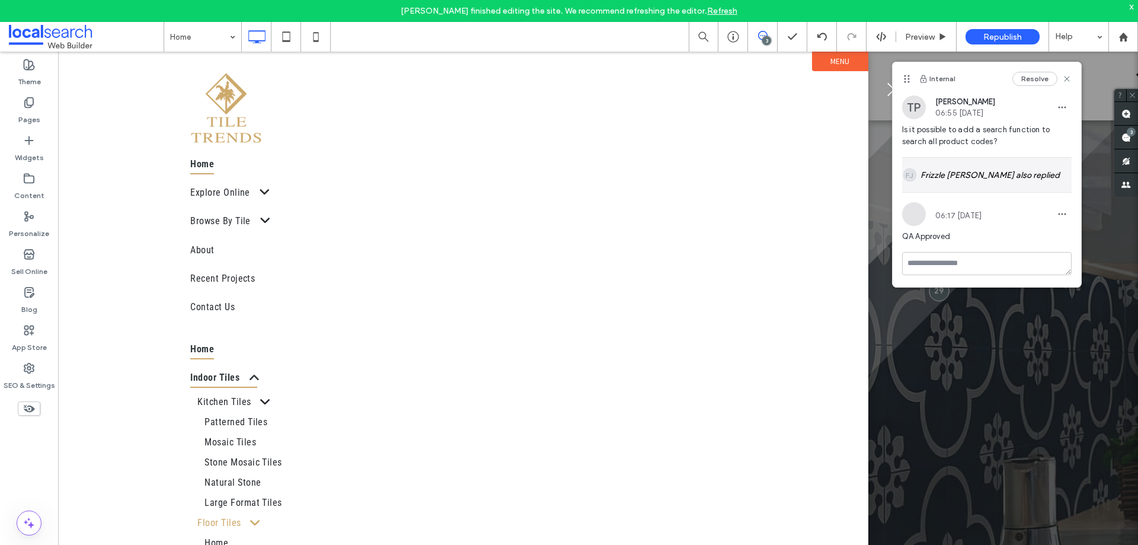
click at [963, 174] on div "FJ Frizzle Joy Rejuso also replied" at bounding box center [987, 175] width 170 height 34
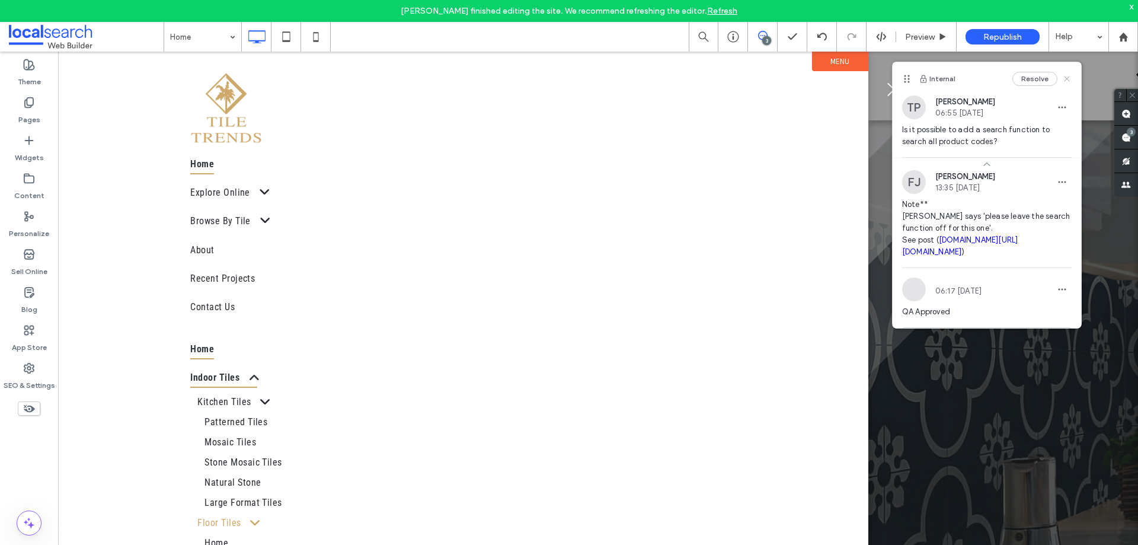
click at [1062, 77] on icon at bounding box center [1066, 78] width 9 height 9
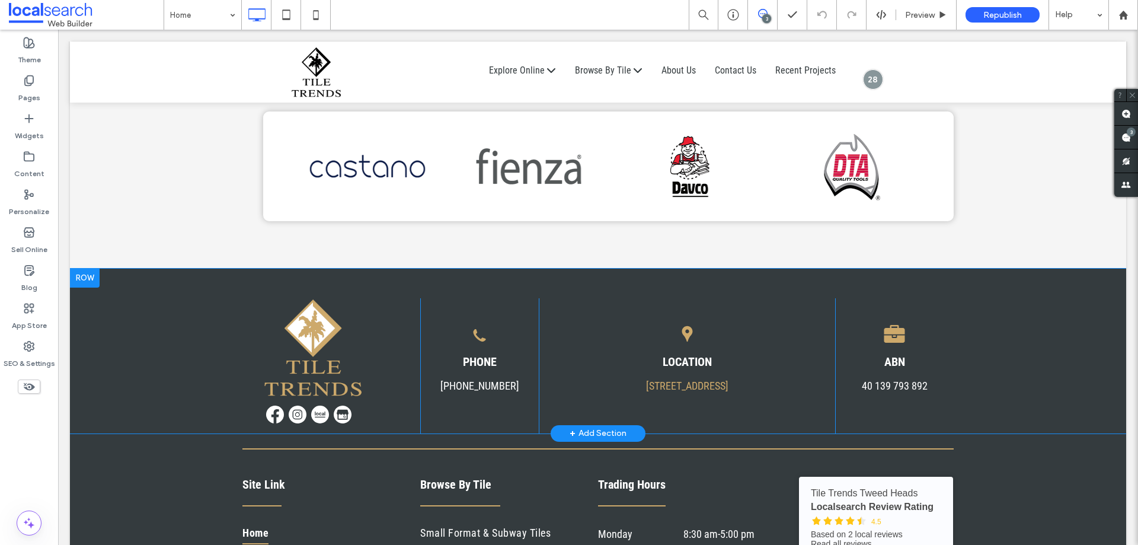
scroll to position [5622, 0]
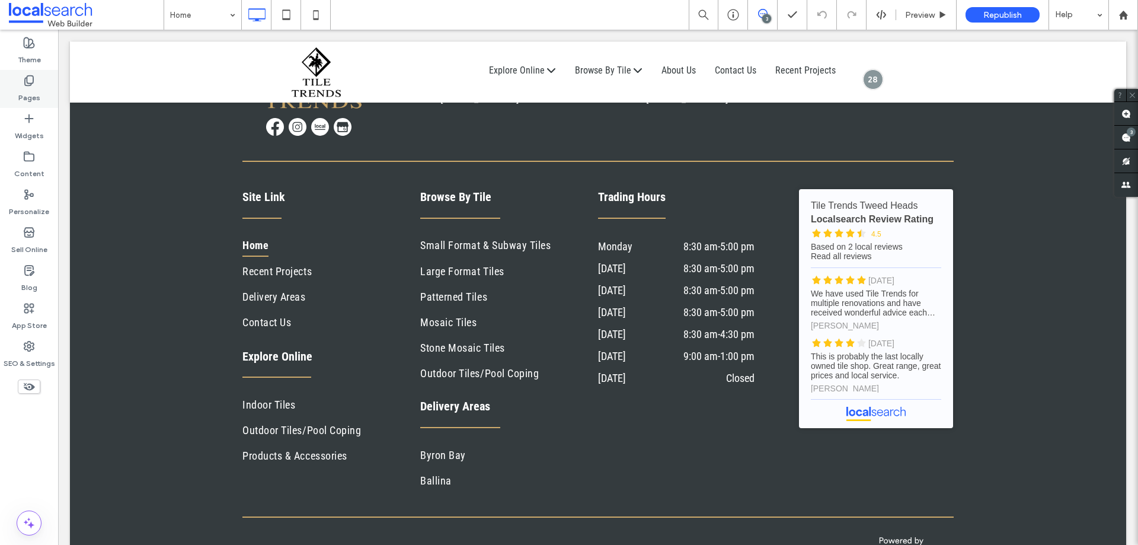
click at [27, 87] on label "Pages" at bounding box center [29, 95] width 22 height 17
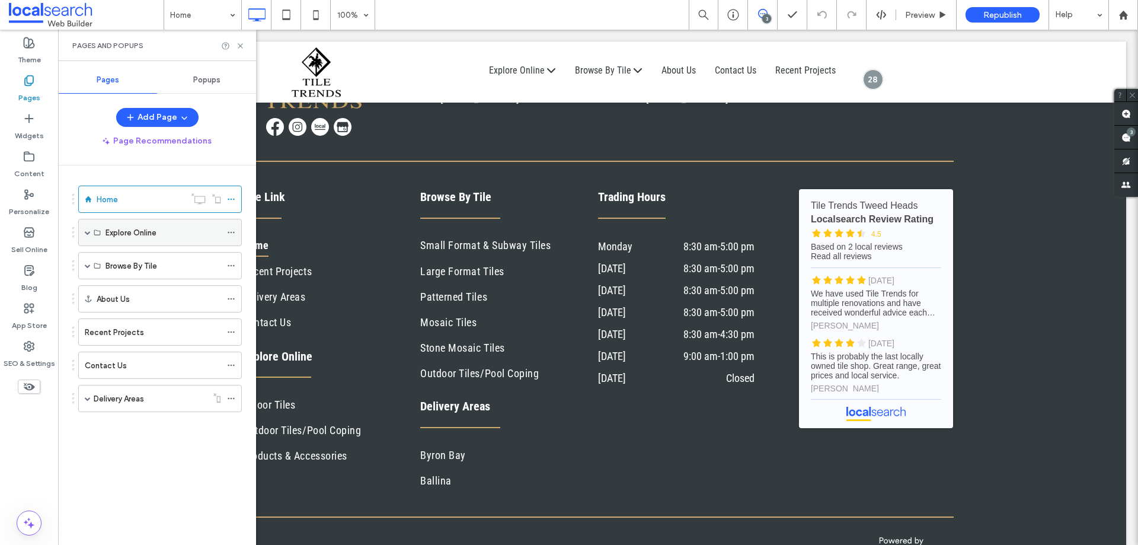
click at [81, 228] on div "Explore Online" at bounding box center [160, 232] width 164 height 27
click at [85, 233] on span at bounding box center [88, 232] width 6 height 6
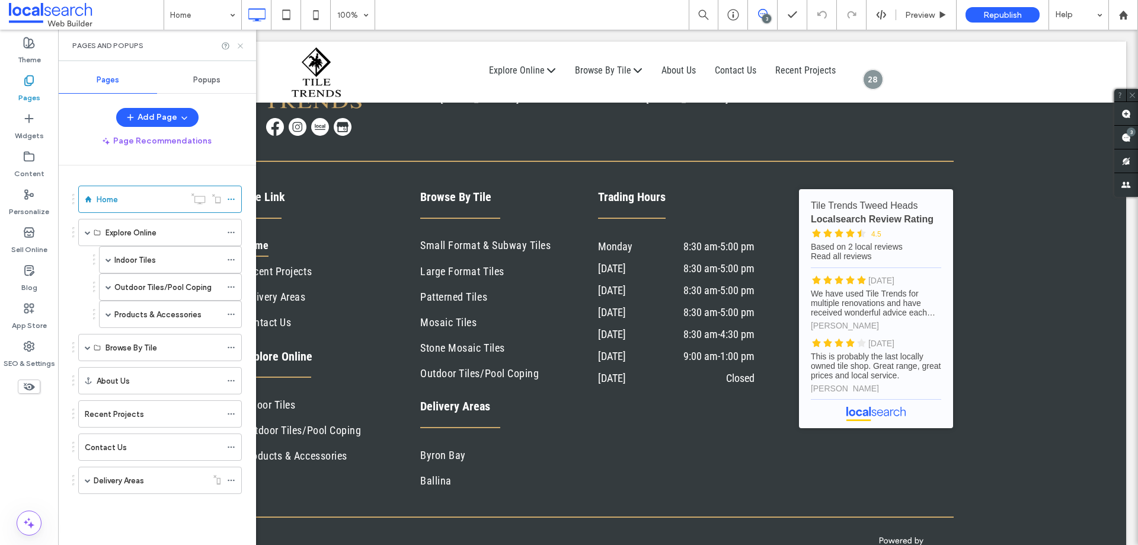
click at [240, 44] on icon at bounding box center [240, 45] width 9 height 9
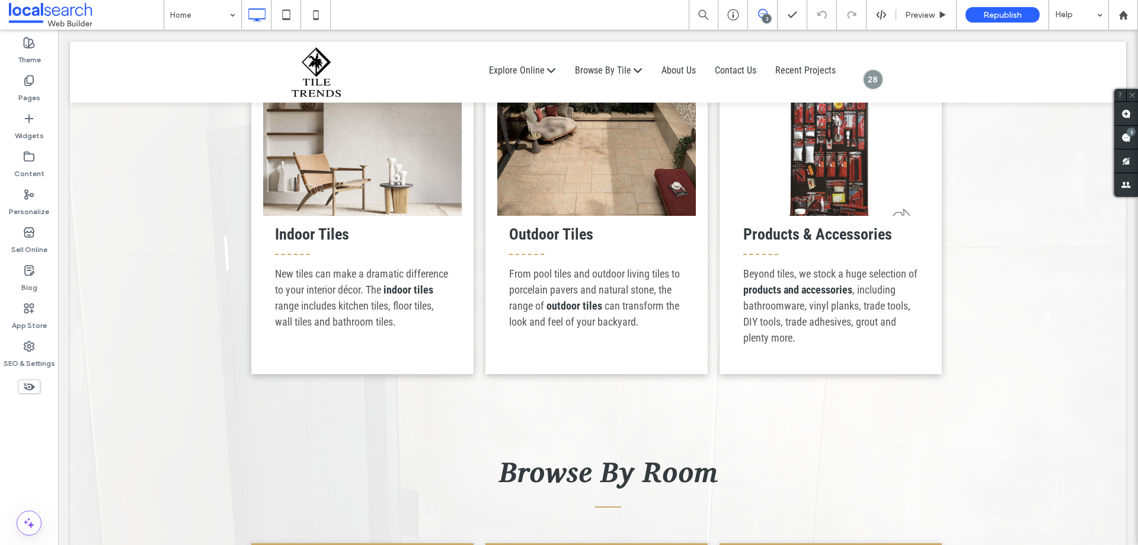
scroll to position [1888, 0]
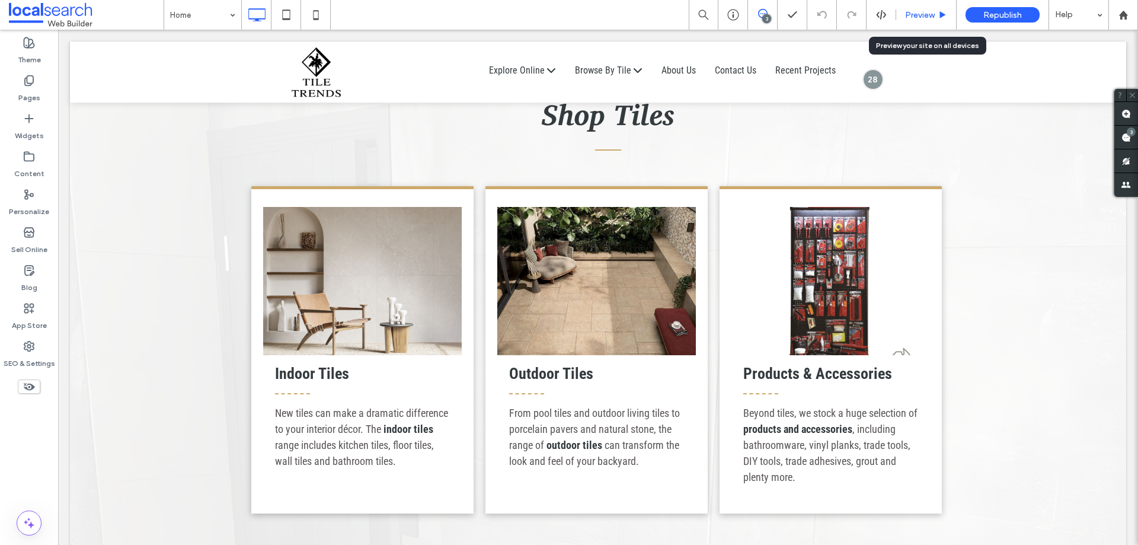
drag, startPoint x: 904, startPoint y: 12, endPoint x: 728, endPoint y: 11, distance: 176.0
click at [904, 12] on div "Preview" at bounding box center [926, 15] width 60 height 10
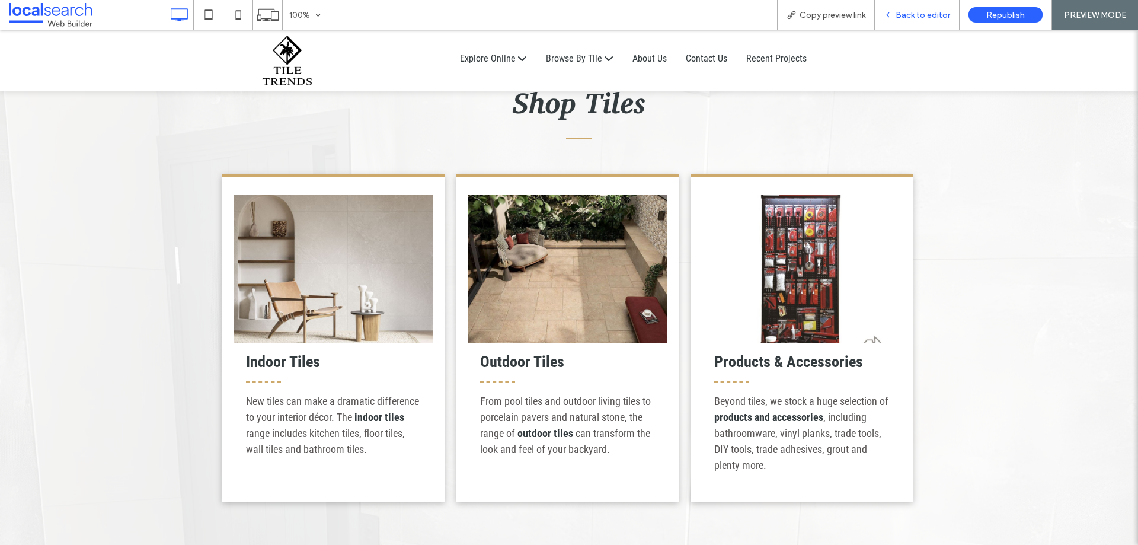
click at [884, 14] on div "Back to editor" at bounding box center [917, 15] width 84 height 10
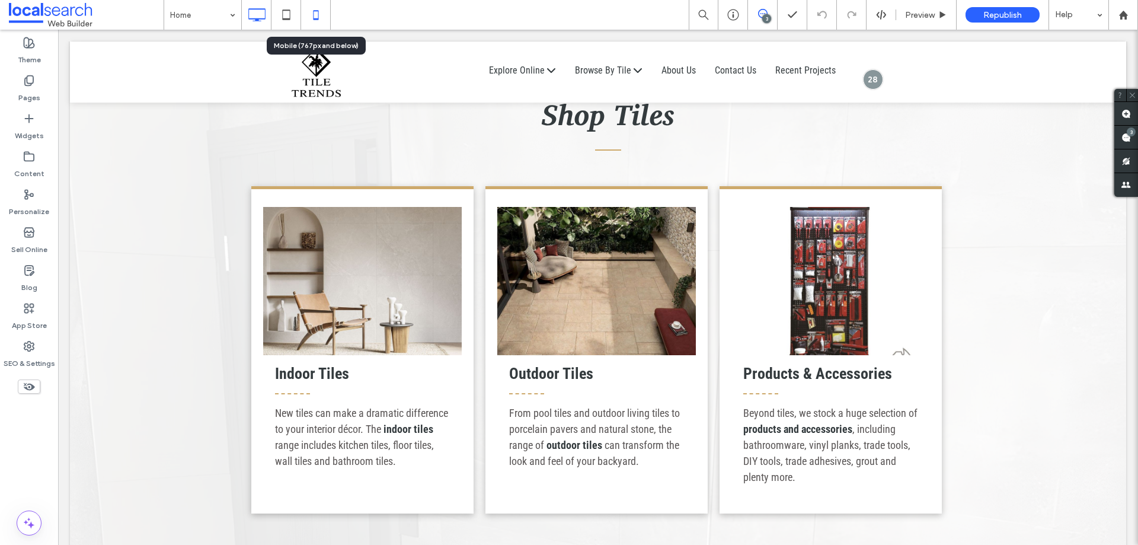
click at [319, 18] on icon at bounding box center [316, 15] width 24 height 24
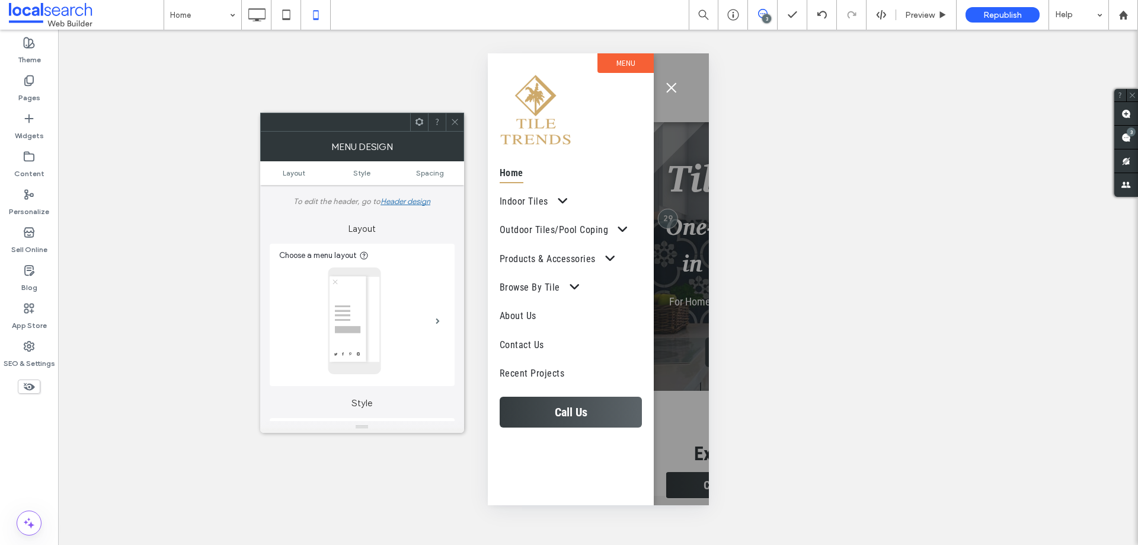
click at [456, 121] on icon at bounding box center [454, 121] width 9 height 9
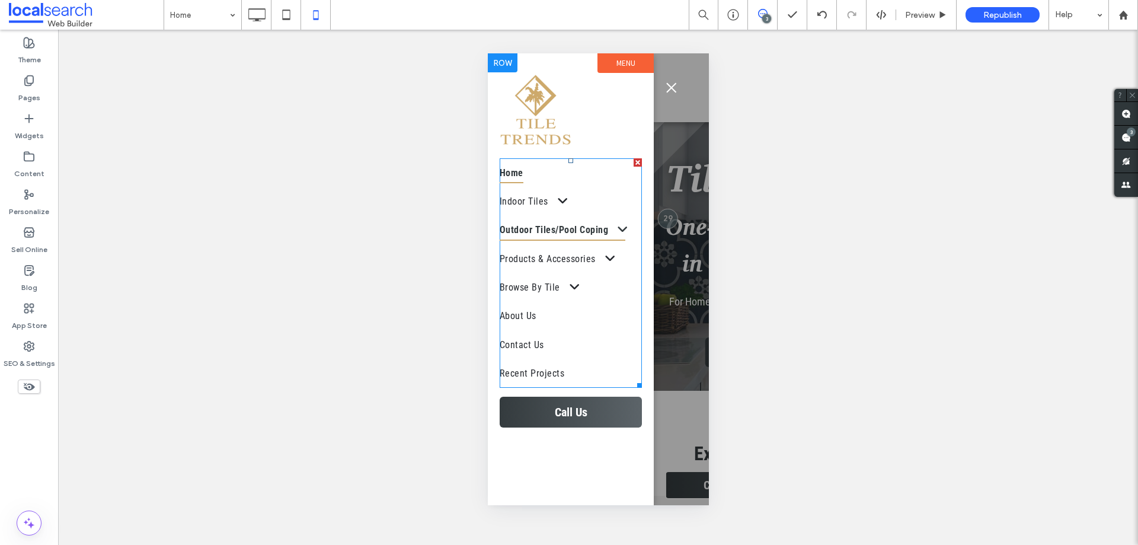
click at [523, 242] on link "Outdoor Tiles/Pool Coping" at bounding box center [570, 230] width 142 height 28
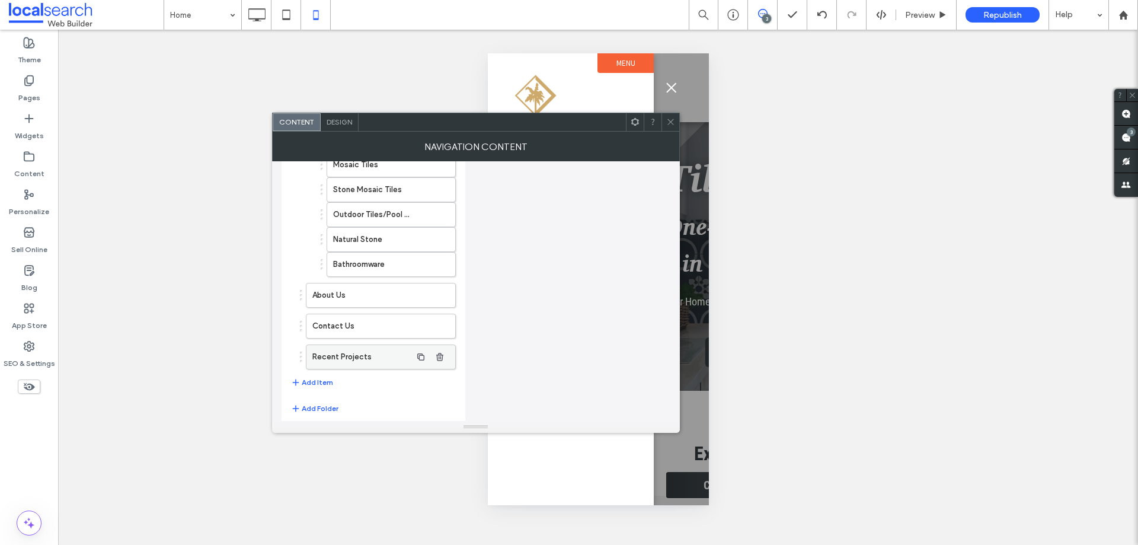
scroll to position [1067, 0]
click at [321, 381] on button "Add Item" at bounding box center [312, 380] width 42 height 14
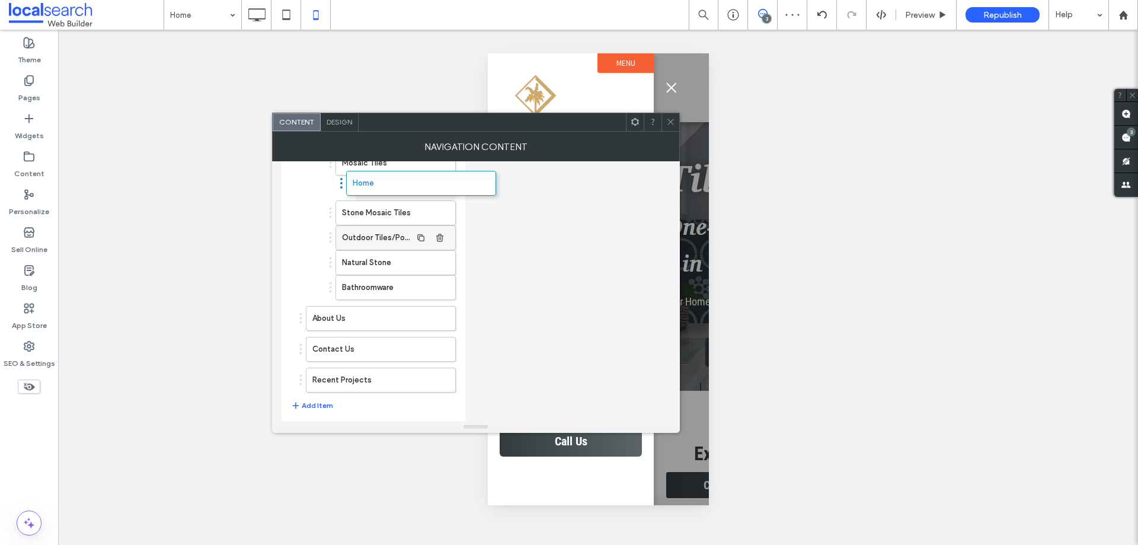
drag, startPoint x: 337, startPoint y: 382, endPoint x: 381, endPoint y: 238, distance: 151.1
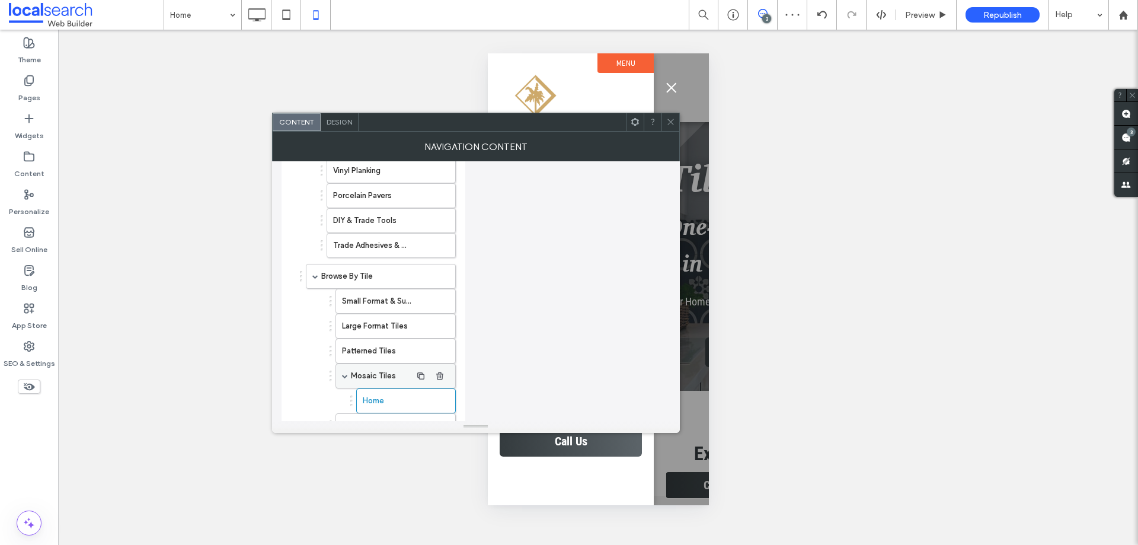
scroll to position [830, 0]
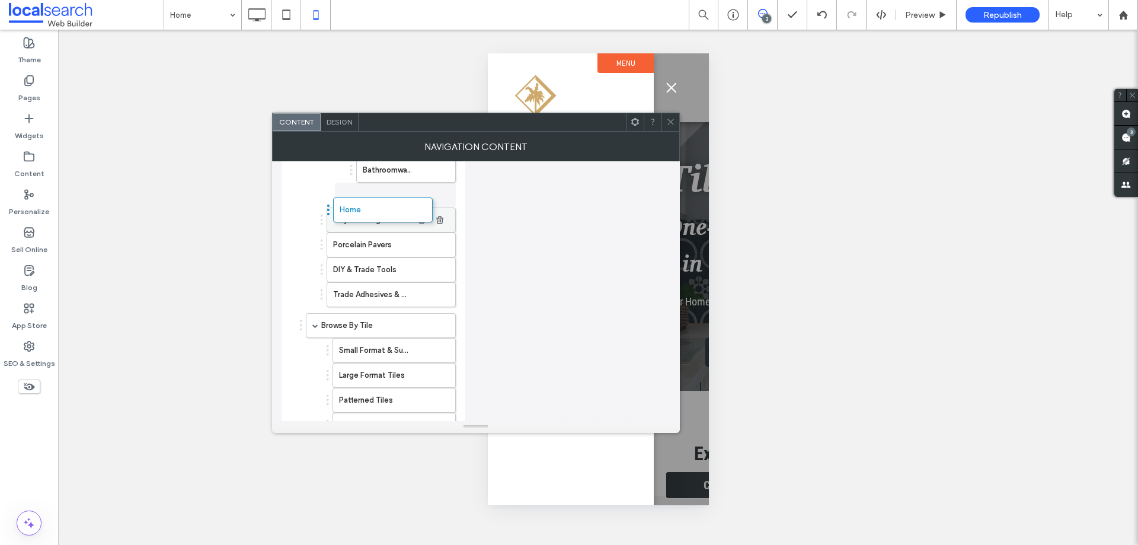
drag, startPoint x: 391, startPoint y: 415, endPoint x: 371, endPoint y: 226, distance: 190.7
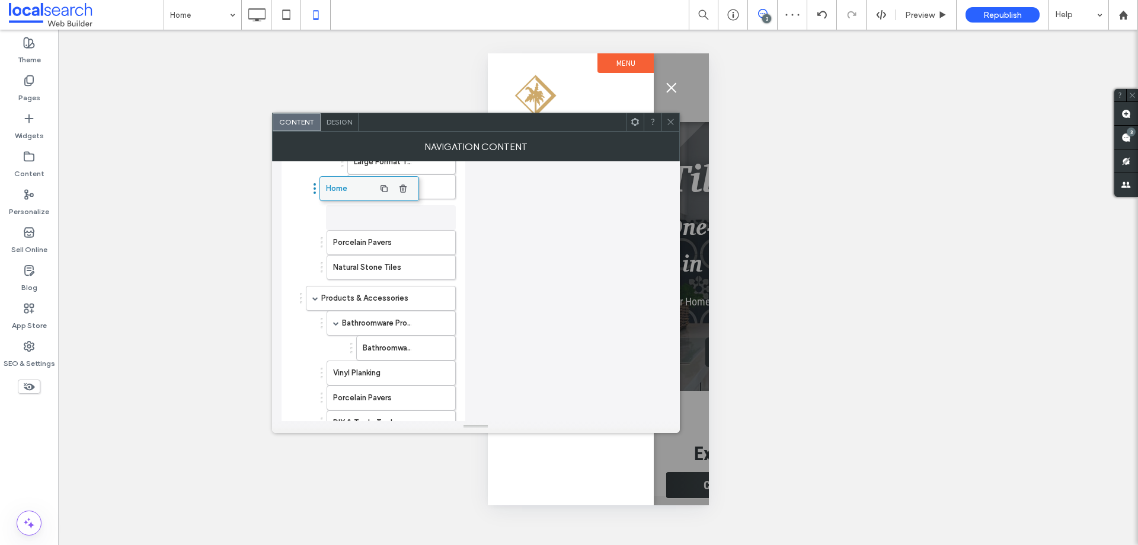
scroll to position [652, 0]
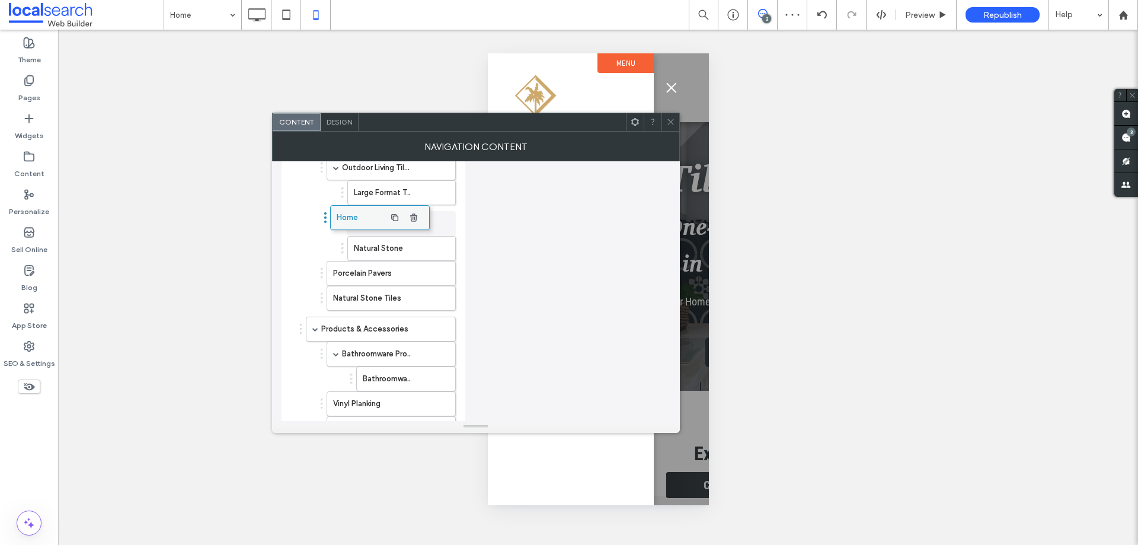
drag, startPoint x: 373, startPoint y: 302, endPoint x: 363, endPoint y: 213, distance: 89.5
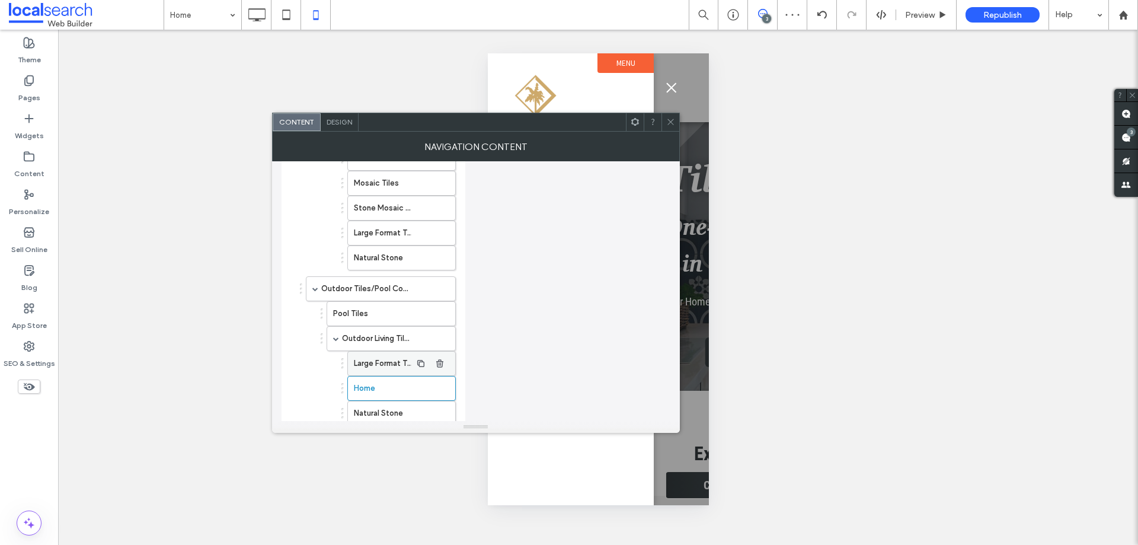
scroll to position [474, 0]
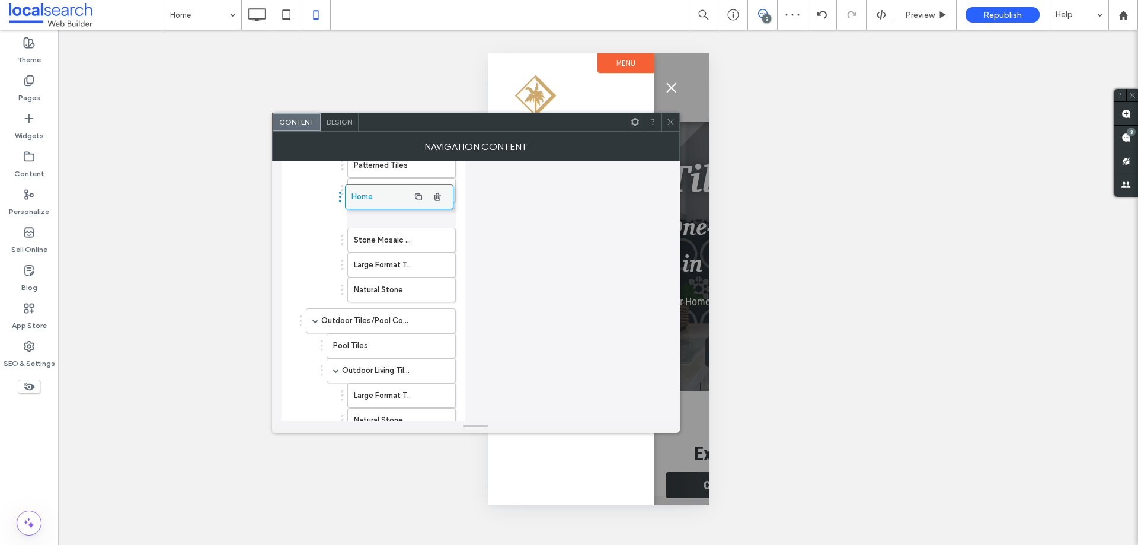
drag, startPoint x: 370, startPoint y: 267, endPoint x: 376, endPoint y: 191, distance: 76.6
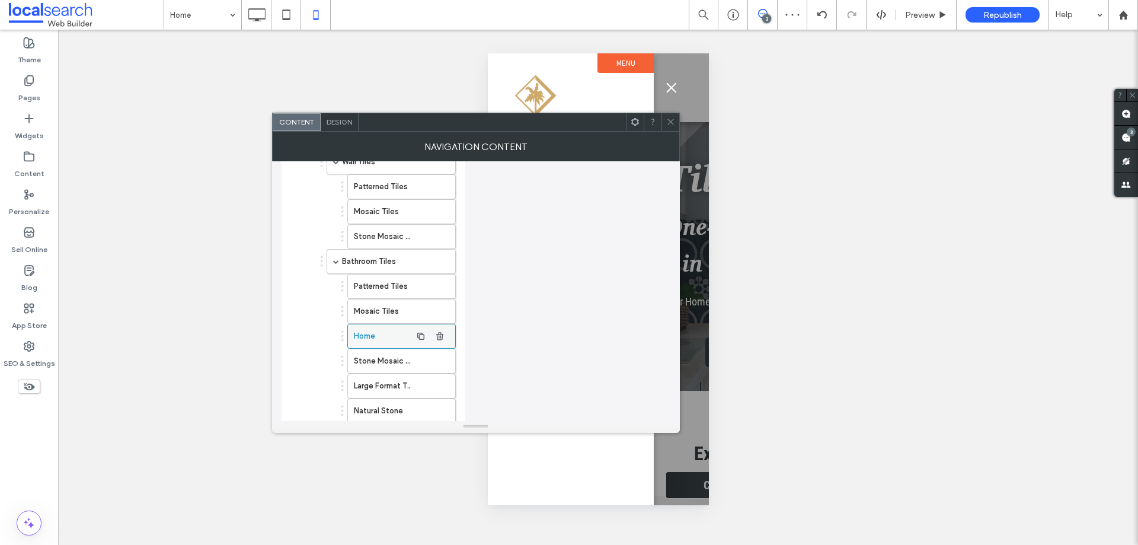
scroll to position [296, 0]
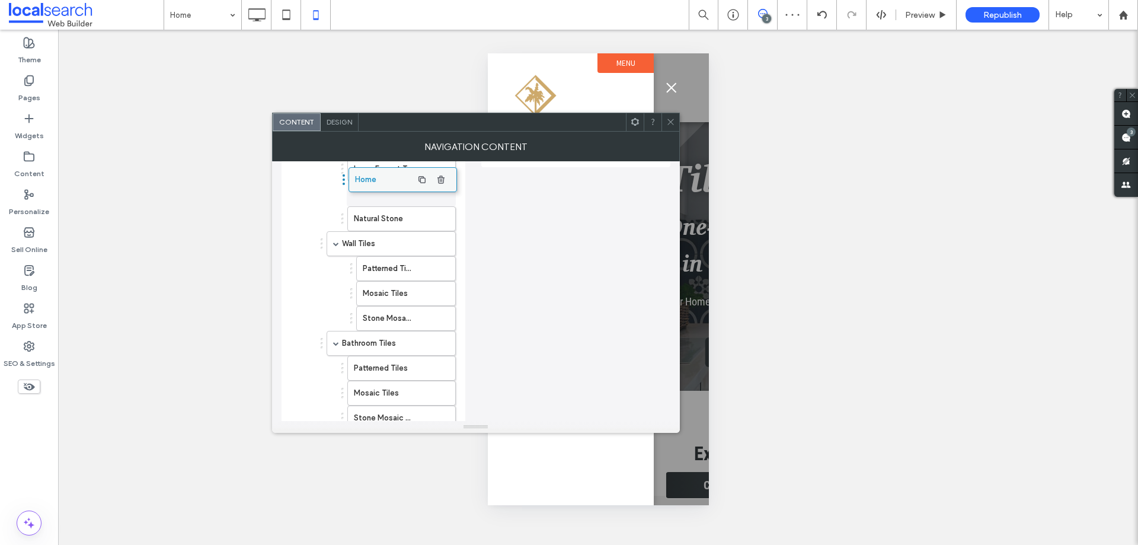
drag, startPoint x: 381, startPoint y: 400, endPoint x: 382, endPoint y: 181, distance: 219.3
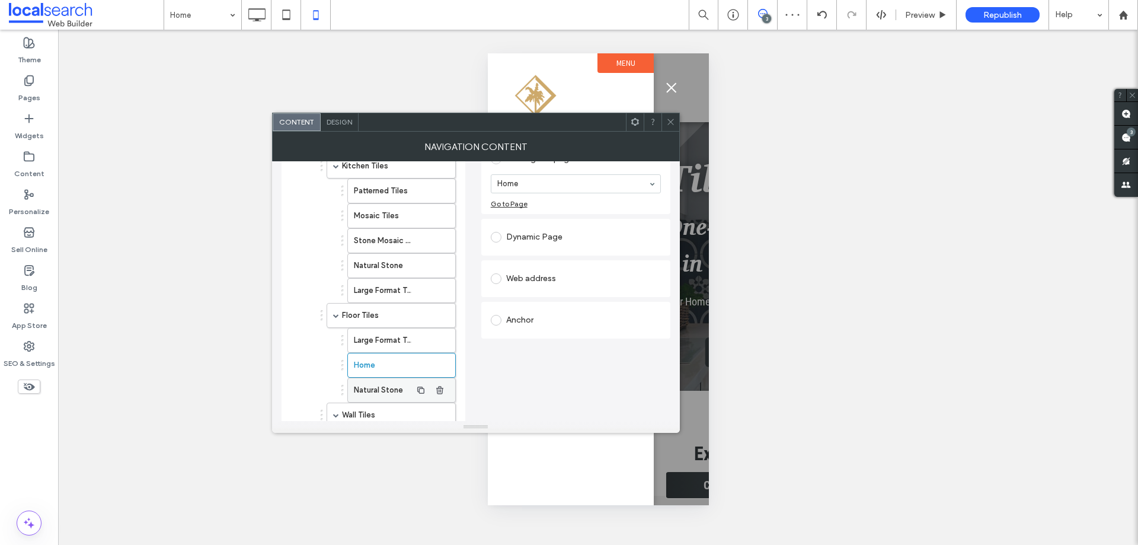
scroll to position [119, 0]
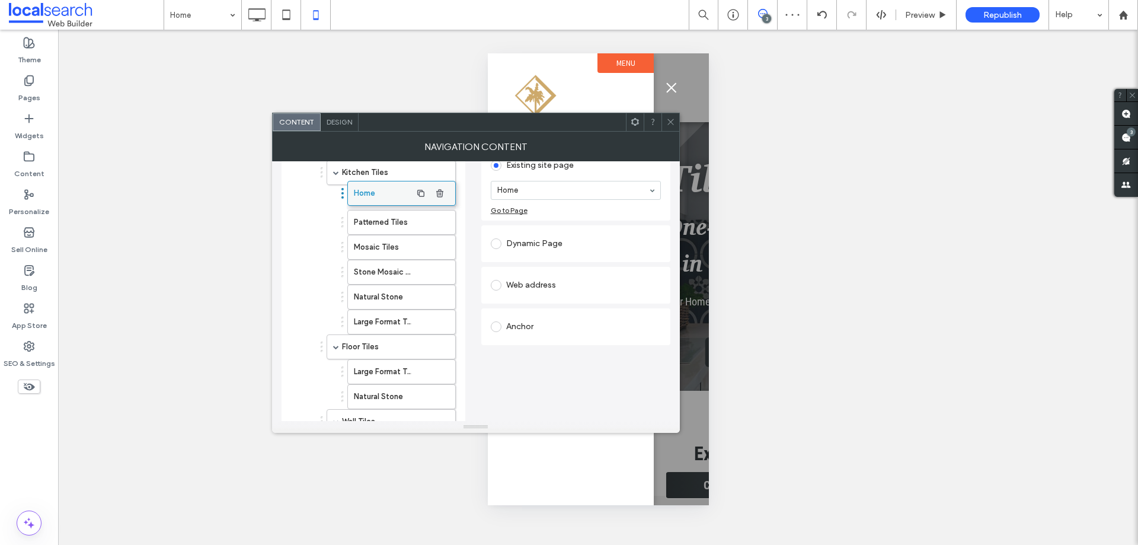
drag, startPoint x: 389, startPoint y: 271, endPoint x: 389, endPoint y: 186, distance: 84.8
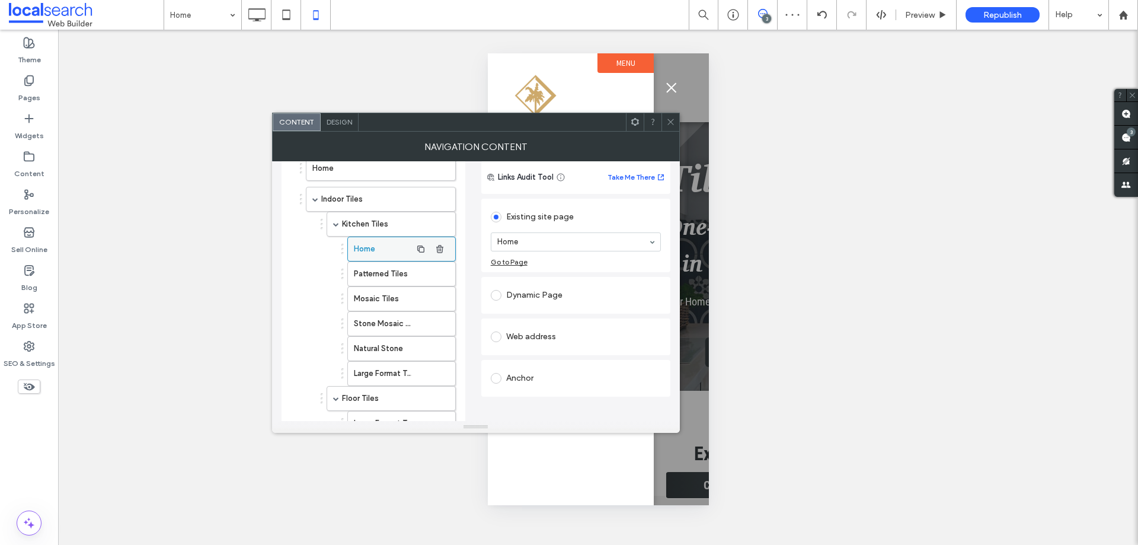
scroll to position [0, 0]
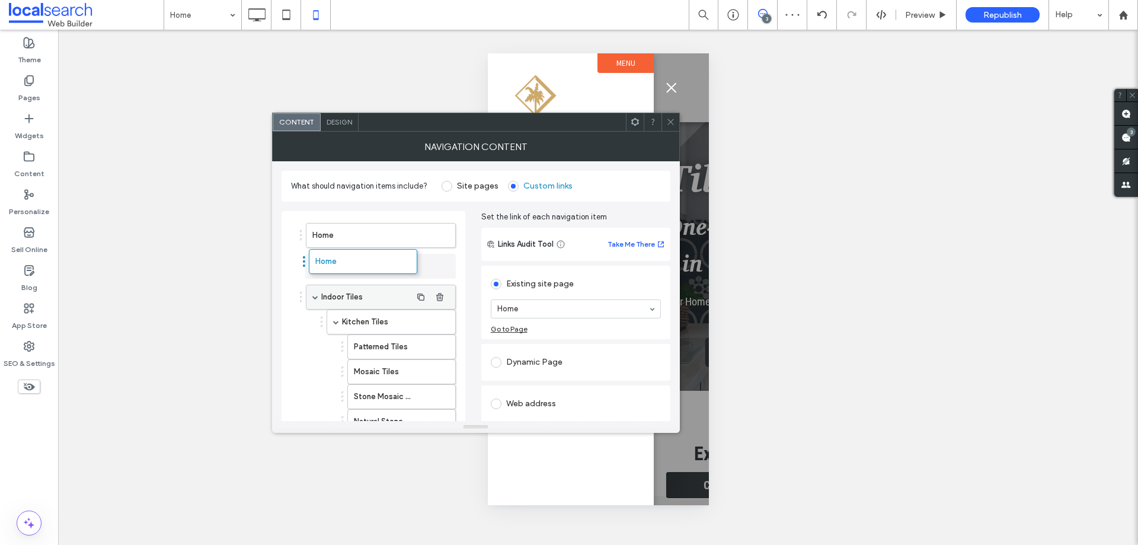
drag, startPoint x: 394, startPoint y: 312, endPoint x: 351, endPoint y: 255, distance: 72.0
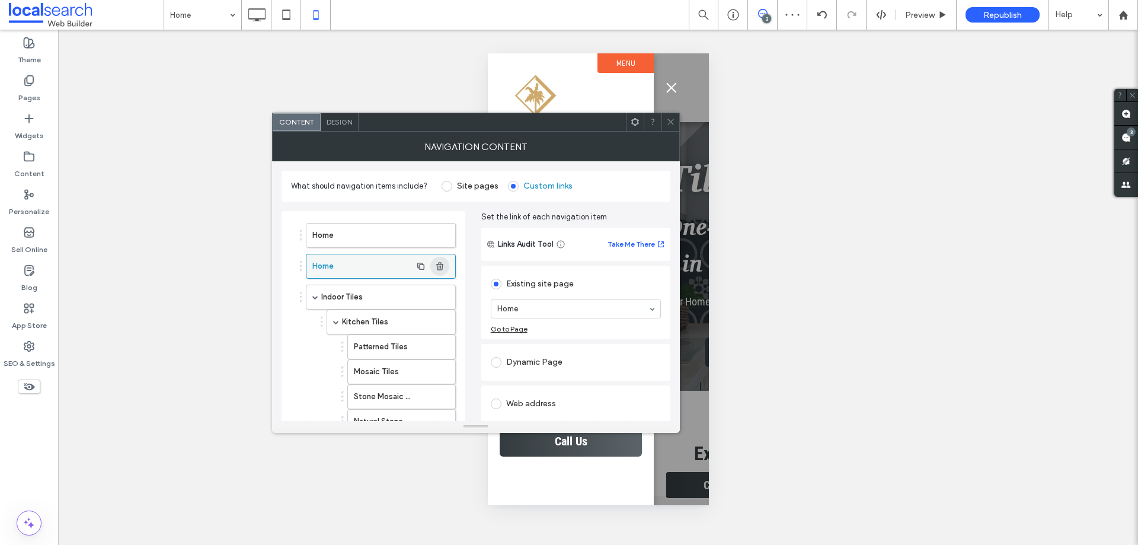
click at [440, 262] on use "button" at bounding box center [439, 266] width 7 height 8
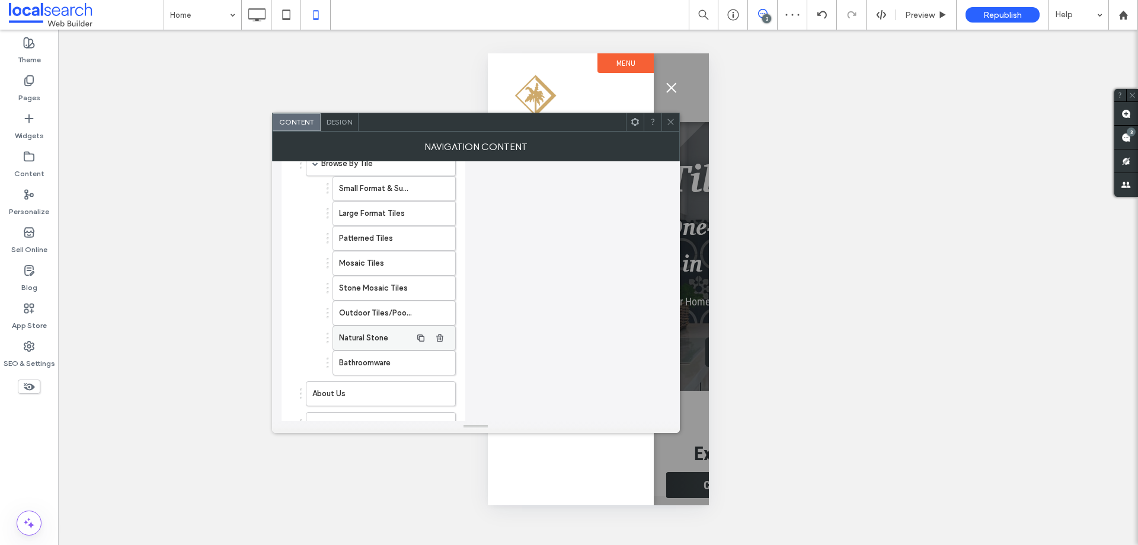
scroll to position [1081, 0]
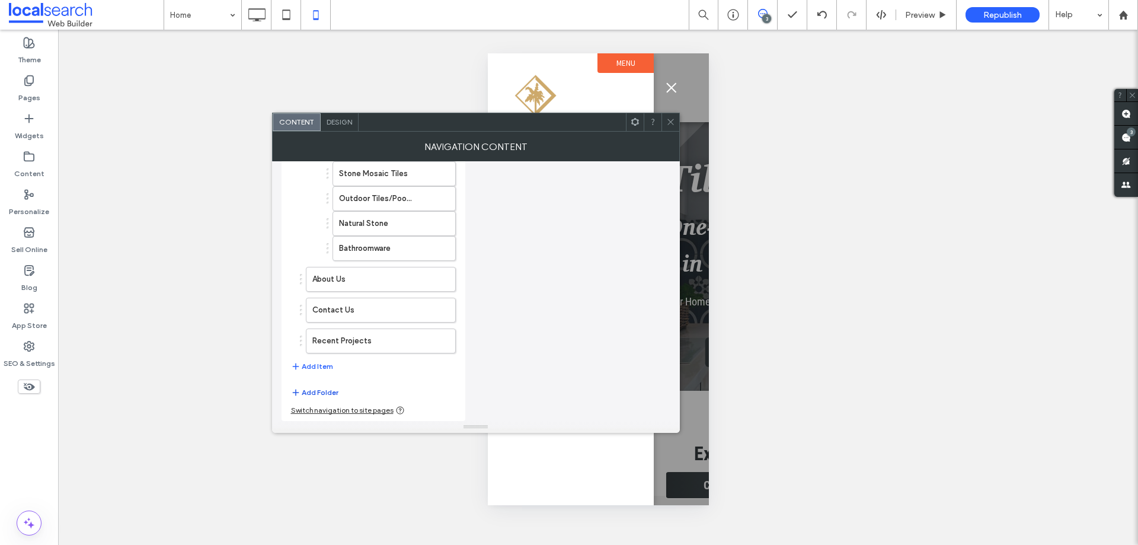
click at [325, 398] on button "Add Folder" at bounding box center [314, 392] width 47 height 14
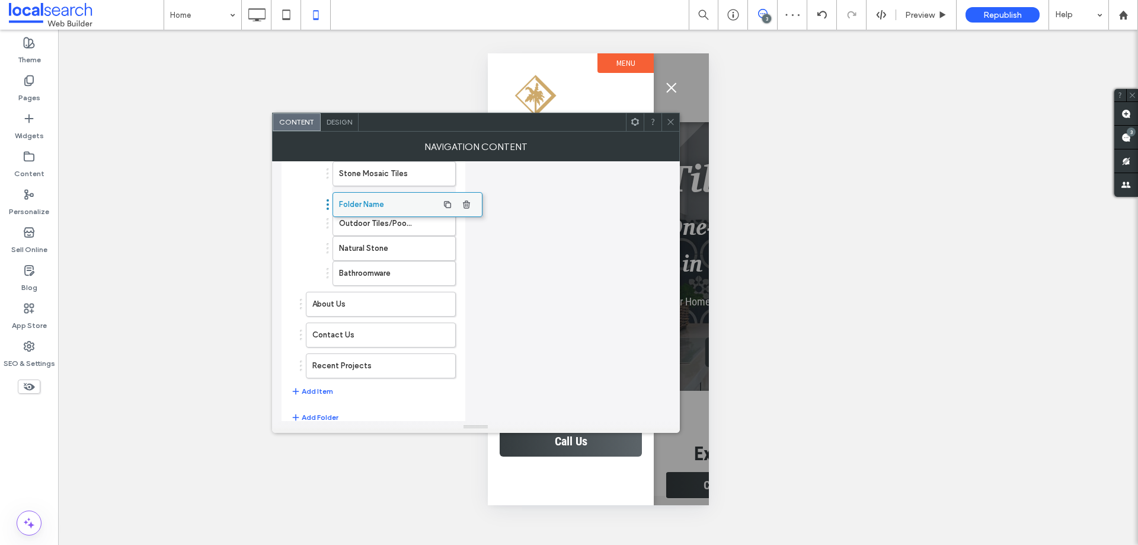
drag, startPoint x: 357, startPoint y: 372, endPoint x: 385, endPoint y: 201, distance: 173.0
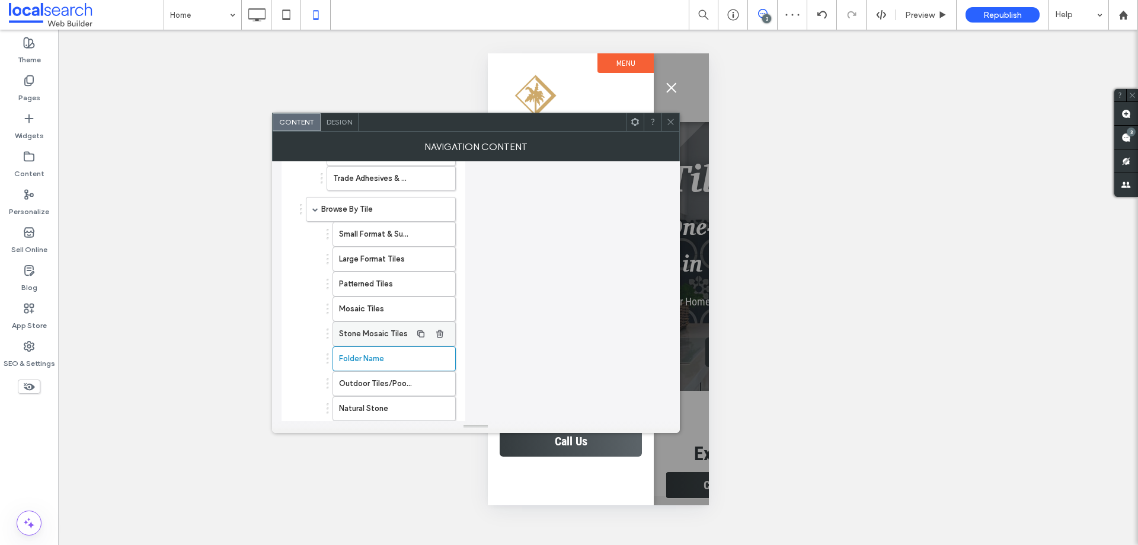
scroll to position [903, 0]
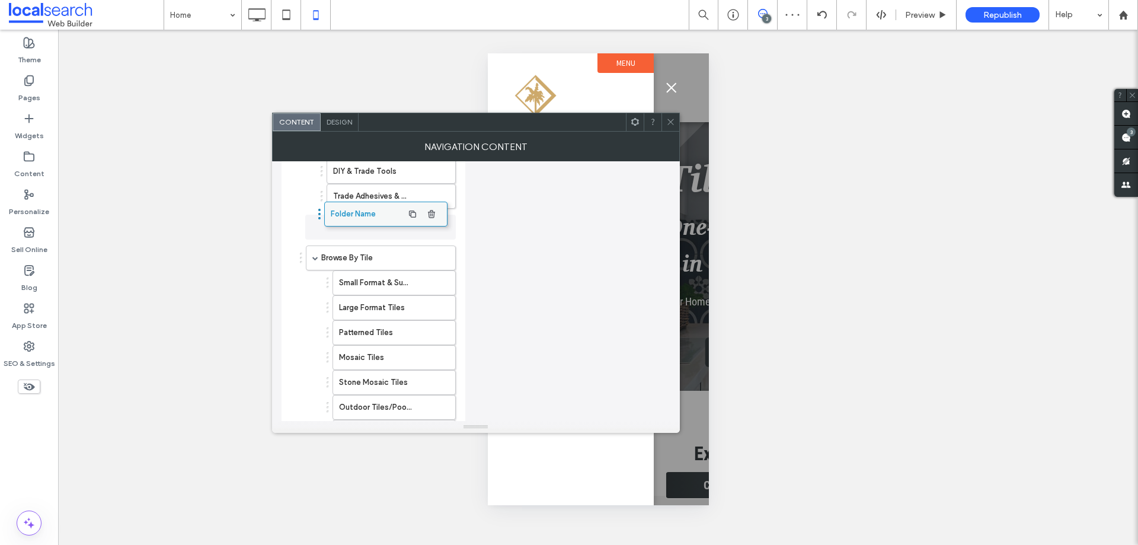
drag, startPoint x: 378, startPoint y: 373, endPoint x: 370, endPoint y: 205, distance: 168.5
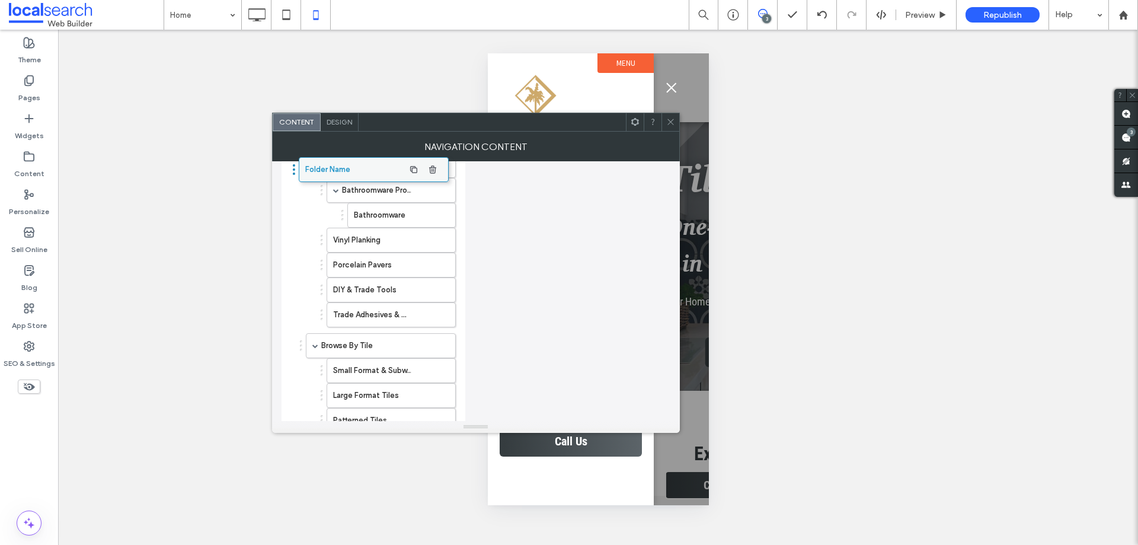
scroll to position [785, 0]
drag, startPoint x: 345, startPoint y: 343, endPoint x: 340, endPoint y: 168, distance: 174.9
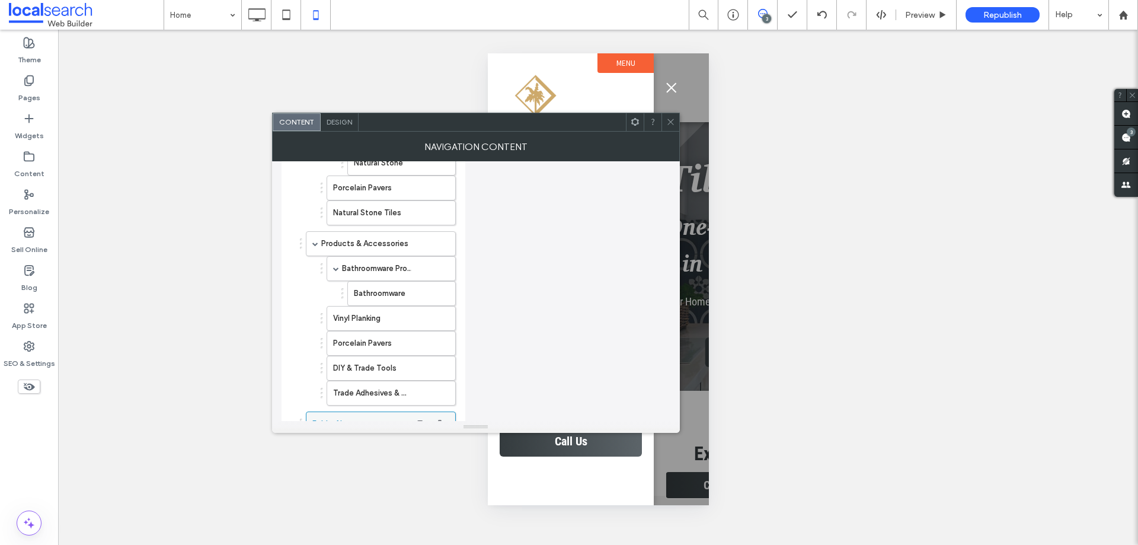
scroll to position [725, 0]
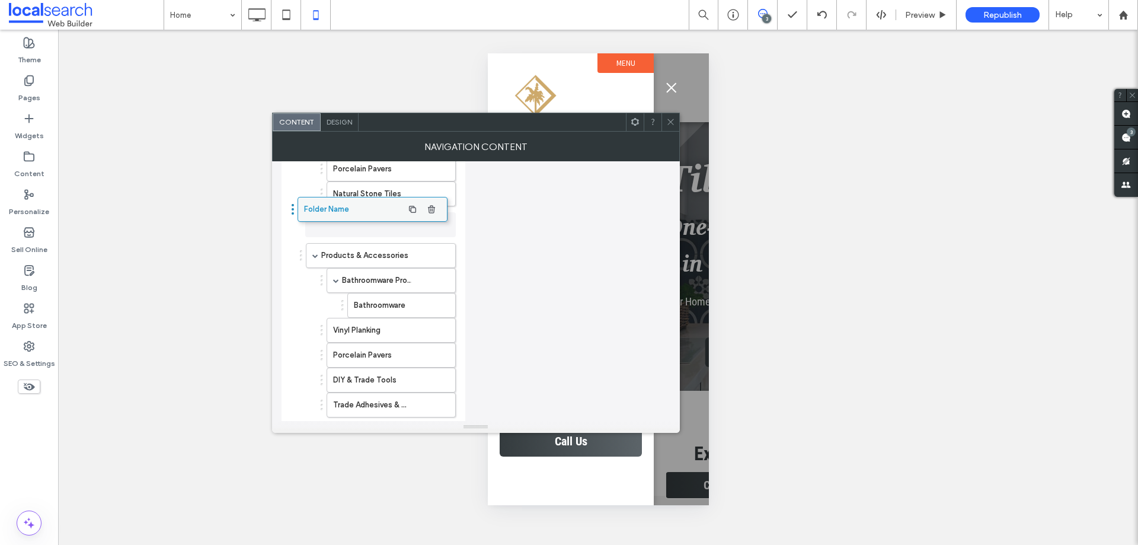
drag, startPoint x: 350, startPoint y: 407, endPoint x: 341, endPoint y: 211, distance: 195.8
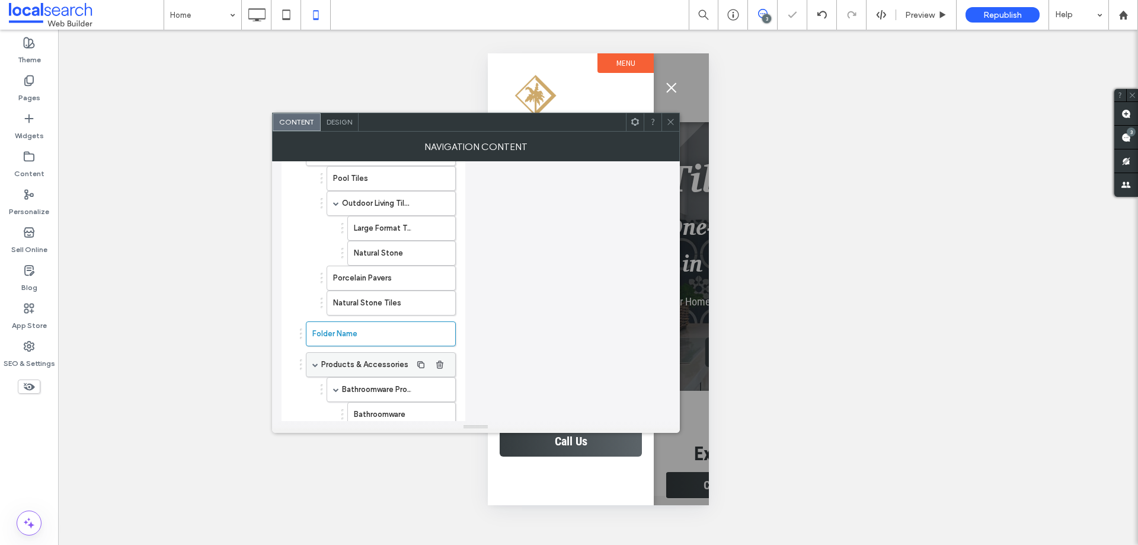
scroll to position [607, 0]
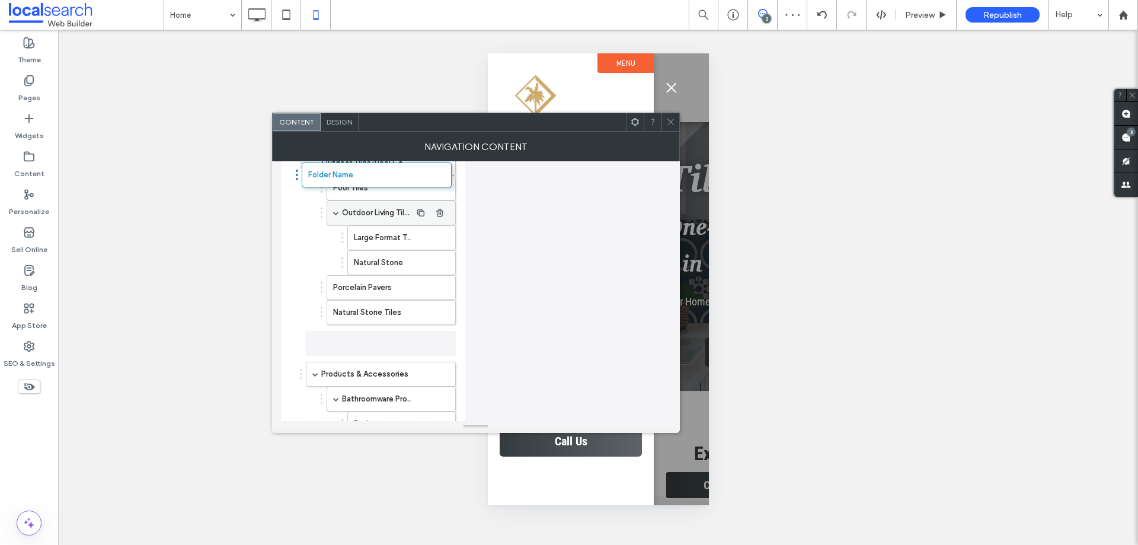
drag, startPoint x: 346, startPoint y: 343, endPoint x: 353, endPoint y: 206, distance: 137.1
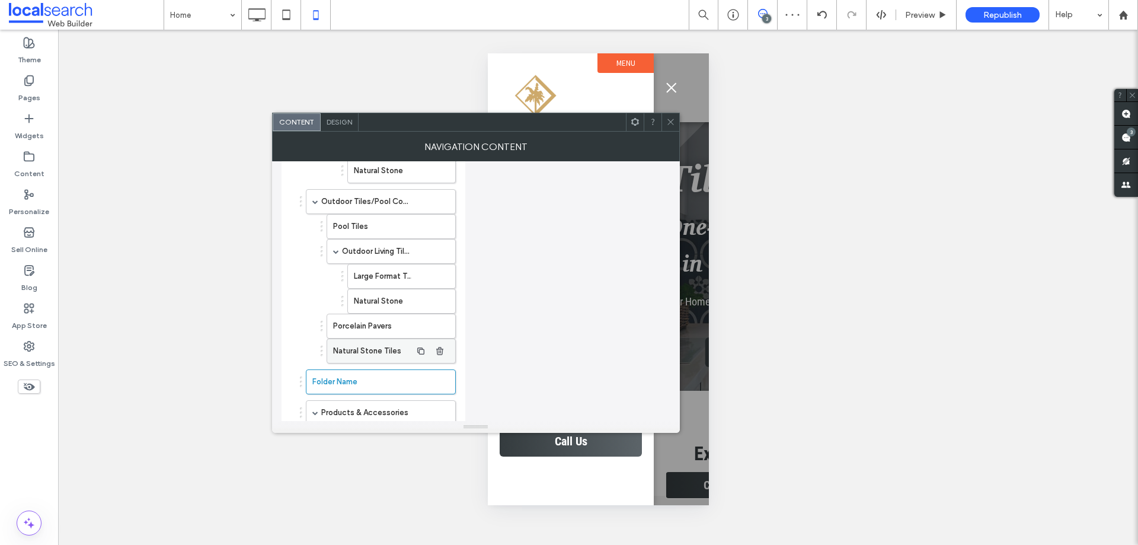
scroll to position [548, 0]
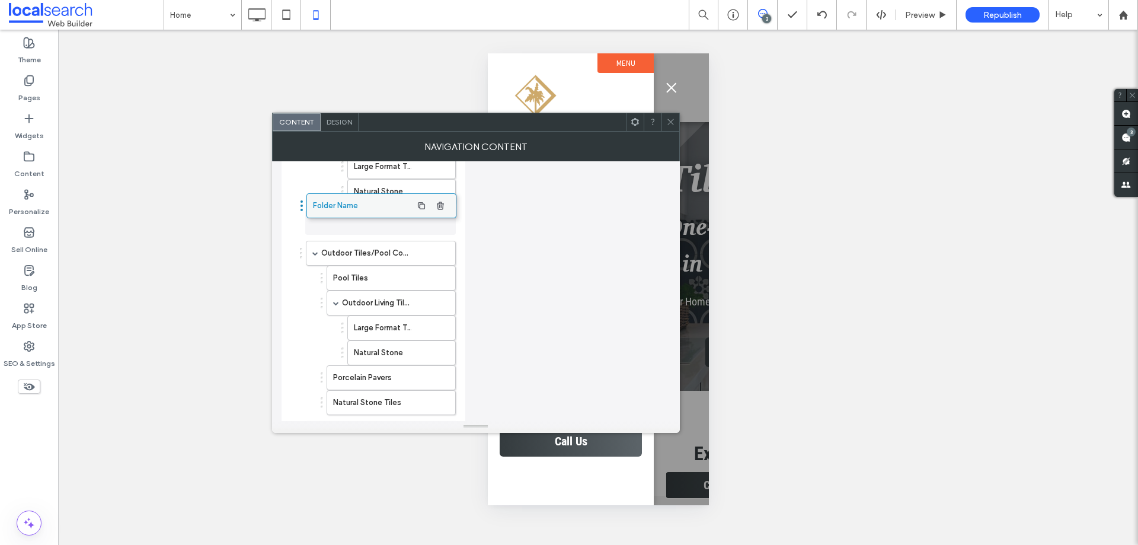
drag, startPoint x: 346, startPoint y: 399, endPoint x: 347, endPoint y: 203, distance: 196.8
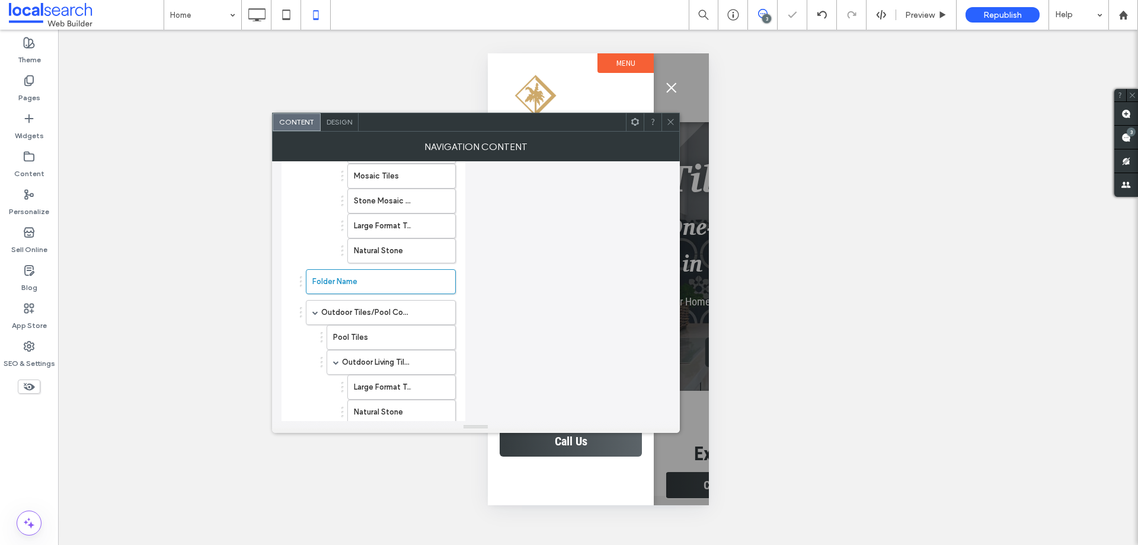
scroll to position [429, 0]
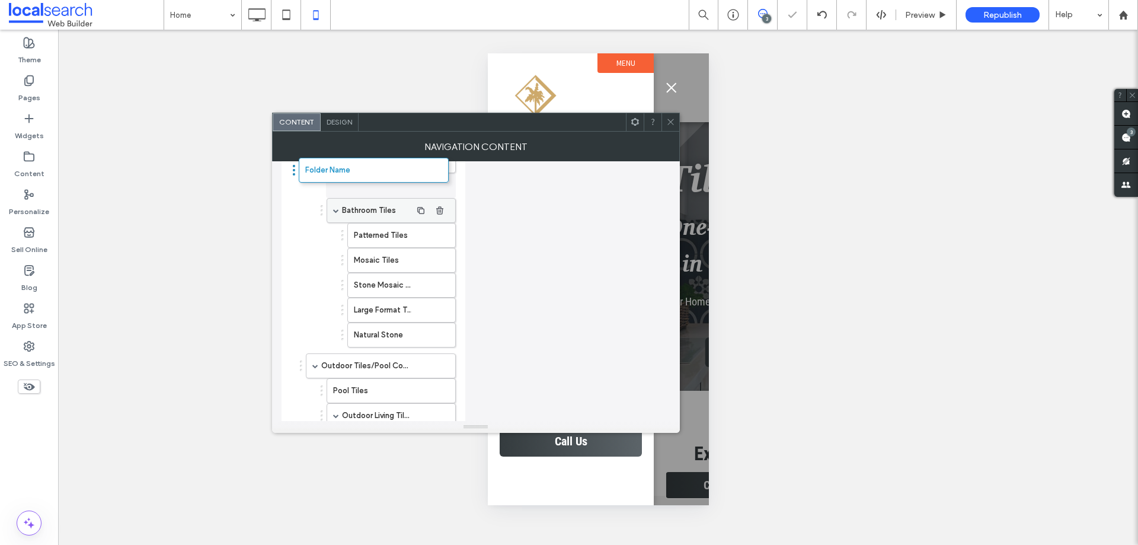
drag, startPoint x: 370, startPoint y: 338, endPoint x: 372, endPoint y: 195, distance: 142.9
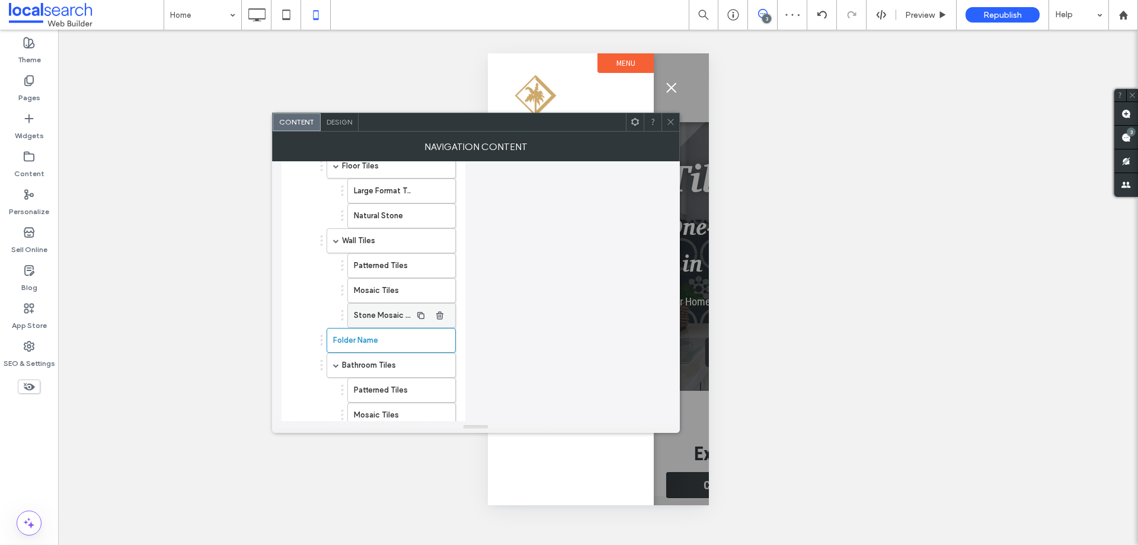
scroll to position [251, 0]
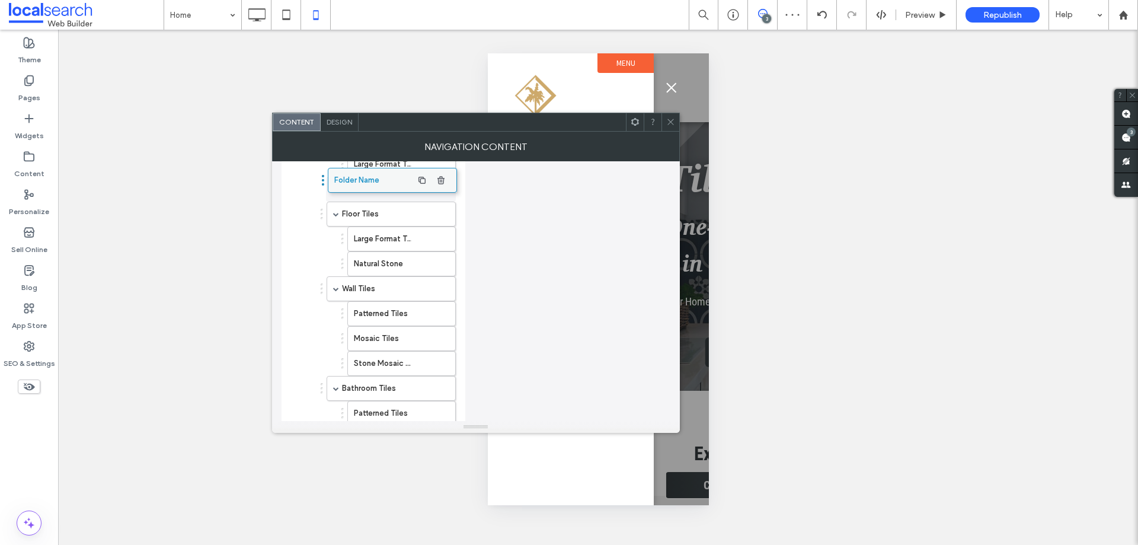
drag, startPoint x: 357, startPoint y: 361, endPoint x: 358, endPoint y: 172, distance: 189.1
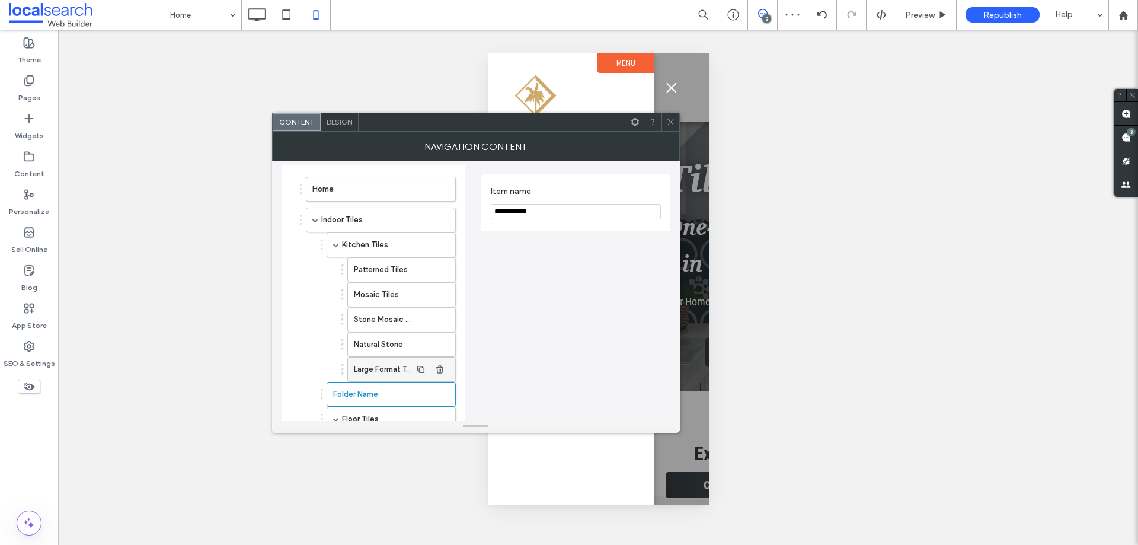
scroll to position [14, 0]
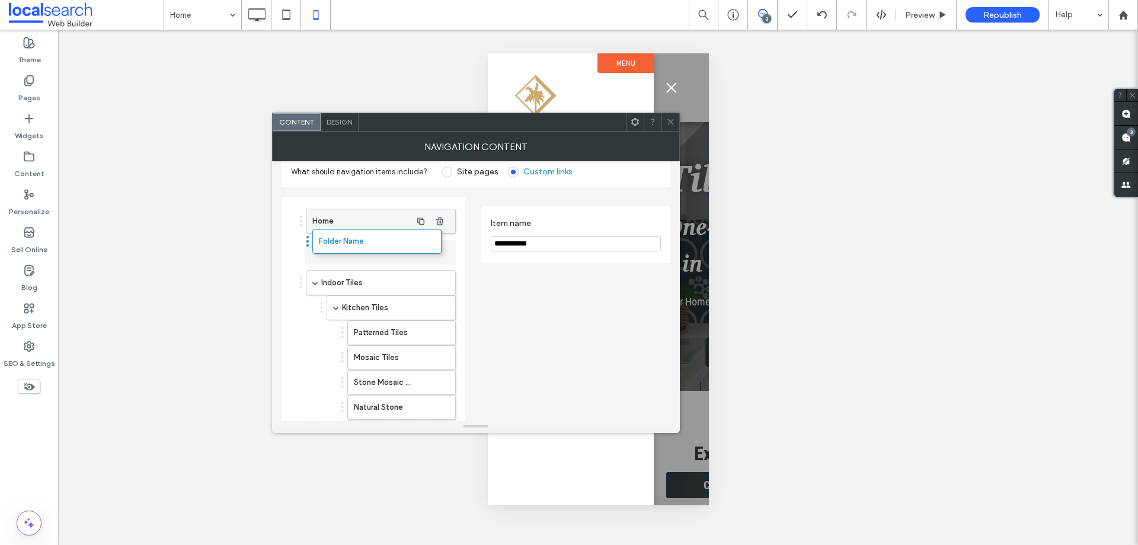
drag, startPoint x: 370, startPoint y: 415, endPoint x: 356, endPoint y: 225, distance: 191.4
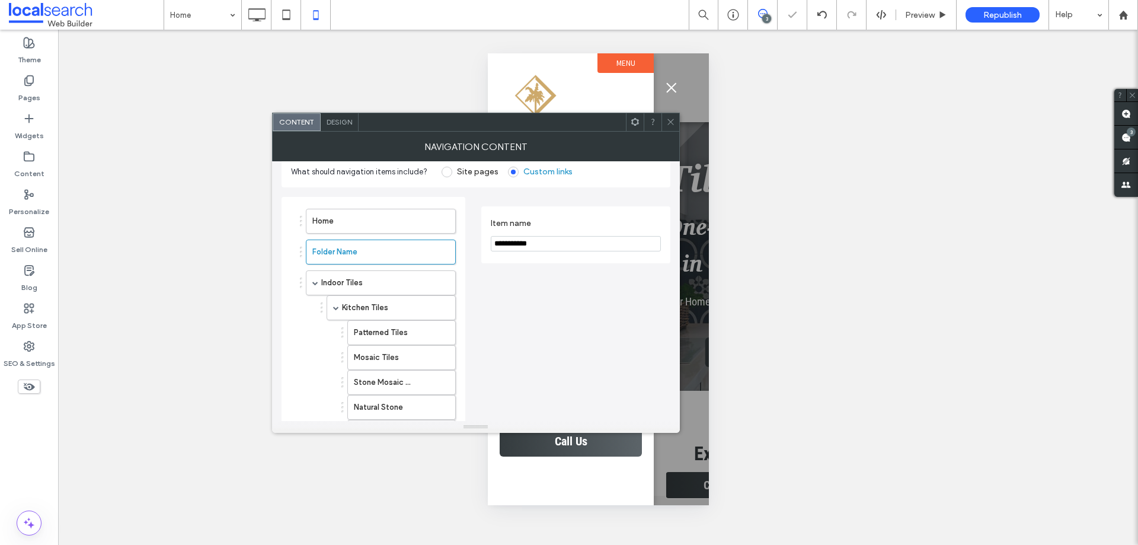
drag, startPoint x: 410, startPoint y: 250, endPoint x: 466, endPoint y: 250, distance: 56.3
click at [411, 249] on div "Folder Name" at bounding box center [381, 251] width 150 height 25
click at [567, 242] on input "**********" at bounding box center [576, 243] width 170 height 15
click at [566, 242] on input "**********" at bounding box center [576, 243] width 170 height 15
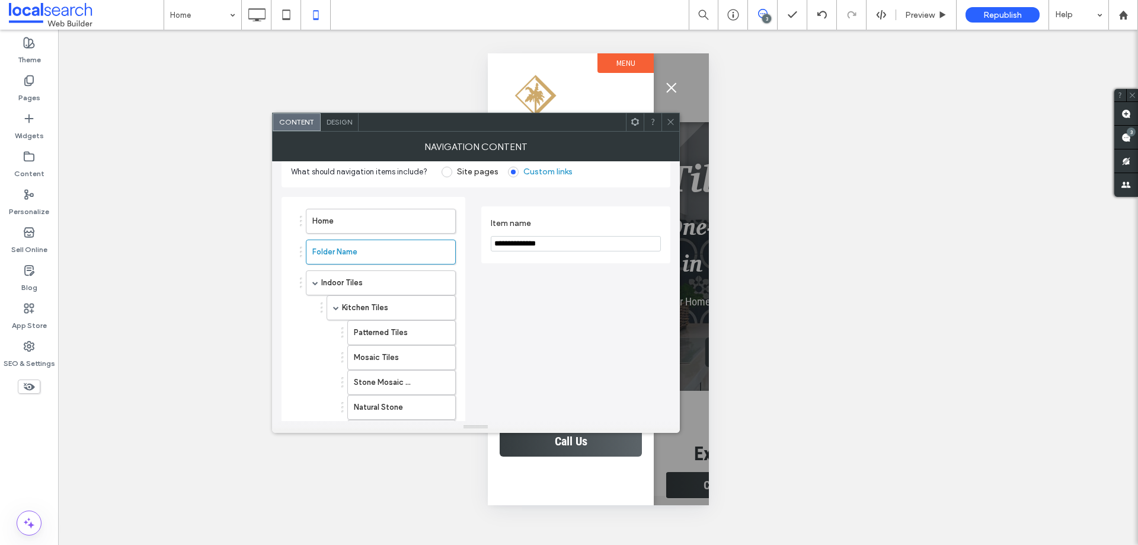
type input "**********"
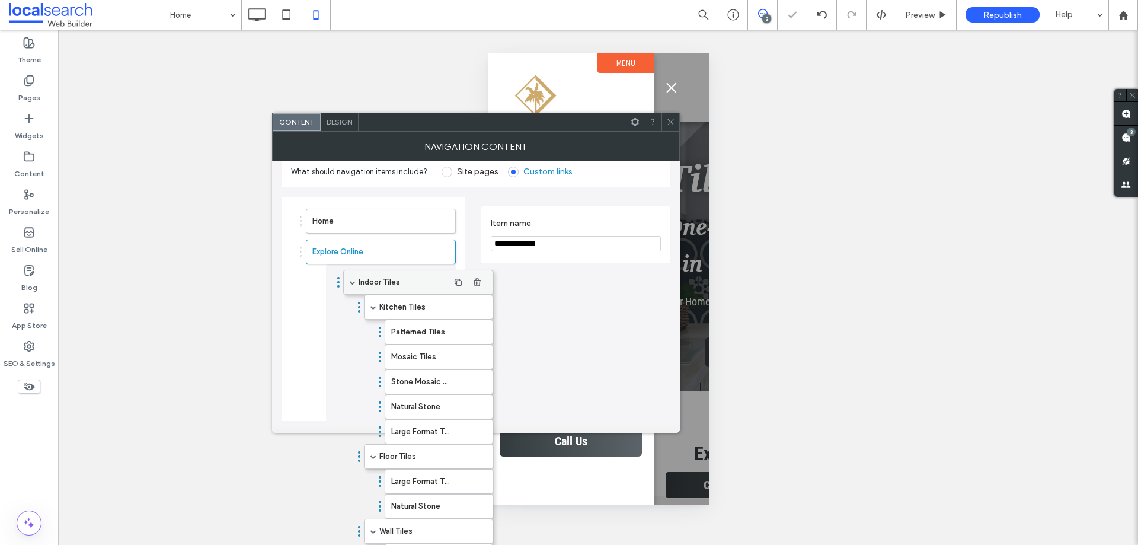
drag, startPoint x: 334, startPoint y: 271, endPoint x: 366, endPoint y: 273, distance: 32.1
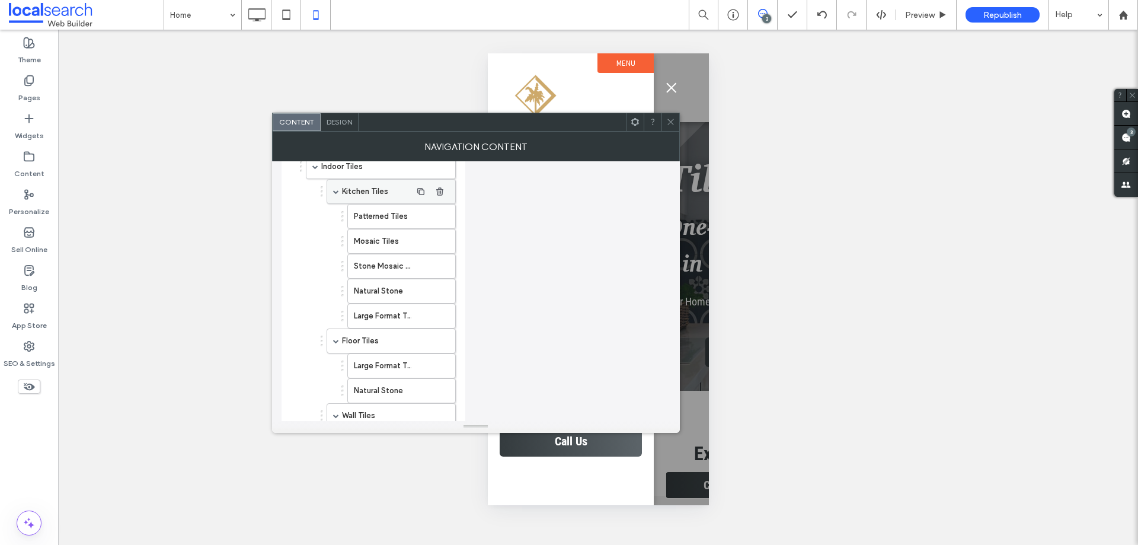
scroll to position [73, 0]
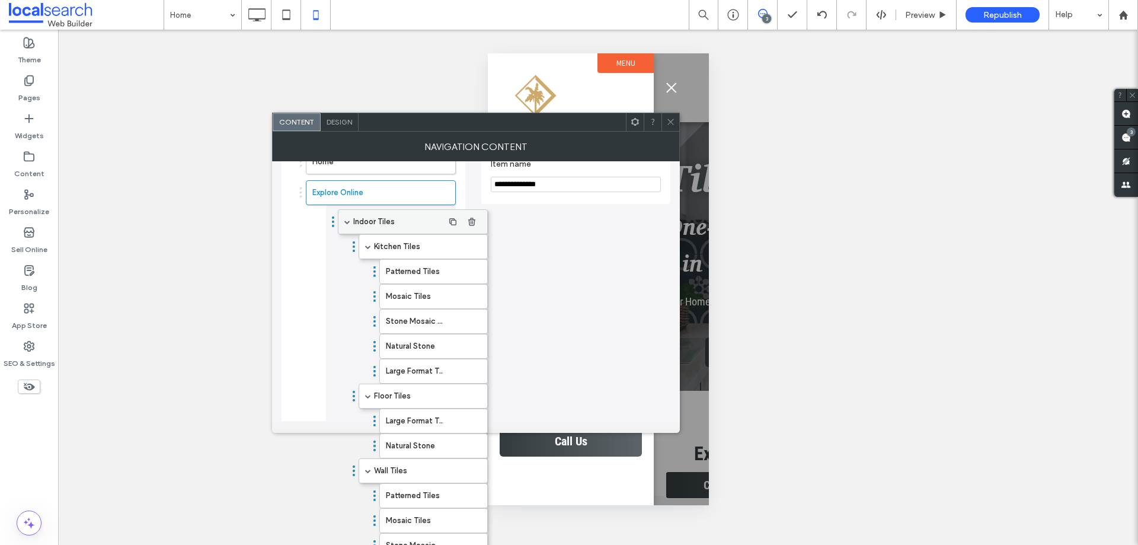
drag, startPoint x: 364, startPoint y: 218, endPoint x: 392, endPoint y: 216, distance: 27.9
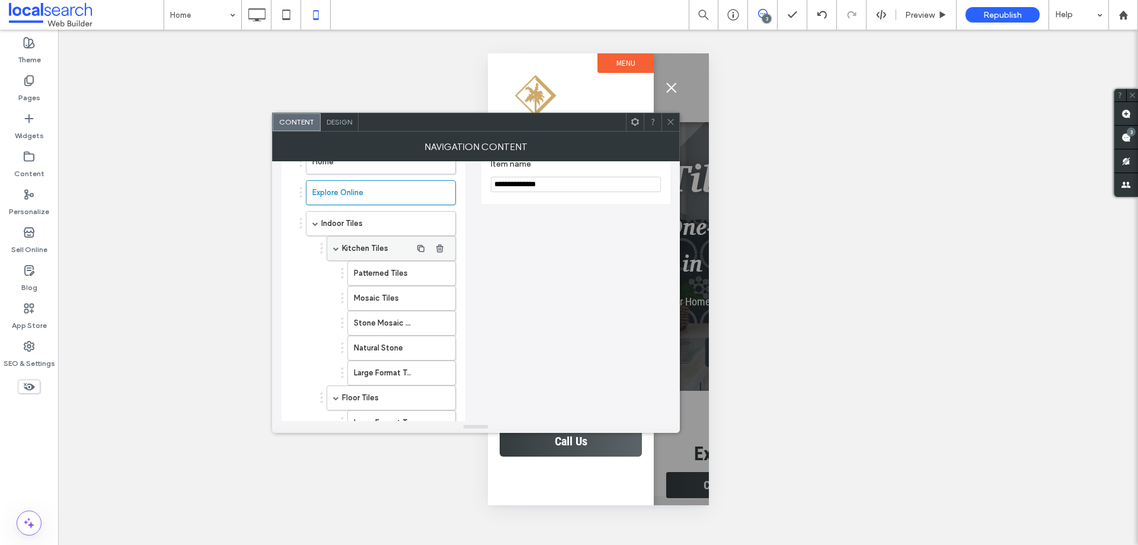
drag, startPoint x: 338, startPoint y: 246, endPoint x: 346, endPoint y: 245, distance: 7.1
click at [338, 245] on span at bounding box center [336, 248] width 6 height 6
click at [333, 274] on span at bounding box center [336, 273] width 6 height 6
click at [332, 295] on div "Wall Tiles" at bounding box center [391, 298] width 129 height 25
click at [336, 298] on span at bounding box center [336, 298] width 6 height 6
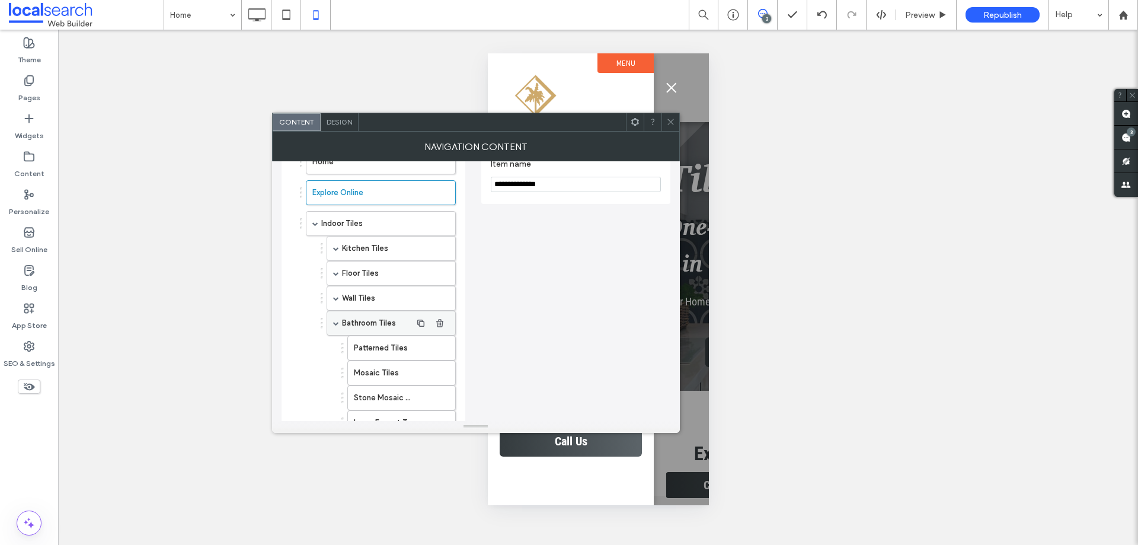
click at [337, 322] on span at bounding box center [336, 323] width 6 height 6
click at [316, 354] on span at bounding box center [315, 354] width 6 height 6
click at [313, 383] on span at bounding box center [315, 385] width 6 height 6
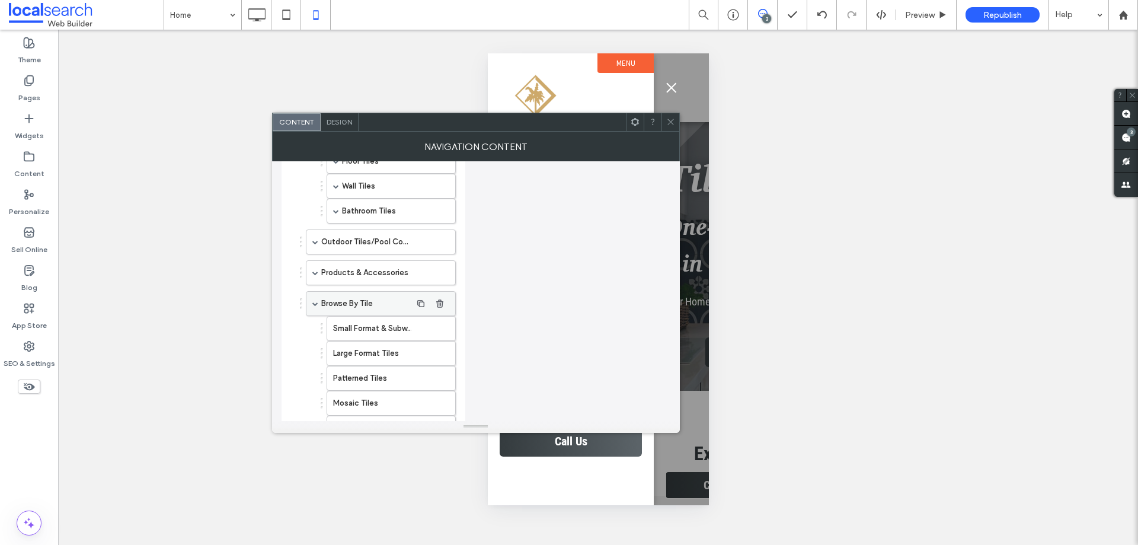
scroll to position [192, 0]
click at [314, 300] on div "Browse By Tile" at bounding box center [381, 296] width 150 height 25
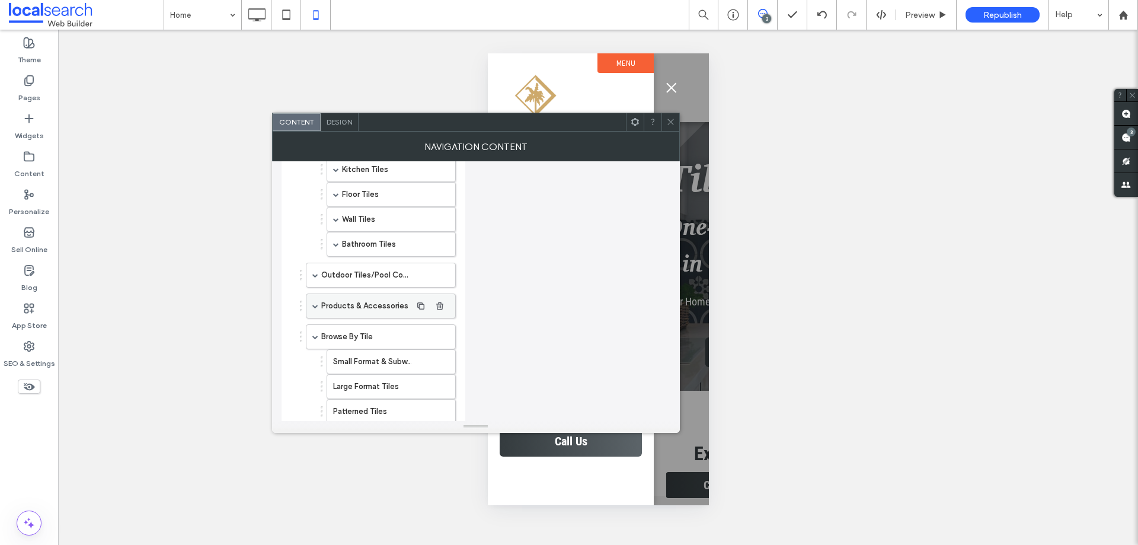
scroll to position [133, 0]
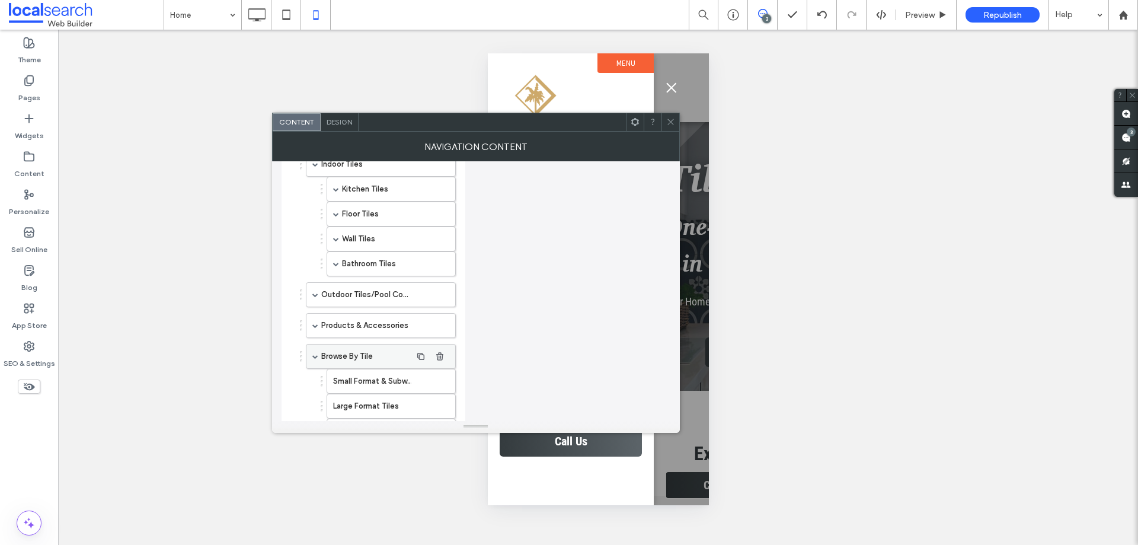
click at [317, 353] on span at bounding box center [315, 356] width 6 height 6
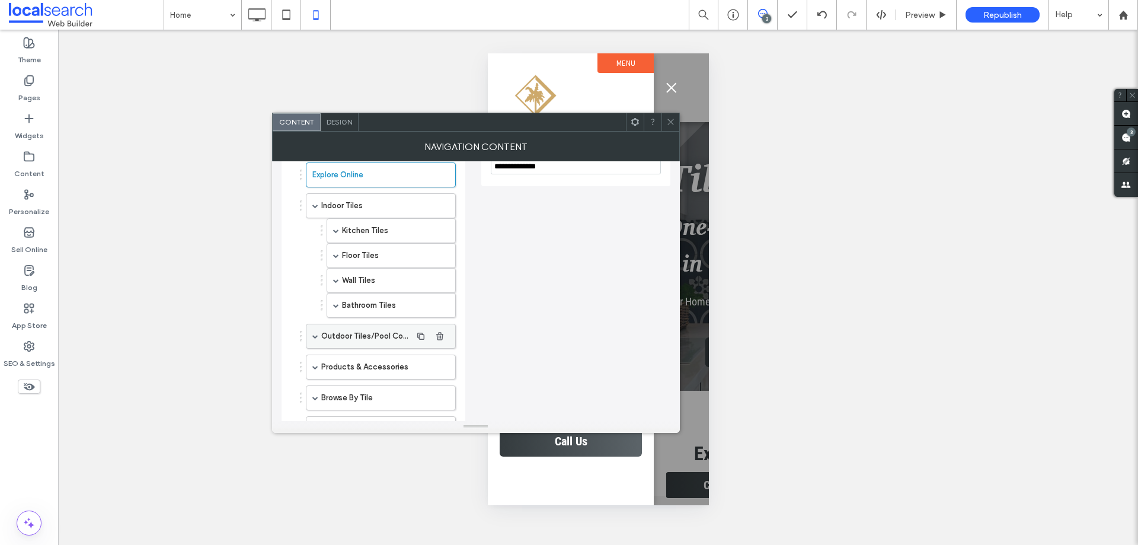
scroll to position [73, 0]
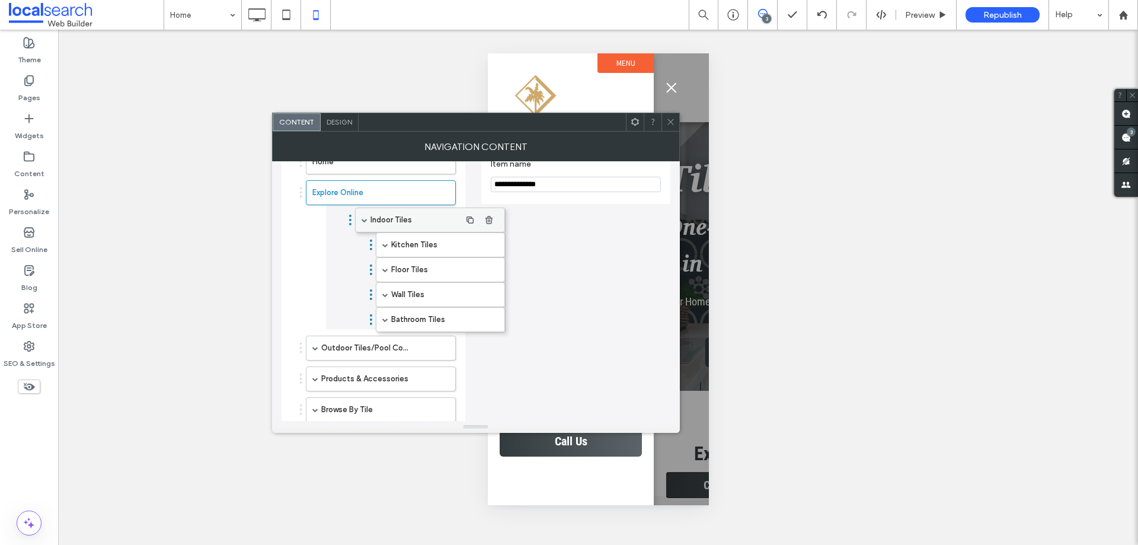
drag, startPoint x: 335, startPoint y: 221, endPoint x: 381, endPoint y: 218, distance: 45.7
drag, startPoint x: 326, startPoint y: 225, endPoint x: 379, endPoint y: 223, distance: 53.4
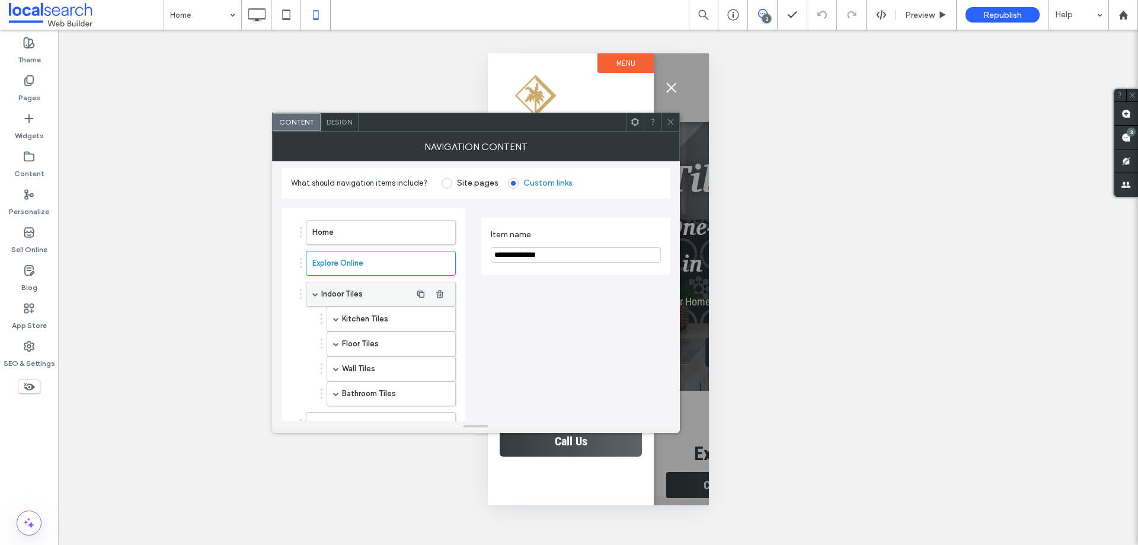
scroll to position [0, 0]
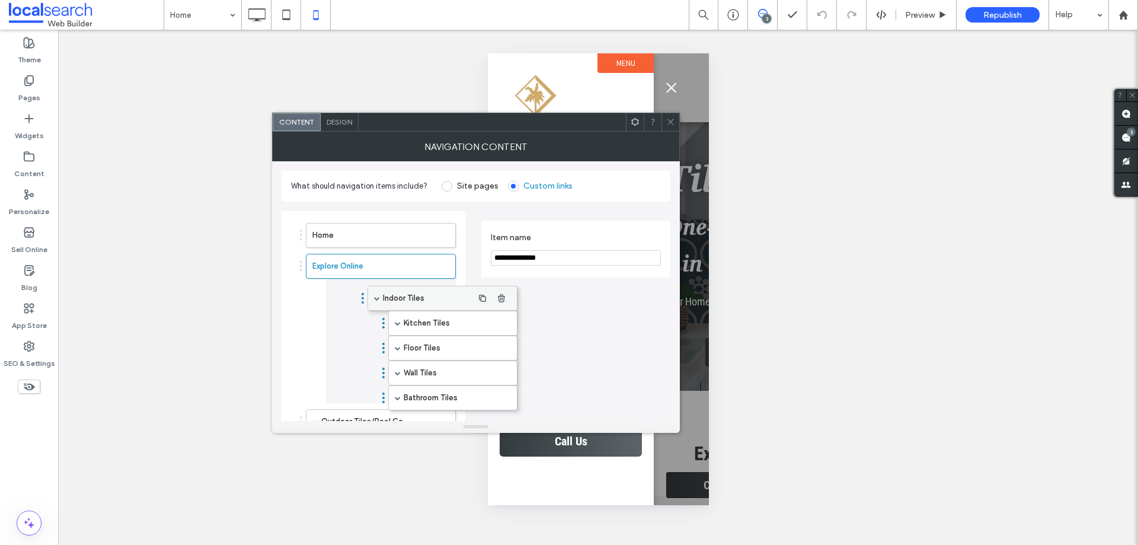
drag, startPoint x: 341, startPoint y: 295, endPoint x: 402, endPoint y: 296, distance: 61.7
drag, startPoint x: 359, startPoint y: 296, endPoint x: 416, endPoint y: 289, distance: 57.9
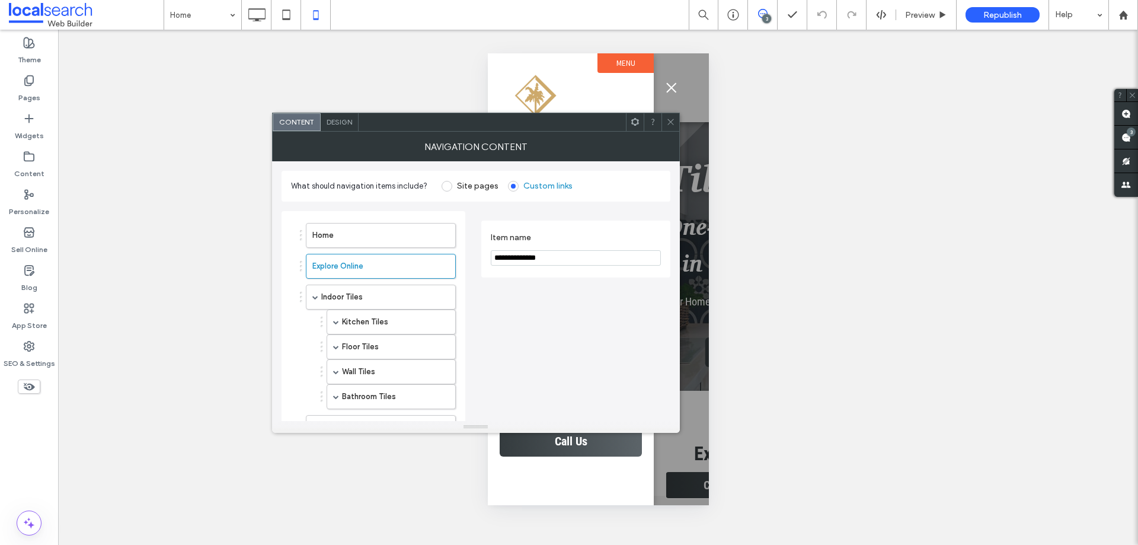
drag, startPoint x: 676, startPoint y: 122, endPoint x: 671, endPoint y: 128, distance: 8.4
click at [676, 122] on div at bounding box center [670, 122] width 18 height 18
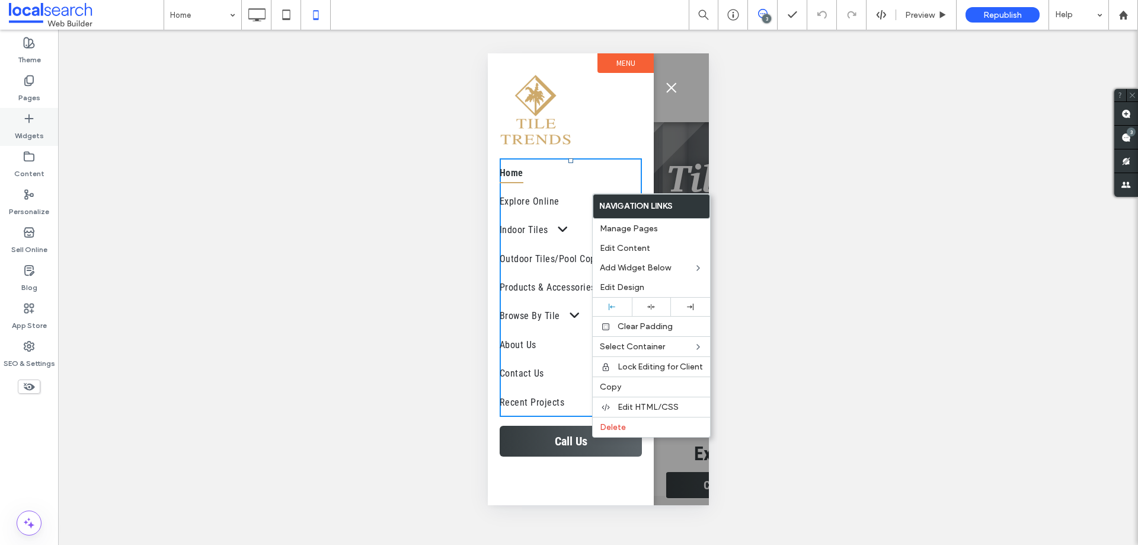
click at [32, 130] on label "Widgets" at bounding box center [29, 132] width 29 height 17
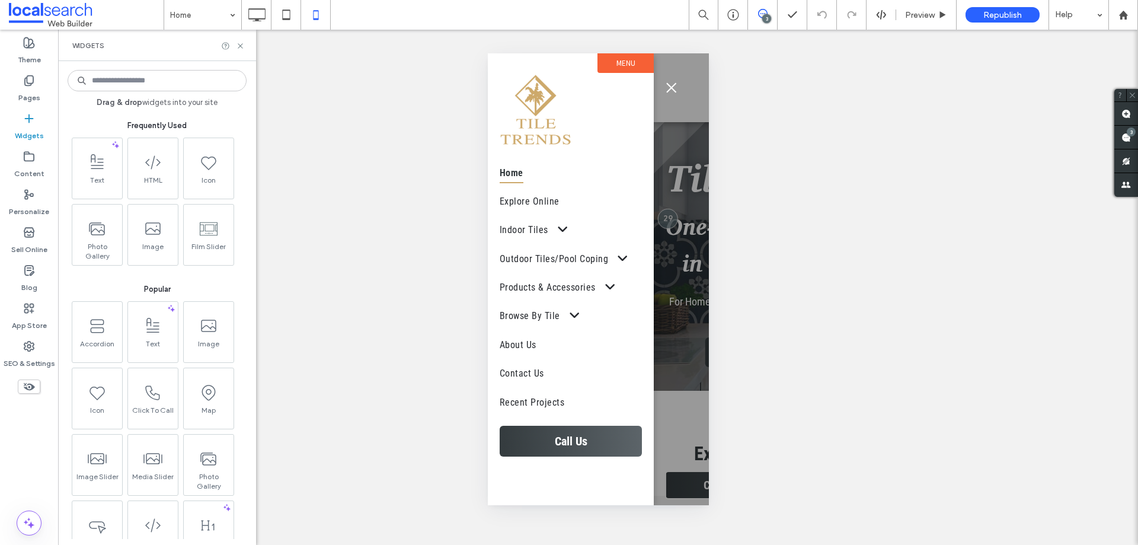
click at [175, 80] on input at bounding box center [157, 80] width 179 height 21
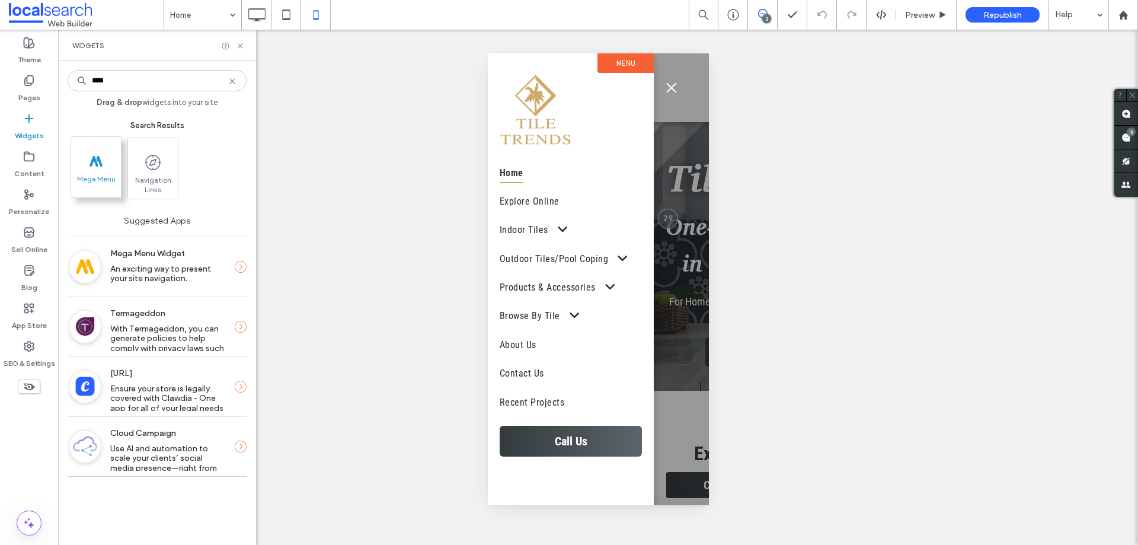
type input "****"
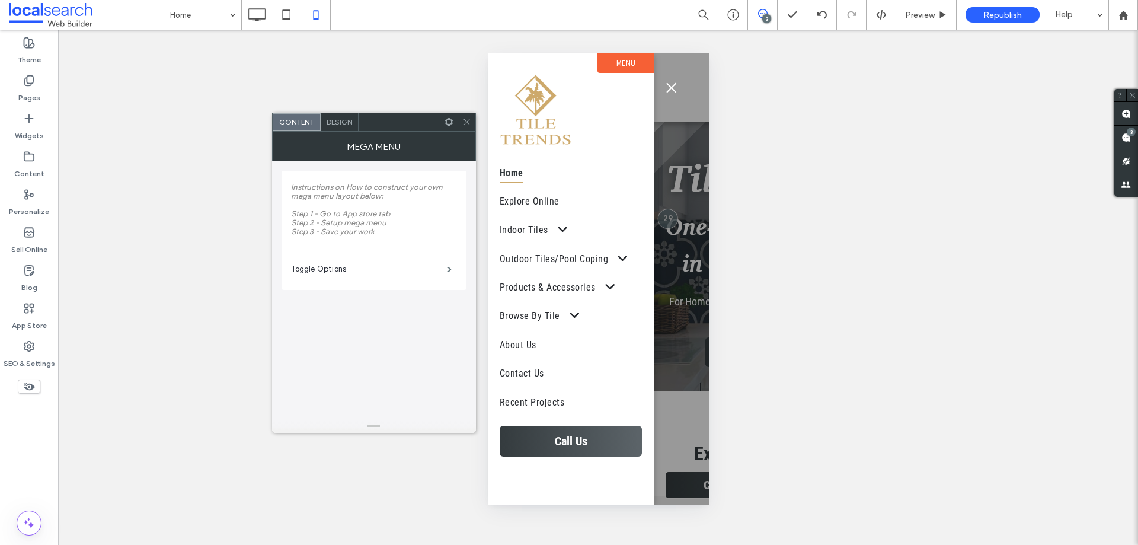
click at [471, 126] on div at bounding box center [467, 122] width 18 height 18
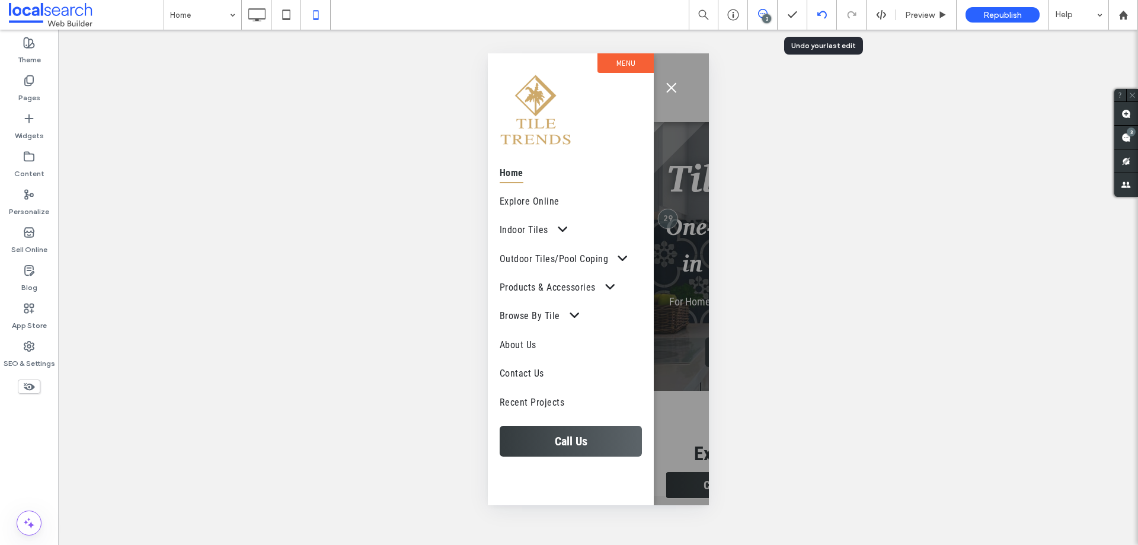
click at [825, 11] on icon at bounding box center [821, 14] width 9 height 9
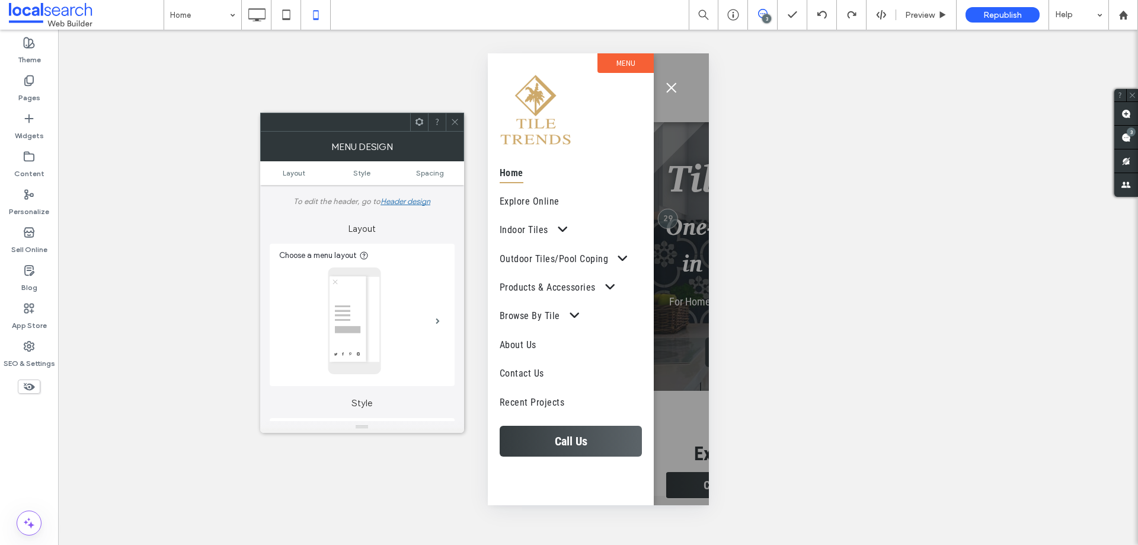
click at [456, 116] on span at bounding box center [454, 122] width 9 height 18
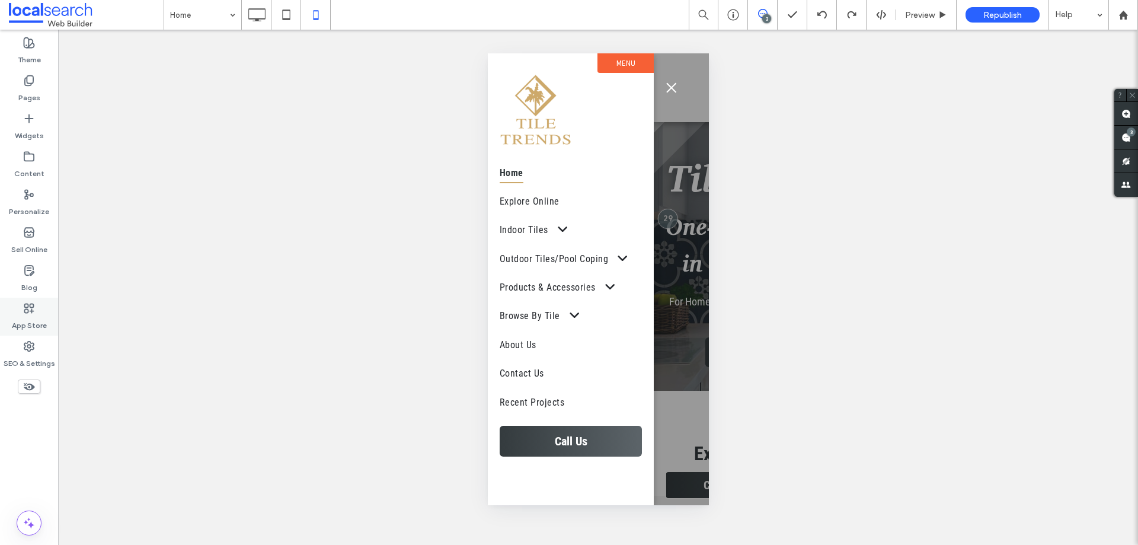
click at [34, 318] on label "App Store" at bounding box center [29, 322] width 35 height 17
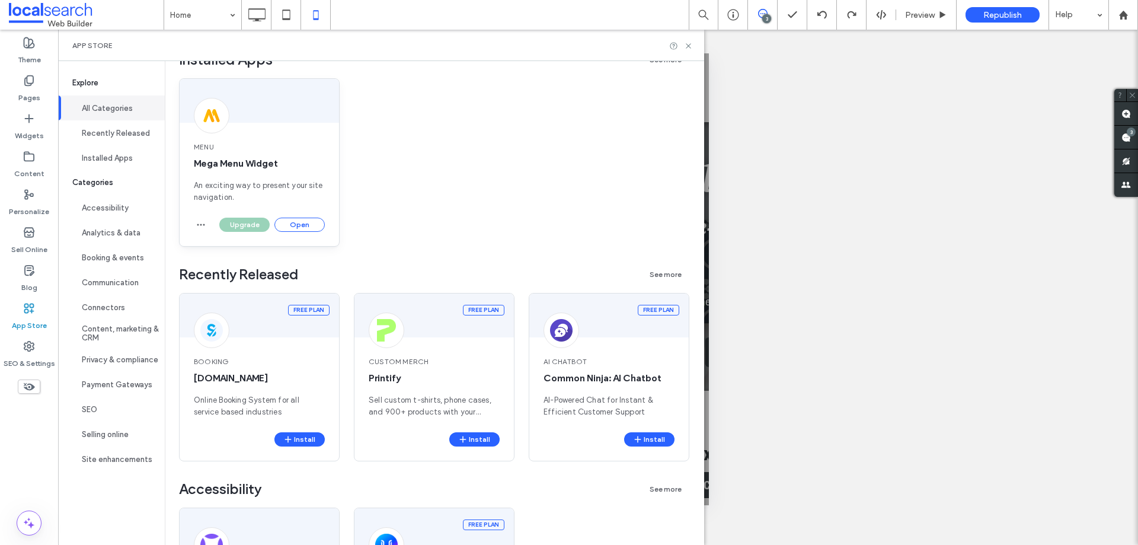
scroll to position [119, 0]
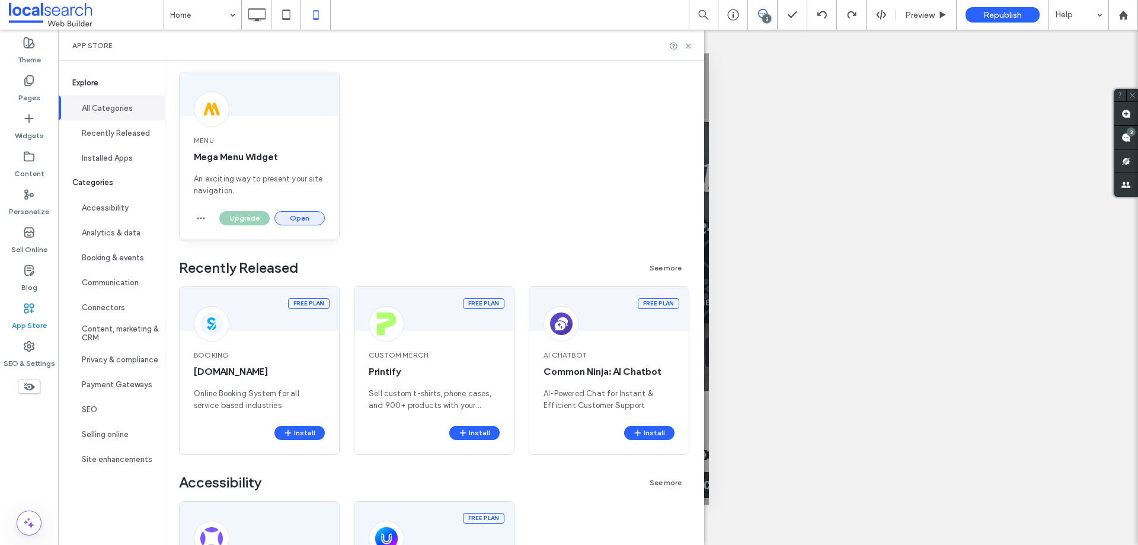
click at [309, 218] on button "Open" at bounding box center [299, 218] width 50 height 14
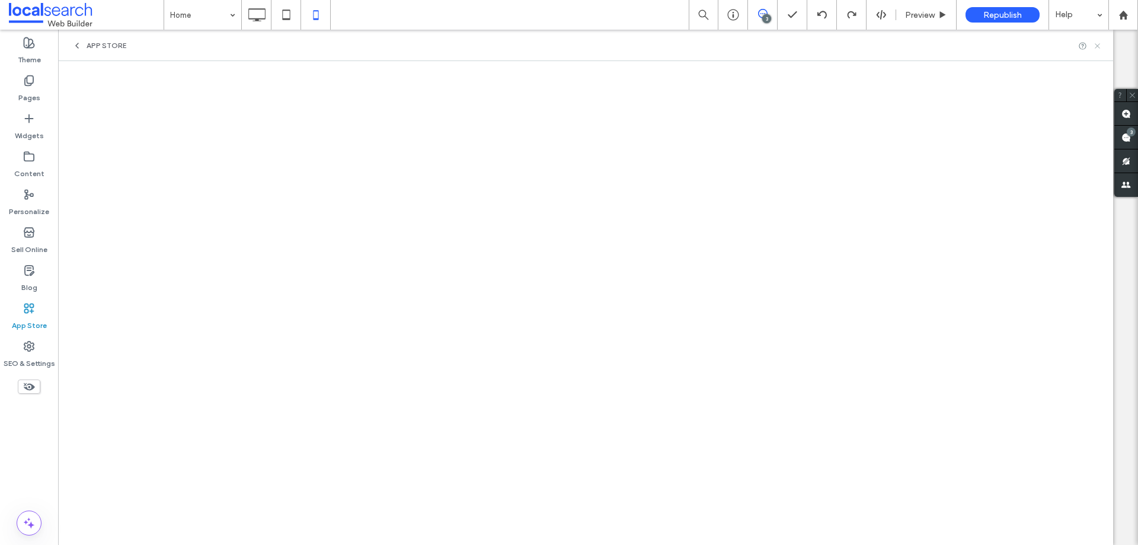
click at [1098, 47] on use at bounding box center [1097, 45] width 5 height 5
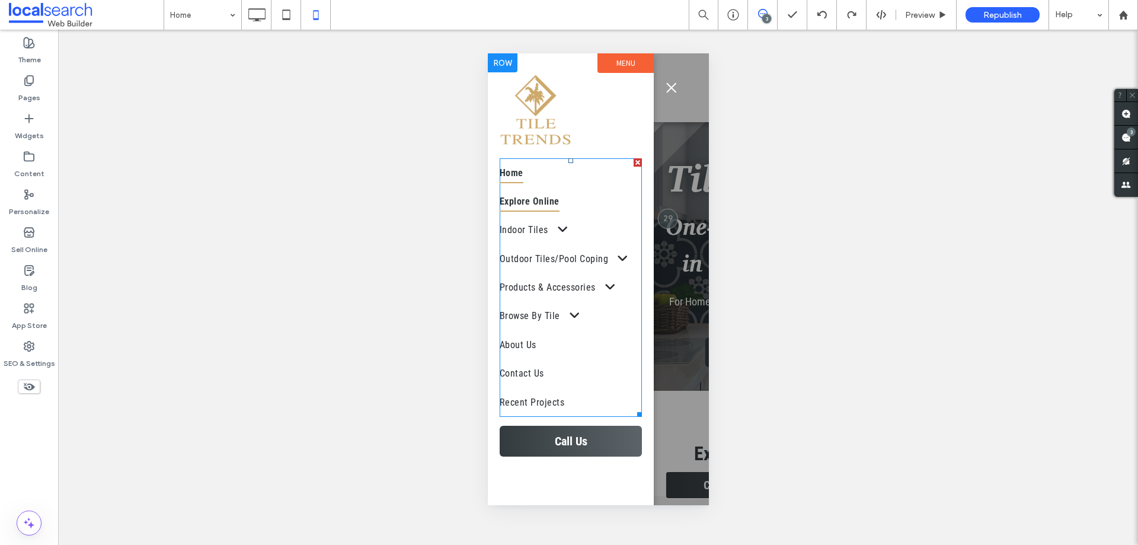
click at [557, 196] on span "Explore Online" at bounding box center [529, 201] width 60 height 20
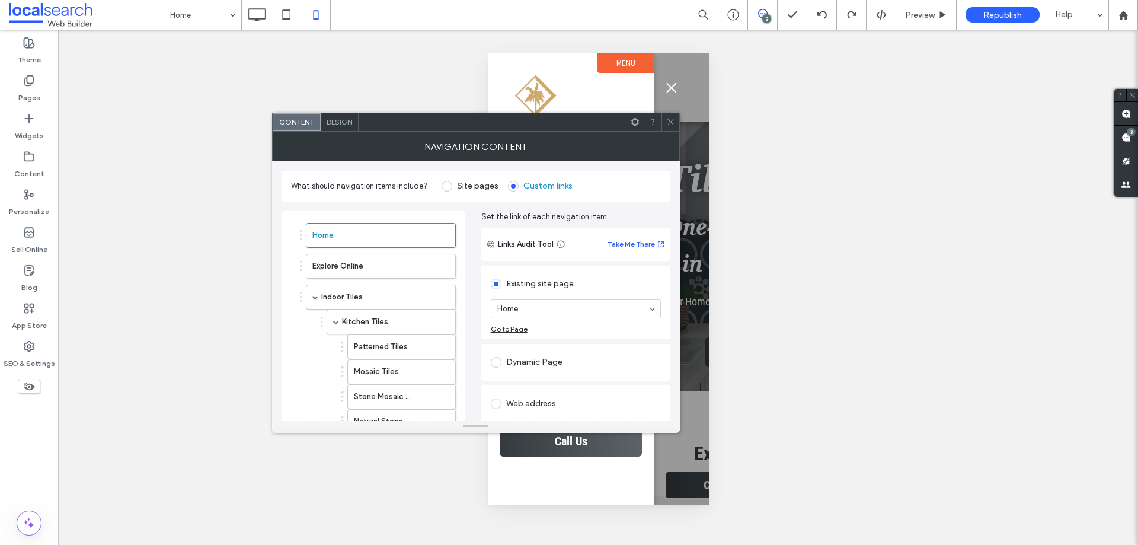
click at [673, 120] on use at bounding box center [670, 122] width 6 height 6
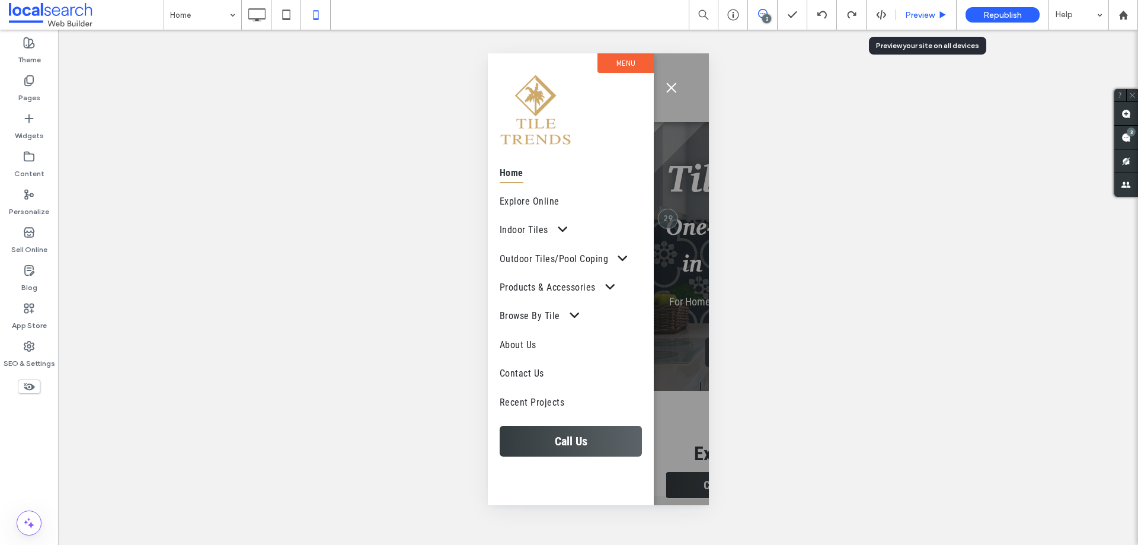
click at [907, 23] on div "Preview" at bounding box center [926, 15] width 60 height 30
click at [909, 13] on span "Preview" at bounding box center [920, 15] width 30 height 10
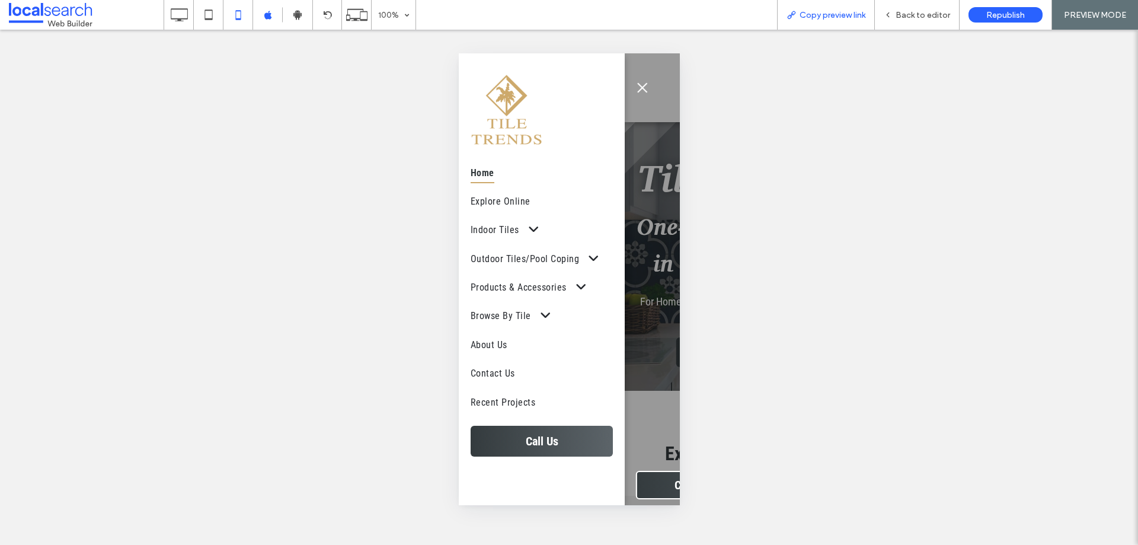
click at [792, 15] on icon at bounding box center [790, 14] width 9 height 9
click at [888, 20] on div "Back to editor" at bounding box center [917, 15] width 84 height 10
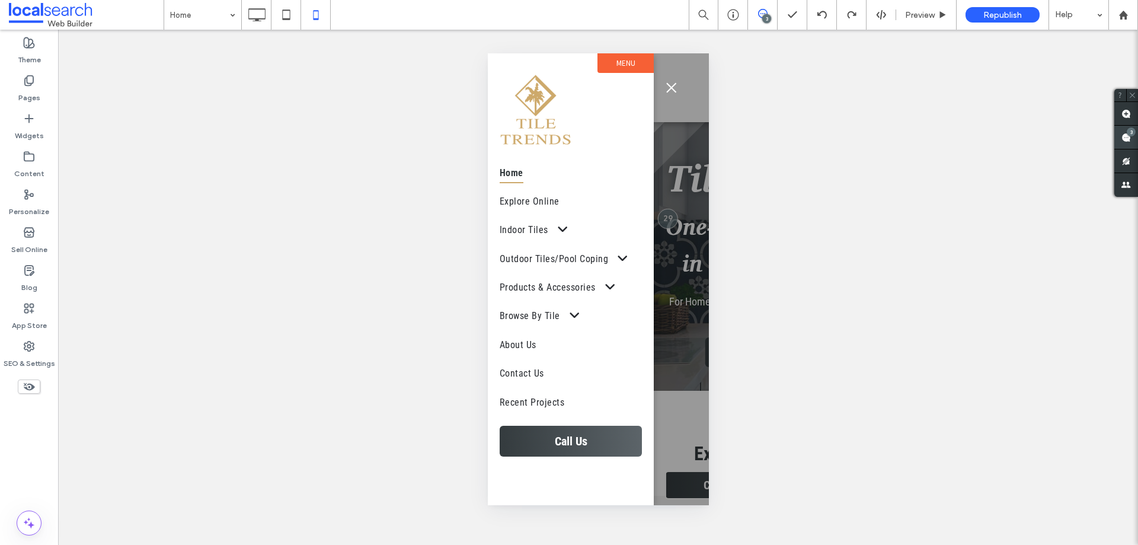
click at [1121, 138] on span at bounding box center [1126, 137] width 24 height 23
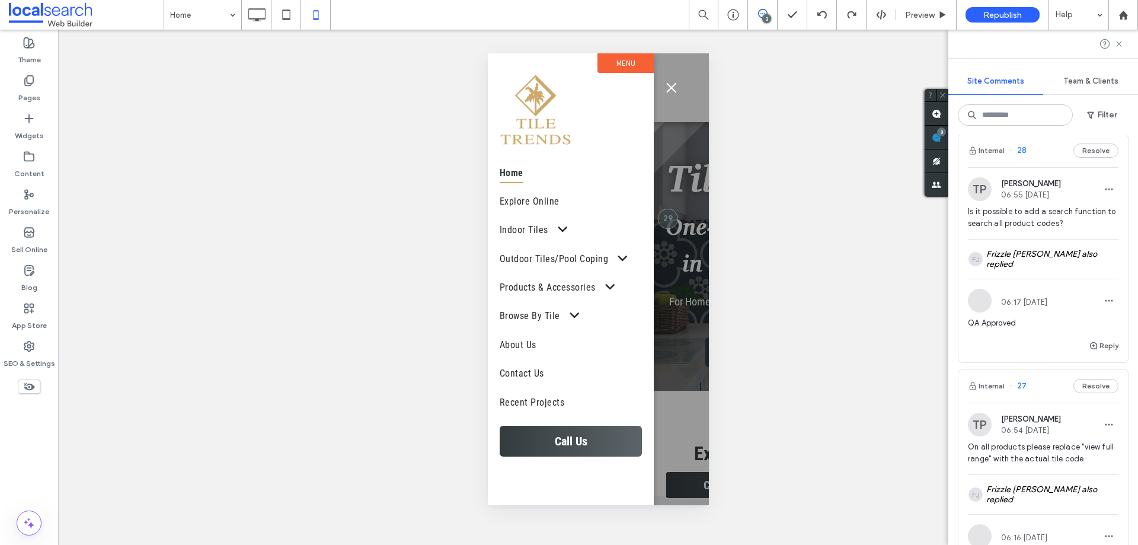
scroll to position [533, 0]
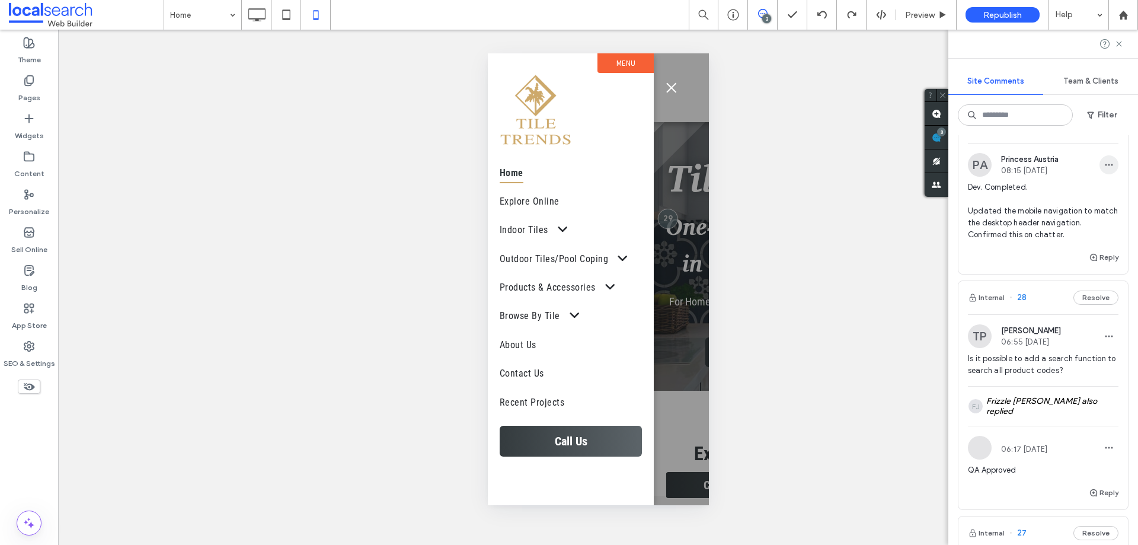
click at [1105, 166] on use "button" at bounding box center [1109, 165] width 8 height 2
click at [1066, 202] on div "Edit" at bounding box center [1055, 207] width 105 height 23
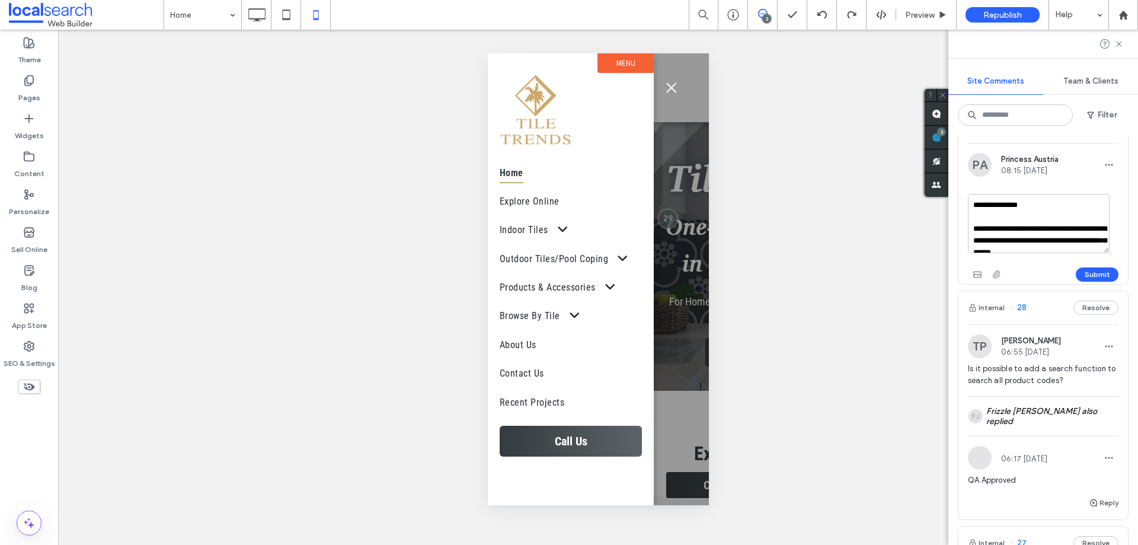
scroll to position [23, 0]
drag, startPoint x: 974, startPoint y: 236, endPoint x: 1092, endPoint y: 270, distance: 123.4
click at [1092, 270] on div "**********" at bounding box center [1043, 239] width 151 height 90
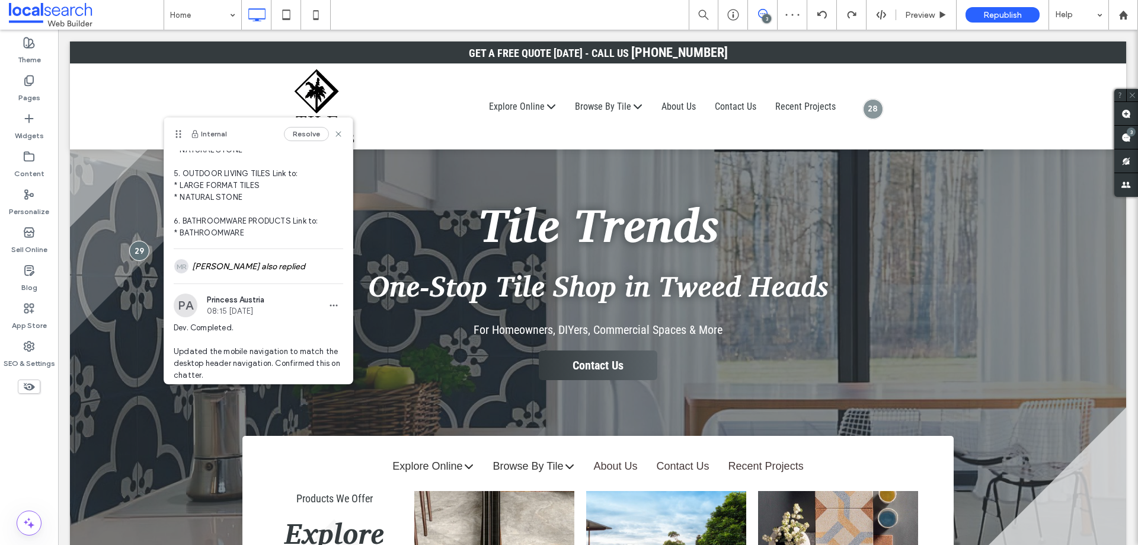
scroll to position [398, 0]
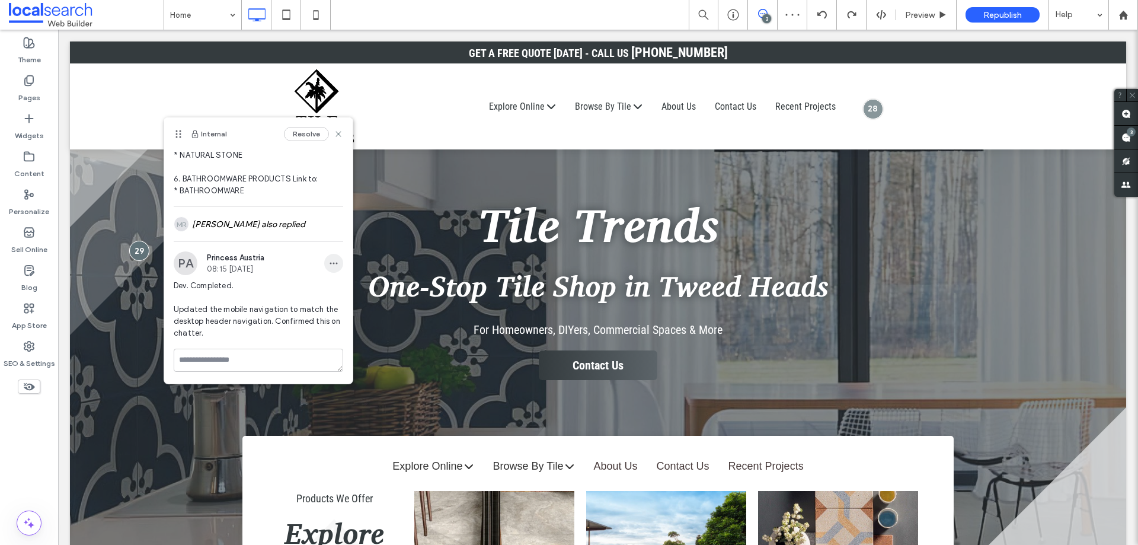
click at [324, 260] on span "button" at bounding box center [333, 263] width 19 height 19
click at [341, 316] on span "Delete" at bounding box center [336, 317] width 23 height 12
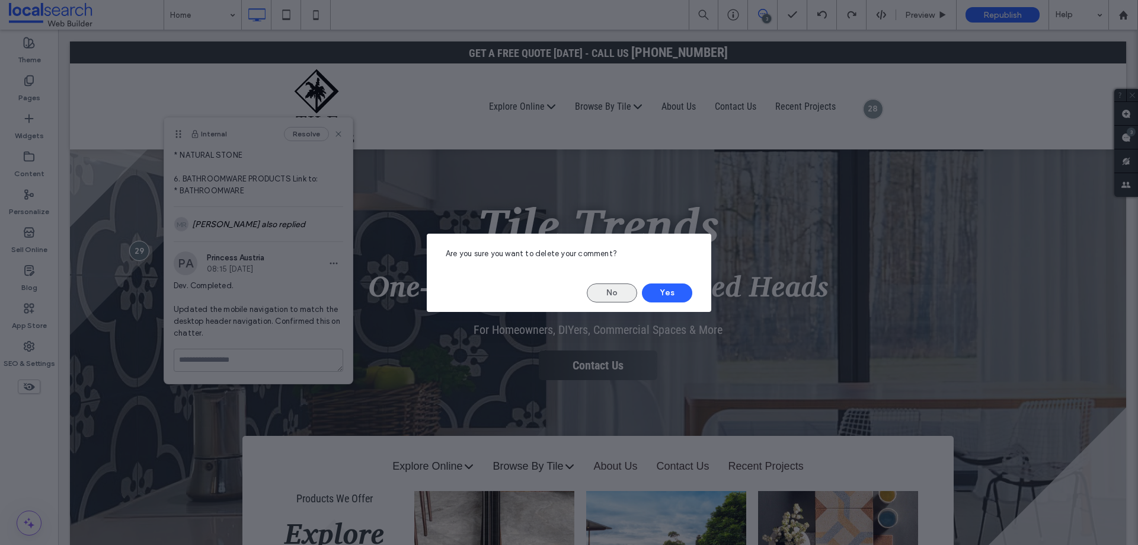
drag, startPoint x: 621, startPoint y: 289, endPoint x: 331, endPoint y: 256, distance: 291.7
click at [621, 289] on button "No" at bounding box center [612, 292] width 50 height 19
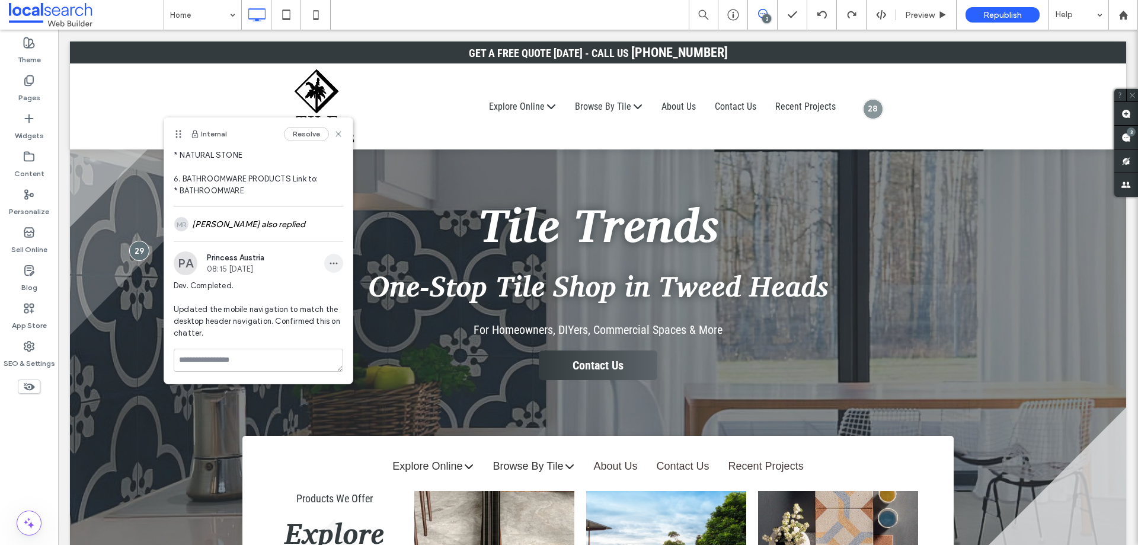
click at [329, 265] on icon "button" at bounding box center [333, 262] width 9 height 9
click at [356, 318] on div "Delete" at bounding box center [368, 316] width 105 height 23
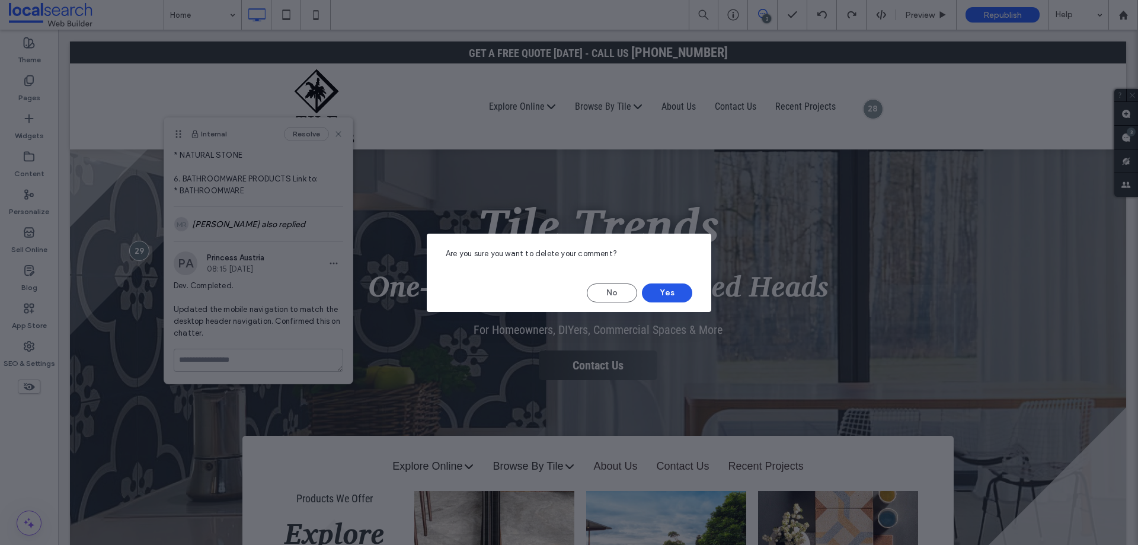
click at [678, 289] on button "Yes" at bounding box center [667, 292] width 50 height 19
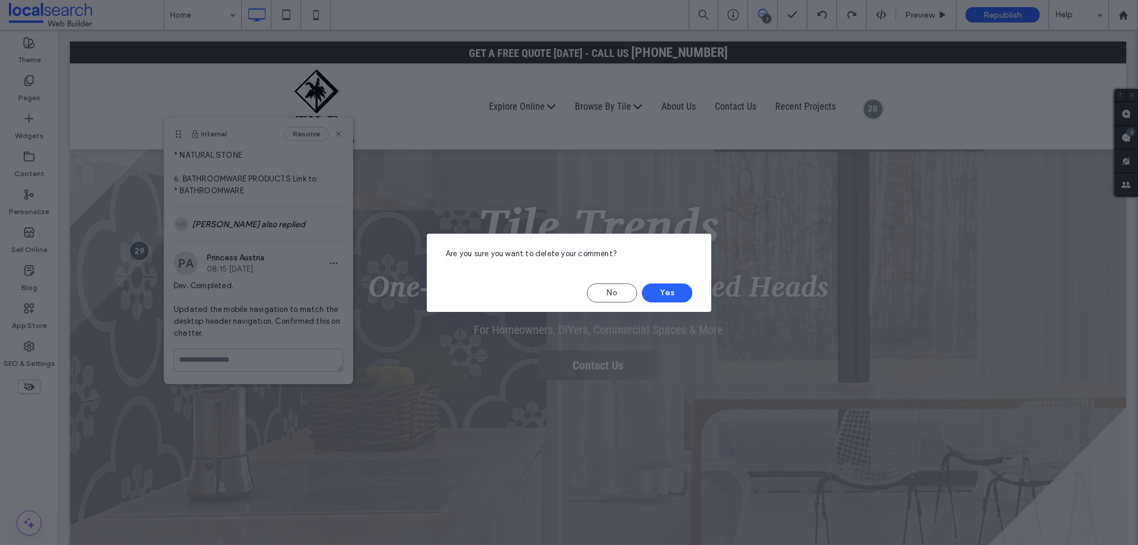
scroll to position [327, 0]
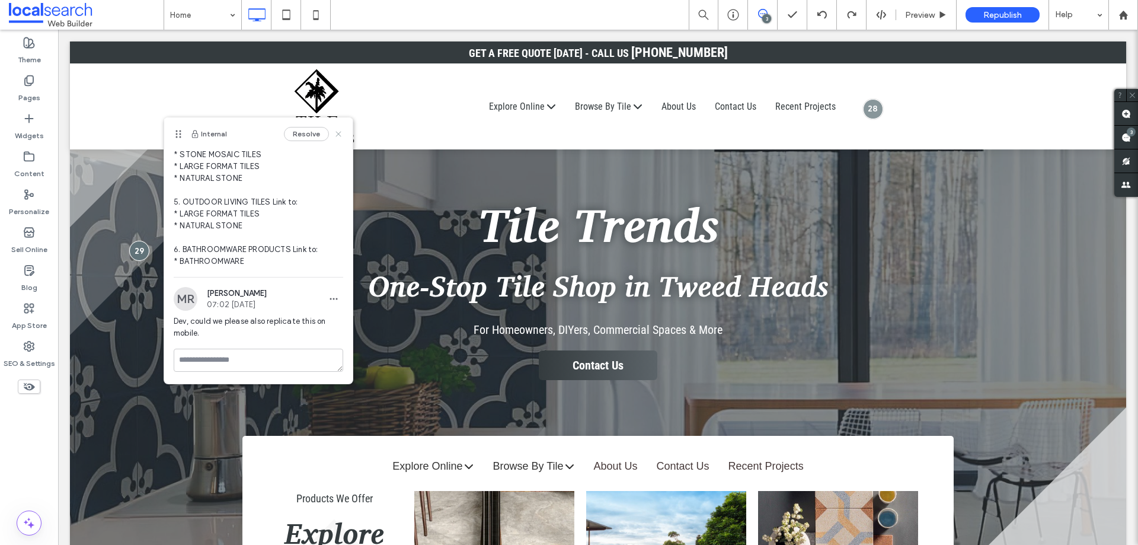
click at [334, 138] on icon at bounding box center [338, 133] width 9 height 9
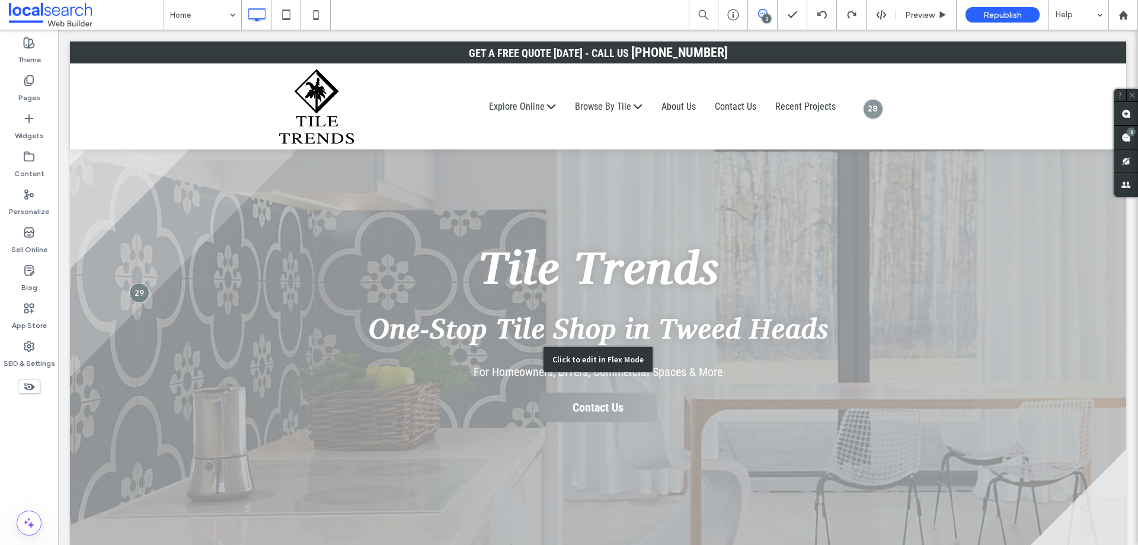
scroll to position [0, 0]
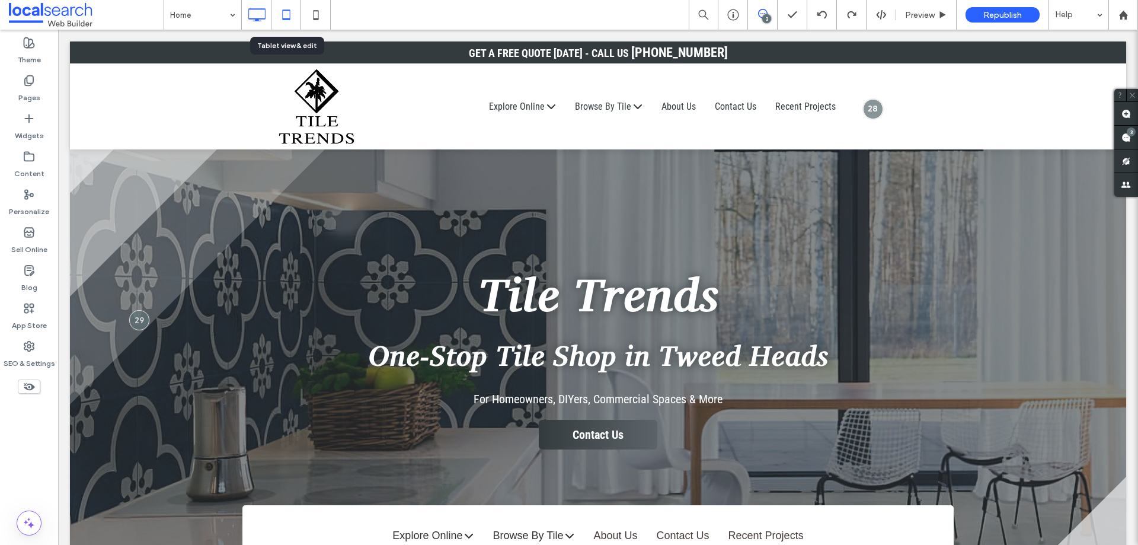
click at [282, 18] on icon at bounding box center [286, 15] width 24 height 24
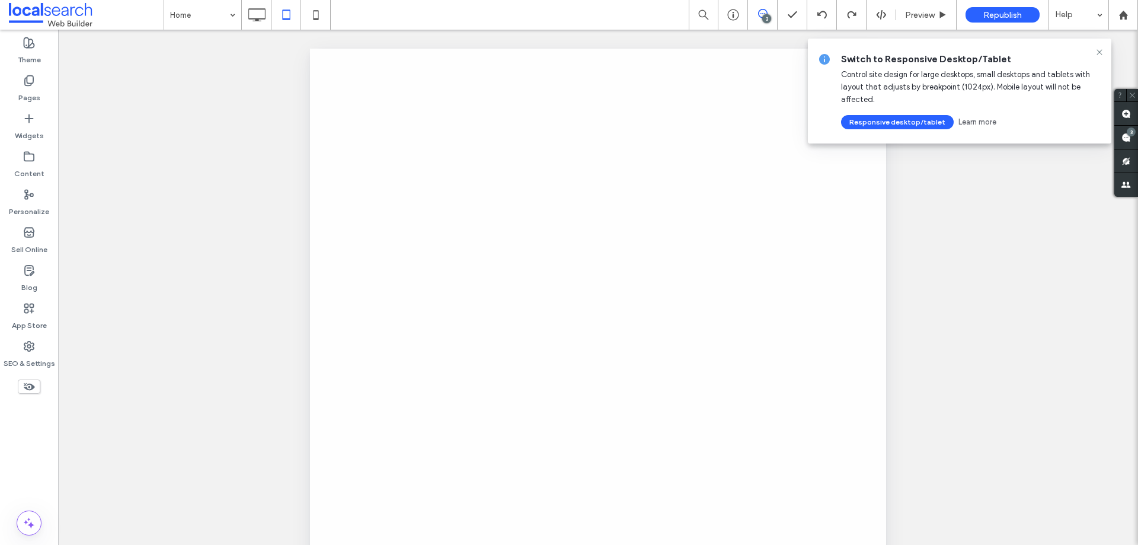
click at [316, 14] on icon at bounding box center [316, 15] width 24 height 24
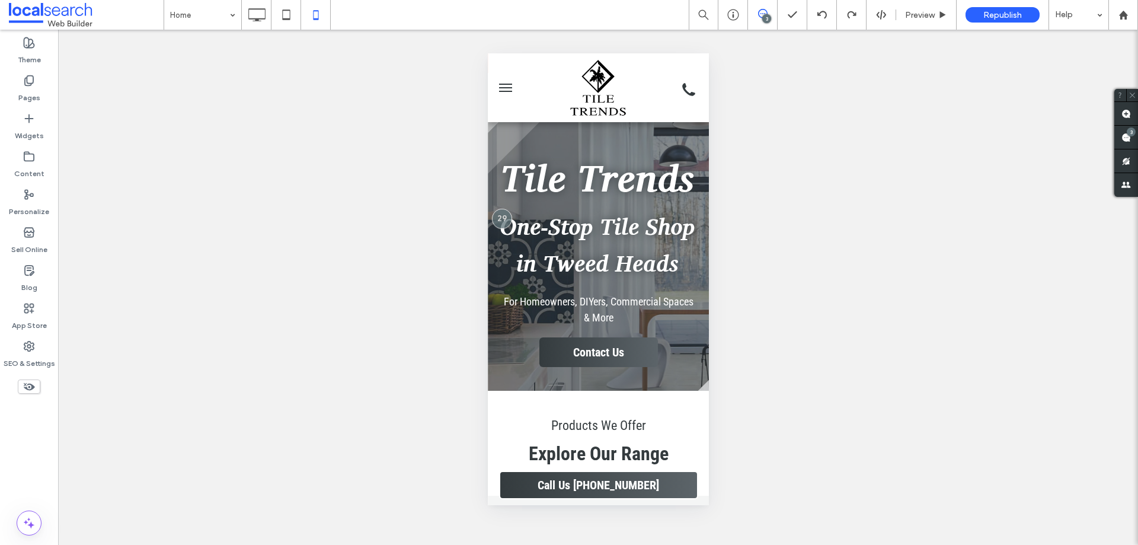
click at [506, 84] on span "menu" at bounding box center [504, 84] width 13 height 1
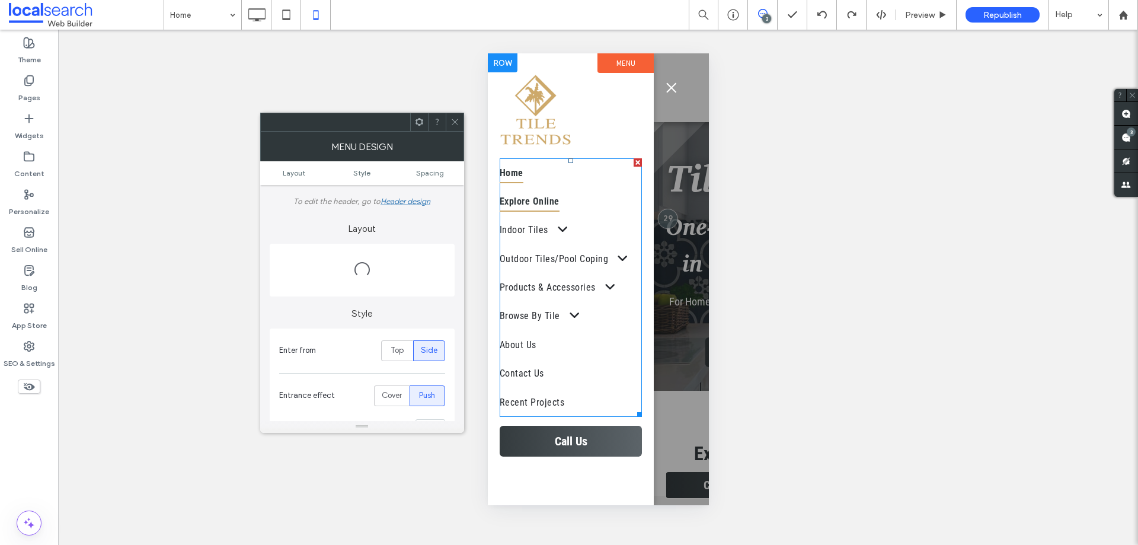
click at [576, 206] on link "Explore Online" at bounding box center [570, 201] width 142 height 28
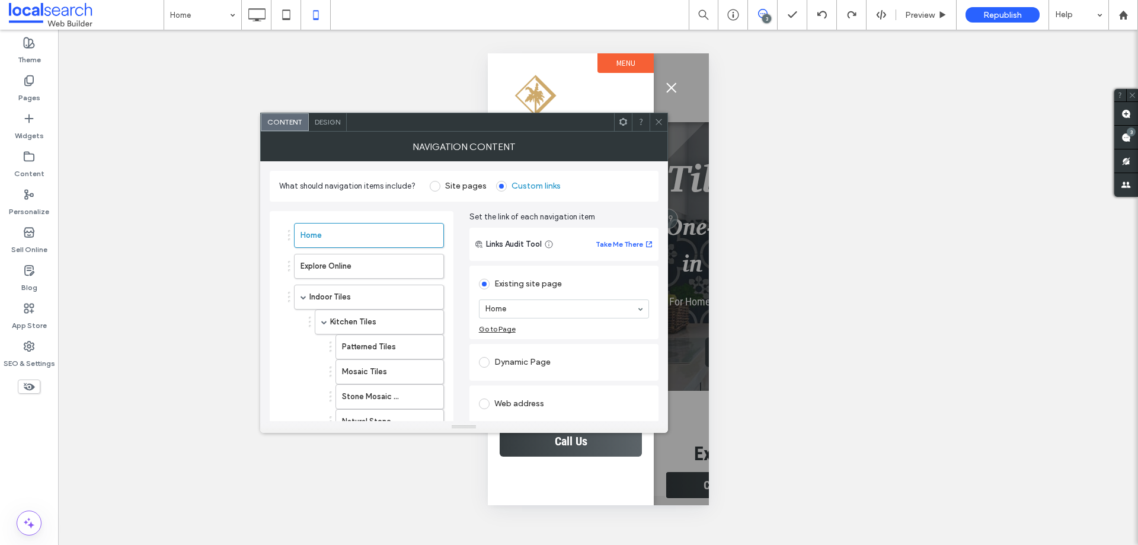
click at [657, 123] on icon at bounding box center [658, 121] width 9 height 9
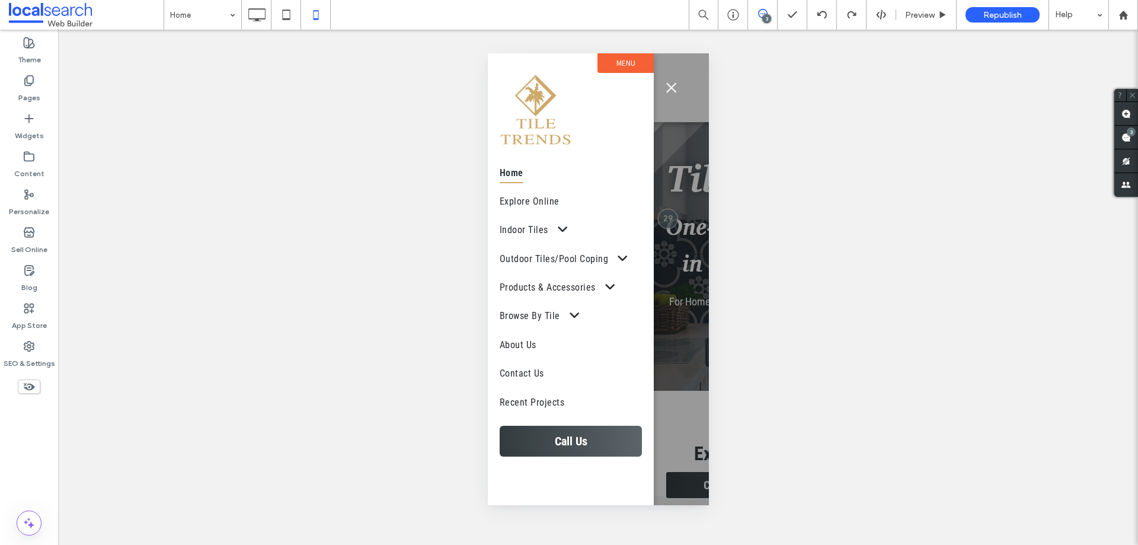
drag, startPoint x: 670, startPoint y: 87, endPoint x: 953, endPoint y: 164, distance: 293.2
click at [670, 87] on span "menu" at bounding box center [671, 87] width 10 height 10
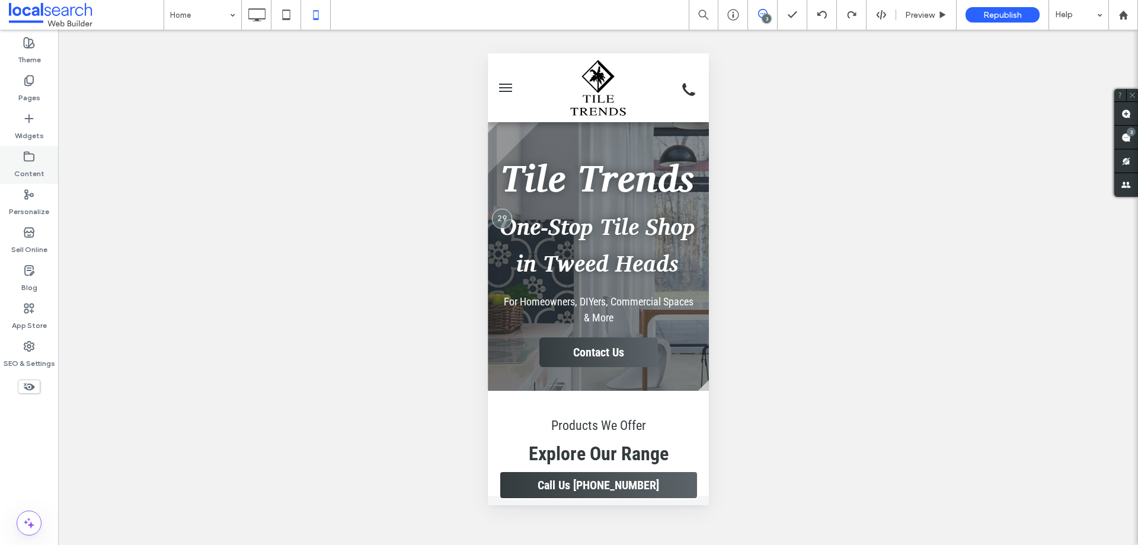
click at [30, 164] on label "Content" at bounding box center [29, 170] width 30 height 17
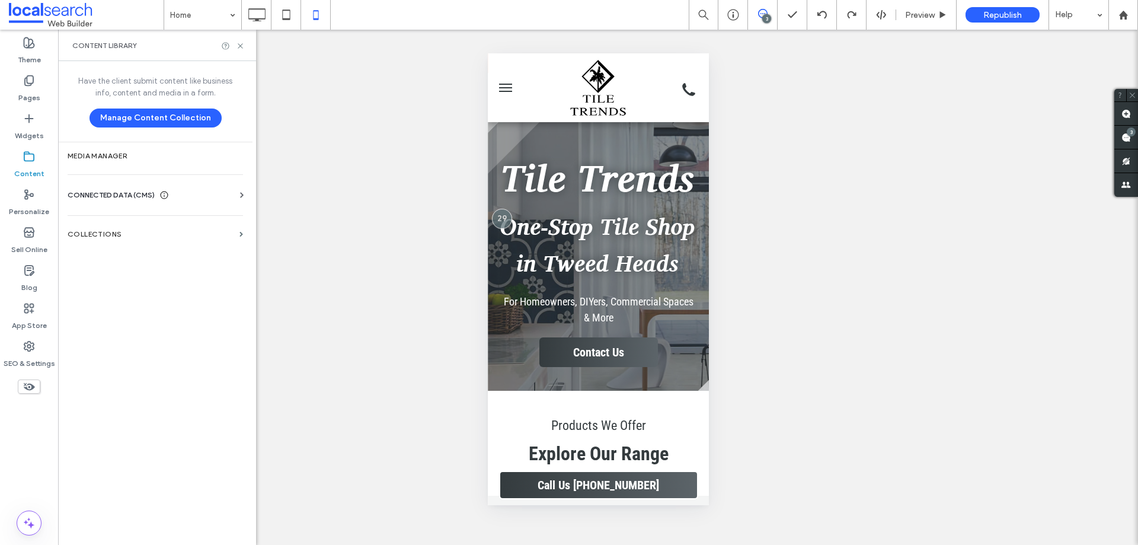
click at [116, 194] on span "CONNECTED DATA (CMS)" at bounding box center [111, 195] width 87 height 12
click at [124, 223] on label "Business Info" at bounding box center [157, 224] width 161 height 8
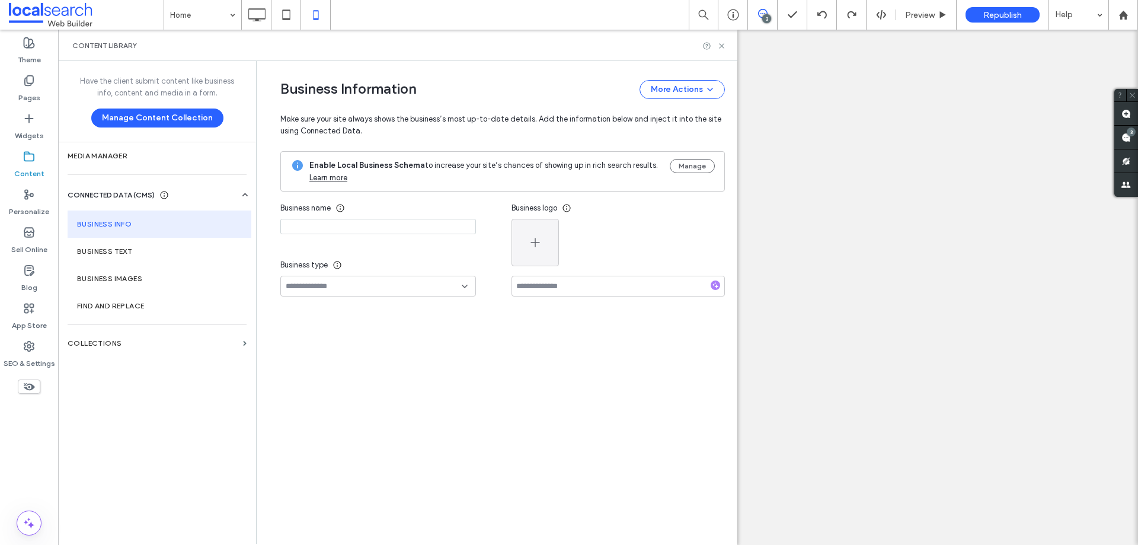
type input "**********"
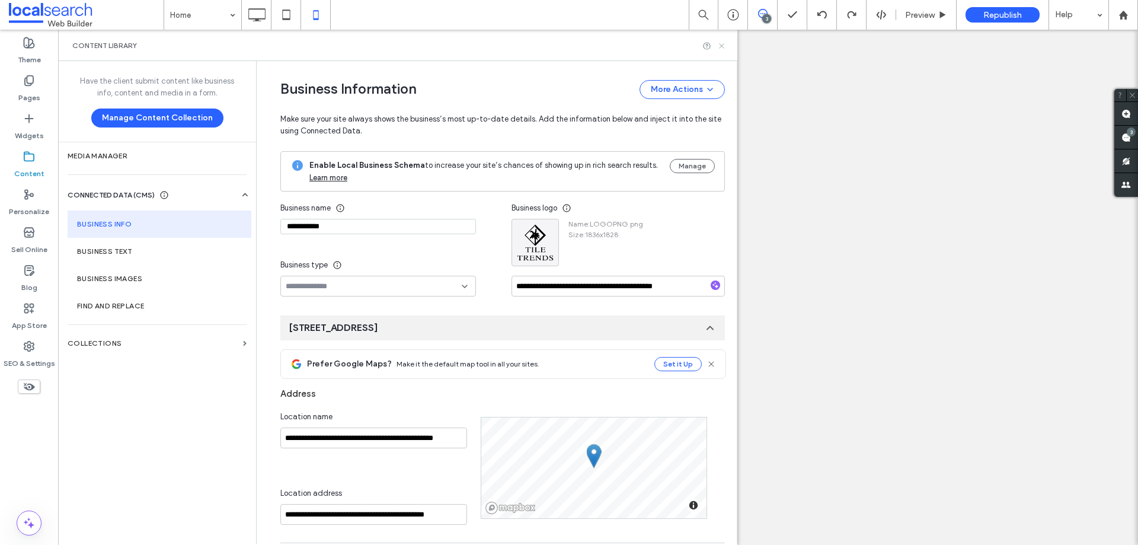
click at [724, 47] on icon at bounding box center [721, 45] width 9 height 9
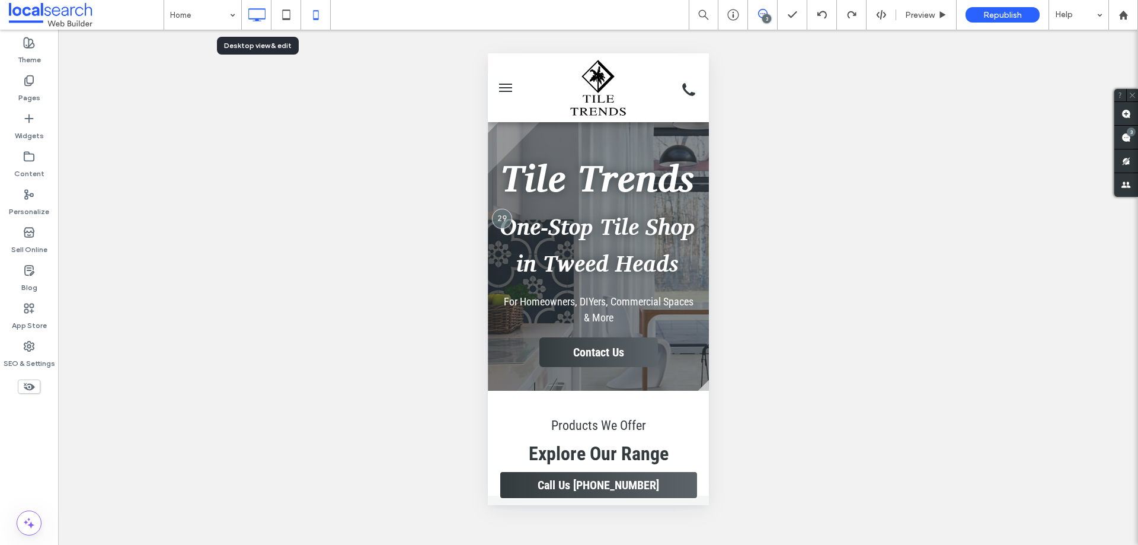
click at [255, 14] on icon at bounding box center [257, 15] width 24 height 24
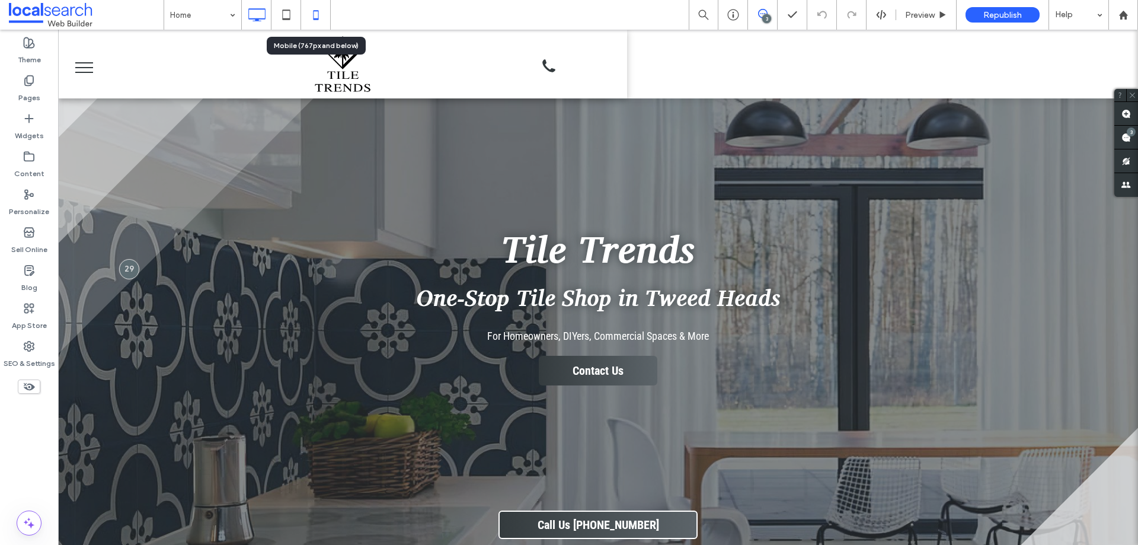
click at [315, 12] on icon at bounding box center [316, 15] width 24 height 24
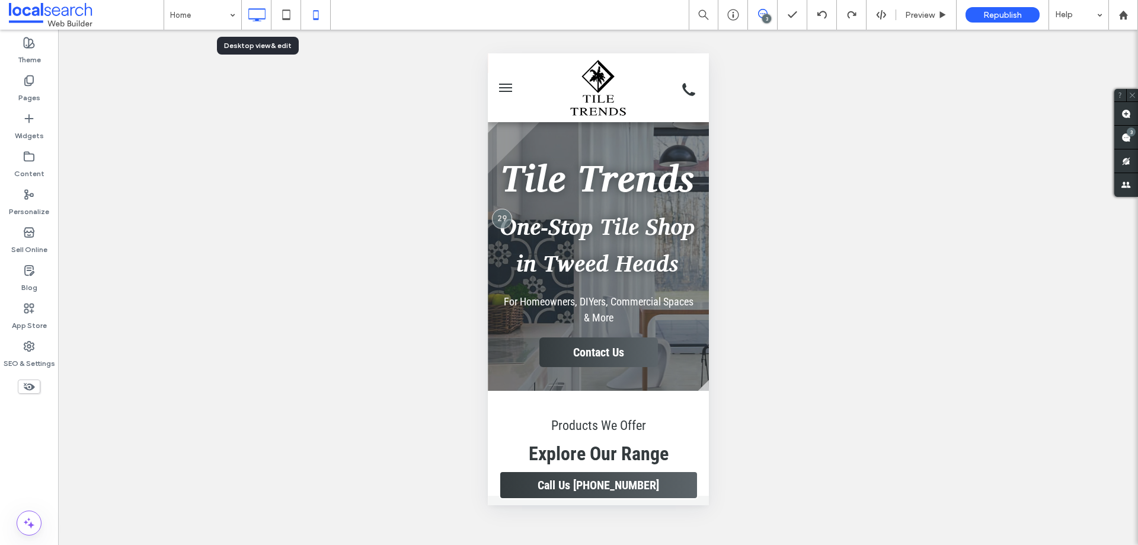
click at [254, 14] on icon at bounding box center [257, 15] width 24 height 24
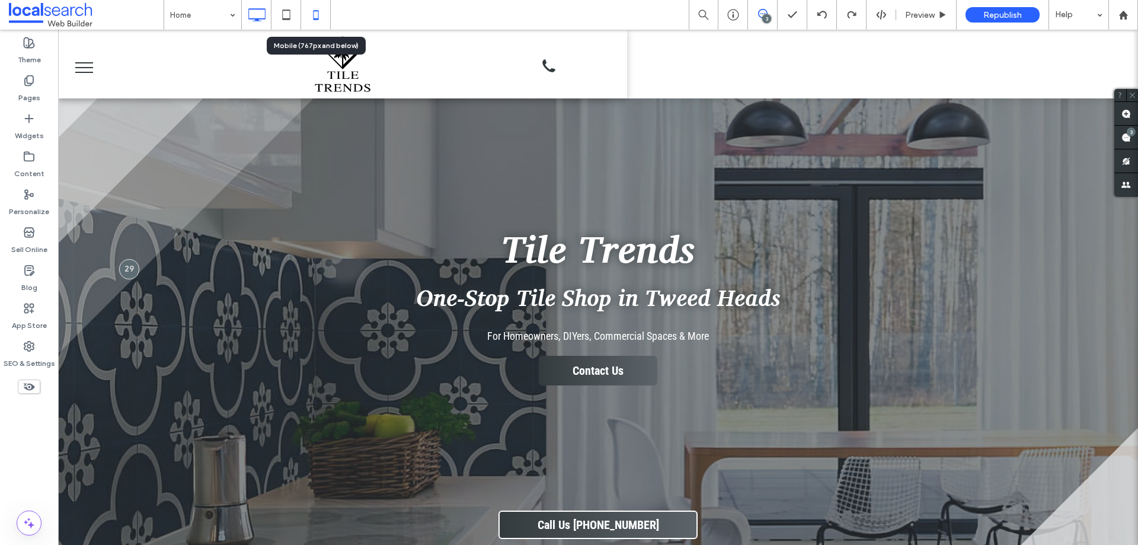
click at [322, 14] on icon at bounding box center [316, 15] width 24 height 24
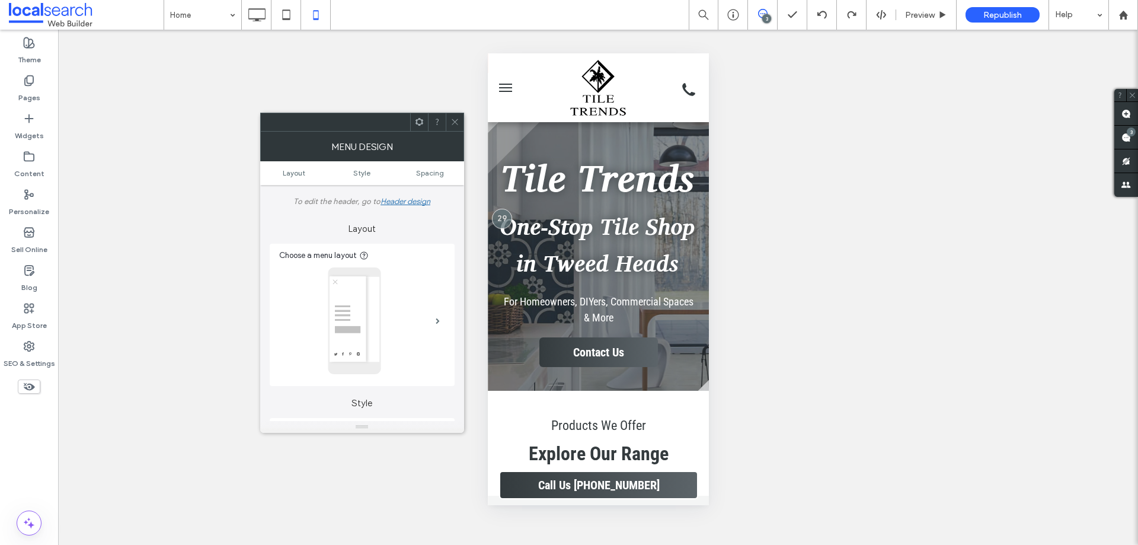
click at [458, 114] on div at bounding box center [362, 122] width 204 height 19
click at [458, 122] on icon at bounding box center [454, 121] width 9 height 9
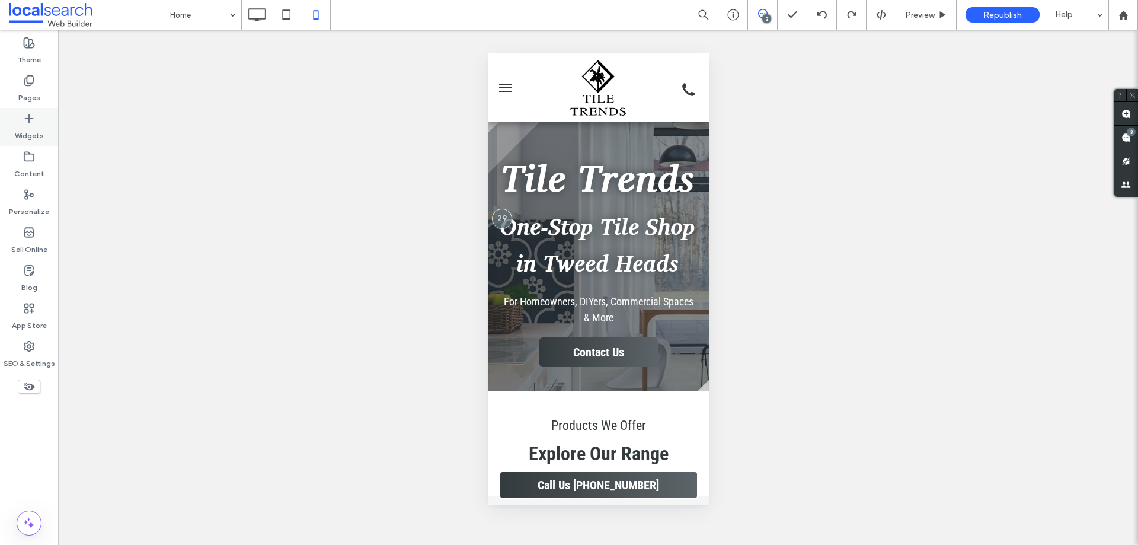
click at [19, 122] on div "Widgets" at bounding box center [29, 127] width 58 height 38
type input "**********"
type input "**"
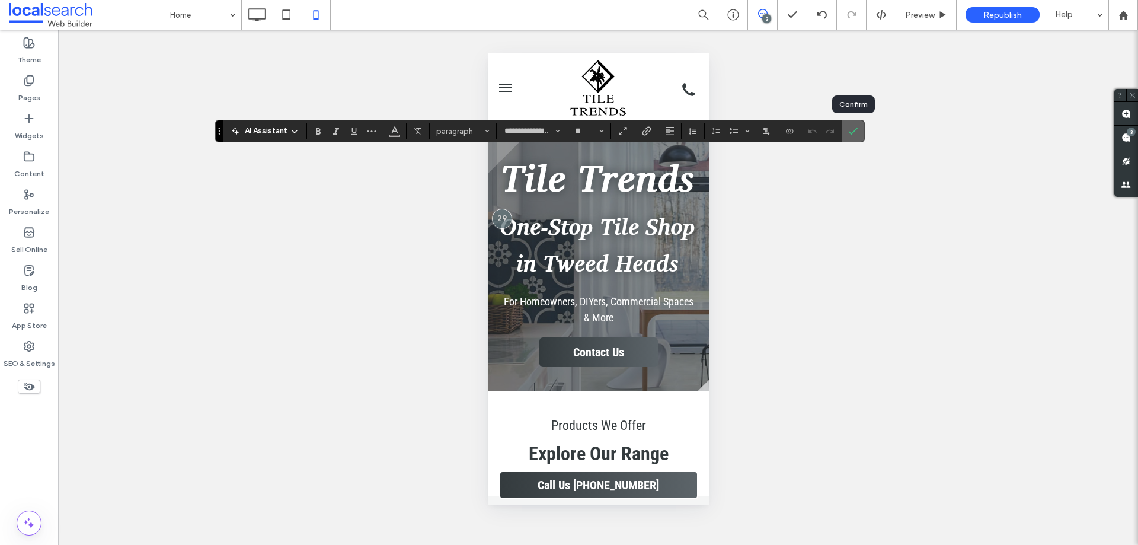
click at [858, 127] on label "Confirm" at bounding box center [853, 130] width 18 height 21
type input "**********"
type input "**"
click at [855, 132] on icon "Confirm" at bounding box center [852, 130] width 9 height 9
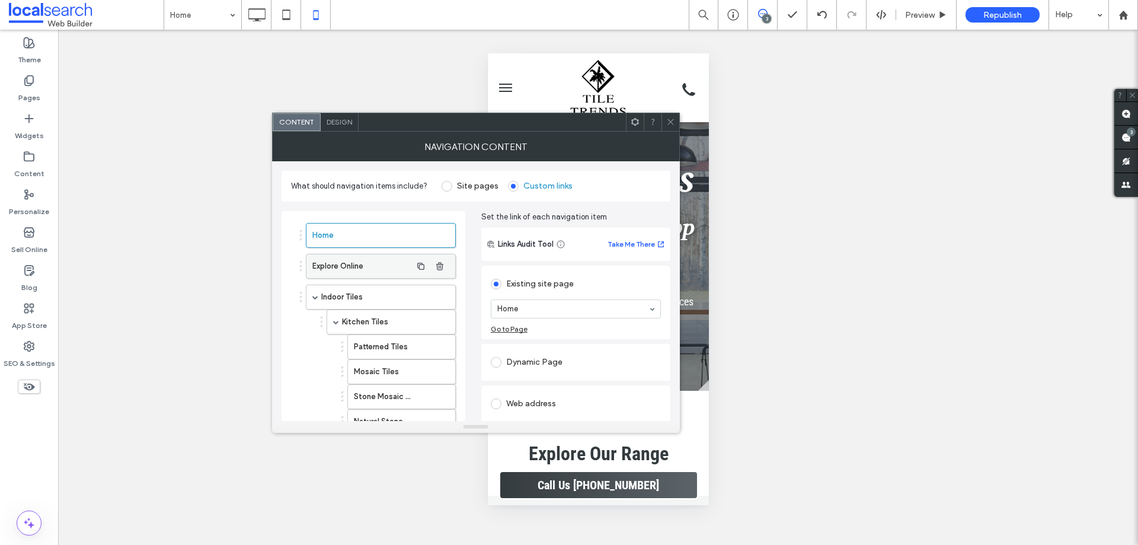
click at [365, 266] on label "Explore Online" at bounding box center [361, 266] width 99 height 24
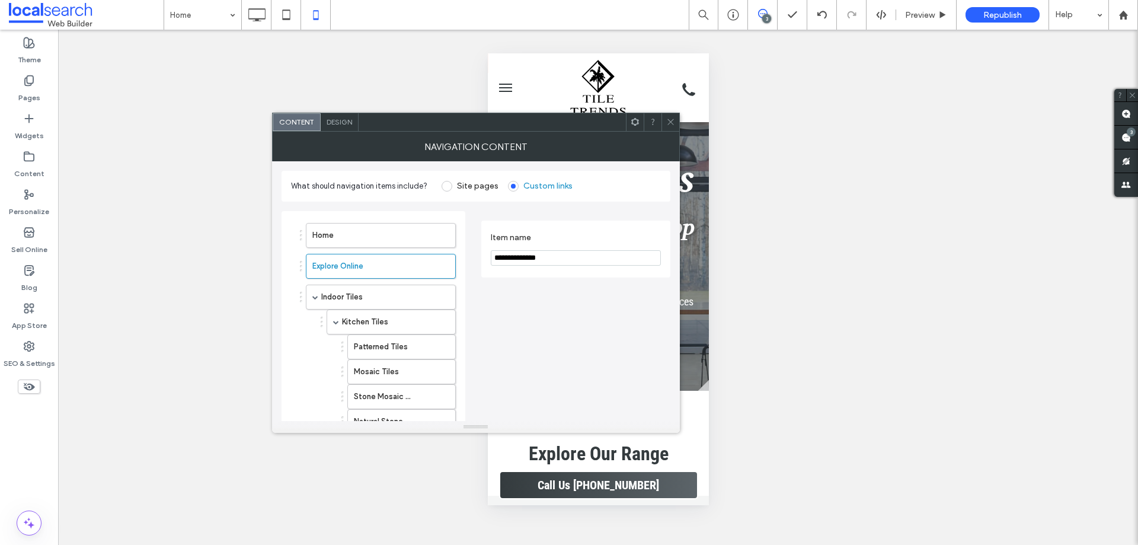
click at [672, 120] on icon at bounding box center [670, 121] width 9 height 9
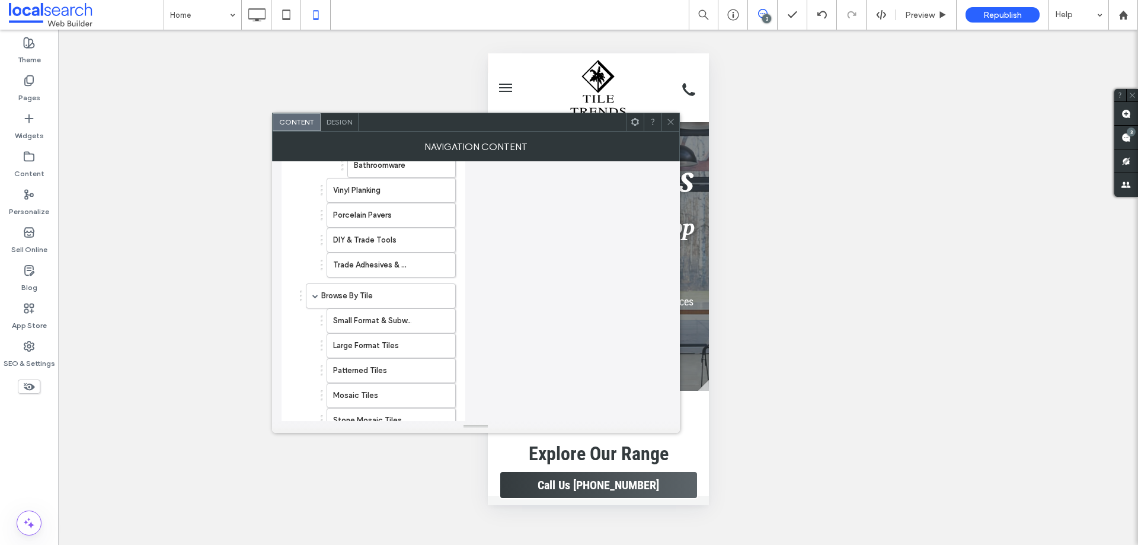
scroll to position [948, 0]
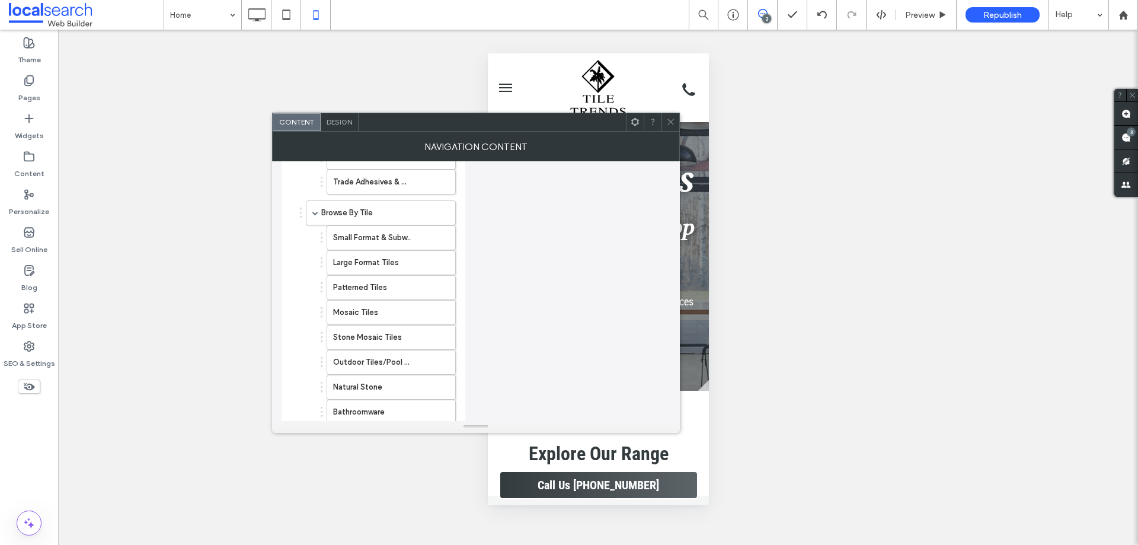
click at [675, 125] on div at bounding box center [670, 122] width 18 height 18
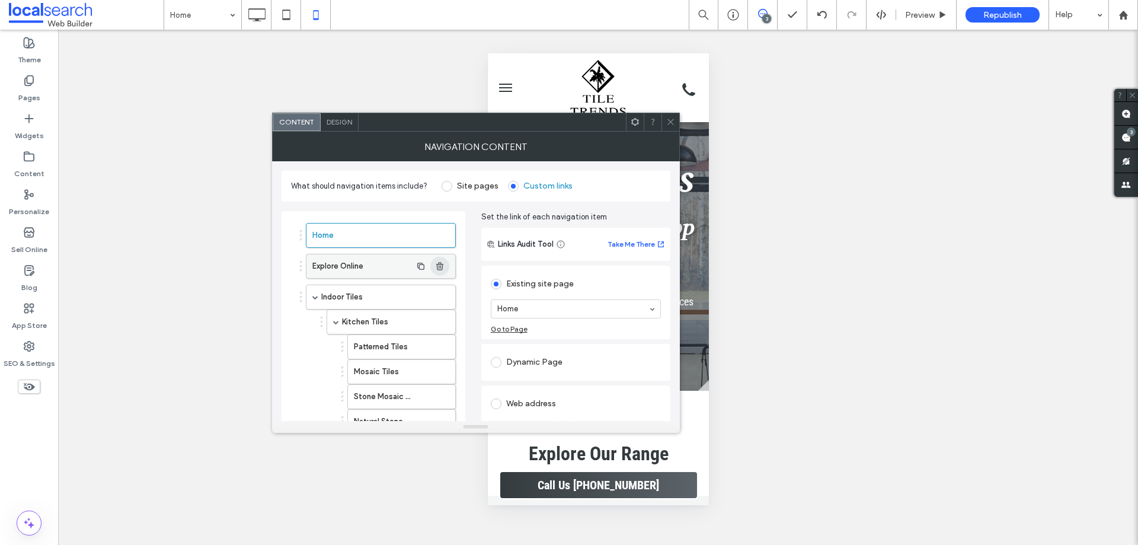
click at [436, 266] on icon "button" at bounding box center [439, 265] width 9 height 9
click at [672, 126] on icon at bounding box center [670, 121] width 9 height 9
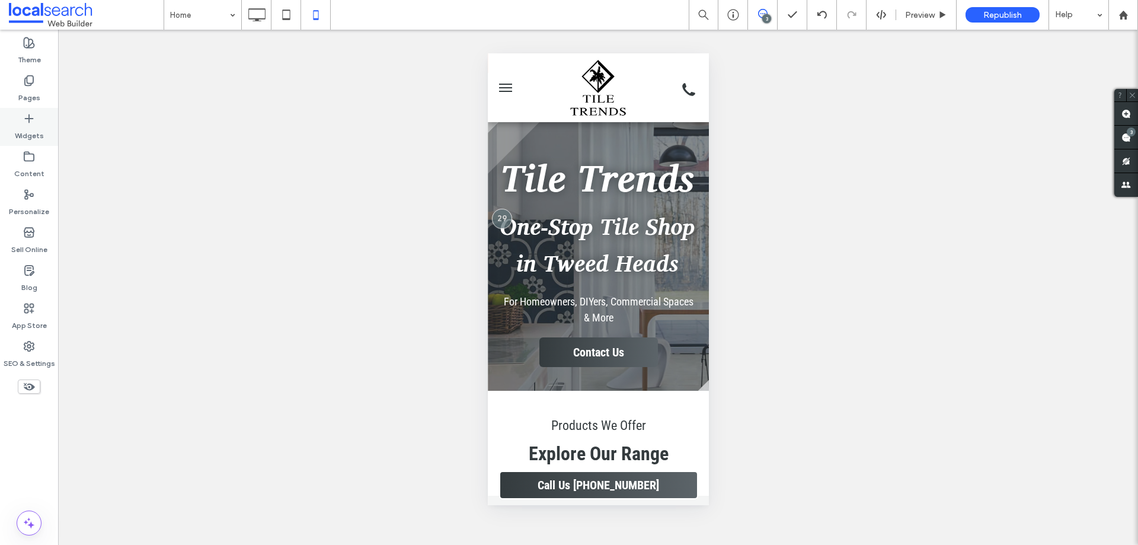
click at [33, 135] on label "Widgets" at bounding box center [29, 132] width 29 height 17
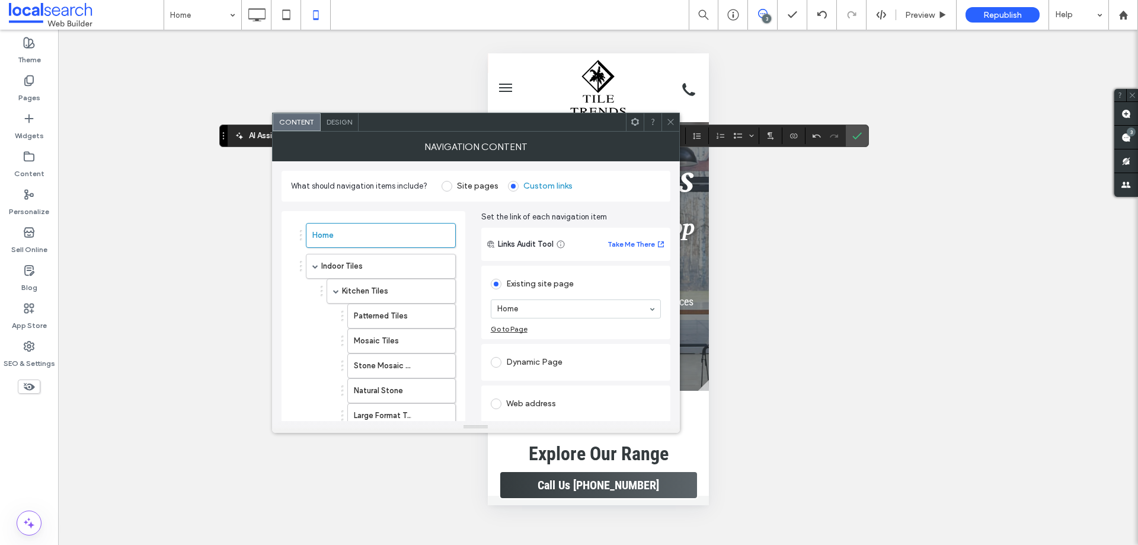
click at [345, 126] on div "Design" at bounding box center [340, 122] width 38 height 18
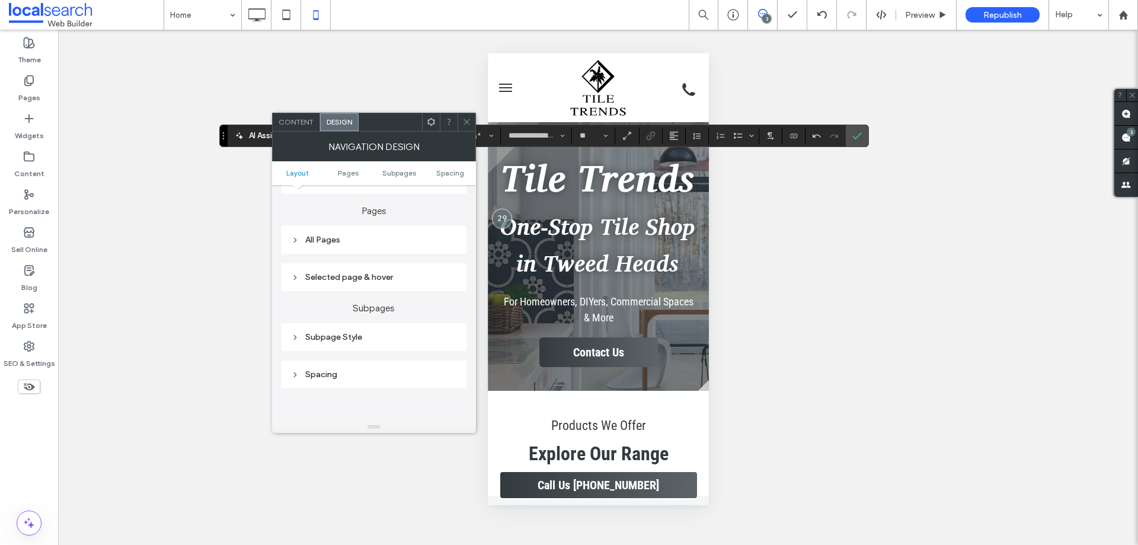
scroll to position [237, 0]
click at [410, 236] on div "All Pages" at bounding box center [374, 236] width 166 height 10
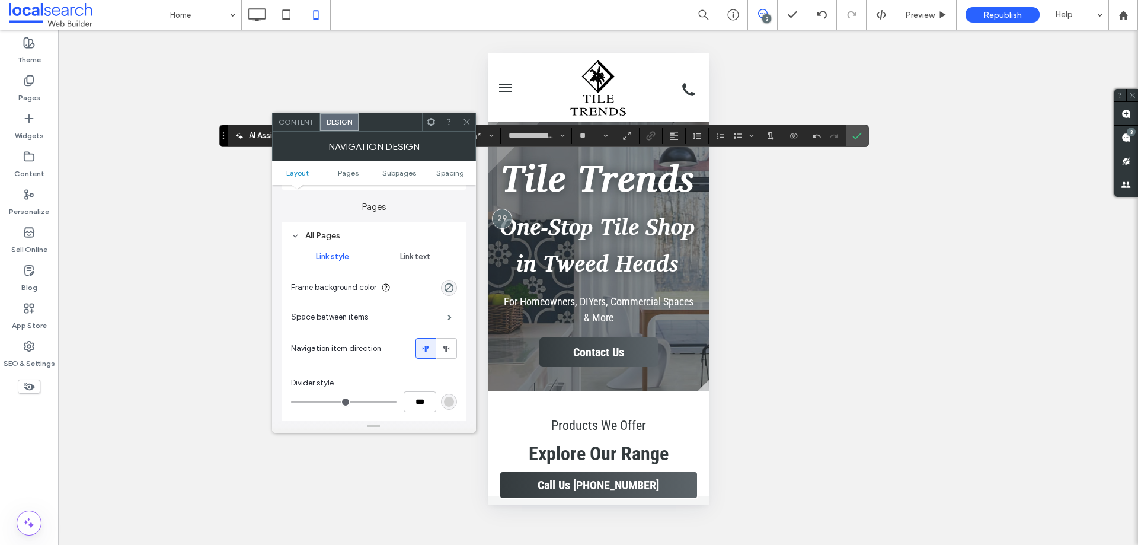
click at [426, 258] on span "Link text" at bounding box center [415, 256] width 30 height 9
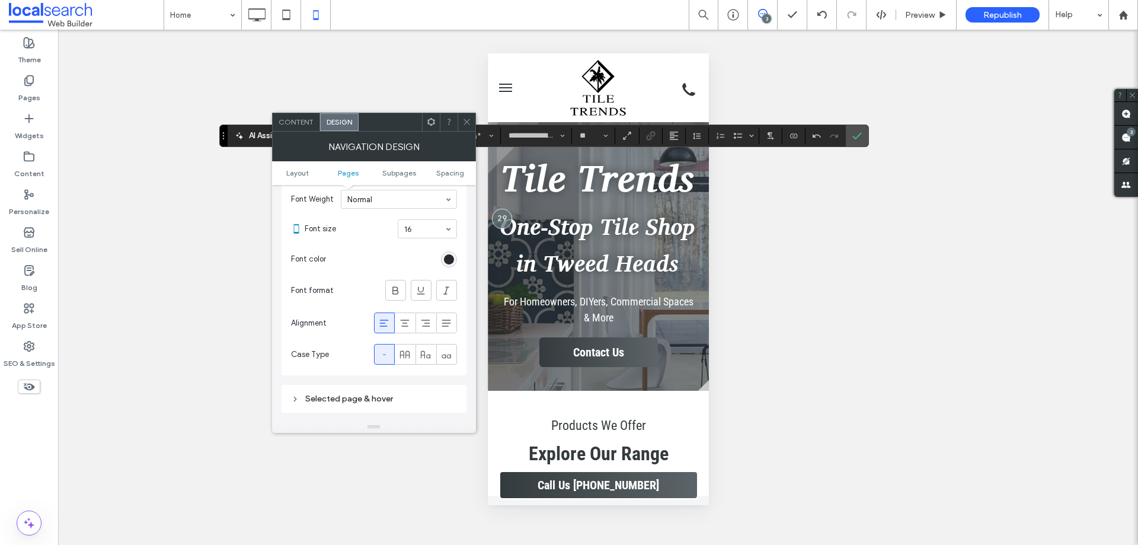
scroll to position [296, 0]
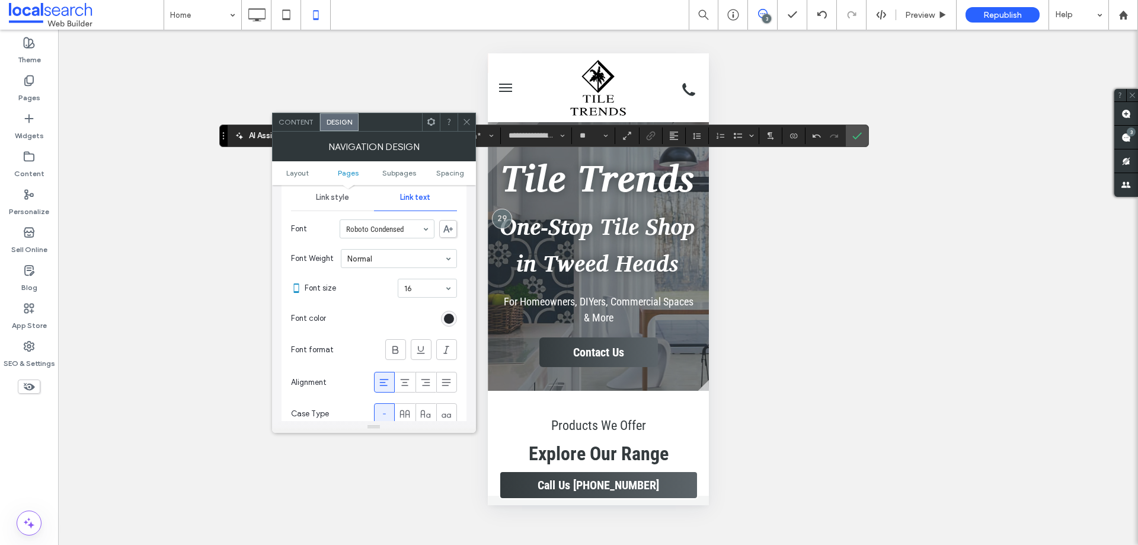
click at [466, 120] on icon at bounding box center [466, 121] width 9 height 9
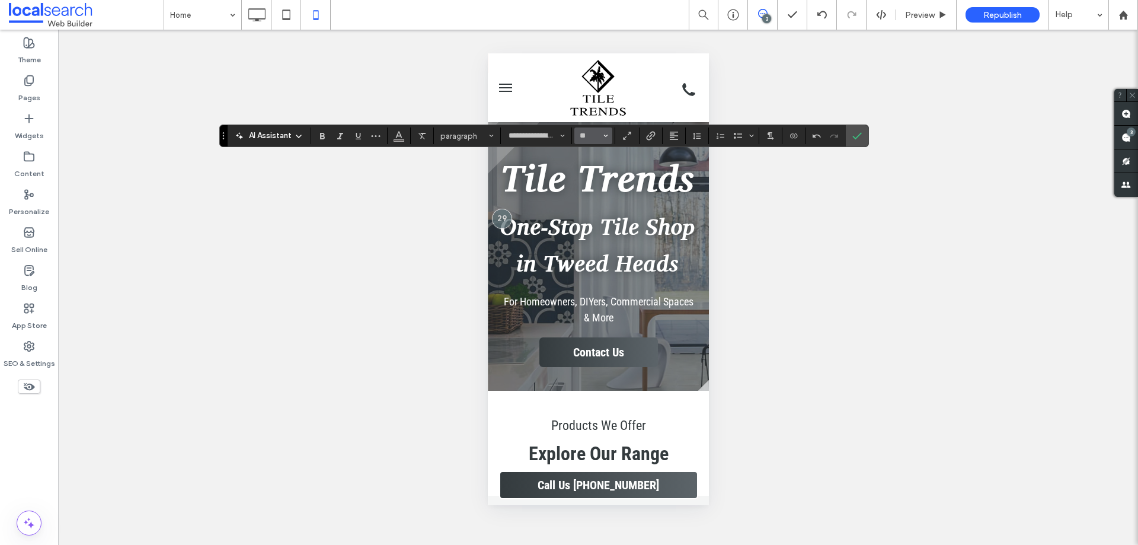
click at [577, 138] on button "**" at bounding box center [593, 135] width 39 height 17
click at [593, 254] on label "16" at bounding box center [593, 254] width 38 height 17
type input "**"
click at [858, 138] on icon "Confirm" at bounding box center [856, 135] width 9 height 9
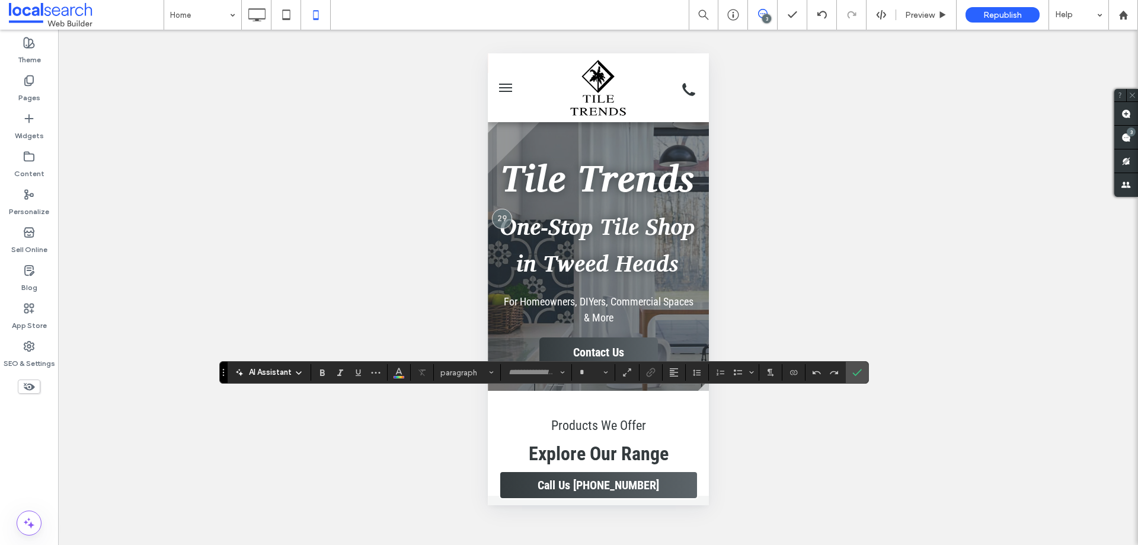
type input "**********"
type input "**"
click at [396, 370] on icon "Color" at bounding box center [398, 370] width 9 height 9
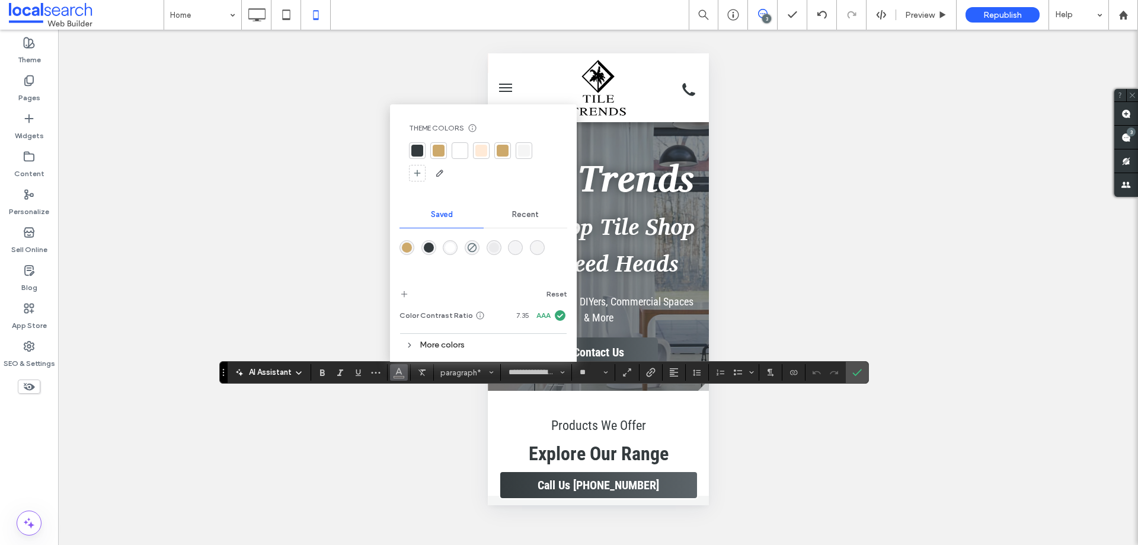
click at [424, 150] on div at bounding box center [417, 150] width 17 height 17
click at [418, 150] on div at bounding box center [418, 150] width 14 height 14
click at [858, 373] on use "Confirm" at bounding box center [857, 372] width 9 height 7
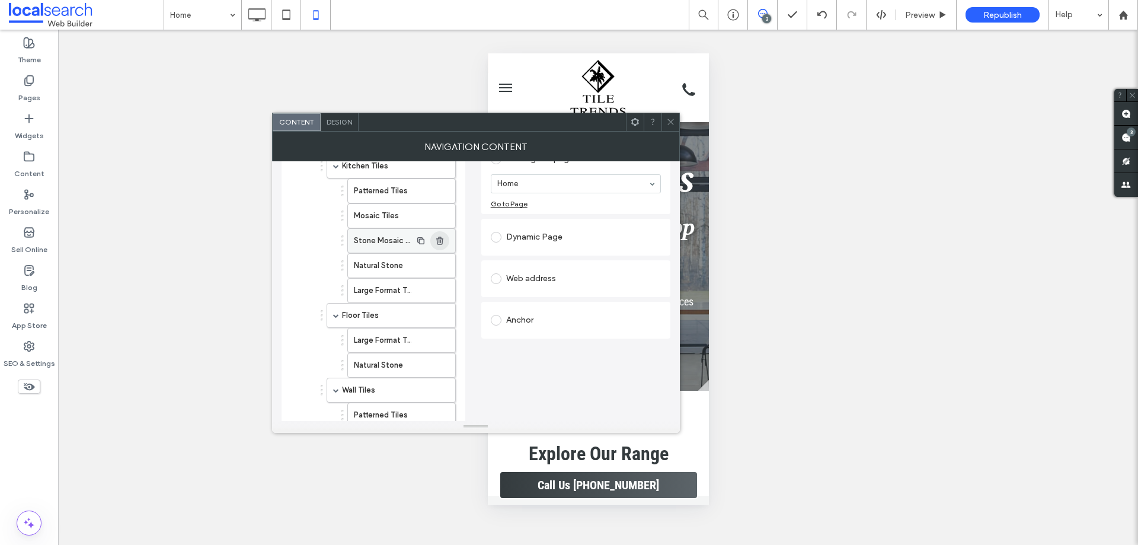
scroll to position [0, 0]
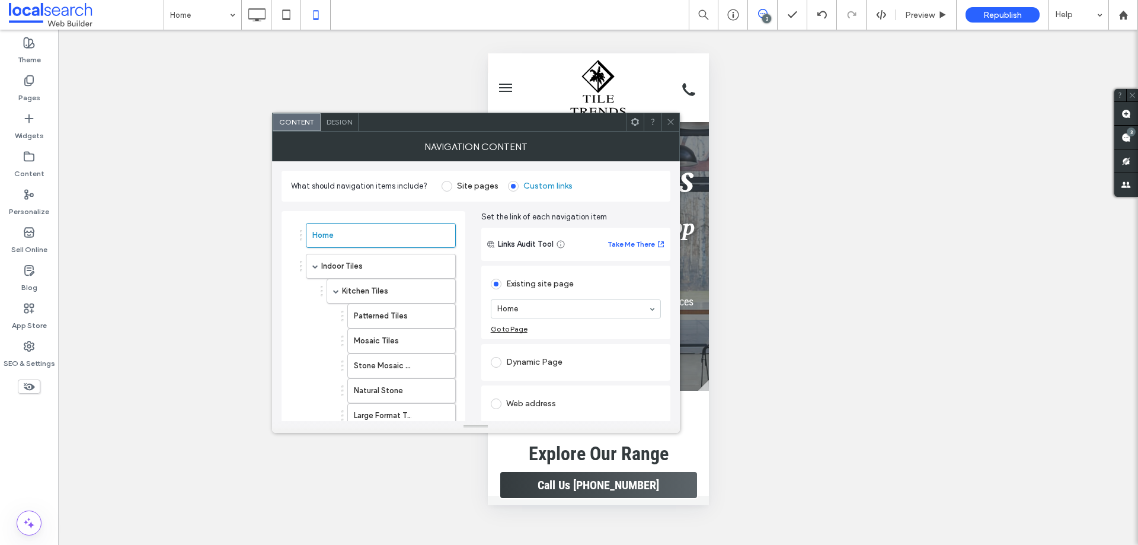
click at [674, 119] on icon at bounding box center [670, 121] width 9 height 9
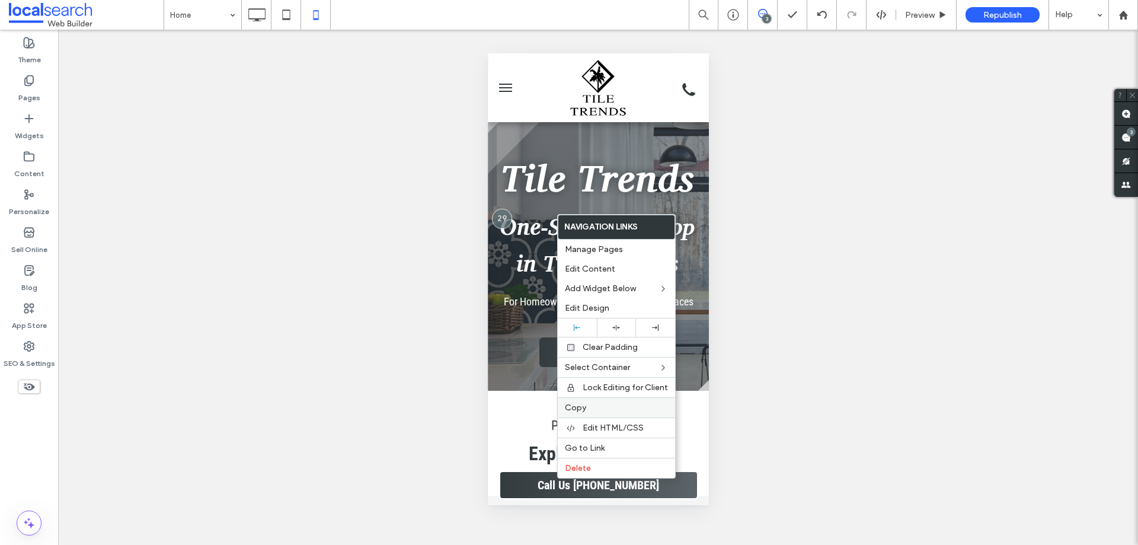
click at [598, 410] on label "Copy" at bounding box center [616, 407] width 103 height 10
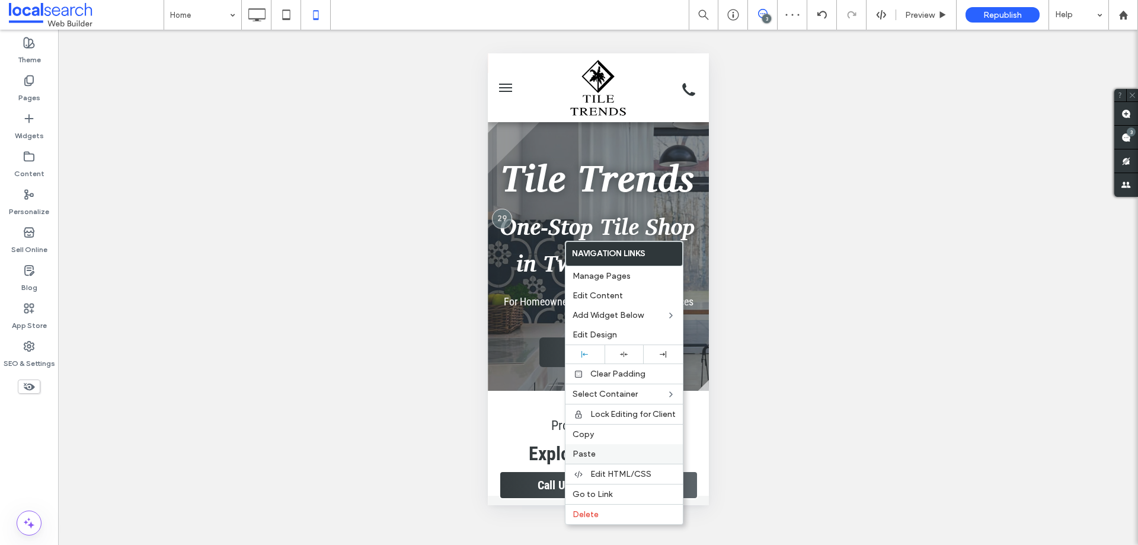
click at [600, 453] on label "Paste" at bounding box center [624, 454] width 103 height 10
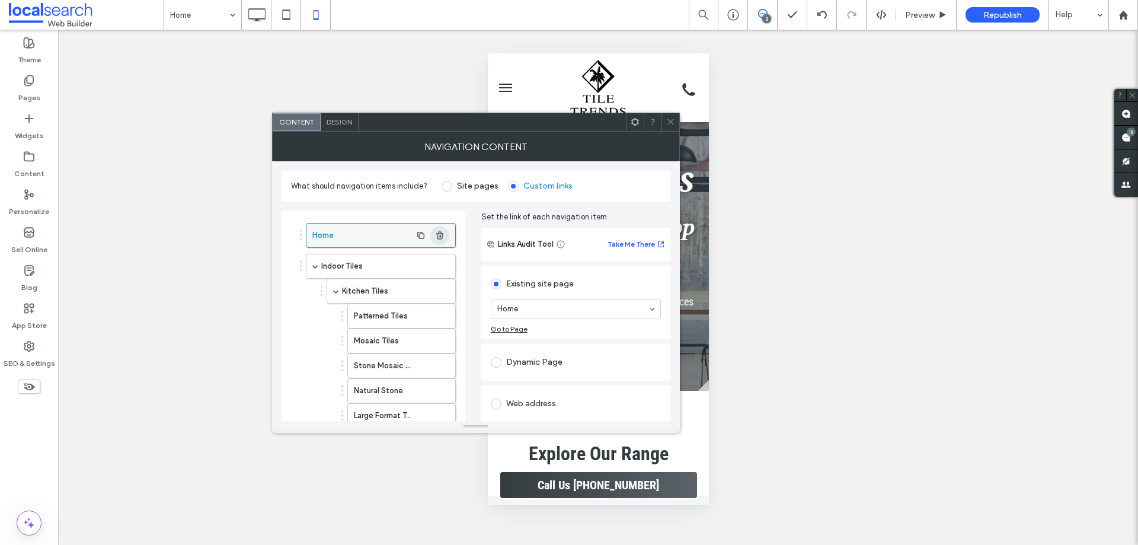
click at [442, 236] on use "button" at bounding box center [439, 235] width 7 height 8
click at [667, 120] on icon at bounding box center [670, 121] width 9 height 9
click at [440, 267] on icon "button" at bounding box center [439, 265] width 9 height 9
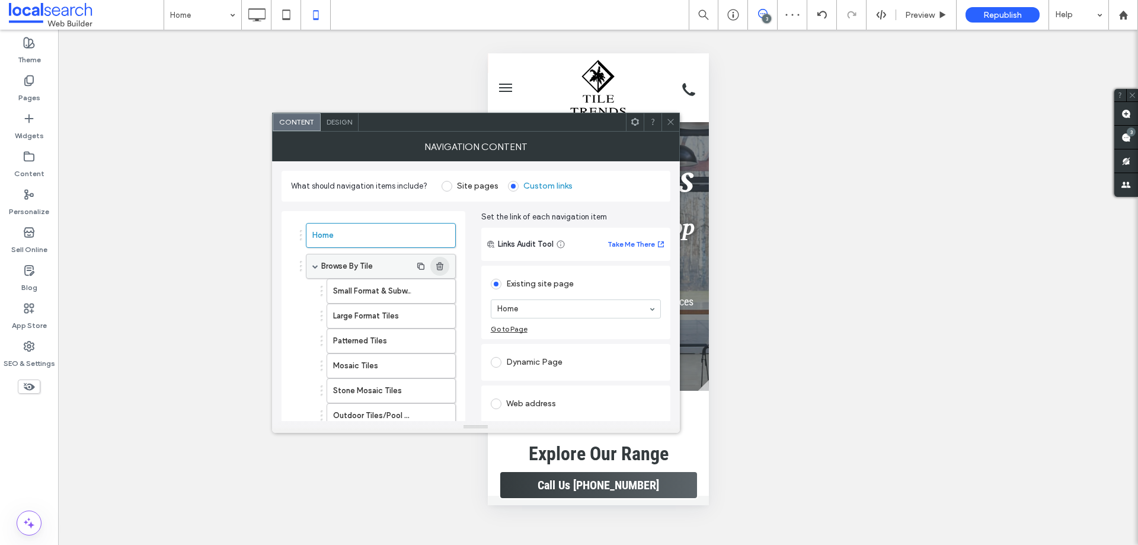
click at [440, 267] on icon "button" at bounding box center [439, 265] width 9 height 9
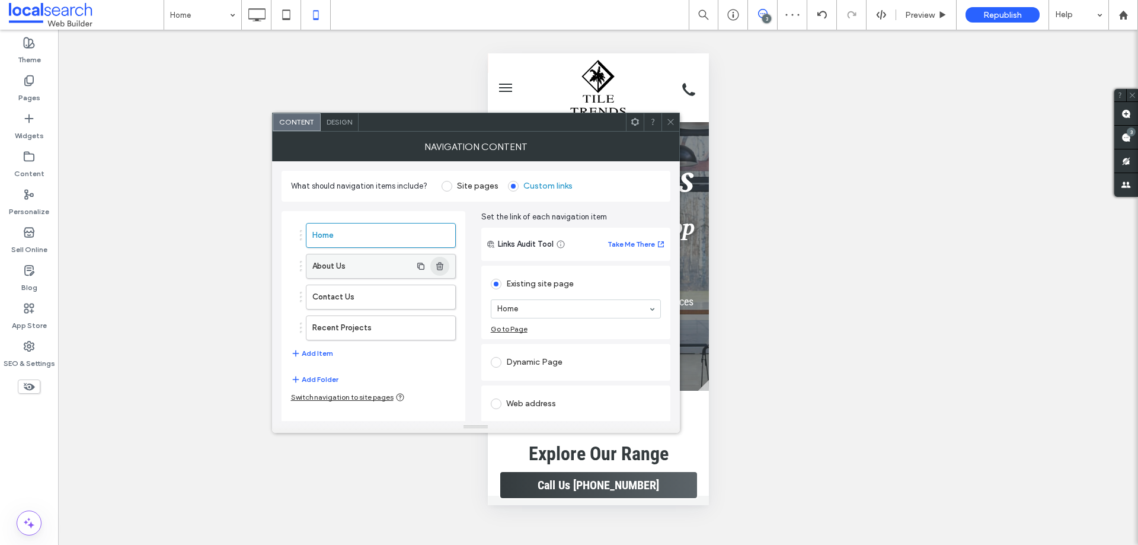
click at [440, 267] on icon "button" at bounding box center [439, 265] width 9 height 9
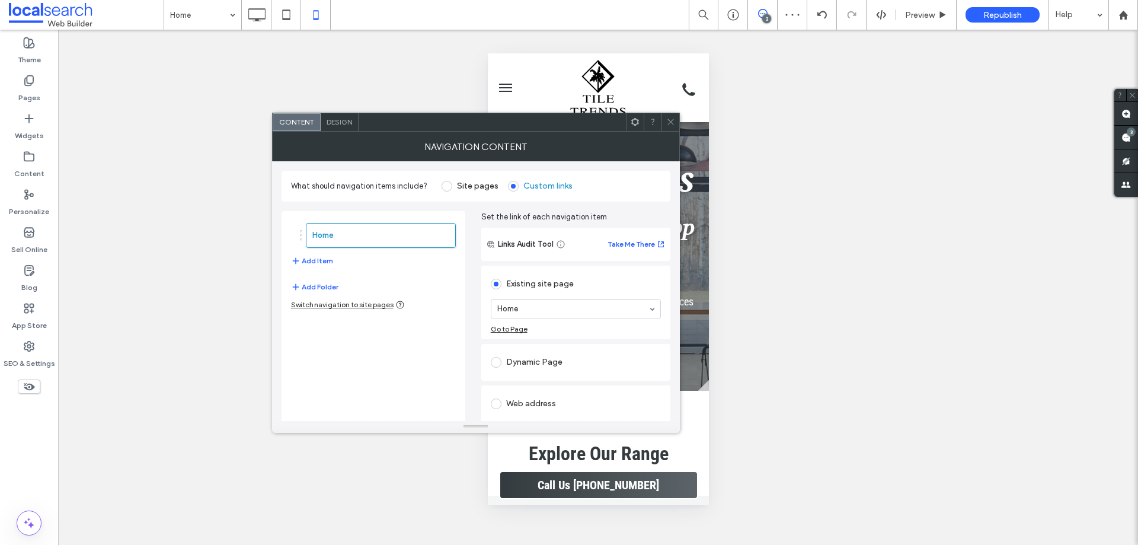
click at [667, 126] on icon at bounding box center [670, 121] width 9 height 9
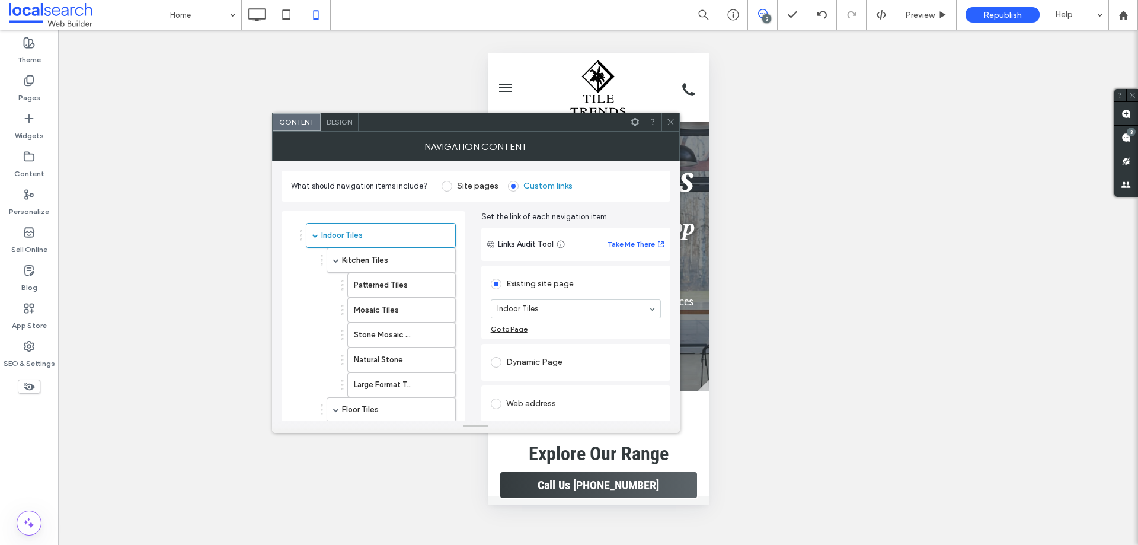
click at [674, 132] on div "NAVIGATION CONTENT" at bounding box center [476, 147] width 408 height 30
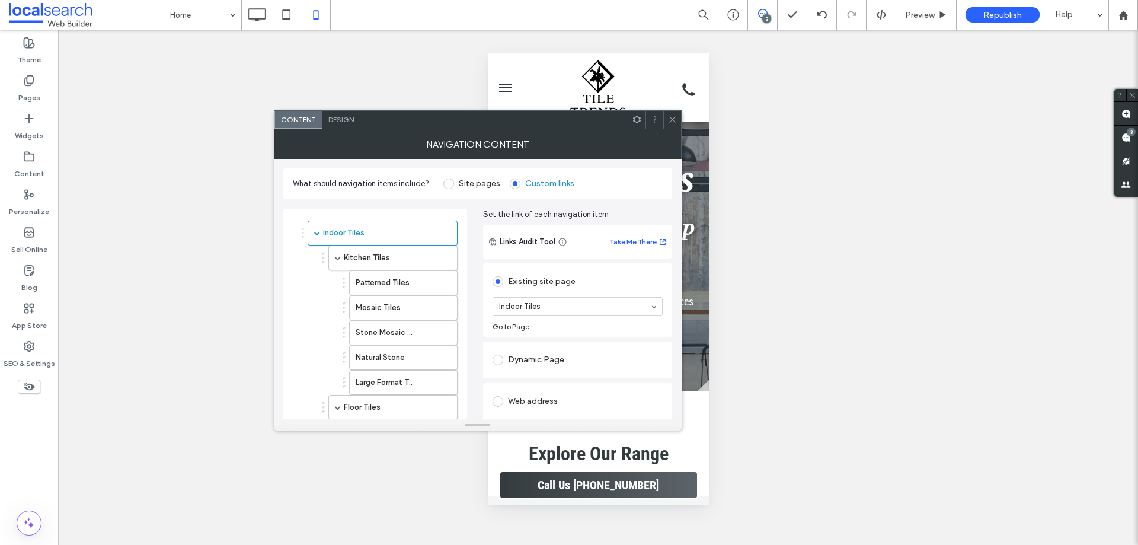
click at [676, 120] on icon at bounding box center [672, 119] width 9 height 9
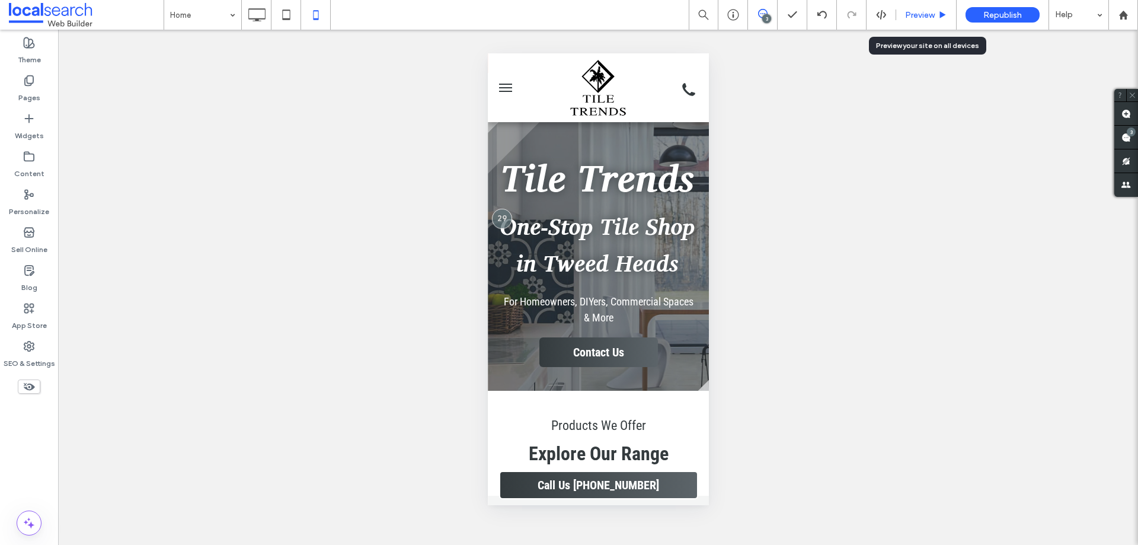
click at [914, 7] on div "Preview" at bounding box center [926, 15] width 60 height 30
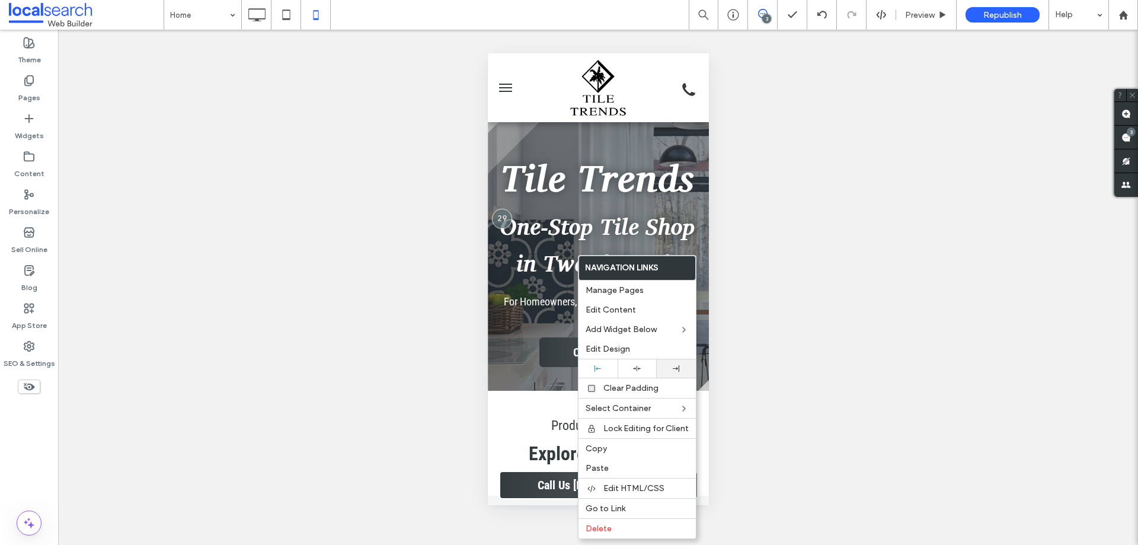
click at [667, 370] on div at bounding box center [676, 368] width 27 height 7
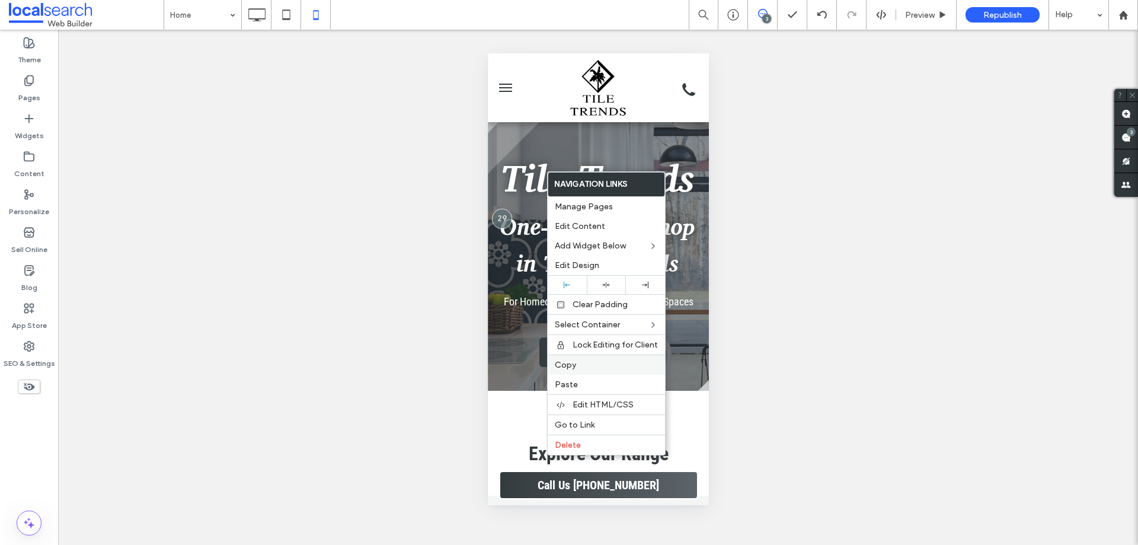
click at [574, 362] on span "Copy" at bounding box center [565, 365] width 21 height 10
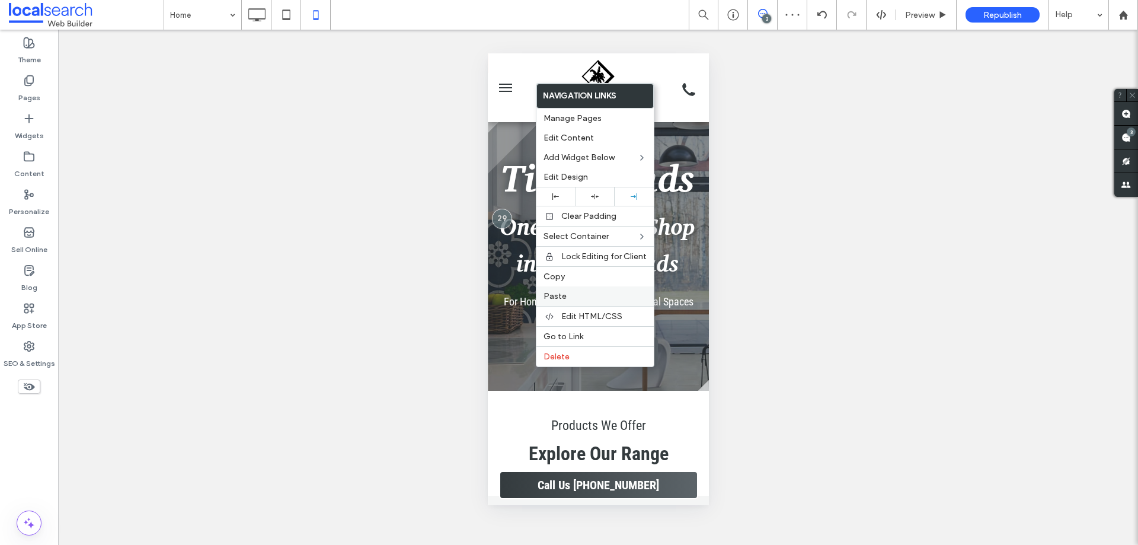
click at [562, 291] on span "Paste" at bounding box center [554, 296] width 23 height 10
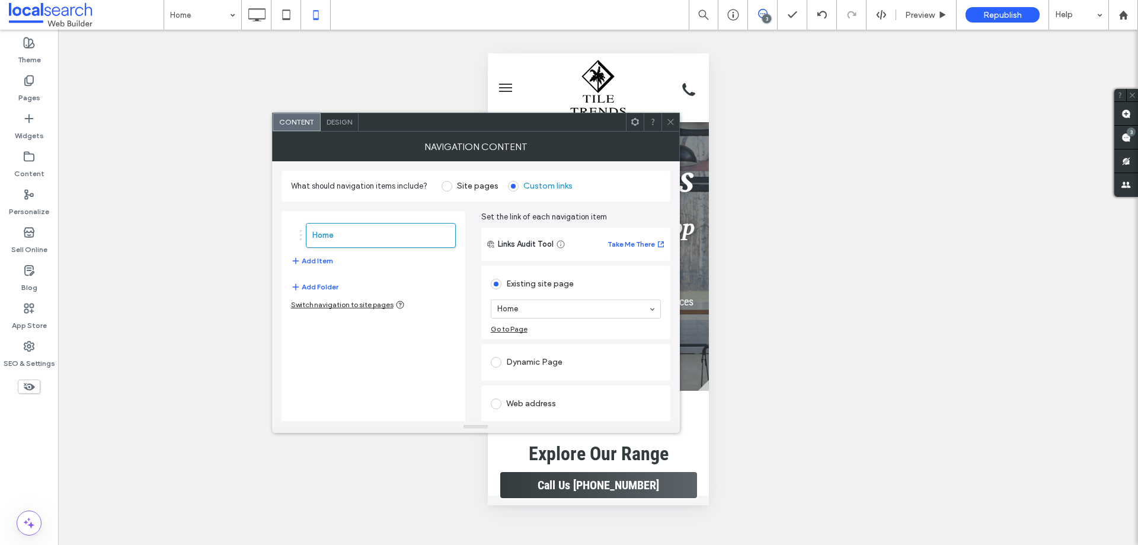
click at [666, 122] on icon at bounding box center [670, 121] width 9 height 9
click at [324, 263] on button "Add Item" at bounding box center [312, 261] width 42 height 14
drag, startPoint x: 322, startPoint y: 298, endPoint x: 362, endPoint y: 245, distance: 66.4
click at [323, 299] on div "Home Home Add Item" at bounding box center [373, 261] width 165 height 88
drag, startPoint x: 370, startPoint y: 229, endPoint x: 378, endPoint y: 232, distance: 8.8
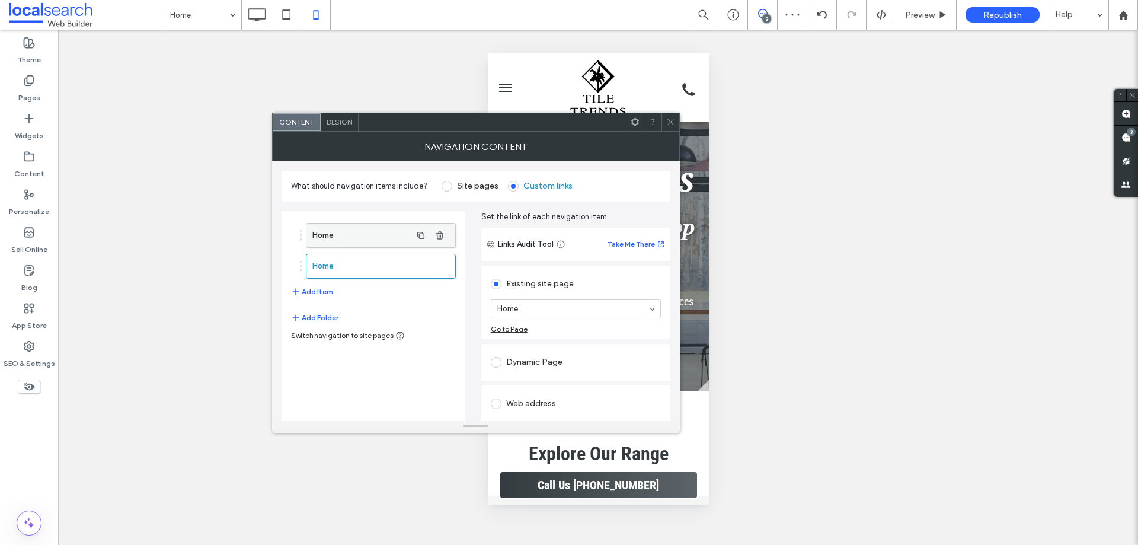
click at [370, 229] on label "Home" at bounding box center [361, 235] width 99 height 24
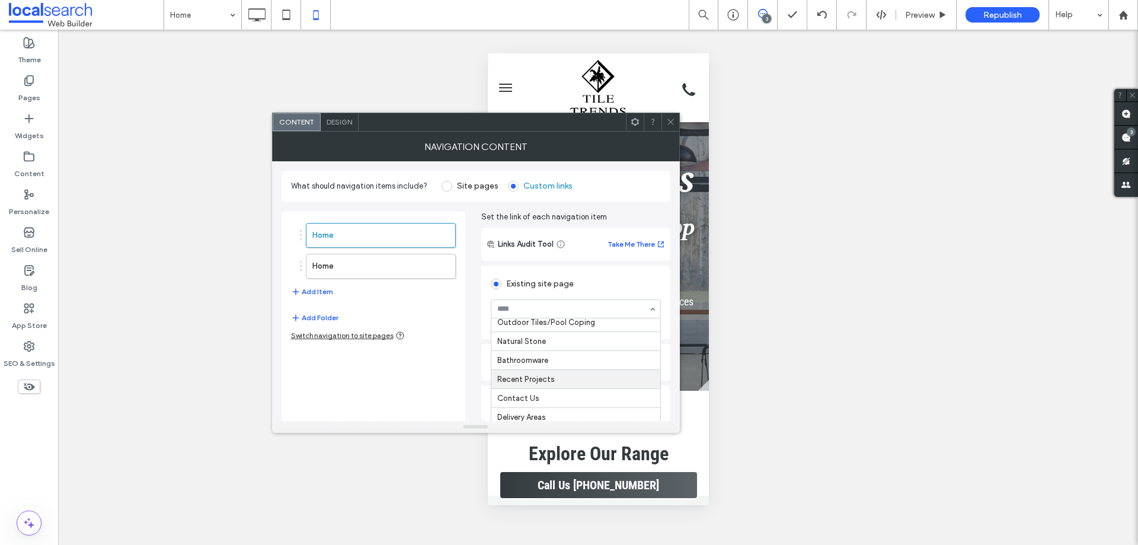
scroll to position [204, 0]
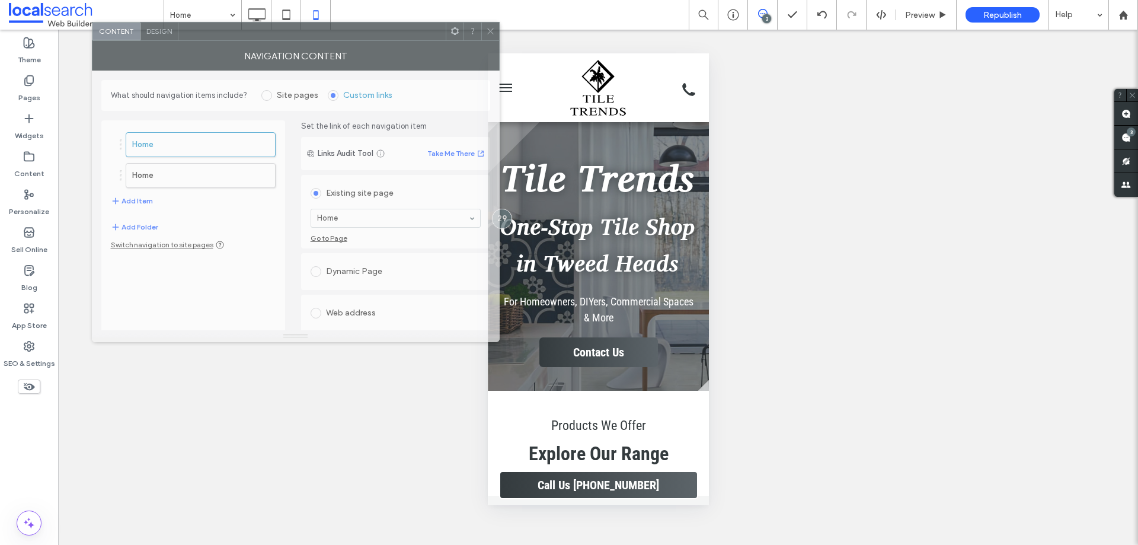
drag, startPoint x: 572, startPoint y: 117, endPoint x: 392, endPoint y: 27, distance: 201.7
click at [392, 27] on div at bounding box center [311, 32] width 267 height 18
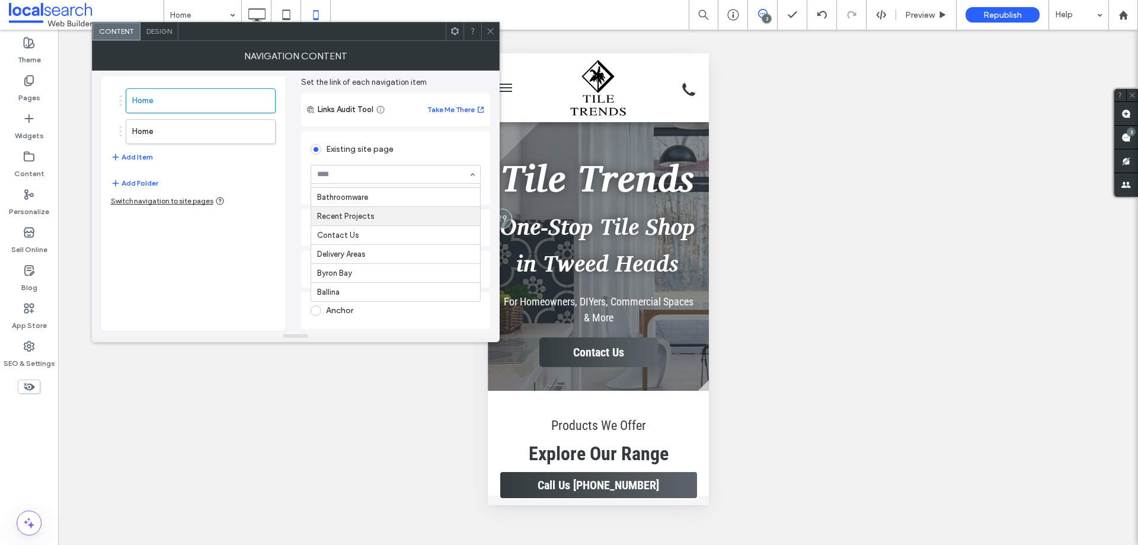
click at [297, 275] on div "Home Home Add Item Add Folder Switch navigation to site pages Set the link of e…" at bounding box center [295, 198] width 389 height 263
click at [353, 305] on div "Anchor" at bounding box center [396, 310] width 170 height 19
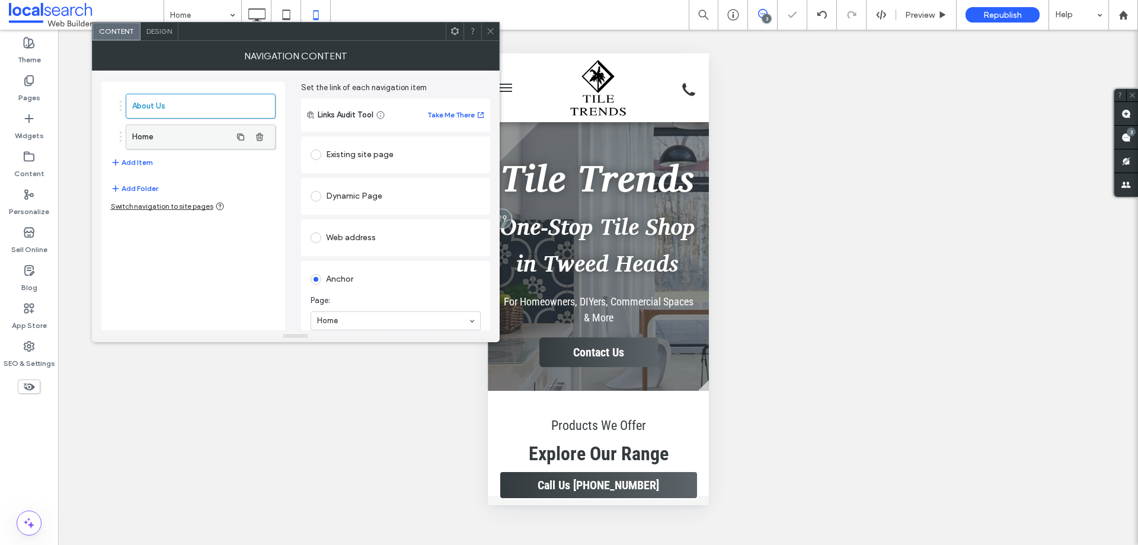
click at [188, 143] on label "Home" at bounding box center [181, 137] width 99 height 24
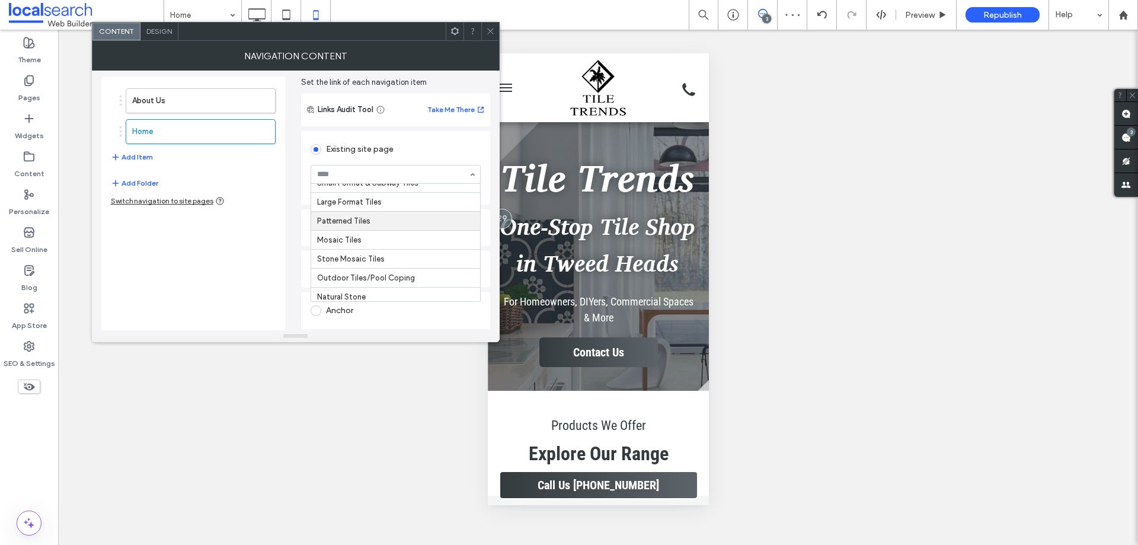
scroll to position [204, 0]
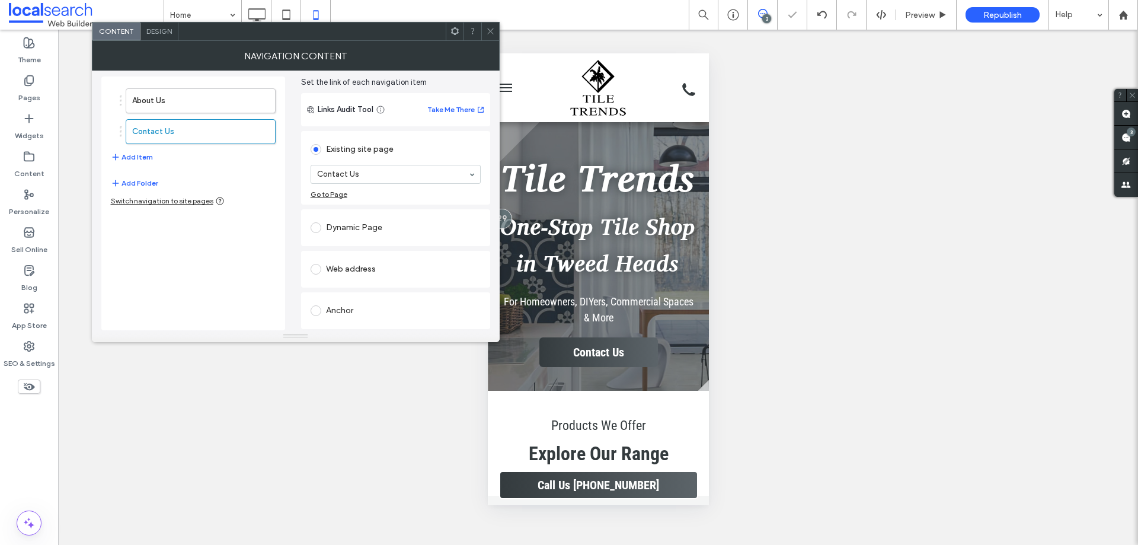
click at [127, 165] on div "About Us Contact Us Add Item" at bounding box center [193, 126] width 165 height 88
click at [137, 159] on button "Add Item" at bounding box center [132, 157] width 42 height 14
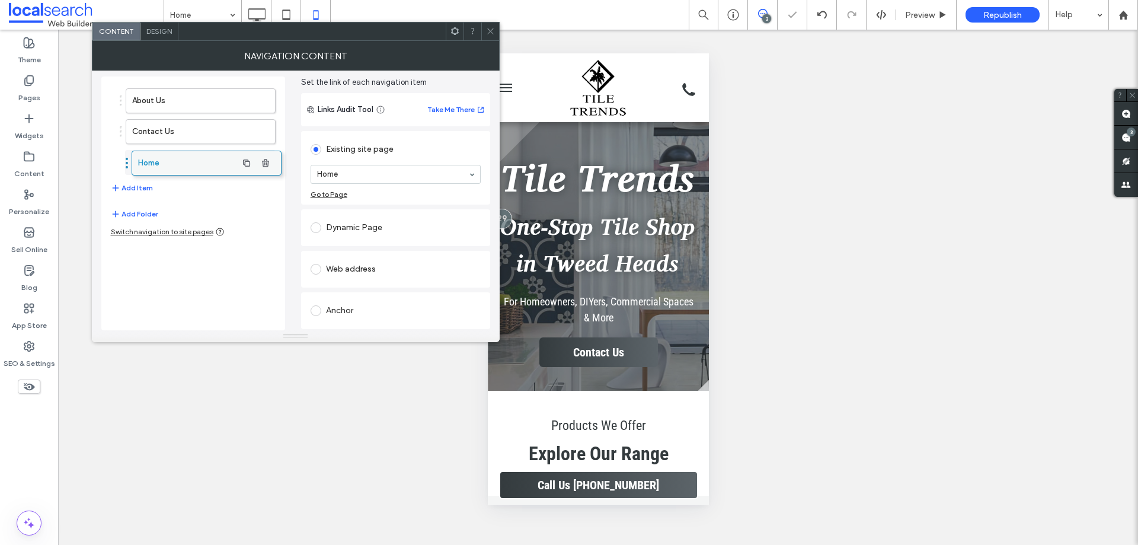
drag, startPoint x: 158, startPoint y: 169, endPoint x: 164, endPoint y: 170, distance: 6.0
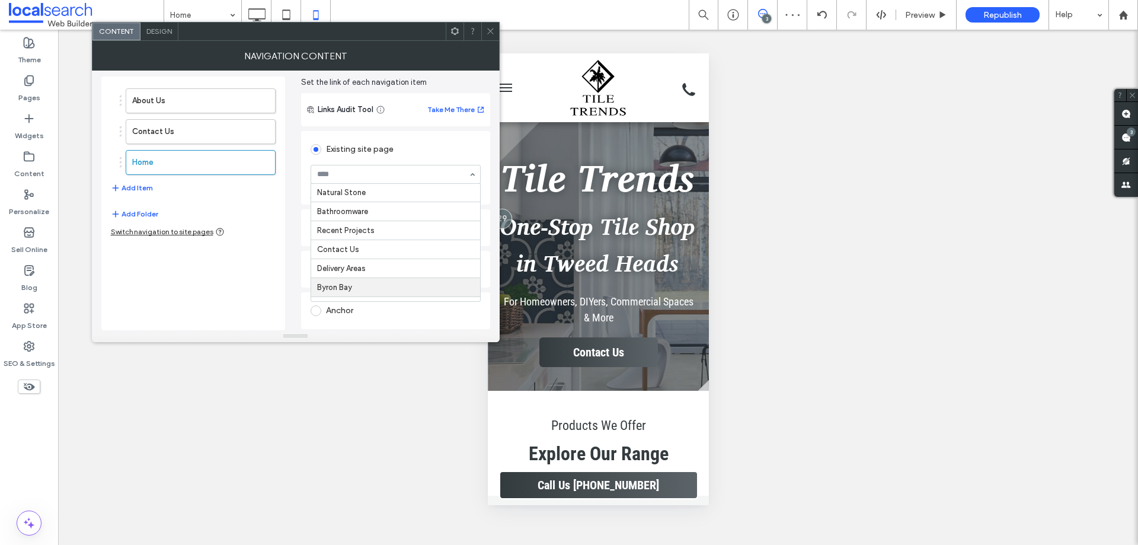
scroll to position [145, 0]
click at [292, 199] on div "About Us Contact Us Recent Projects Add Item Add Folder Switch navigation to si…" at bounding box center [295, 198] width 389 height 263
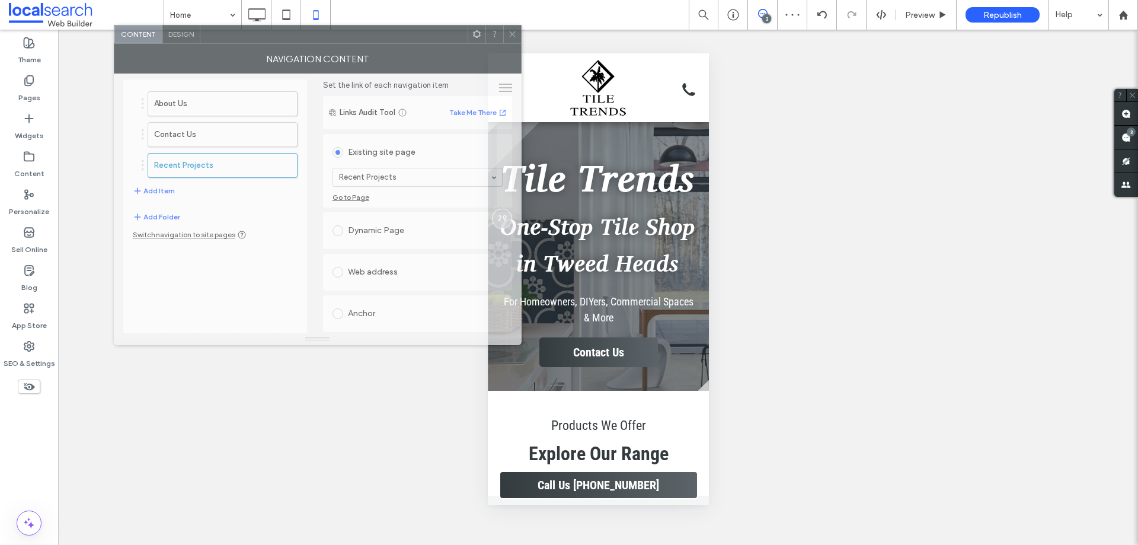
drag, startPoint x: 420, startPoint y: 36, endPoint x: 440, endPoint y: 35, distance: 20.2
click at [440, 35] on div at bounding box center [333, 34] width 267 height 18
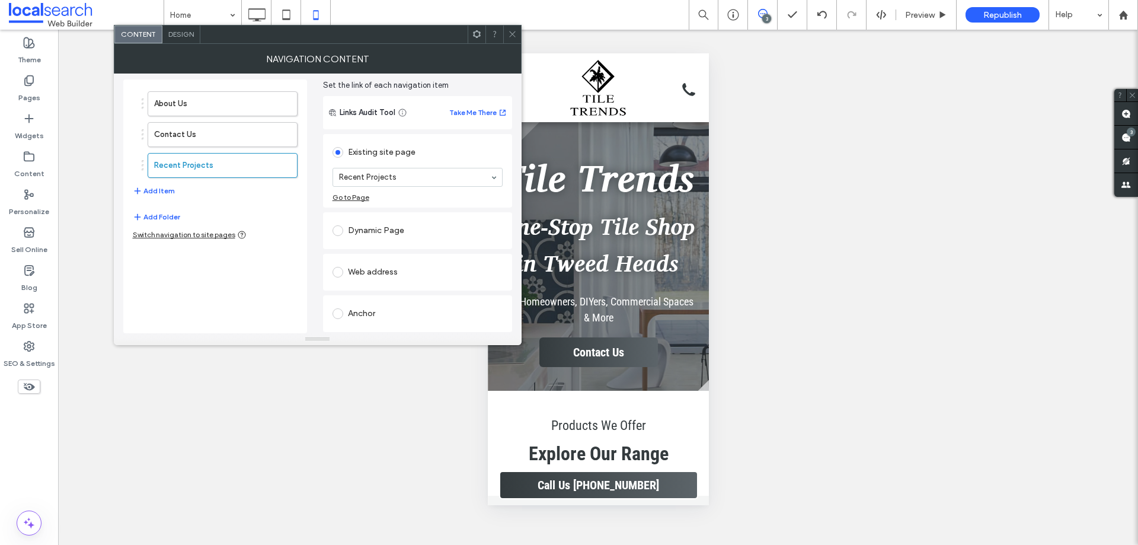
click at [510, 28] on span at bounding box center [512, 34] width 9 height 18
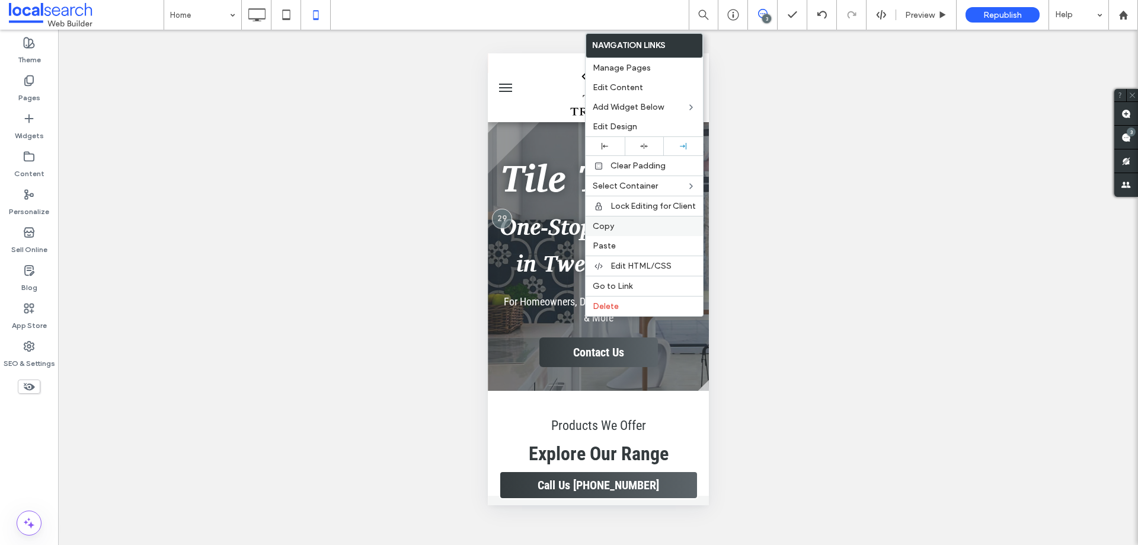
click at [612, 229] on span "Copy" at bounding box center [603, 226] width 21 height 10
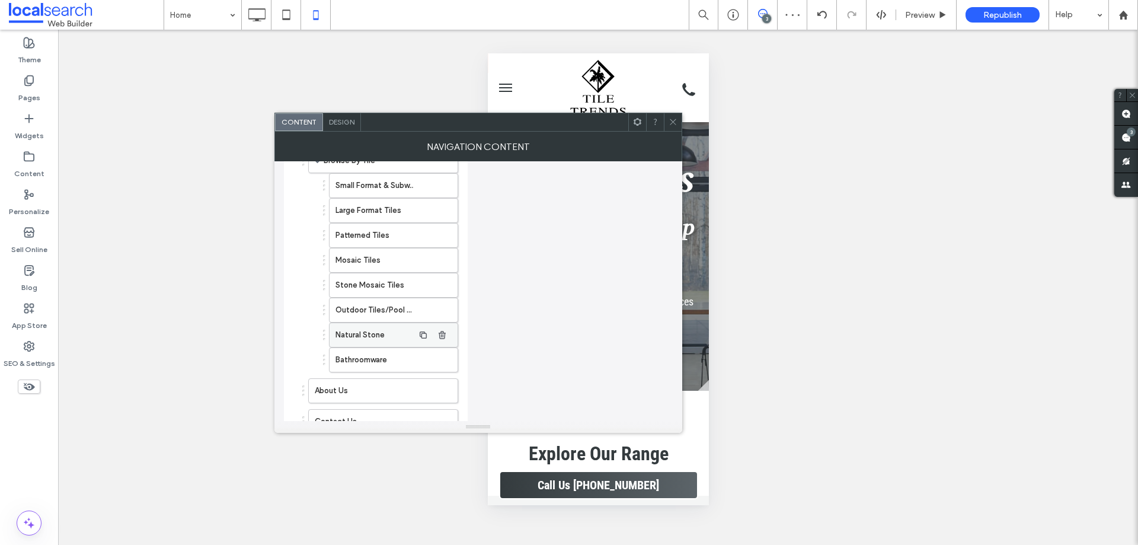
scroll to position [1050, 0]
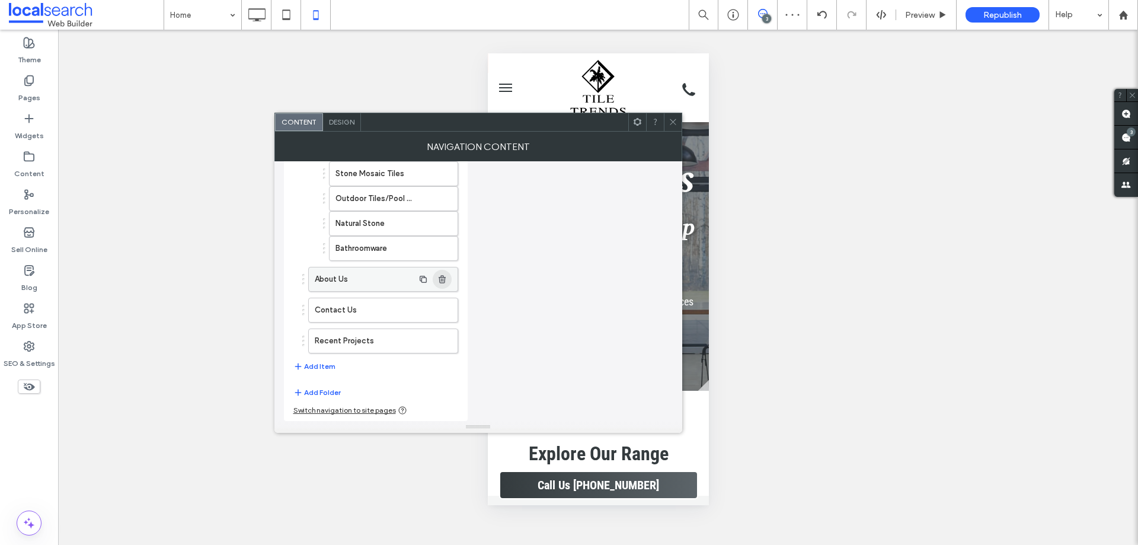
click at [445, 278] on use "button" at bounding box center [442, 279] width 7 height 8
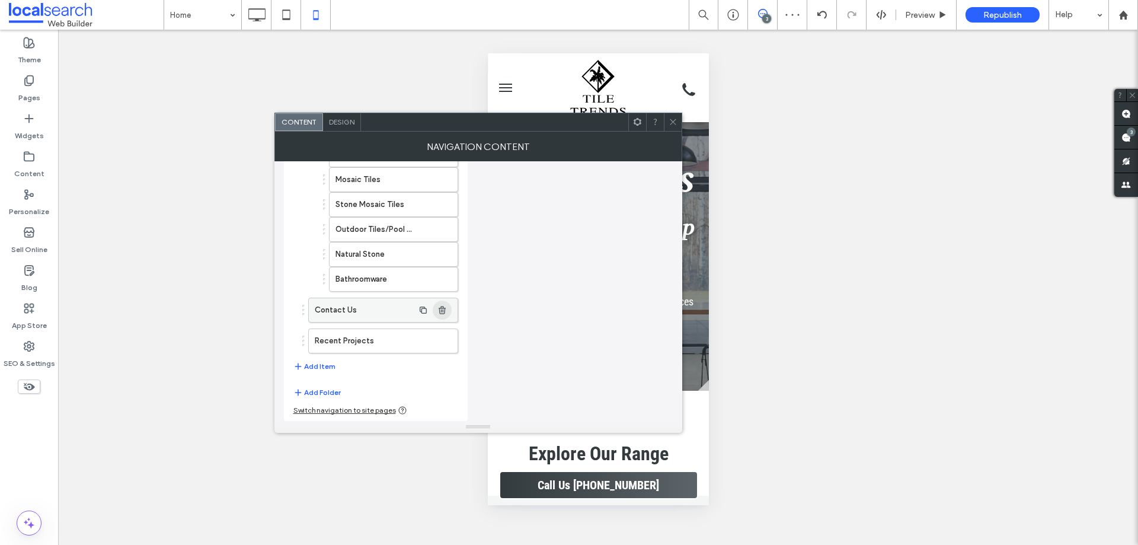
click at [444, 309] on icon "button" at bounding box center [441, 309] width 9 height 9
click at [445, 343] on use "button" at bounding box center [442, 341] width 7 height 8
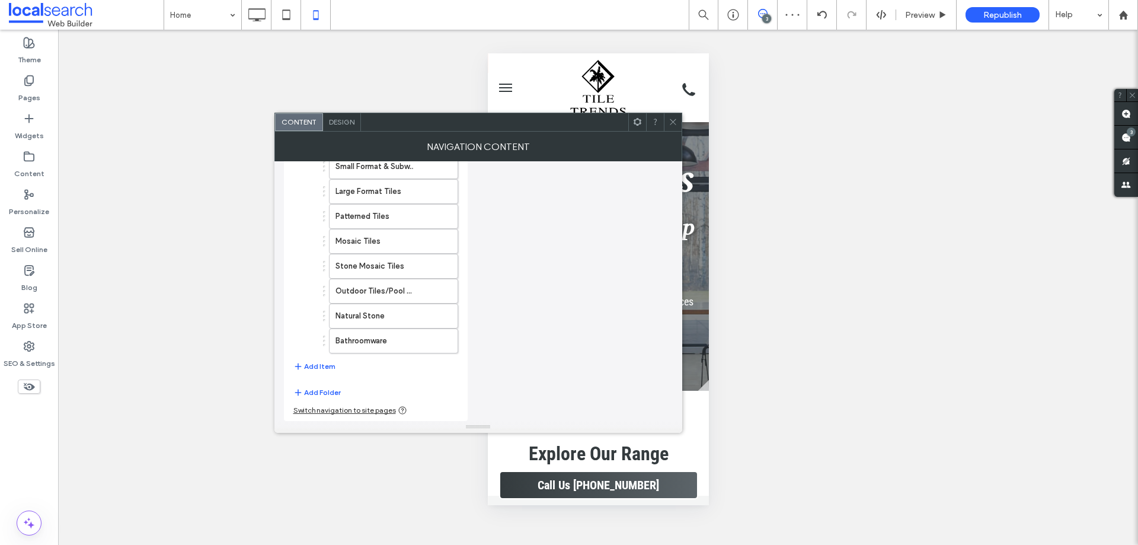
click at [672, 117] on icon at bounding box center [673, 121] width 9 height 9
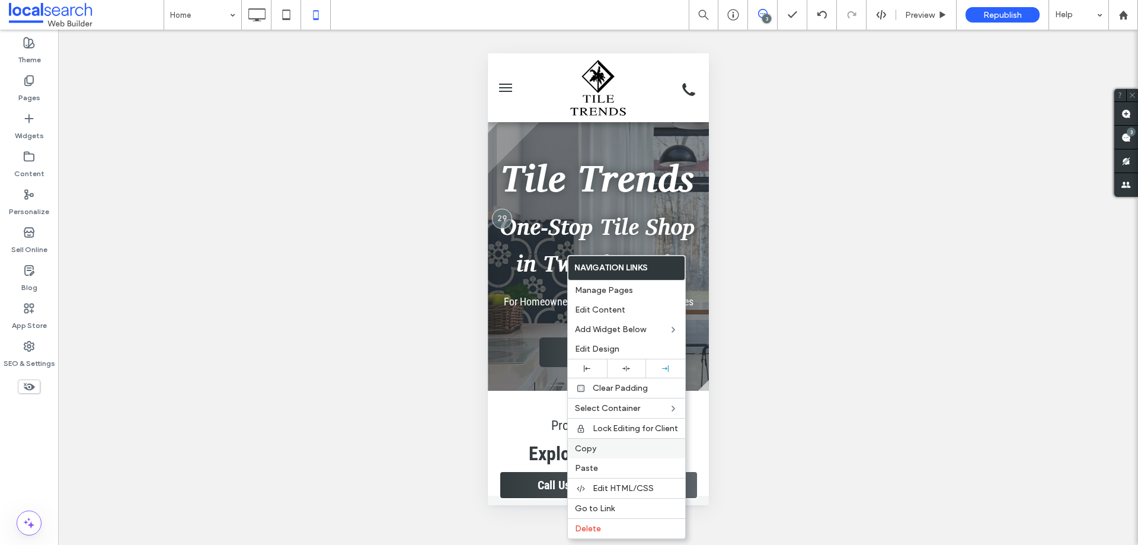
click at [605, 449] on label "Copy" at bounding box center [626, 448] width 103 height 10
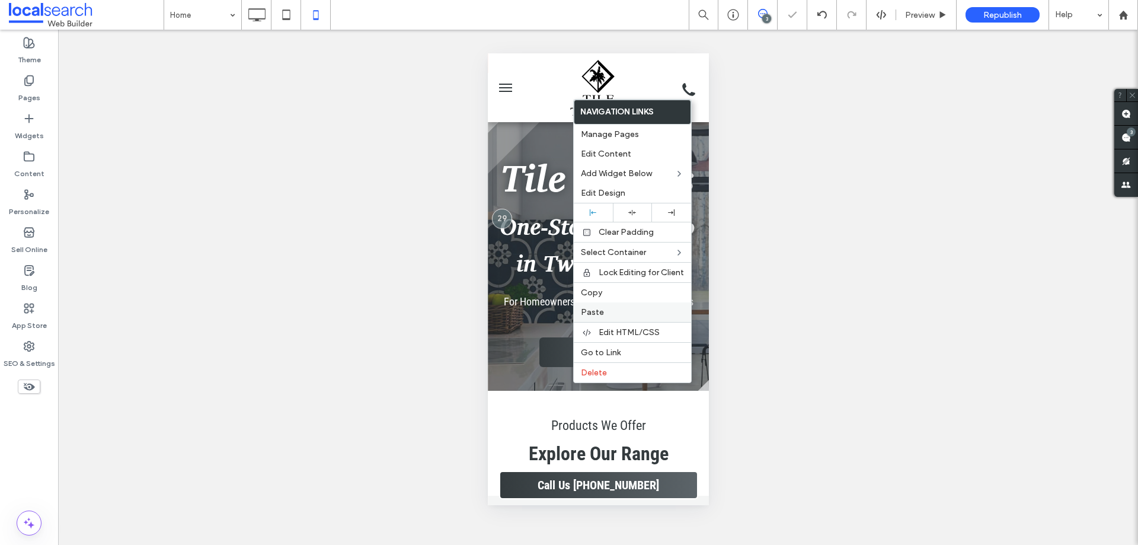
click at [597, 310] on span "Paste" at bounding box center [592, 312] width 23 height 10
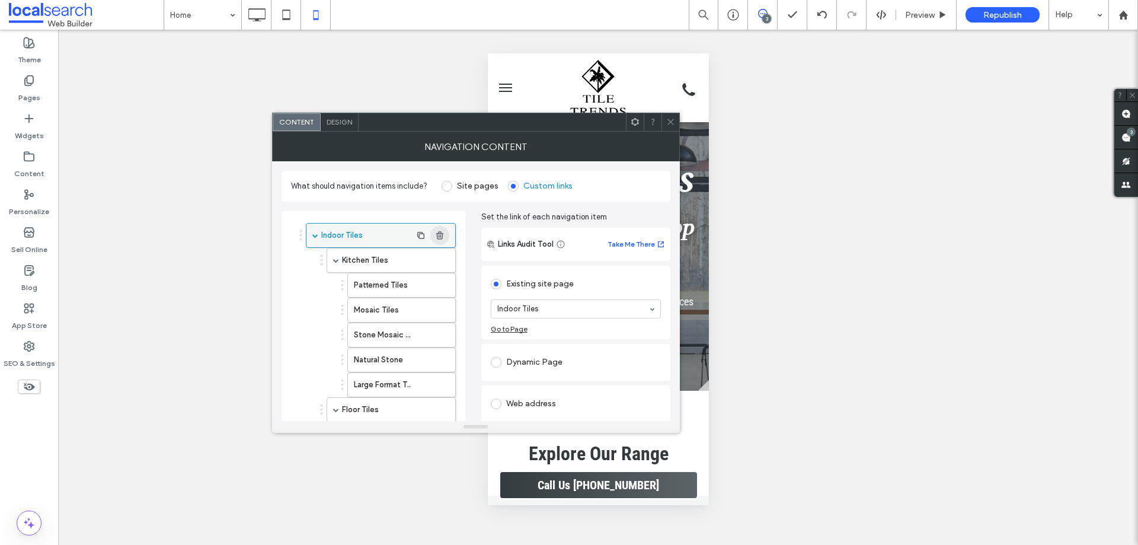
click at [441, 235] on icon "button" at bounding box center [439, 235] width 9 height 9
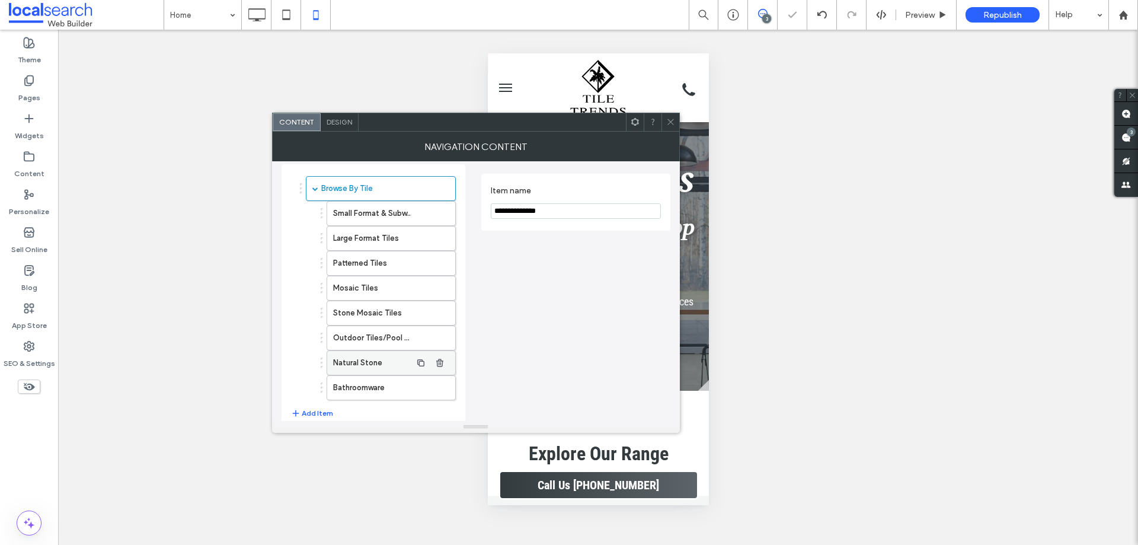
scroll to position [94, 0]
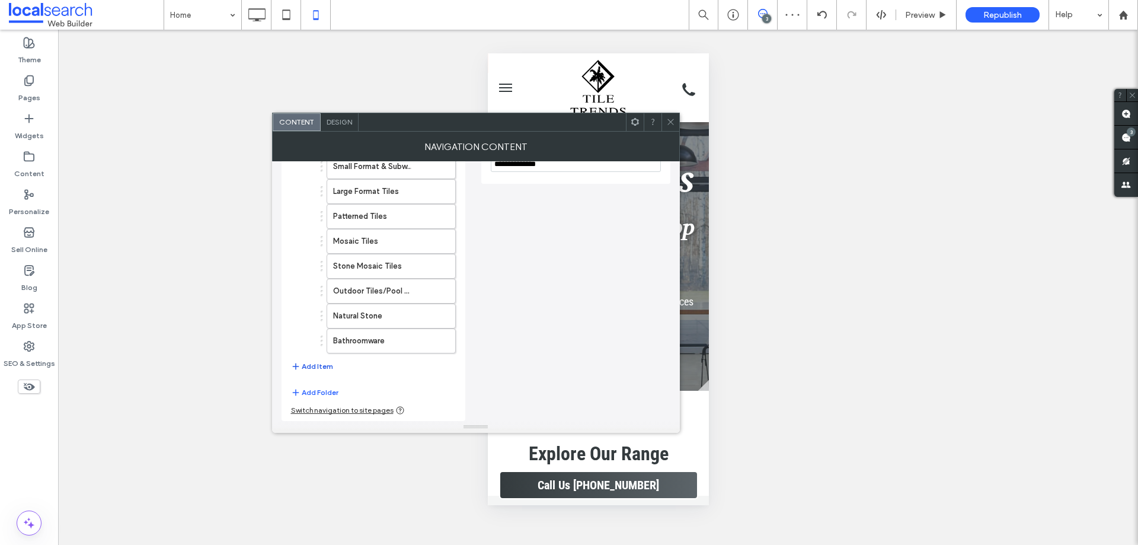
click at [310, 367] on button "Add Item" at bounding box center [312, 366] width 42 height 14
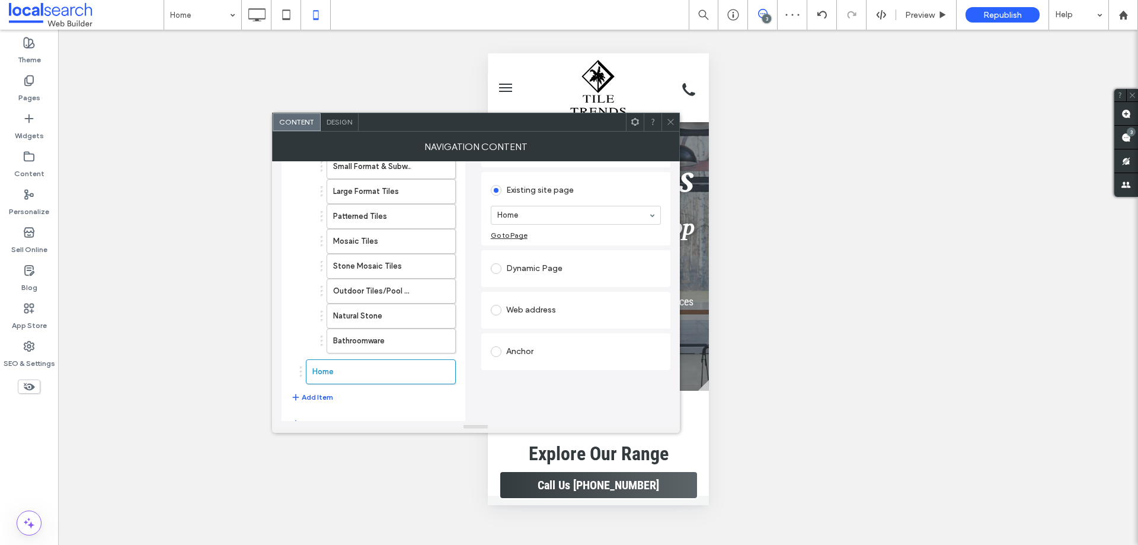
click at [314, 396] on button "Add Item" at bounding box center [312, 397] width 42 height 14
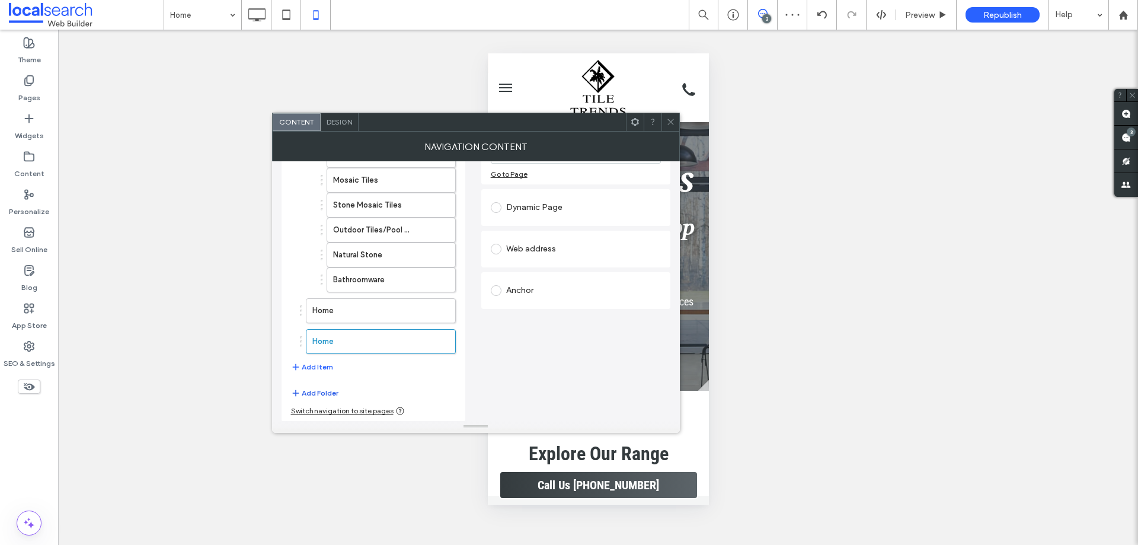
scroll to position [155, 0]
click at [314, 366] on button "Add Item" at bounding box center [312, 366] width 42 height 14
click at [354, 309] on label "Home" at bounding box center [361, 310] width 99 height 24
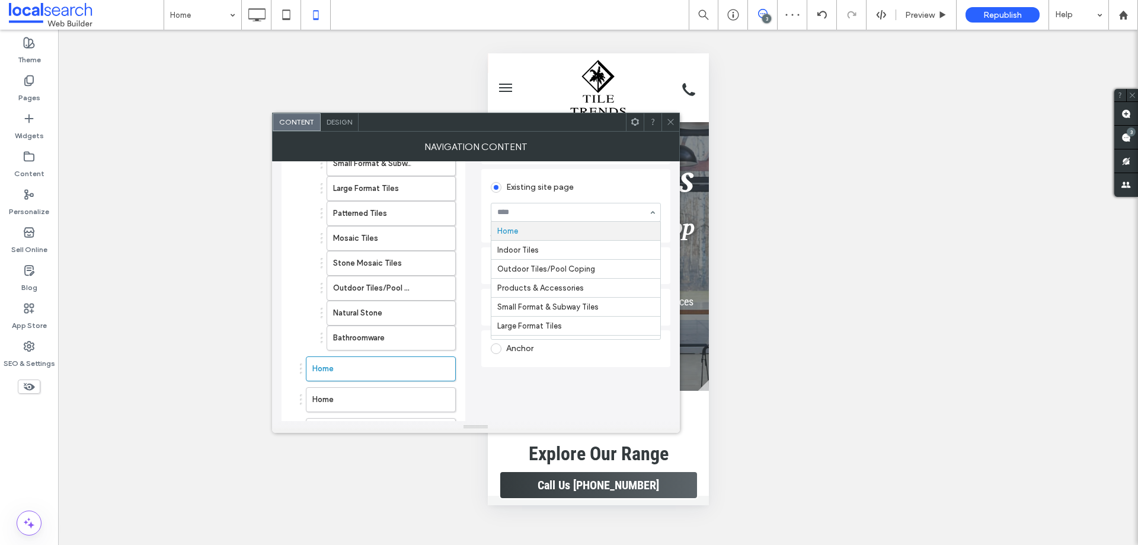
scroll to position [186, 0]
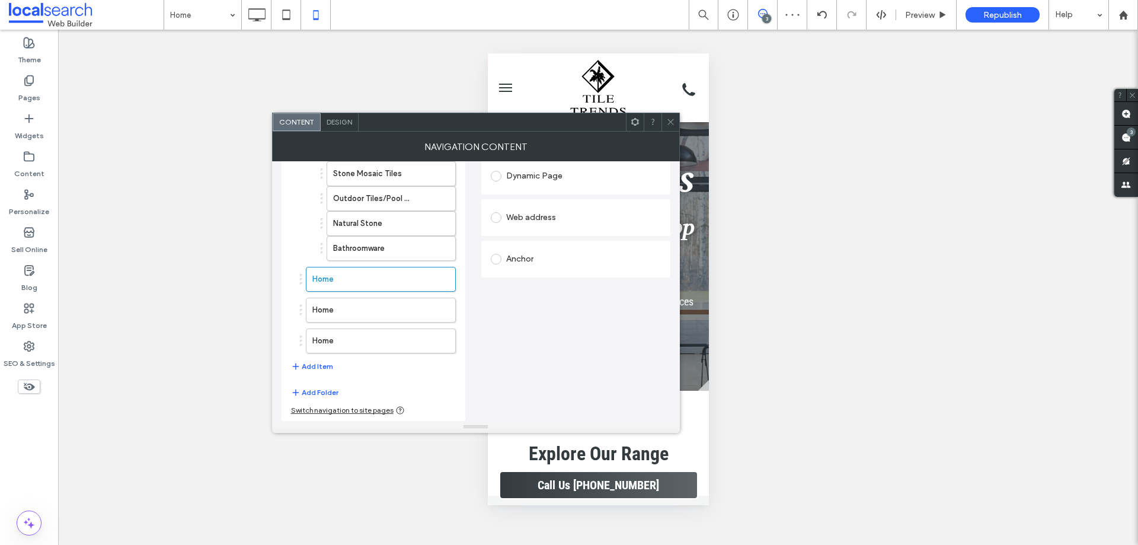
click at [482, 270] on div "Anchor" at bounding box center [575, 259] width 189 height 37
click at [511, 260] on div "Anchor" at bounding box center [576, 259] width 170 height 19
drag, startPoint x: 549, startPoint y: 305, endPoint x: 553, endPoint y: 315, distance: 10.7
click at [342, 310] on label "Home" at bounding box center [361, 310] width 99 height 24
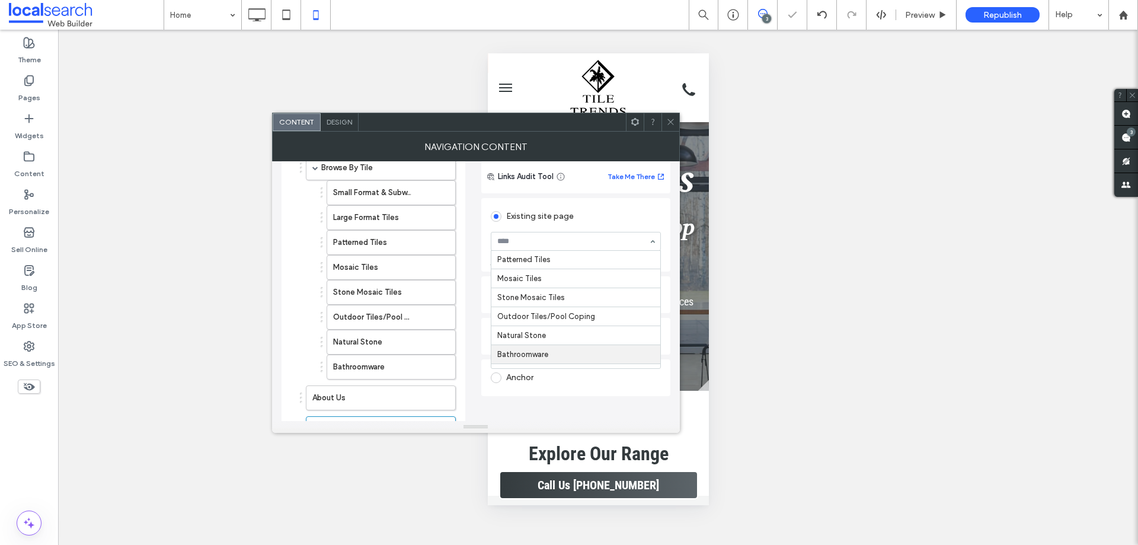
scroll to position [204, 0]
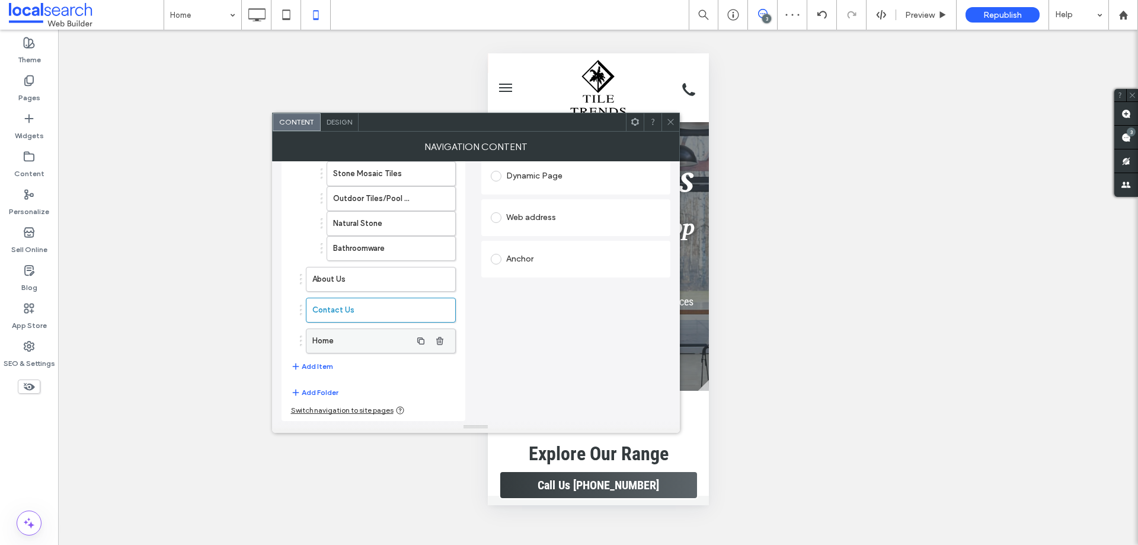
click at [381, 343] on label "Home" at bounding box center [361, 341] width 99 height 24
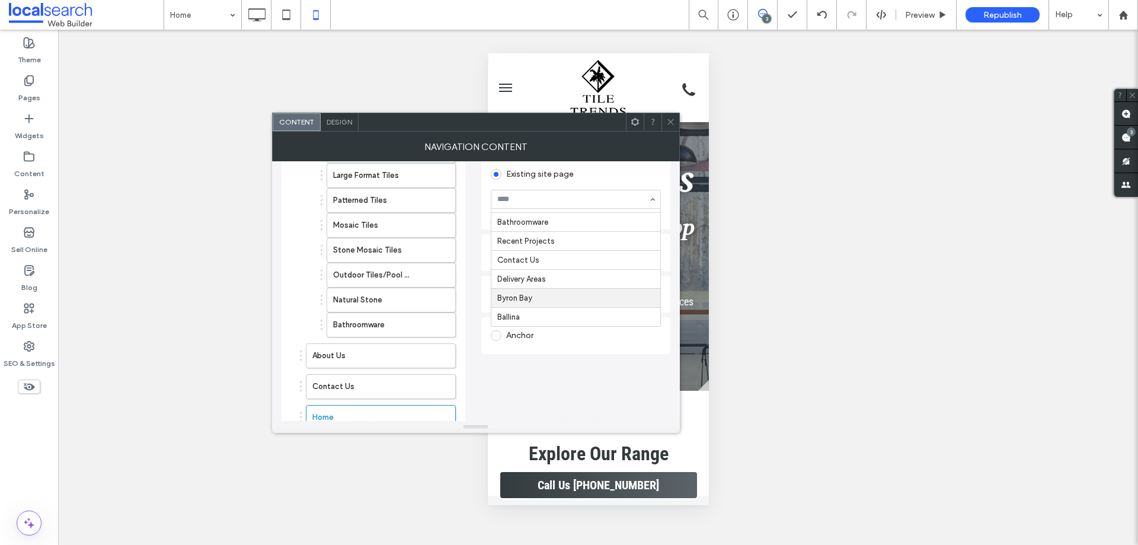
scroll to position [127, 0]
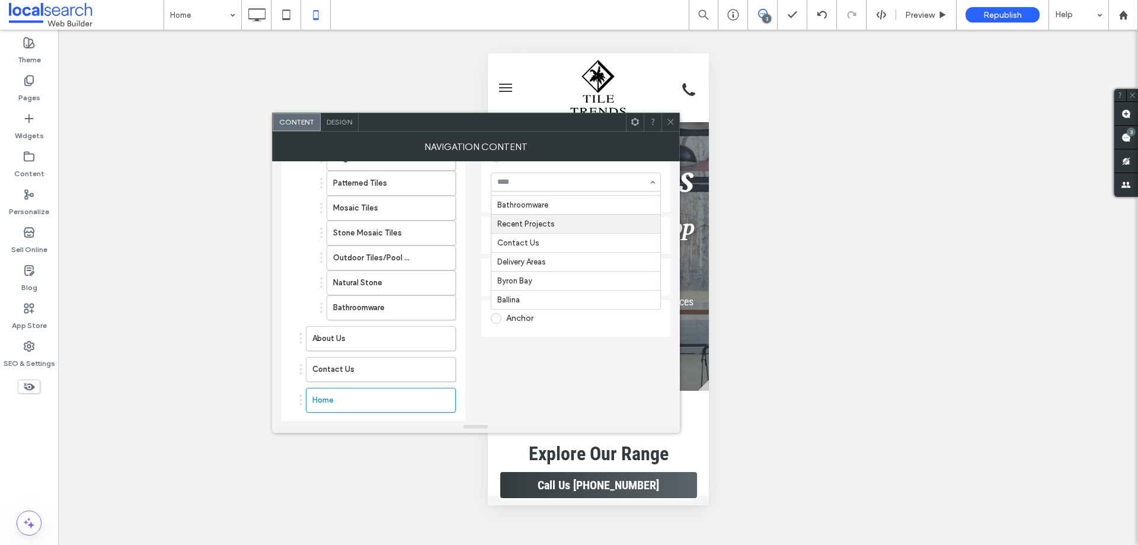
drag, startPoint x: 548, startPoint y: 224, endPoint x: 512, endPoint y: 231, distance: 36.3
click at [472, 219] on div "Browse By Tile Small Format & Subway Tiles Large Format Tiles Patterned Tiles M…" at bounding box center [476, 277] width 389 height 405
drag, startPoint x: 666, startPoint y: 122, endPoint x: 645, endPoint y: 146, distance: 32.4
click at [666, 121] on icon at bounding box center [670, 121] width 9 height 9
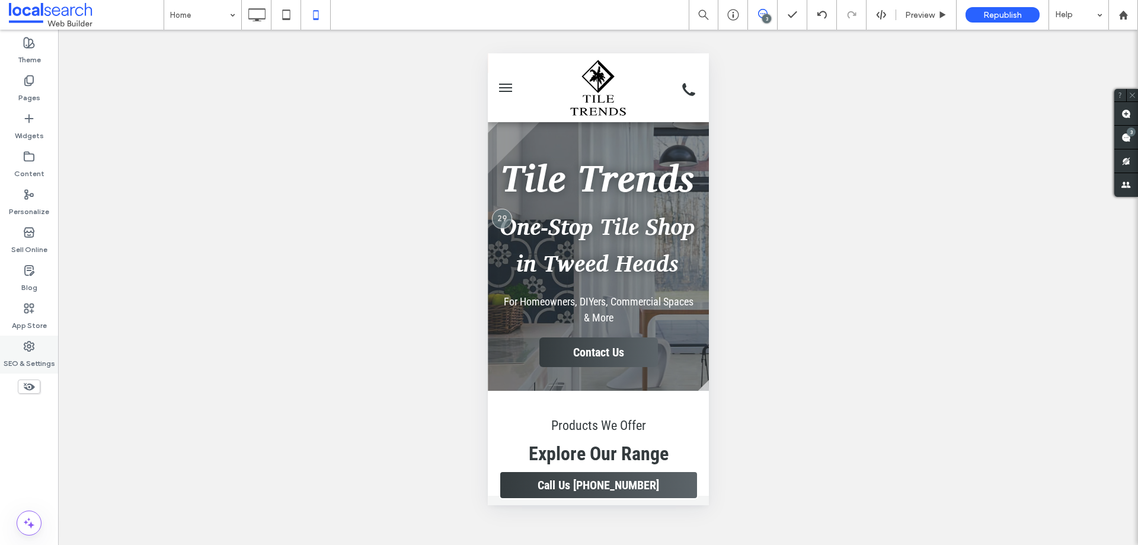
click at [40, 345] on div "SEO & Settings" at bounding box center [29, 354] width 58 height 38
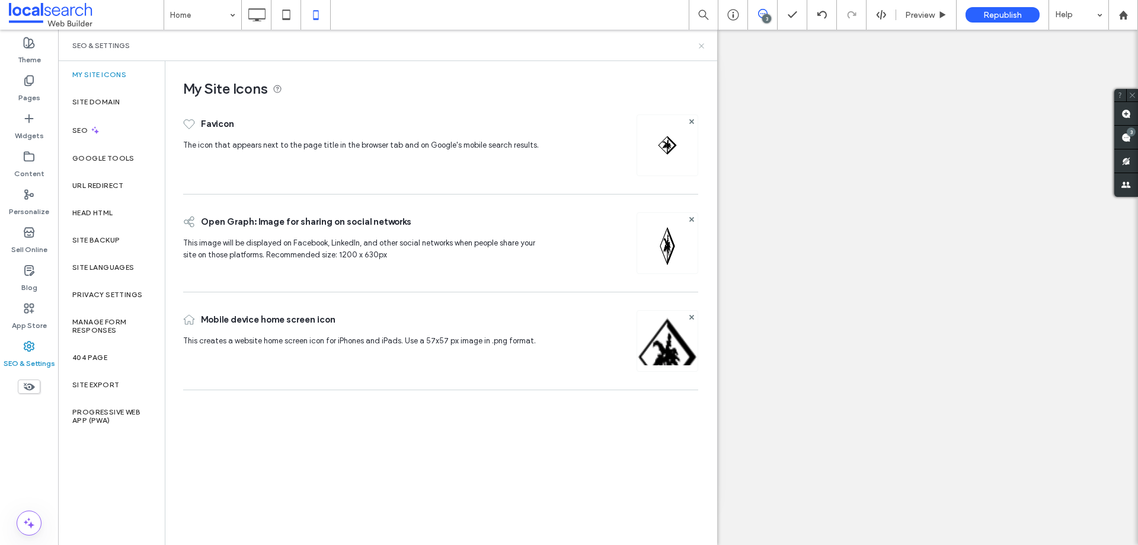
click at [702, 46] on use at bounding box center [701, 45] width 5 height 5
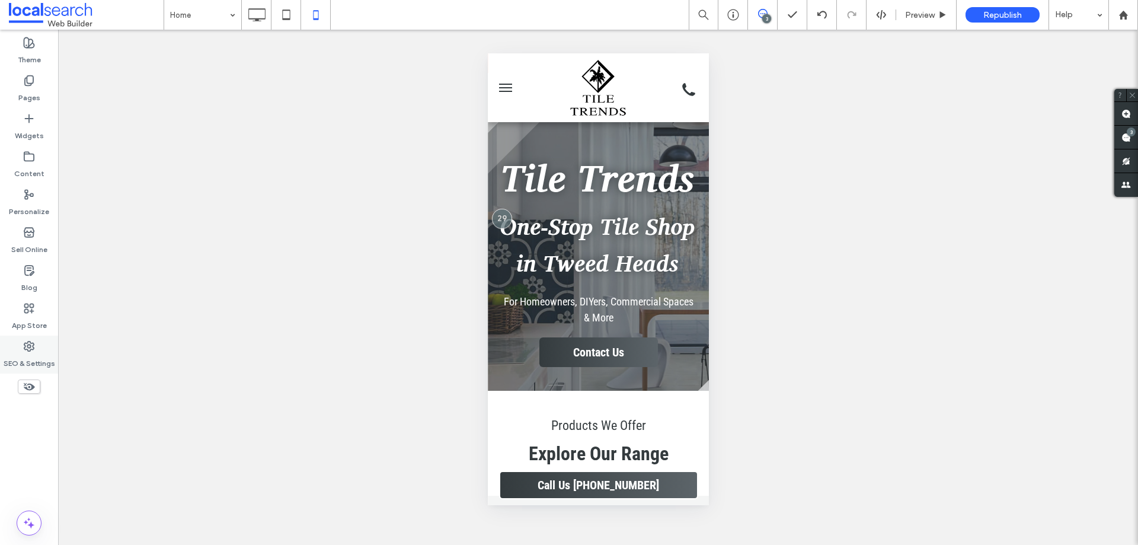
click at [24, 354] on label "SEO & Settings" at bounding box center [30, 360] width 52 height 17
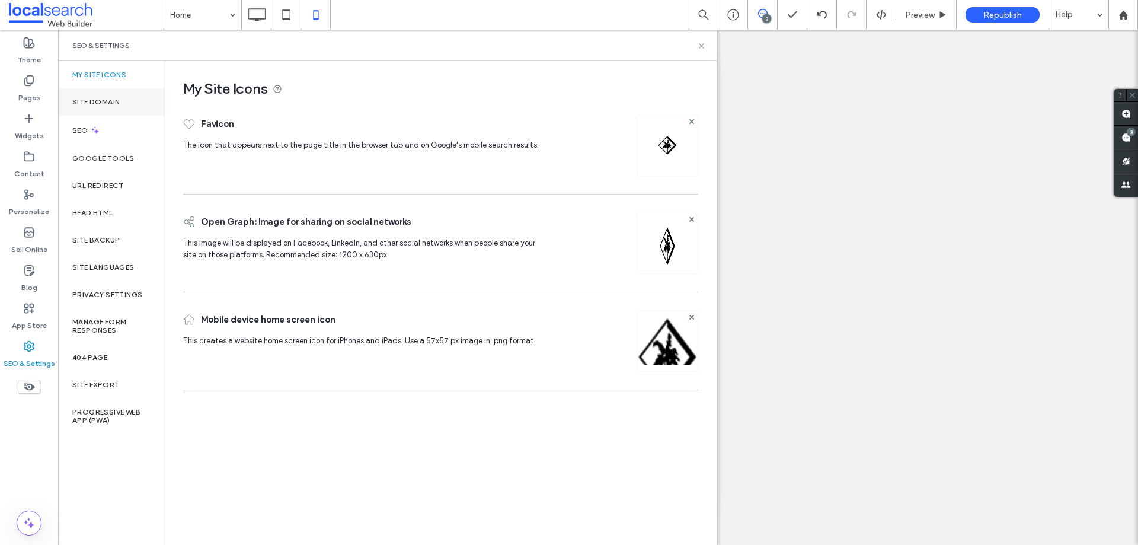
click at [112, 101] on label "Site Domain" at bounding box center [95, 102] width 47 height 8
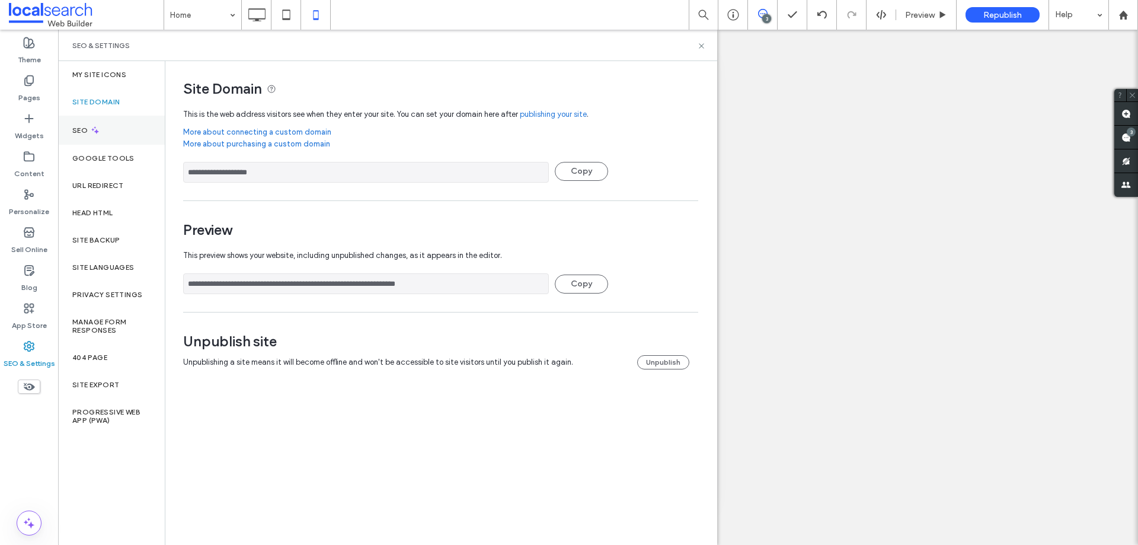
click at [98, 129] on icon at bounding box center [95, 130] width 10 height 10
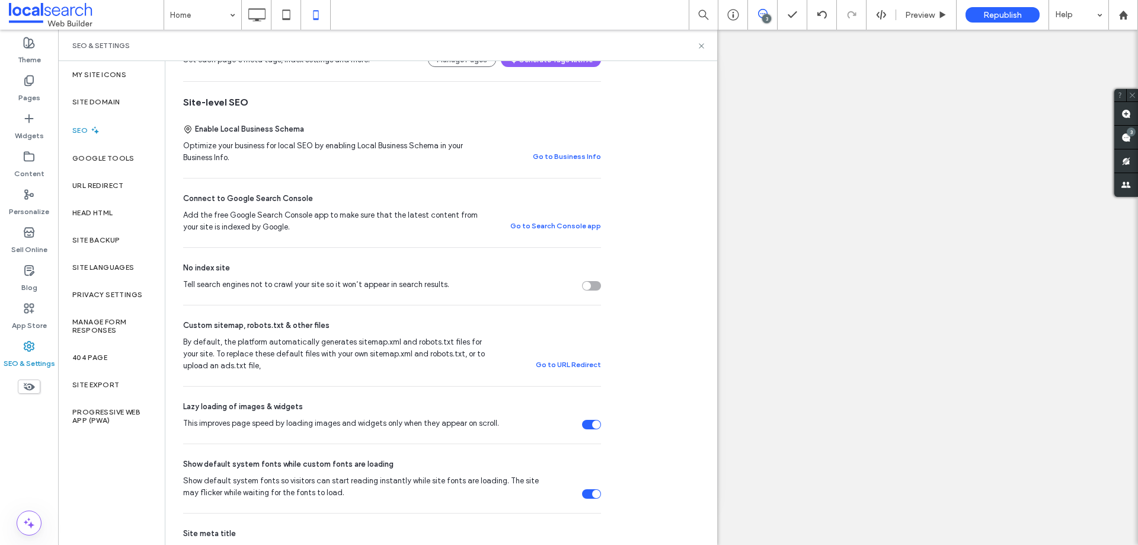
scroll to position [203, 0]
click at [702, 43] on icon at bounding box center [701, 45] width 9 height 9
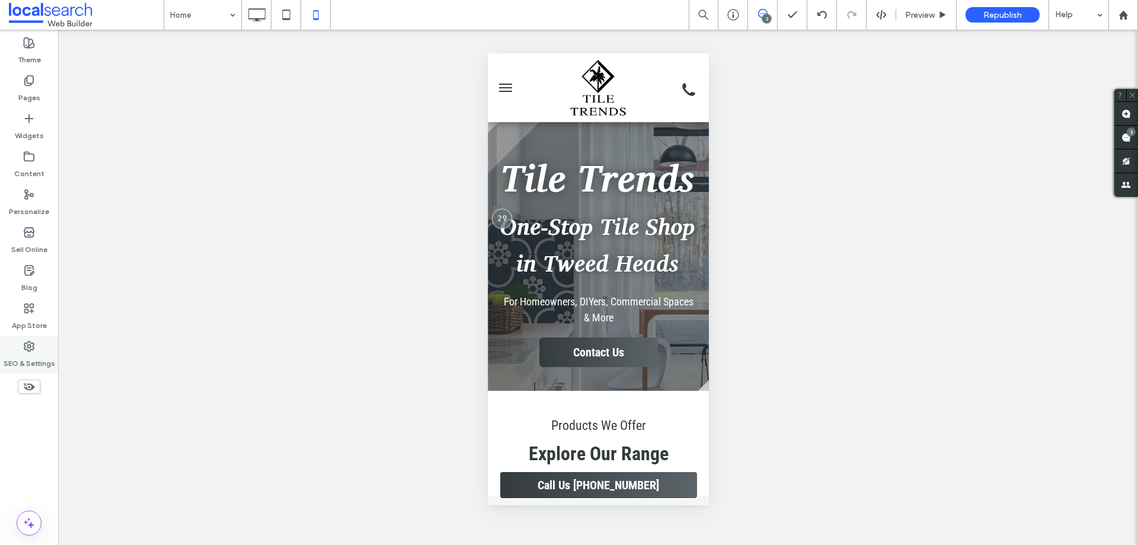
click at [8, 354] on label "SEO & Settings" at bounding box center [30, 360] width 52 height 17
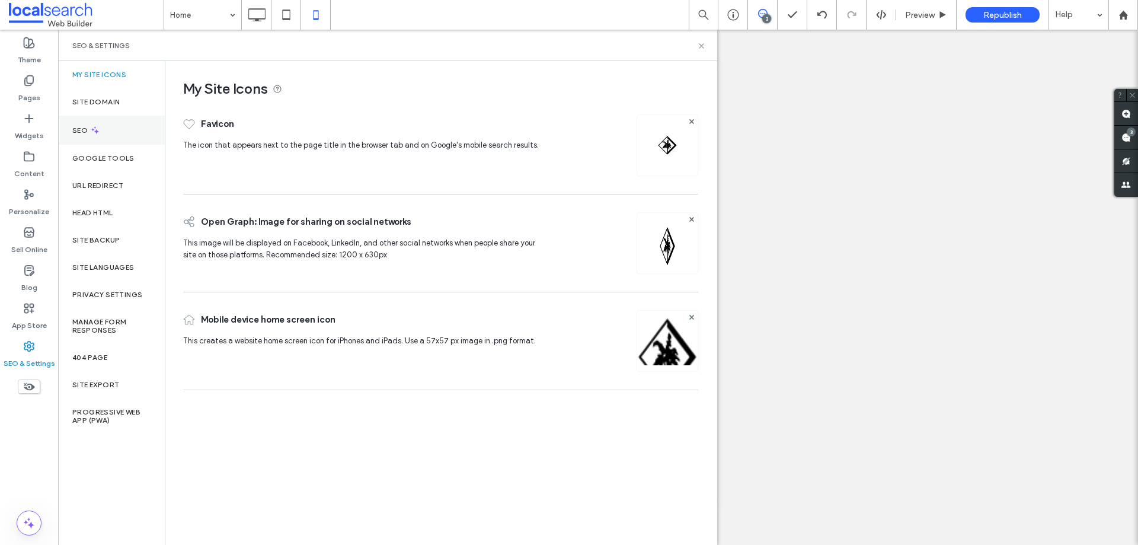
click at [107, 129] on div "SEO" at bounding box center [111, 130] width 107 height 29
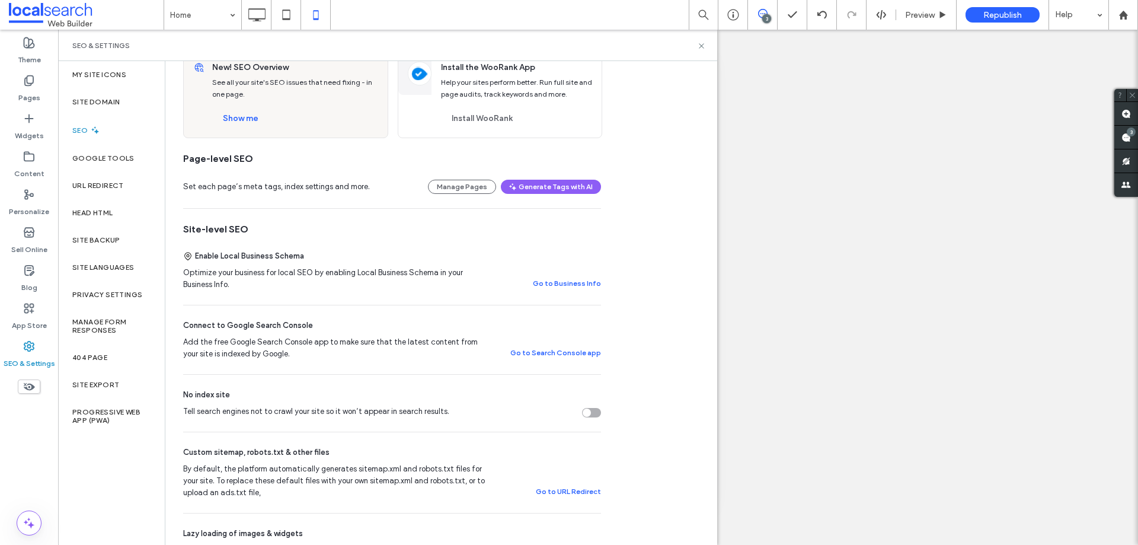
scroll to position [296, 0]
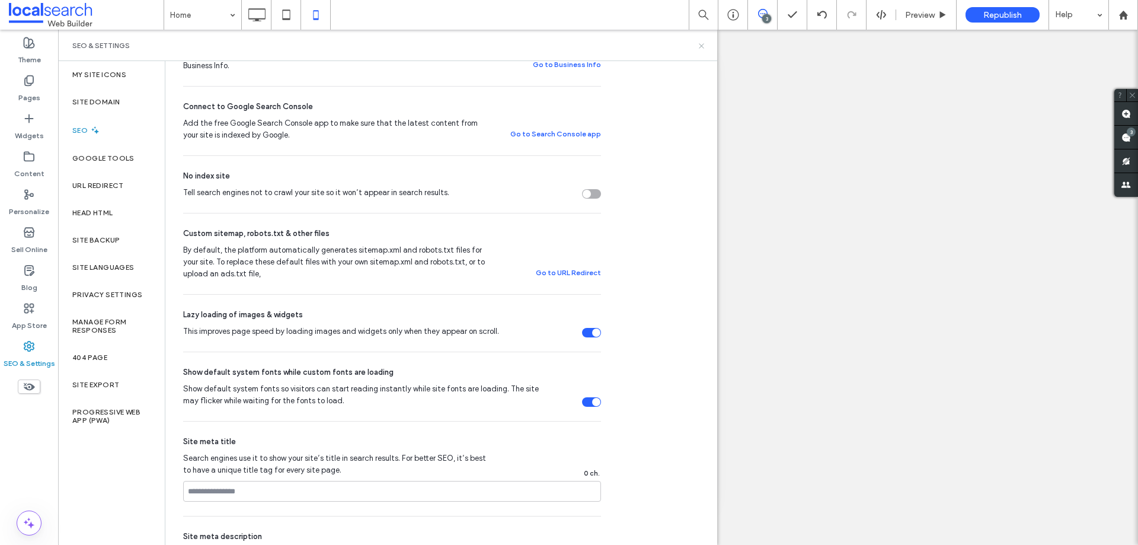
click at [701, 46] on use at bounding box center [701, 45] width 5 height 5
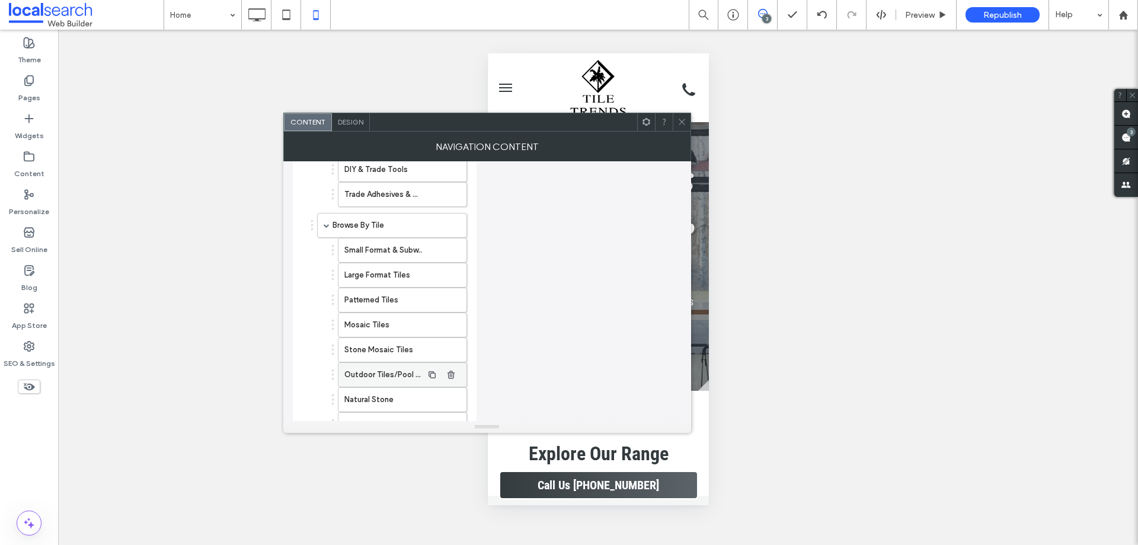
scroll to position [958, 0]
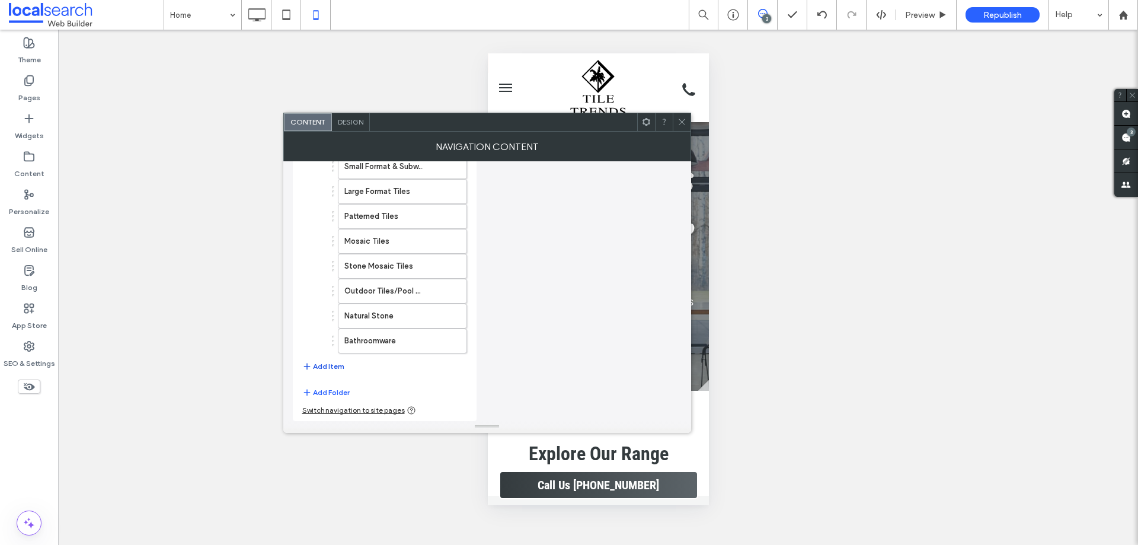
click at [326, 364] on button "Add Item" at bounding box center [323, 366] width 42 height 14
drag, startPoint x: 331, startPoint y: 392, endPoint x: 362, endPoint y: 378, distance: 33.9
click at [331, 392] on button "Add Item" at bounding box center [323, 397] width 42 height 14
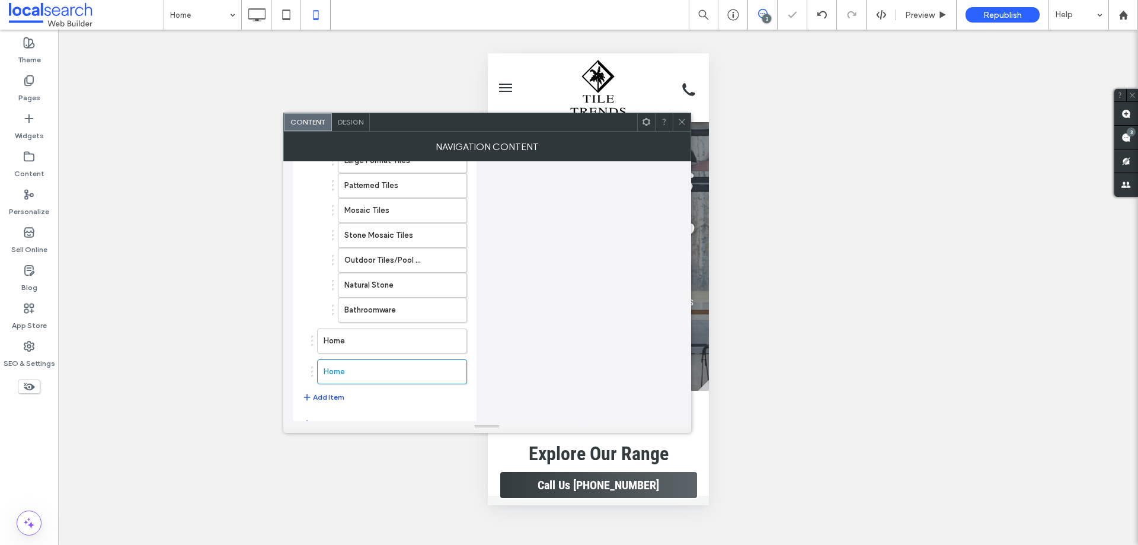
click at [325, 395] on button "Add Item" at bounding box center [323, 397] width 42 height 14
drag, startPoint x: 362, startPoint y: 338, endPoint x: 437, endPoint y: 310, distance: 81.0
click at [362, 338] on label "Home" at bounding box center [373, 341] width 99 height 24
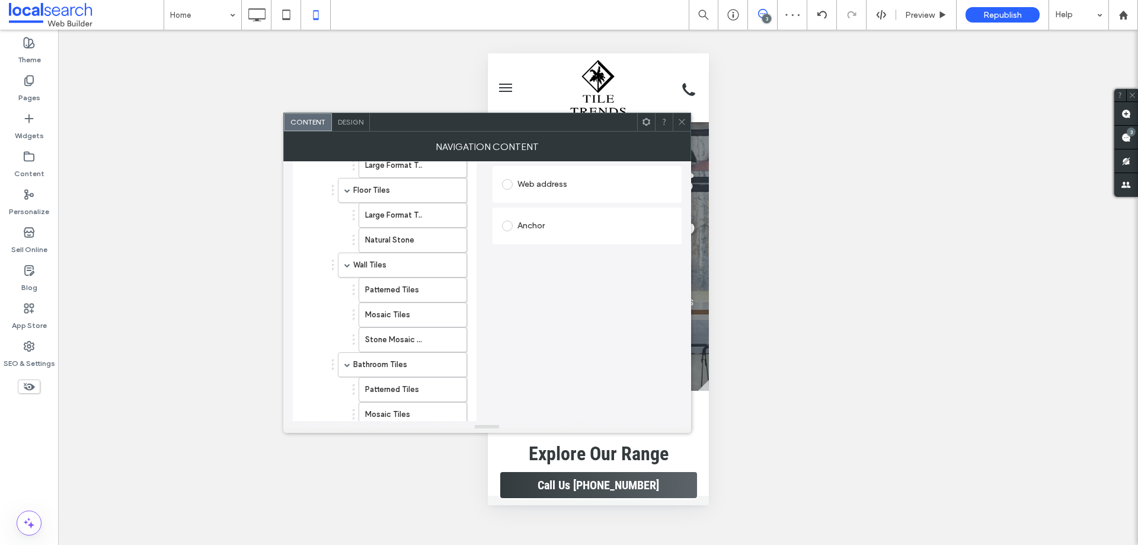
scroll to position [218, 0]
click at [554, 234] on div "Anchor" at bounding box center [587, 227] width 170 height 19
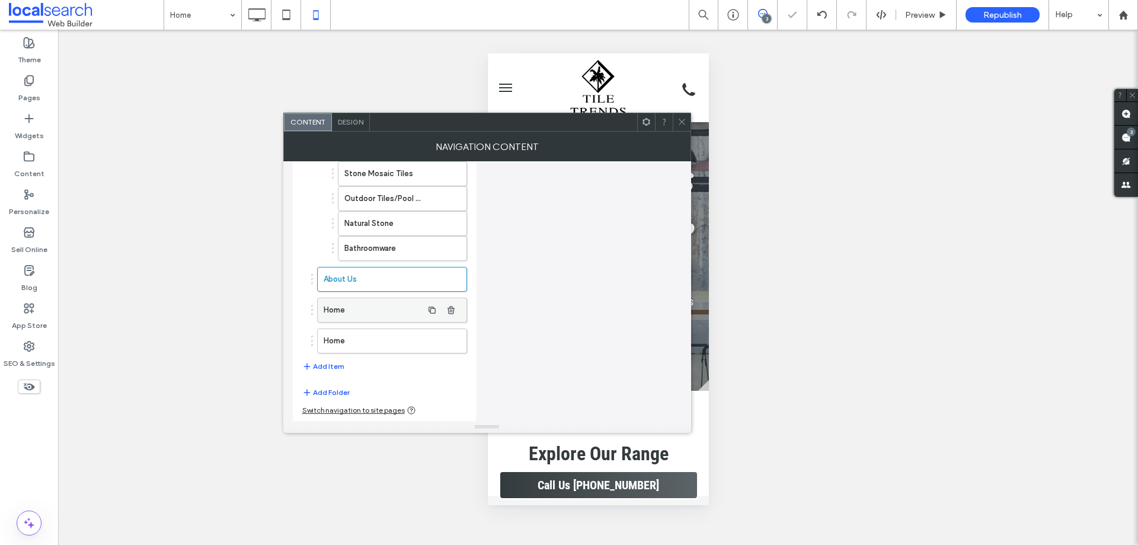
click at [375, 312] on label "Home" at bounding box center [373, 310] width 99 height 24
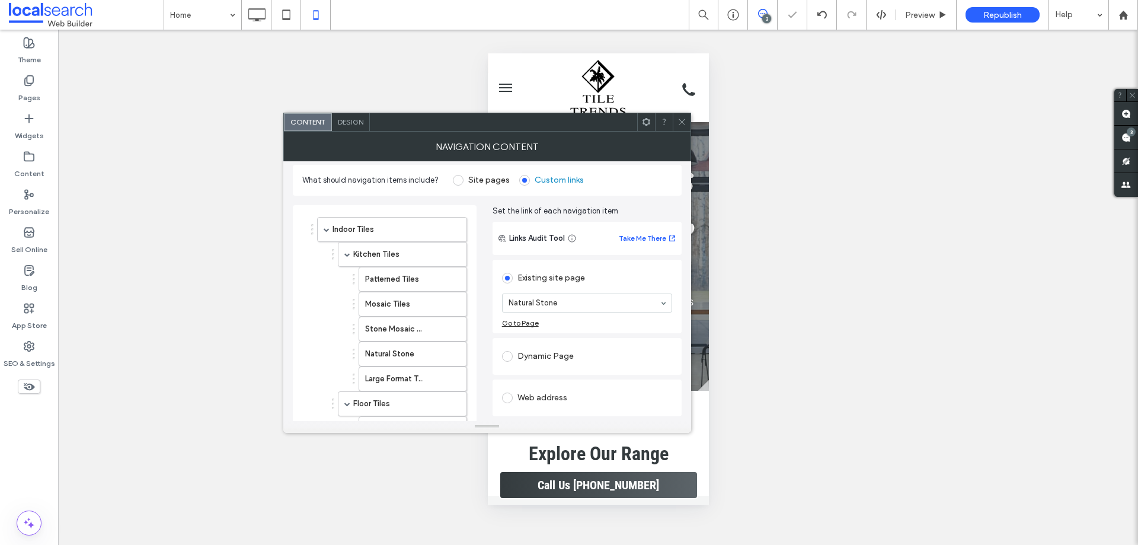
scroll to position [0, 0]
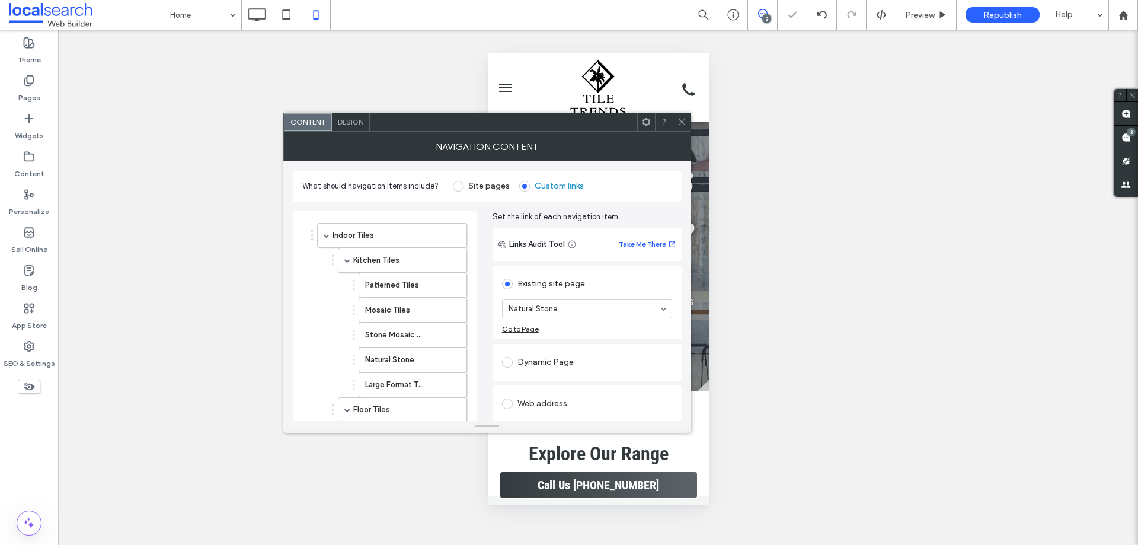
click at [567, 315] on div at bounding box center [587, 309] width 169 height 18
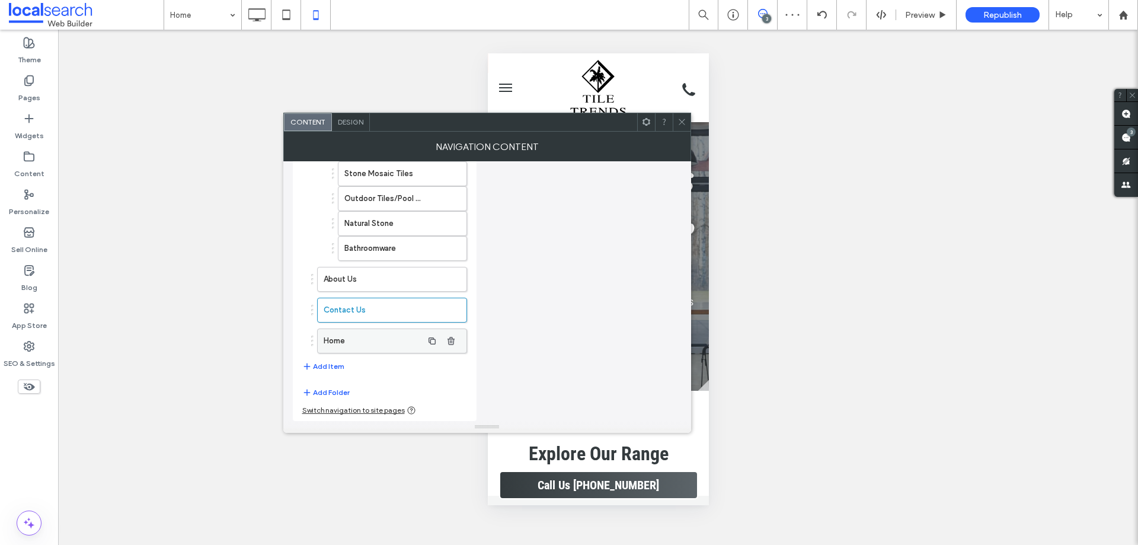
click at [375, 345] on label "Home" at bounding box center [373, 341] width 99 height 24
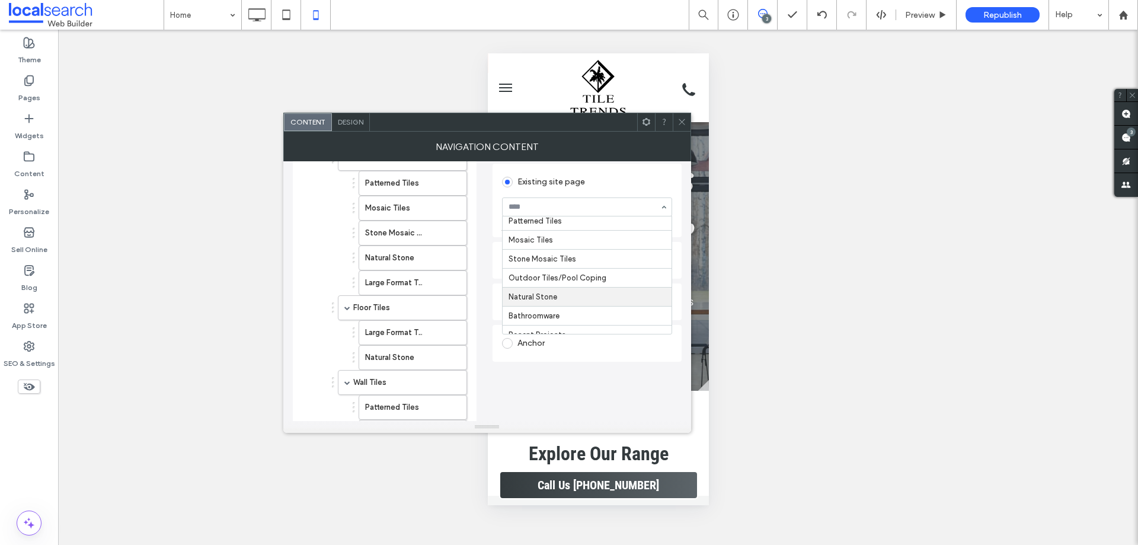
scroll to position [178, 0]
drag, startPoint x: 568, startPoint y: 274, endPoint x: 521, endPoint y: 274, distance: 46.8
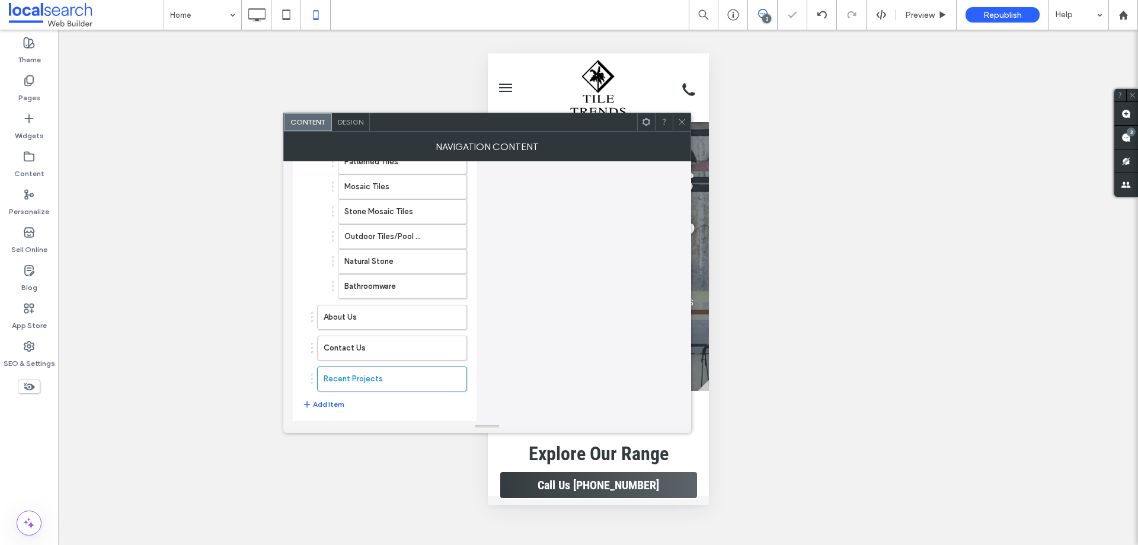
scroll to position [1050, 0]
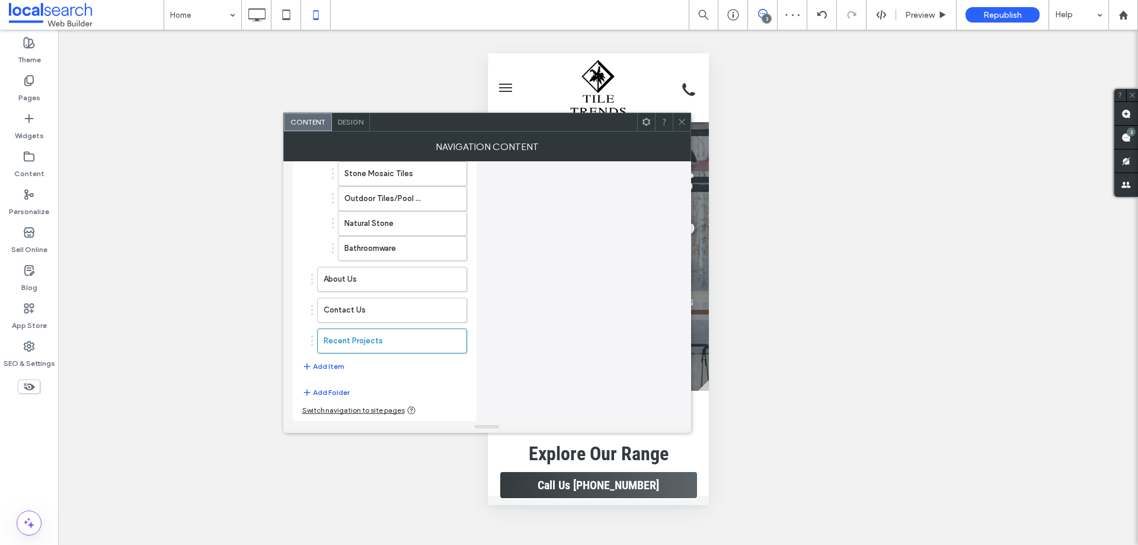
click at [686, 116] on span at bounding box center [681, 122] width 9 height 18
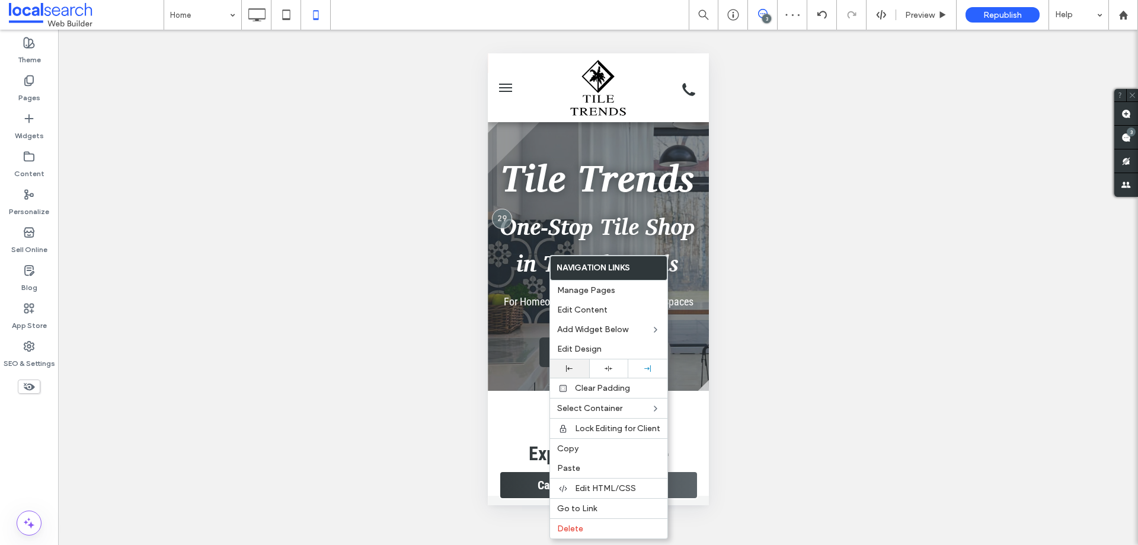
click at [571, 372] on div at bounding box center [569, 368] width 39 height 18
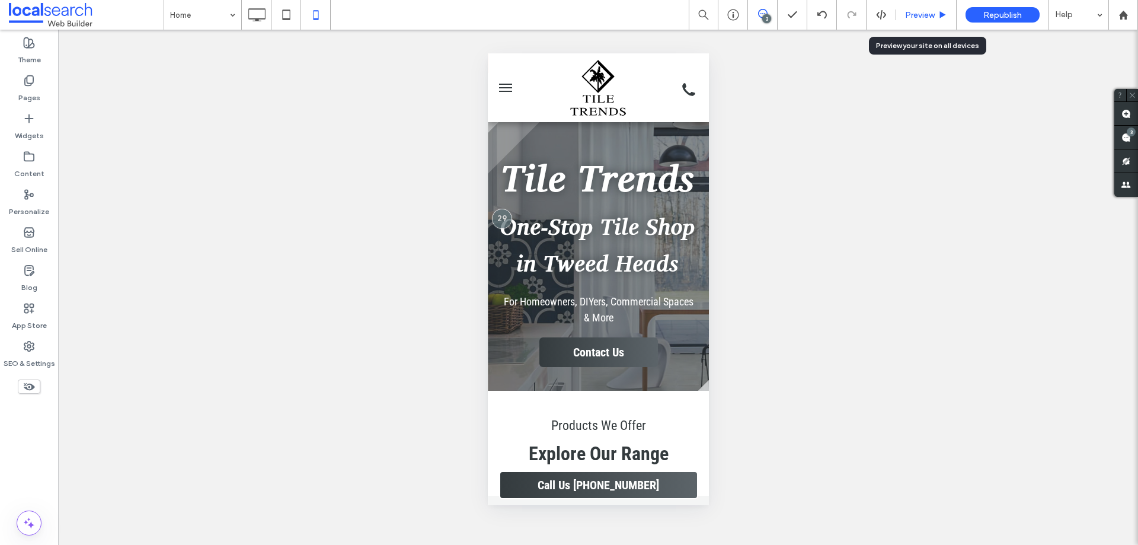
click at [903, 8] on div "Preview" at bounding box center [926, 15] width 60 height 30
click at [905, 14] on span "Preview" at bounding box center [920, 15] width 30 height 10
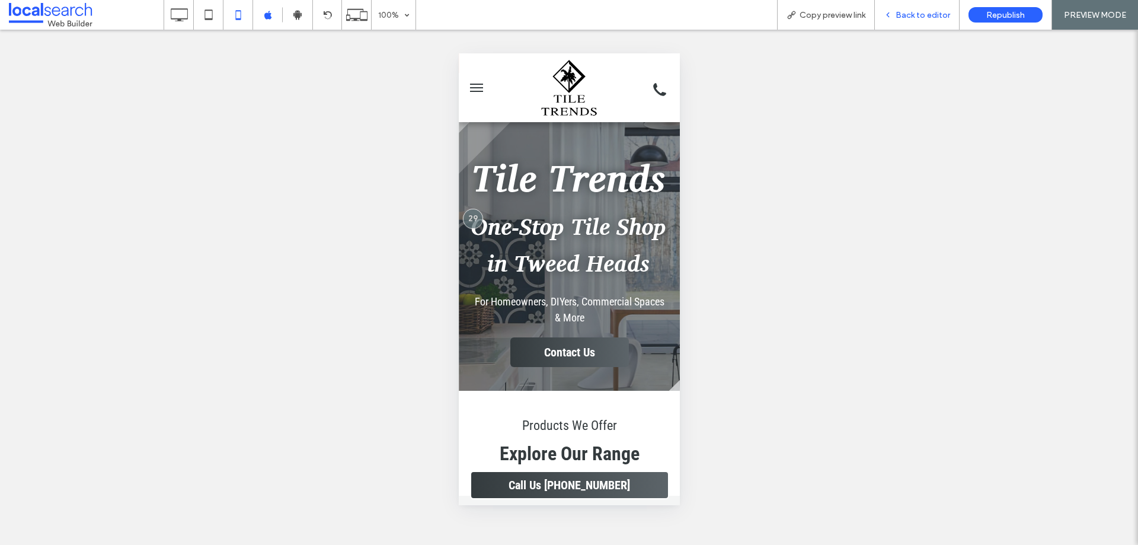
click at [890, 15] on icon at bounding box center [888, 15] width 8 height 8
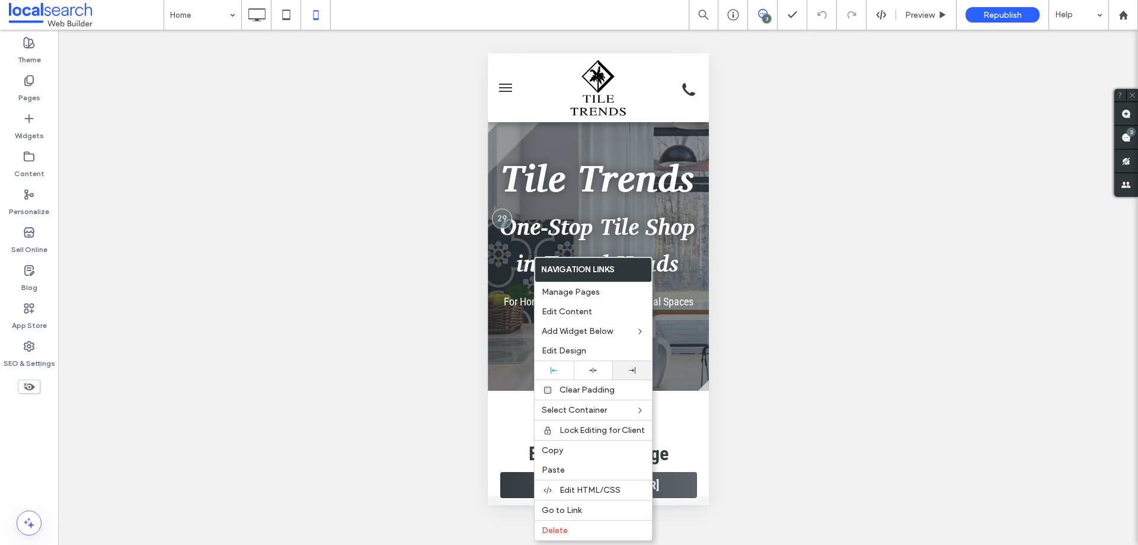
click at [627, 373] on div at bounding box center [632, 370] width 39 height 18
click at [618, 196] on div at bounding box center [569, 272] width 1138 height 545
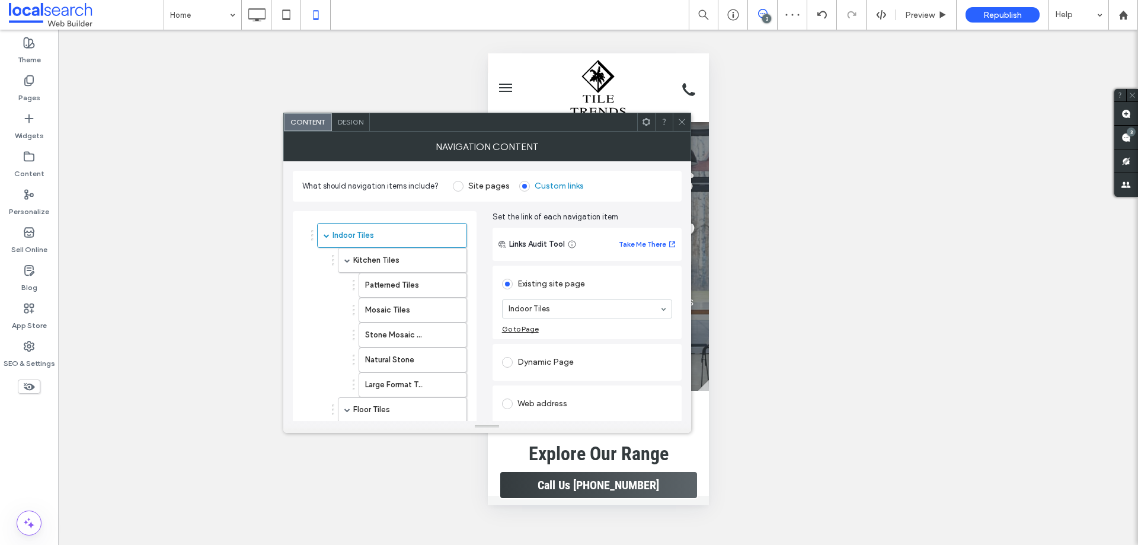
click at [682, 123] on use at bounding box center [682, 122] width 6 height 6
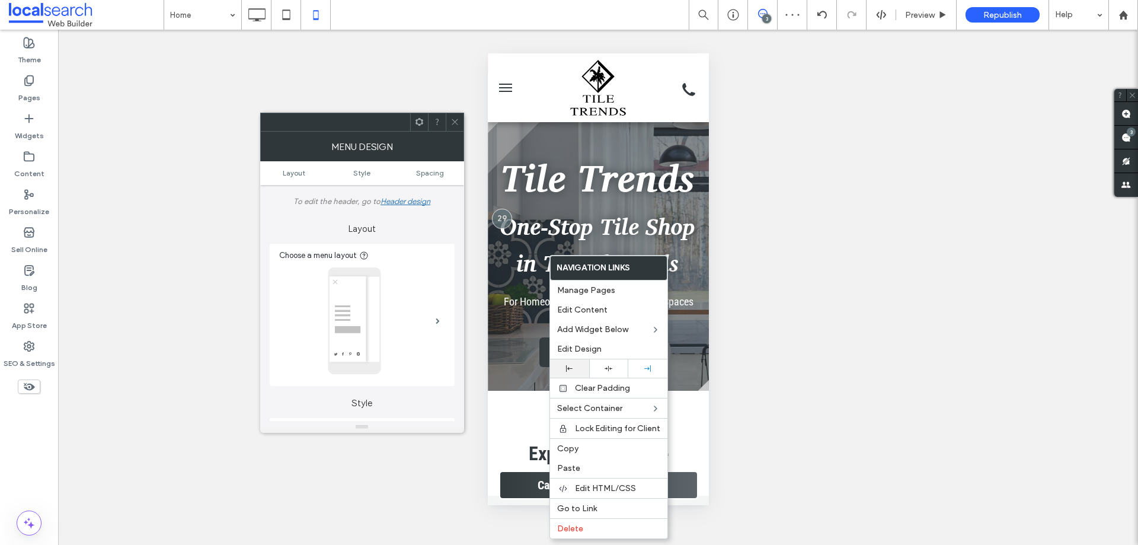
click at [566, 367] on icon at bounding box center [569, 368] width 7 height 7
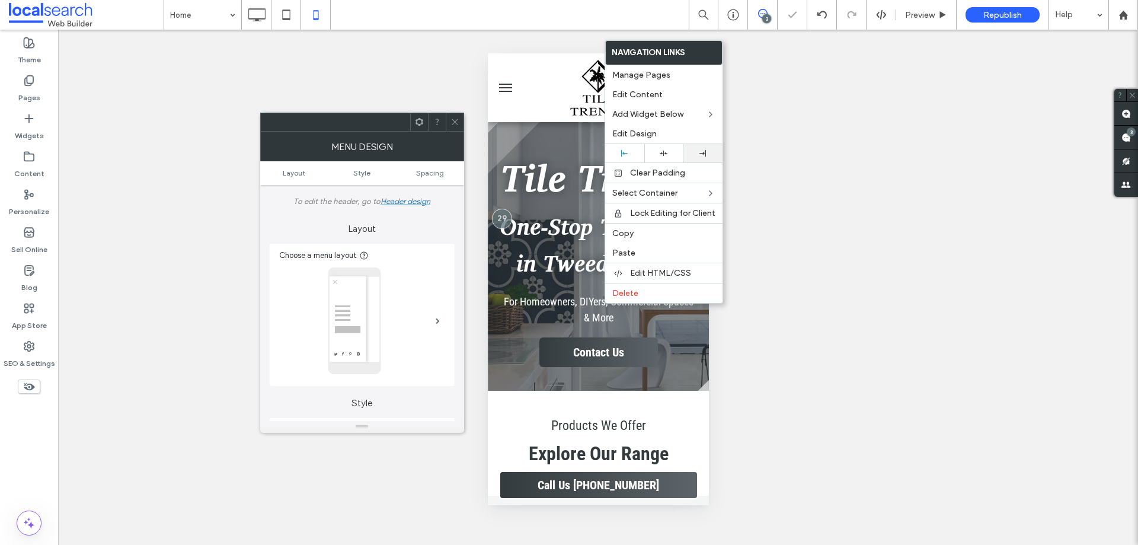
click at [708, 145] on div at bounding box center [702, 153] width 39 height 18
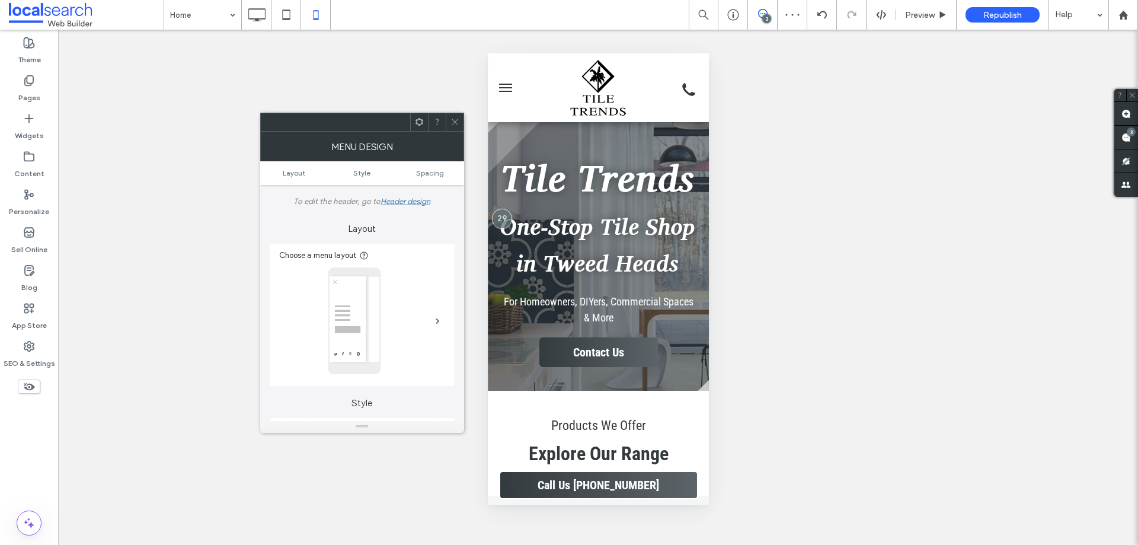
click at [452, 122] on icon at bounding box center [454, 121] width 9 height 9
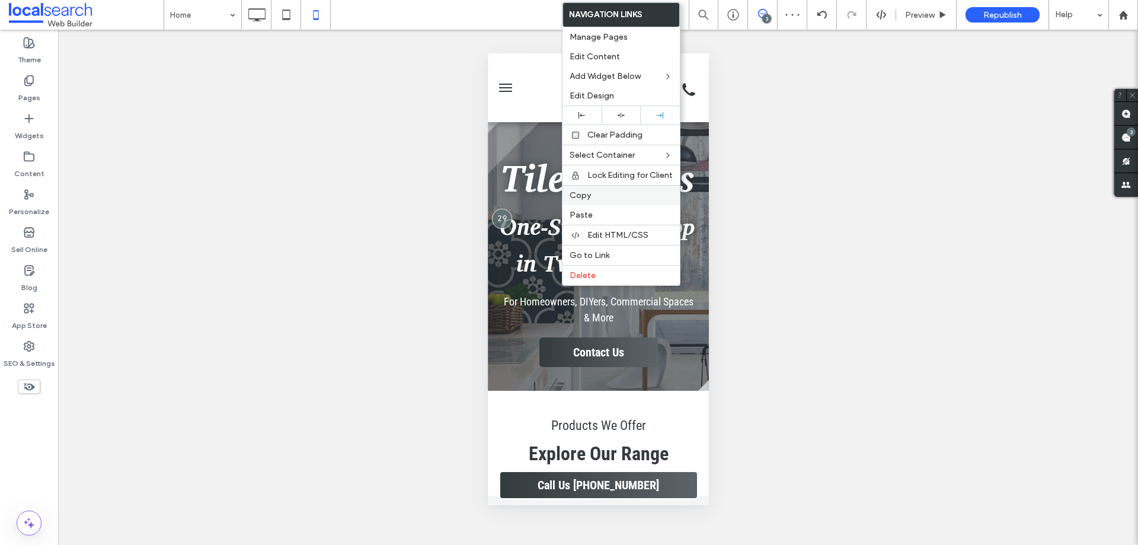
click at [598, 194] on label "Copy" at bounding box center [621, 195] width 103 height 10
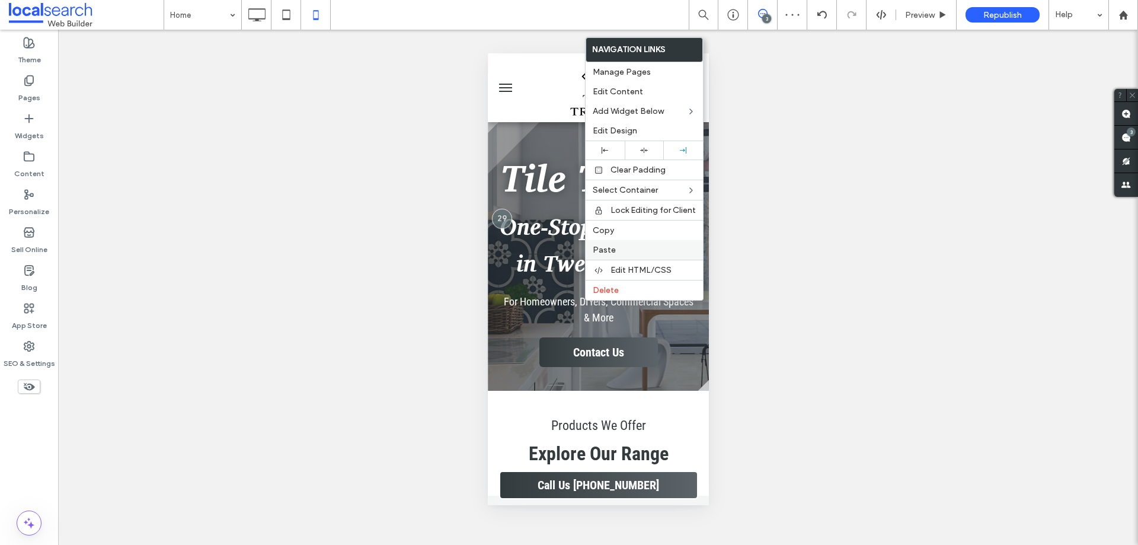
click at [621, 249] on label "Paste" at bounding box center [644, 250] width 103 height 10
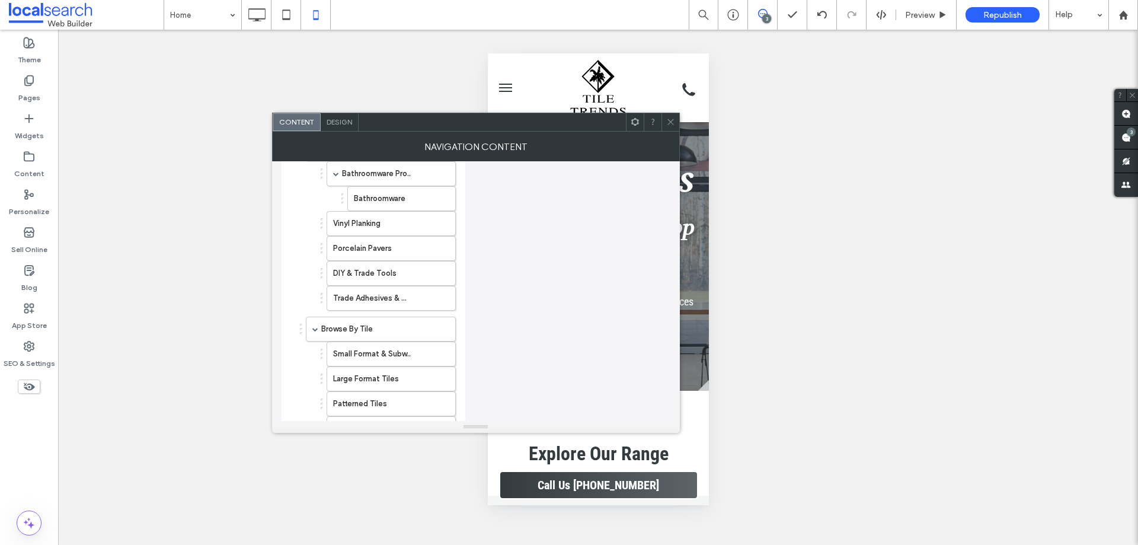
scroll to position [889, 0]
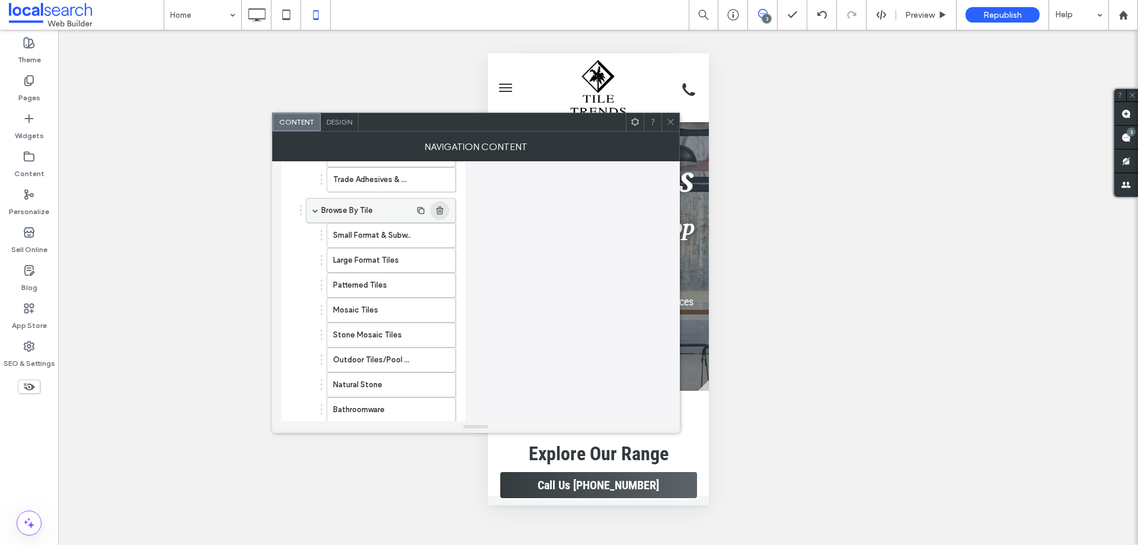
click at [443, 209] on icon "button" at bounding box center [439, 210] width 9 height 9
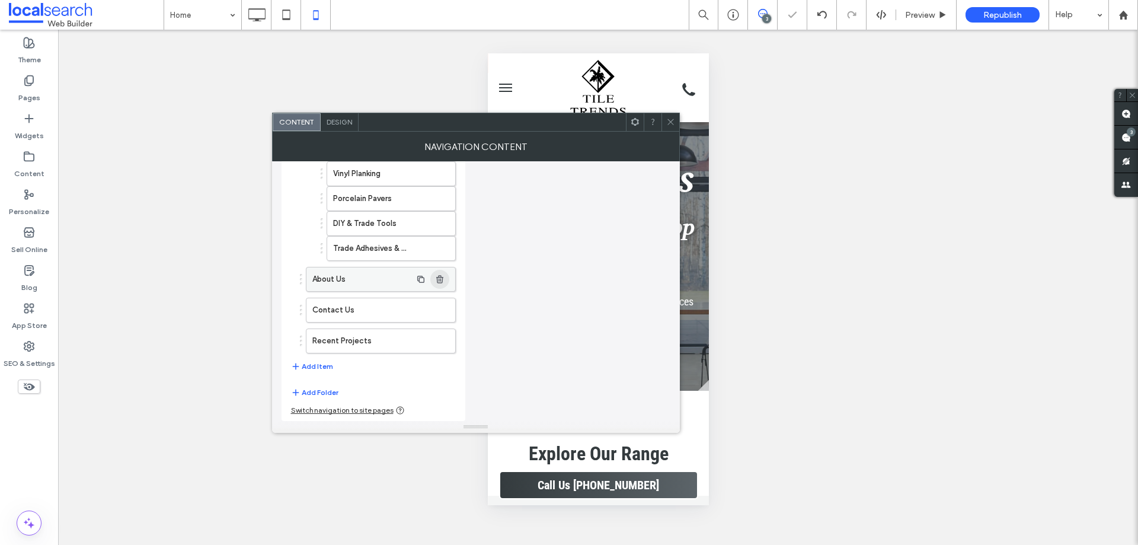
click at [440, 283] on icon "button" at bounding box center [439, 278] width 9 height 9
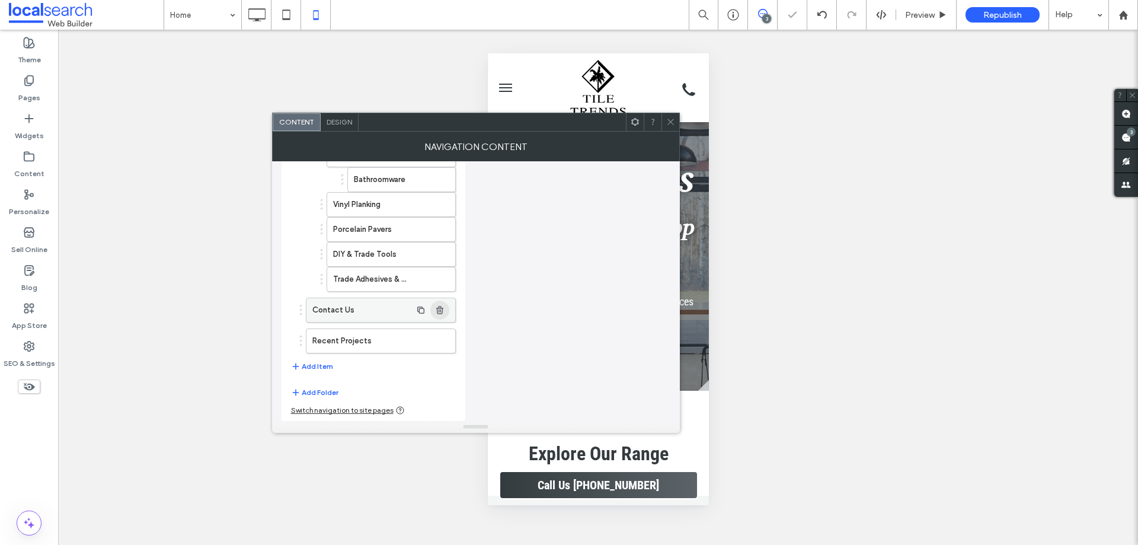
click at [442, 310] on icon "button" at bounding box center [439, 309] width 9 height 9
click at [439, 345] on icon "button" at bounding box center [439, 340] width 9 height 9
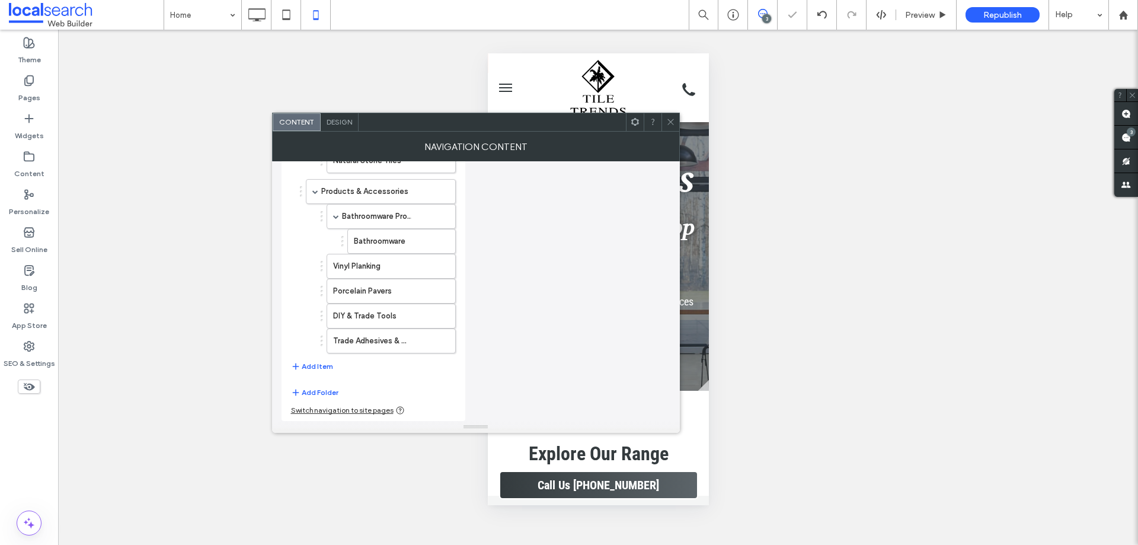
scroll to position [728, 0]
click at [673, 117] on span at bounding box center [670, 122] width 9 height 18
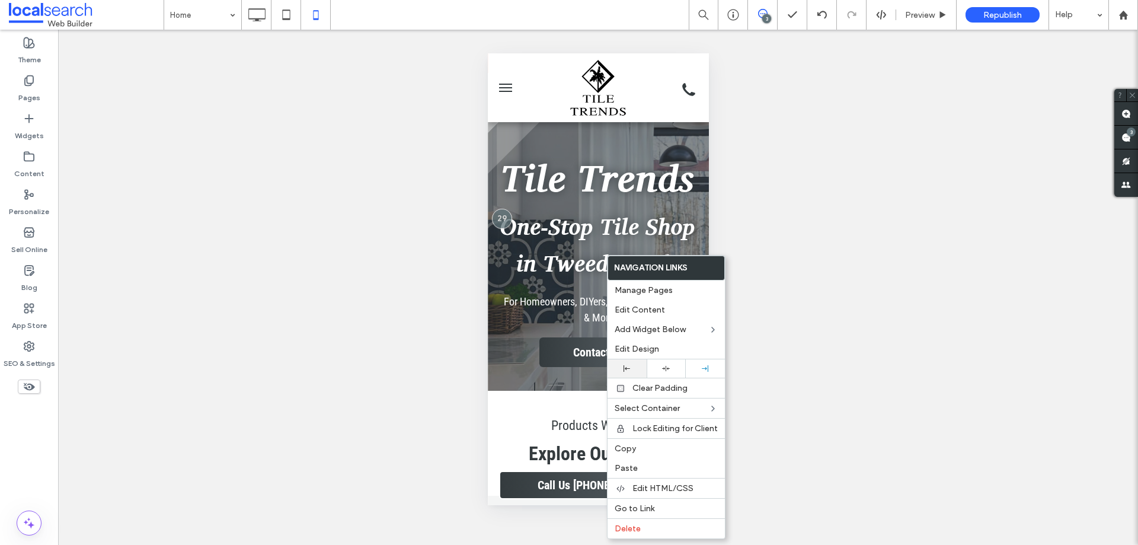
click at [625, 365] on icon at bounding box center [627, 368] width 7 height 7
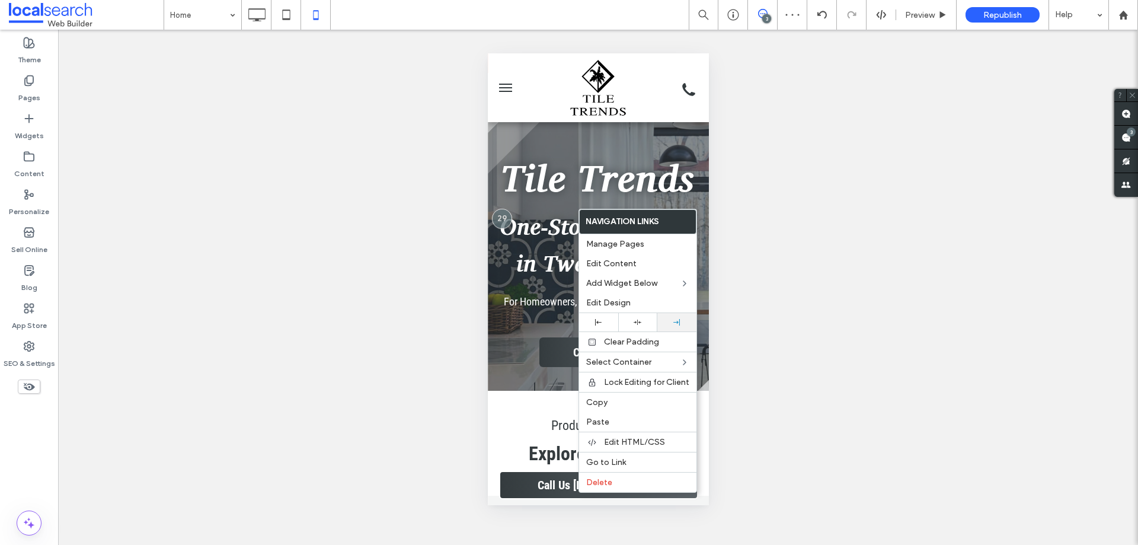
click at [672, 320] on div at bounding box center [676, 322] width 27 height 7
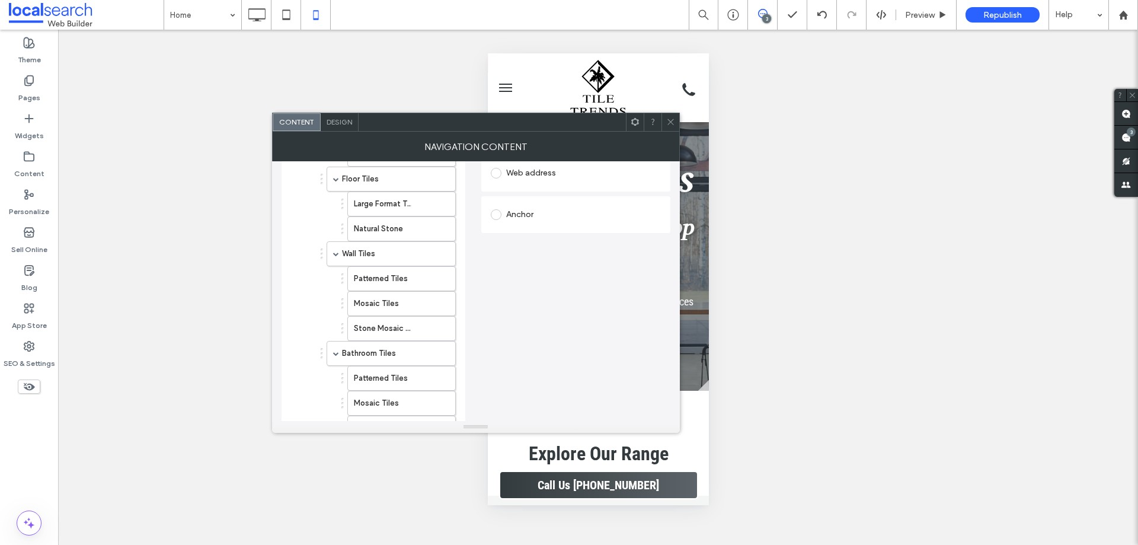
scroll to position [0, 0]
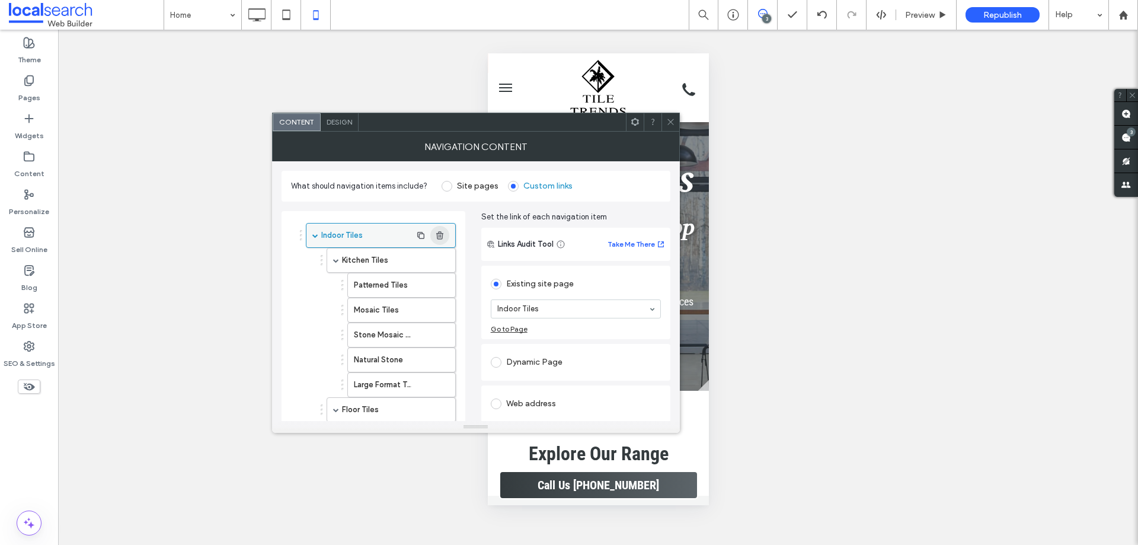
click at [443, 235] on icon "button" at bounding box center [439, 235] width 9 height 9
click at [442, 235] on icon "button" at bounding box center [439, 235] width 9 height 9
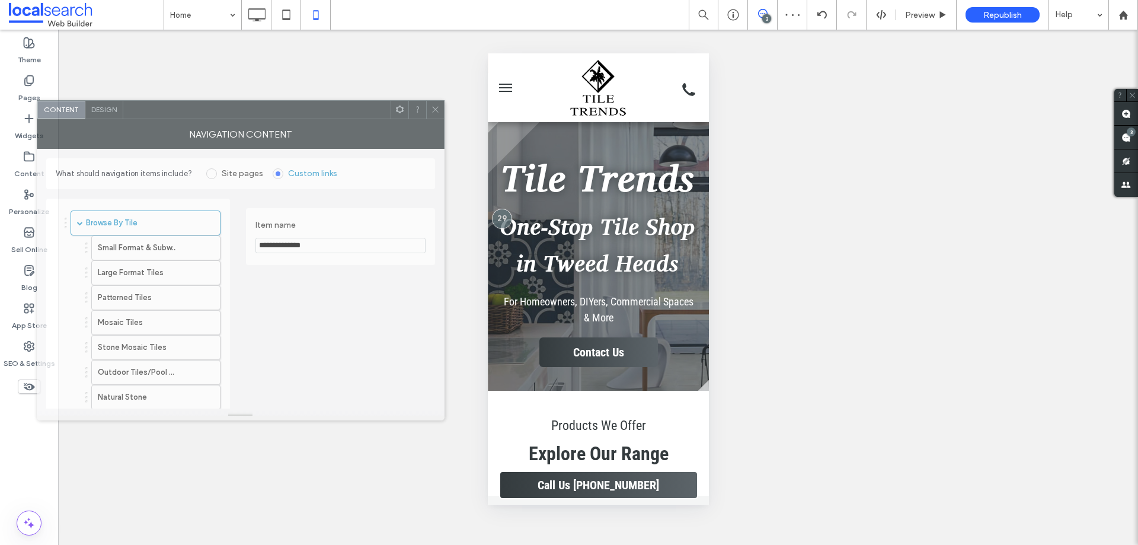
drag, startPoint x: 576, startPoint y: 123, endPoint x: 354, endPoint y: 108, distance: 222.2
click at [349, 108] on div at bounding box center [256, 110] width 267 height 18
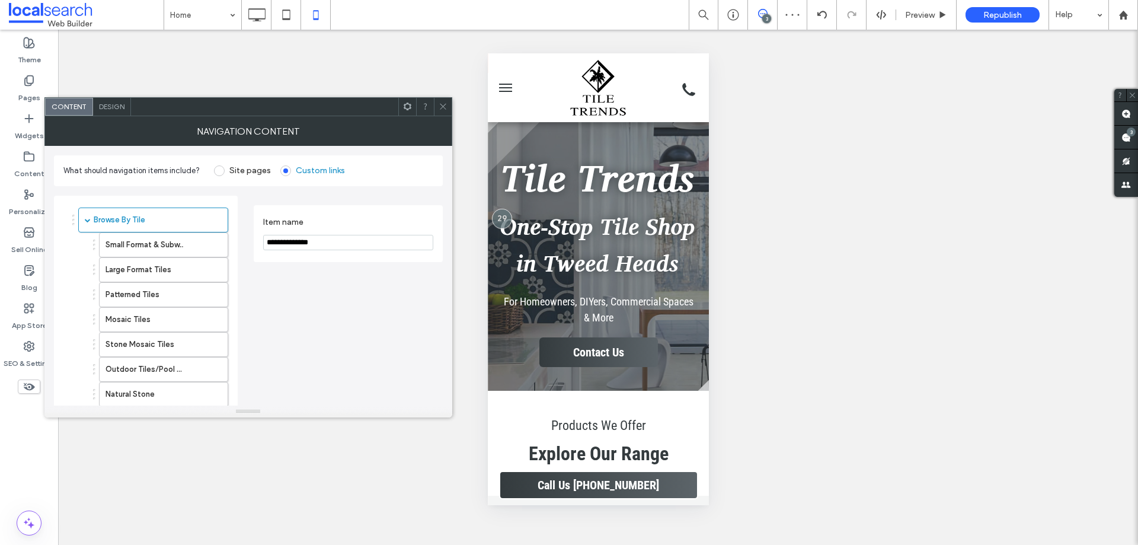
click at [440, 104] on icon at bounding box center [443, 106] width 9 height 9
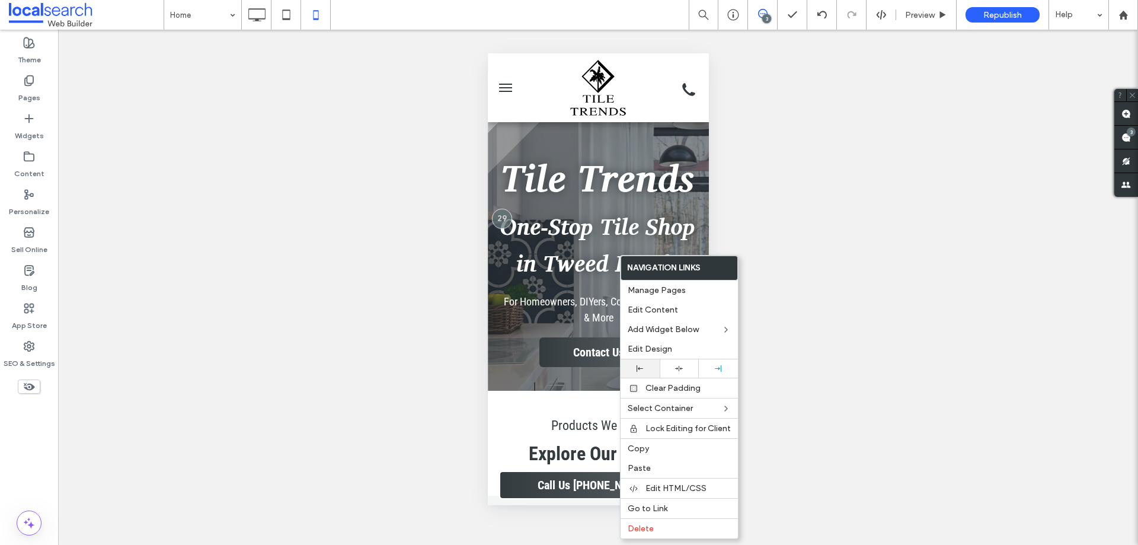
click at [645, 374] on div at bounding box center [640, 368] width 39 height 18
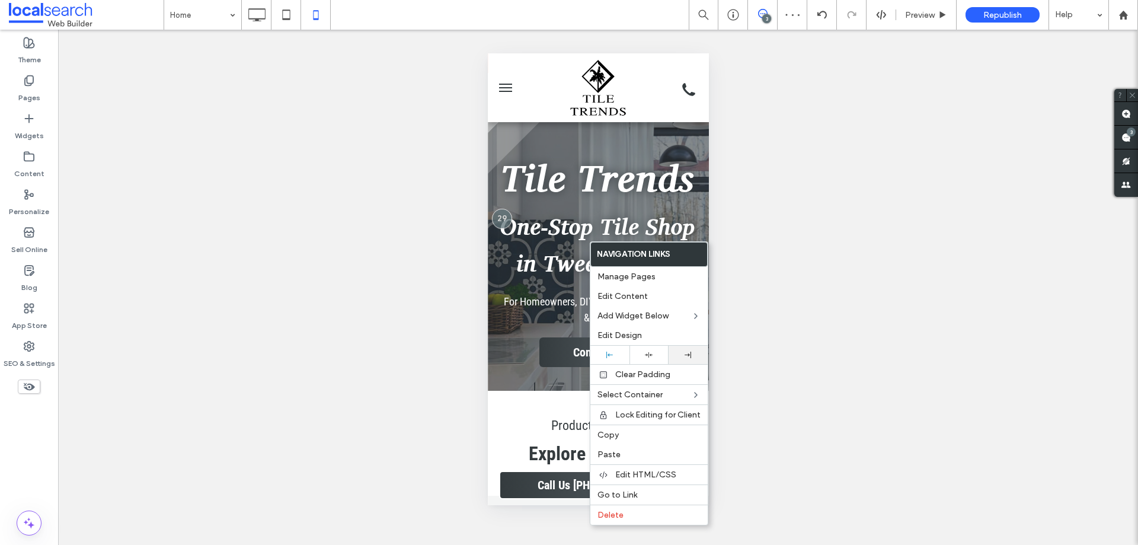
click at [688, 354] on use at bounding box center [688, 354] width 7 height 7
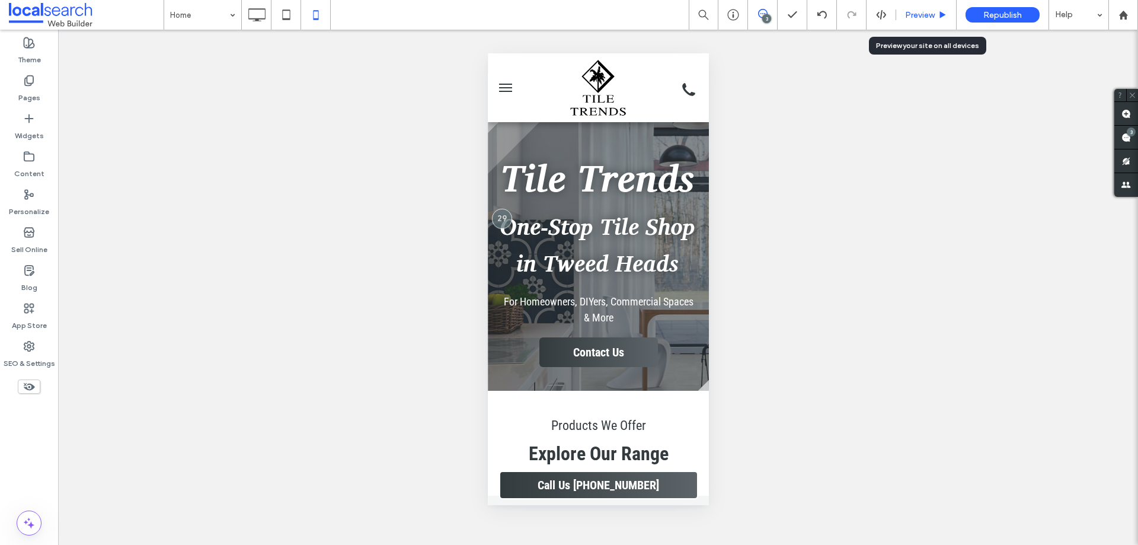
click at [919, 18] on span "Preview" at bounding box center [920, 15] width 30 height 10
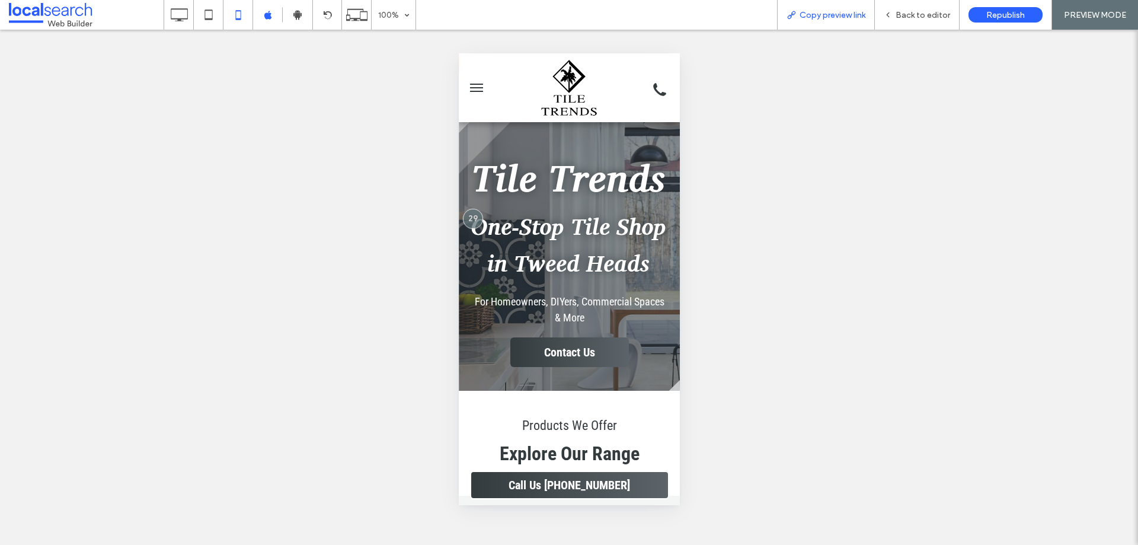
click at [793, 16] on icon at bounding box center [790, 14] width 9 height 9
click at [889, 15] on use at bounding box center [888, 15] width 2 height 4
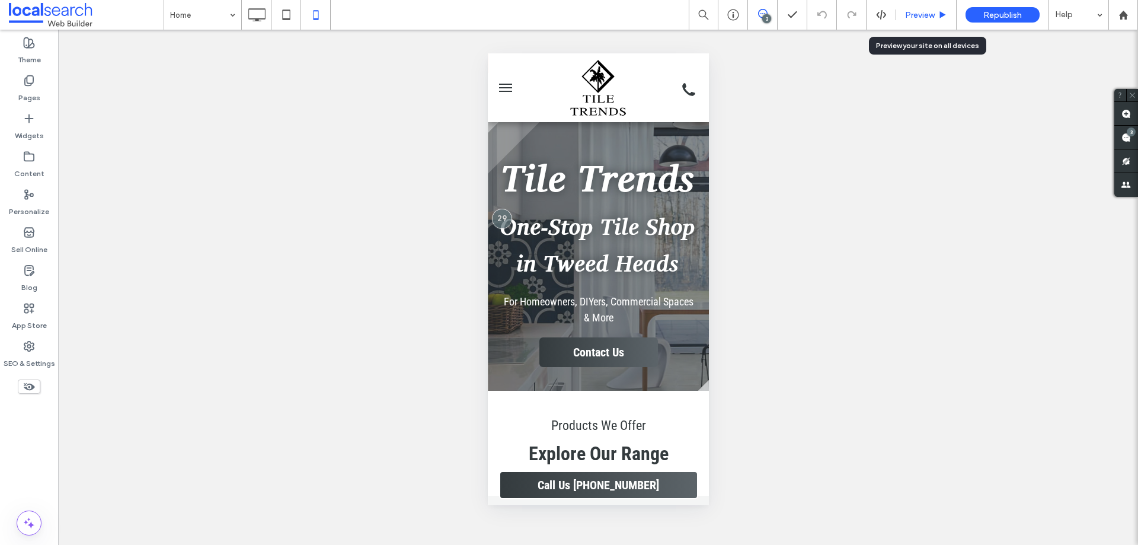
click at [906, 15] on span "Preview" at bounding box center [920, 15] width 30 height 10
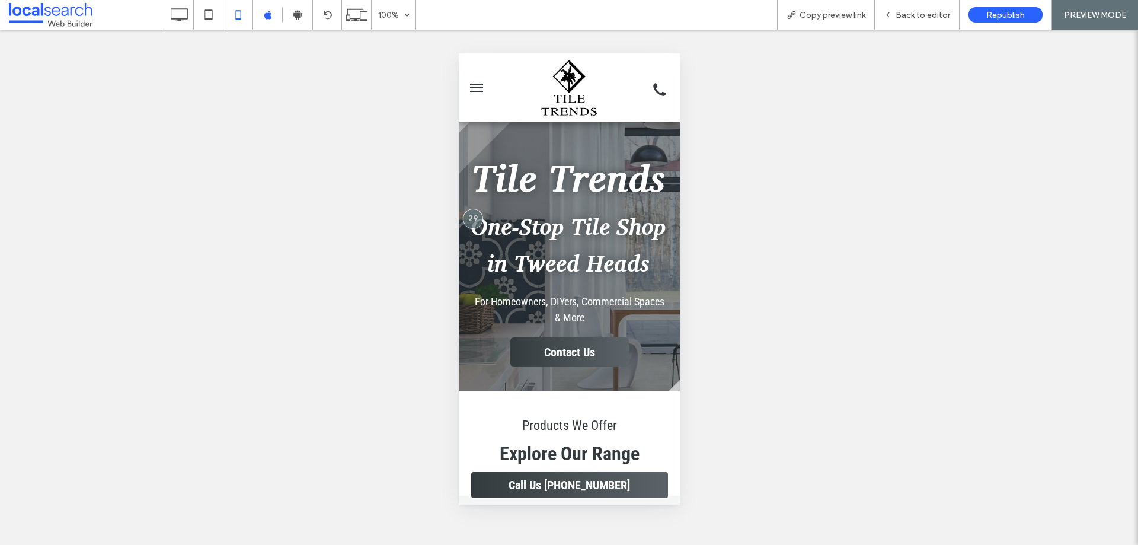
drag, startPoint x: 886, startPoint y: 15, endPoint x: 693, endPoint y: 202, distance: 267.8
click at [886, 15] on icon at bounding box center [888, 15] width 8 height 8
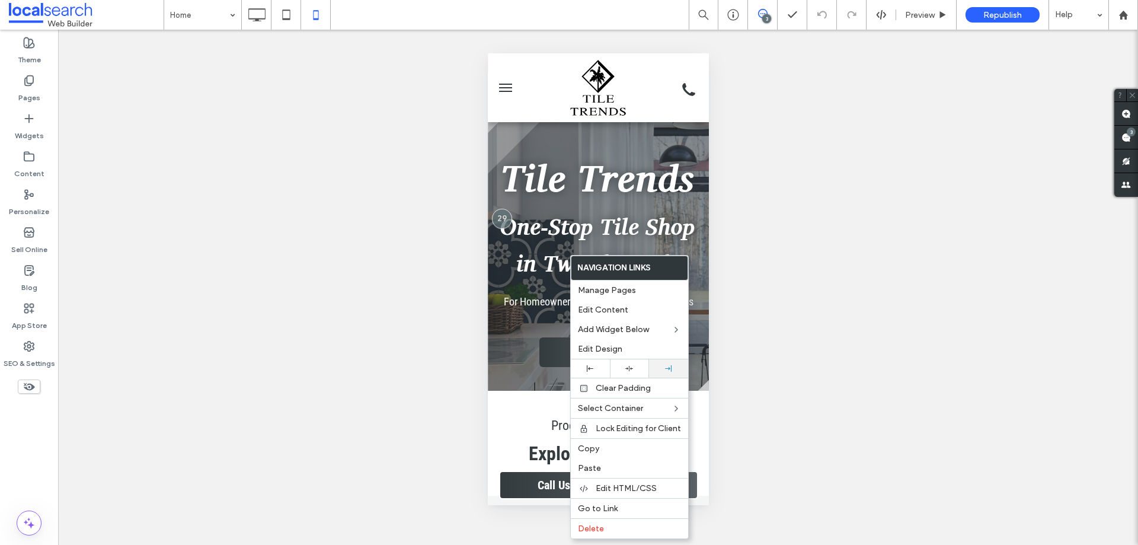
click at [672, 368] on div at bounding box center [668, 368] width 27 height 7
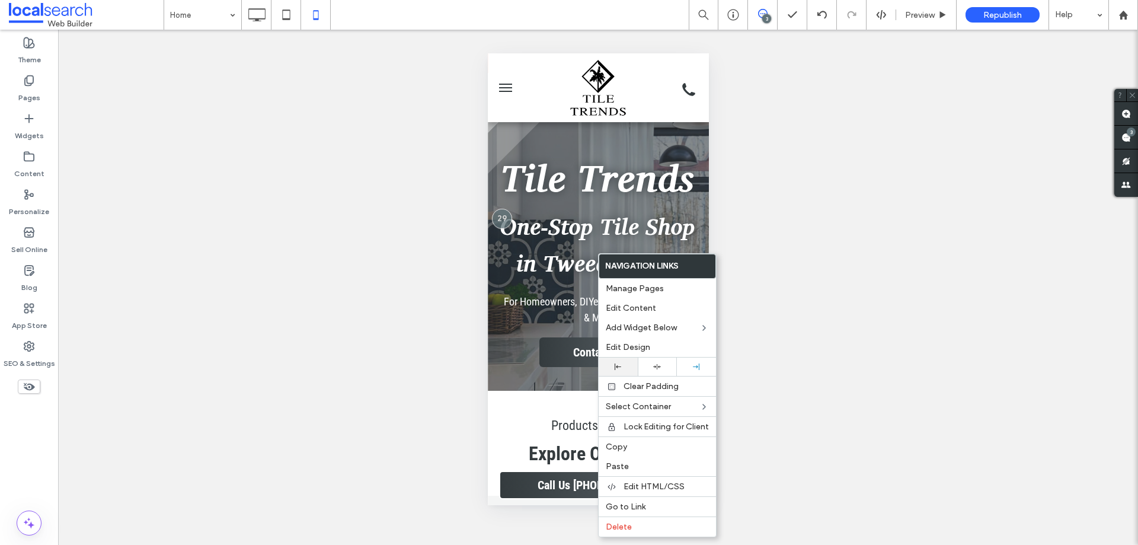
click at [626, 359] on div at bounding box center [618, 366] width 39 height 18
click at [684, 356] on div at bounding box center [693, 363] width 39 height 18
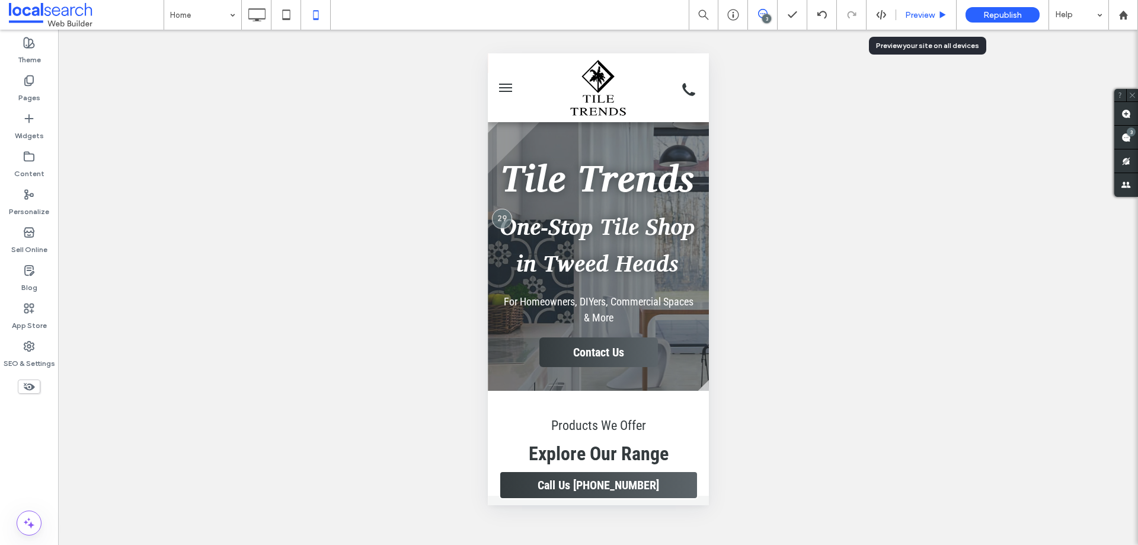
click at [908, 16] on span "Preview" at bounding box center [920, 15] width 30 height 10
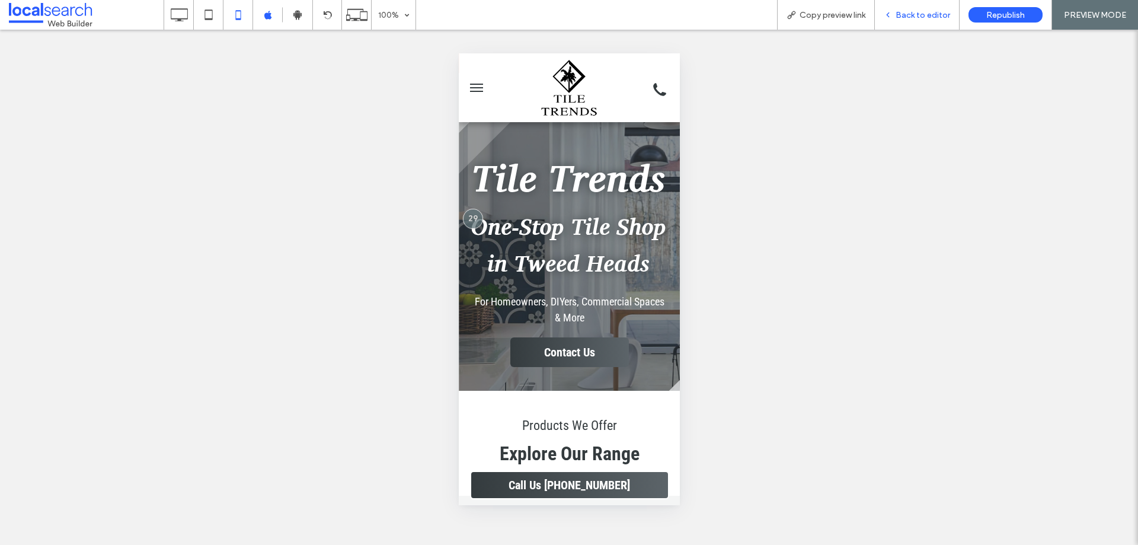
click at [890, 21] on div "Back to editor" at bounding box center [917, 15] width 85 height 30
click at [889, 15] on use at bounding box center [888, 15] width 2 height 4
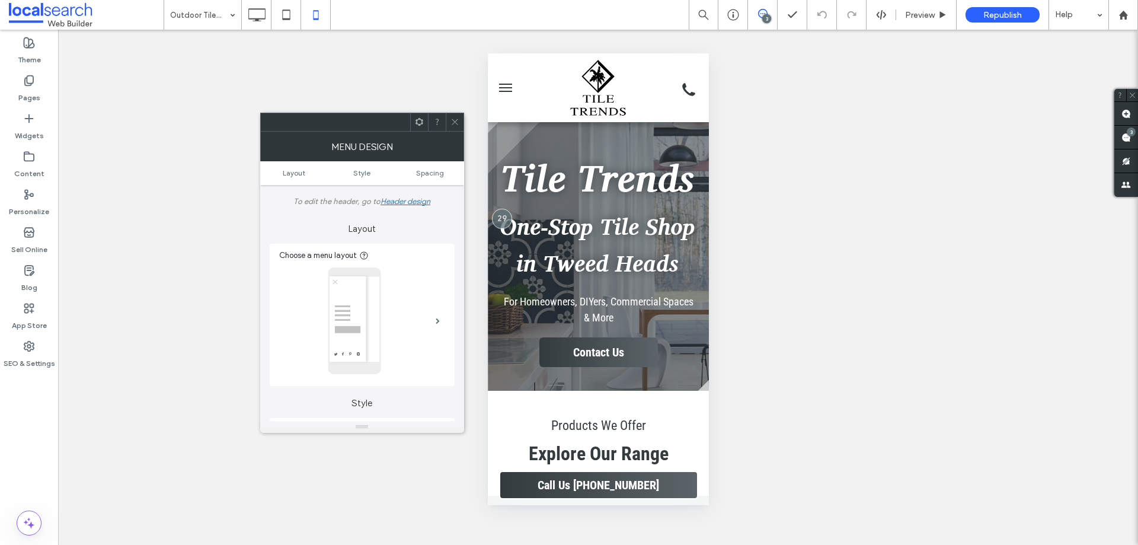
click at [454, 119] on icon at bounding box center [454, 121] width 9 height 9
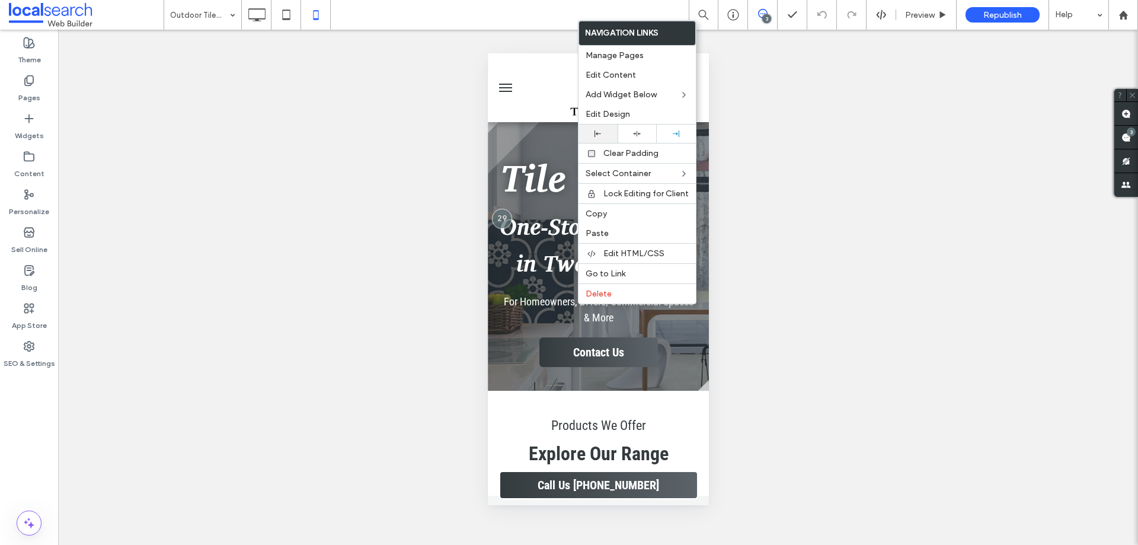
click at [606, 130] on div at bounding box center [597, 133] width 39 height 18
click at [643, 112] on label "Edit Design" at bounding box center [637, 114] width 103 height 10
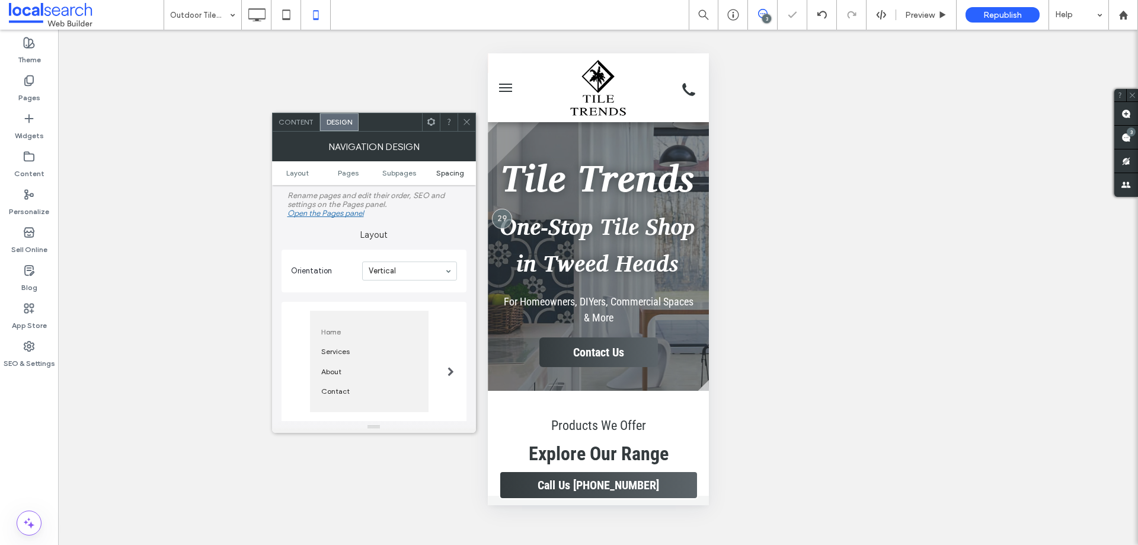
click at [450, 171] on span "Spacing" at bounding box center [450, 172] width 28 height 9
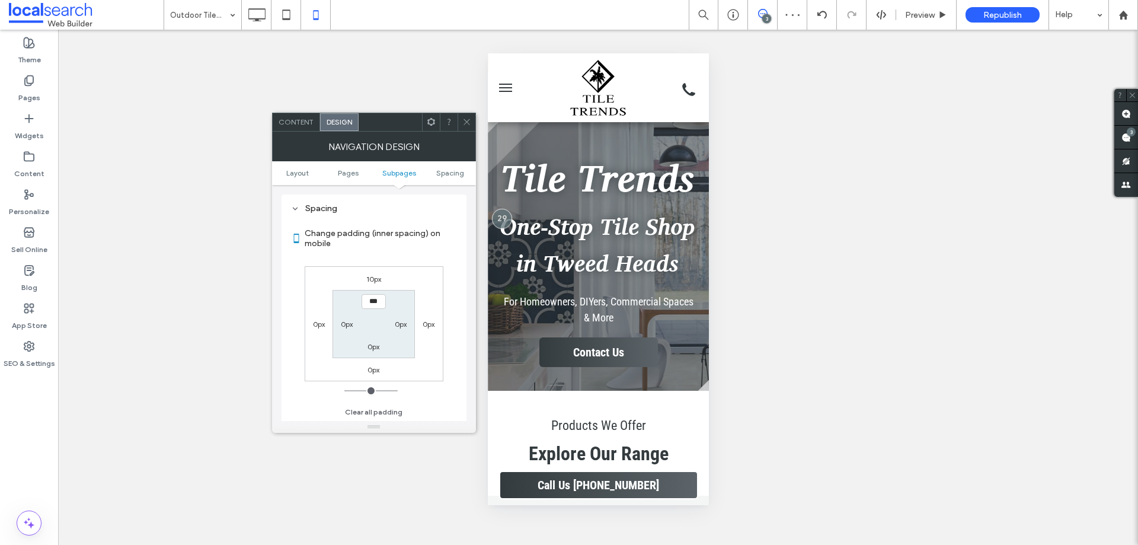
scroll to position [399, 0]
click at [316, 322] on label "0px" at bounding box center [319, 323] width 12 height 9
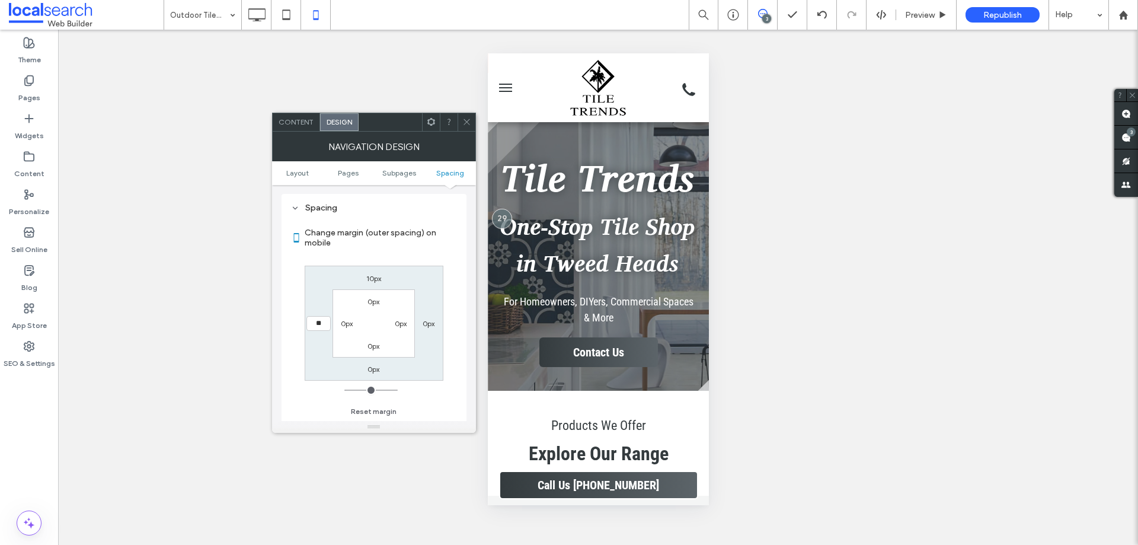
type input "**"
type input "****"
click at [468, 120] on icon at bounding box center [466, 121] width 9 height 9
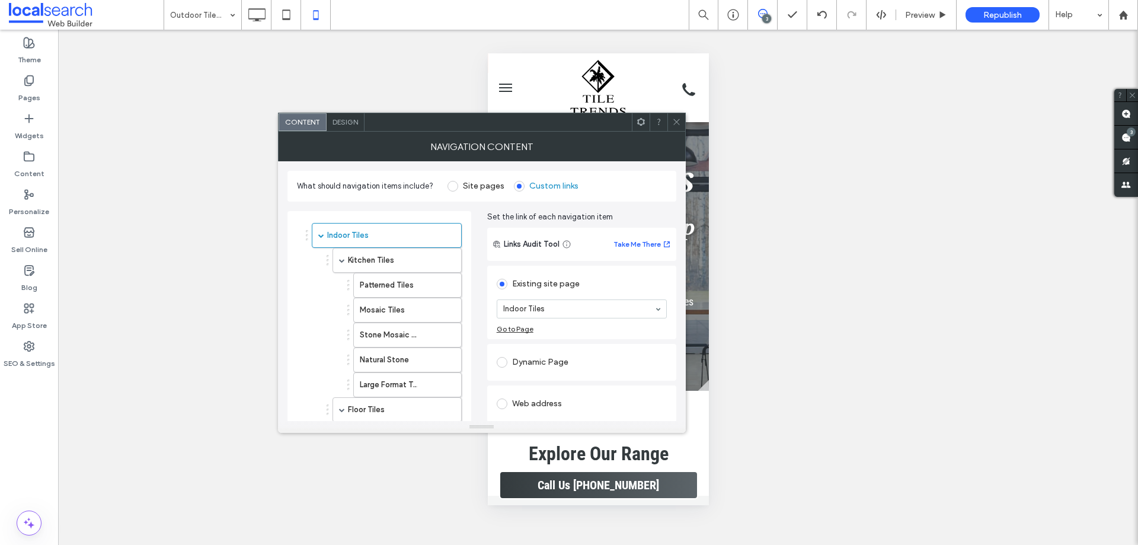
click at [346, 121] on span "Design" at bounding box center [344, 121] width 25 height 9
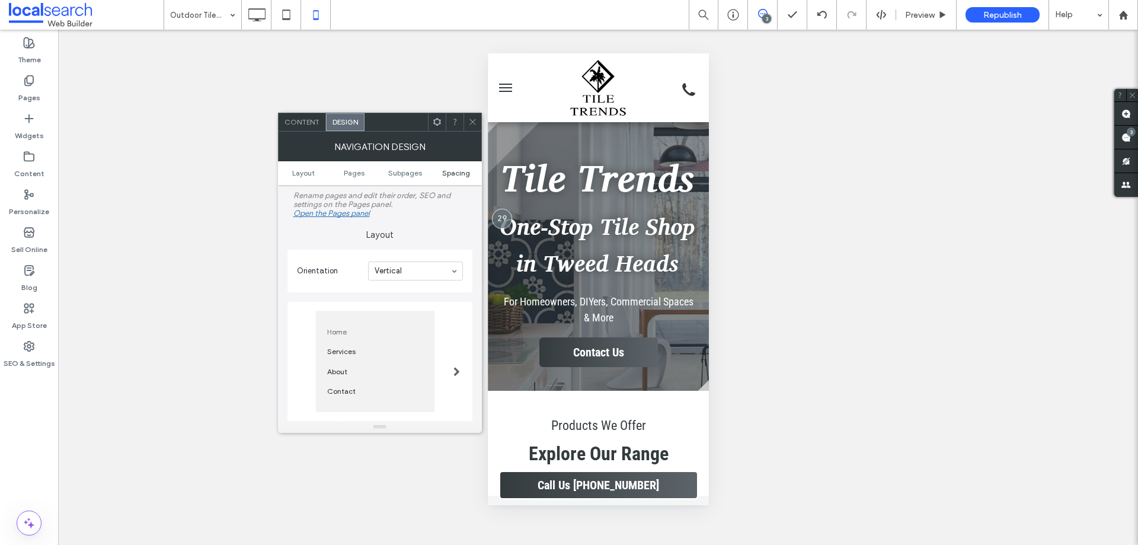
click at [453, 170] on span "Spacing" at bounding box center [456, 172] width 28 height 9
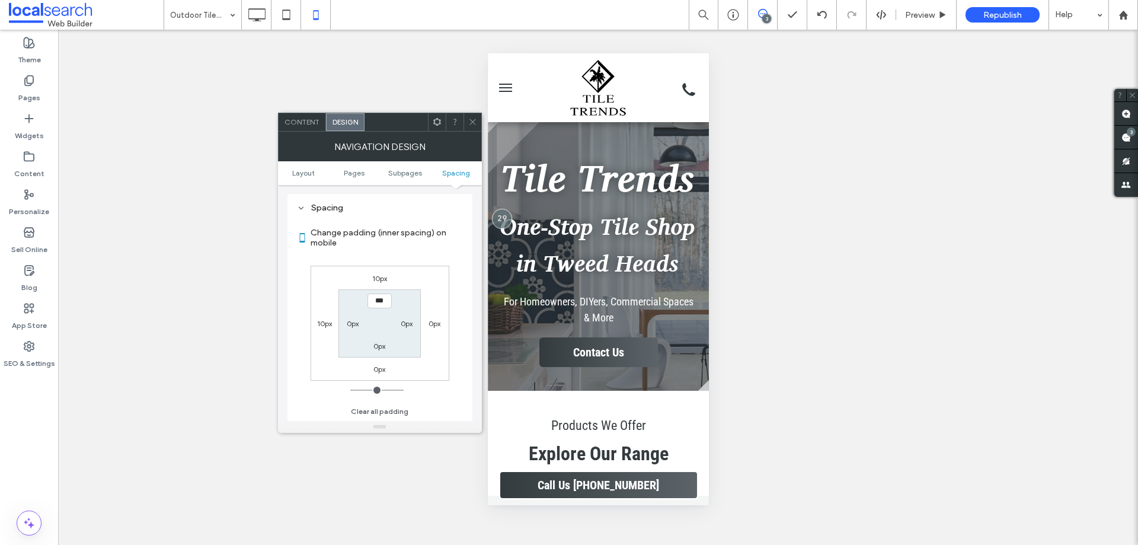
click at [326, 324] on label "10px" at bounding box center [324, 323] width 15 height 9
type input "**"
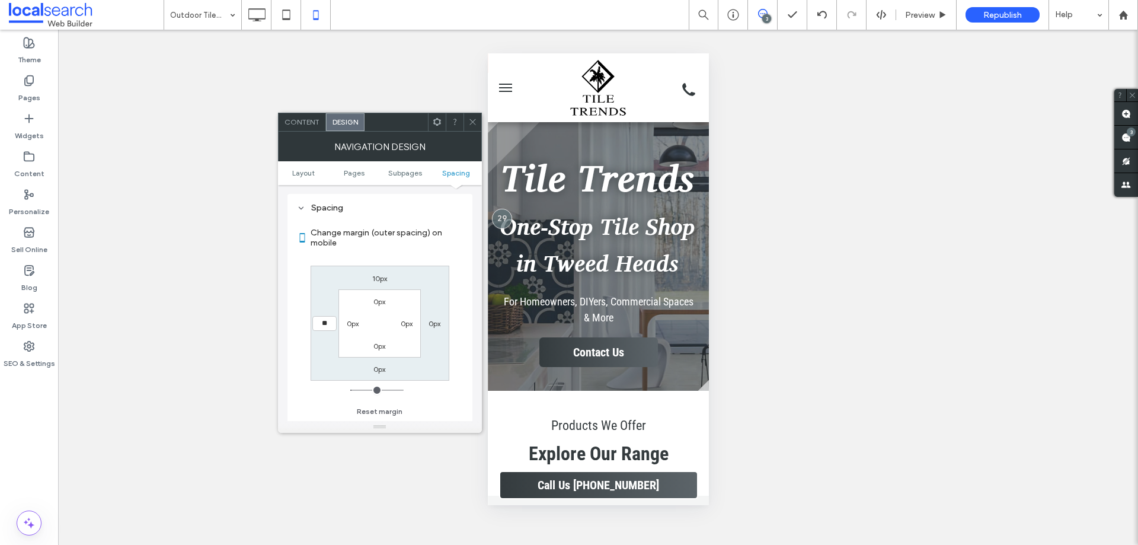
type input "**"
type input "****"
click at [473, 126] on icon at bounding box center [472, 121] width 9 height 9
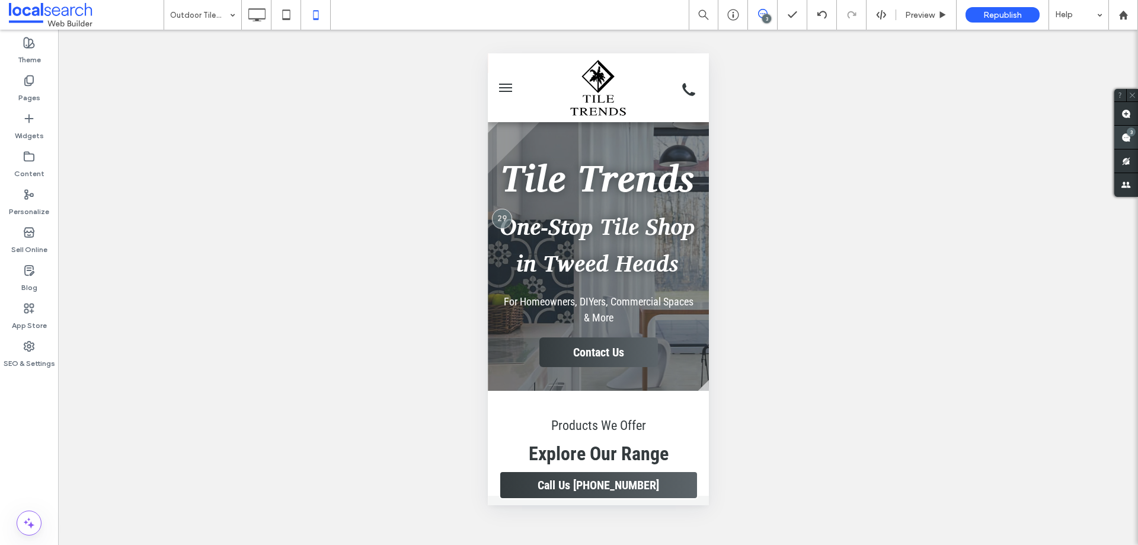
click at [1127, 138] on use at bounding box center [1125, 137] width 9 height 9
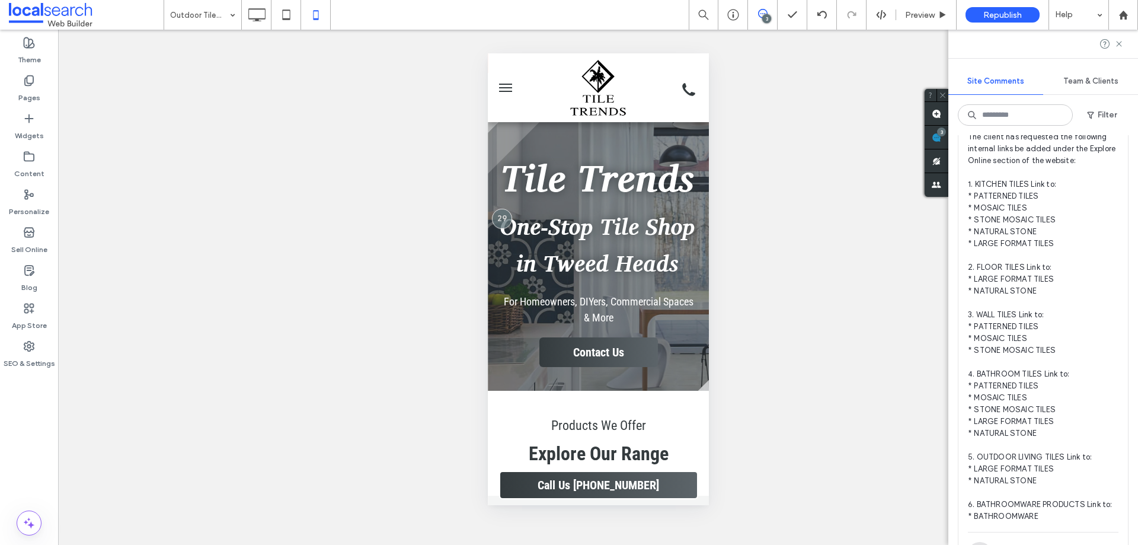
scroll to position [415, 0]
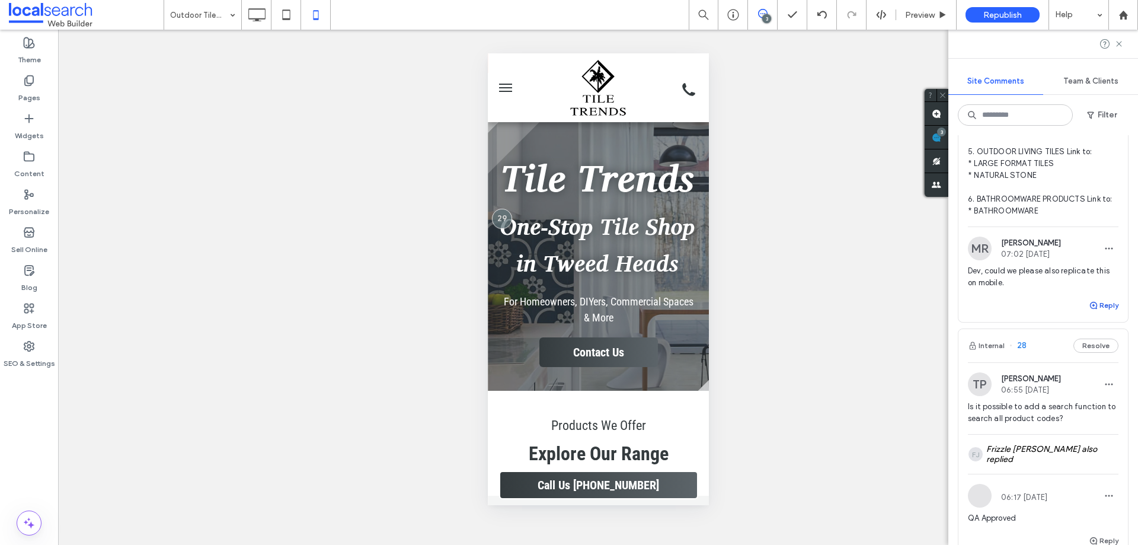
click at [1102, 312] on button "Reply" at bounding box center [1104, 305] width 30 height 14
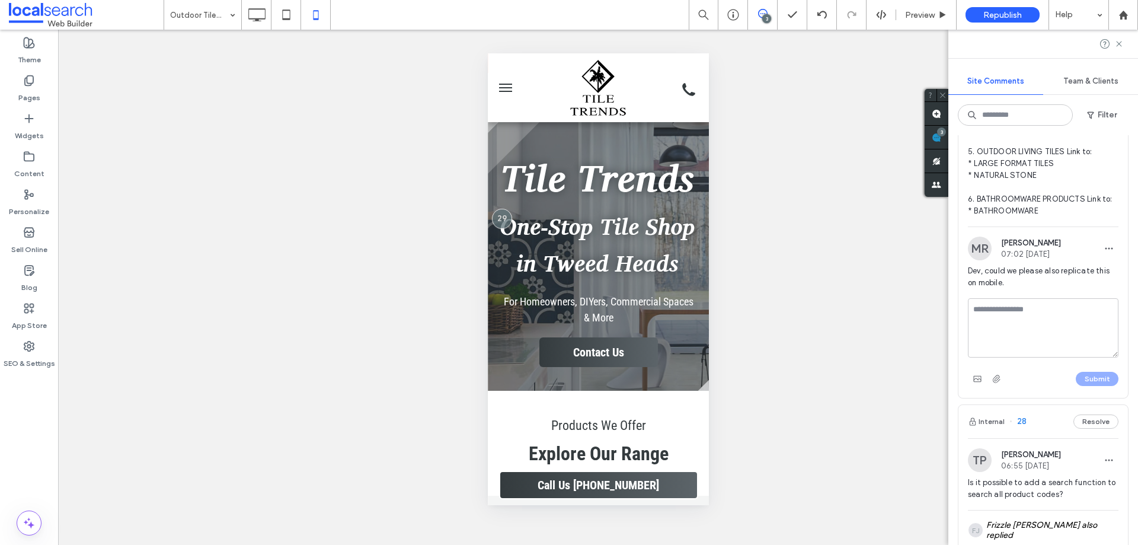
click at [1030, 325] on textarea at bounding box center [1043, 327] width 151 height 59
type textarea "**********"
click at [909, 12] on span "Preview" at bounding box center [920, 15] width 30 height 10
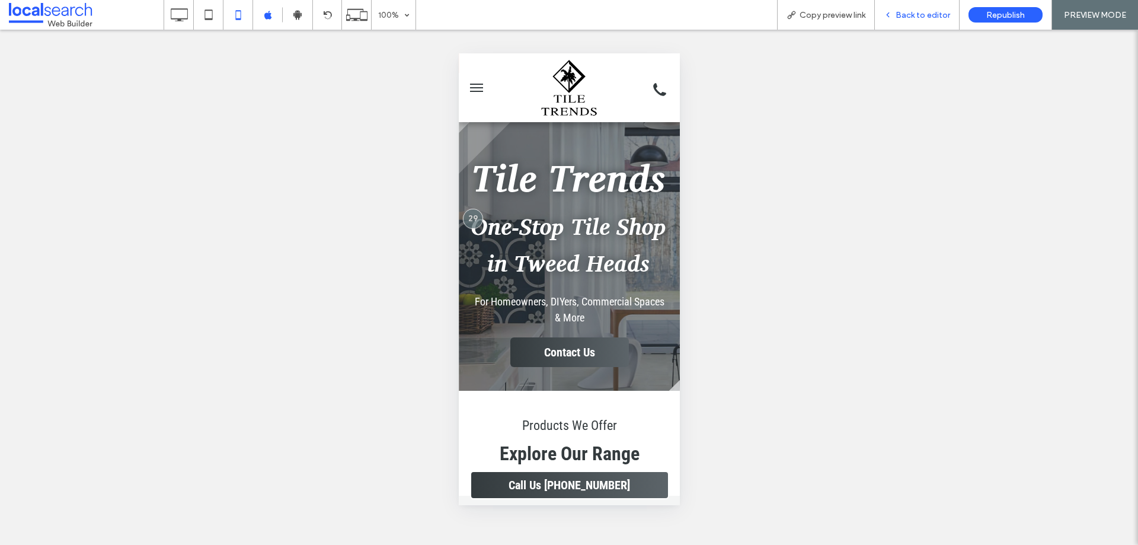
click at [892, 13] on icon at bounding box center [888, 15] width 8 height 8
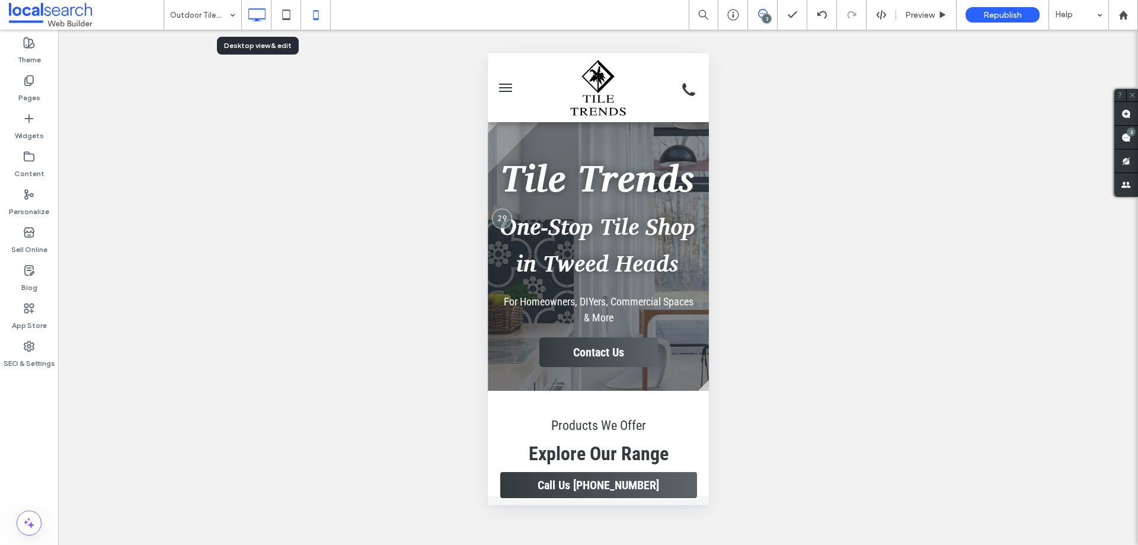
click at [257, 15] on icon at bounding box center [257, 15] width 24 height 24
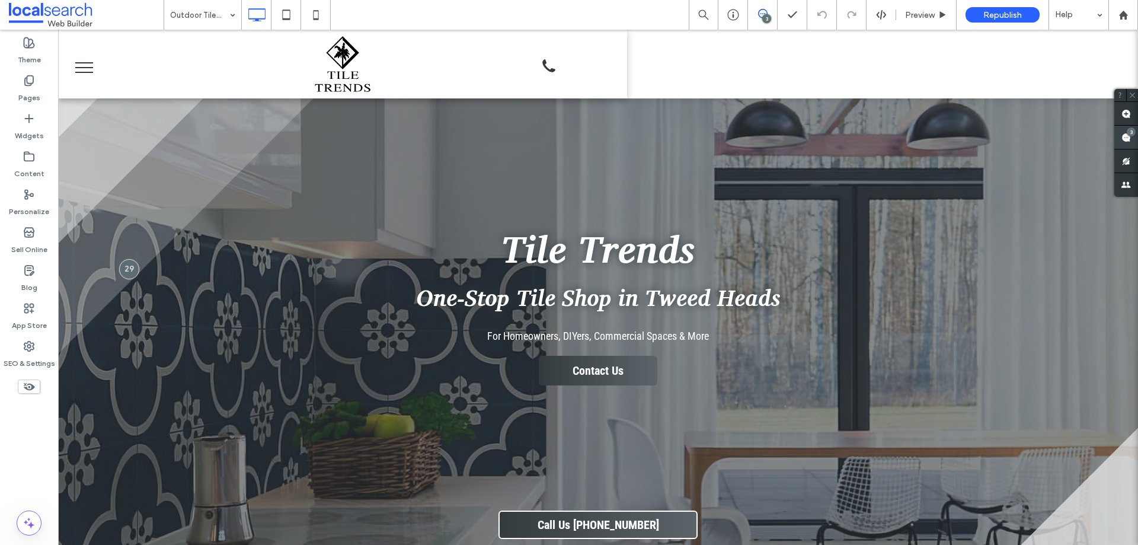
click at [1123, 139] on use at bounding box center [1125, 137] width 9 height 9
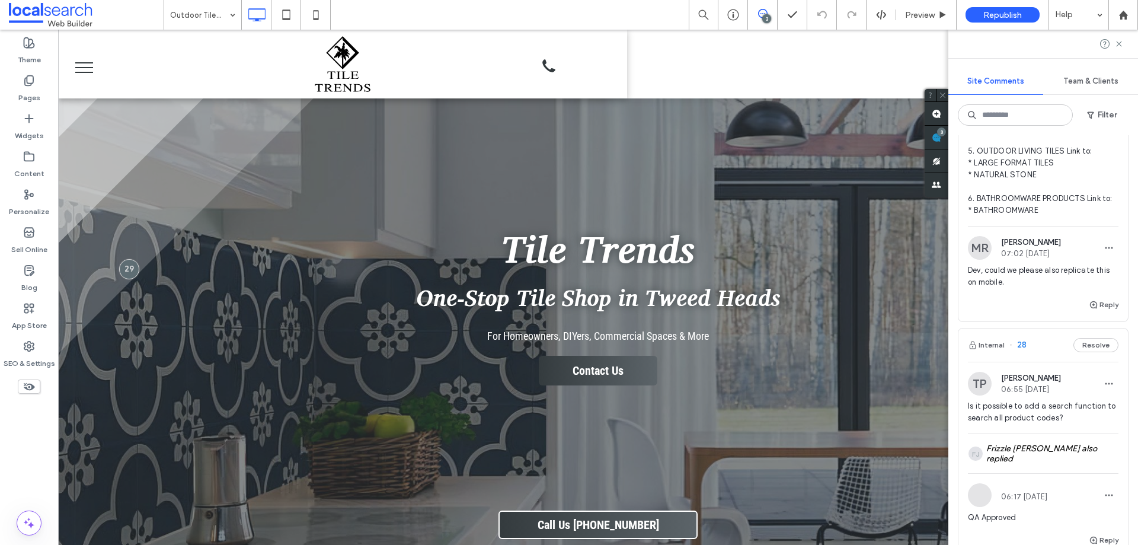
scroll to position [415, 0]
click at [1107, 312] on button "Reply" at bounding box center [1104, 305] width 30 height 14
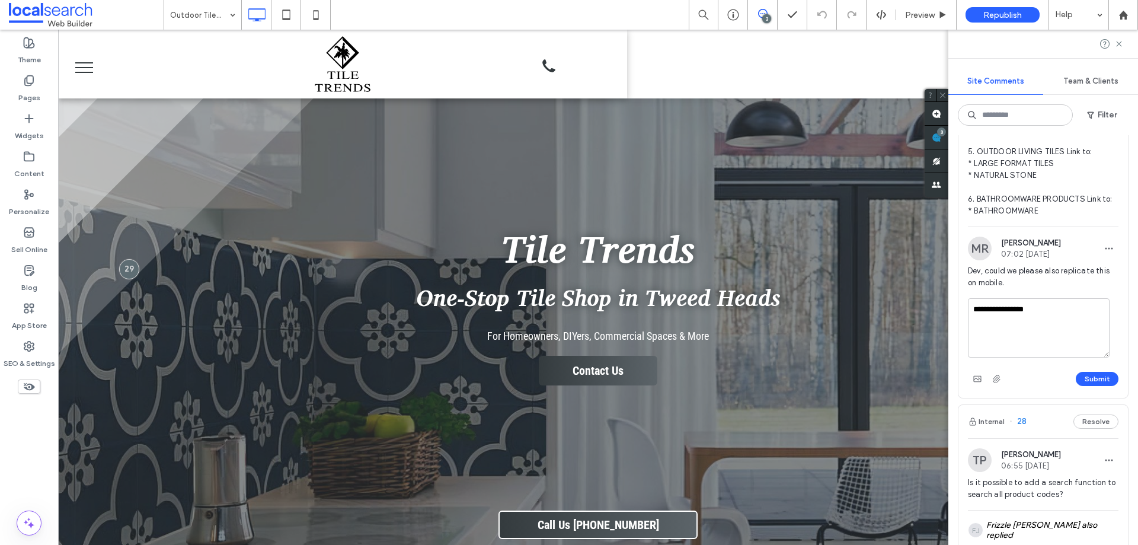
click at [1044, 325] on textarea "**********" at bounding box center [1039, 327] width 142 height 59
click at [1015, 344] on textarea "**********" at bounding box center [1039, 327] width 142 height 59
type textarea "**********"
click at [1083, 386] on button "Submit" at bounding box center [1097, 379] width 43 height 14
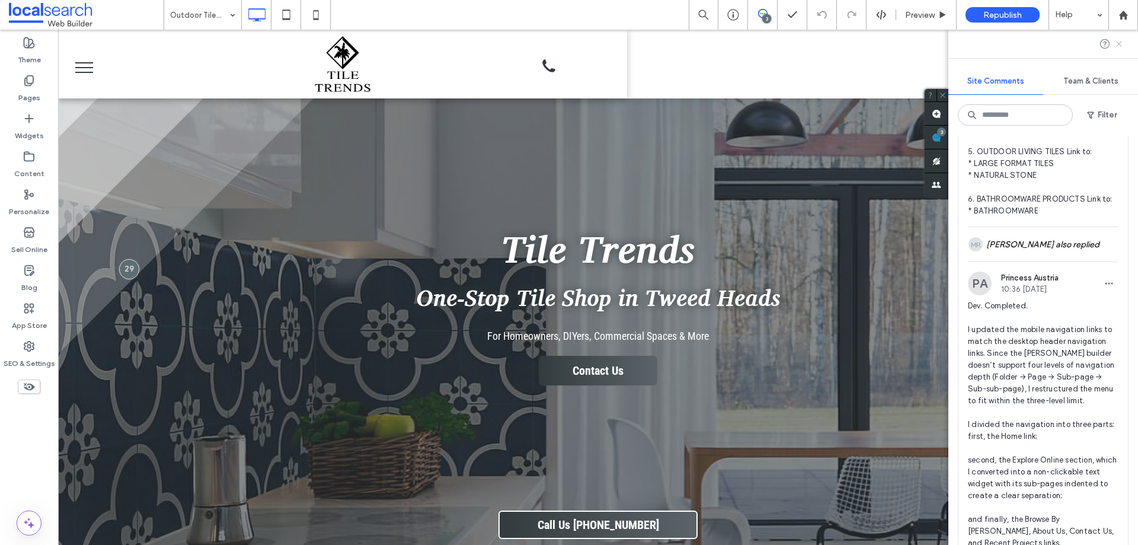
click at [1117, 44] on icon at bounding box center [1118, 43] width 9 height 9
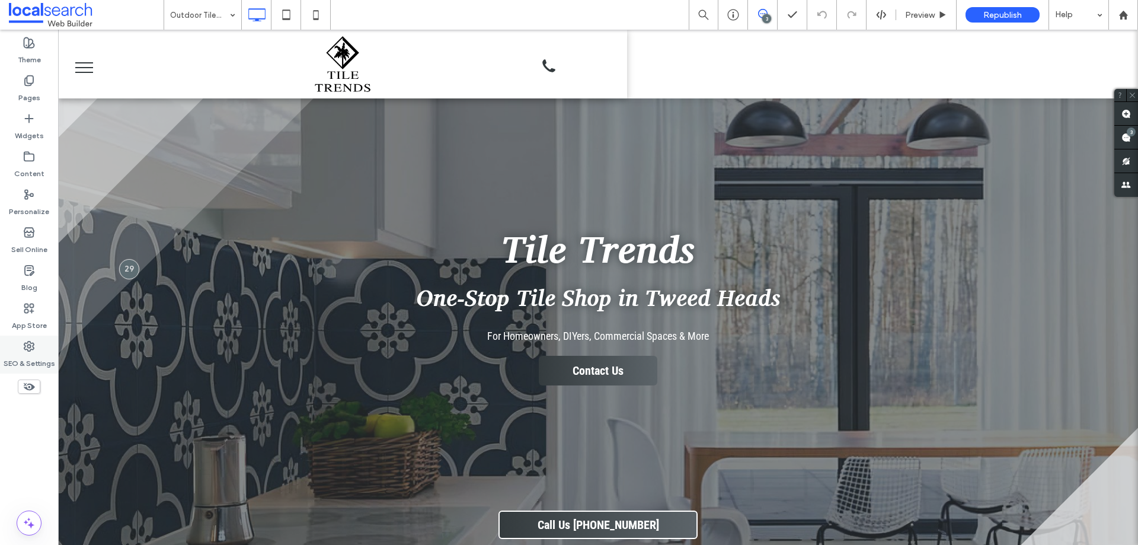
click at [29, 359] on label "SEO & Settings" at bounding box center [30, 360] width 52 height 17
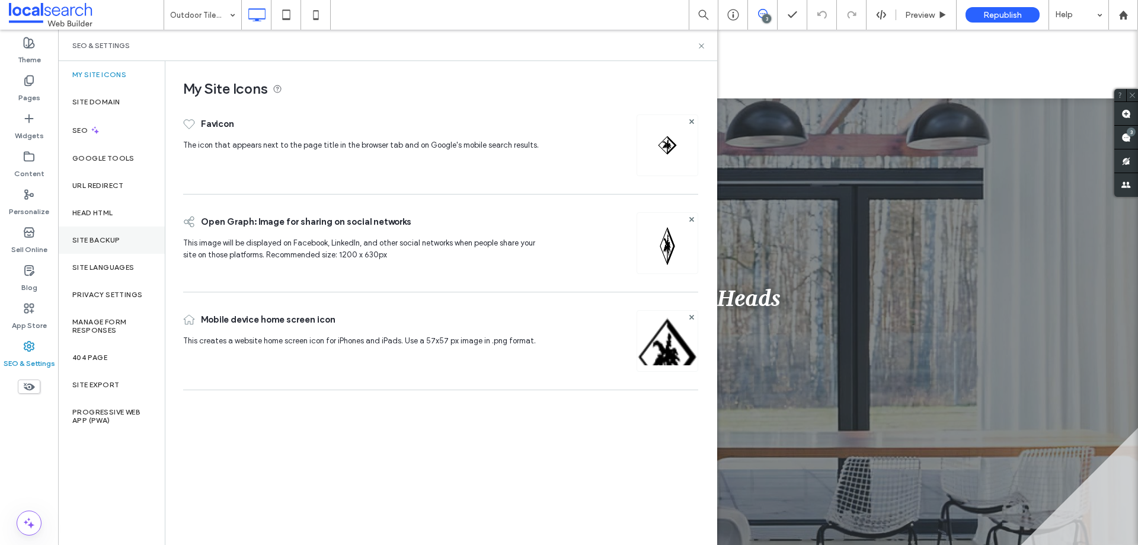
click at [97, 241] on label "Site Backup" at bounding box center [95, 240] width 47 height 8
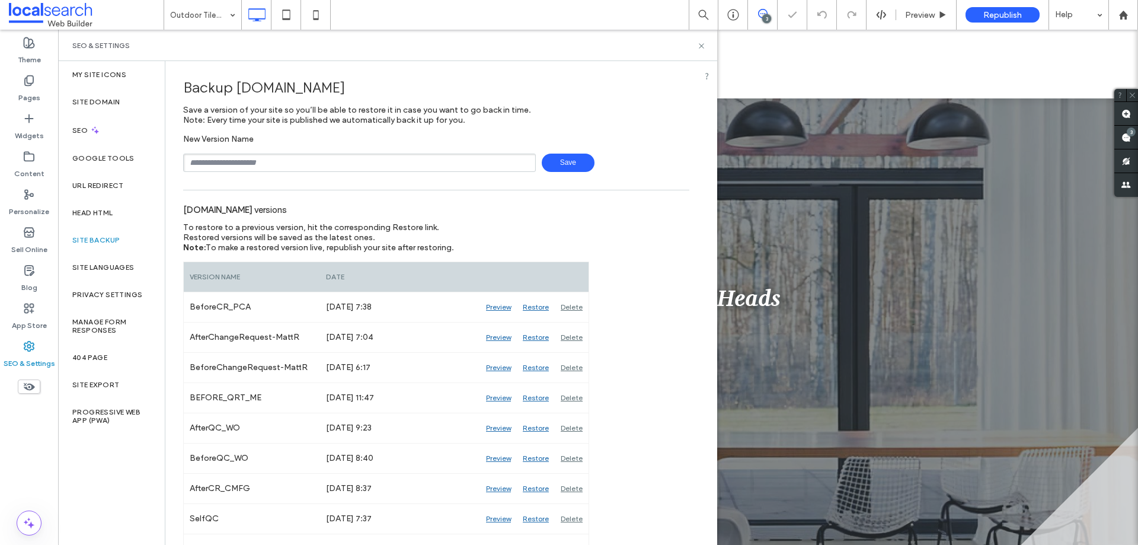
click at [268, 159] on input "text" at bounding box center [359, 163] width 353 height 18
type input "**********"
click at [565, 167] on span "Save" at bounding box center [568, 163] width 53 height 18
click at [699, 43] on use at bounding box center [701, 45] width 5 height 5
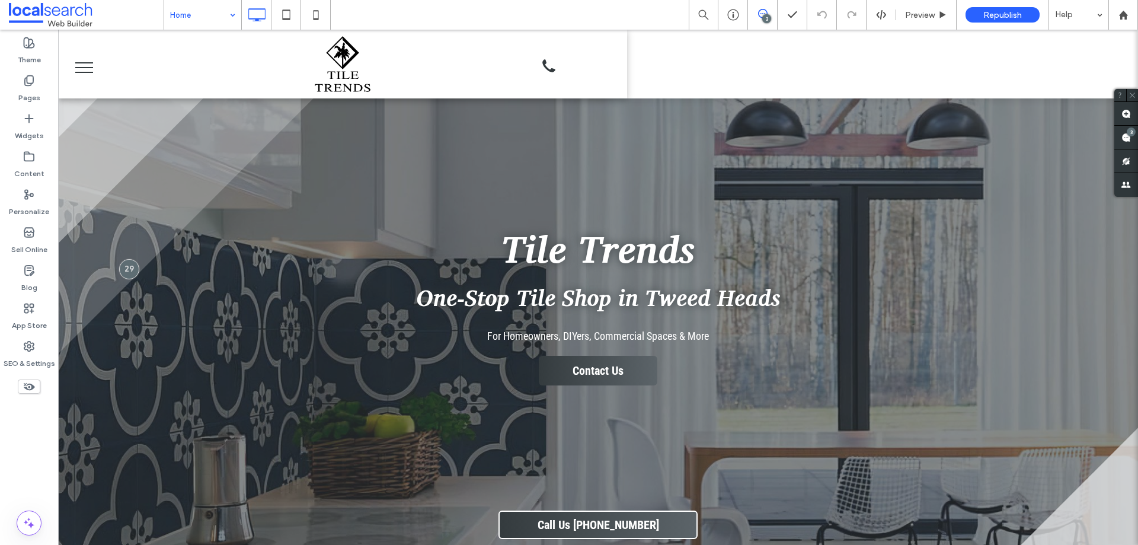
click at [150, 15] on span at bounding box center [86, 15] width 155 height 24
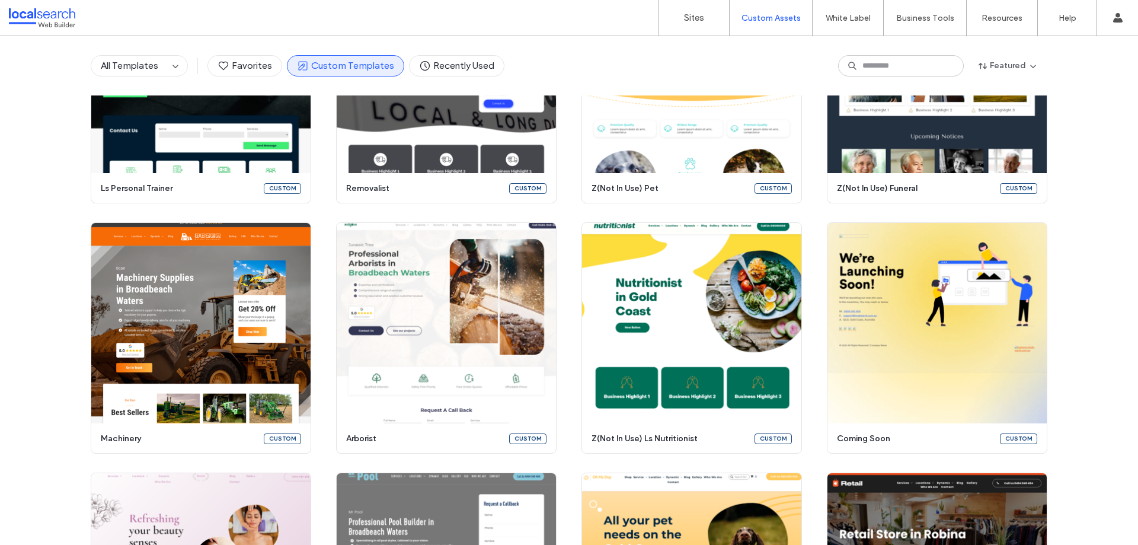
scroll to position [4057, 0]
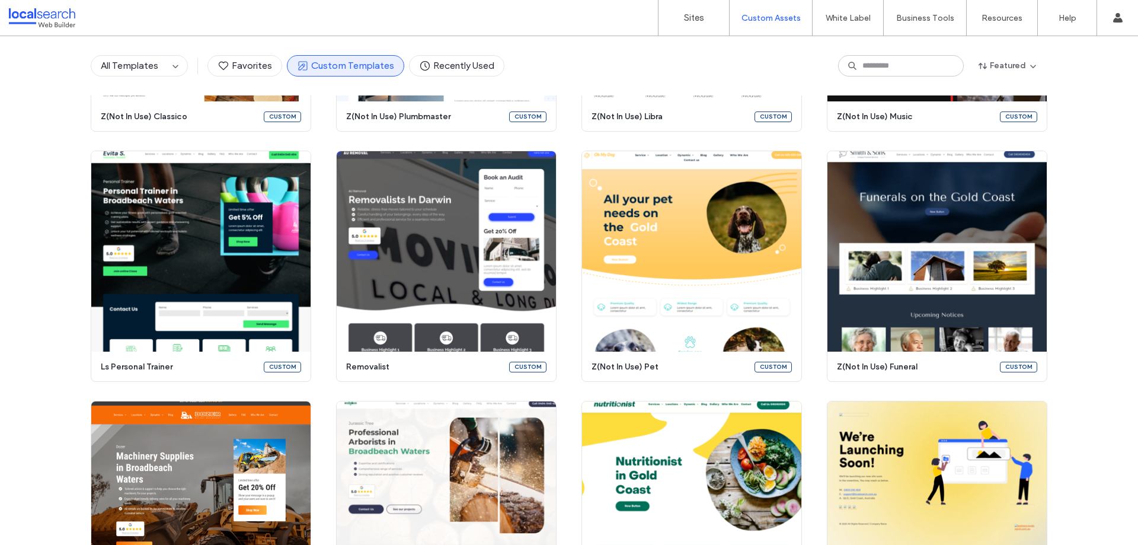
click at [79, 19] on div at bounding box center [76, 17] width 135 height 19
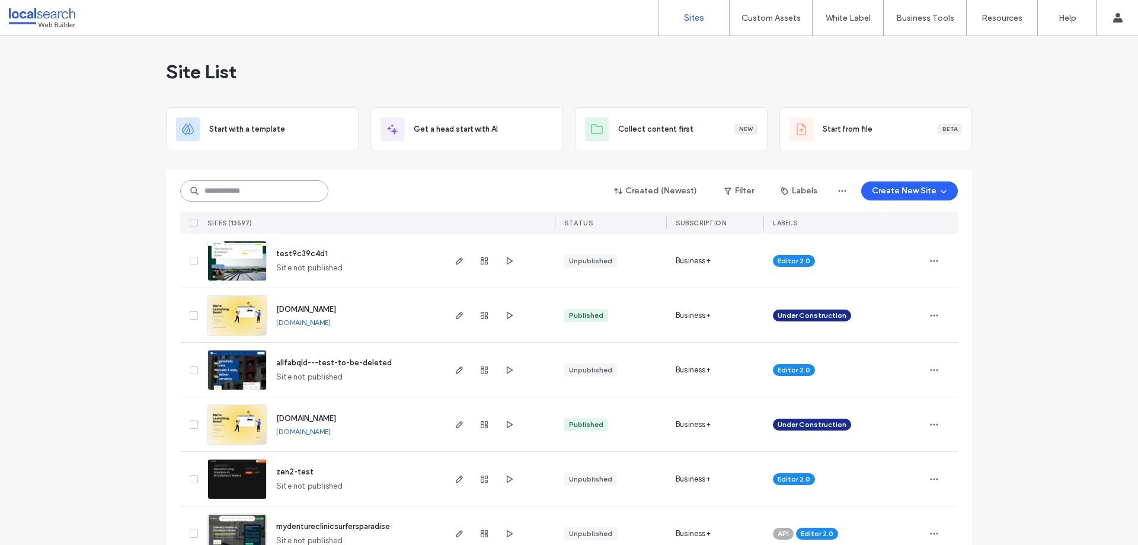
click at [250, 199] on input at bounding box center [254, 190] width 148 height 21
paste input "********"
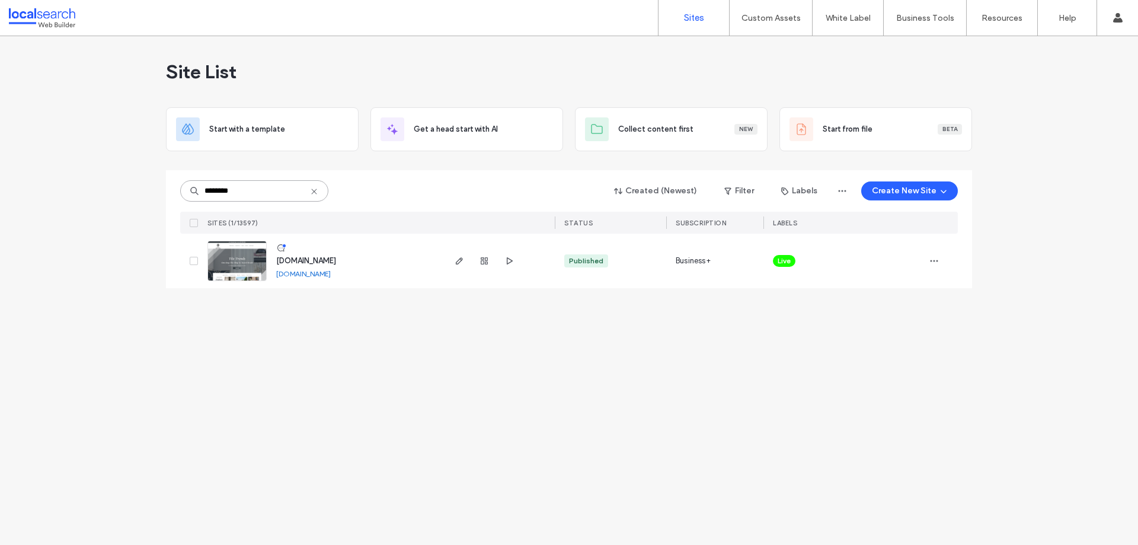
type input "********"
click at [239, 271] on img at bounding box center [237, 281] width 58 height 81
